Goal: Information Seeking & Learning: Learn about a topic

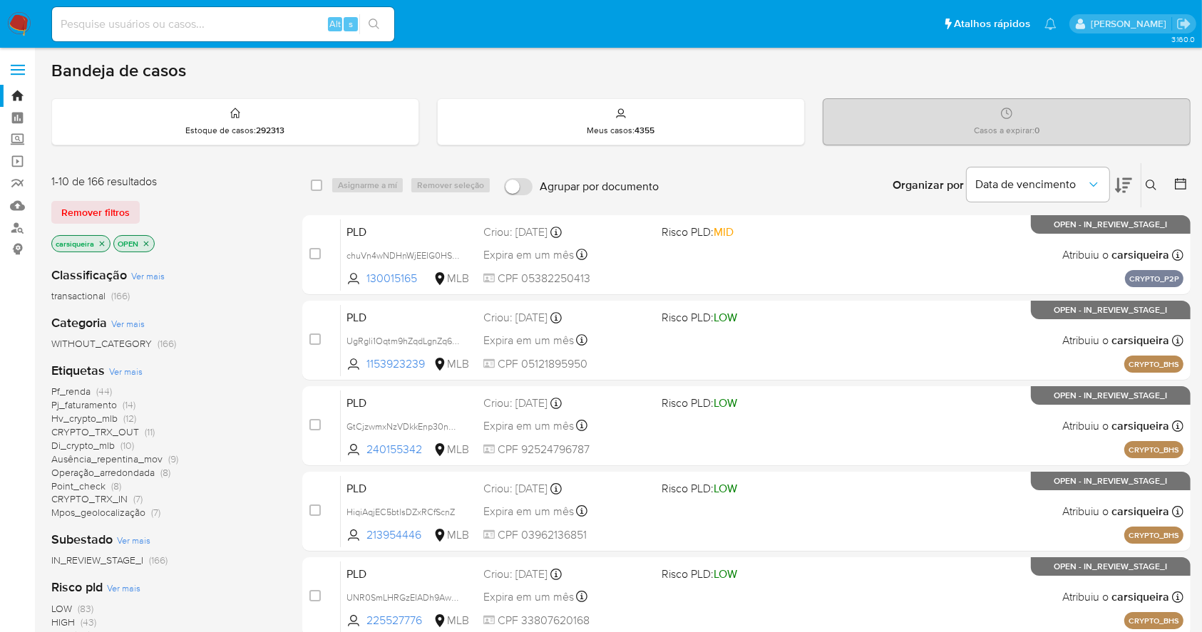
click at [1180, 180] on icon at bounding box center [1180, 184] width 14 height 14
click at [1178, 180] on icon at bounding box center [1180, 183] width 11 height 11
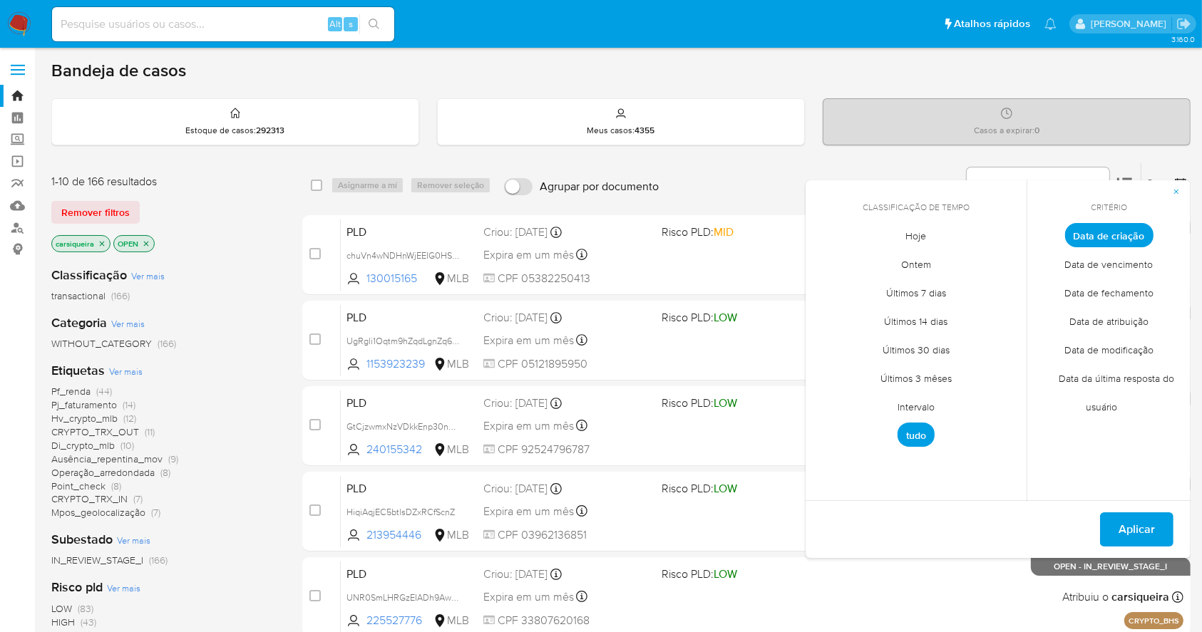
click at [915, 396] on span "Intervalo" at bounding box center [916, 407] width 67 height 29
click at [830, 258] on icon "Mes anterior" at bounding box center [827, 261] width 17 height 17
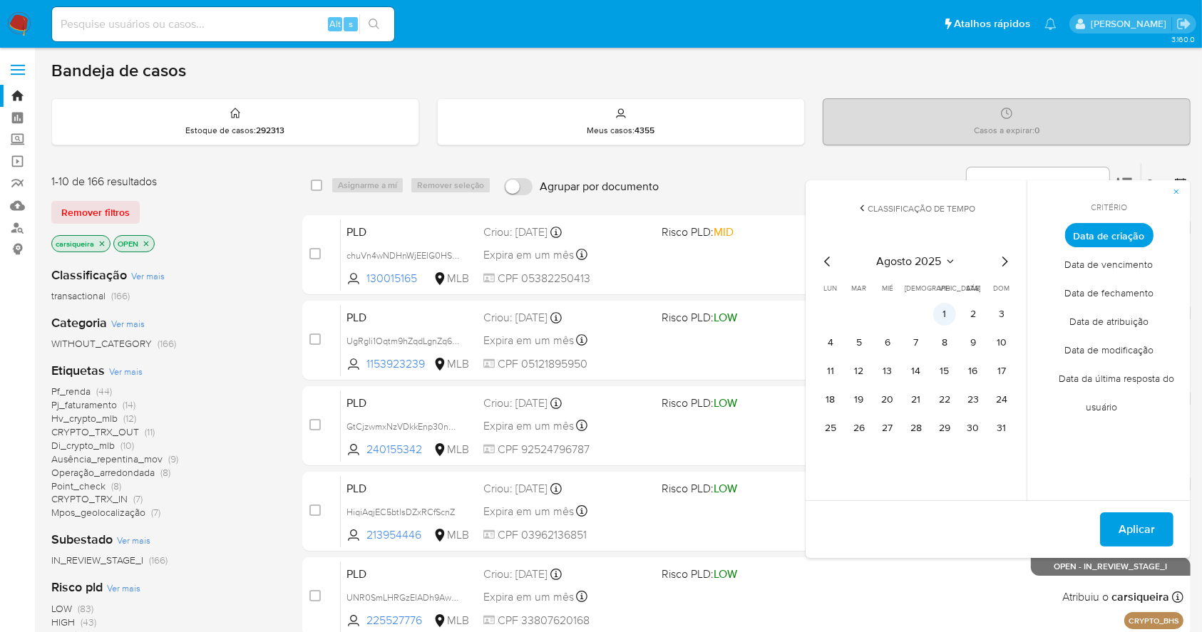
click at [944, 307] on button "1" at bounding box center [944, 314] width 23 height 23
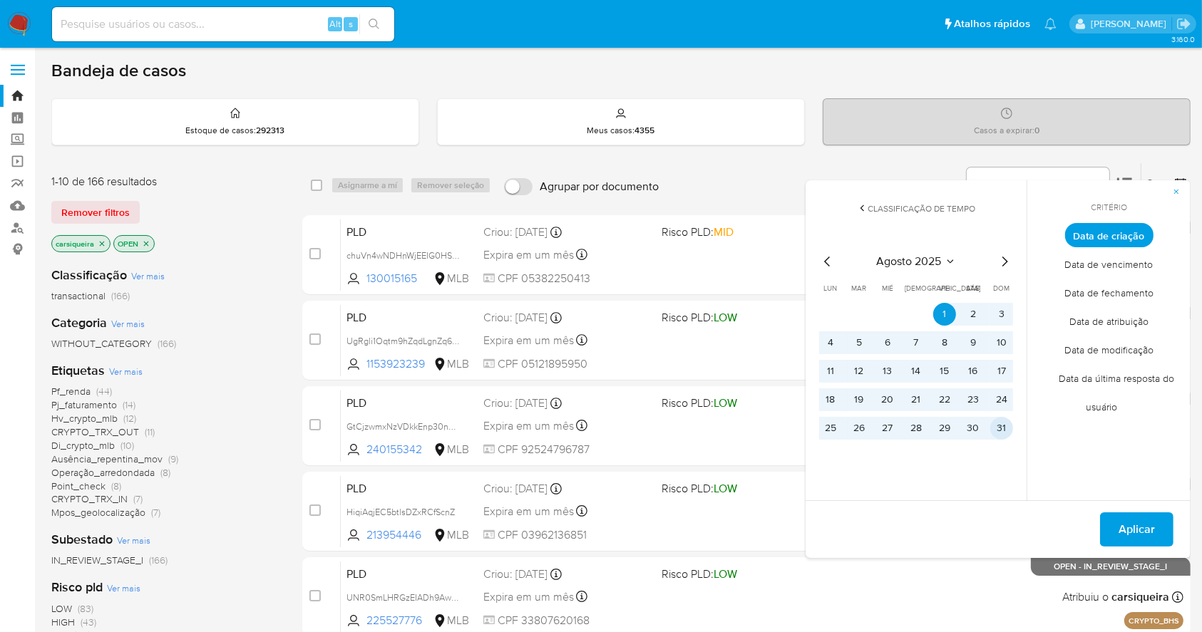
click at [1002, 422] on button "31" at bounding box center [1001, 428] width 23 height 23
click at [1143, 527] on span "Aplicar" at bounding box center [1136, 529] width 36 height 31
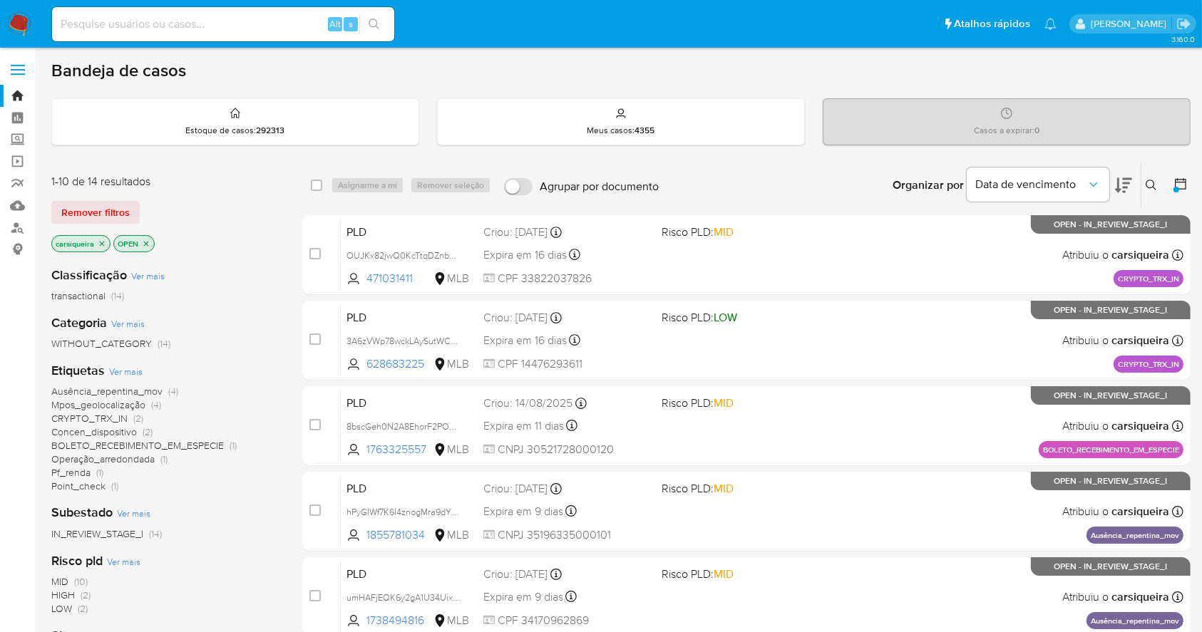
click at [103, 241] on icon "close-filter" at bounding box center [102, 243] width 5 height 5
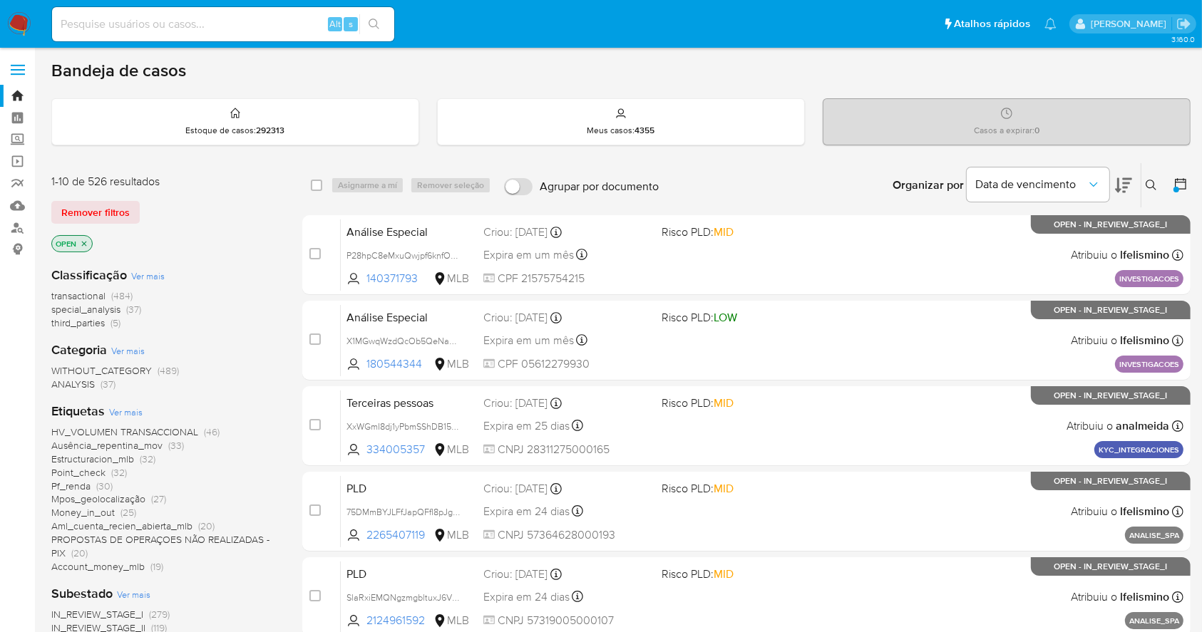
click at [254, 582] on div "Classificação Ver mais transactional (484) special_analysis (37) third_parties …" at bounding box center [165, 611] width 228 height 712
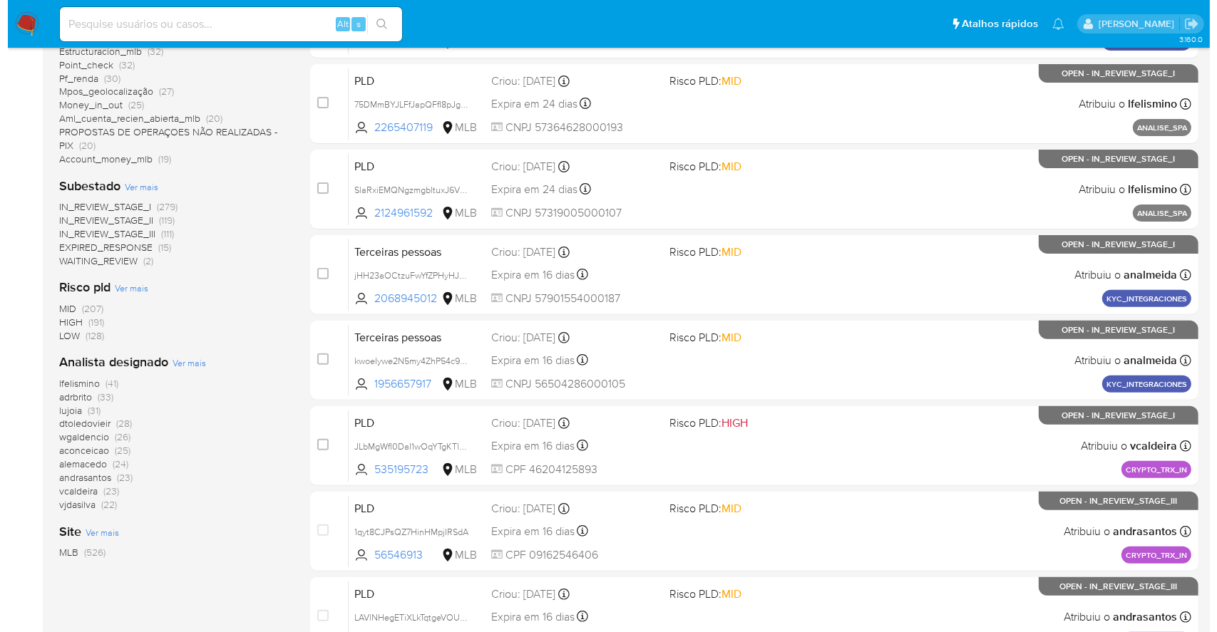
scroll to position [418, 0]
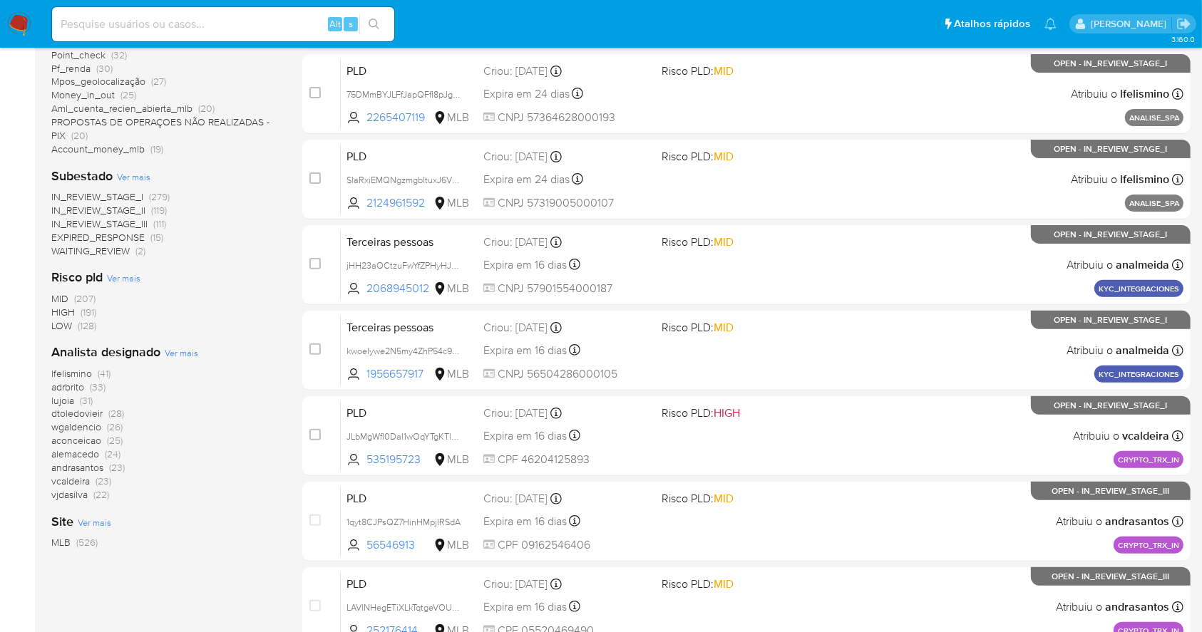
click at [174, 355] on span "Ver mais" at bounding box center [182, 352] width 34 height 13
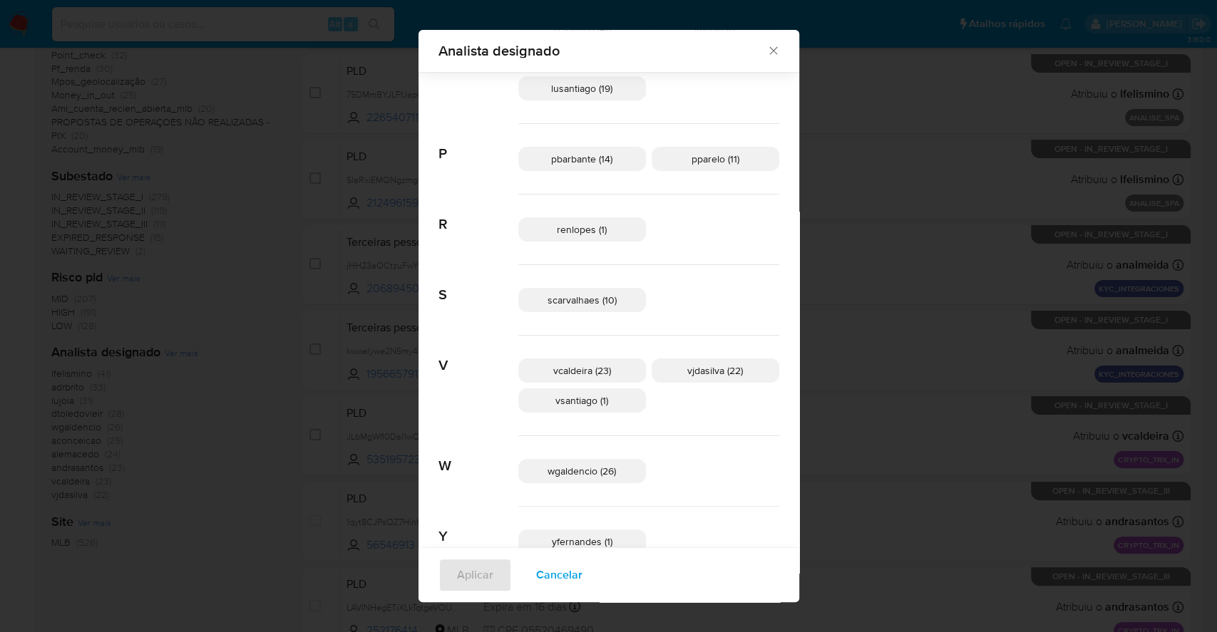
scroll to position [713, 0]
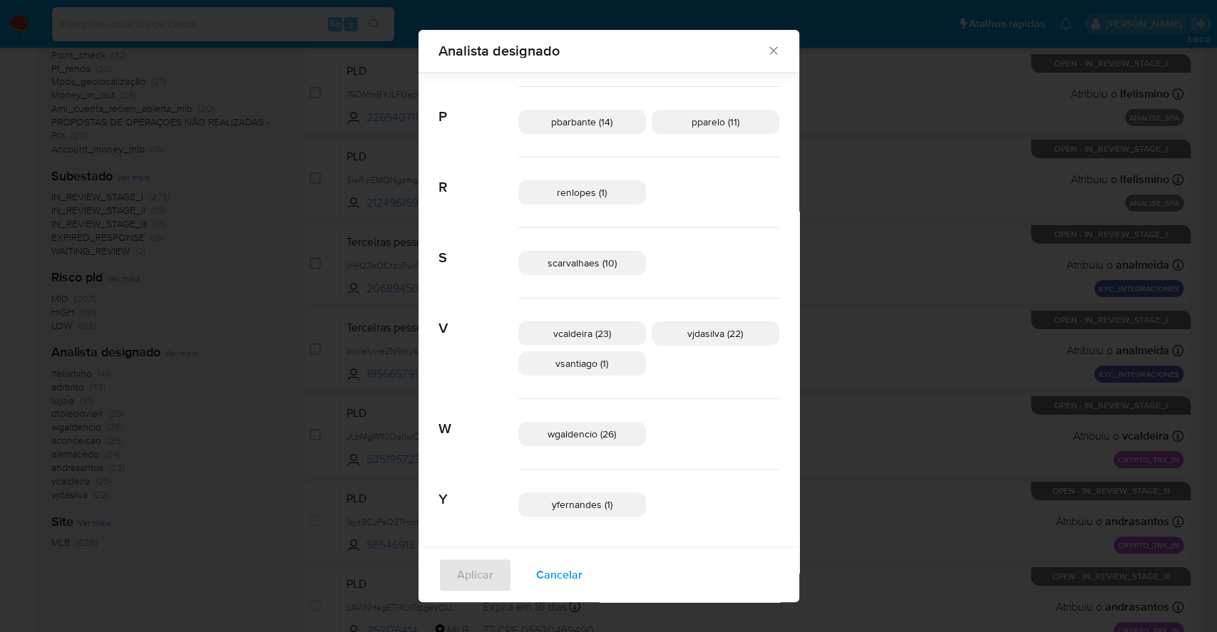
click at [581, 577] on span "Cancelar" at bounding box center [559, 575] width 46 height 31
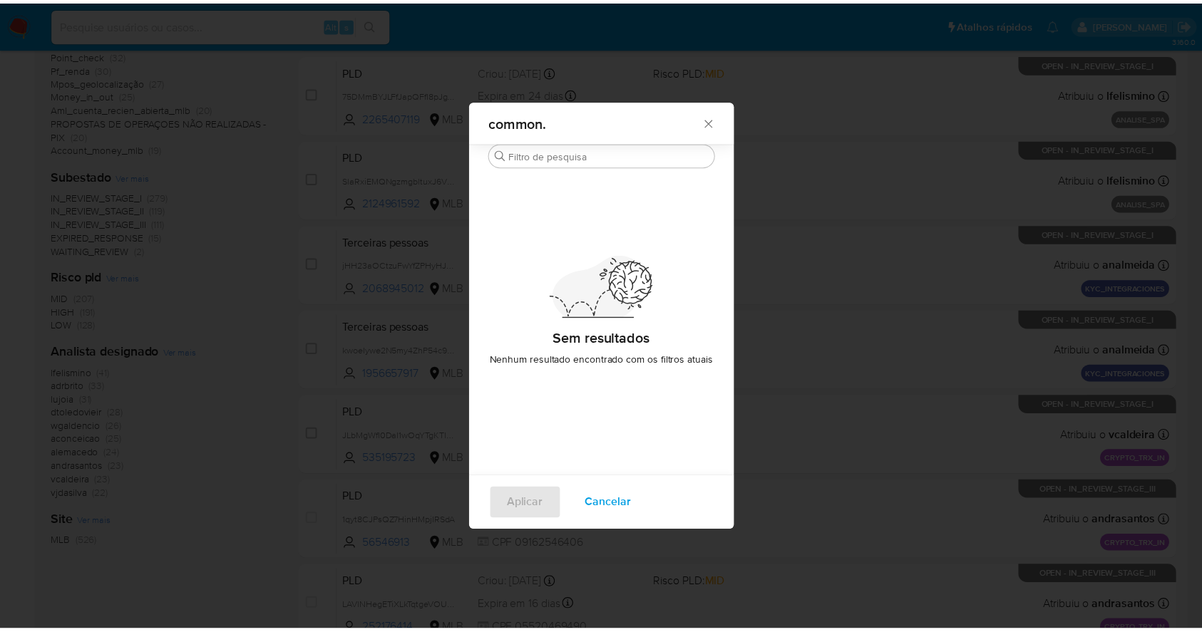
scroll to position [0, 0]
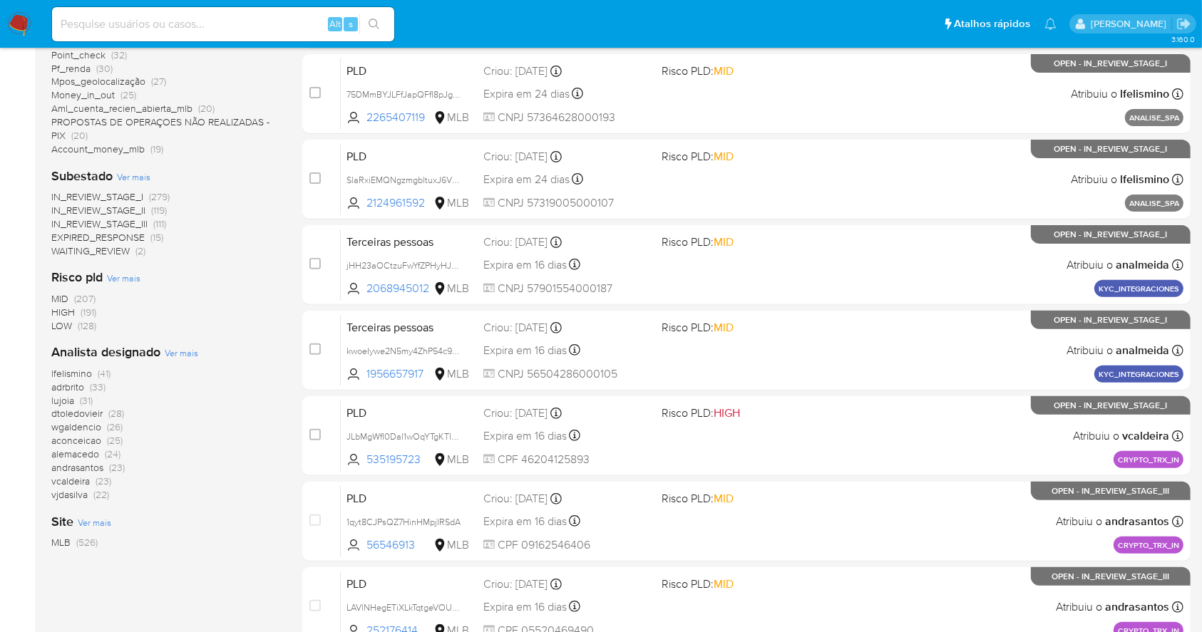
click at [15, 16] on img at bounding box center [19, 24] width 24 height 24
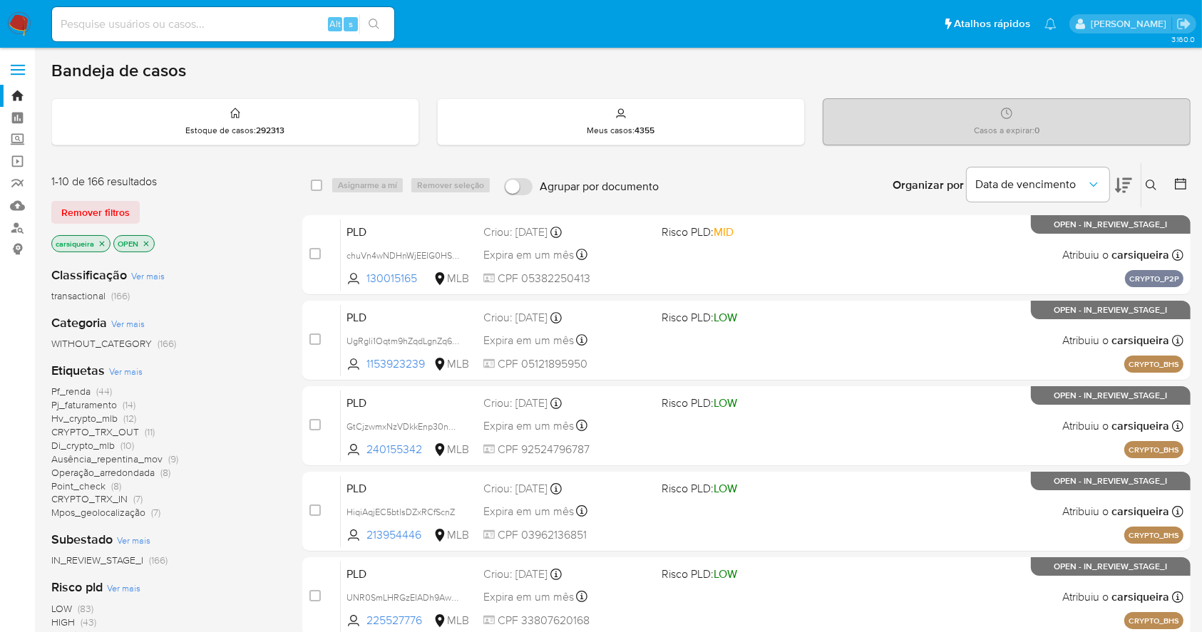
click at [1123, 182] on icon at bounding box center [1123, 185] width 17 height 15
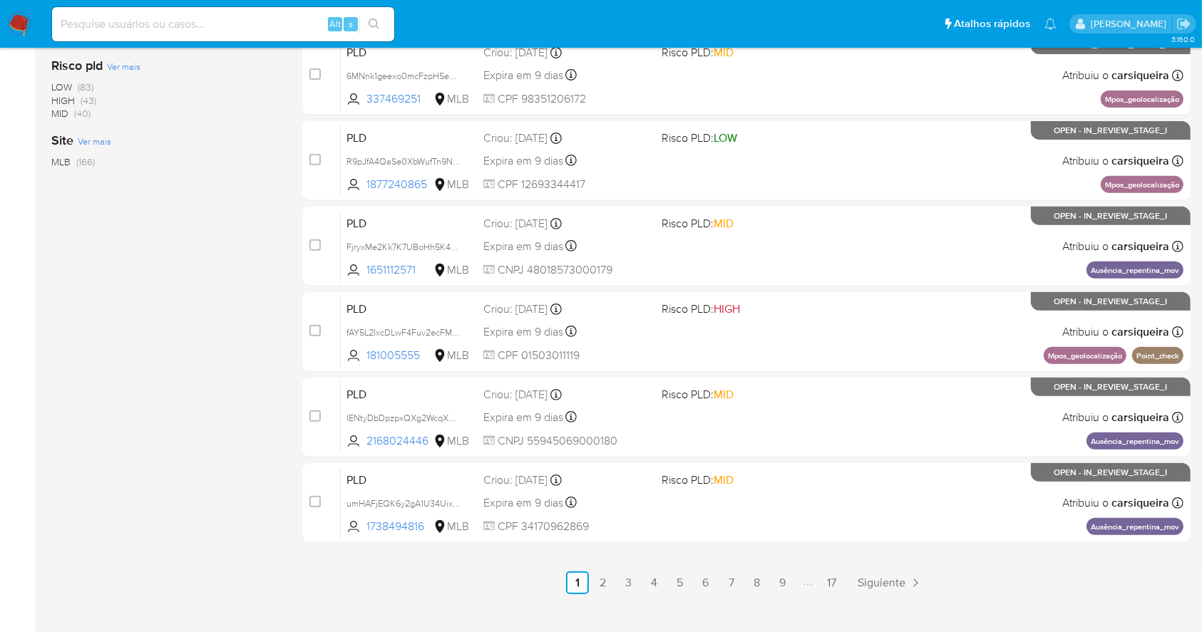
scroll to position [543, 0]
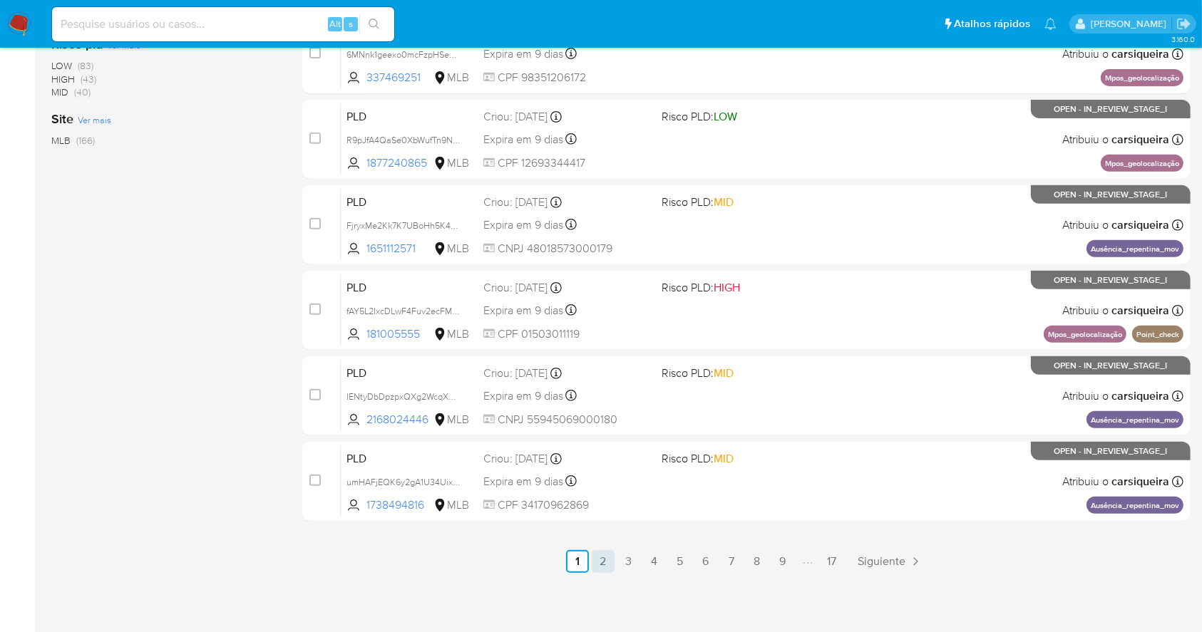
click at [603, 556] on link "2" at bounding box center [603, 561] width 23 height 23
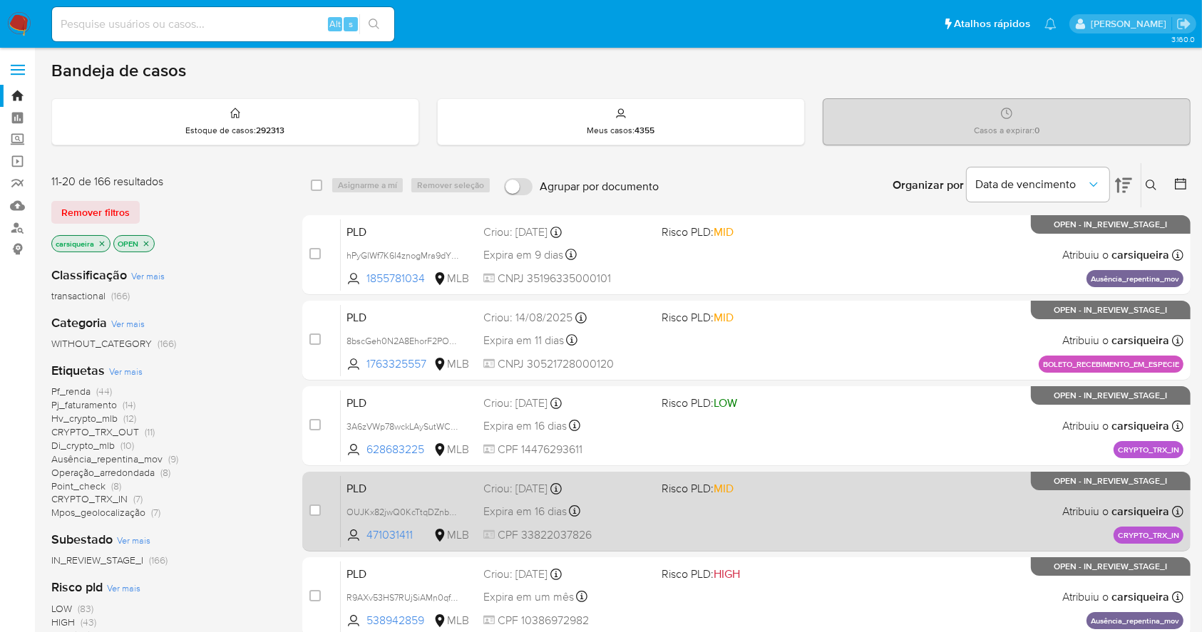
click at [704, 508] on div "PLD OUJKx82jwQ0KcTtqDZnb5EfU 471031411 MLB Risco PLD: MID Criou: 19/08/2025 Cri…" at bounding box center [762, 511] width 843 height 72
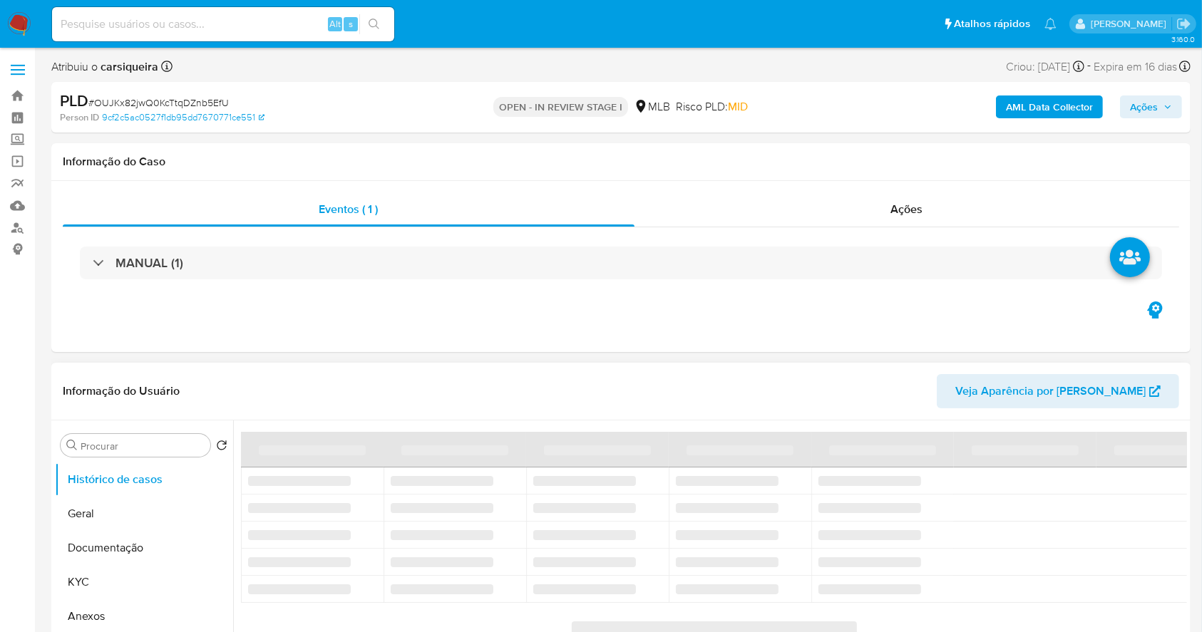
select select "10"
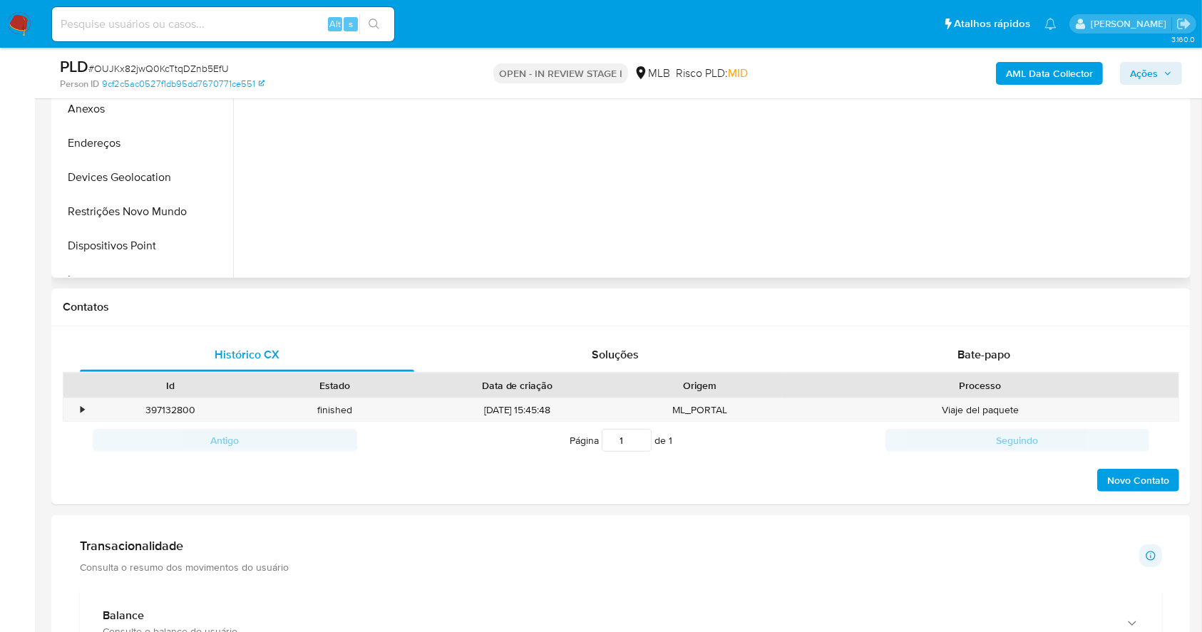
scroll to position [95, 0]
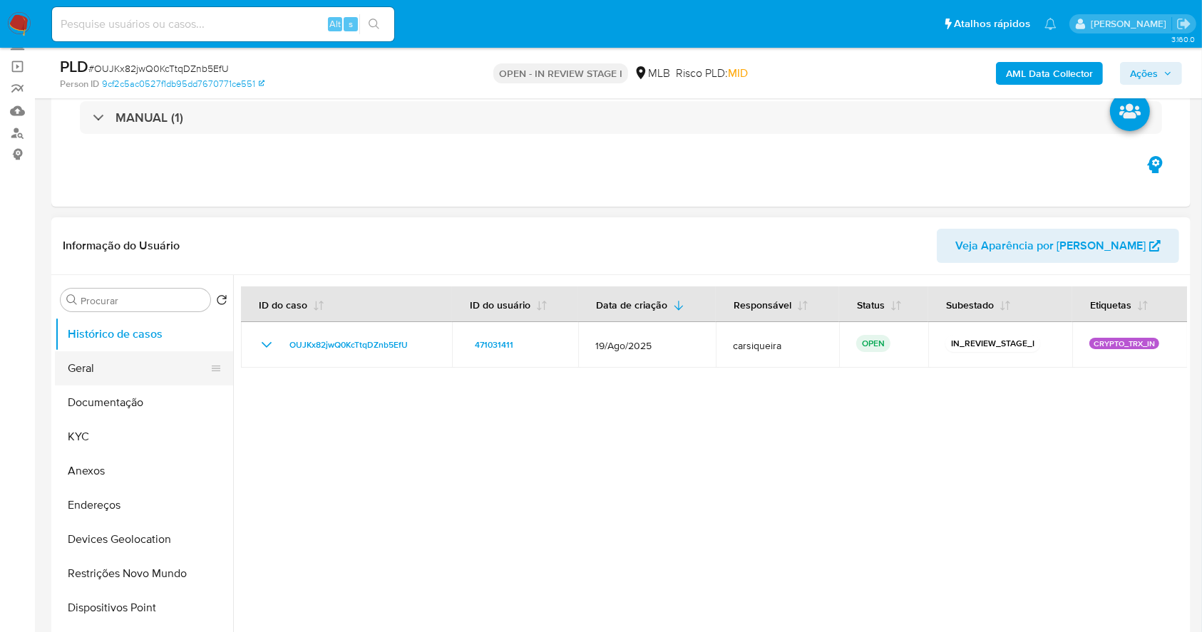
click at [108, 381] on button "Geral" at bounding box center [138, 368] width 167 height 34
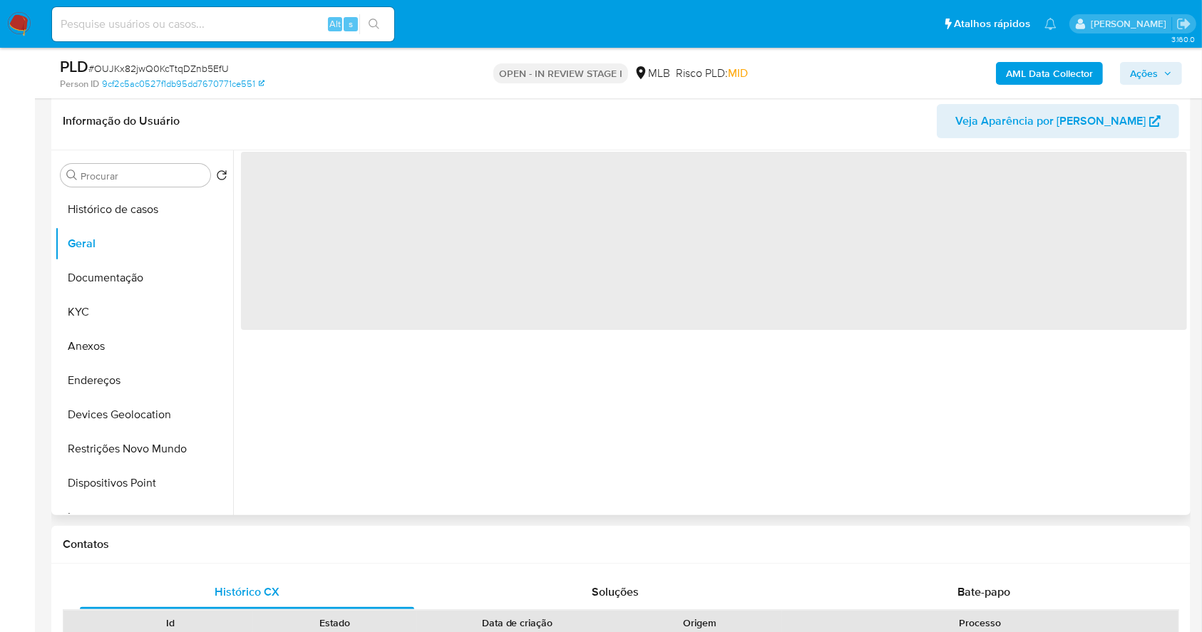
scroll to position [190, 0]
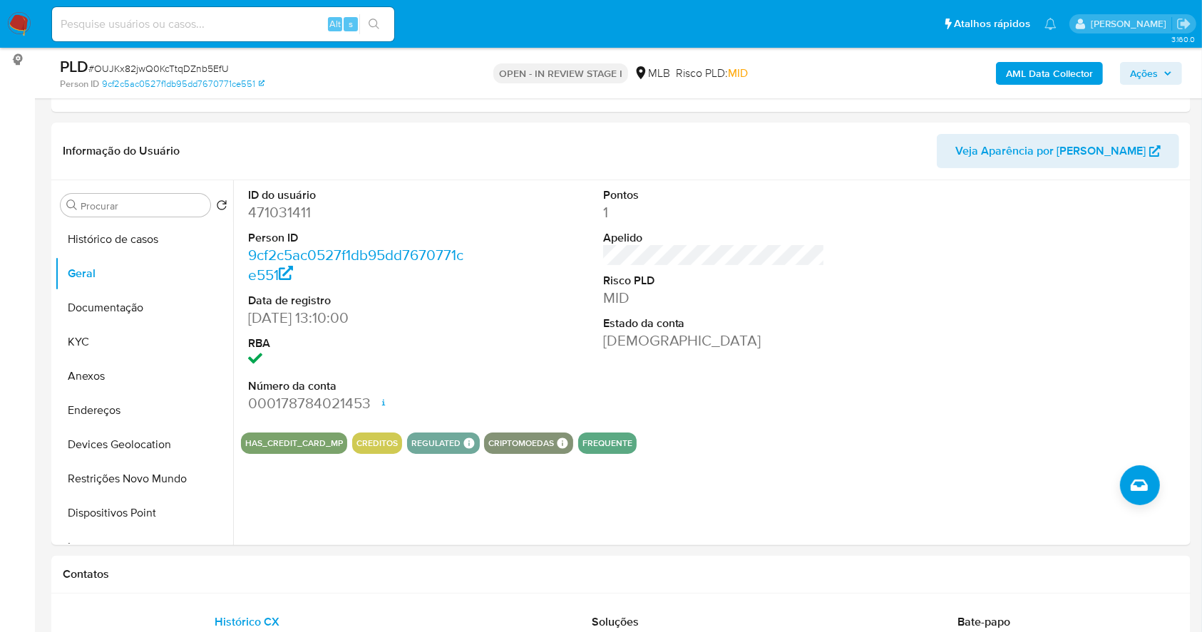
click at [1064, 69] on b "AML Data Collector" at bounding box center [1049, 73] width 87 height 23
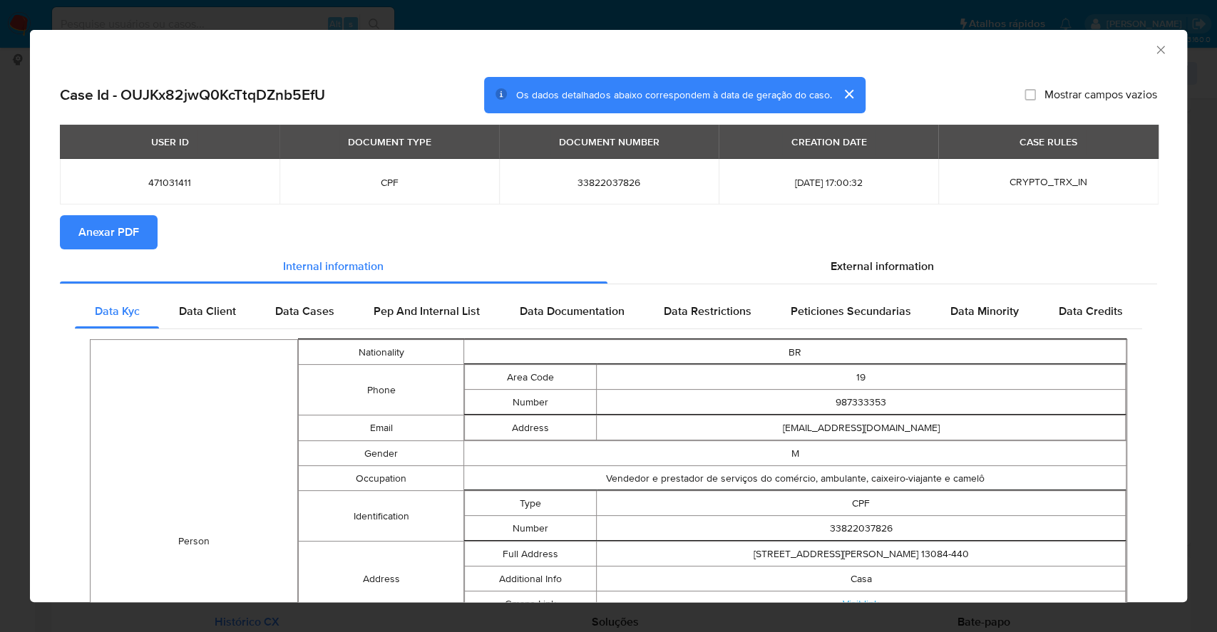
click at [120, 237] on span "Anexar PDF" at bounding box center [108, 232] width 61 height 31
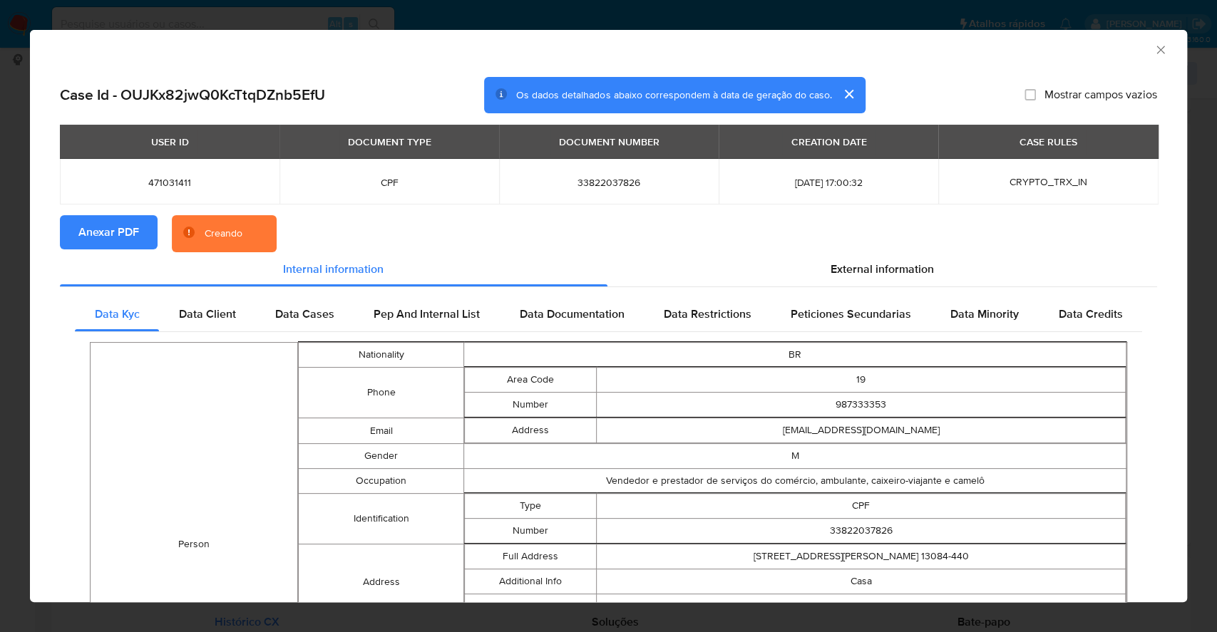
click at [0, 309] on div "AML Data Collector Case Id - OUJKx82jwQ0KcTtqDZnb5EfU Os dados detalhados abaix…" at bounding box center [608, 316] width 1217 height 632
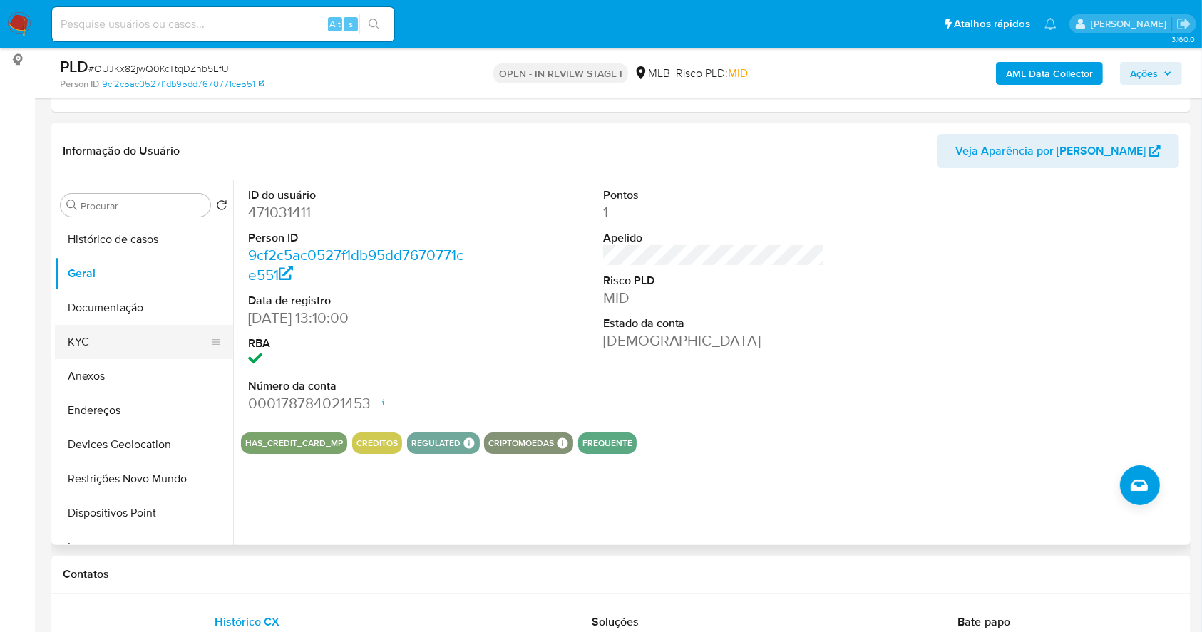
click at [88, 336] on button "KYC" at bounding box center [138, 342] width 167 height 34
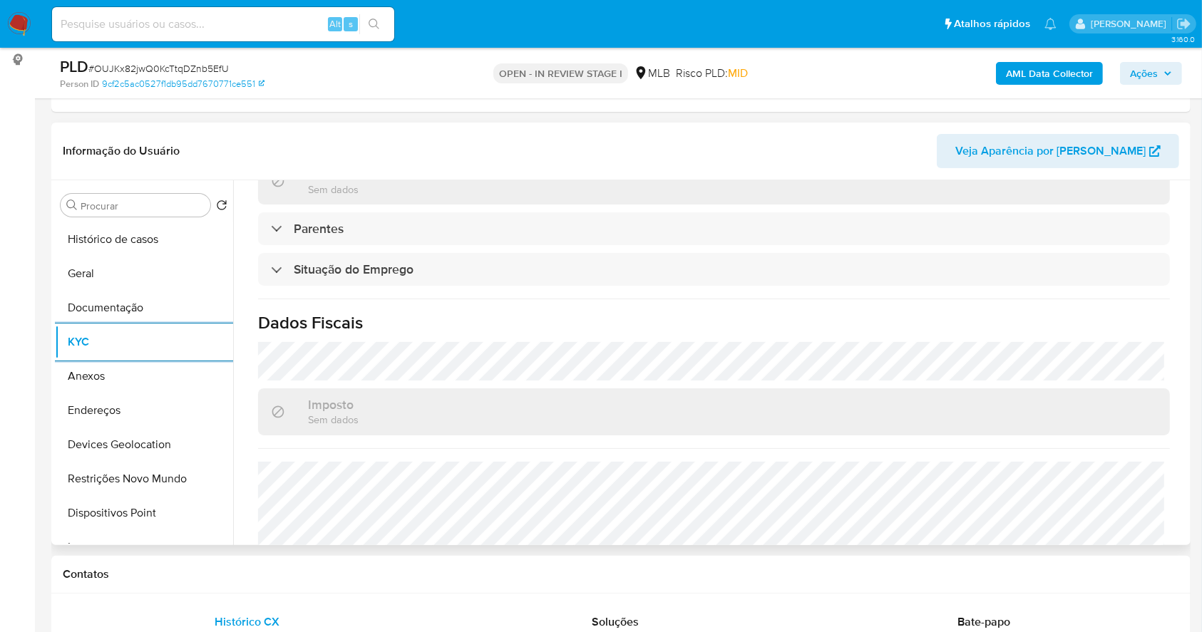
scroll to position [623, 0]
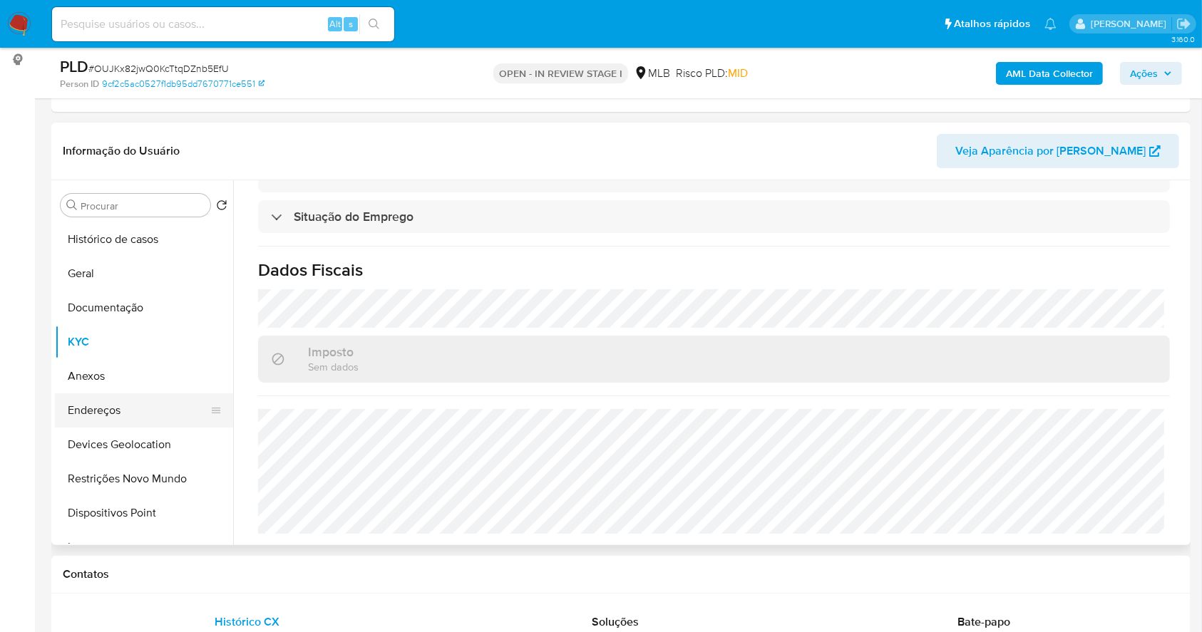
click at [72, 419] on button "Endereços" at bounding box center [138, 410] width 167 height 34
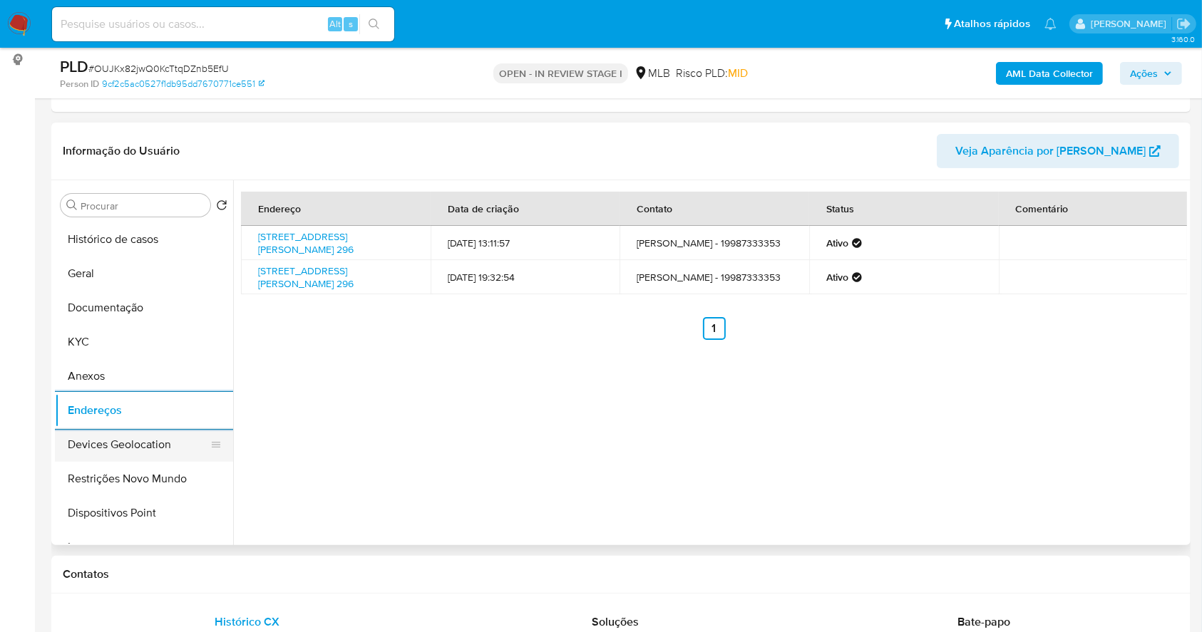
click at [104, 451] on button "Devices Geolocation" at bounding box center [138, 445] width 167 height 34
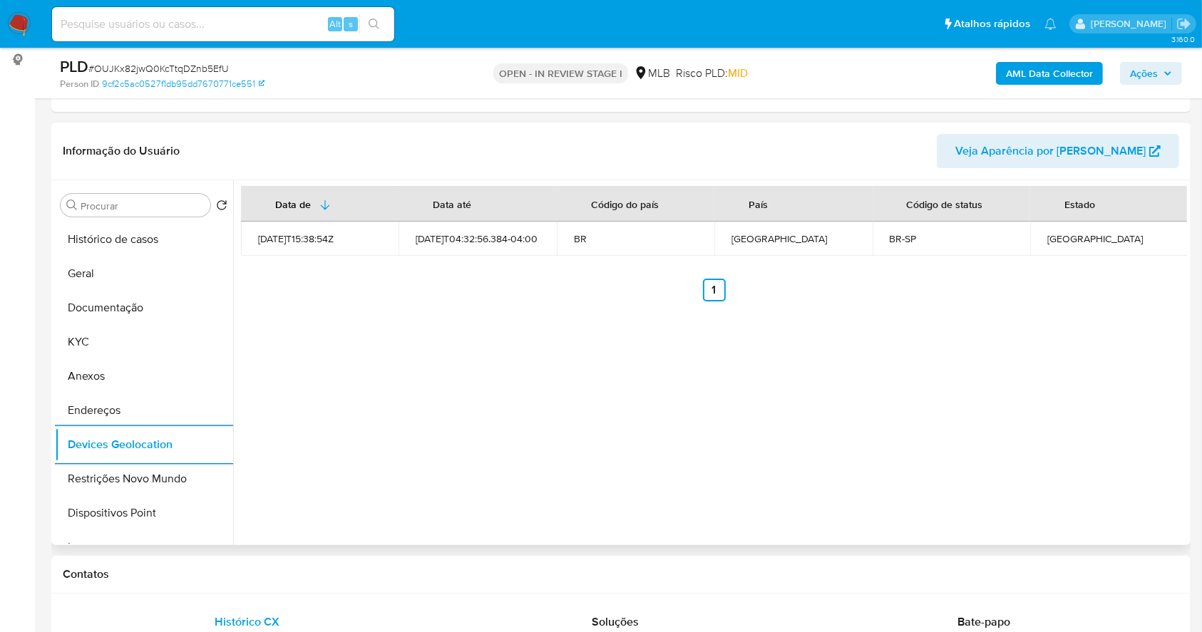
click at [53, 467] on div "Procurar Retornar ao pedido padrão Histórico de casos Geral Documentação KYC An…" at bounding box center [620, 362] width 1139 height 365
click at [92, 475] on button "Restrições Novo Mundo" at bounding box center [138, 479] width 167 height 34
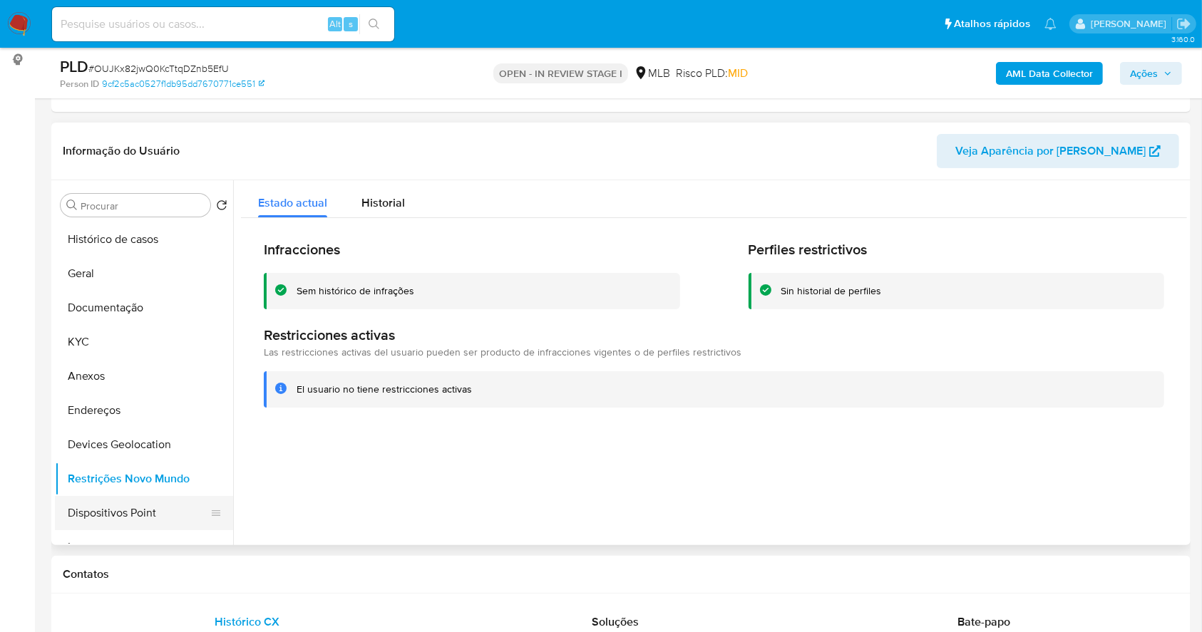
click at [154, 515] on button "Dispositivos Point" at bounding box center [138, 513] width 167 height 34
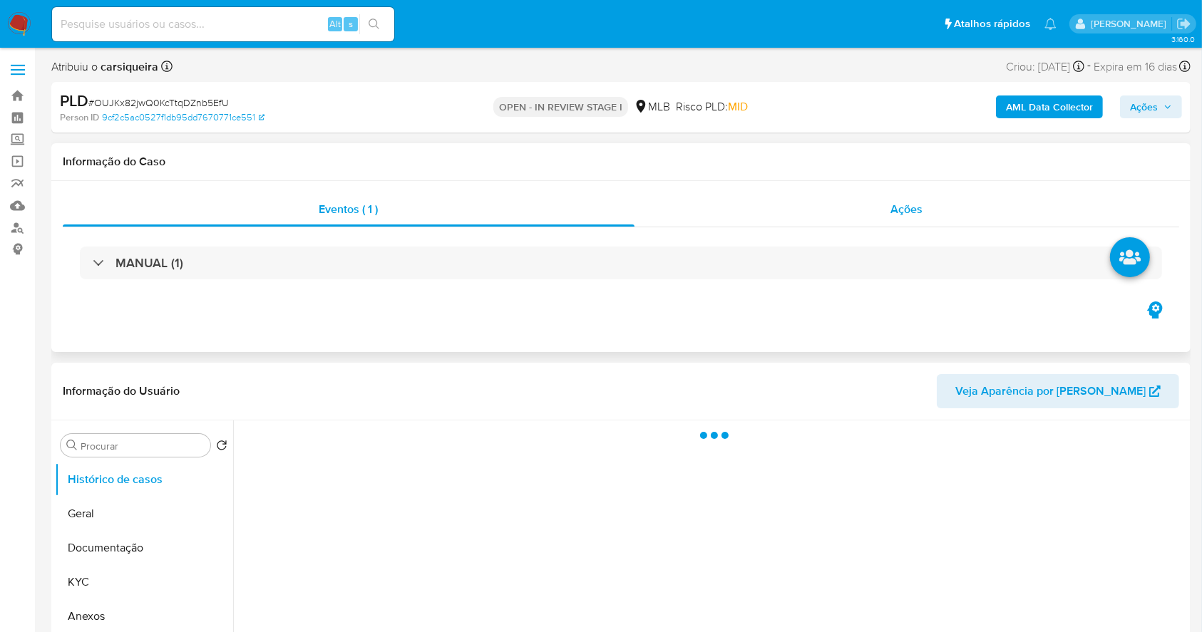
select select "10"
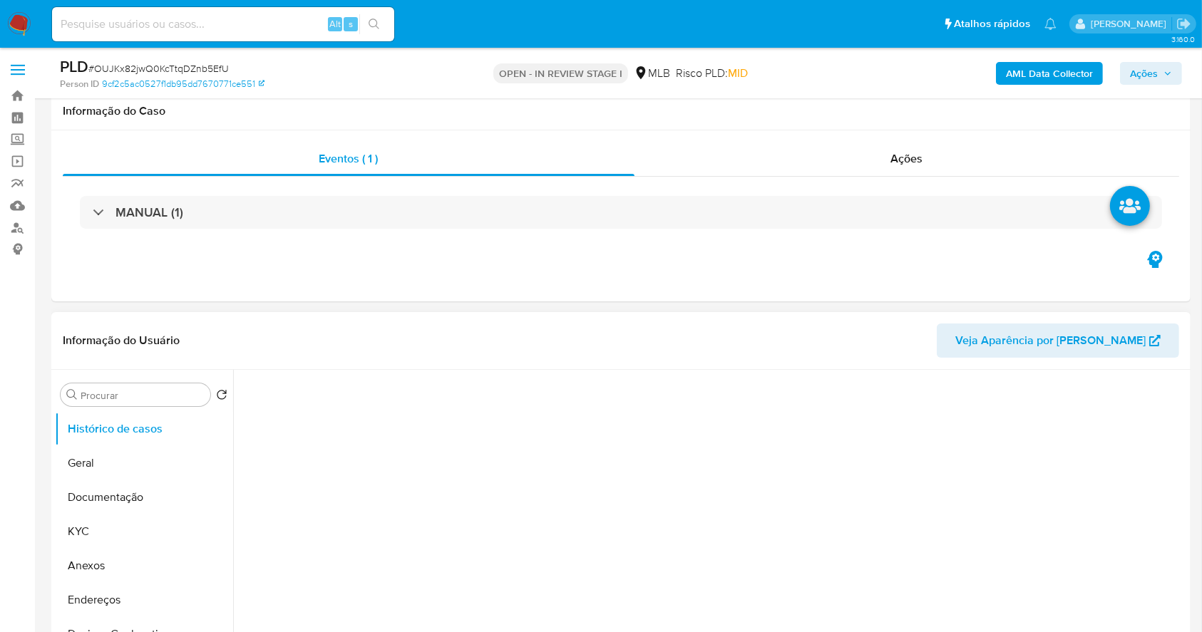
scroll to position [285, 0]
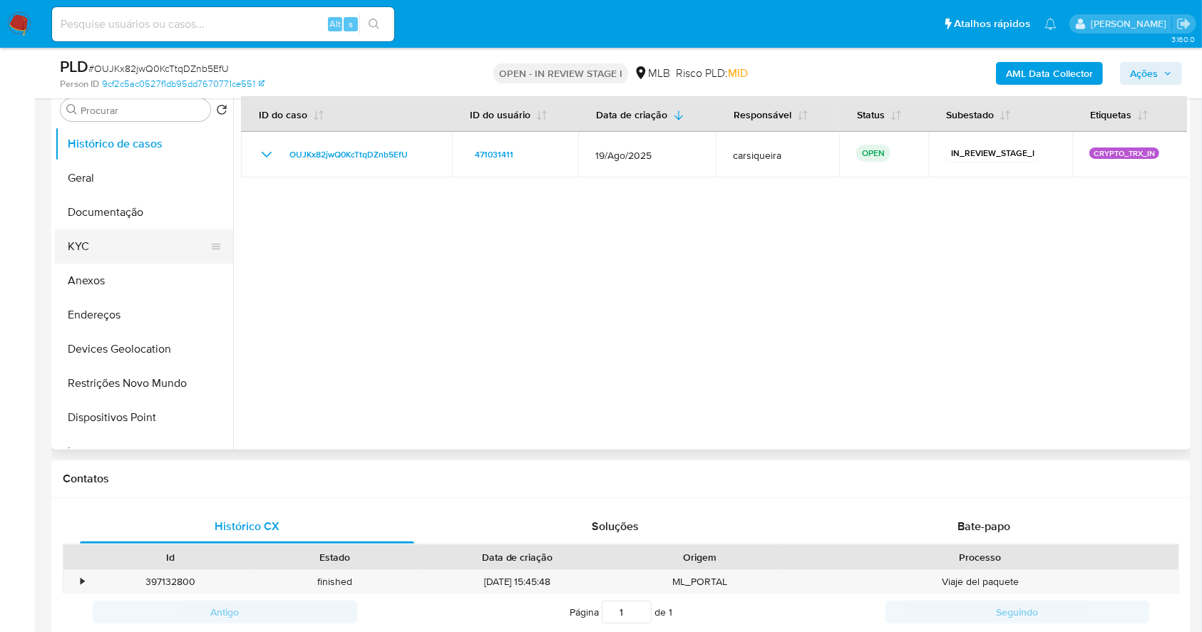
click at [120, 248] on button "KYC" at bounding box center [138, 247] width 167 height 34
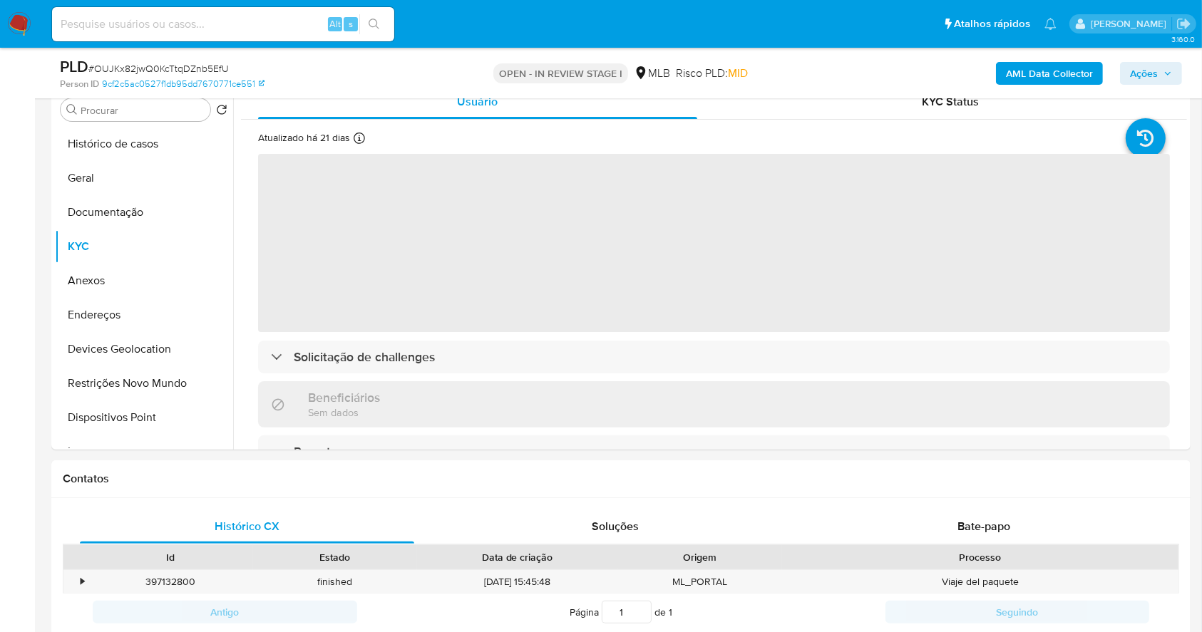
scroll to position [195, 0]
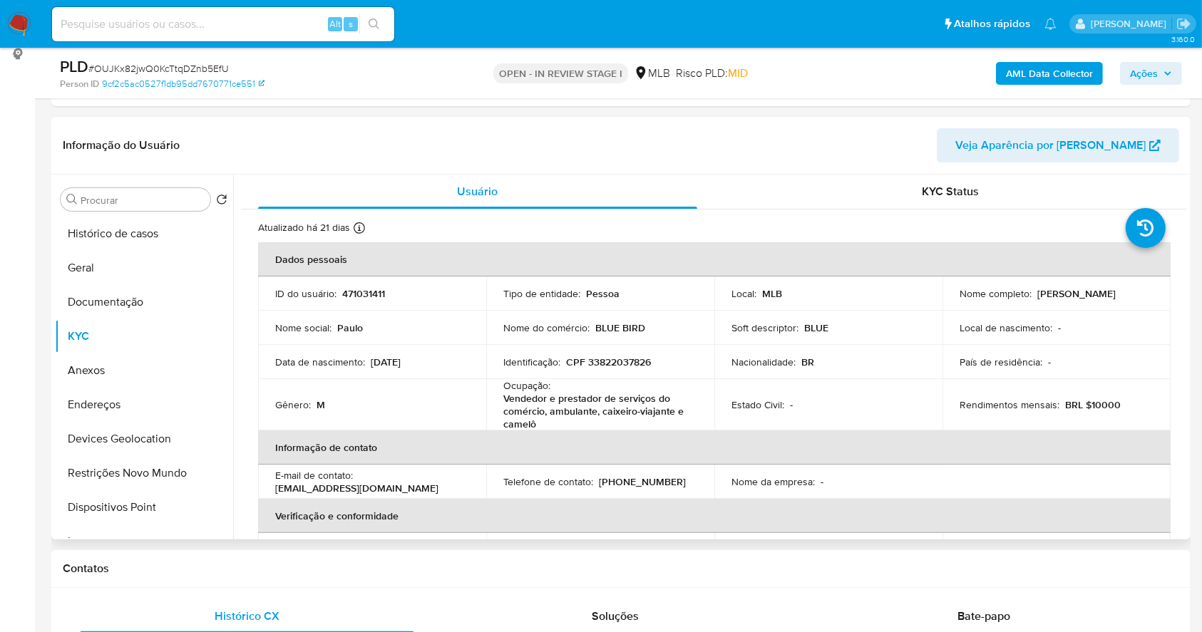
click at [363, 295] on p "471031411" at bounding box center [363, 293] width 43 height 13
copy p "471031411"
click at [153, 307] on button "Documentação" at bounding box center [138, 302] width 167 height 34
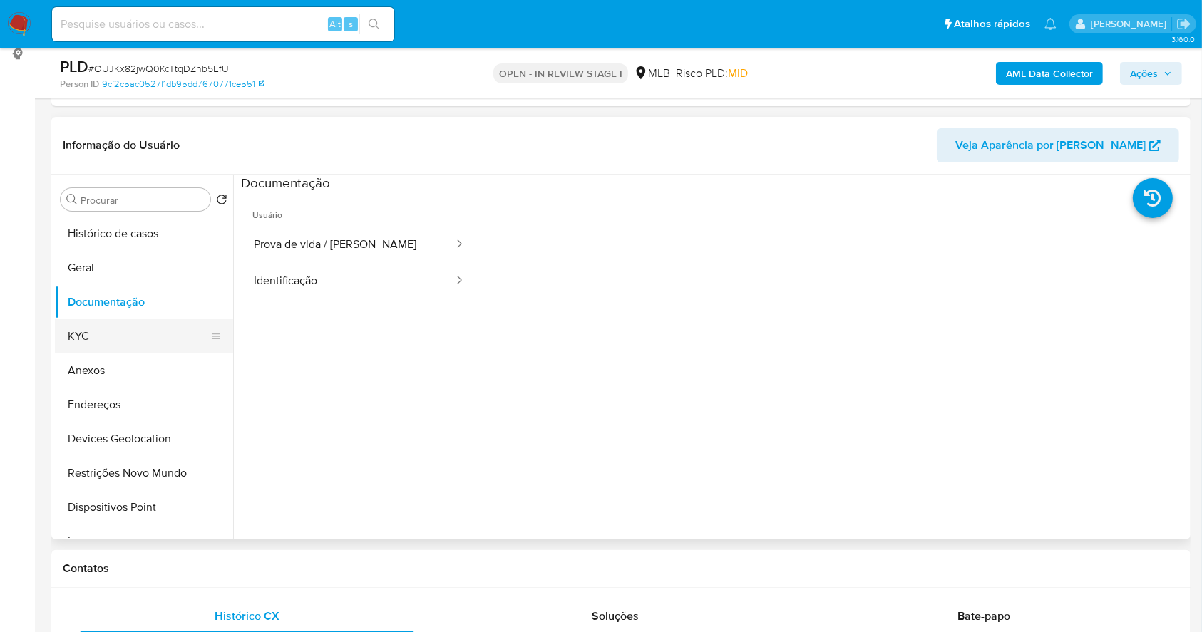
click at [123, 328] on button "KYC" at bounding box center [138, 336] width 167 height 34
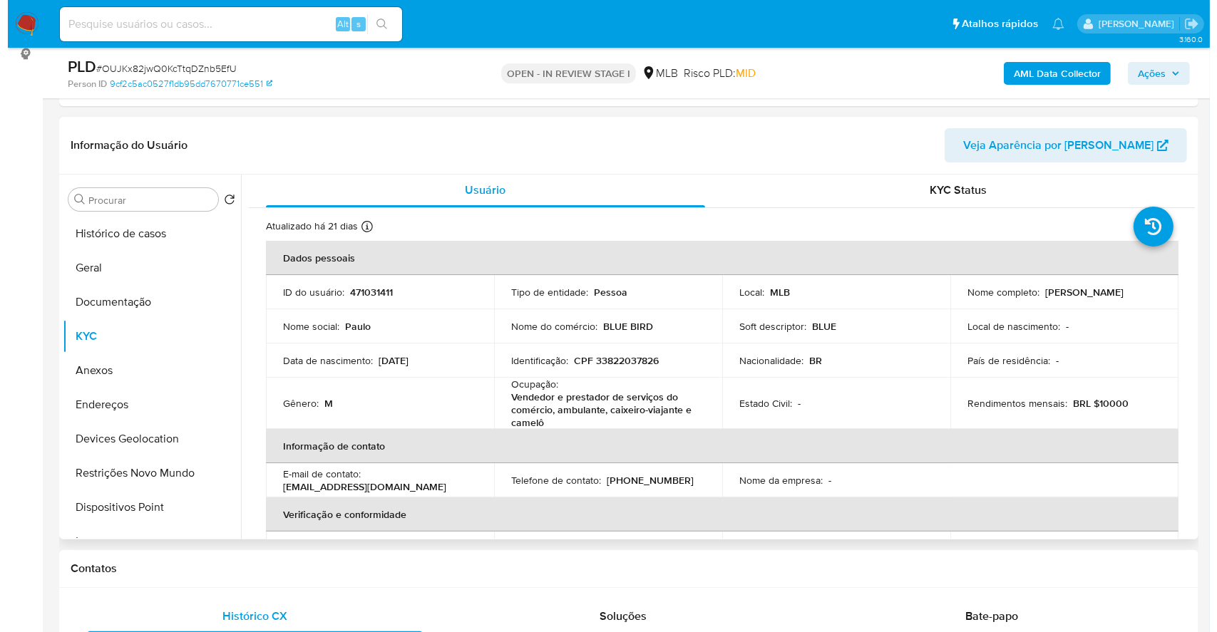
scroll to position [0, 0]
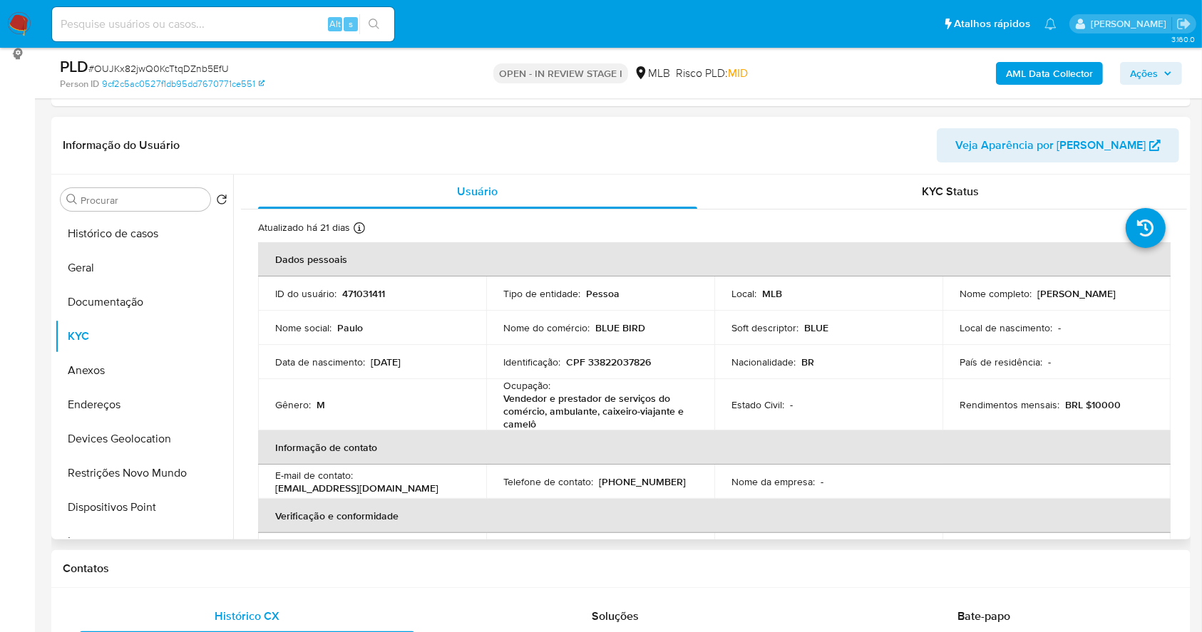
click at [608, 356] on p "CPF 33822037826" at bounding box center [608, 362] width 85 height 13
copy p "33822037826"
drag, startPoint x: 1109, startPoint y: 297, endPoint x: 940, endPoint y: 297, distance: 168.9
click at [942, 297] on td "Nome completo : Paulo Nogueira de Andrade Neto" at bounding box center [1056, 294] width 228 height 34
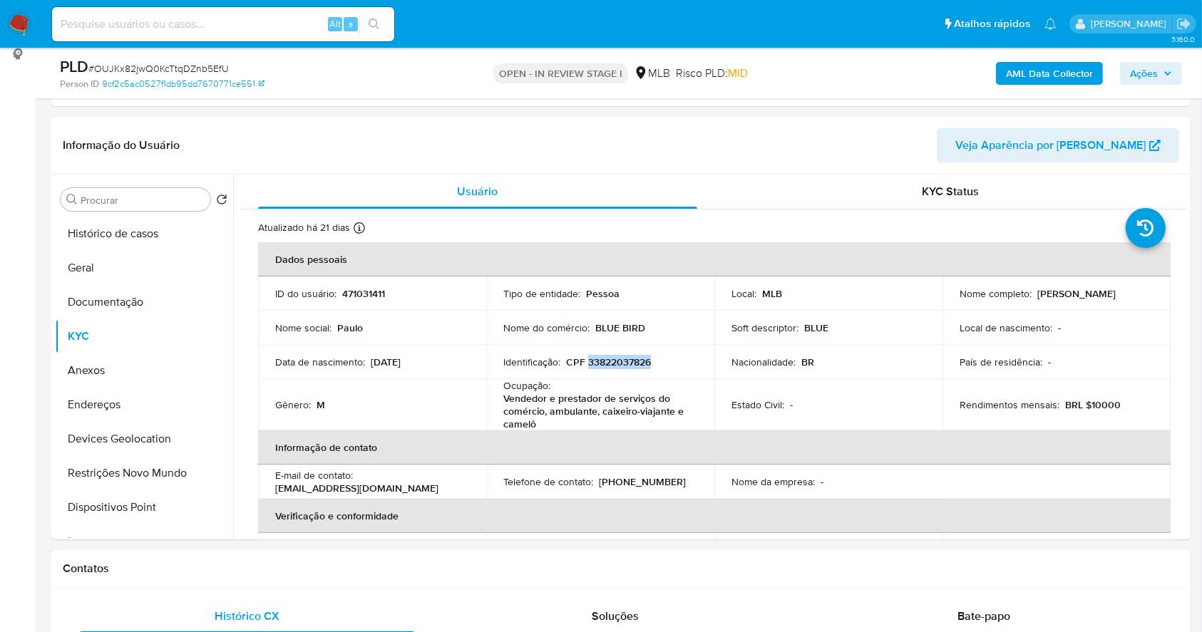
copy p "Paulo Nogueira de Andrade Neto"
click at [635, 359] on p "CPF 33822037826" at bounding box center [608, 362] width 85 height 13
copy p "33822037826"
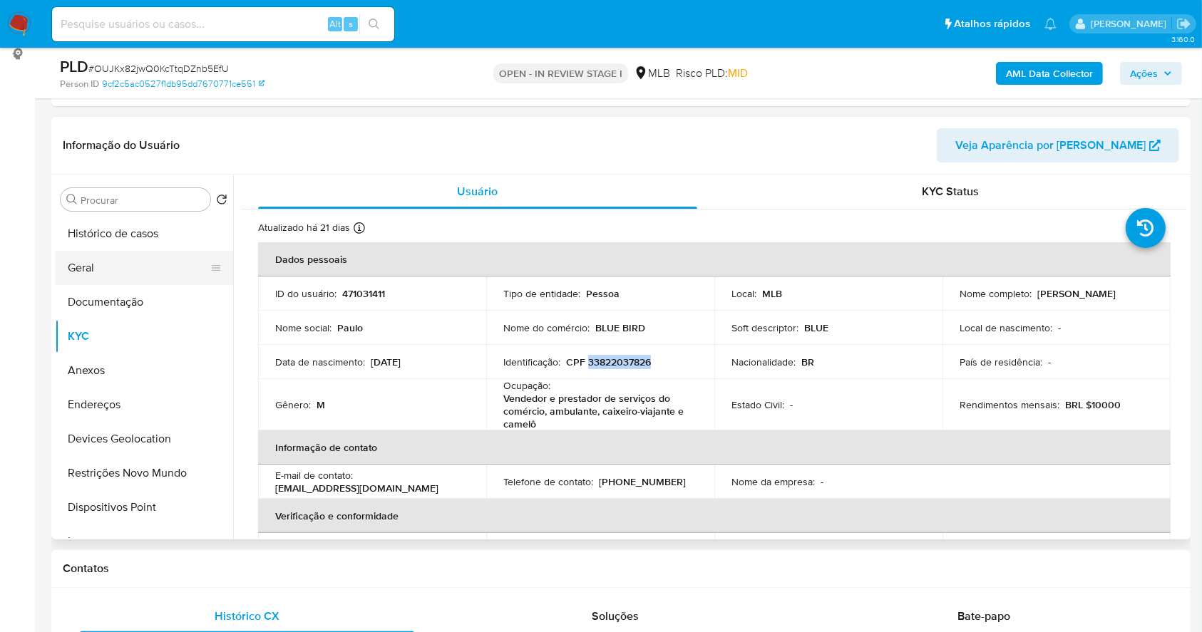
click at [118, 254] on button "Geral" at bounding box center [138, 268] width 167 height 34
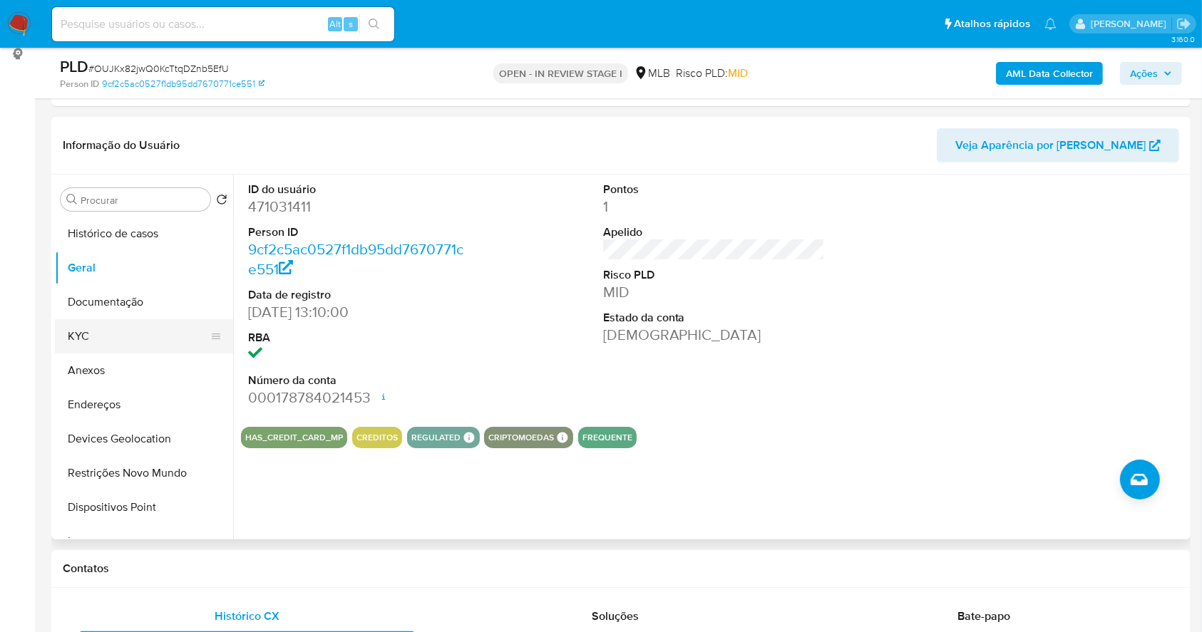
click at [103, 333] on button "KYC" at bounding box center [138, 336] width 167 height 34
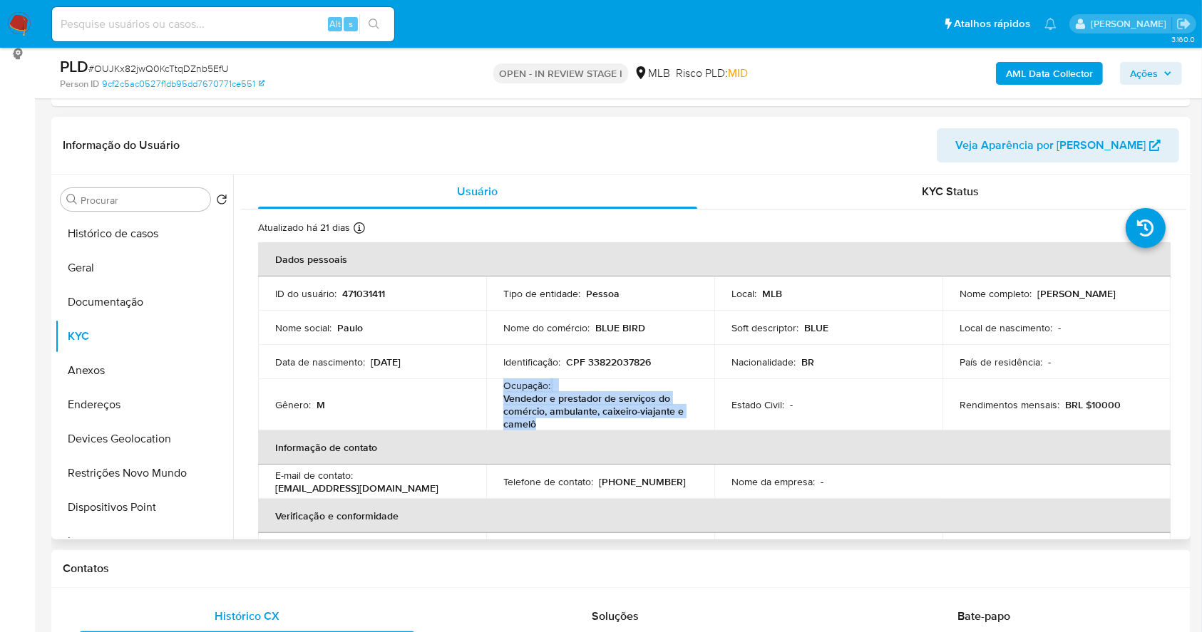
drag, startPoint x: 492, startPoint y: 385, endPoint x: 543, endPoint y: 426, distance: 65.5
click at [543, 426] on td "Ocupação : Vendedor e prestador de serviços do comércio, ambulante, caixeiro-vi…" at bounding box center [600, 404] width 228 height 51
copy div "Ocupação : Vendedor e prestador de serviços do comércio, ambulante, caixeiro-vi…"
click at [1148, 70] on span "Ações" at bounding box center [1144, 73] width 28 height 23
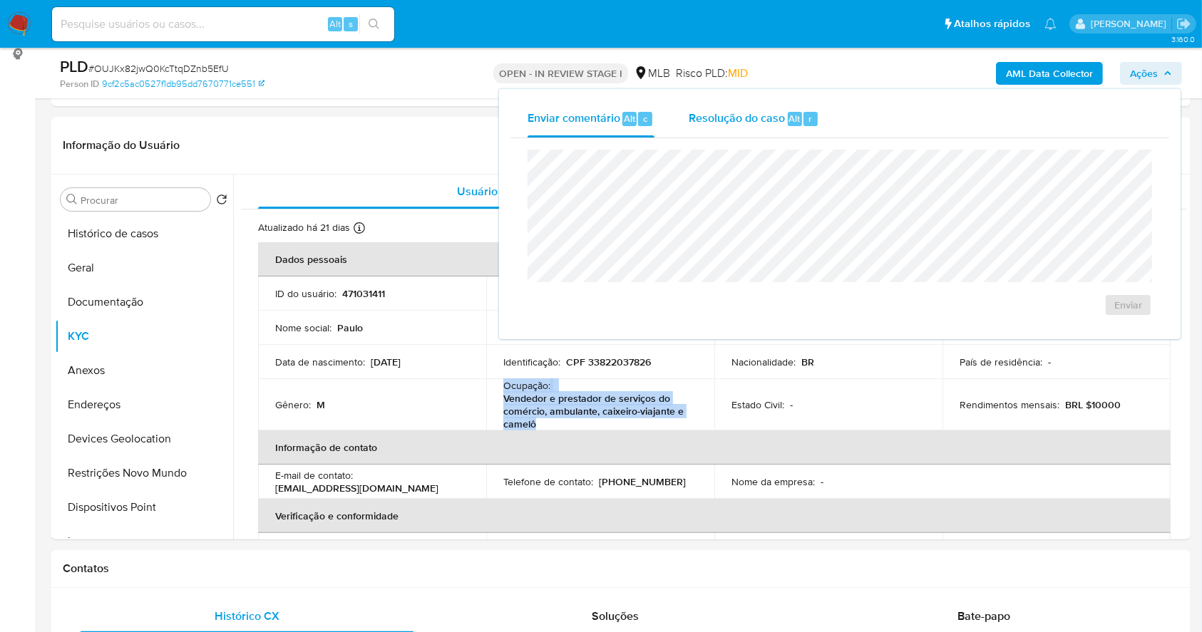
click at [770, 105] on div "Resolução do caso Alt r" at bounding box center [754, 119] width 130 height 37
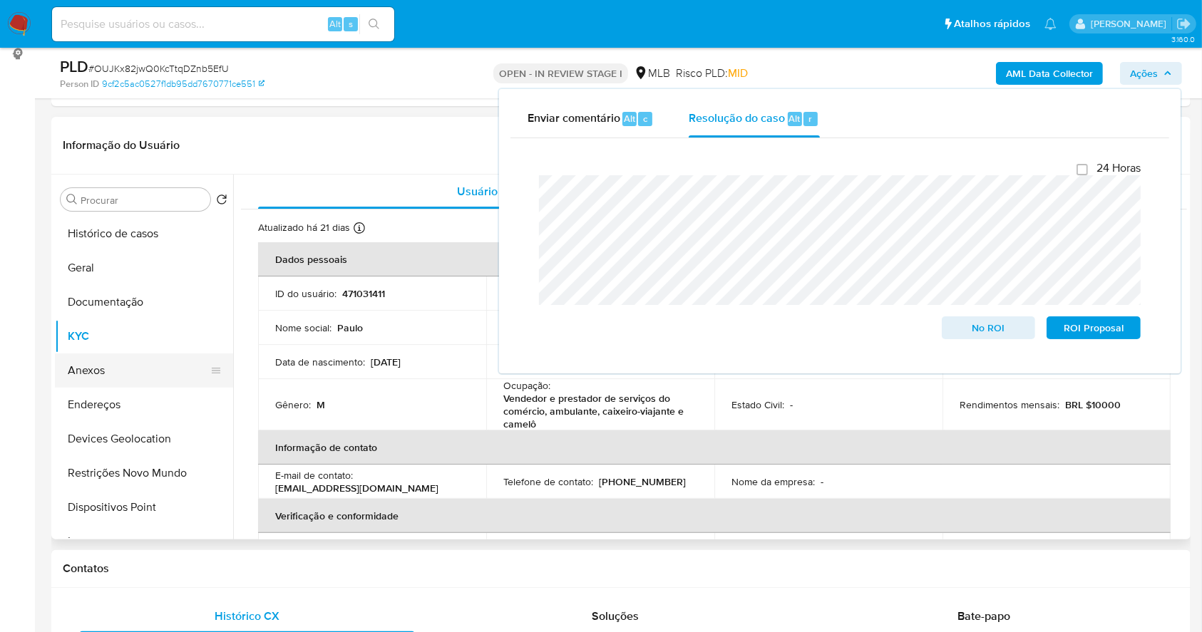
click at [99, 376] on button "Anexos" at bounding box center [138, 371] width 167 height 34
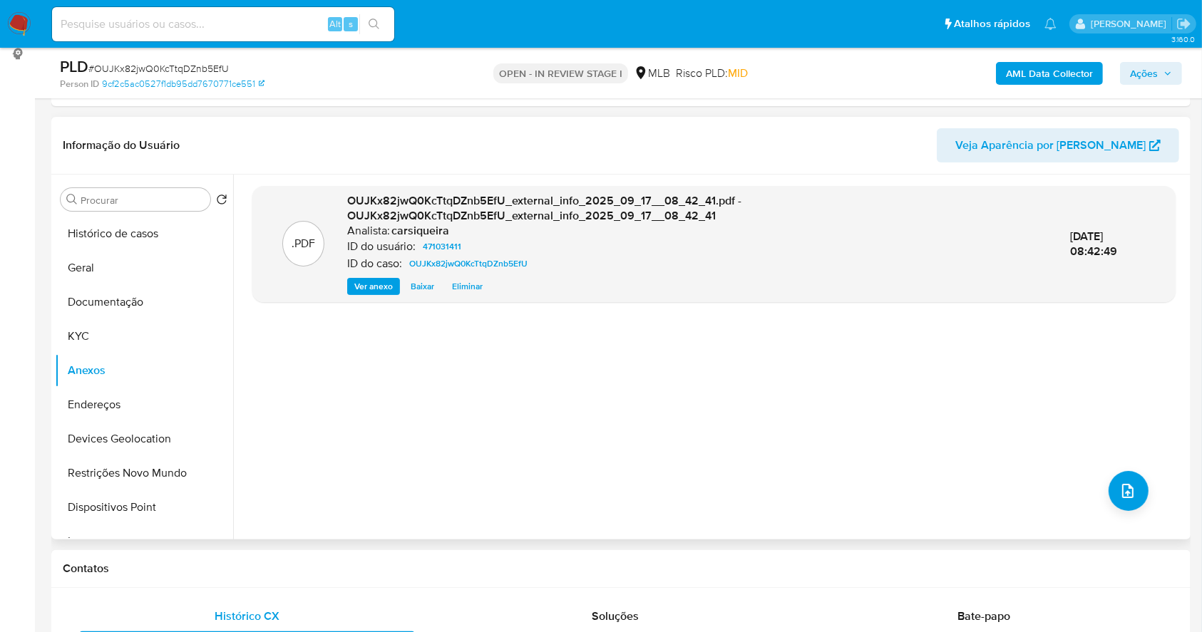
click at [1101, 487] on div ".PDF OUJKx82jwQ0KcTtqDZnb5EfU_external_info_2025_09_17__08_42_41.pdf - OUJKx82j…" at bounding box center [713, 357] width 923 height 342
click at [1119, 498] on icon "upload-file" at bounding box center [1127, 491] width 17 height 17
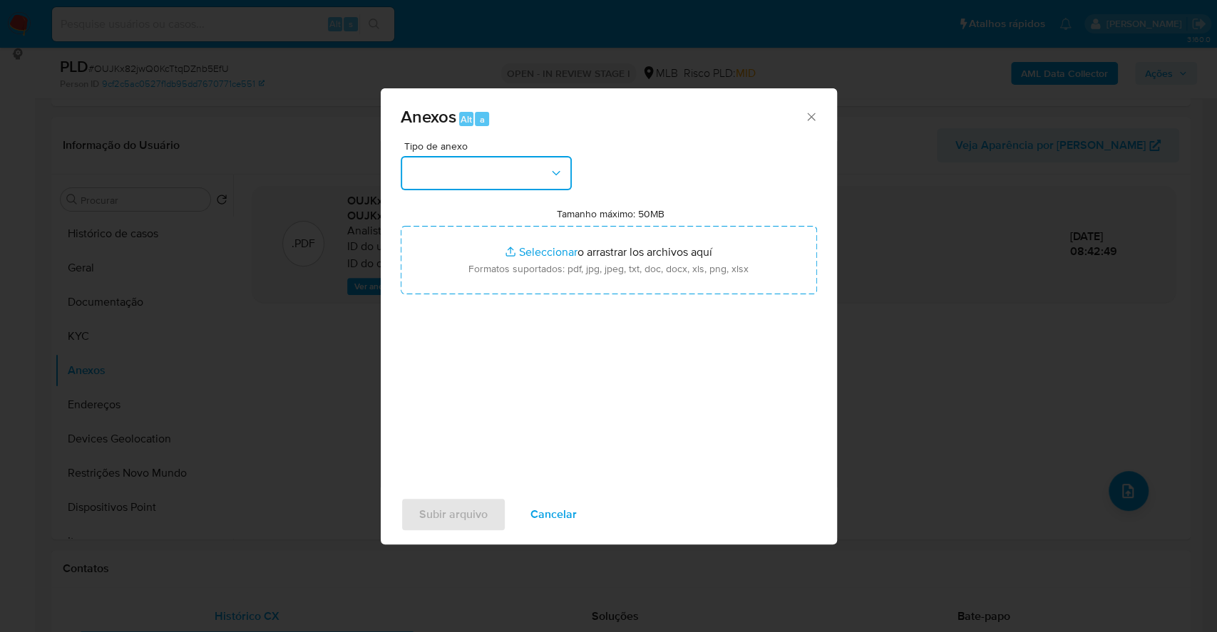
click at [503, 168] on button "button" at bounding box center [486, 173] width 171 height 34
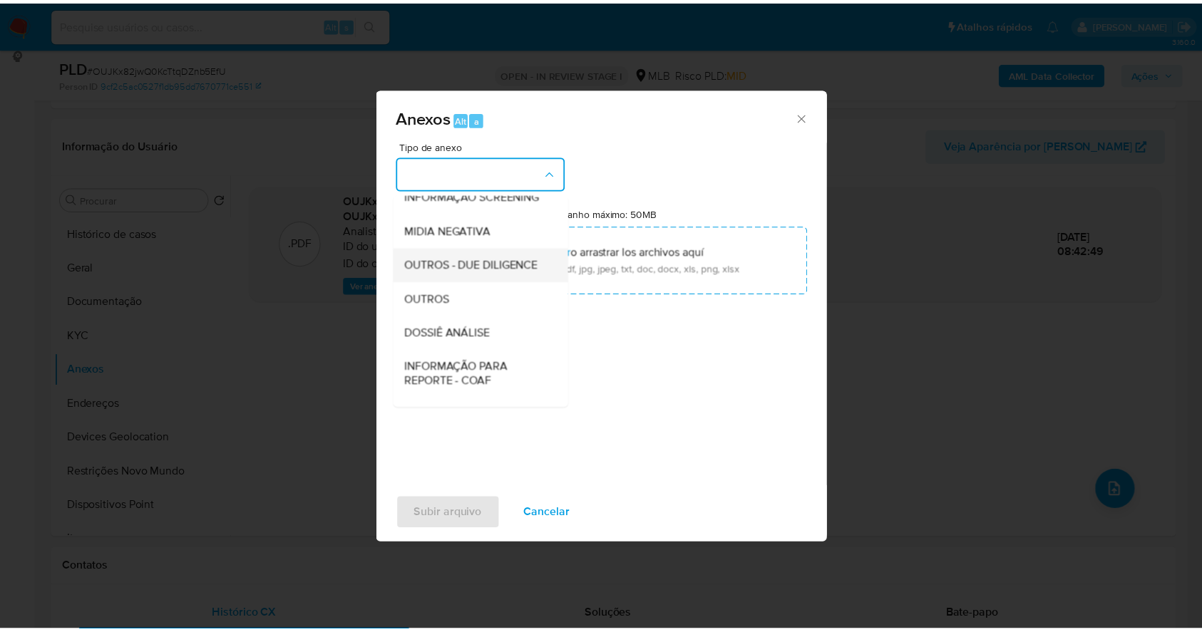
scroll to position [219, 0]
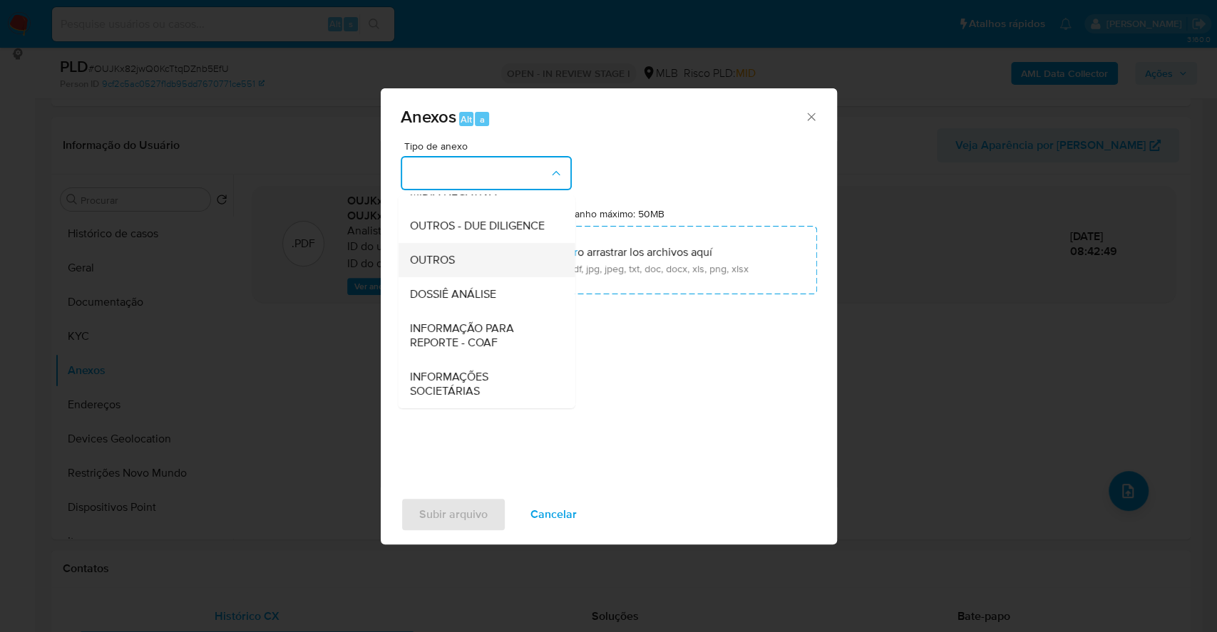
click at [473, 252] on div "OUTROS" at bounding box center [481, 260] width 145 height 34
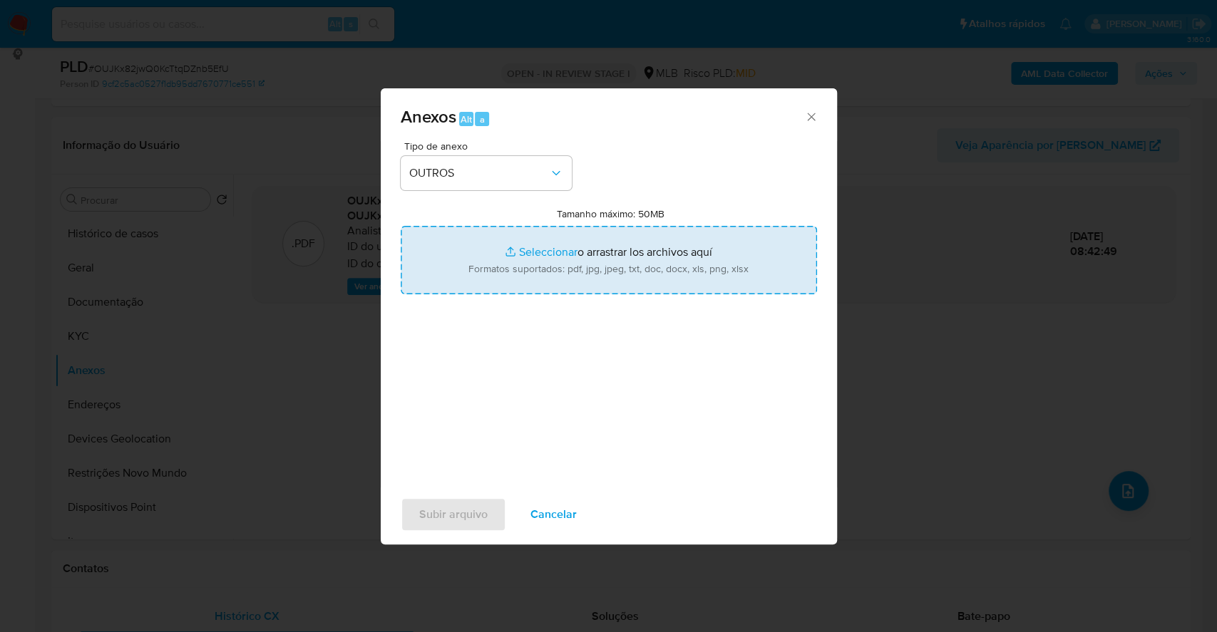
click at [522, 250] on input "Tamanho máximo: 50MB Seleccionar archivos" at bounding box center [609, 260] width 416 height 68
type input "C:\fakepath\DECLINIO SAR - OUJKx82jwQ0KcTtqDZnb5EfU - CPF 33822037826 - PAULO N…"
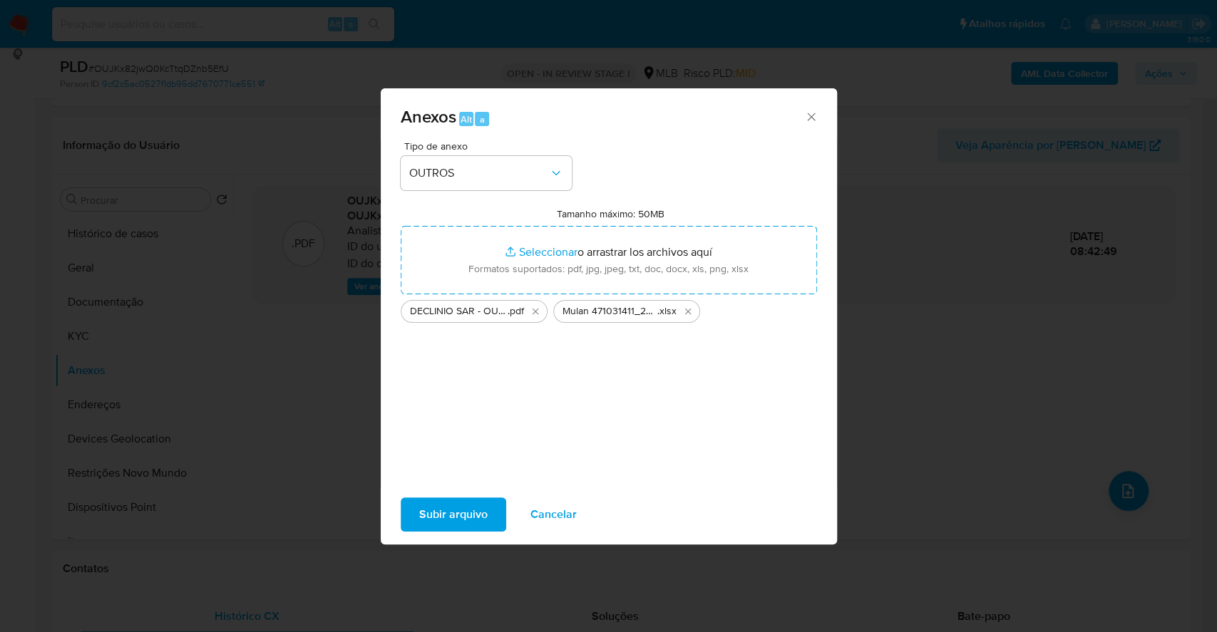
click at [451, 516] on span "Subir arquivo" at bounding box center [453, 514] width 68 height 31
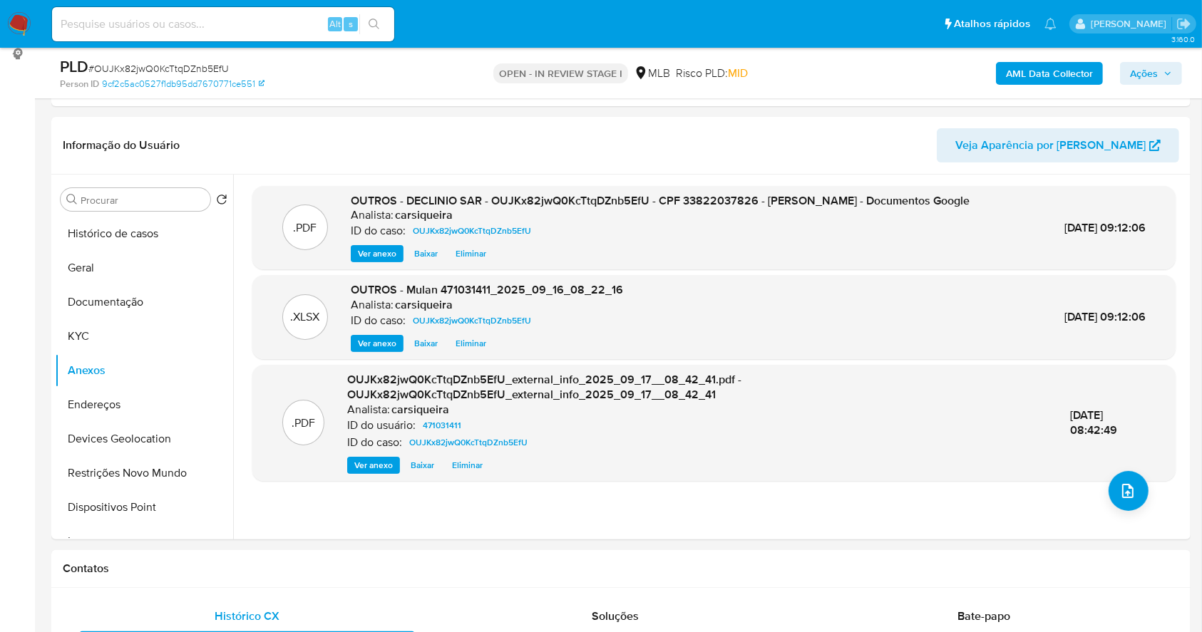
click at [1150, 69] on span "Ações" at bounding box center [1144, 73] width 28 height 23
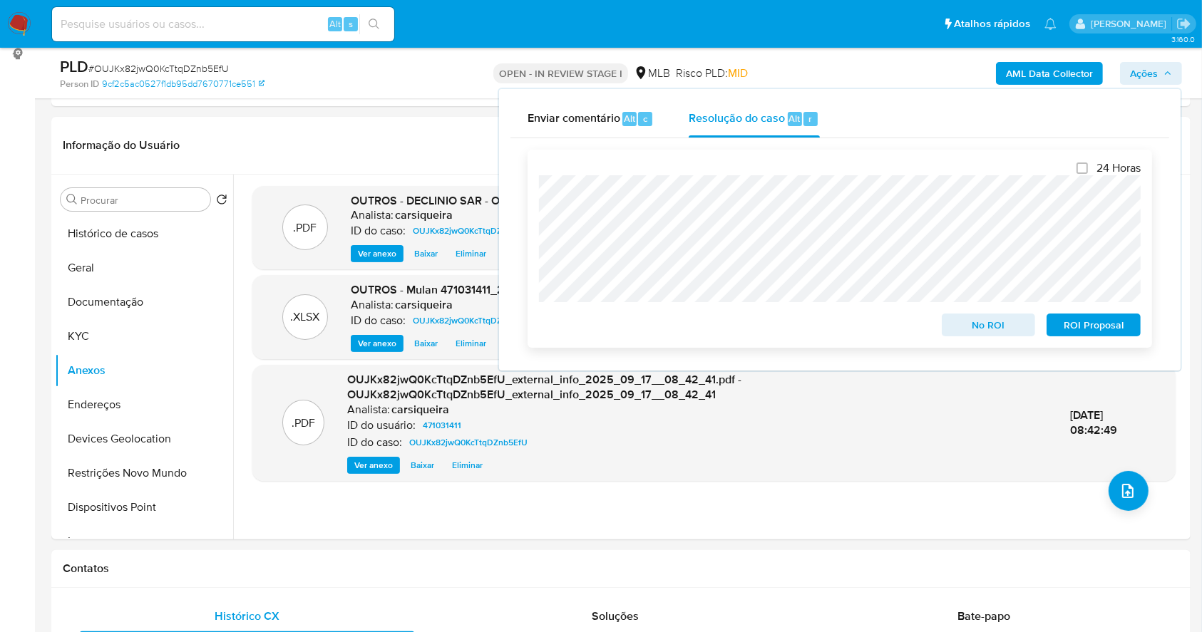
click at [992, 329] on span "No ROI" at bounding box center [989, 325] width 74 height 20
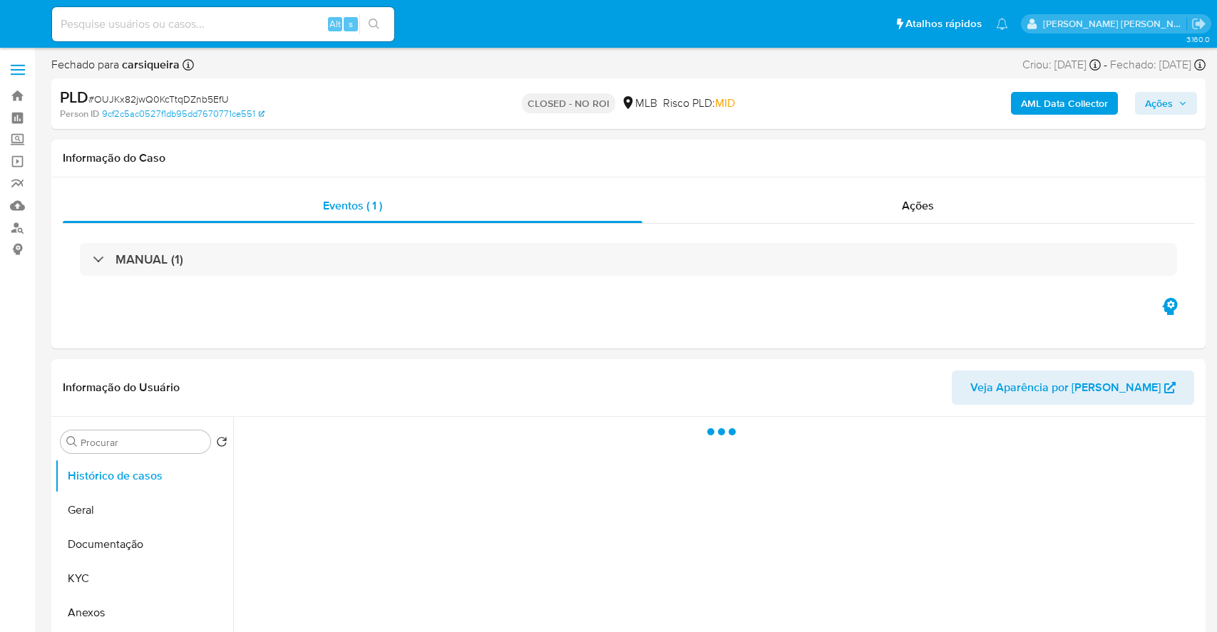
select select "10"
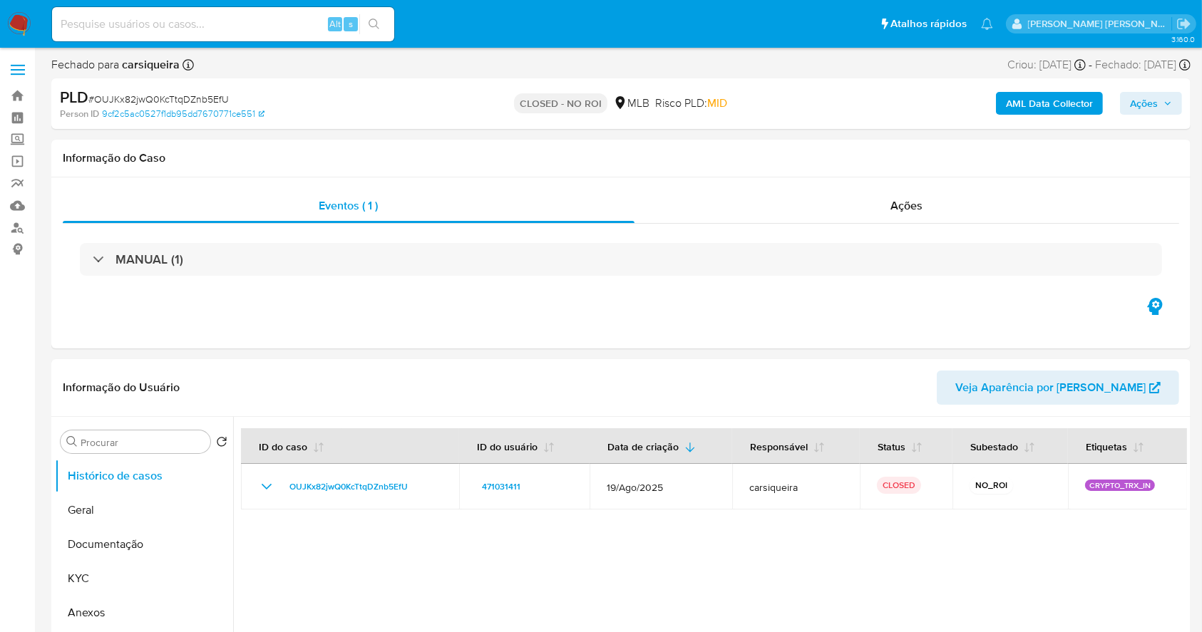
click at [15, 21] on img at bounding box center [19, 24] width 24 height 24
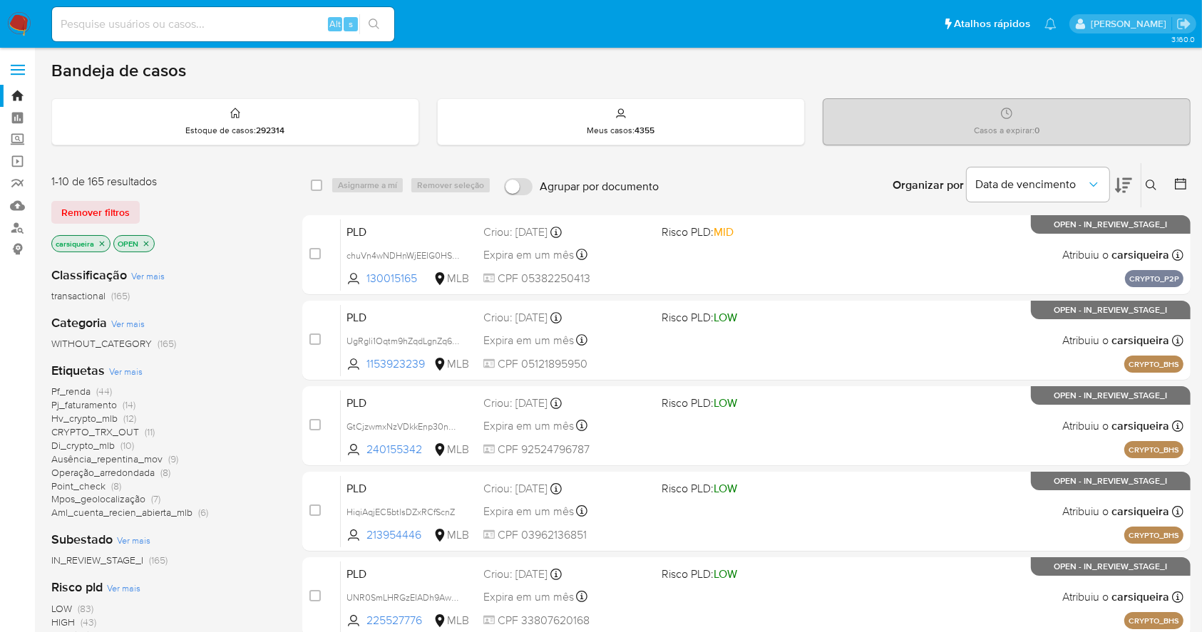
click at [1180, 180] on icon at bounding box center [1180, 184] width 14 height 14
click at [1179, 180] on icon at bounding box center [1180, 184] width 14 height 14
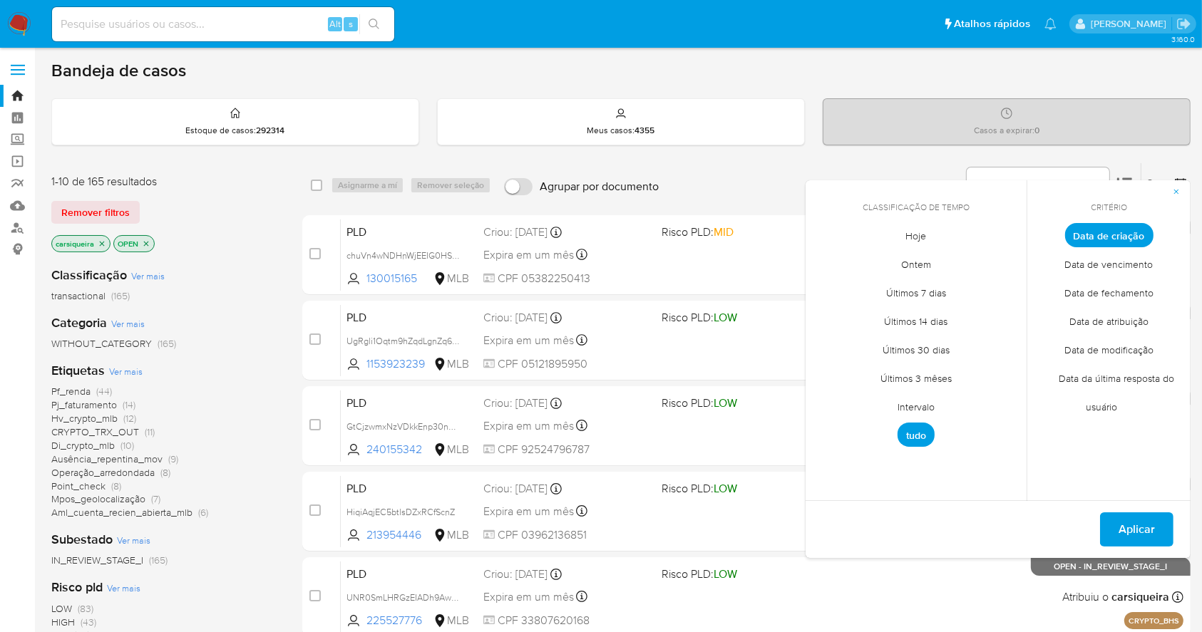
click at [923, 402] on span "Intervalo" at bounding box center [916, 407] width 67 height 29
click at [821, 255] on icon "Mes anterior" at bounding box center [827, 261] width 17 height 17
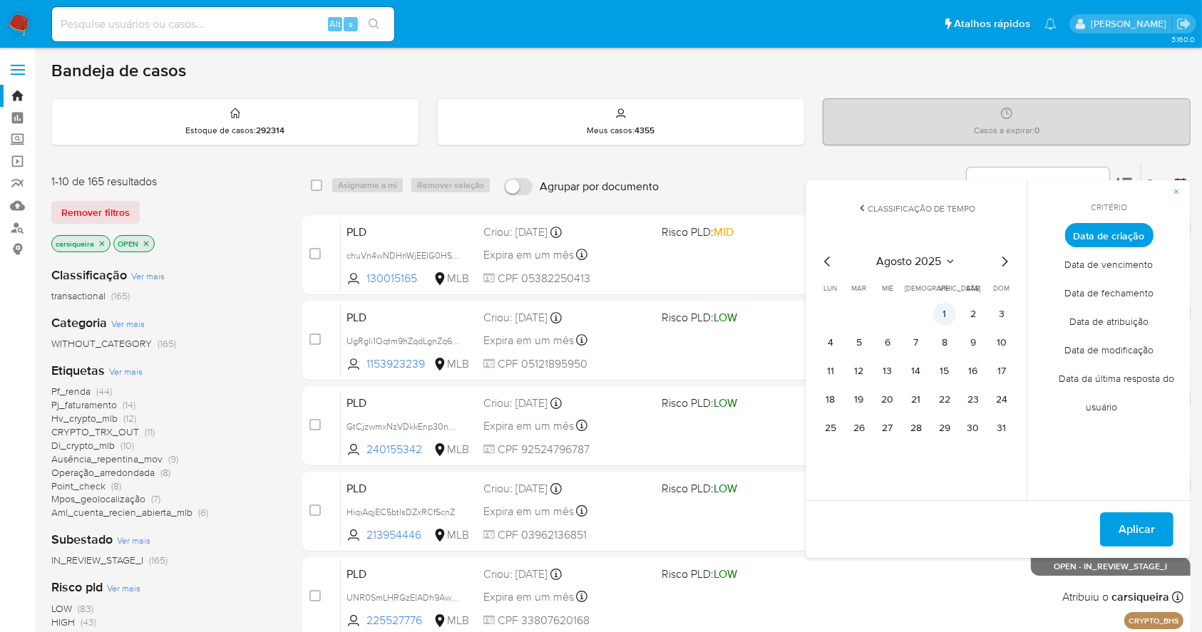
click at [942, 309] on button "1" at bounding box center [944, 314] width 23 height 23
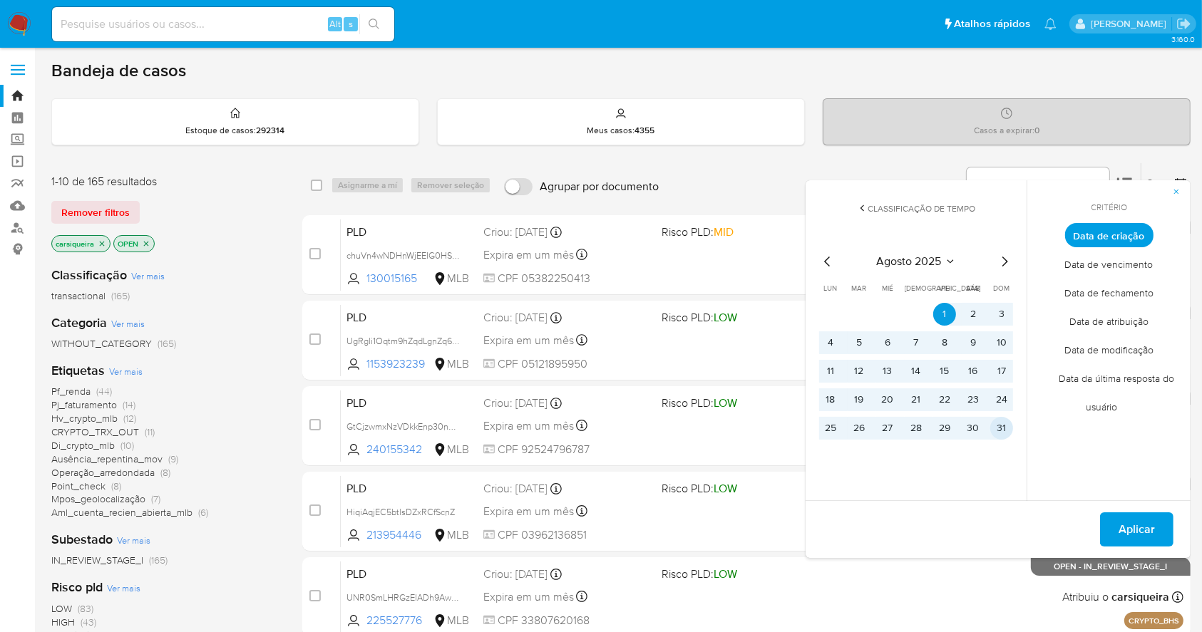
click at [999, 424] on button "31" at bounding box center [1001, 428] width 23 height 23
click at [1129, 535] on span "Aplicar" at bounding box center [1136, 529] width 36 height 31
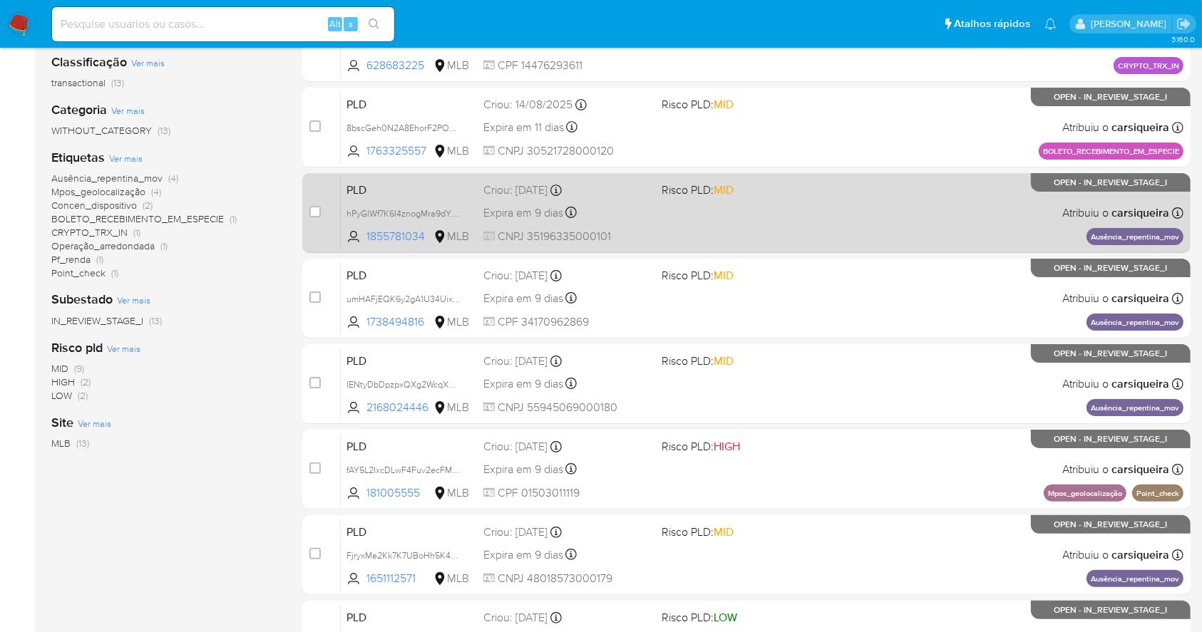
scroll to position [543, 0]
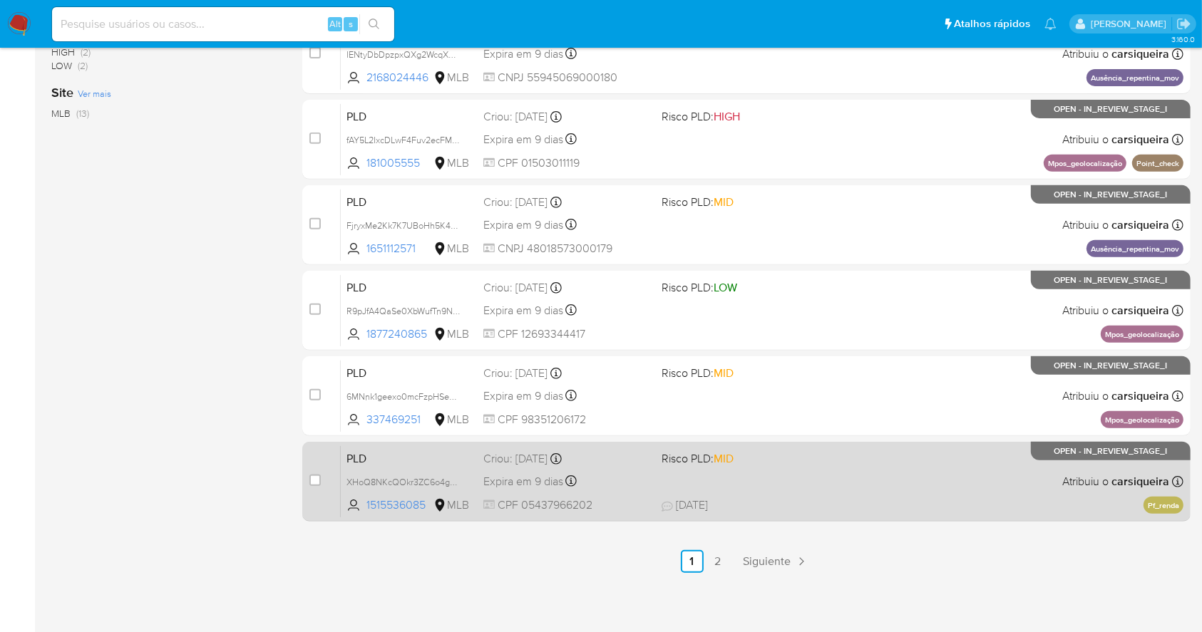
click at [837, 493] on div "PLD XHoQ8NKcQOkr3ZC6o4goHjfl 1515536085 MLB Risco PLD: MID Criou: 12/08/2025 Cr…" at bounding box center [762, 482] width 843 height 72
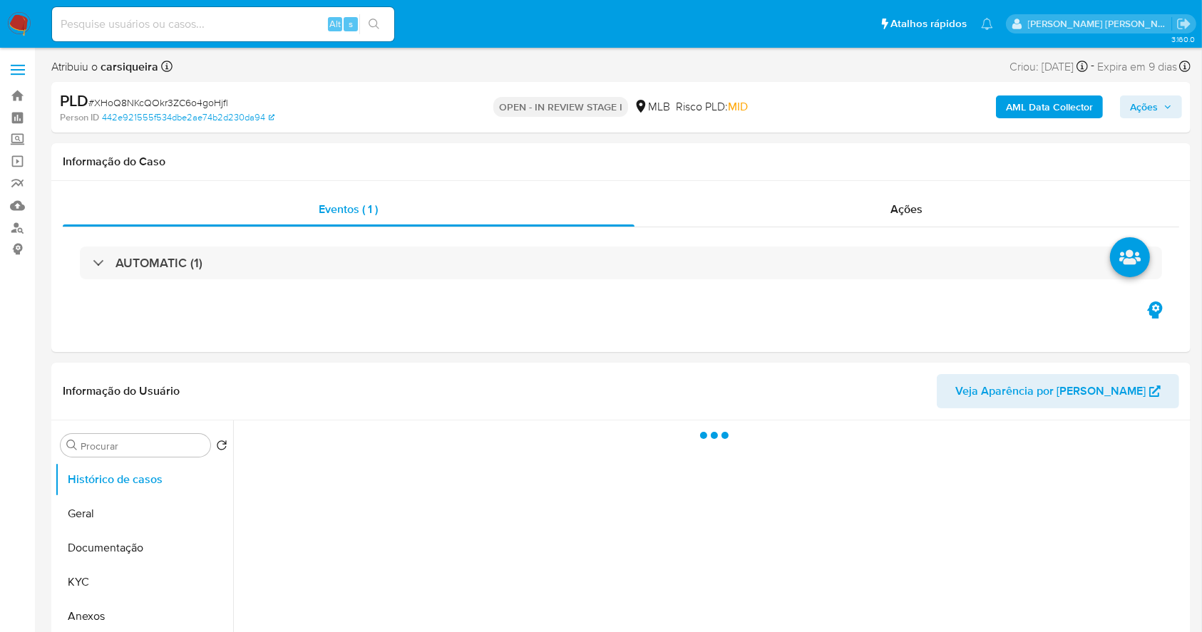
select select "10"
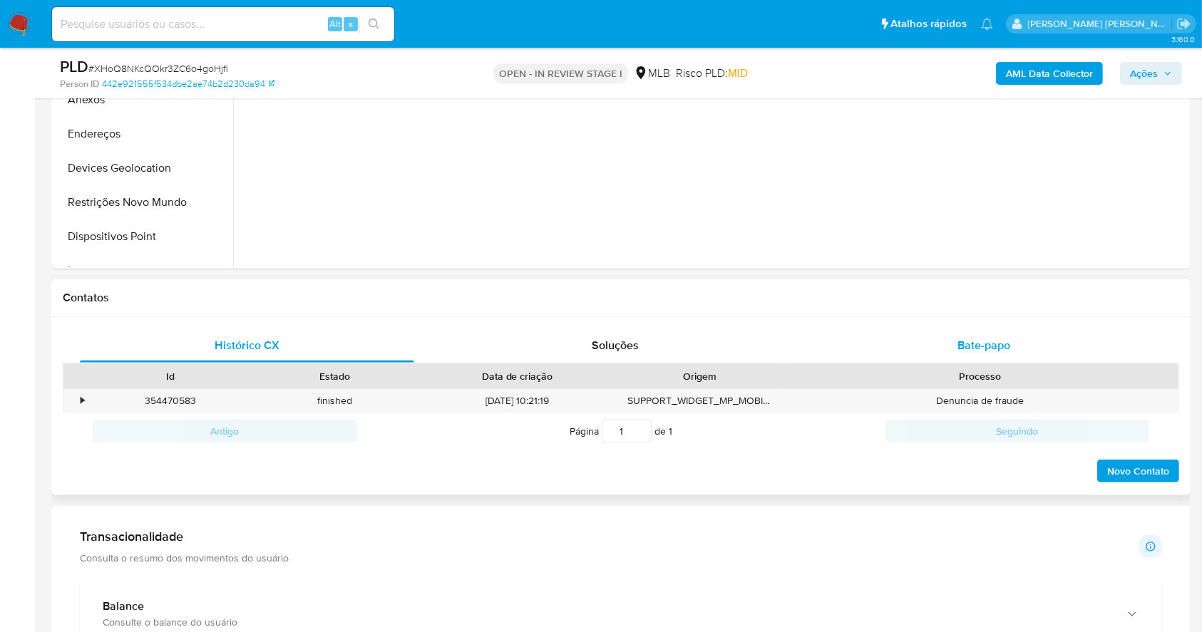
scroll to position [475, 0]
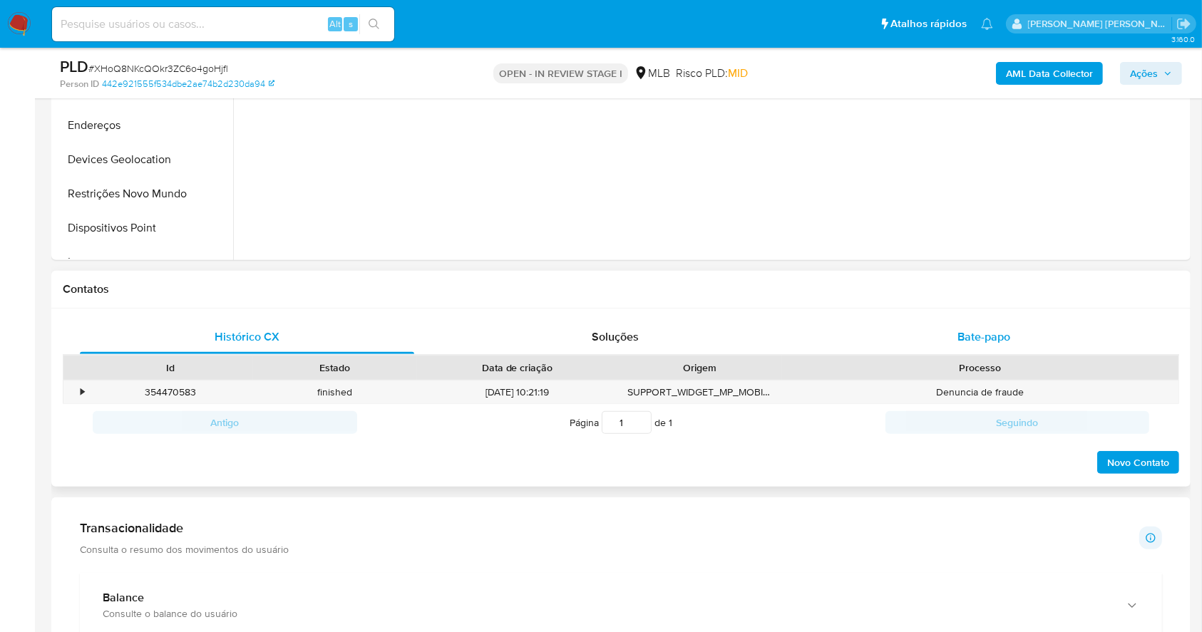
click at [986, 324] on div "Bate-papo" at bounding box center [984, 337] width 334 height 34
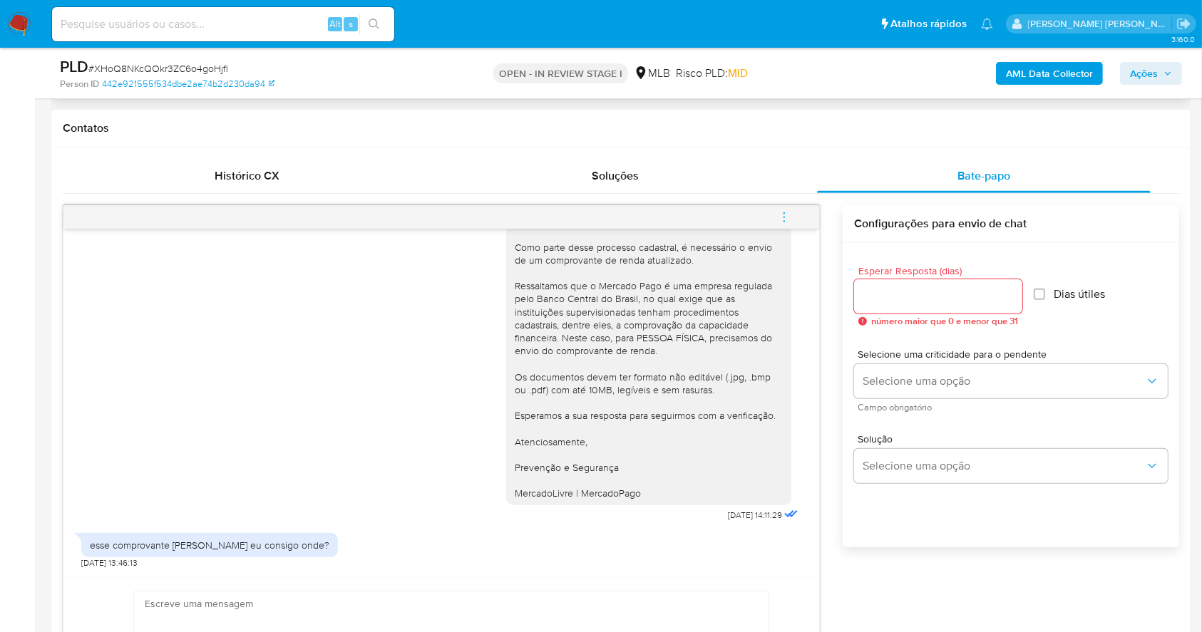
scroll to position [665, 0]
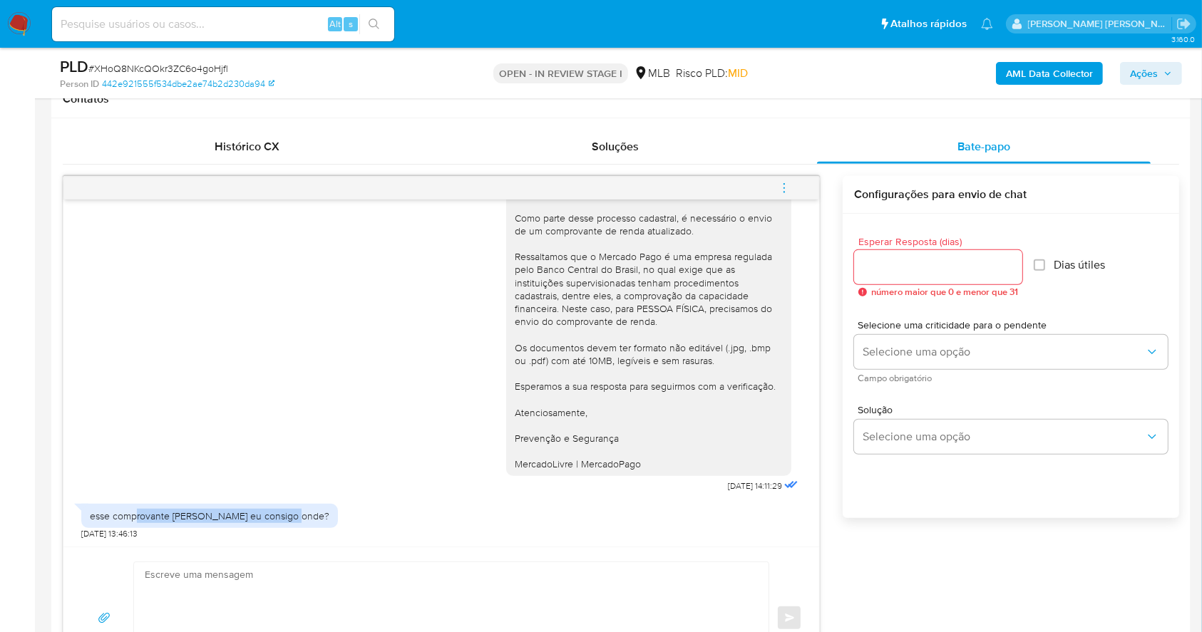
drag, startPoint x: 134, startPoint y: 511, endPoint x: 315, endPoint y: 525, distance: 181.6
click at [315, 525] on div "esse comprovante [PERSON_NAME] eu consigo onde? [DATE] 13:46:13" at bounding box center [441, 518] width 720 height 43
click at [409, 513] on div "esse comprovante [PERSON_NAME] eu consigo onde? [DATE] 13:46:13" at bounding box center [441, 518] width 720 height 43
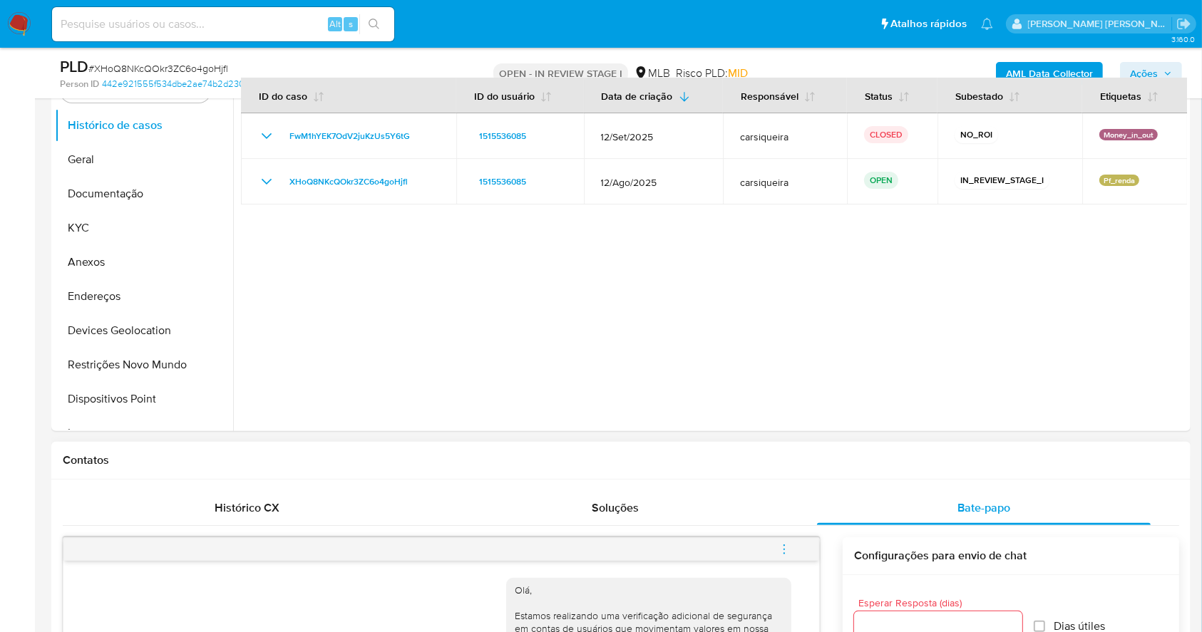
scroll to position [380, 0]
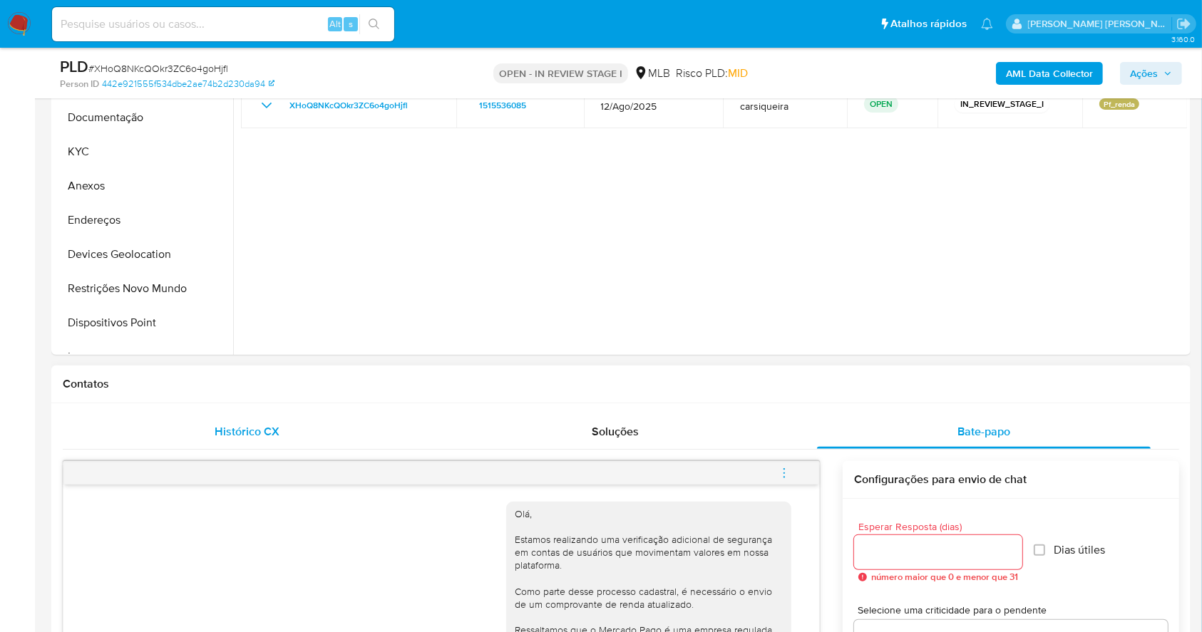
click at [229, 431] on span "Histórico CX" at bounding box center [247, 431] width 65 height 16
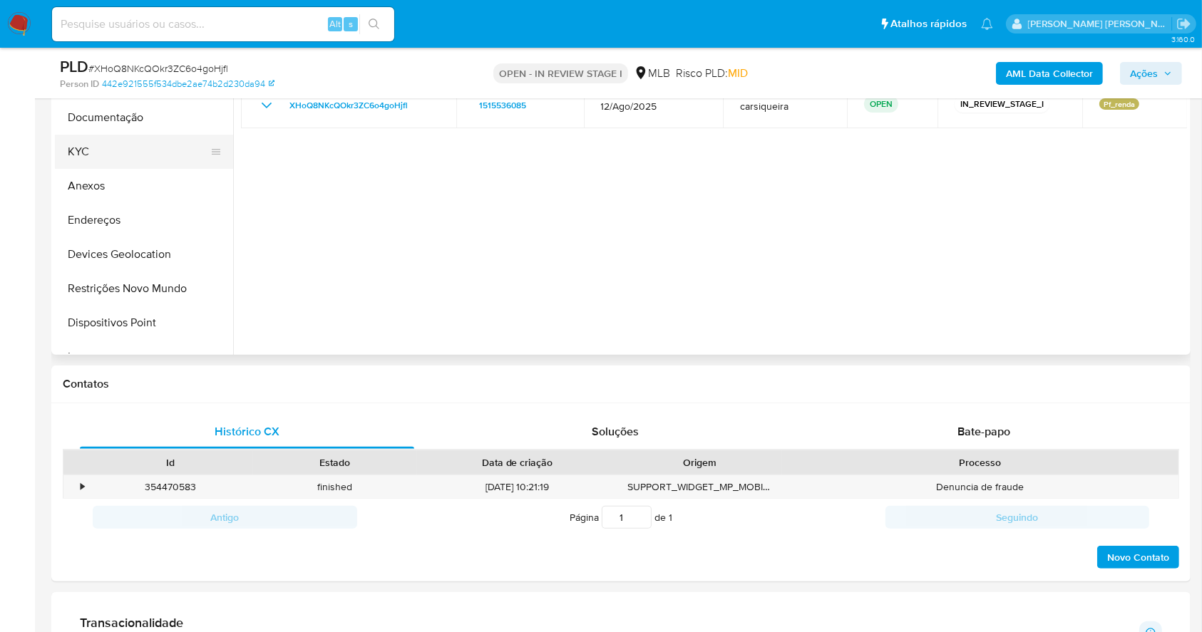
click at [99, 145] on button "KYC" at bounding box center [138, 152] width 167 height 34
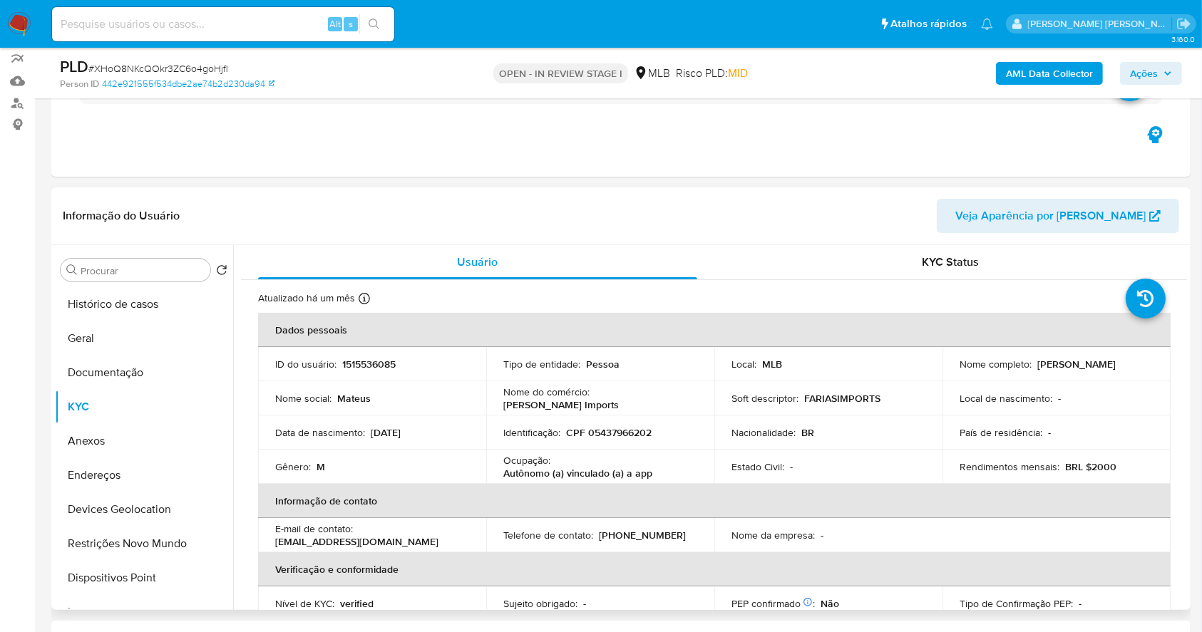
scroll to position [95, 0]
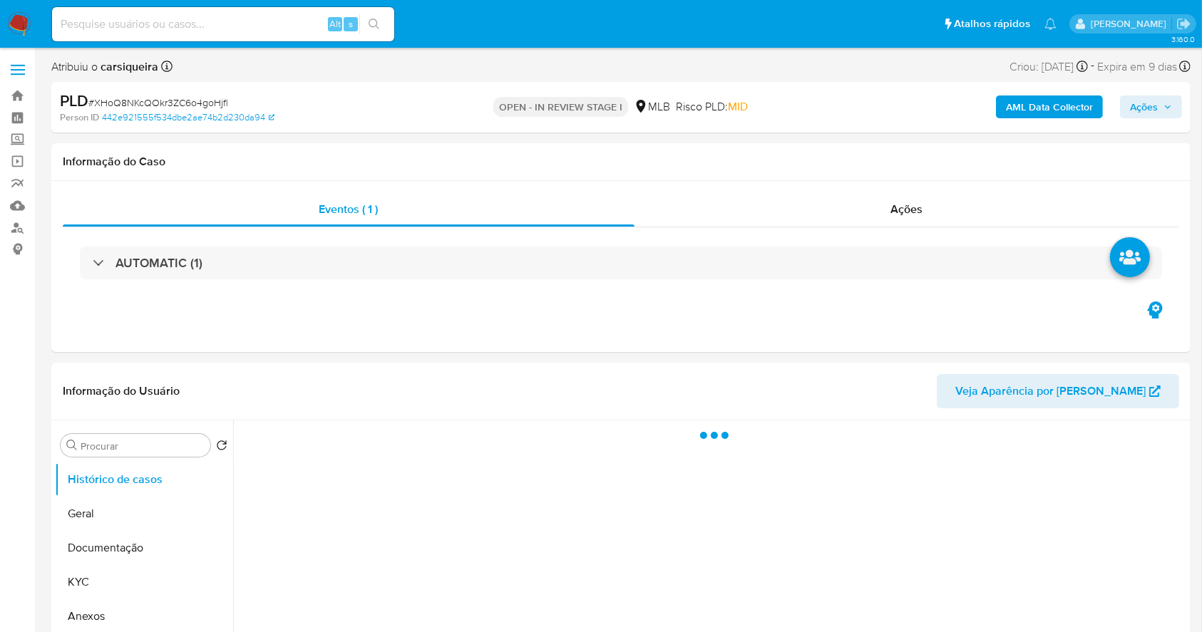
select select "10"
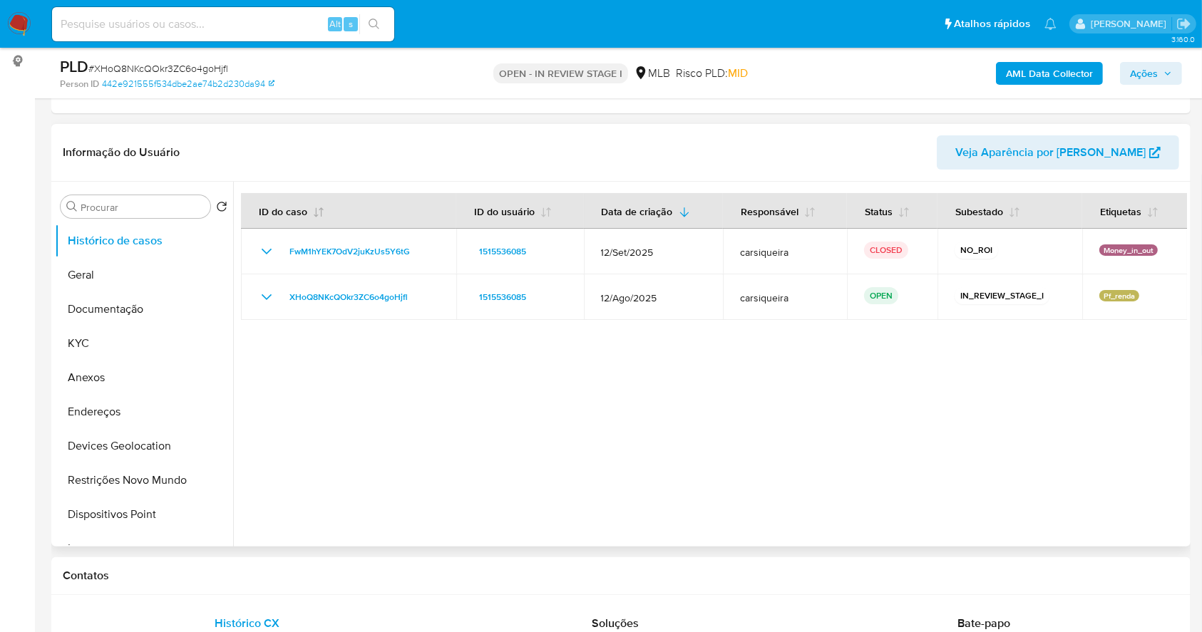
scroll to position [190, 0]
drag, startPoint x: 115, startPoint y: 336, endPoint x: 124, endPoint y: 334, distance: 8.8
click at [124, 334] on button "KYC" at bounding box center [138, 342] width 167 height 34
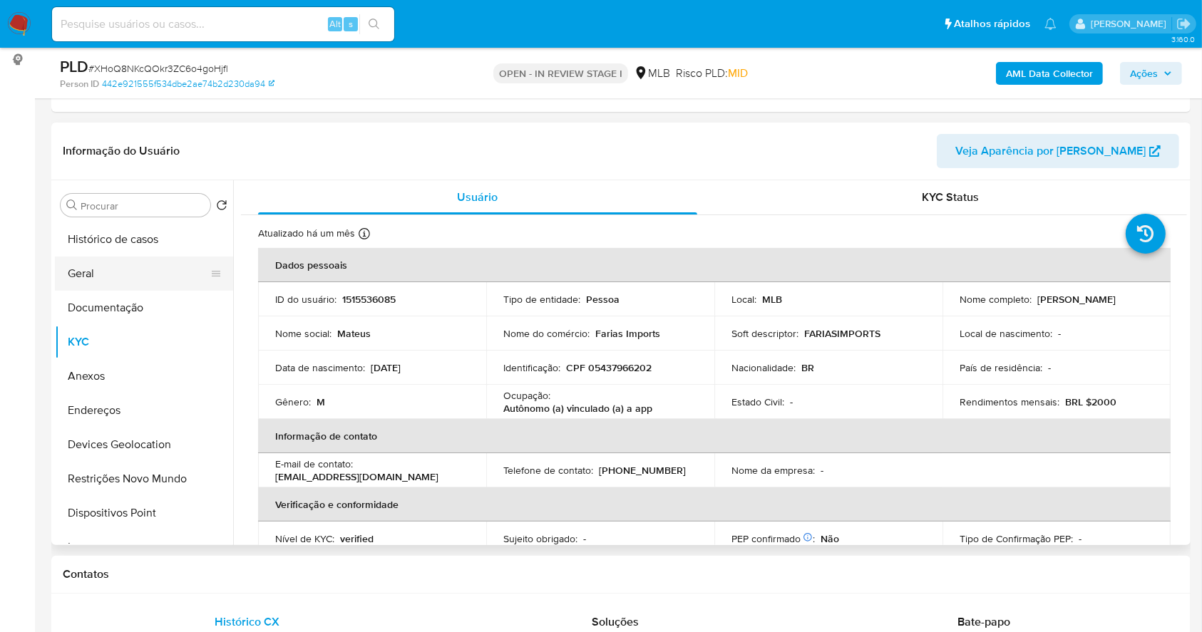
click at [99, 271] on button "Geral" at bounding box center [138, 274] width 167 height 34
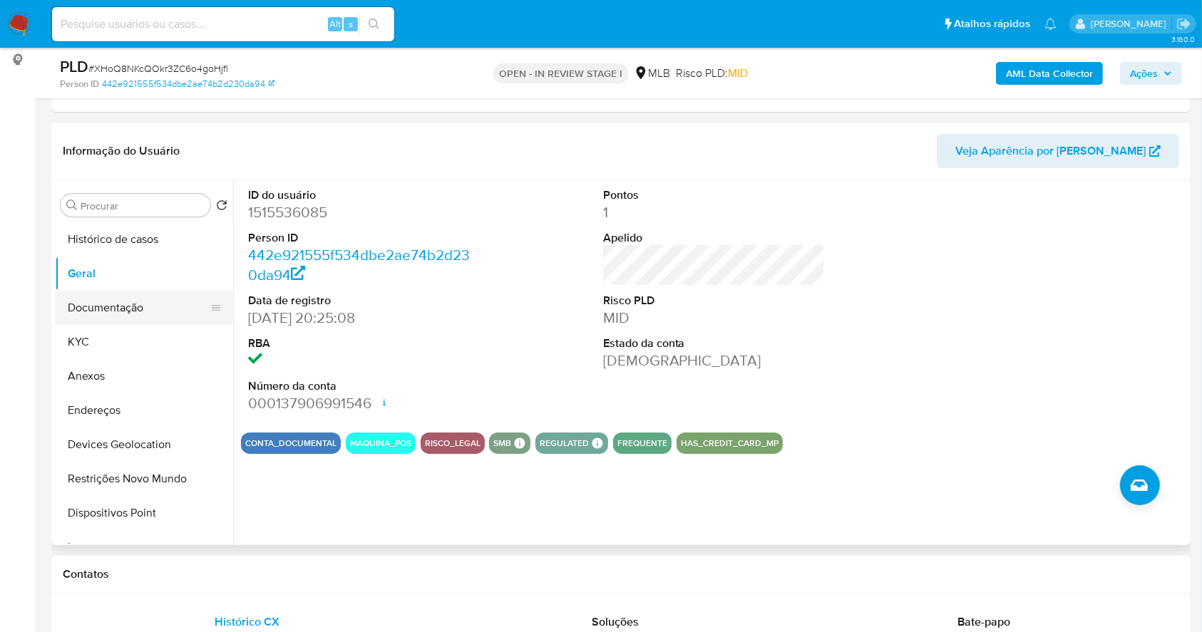
click at [130, 304] on button "Documentação" at bounding box center [138, 308] width 167 height 34
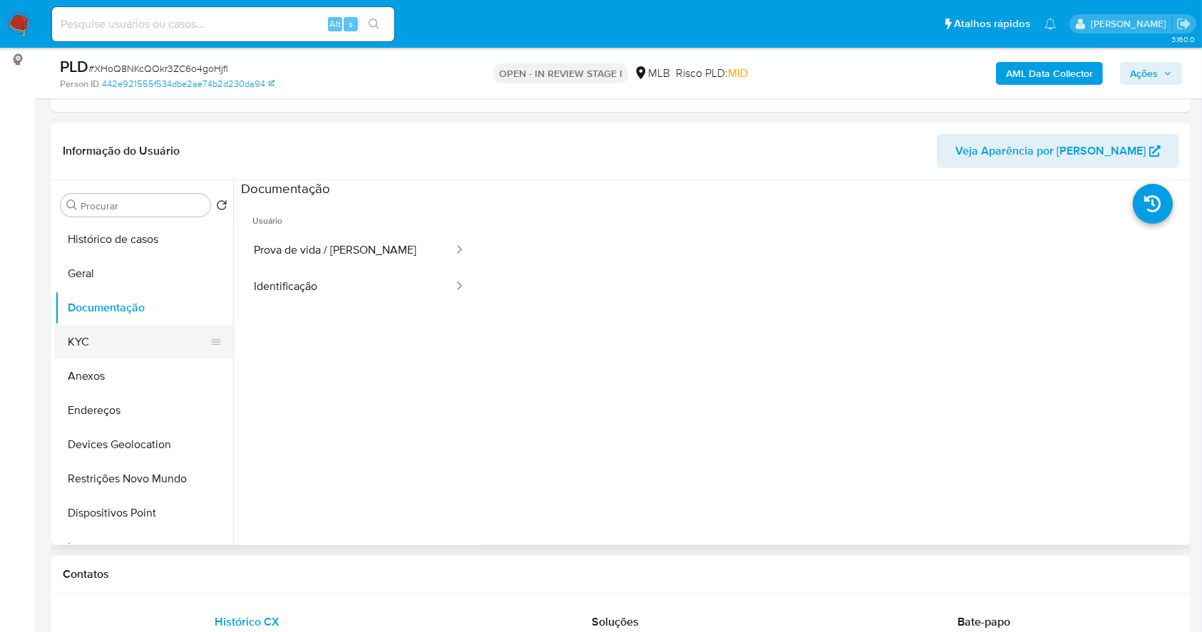
click at [98, 330] on button "KYC" at bounding box center [138, 342] width 167 height 34
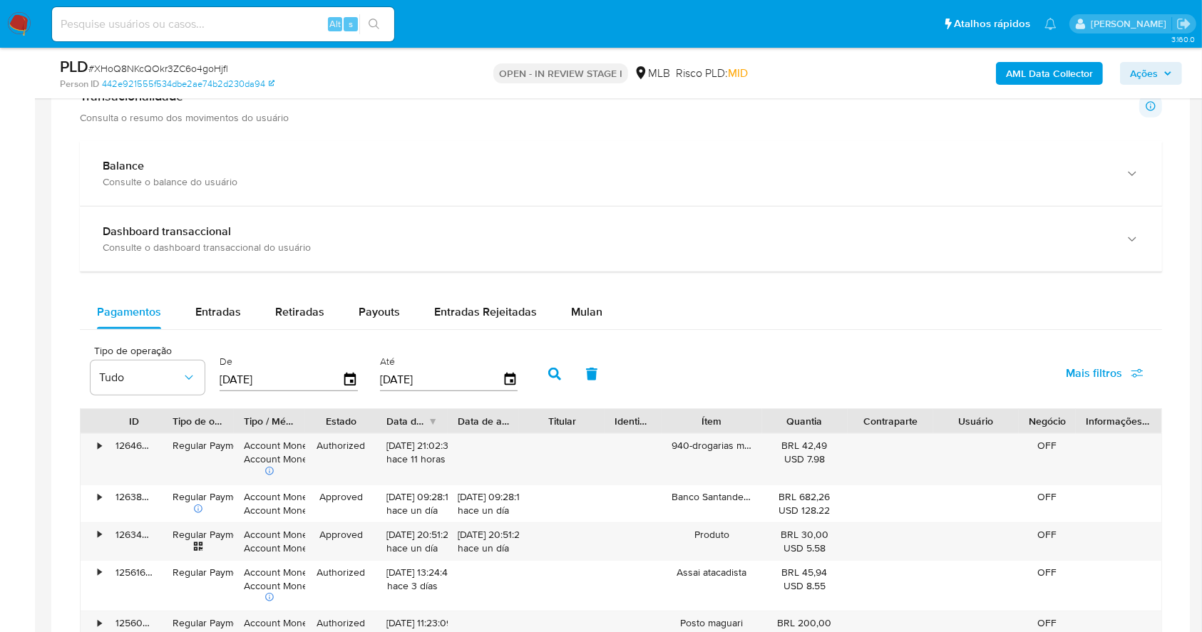
scroll to position [823, 0]
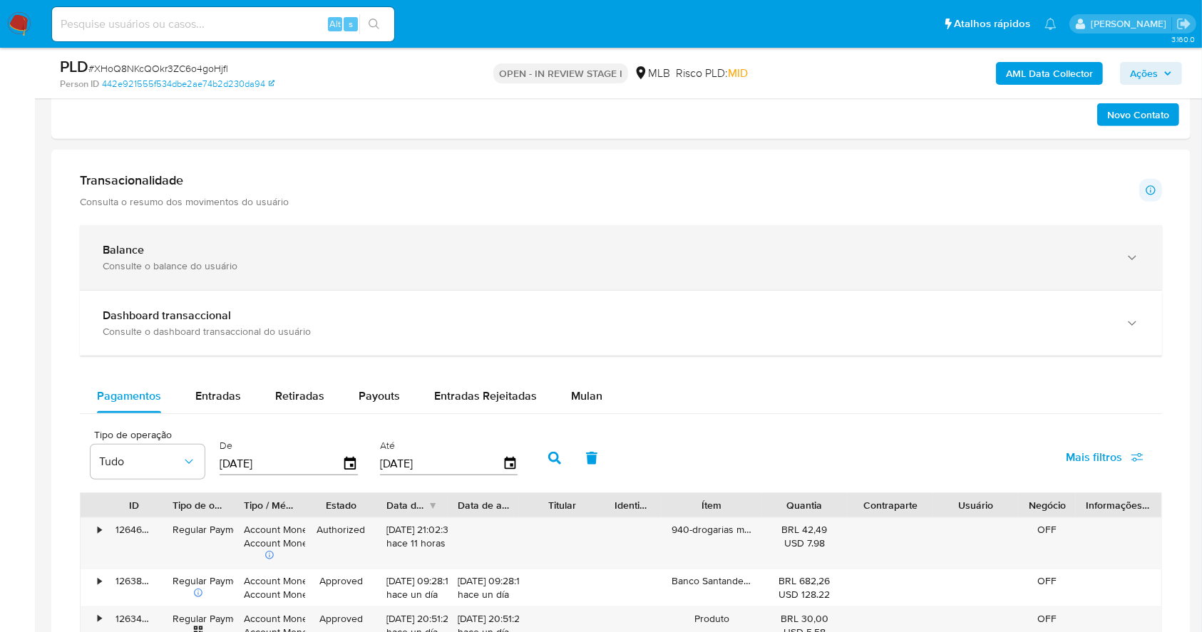
click at [501, 273] on div "Balance Consulte o balance do usuário" at bounding box center [621, 257] width 1082 height 65
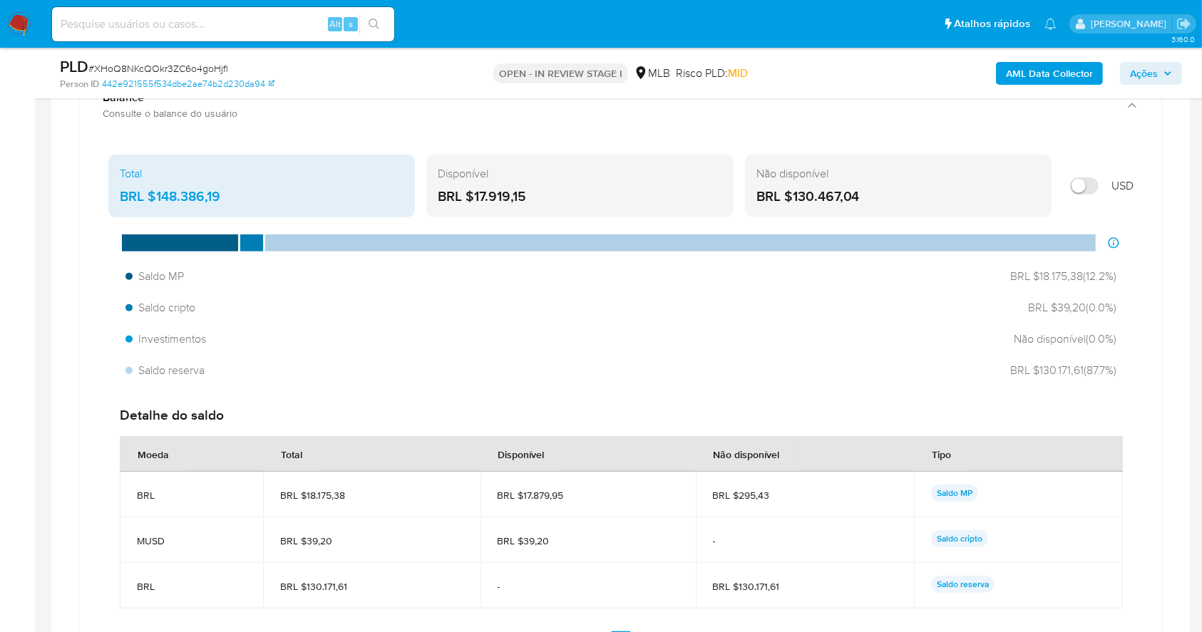
scroll to position [1013, 0]
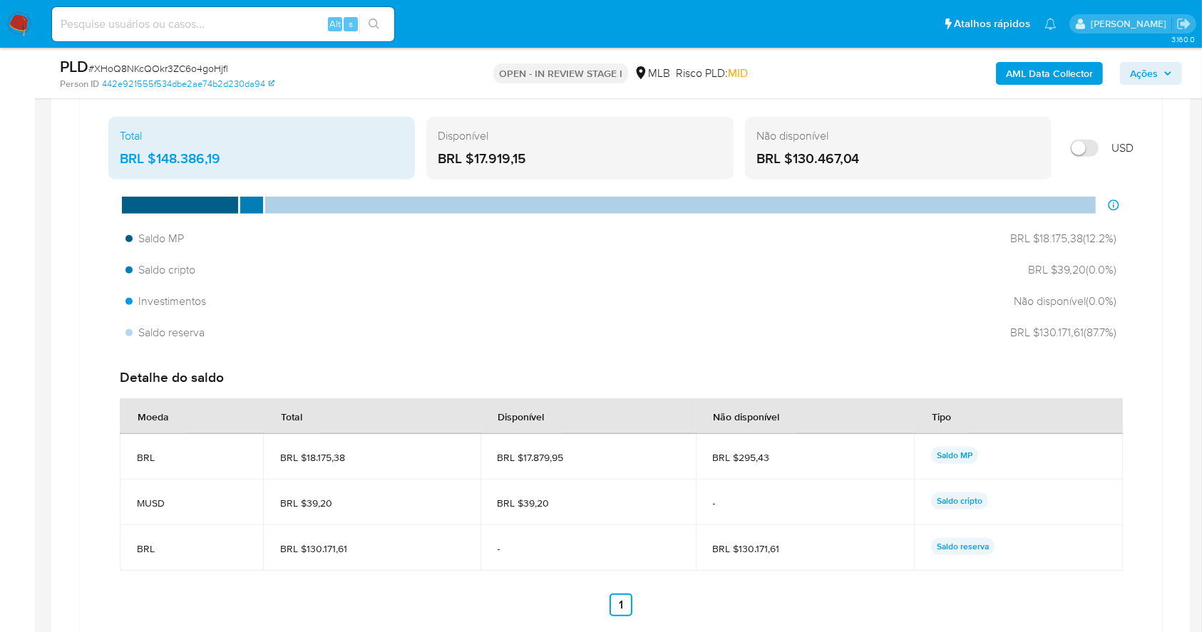
drag, startPoint x: 550, startPoint y: 156, endPoint x: 473, endPoint y: 159, distance: 77.0
click at [473, 159] on div "BRL $17.919,15" at bounding box center [580, 159] width 284 height 19
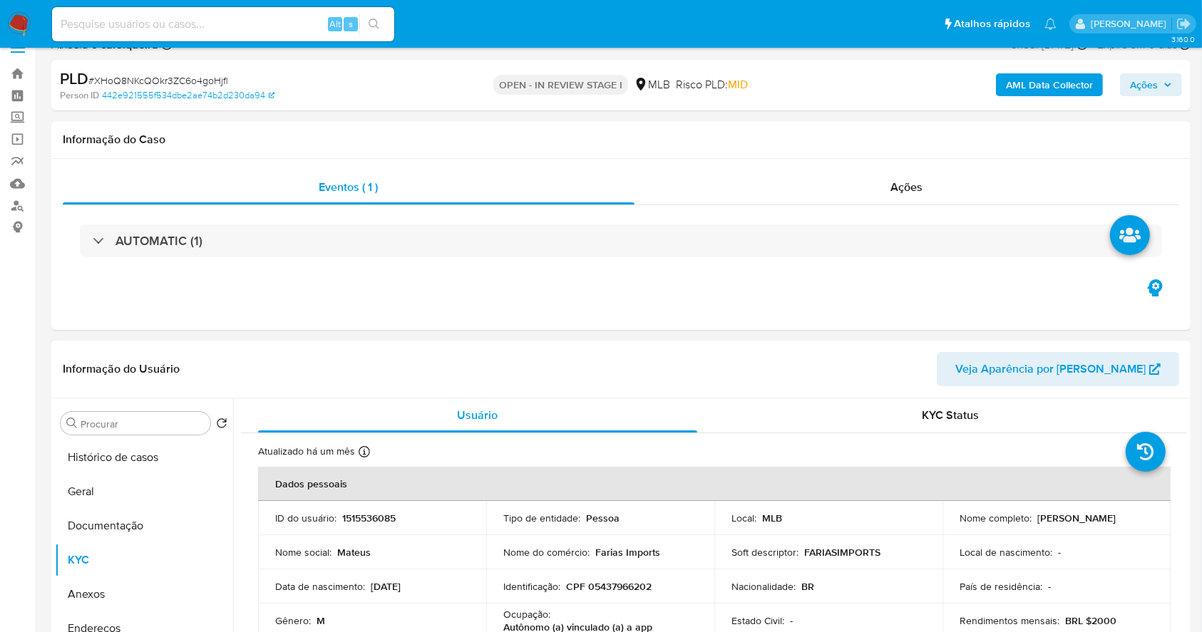
scroll to position [0, 0]
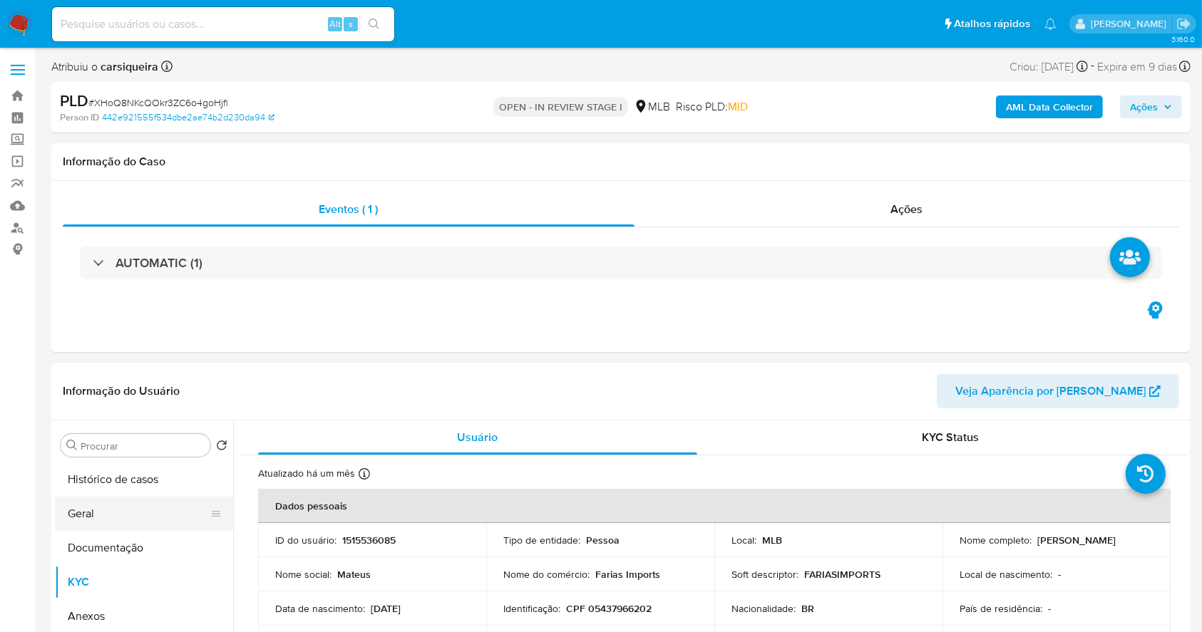
click at [115, 520] on button "Geral" at bounding box center [138, 514] width 167 height 34
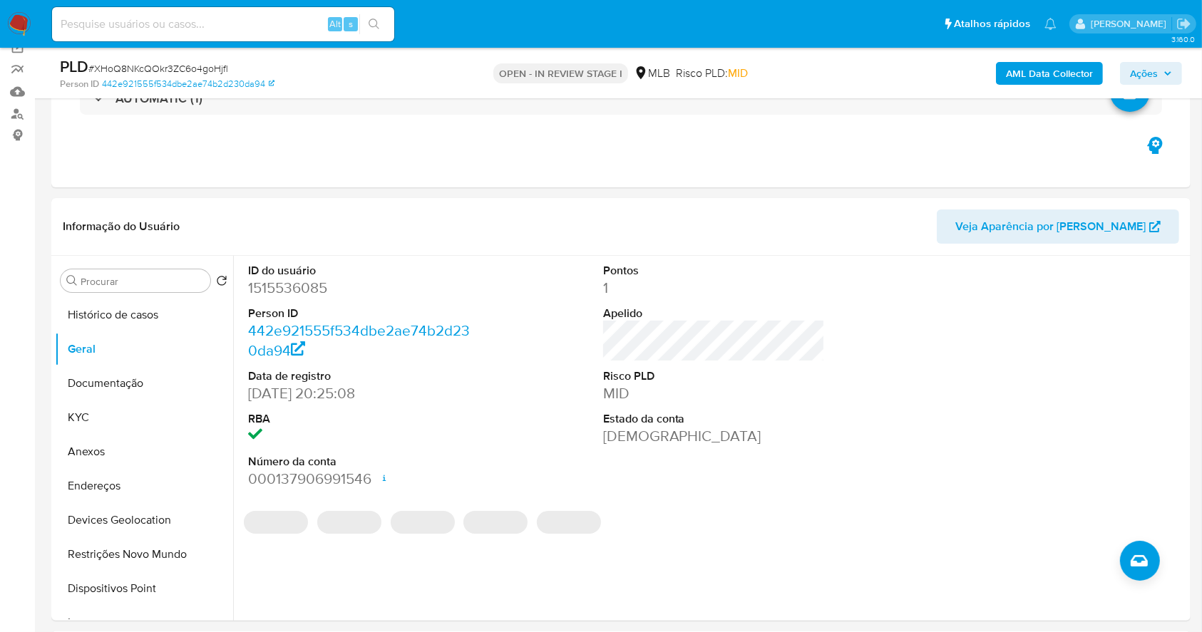
scroll to position [229, 0]
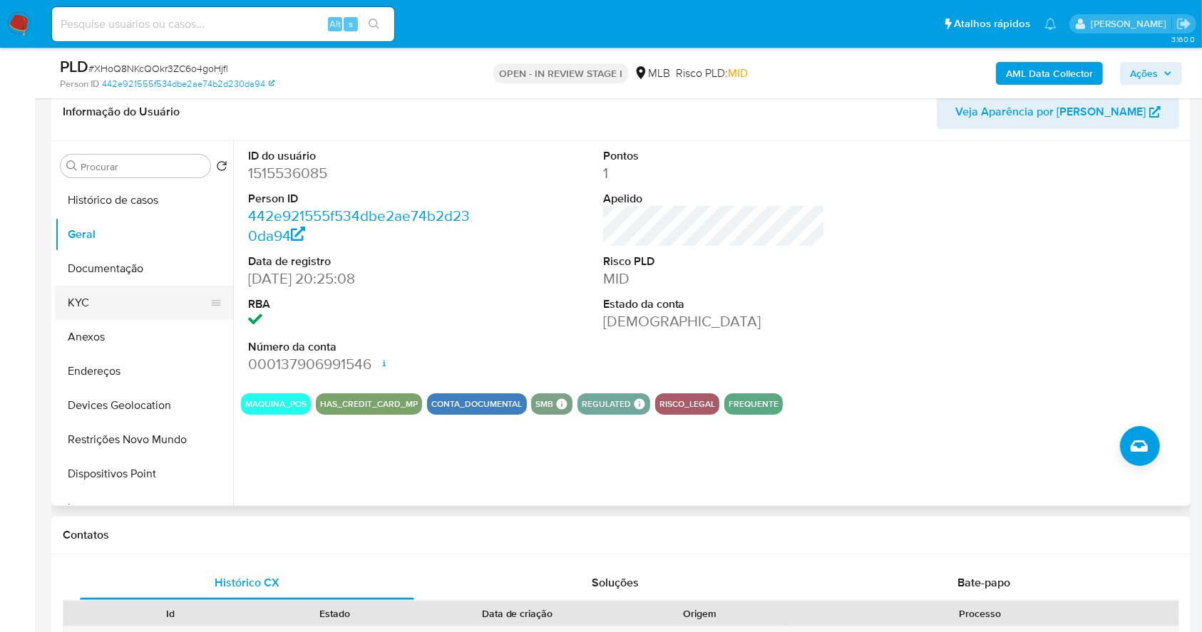
click at [111, 293] on button "KYC" at bounding box center [138, 303] width 167 height 34
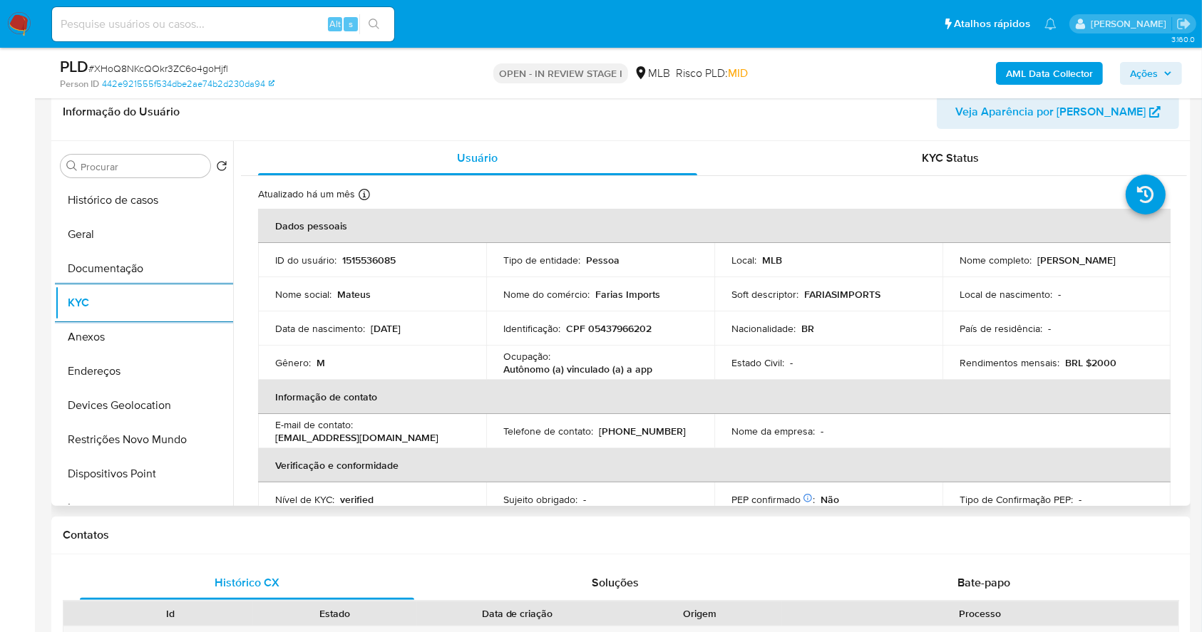
scroll to position [606, 0]
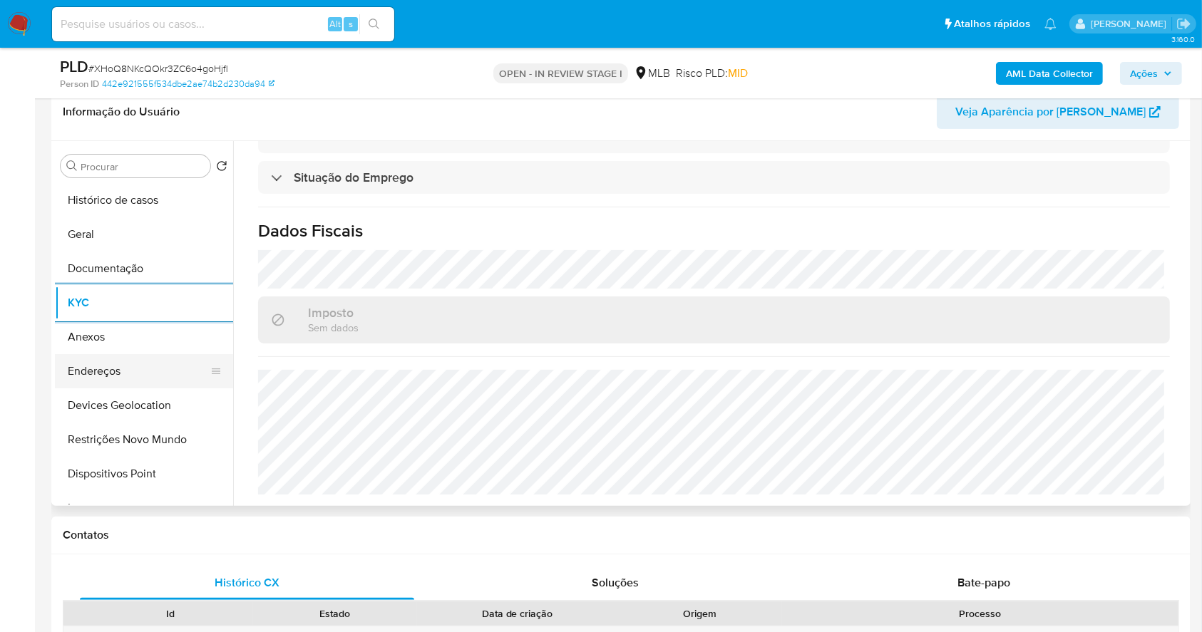
click at [141, 359] on button "Endereços" at bounding box center [138, 371] width 167 height 34
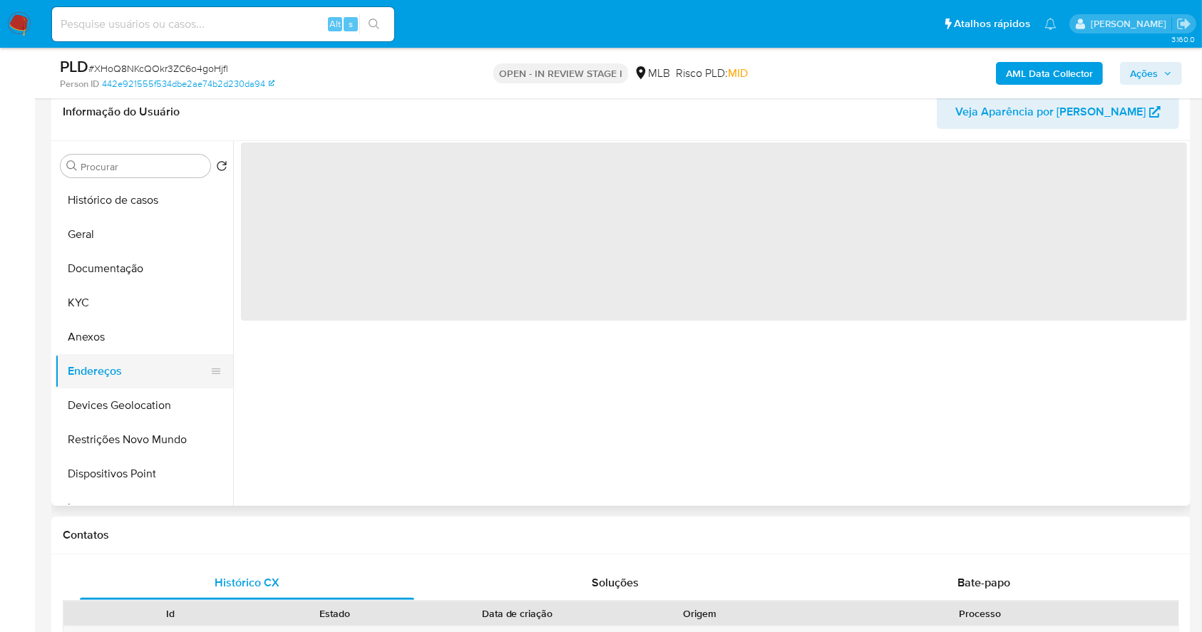
scroll to position [0, 0]
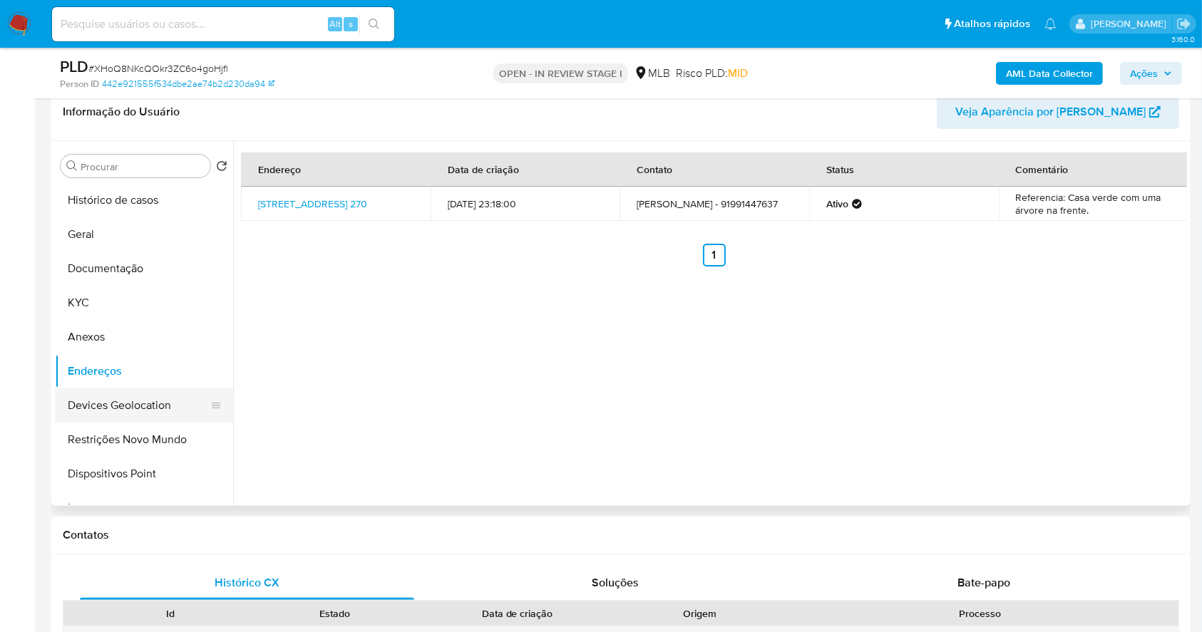
click at [176, 413] on button "Devices Geolocation" at bounding box center [138, 406] width 167 height 34
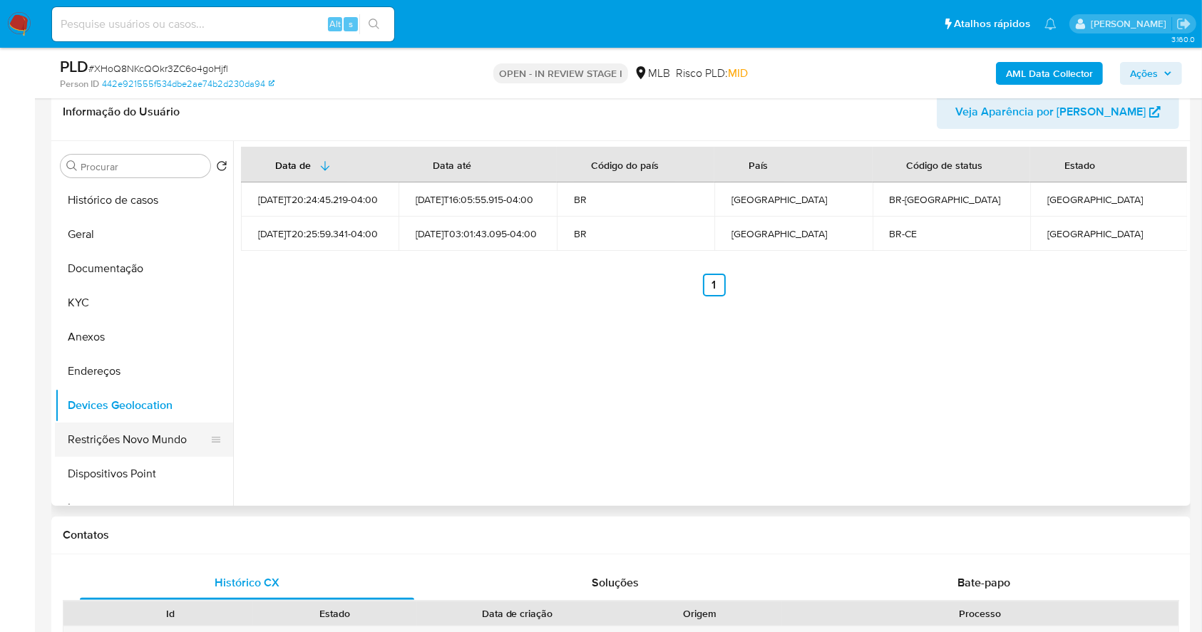
click at [153, 443] on button "Restrições Novo Mundo" at bounding box center [138, 440] width 167 height 34
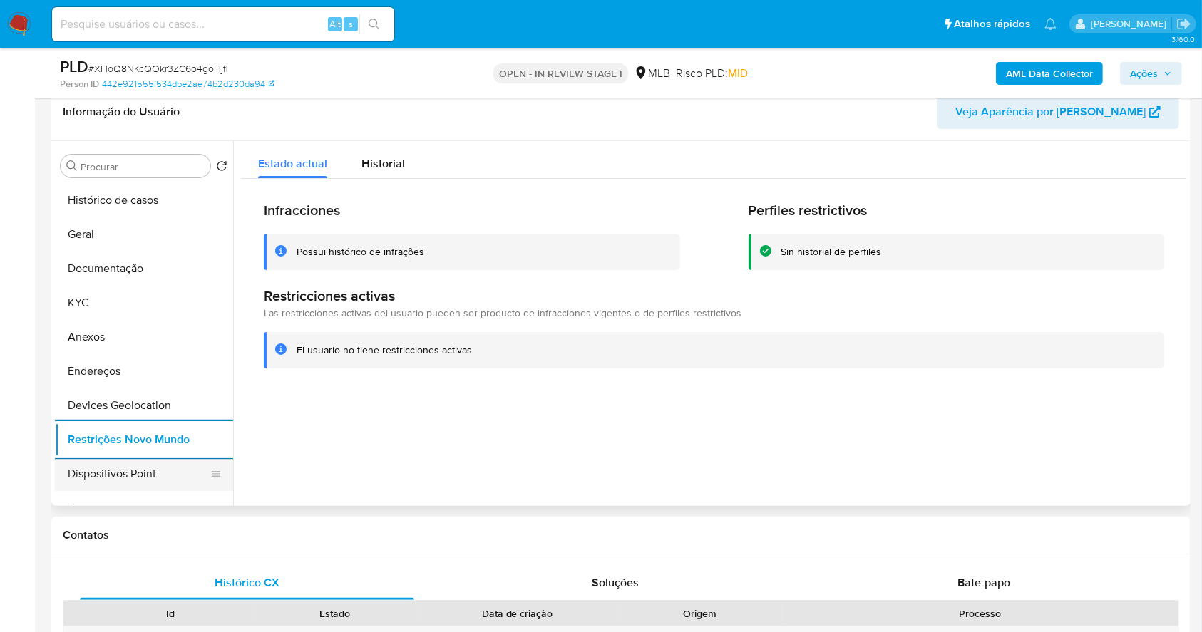
click at [91, 471] on button "Dispositivos Point" at bounding box center [138, 474] width 167 height 34
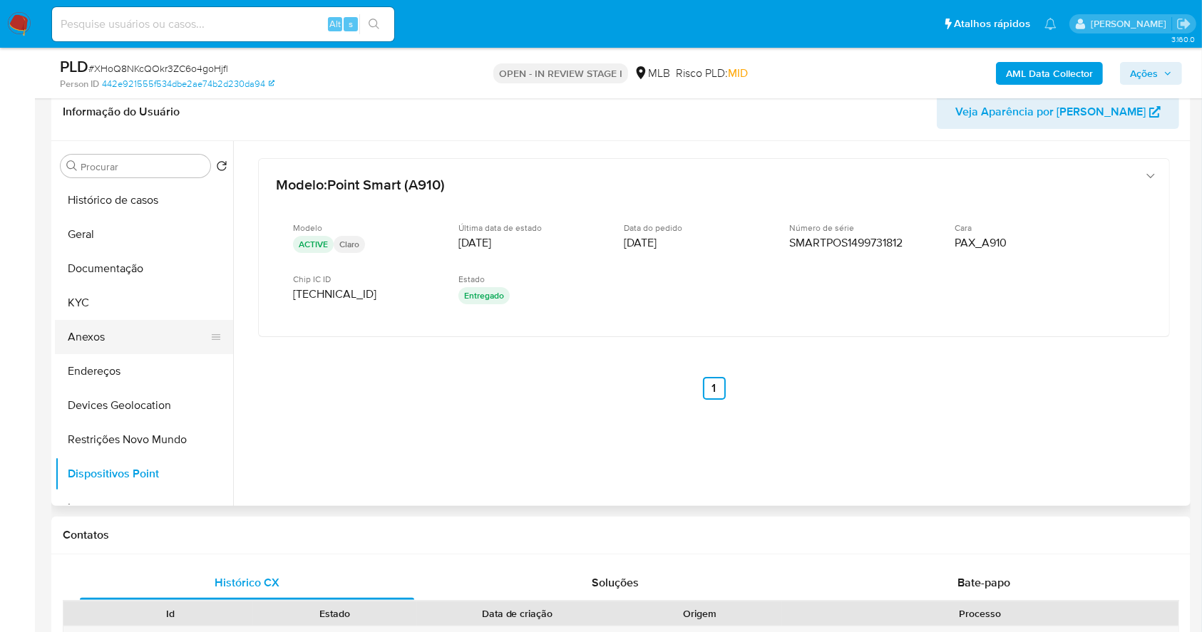
click at [120, 320] on button "Anexos" at bounding box center [138, 337] width 167 height 34
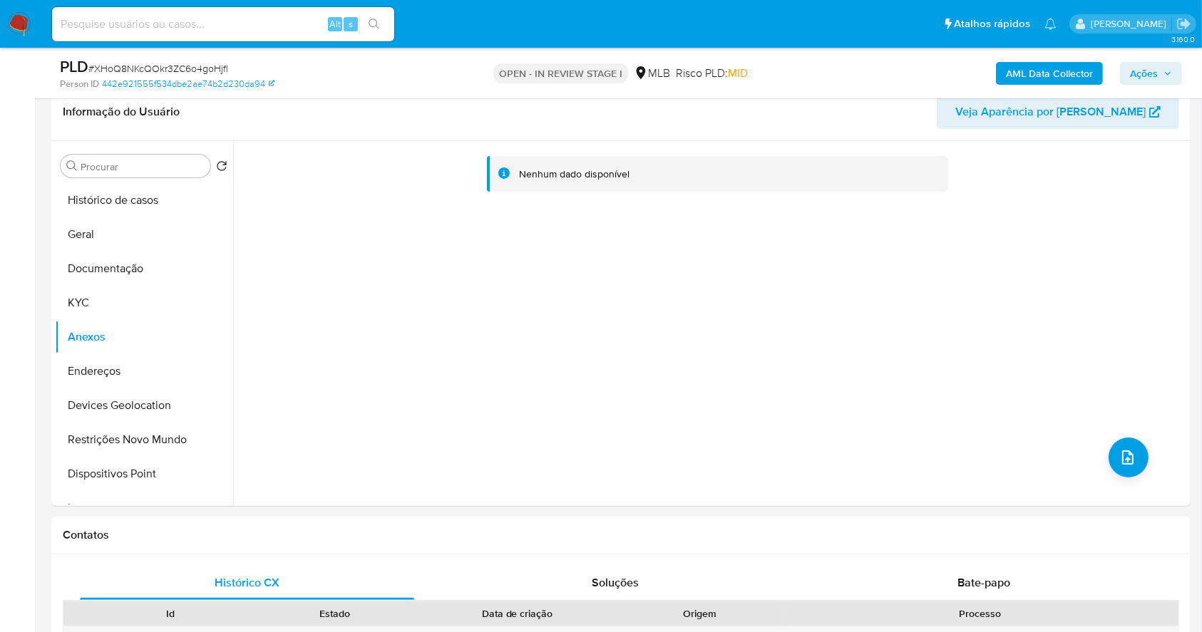
click at [1042, 70] on b "AML Data Collector" at bounding box center [1049, 73] width 87 height 23
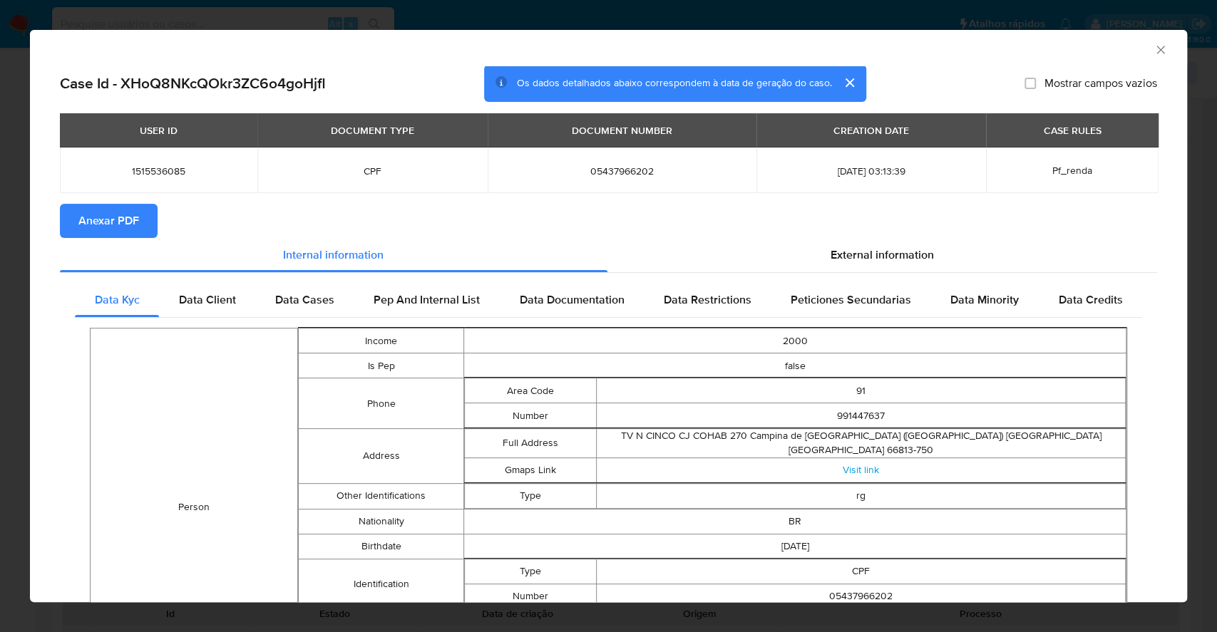
click at [120, 216] on span "Anexar PDF" at bounding box center [108, 220] width 61 height 31
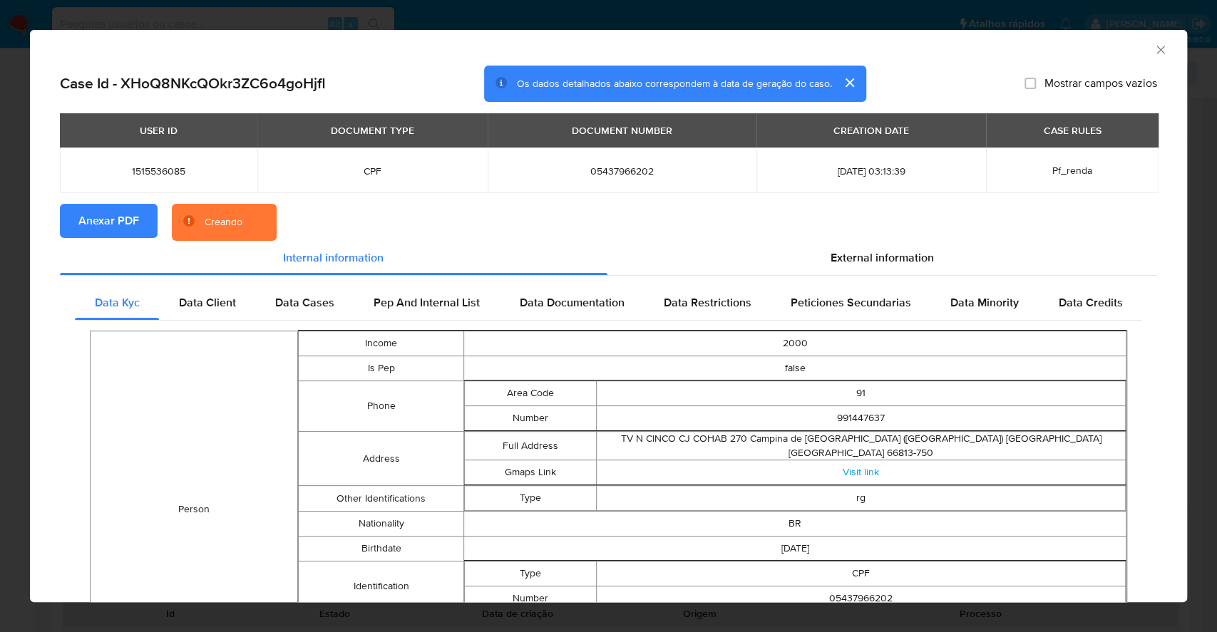
click at [0, 361] on div "AML Data Collector Case Id - XHoQ8NKcQOkr3ZC6o4goHjfl Os dados detalhados abaix…" at bounding box center [608, 316] width 1217 height 632
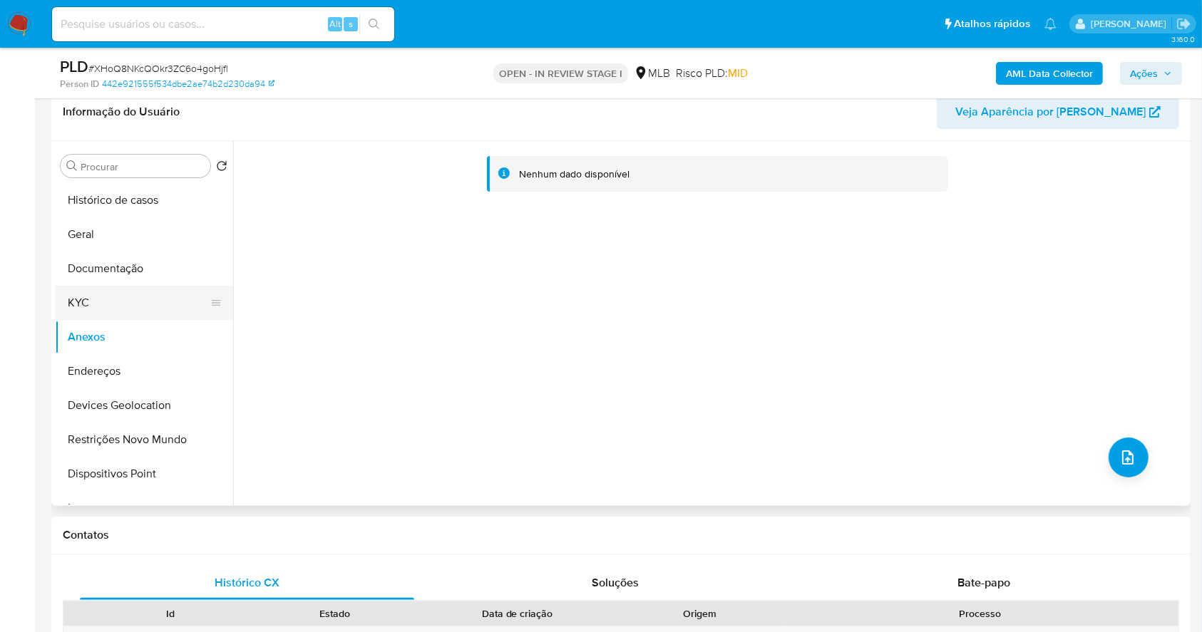
click at [108, 298] on button "KYC" at bounding box center [138, 303] width 167 height 34
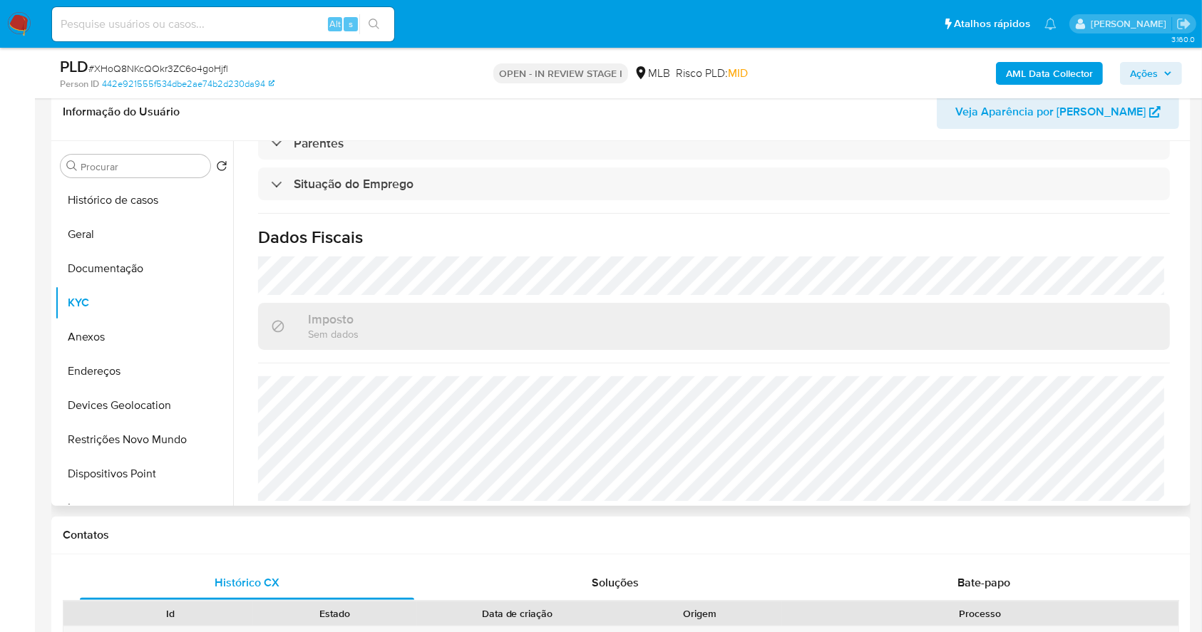
scroll to position [606, 0]
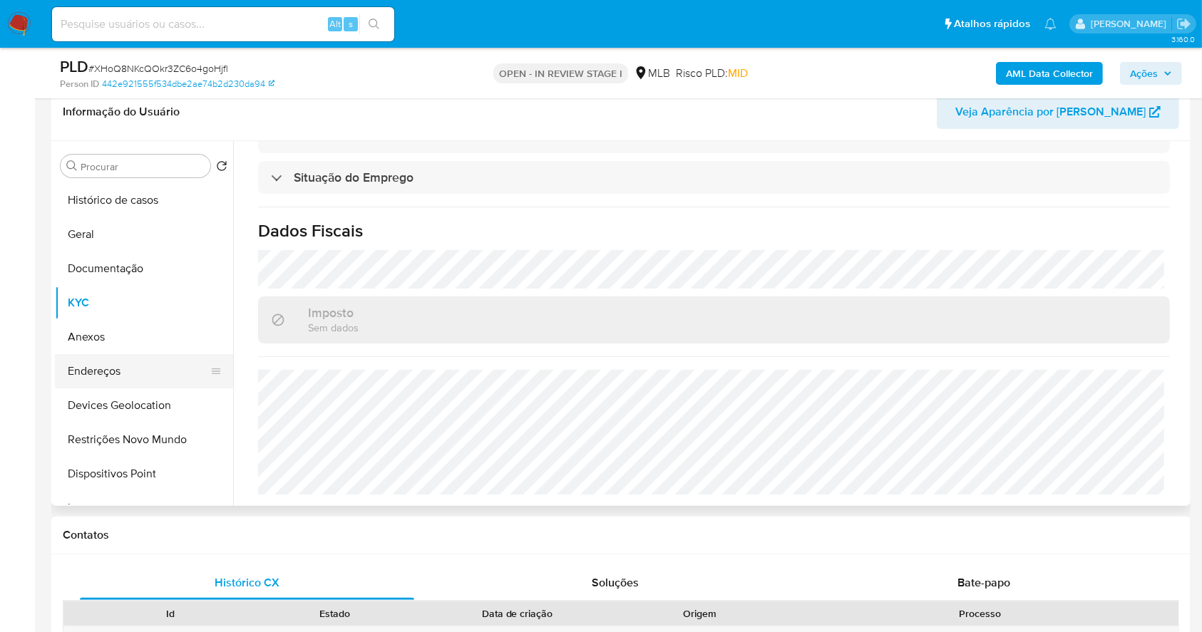
click at [150, 358] on button "Endereços" at bounding box center [138, 371] width 167 height 34
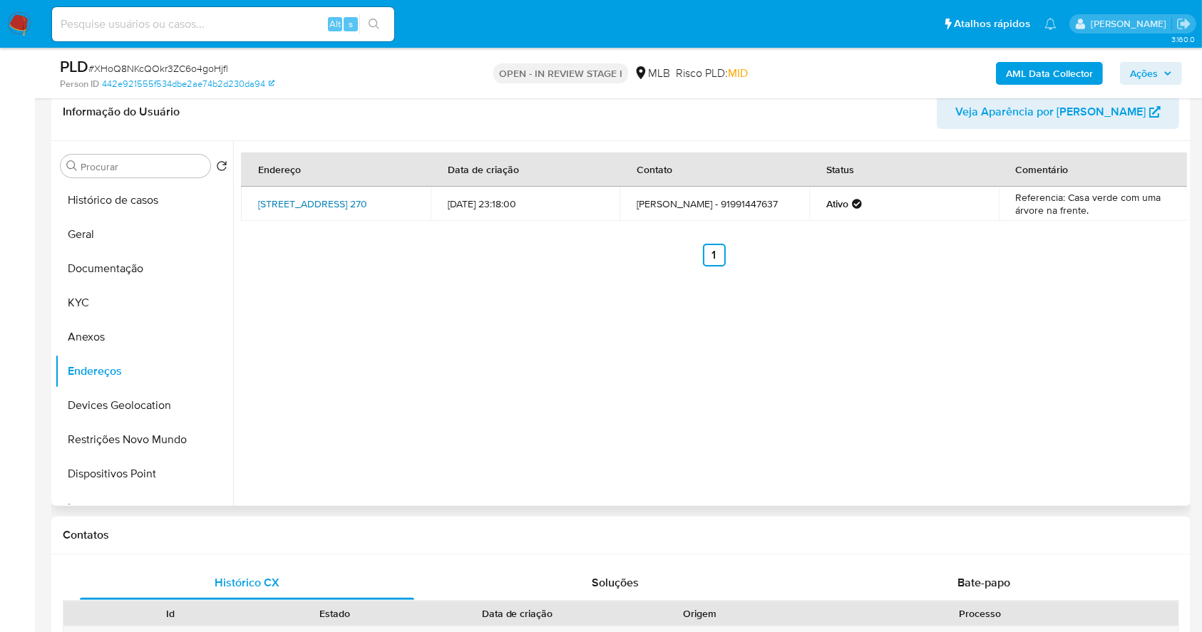
click at [321, 205] on link "Travessa N-5 270, Belém, Pará, 66813750, Brasil 270" at bounding box center [312, 204] width 109 height 14
click at [93, 299] on button "KYC" at bounding box center [138, 303] width 167 height 34
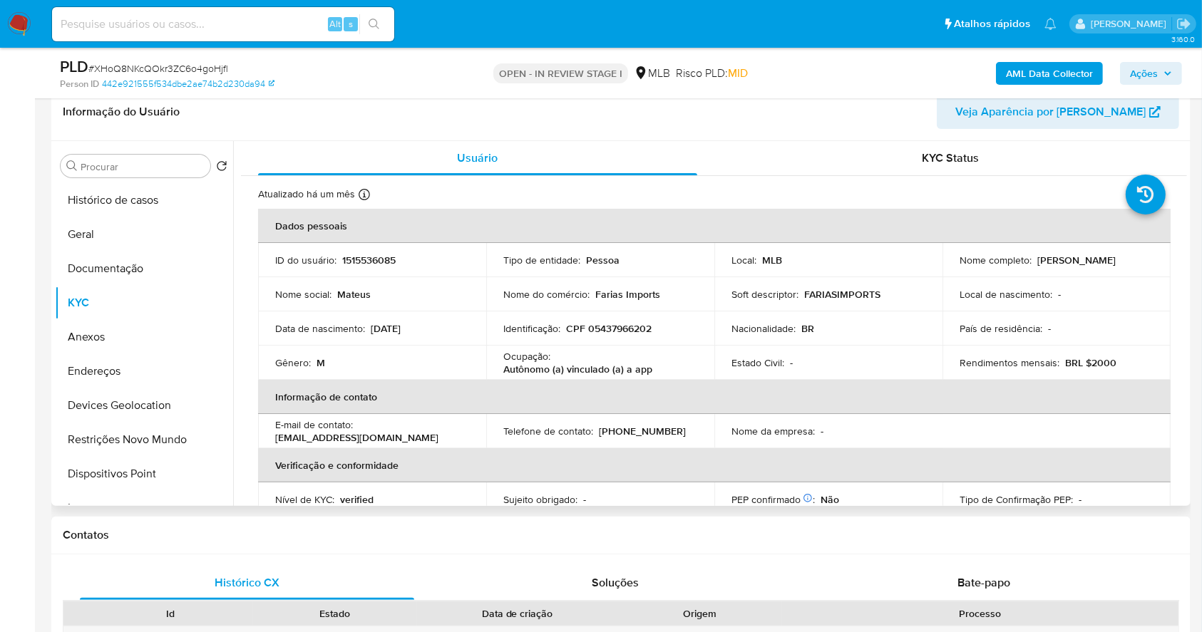
click at [602, 324] on p "CPF 05437966202" at bounding box center [609, 328] width 86 height 13
copy p "05437966202"
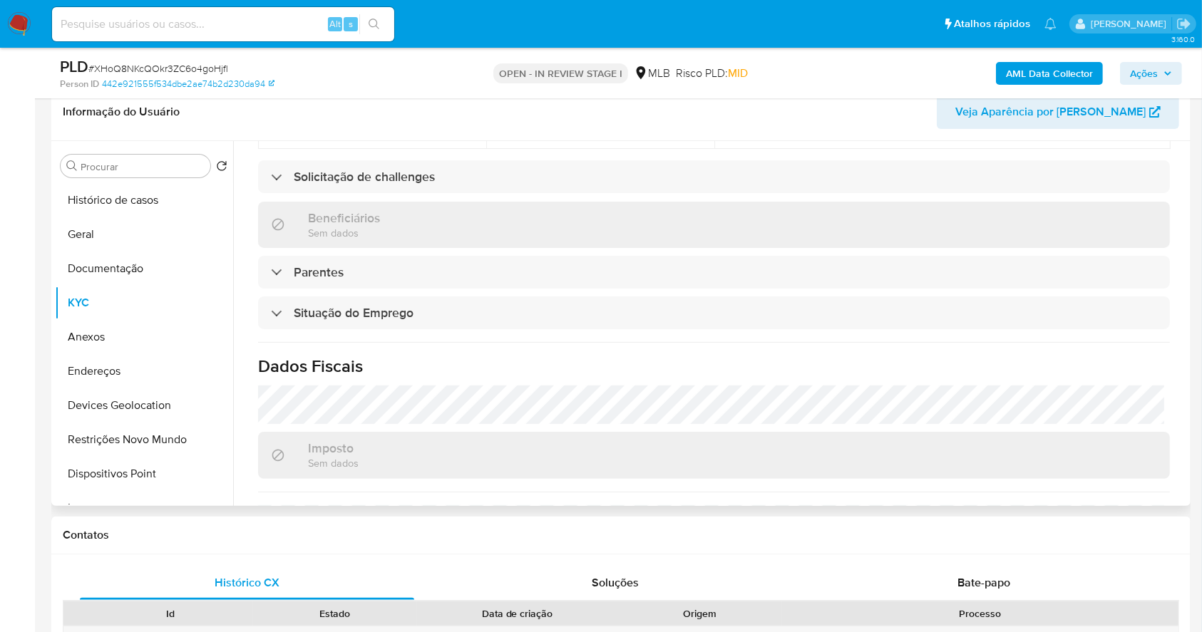
scroll to position [606, 0]
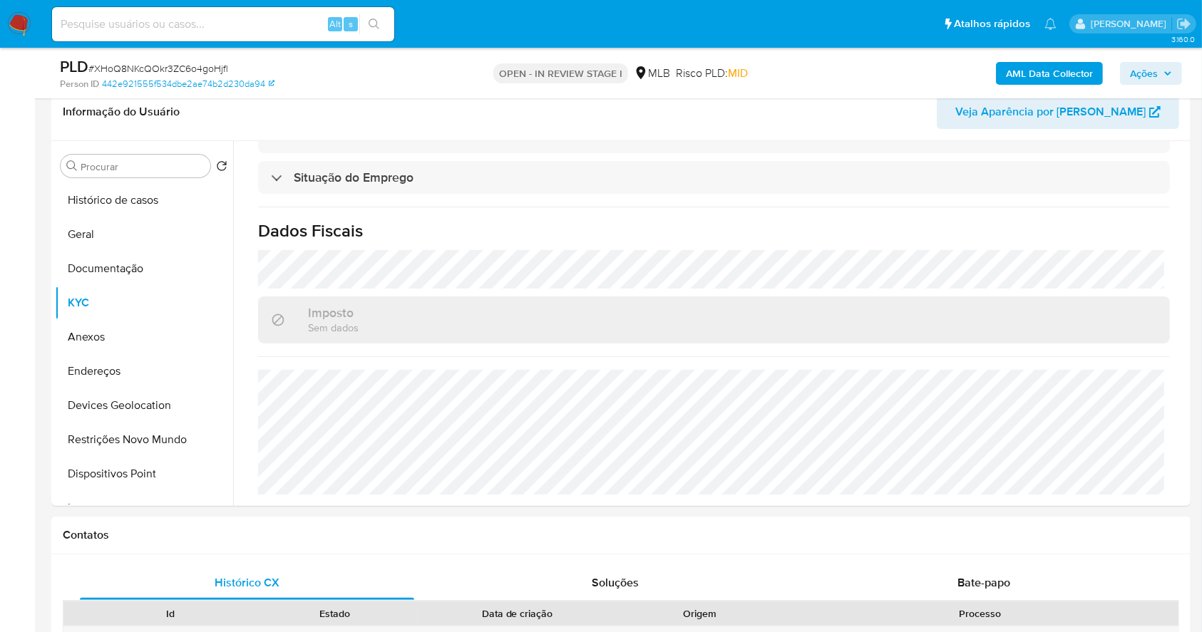
click at [1158, 75] on span "Ações" at bounding box center [1151, 73] width 42 height 20
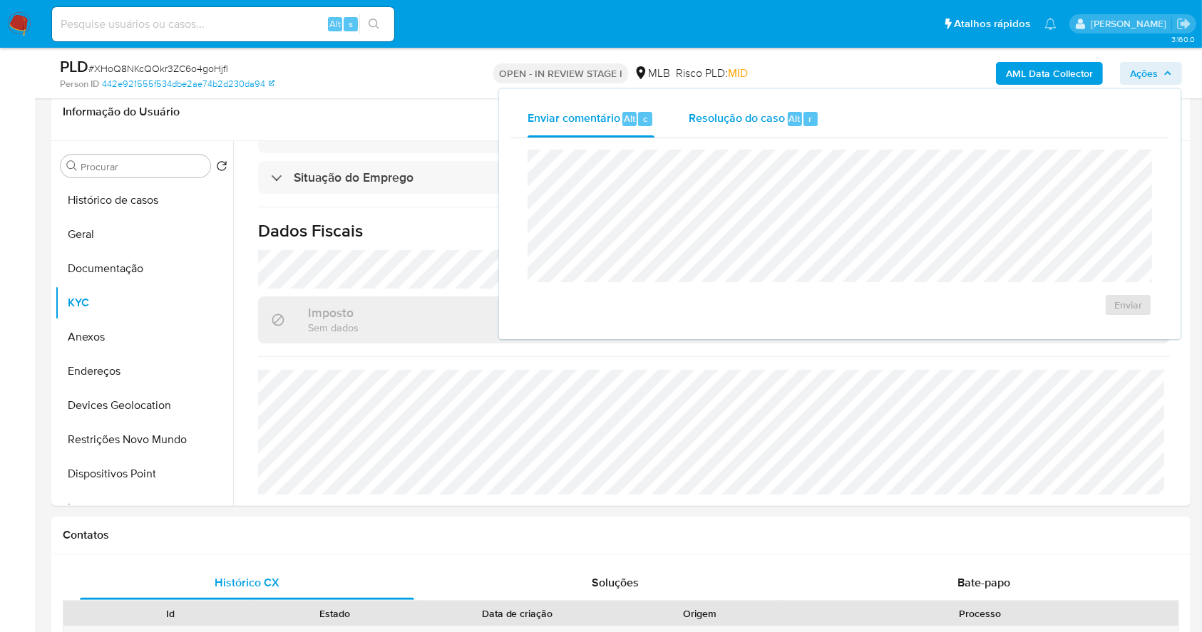
click at [746, 118] on span "Resolução do caso" at bounding box center [737, 118] width 96 height 16
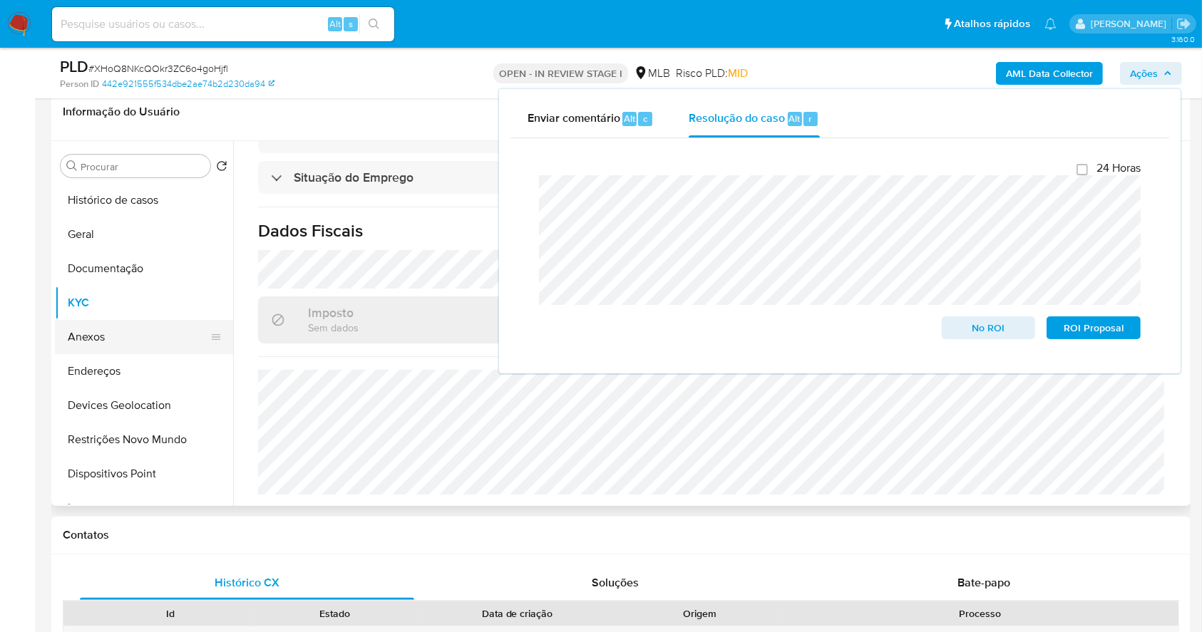
click at [103, 341] on button "Anexos" at bounding box center [138, 337] width 167 height 34
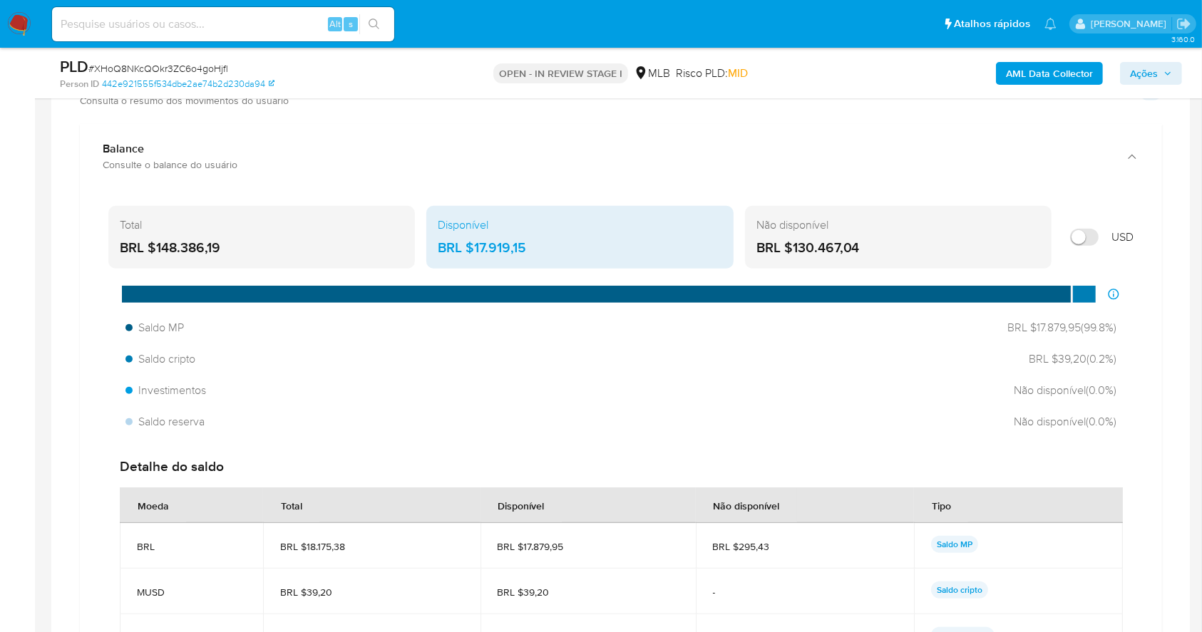
scroll to position [1113, 0]
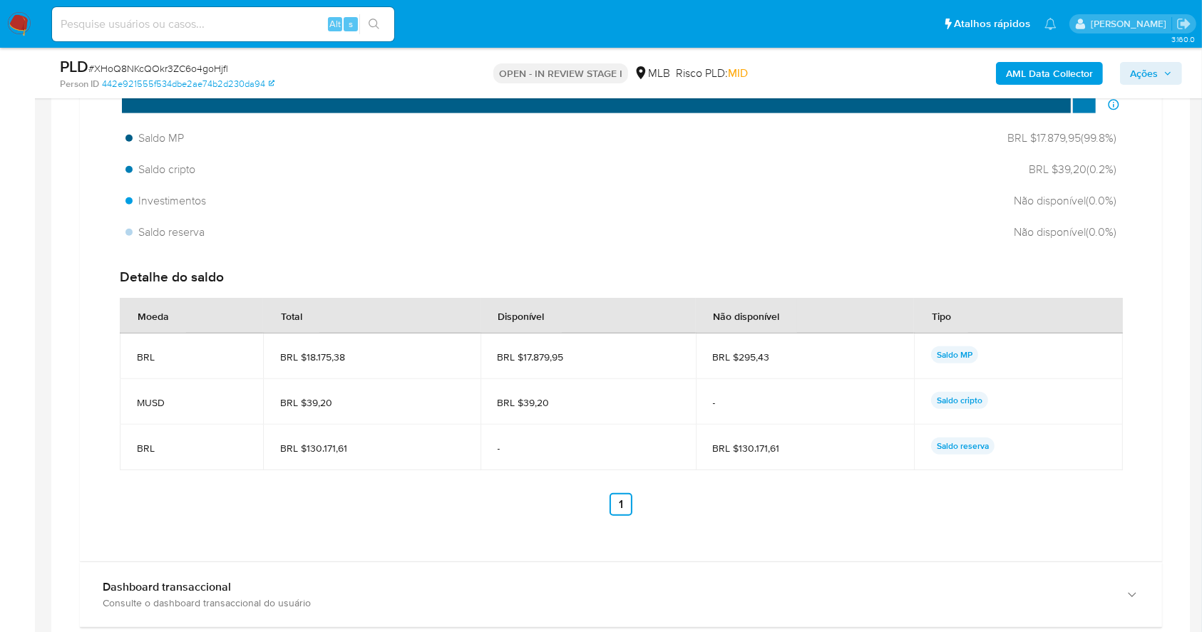
drag, startPoint x: 791, startPoint y: 445, endPoint x: 736, endPoint y: 444, distance: 54.2
click at [736, 444] on span "BRL $130.171,61" at bounding box center [805, 448] width 184 height 13
click at [1151, 77] on span "Ações" at bounding box center [1144, 73] width 28 height 23
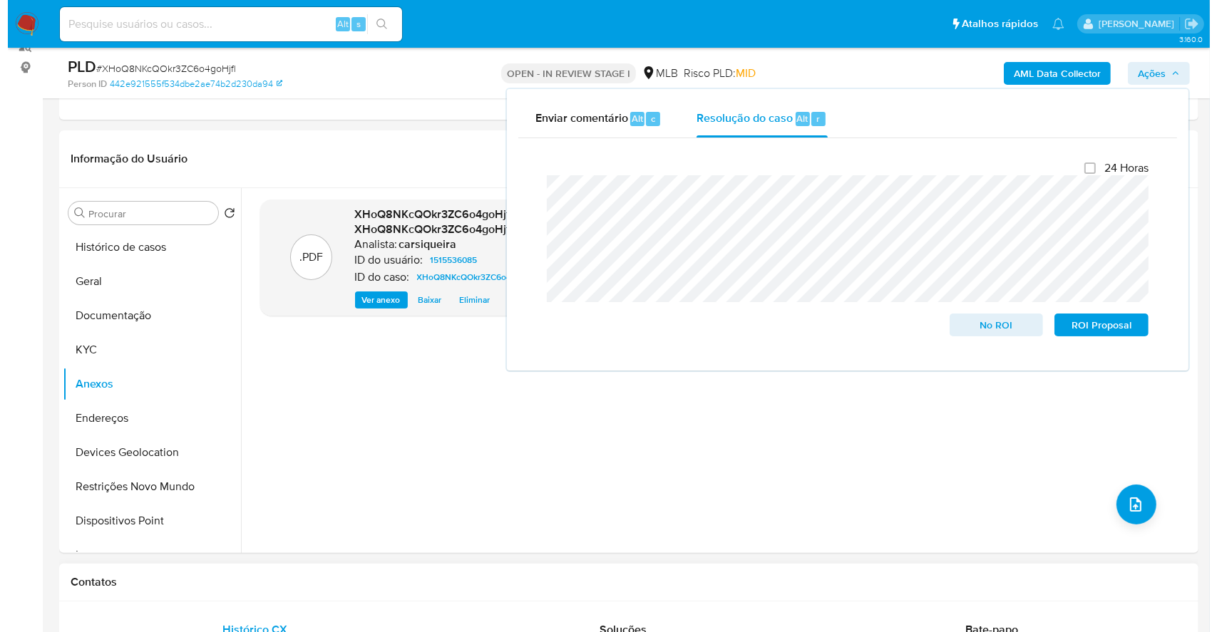
scroll to position [190, 0]
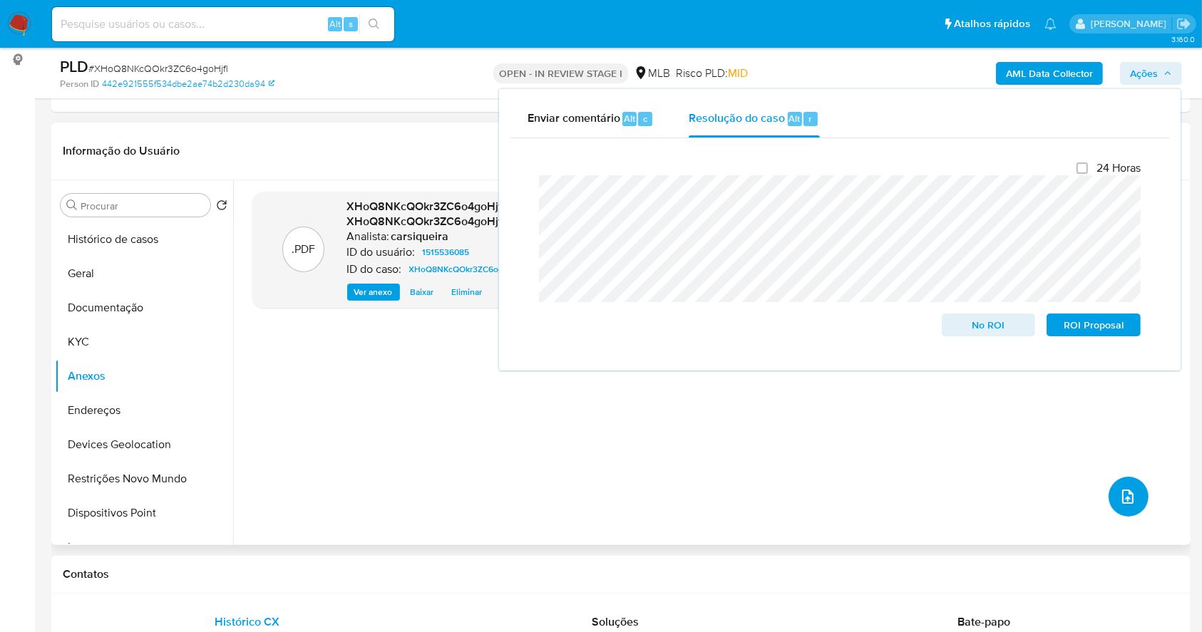
click at [1124, 488] on icon "upload-file" at bounding box center [1127, 496] width 17 height 17
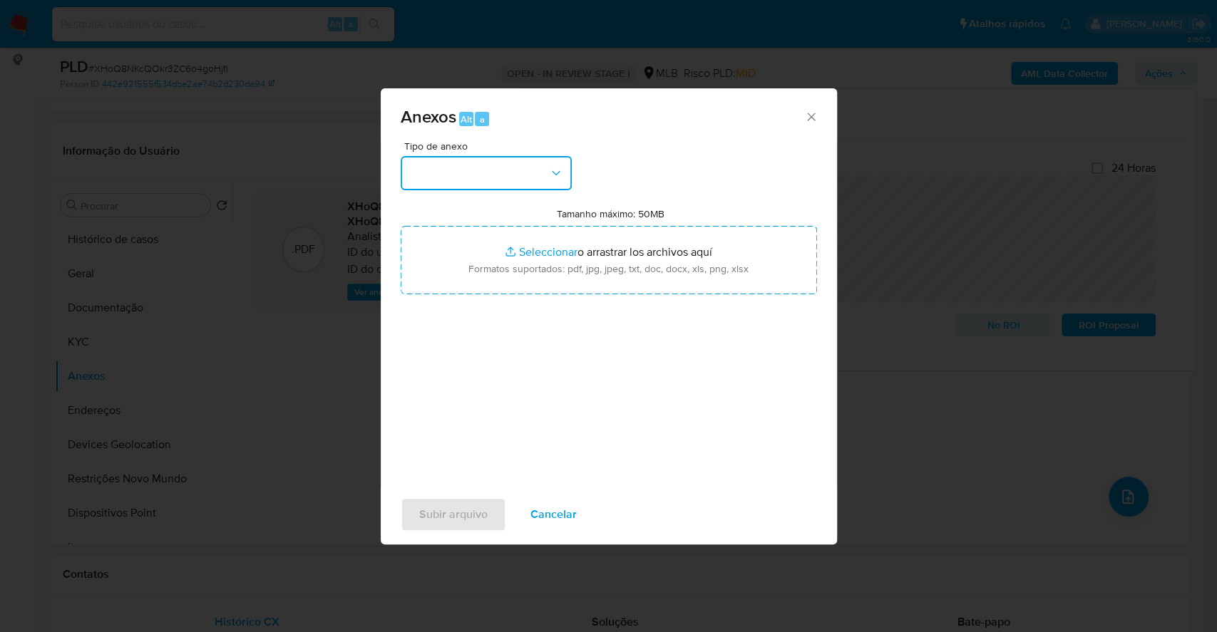
click at [528, 182] on button "button" at bounding box center [486, 173] width 171 height 34
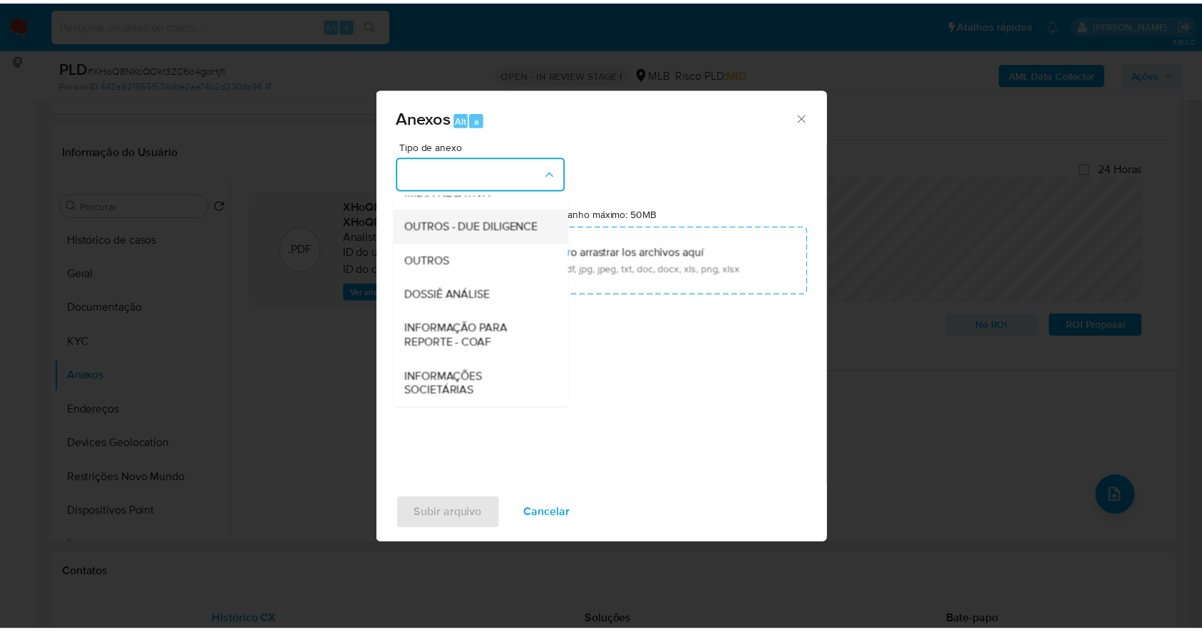
scroll to position [219, 0]
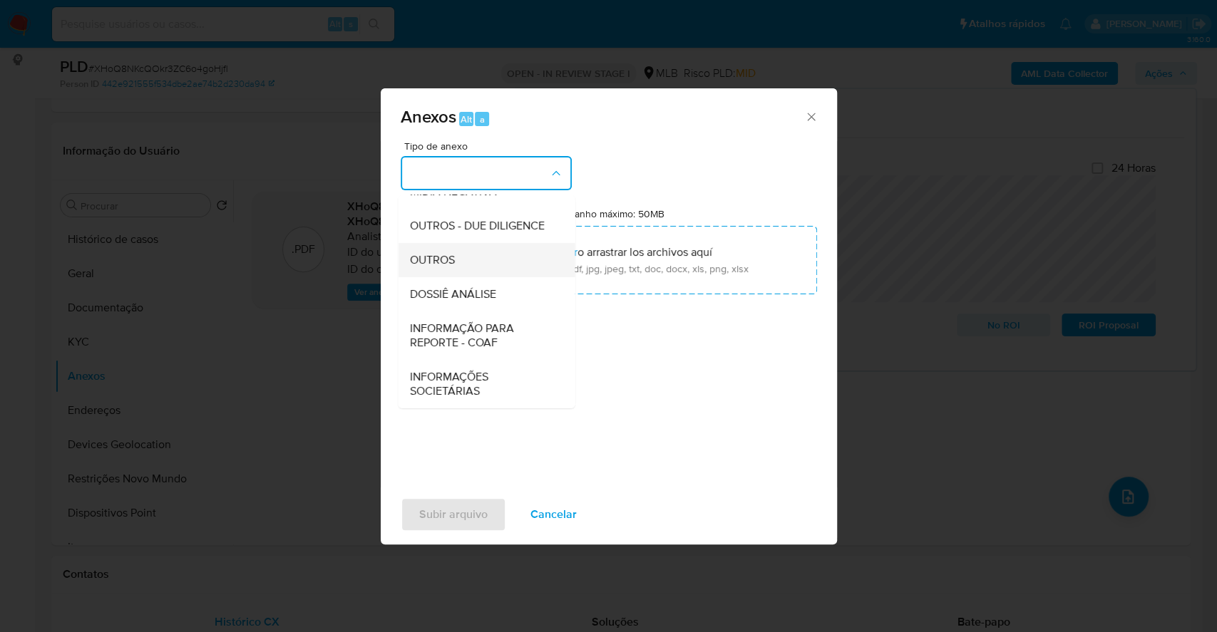
click at [473, 262] on div "OUTROS" at bounding box center [481, 260] width 145 height 34
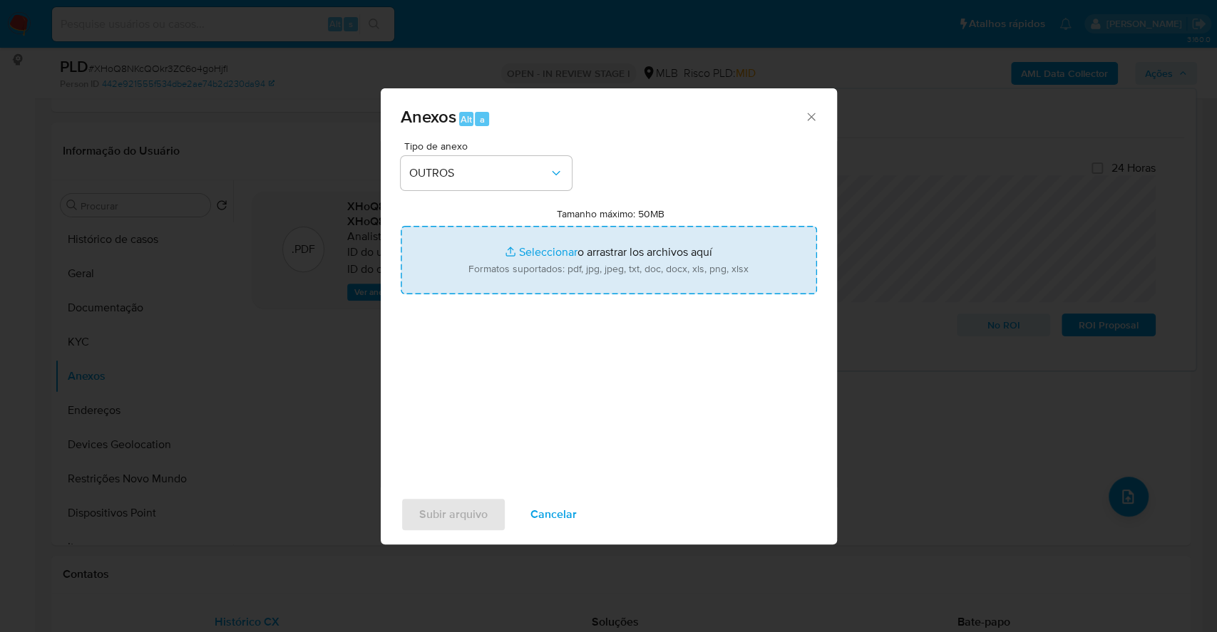
click at [535, 254] on input "Tamanho máximo: 50MB Seleccionar archivos" at bounding box center [609, 260] width 416 height 68
type input "C:\fakepath\Mulan 1515536085_2025_09_16_16_21_47.xlsx"
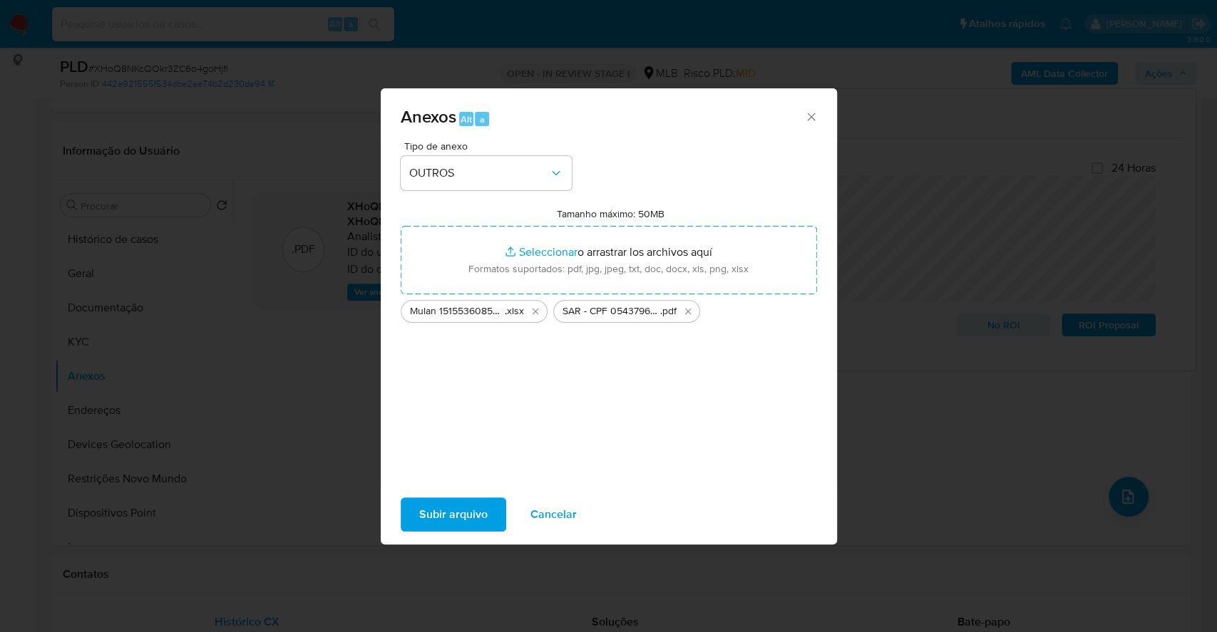
click at [462, 506] on span "Subir arquivo" at bounding box center [453, 514] width 68 height 31
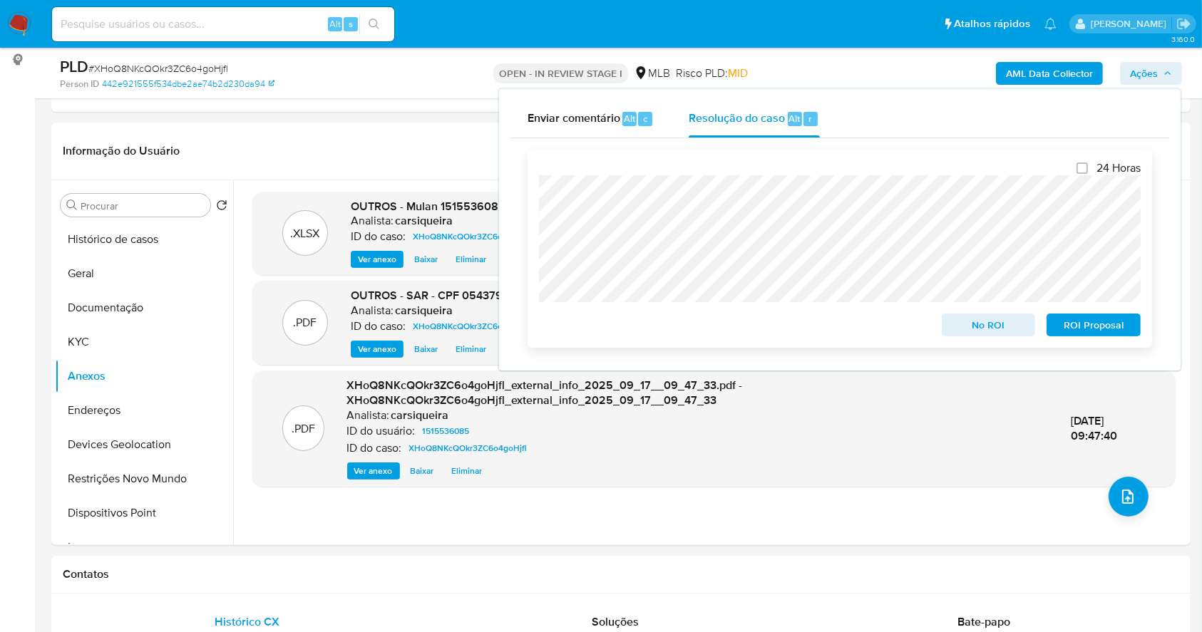
click at [1123, 319] on span "ROI Proposal" at bounding box center [1093, 325] width 74 height 20
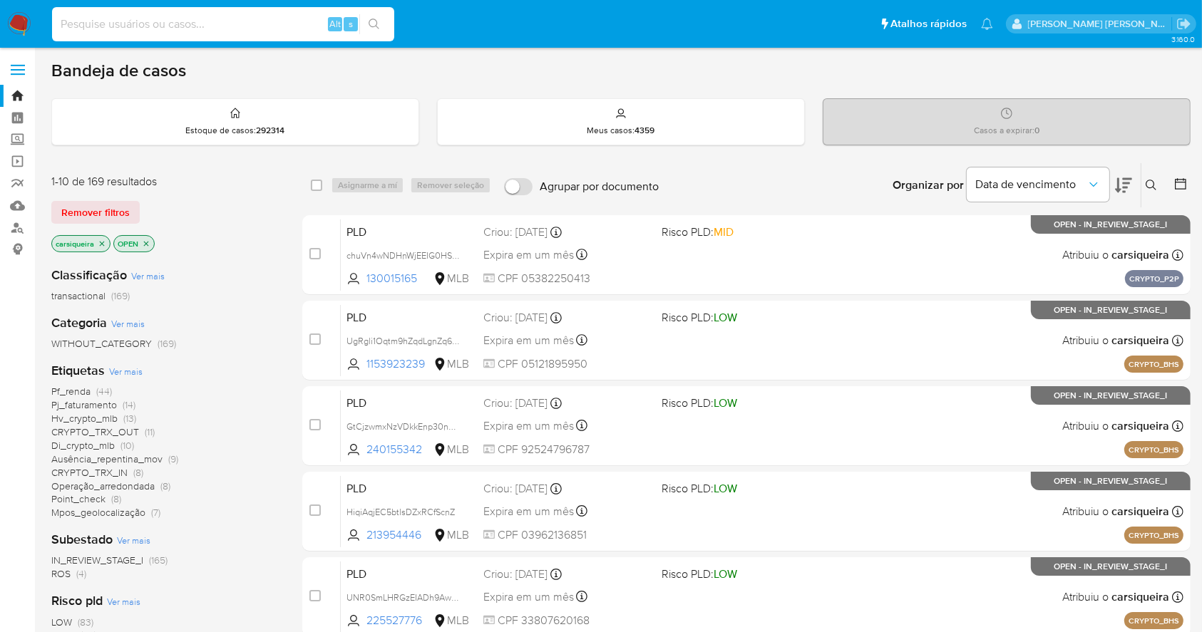
click at [244, 20] on input at bounding box center [223, 24] width 342 height 19
paste input "2065809147"
type input "2065809147"
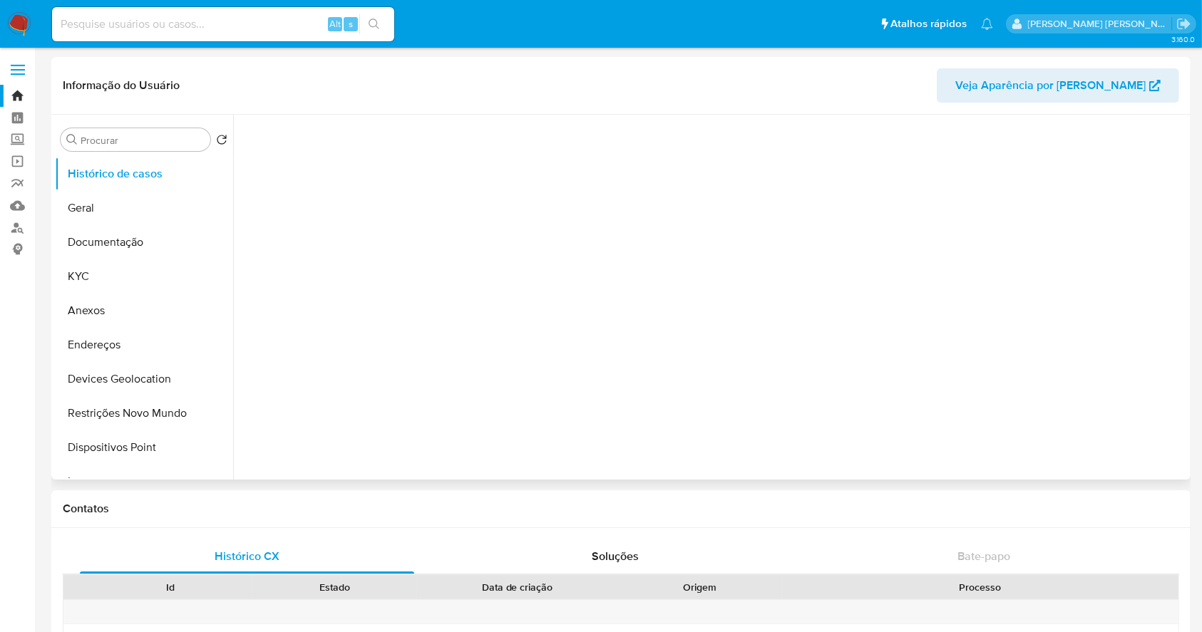
select select "10"
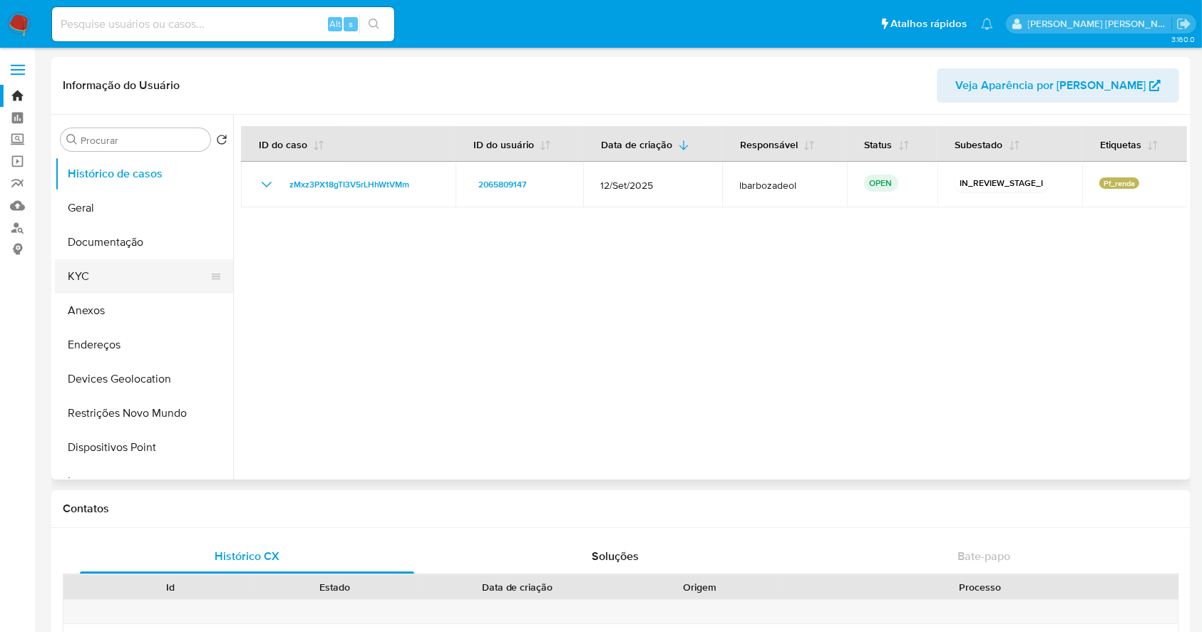
click at [86, 271] on button "KYC" at bounding box center [138, 276] width 167 height 34
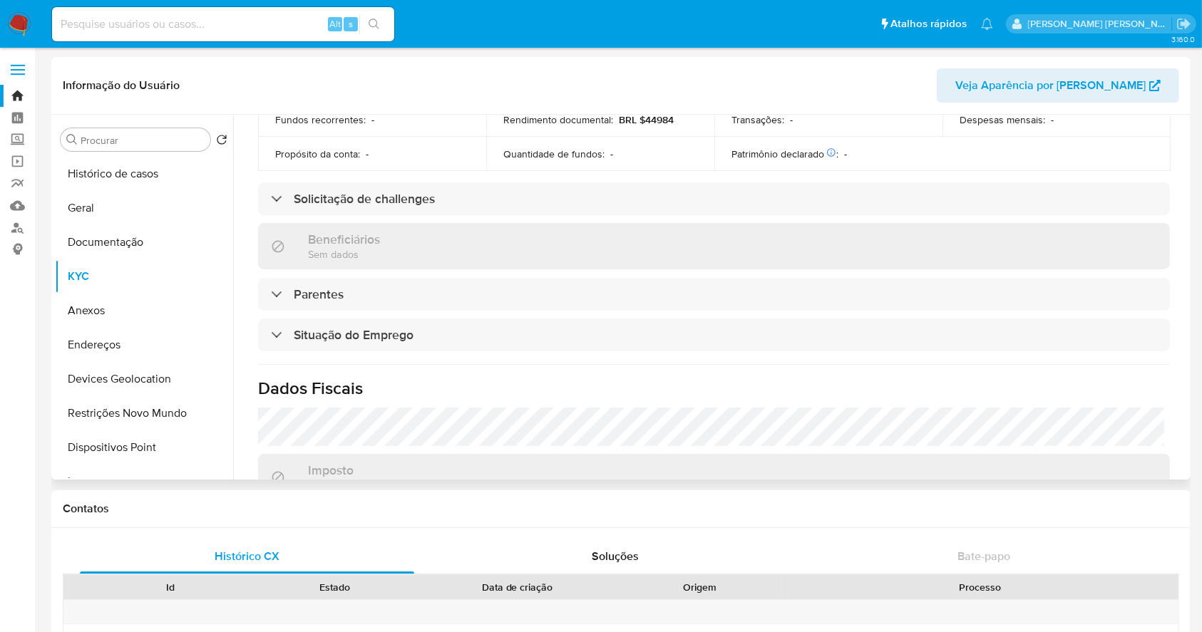
scroll to position [606, 0]
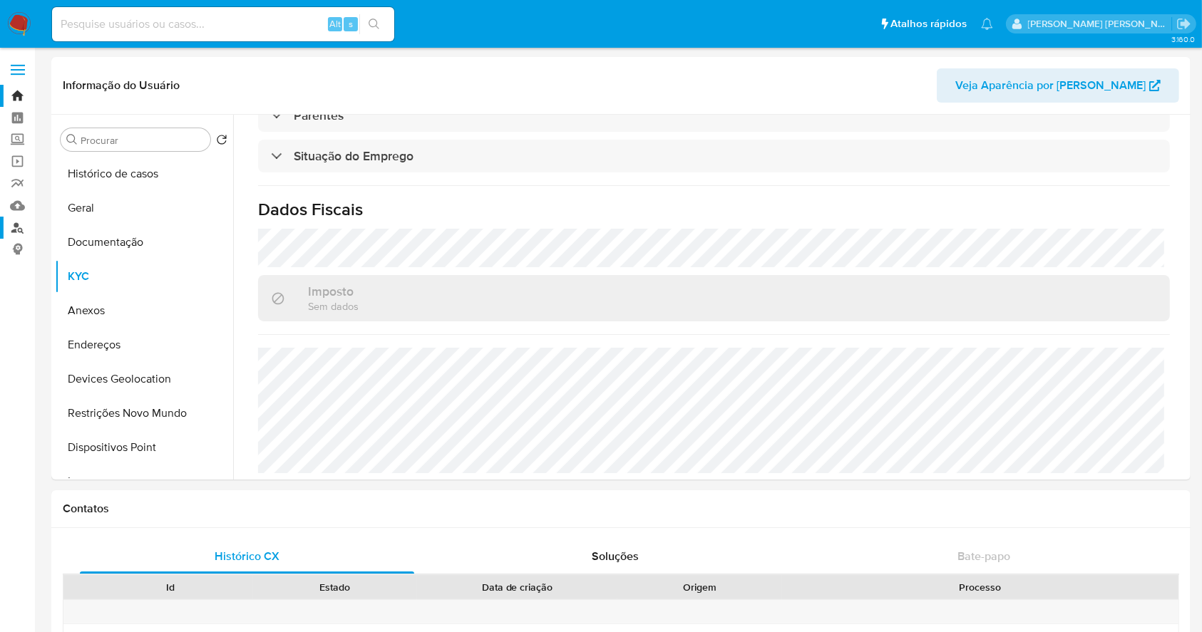
click at [12, 220] on link "Localizador de pessoas" at bounding box center [85, 228] width 170 height 22
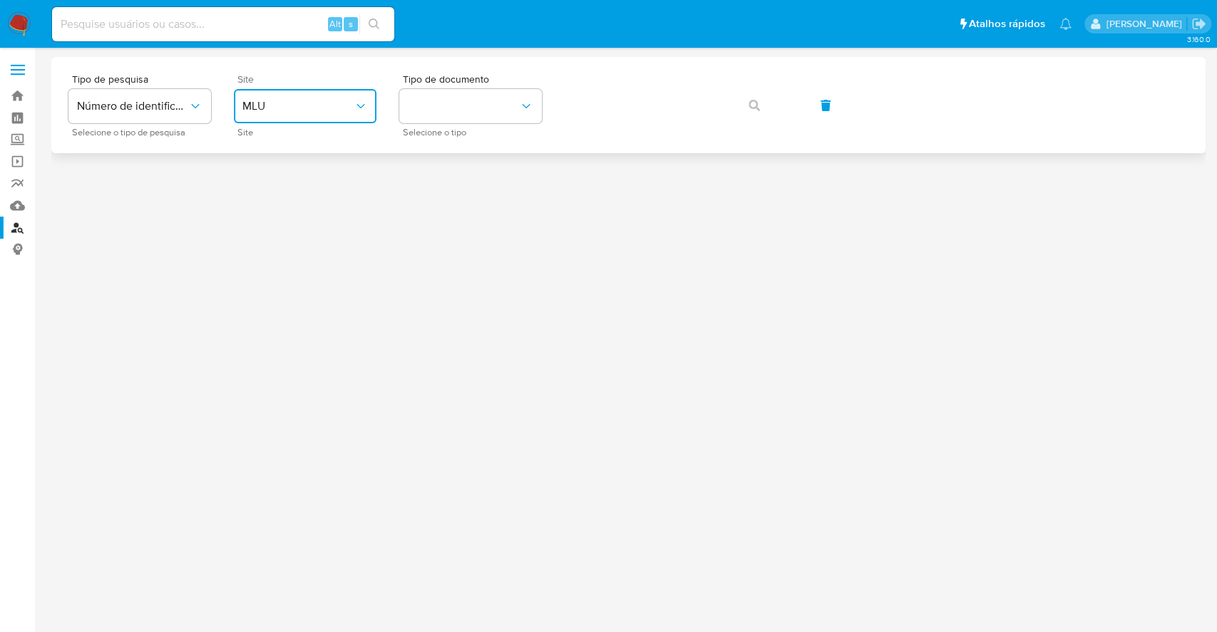
click at [267, 117] on button "MLU" at bounding box center [305, 106] width 143 height 34
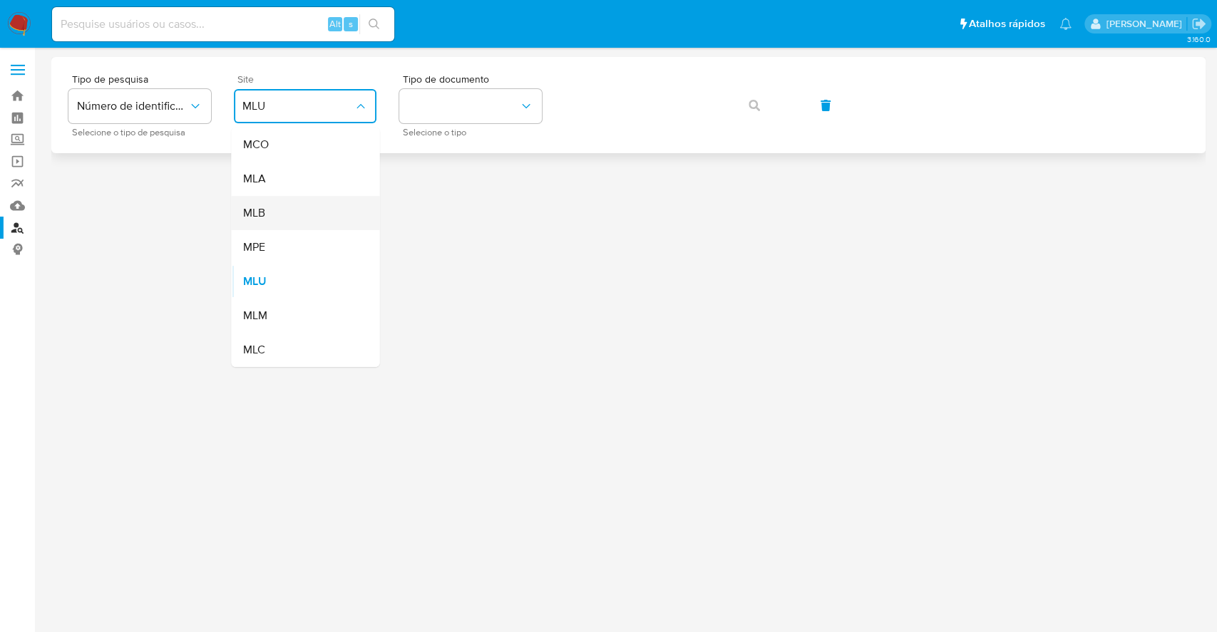
click at [306, 217] on div "MLB" at bounding box center [300, 213] width 117 height 34
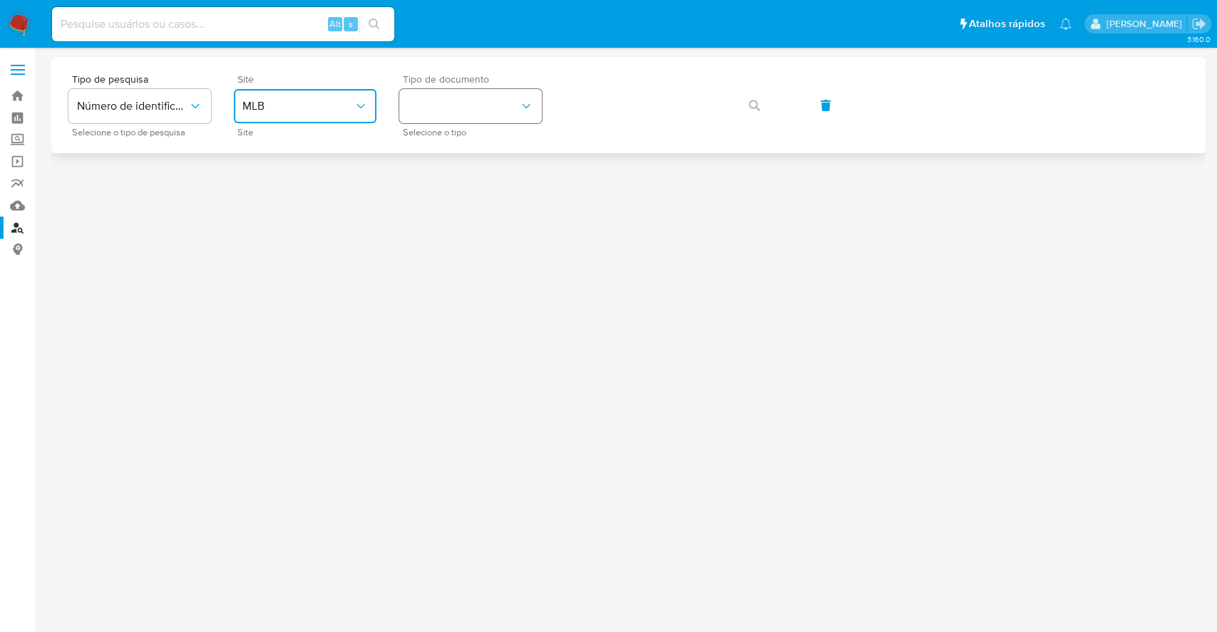
click at [513, 107] on button "identificationType" at bounding box center [470, 106] width 143 height 34
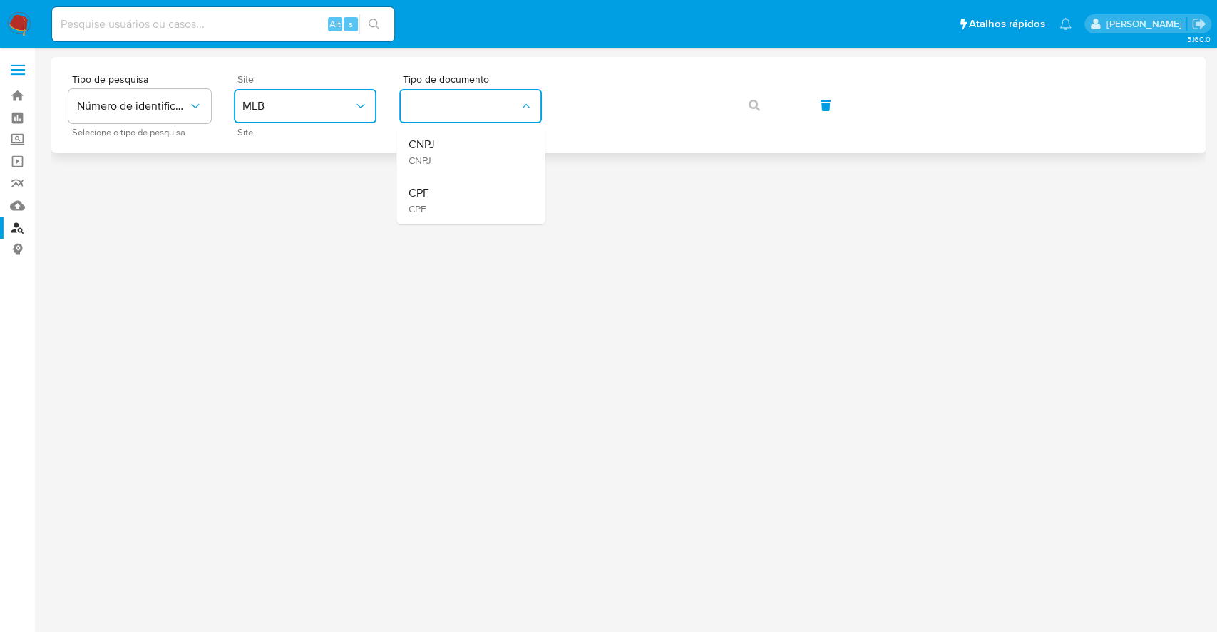
drag, startPoint x: 481, startPoint y: 201, endPoint x: 602, endPoint y: 130, distance: 140.2
click at [480, 197] on div "CPF CPF" at bounding box center [466, 200] width 117 height 48
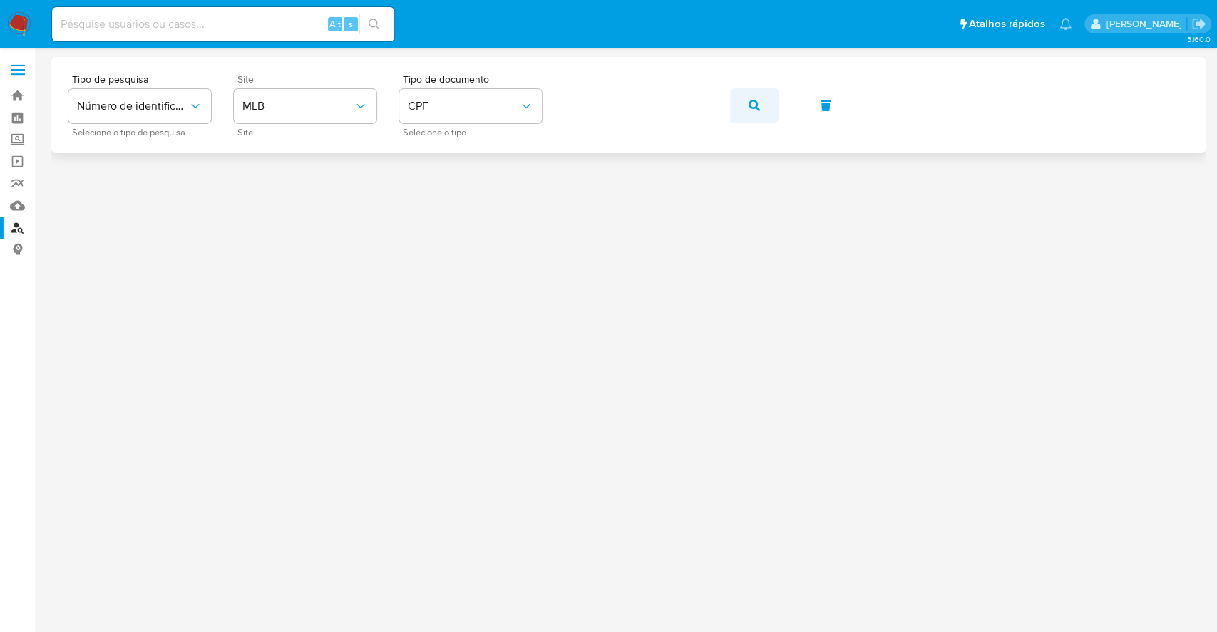
click at [756, 110] on icon "button" at bounding box center [753, 105] width 11 height 11
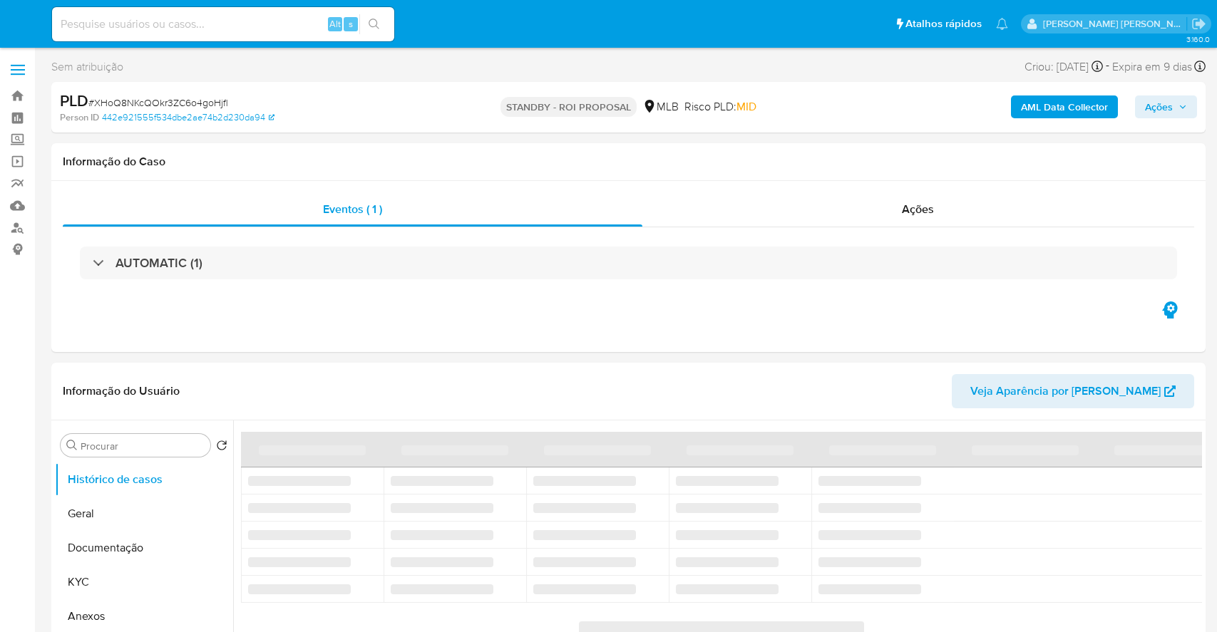
select select "10"
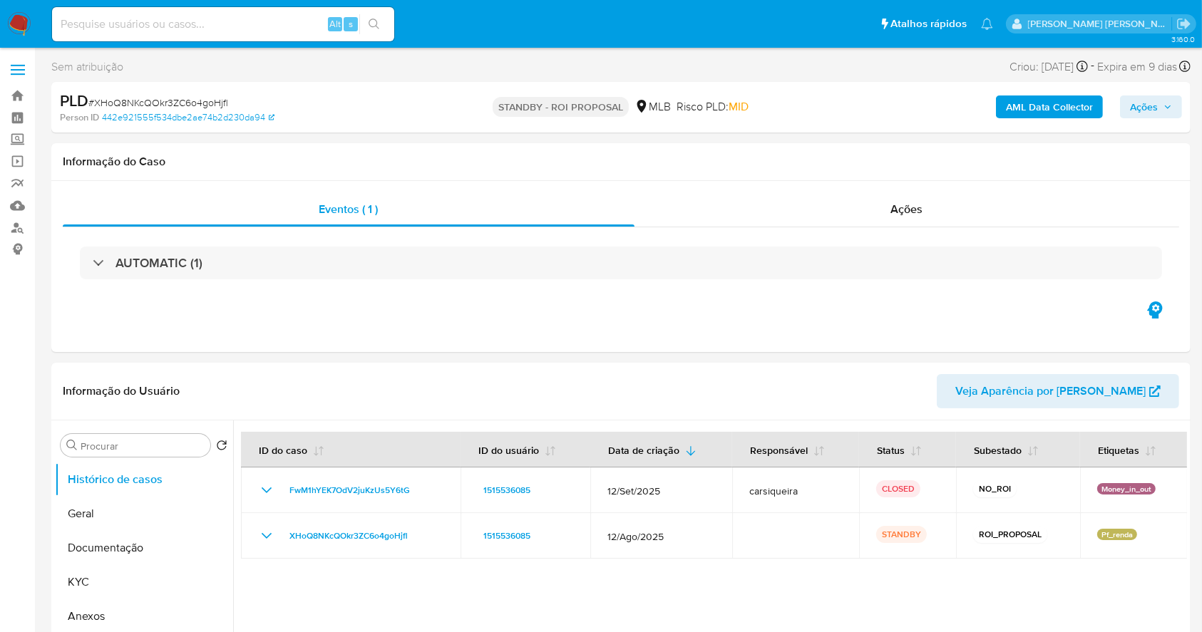
click at [20, 14] on img at bounding box center [19, 24] width 24 height 24
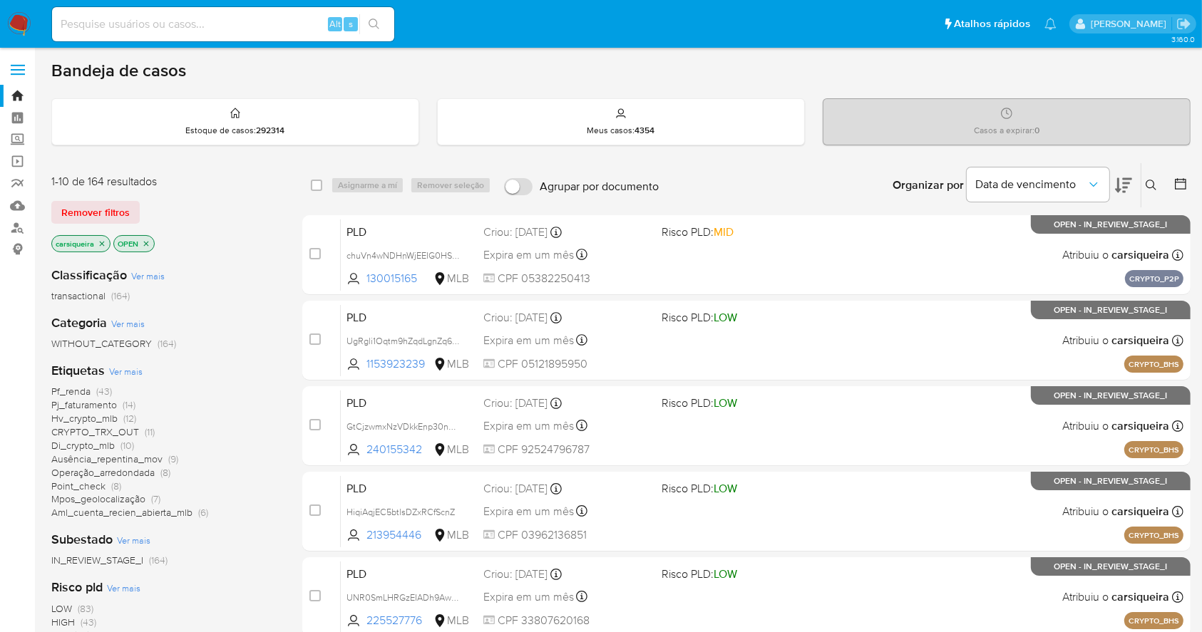
click at [1174, 182] on icon at bounding box center [1180, 184] width 14 height 14
click at [1183, 180] on icon at bounding box center [1180, 184] width 14 height 14
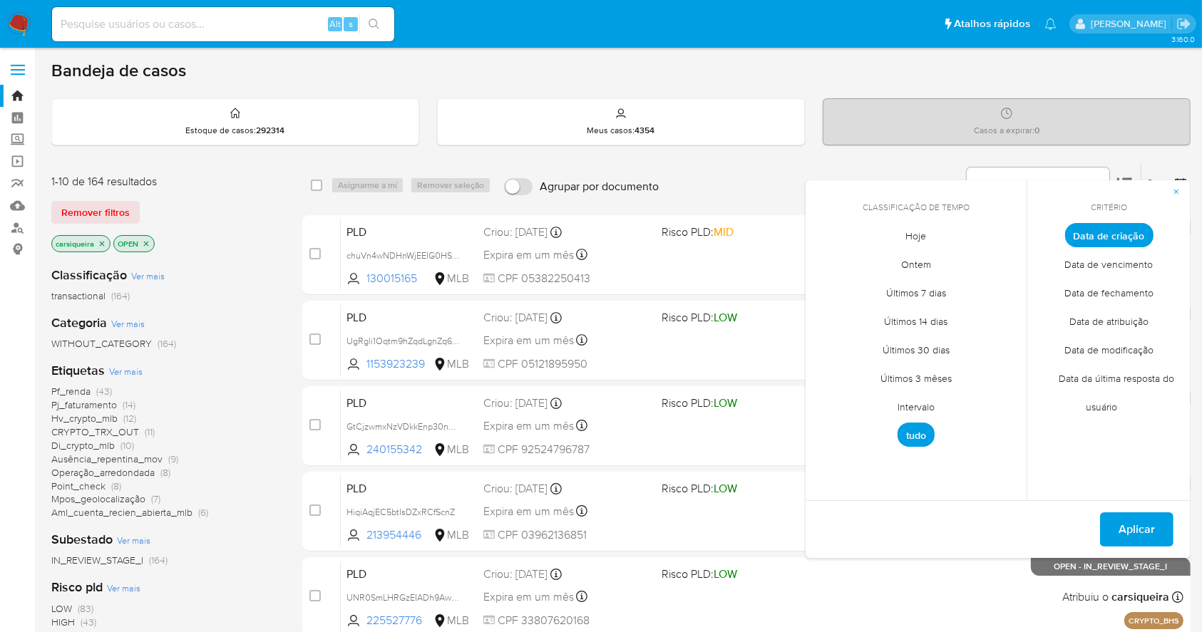
click at [898, 406] on span "Intervalo" at bounding box center [916, 407] width 67 height 29
click at [825, 259] on icon "Mes anterior" at bounding box center [827, 261] width 17 height 17
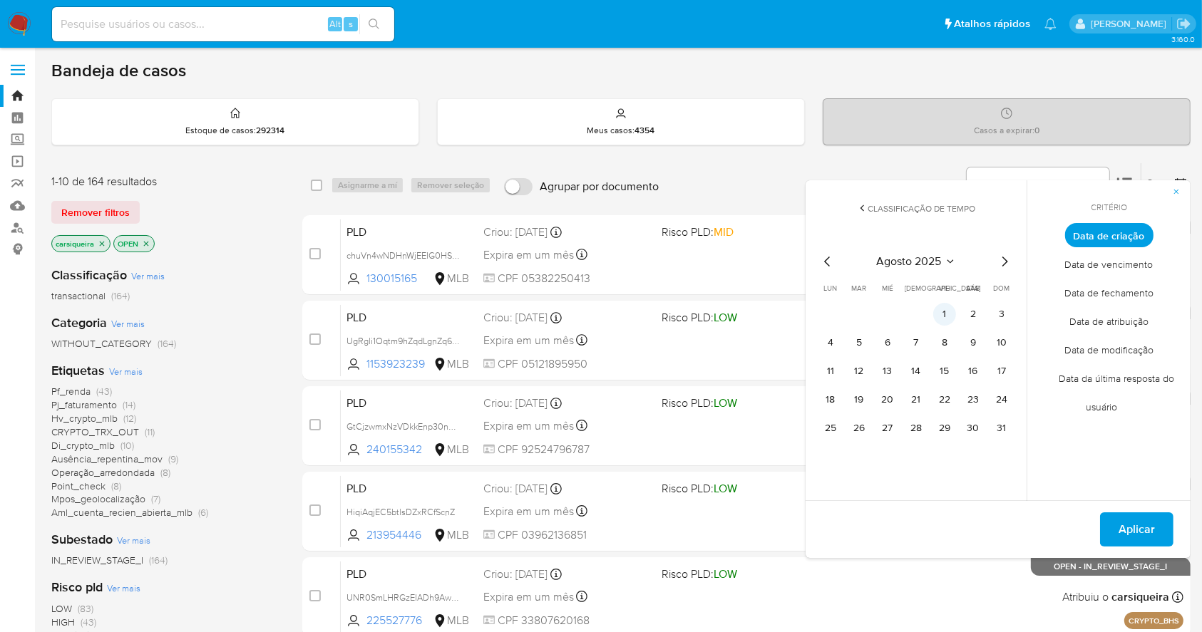
click at [952, 309] on button "1" at bounding box center [944, 314] width 23 height 23
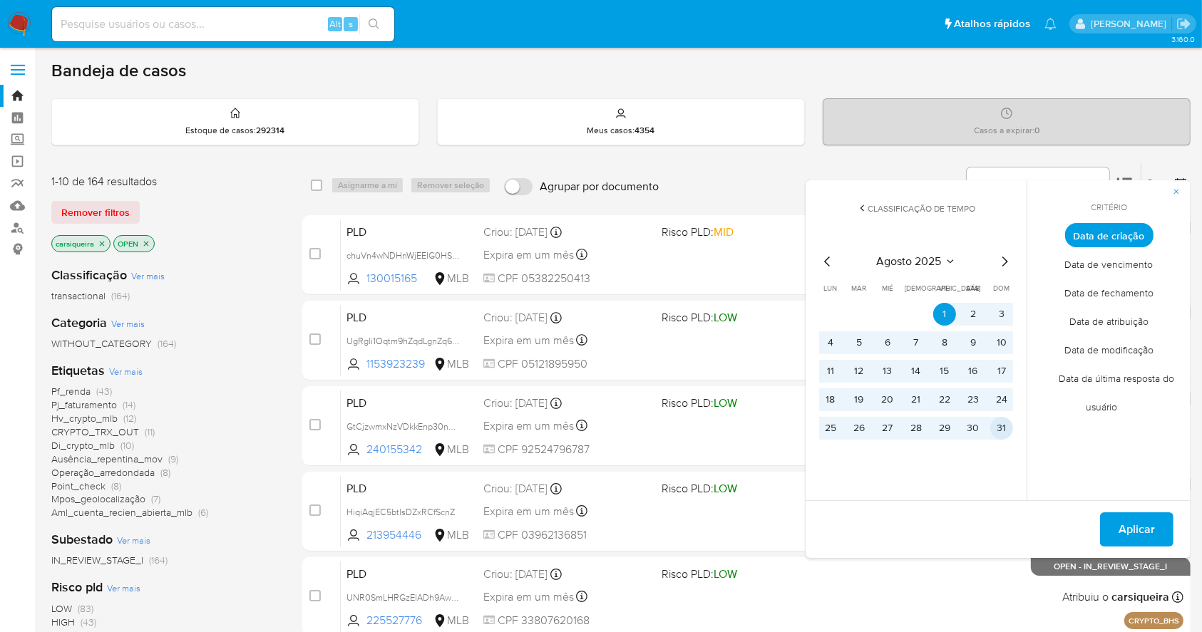
click at [995, 428] on button "31" at bounding box center [1001, 428] width 23 height 23
click at [1133, 521] on span "Aplicar" at bounding box center [1136, 529] width 36 height 31
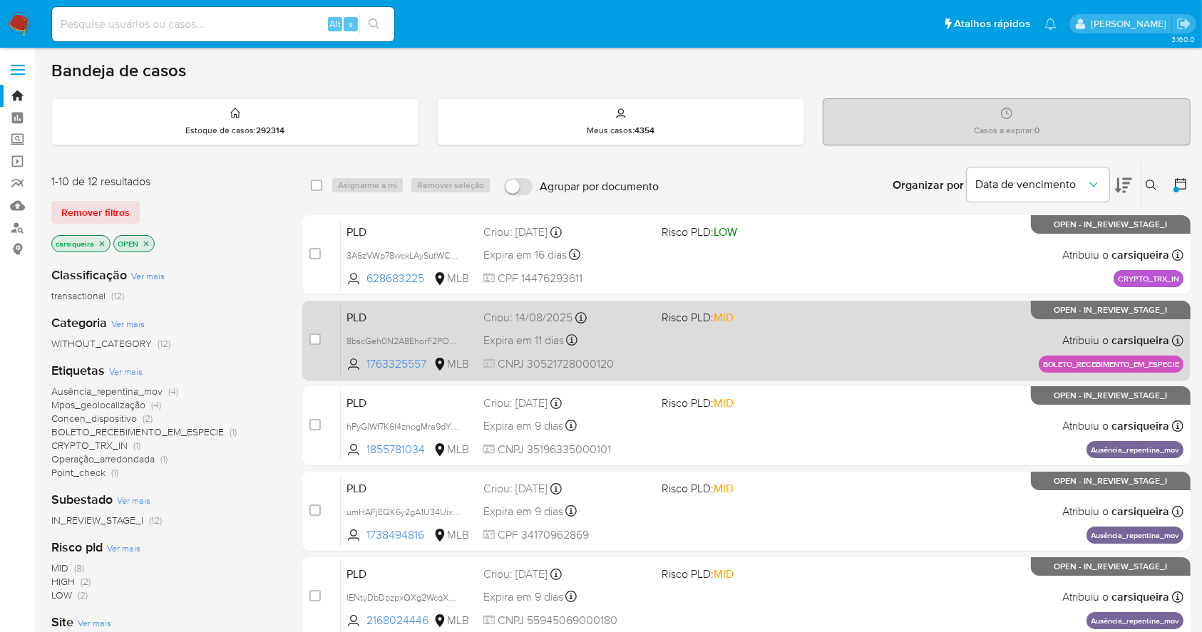
click at [682, 356] on div "PLD 8bscGeh0N2A8EhorF2POeuGa 1763325557 MLB Risco PLD: MID Criou: 14/08/2025 Cr…" at bounding box center [762, 340] width 843 height 72
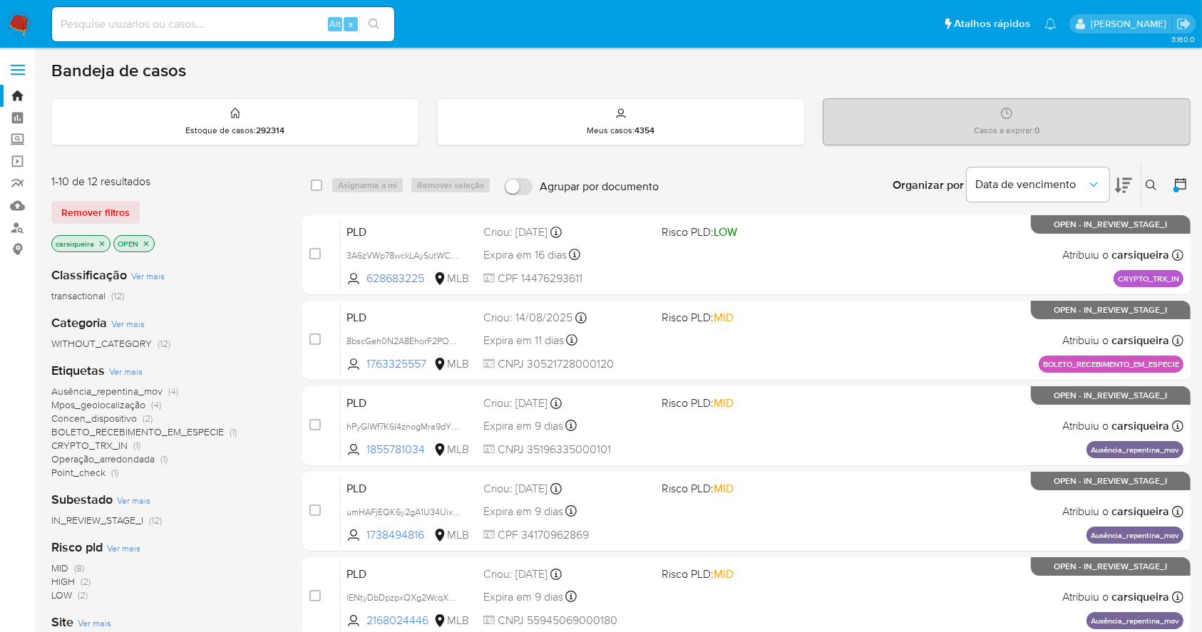
click at [248, 26] on input at bounding box center [223, 24] width 342 height 19
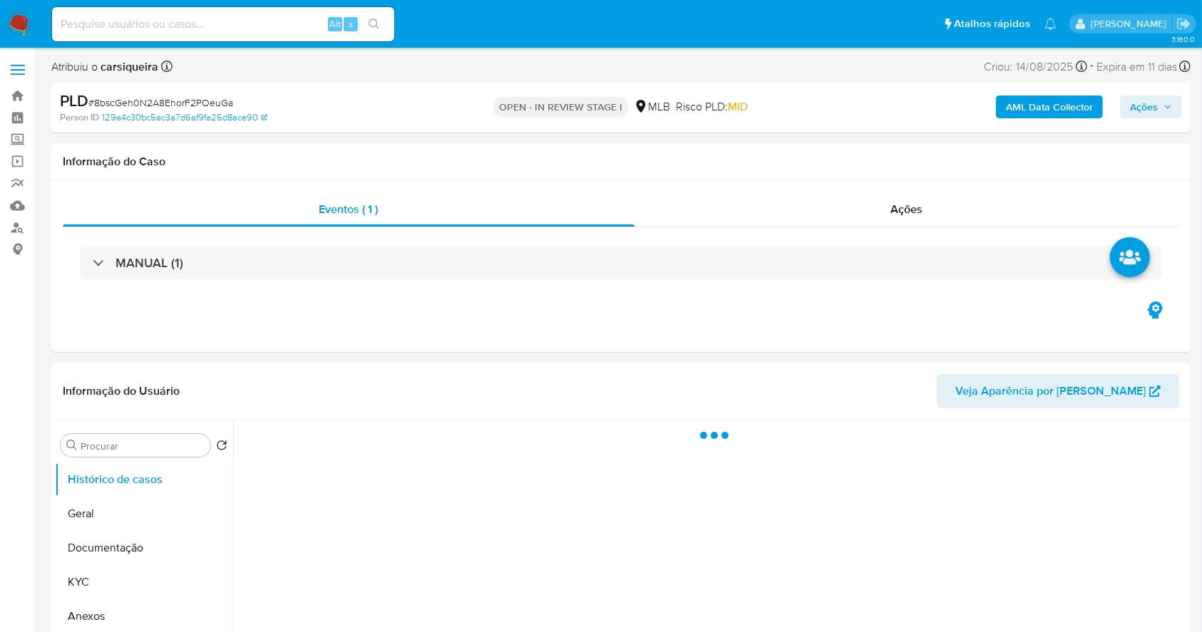
select select "10"
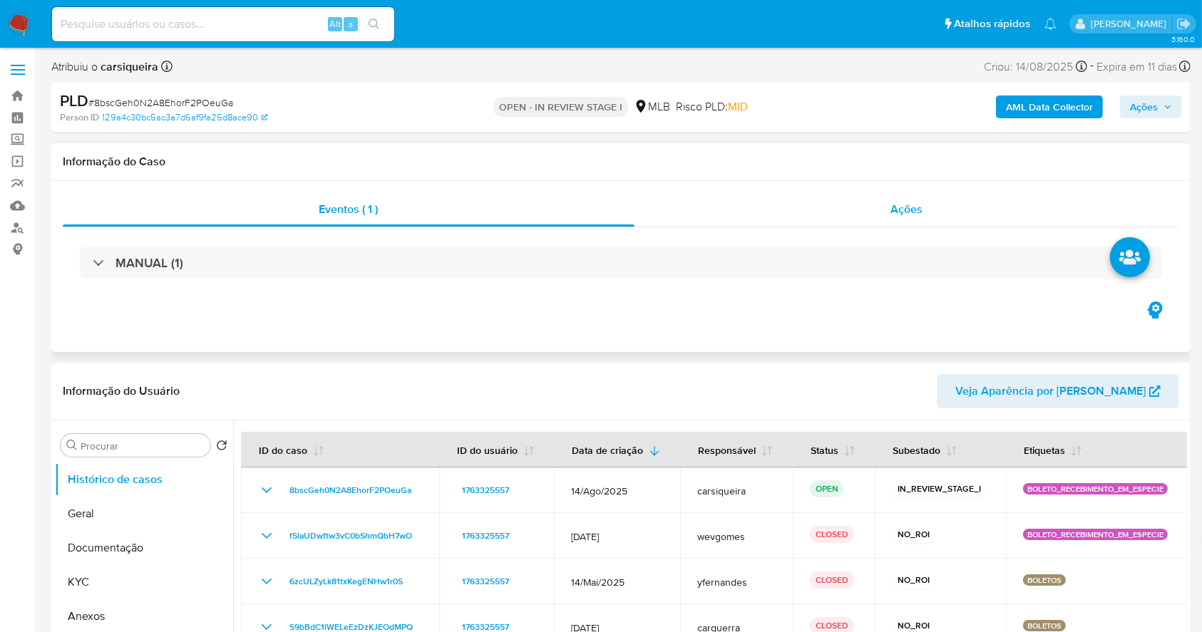
scroll to position [190, 0]
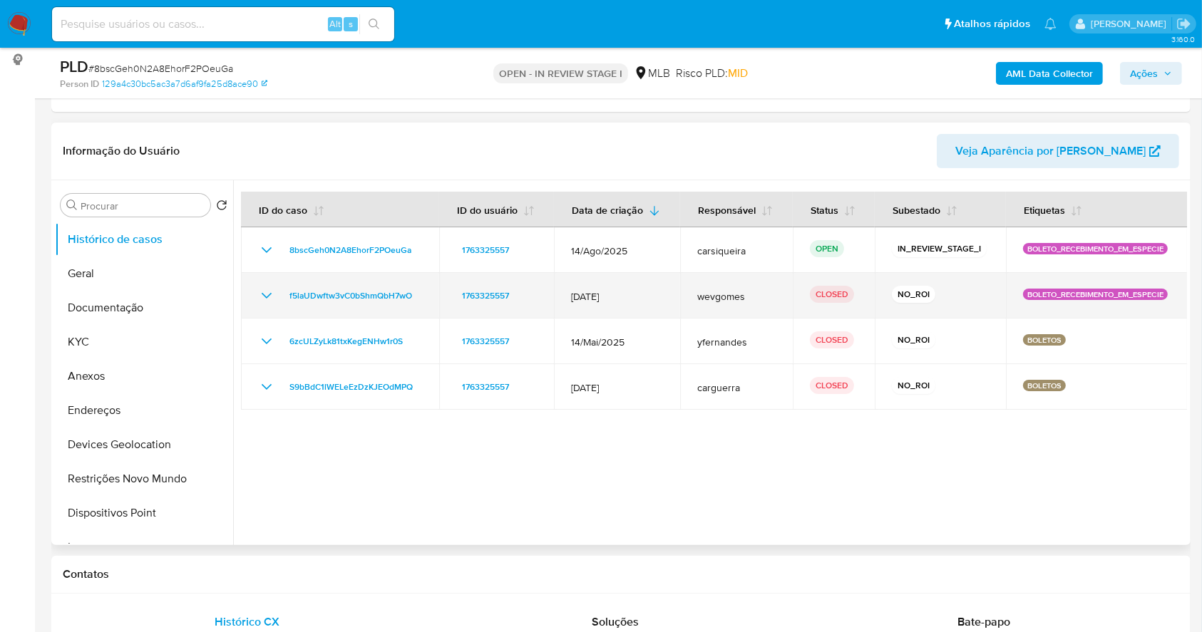
click at [265, 292] on icon "Mostrar/Ocultar" at bounding box center [266, 295] width 17 height 17
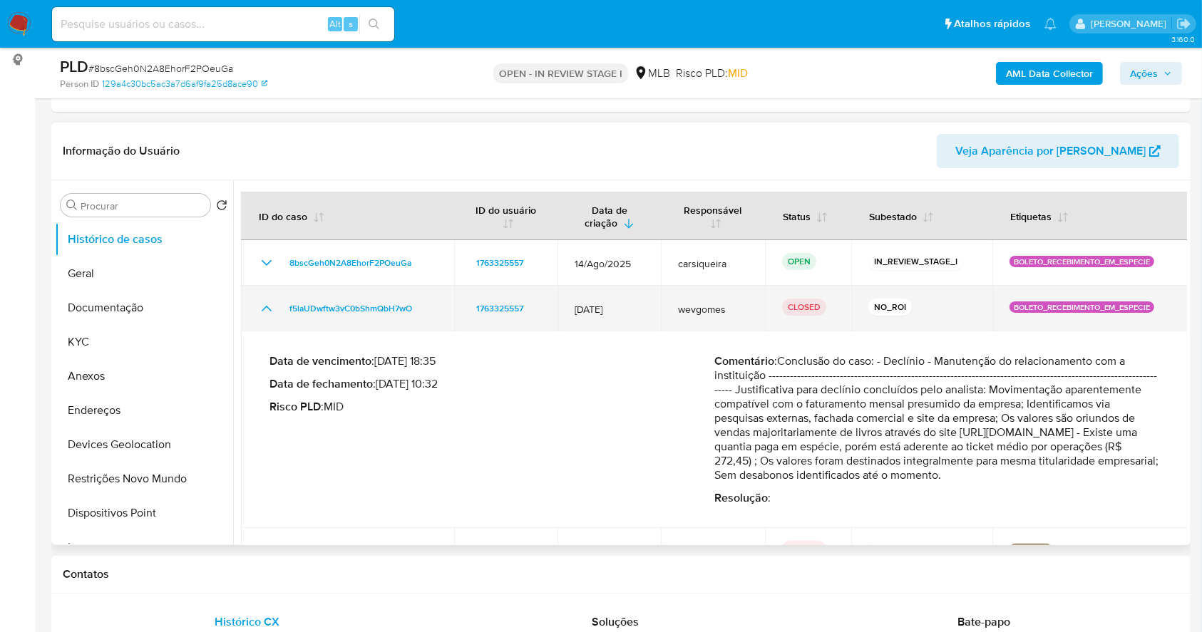
click at [265, 292] on td "f5laUDwftw3vC0bShmQbH7wO" at bounding box center [347, 309] width 213 height 46
click at [269, 300] on icon "Mostrar/Ocultar" at bounding box center [266, 308] width 17 height 17
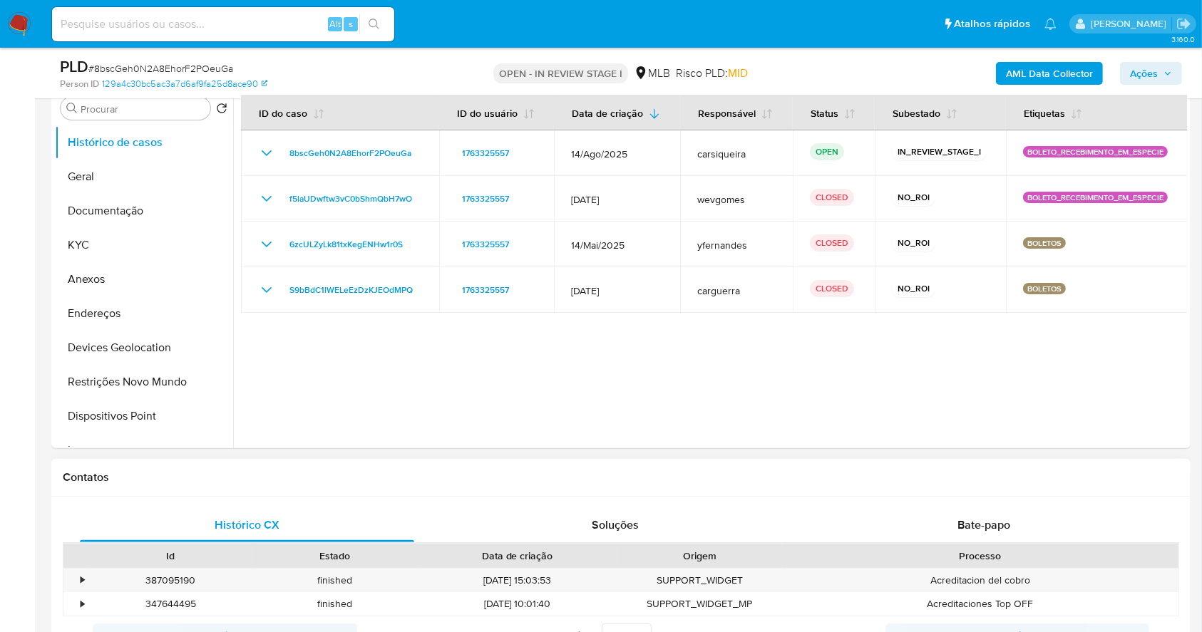
scroll to position [312, 0]
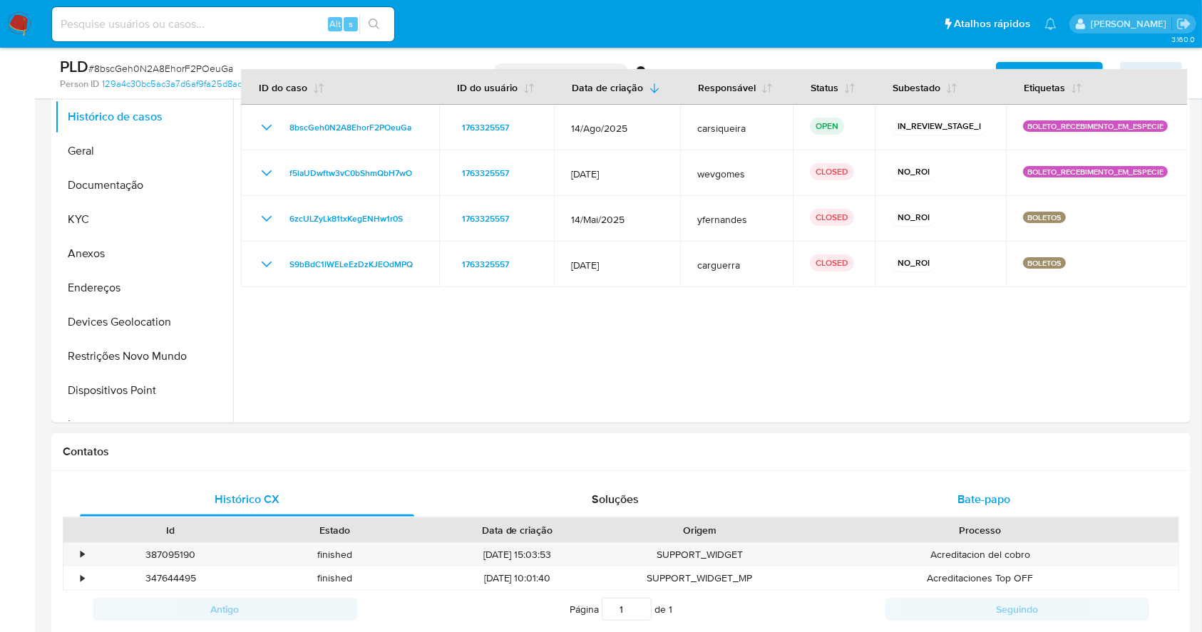
click at [974, 491] on span "Bate-papo" at bounding box center [983, 499] width 53 height 16
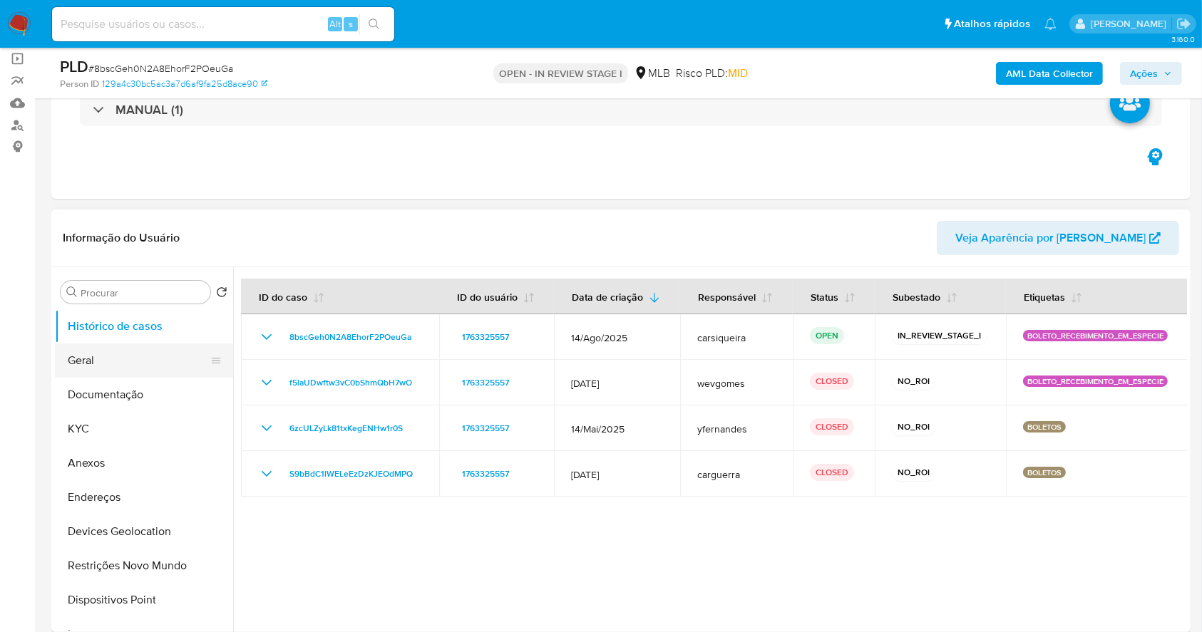
scroll to position [100, 0]
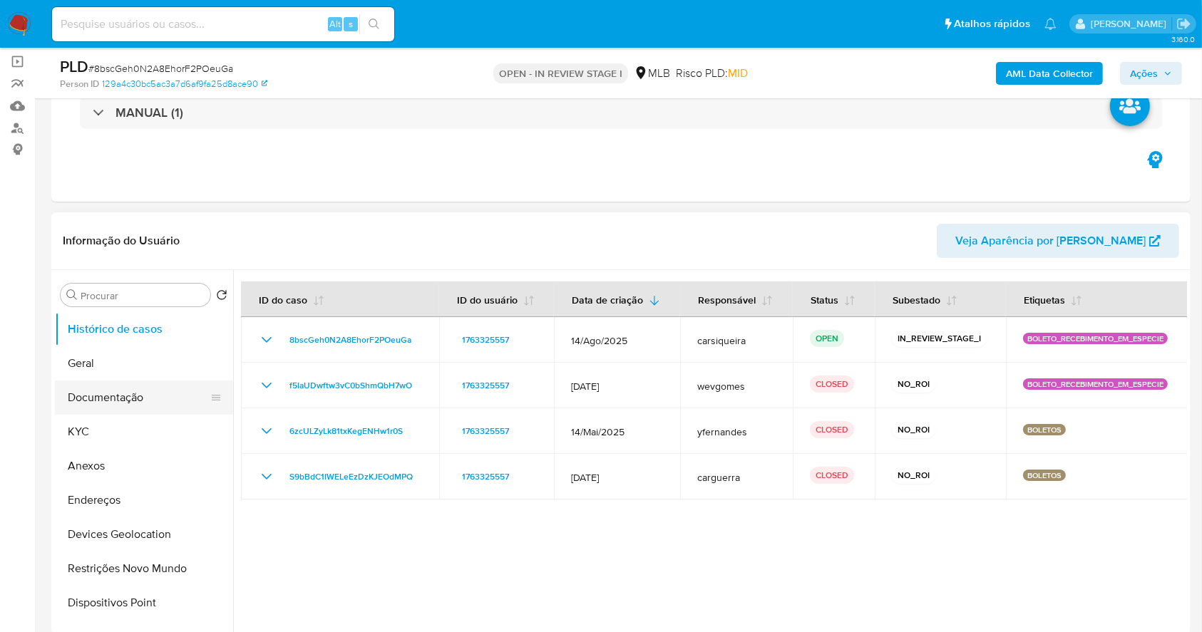
click at [99, 394] on button "Documentação" at bounding box center [138, 398] width 167 height 34
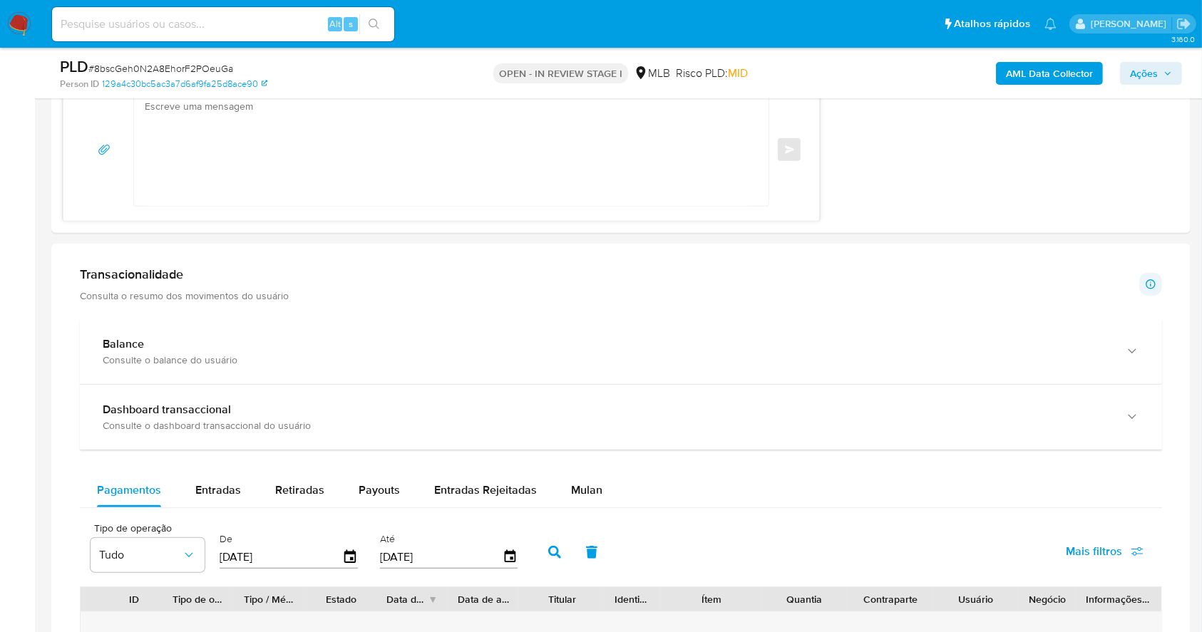
scroll to position [1349, 0]
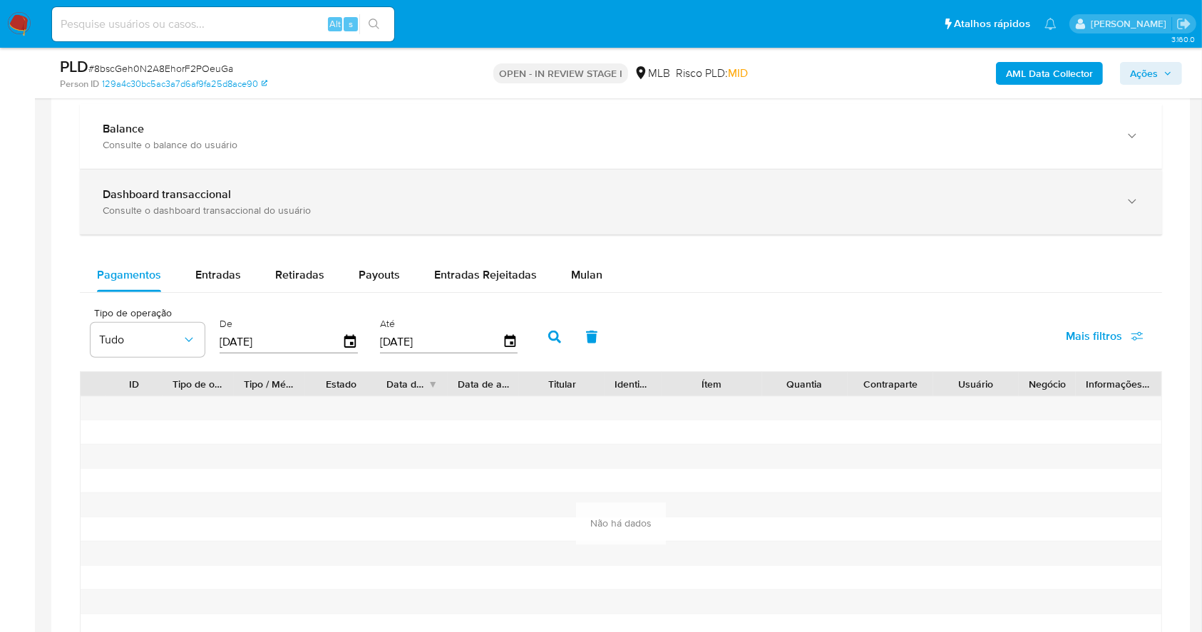
click at [162, 188] on b "Dashboard transaccional" at bounding box center [167, 194] width 128 height 16
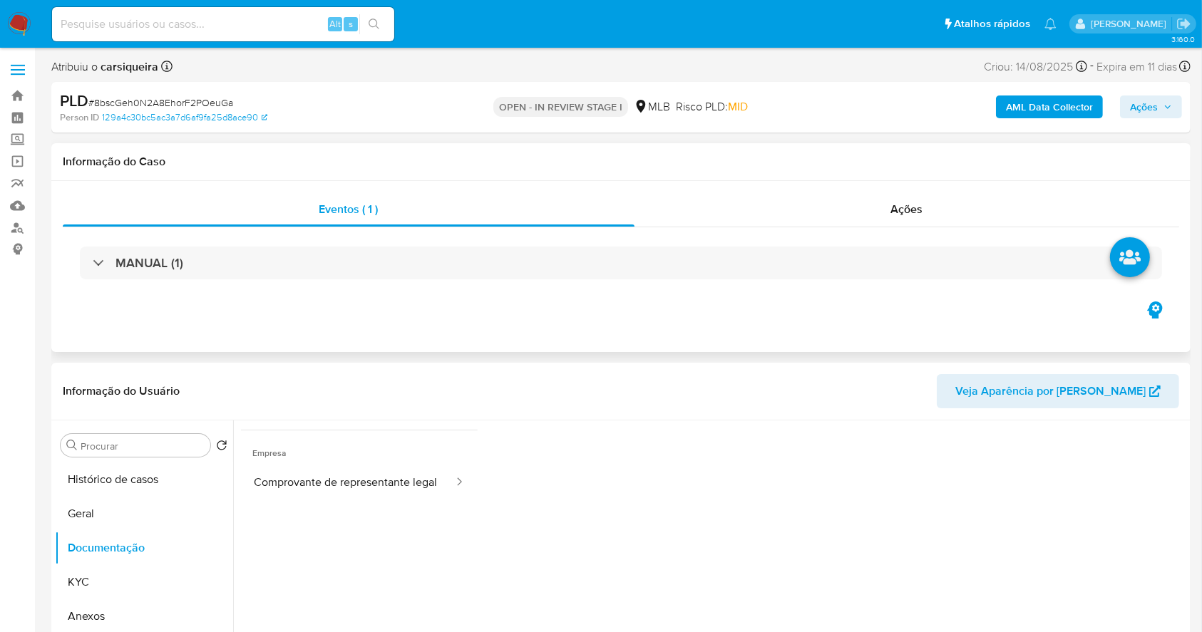
scroll to position [190, 0]
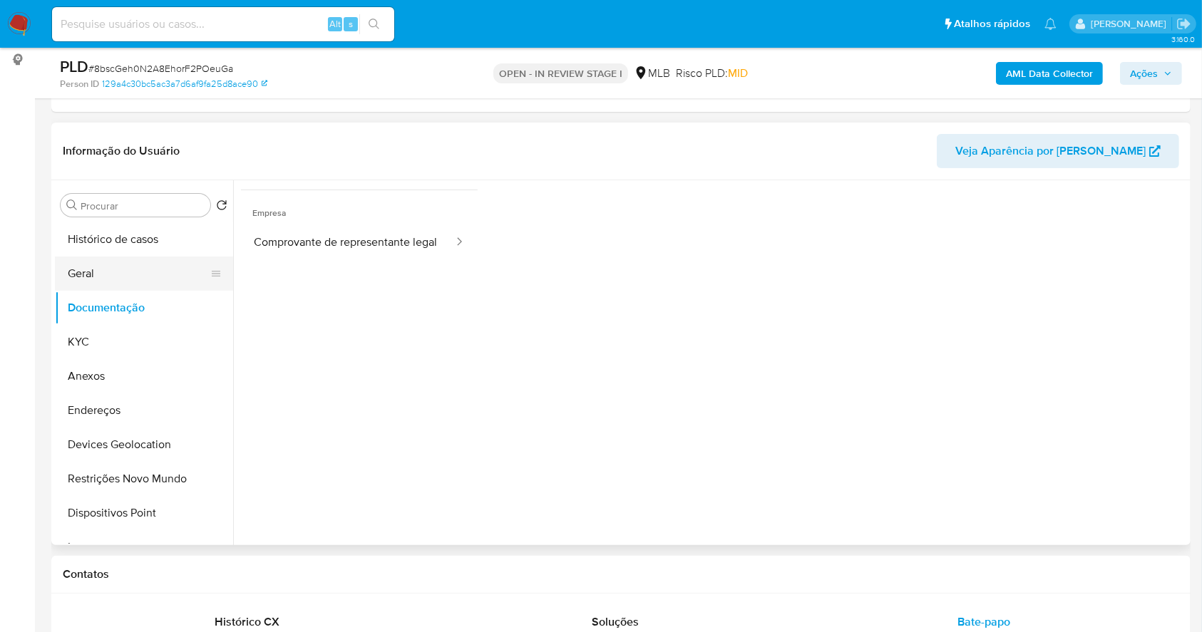
click at [130, 277] on button "Geral" at bounding box center [138, 274] width 167 height 34
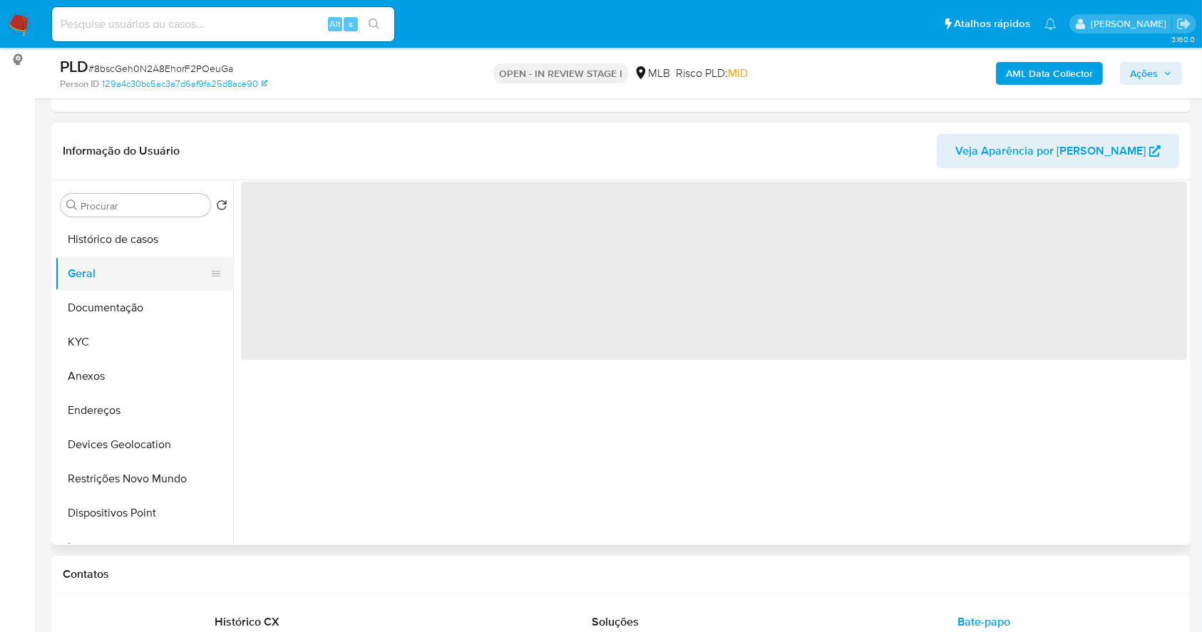
scroll to position [0, 0]
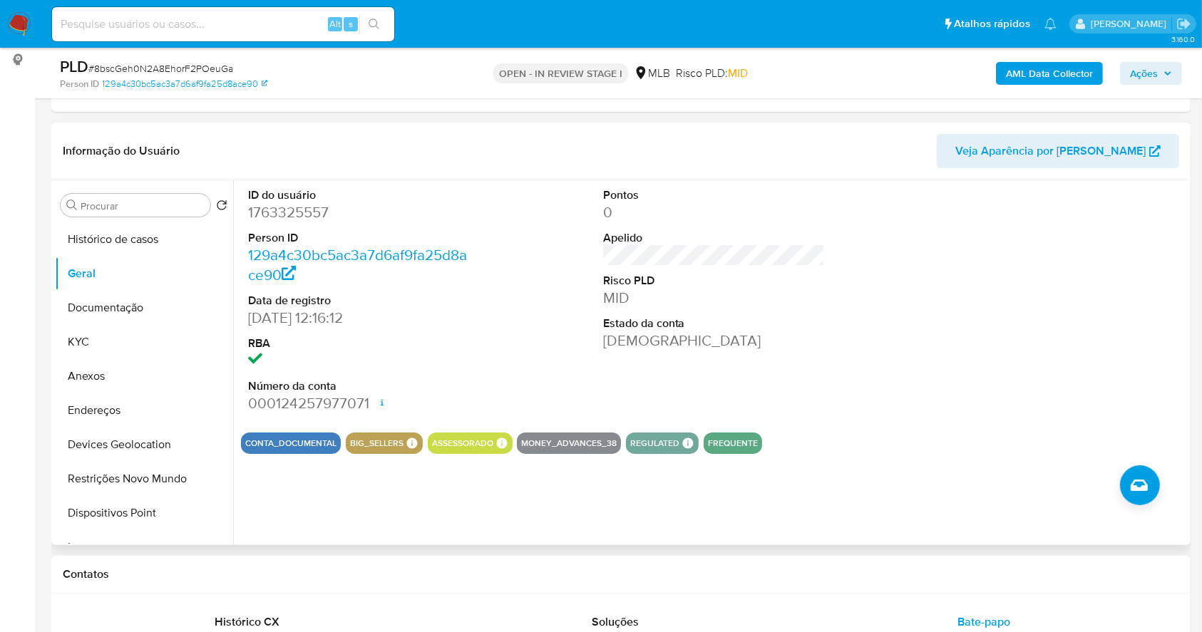
click at [305, 218] on dd "1763325557" at bounding box center [359, 212] width 222 height 20
click at [305, 217] on dd "1763325557" at bounding box center [359, 212] width 222 height 20
copy dd "1763325557"
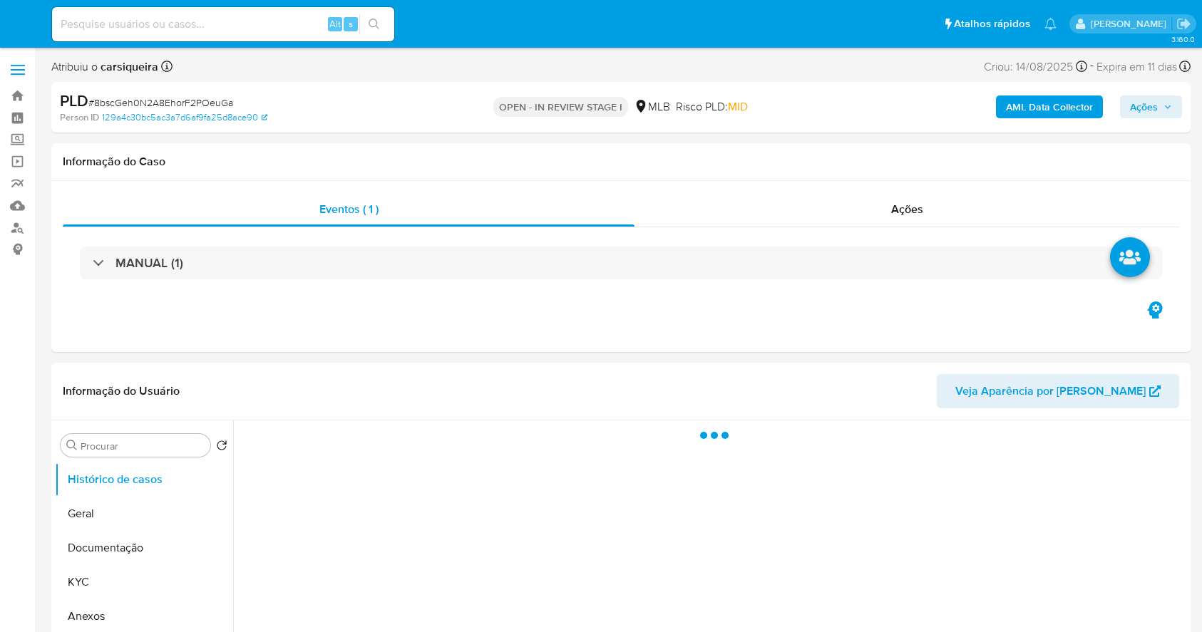
select select "10"
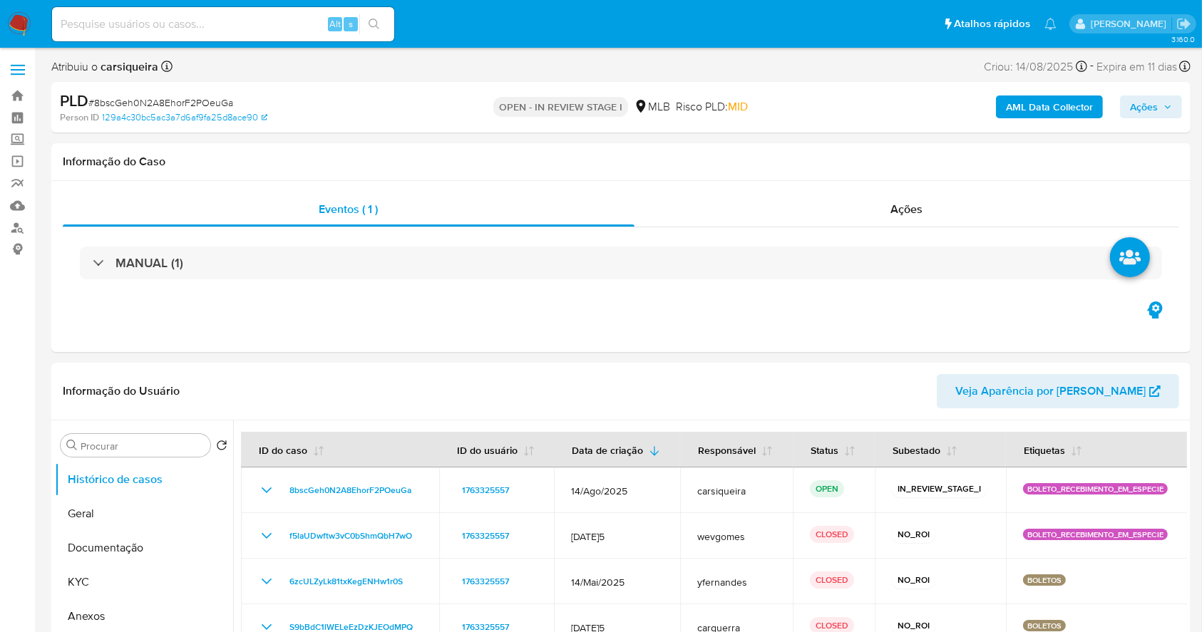
click at [1027, 110] on b "AML Data Collector" at bounding box center [1049, 107] width 87 height 23
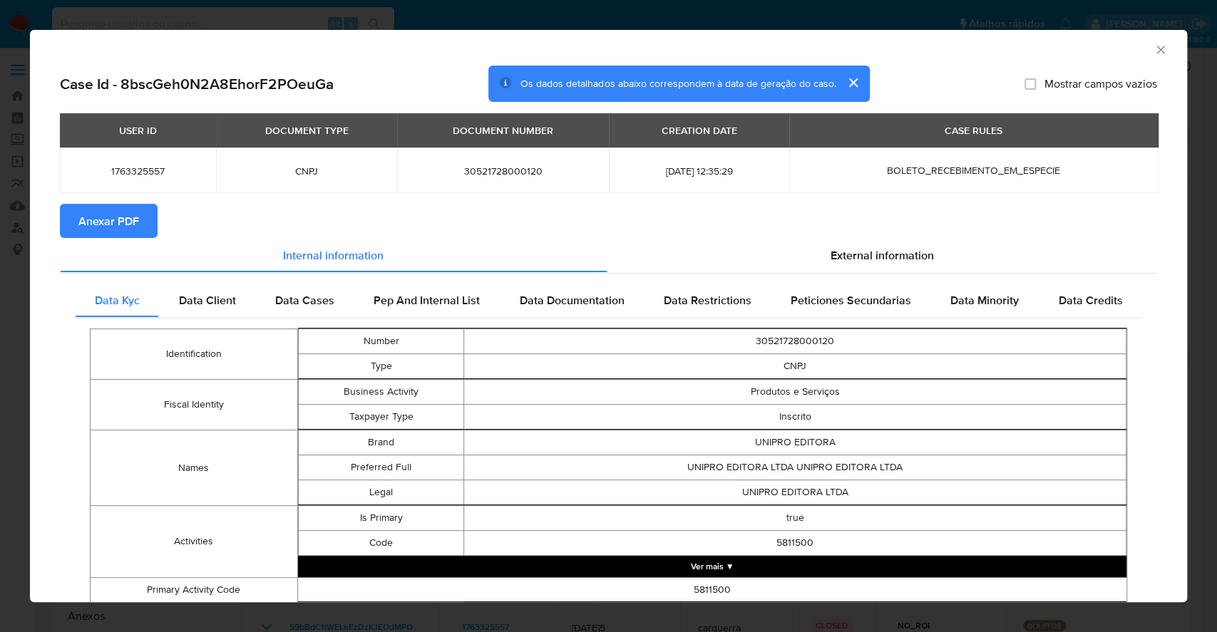
click at [115, 225] on span "Anexar PDF" at bounding box center [108, 220] width 61 height 31
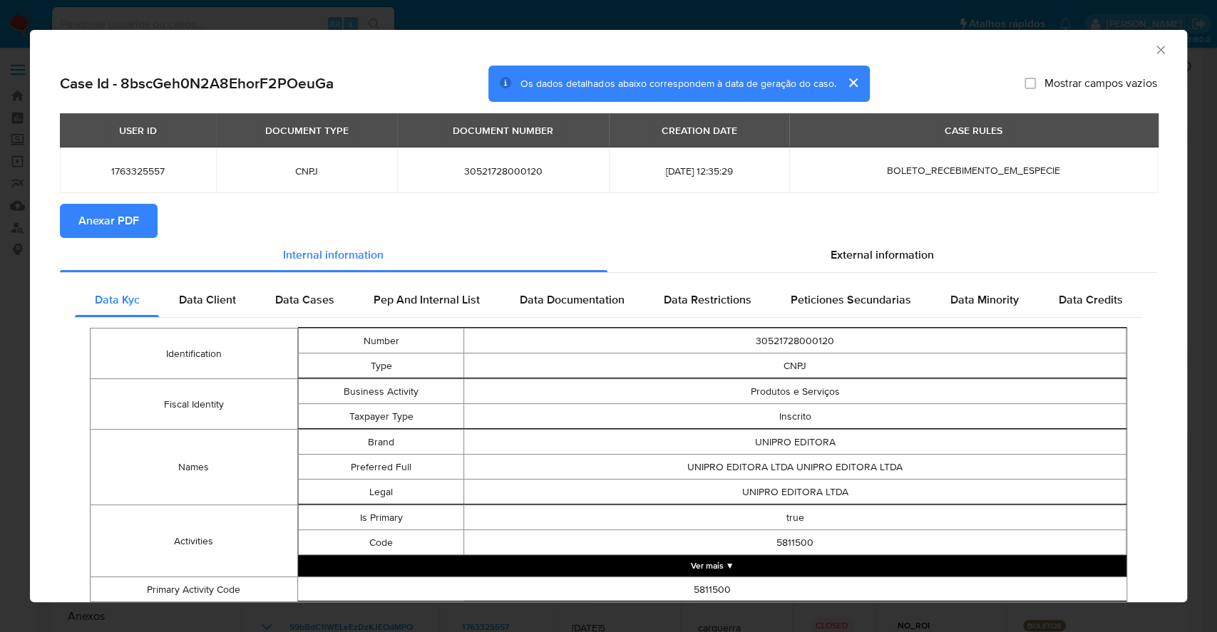
click at [0, 237] on div "AML Data Collector Case Id - 8bscGeh0N2A8EhorF2POeuGa Os dados detalhados abaix…" at bounding box center [608, 316] width 1217 height 632
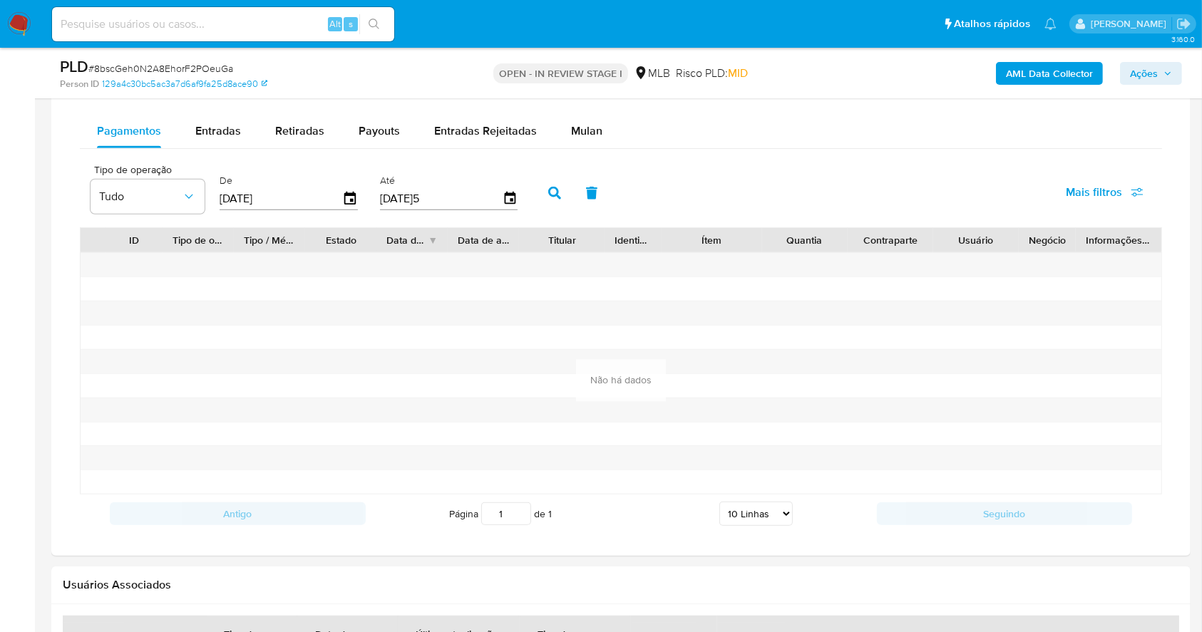
scroll to position [1114, 0]
click at [279, 121] on span "Retiradas" at bounding box center [299, 128] width 49 height 16
select select "10"
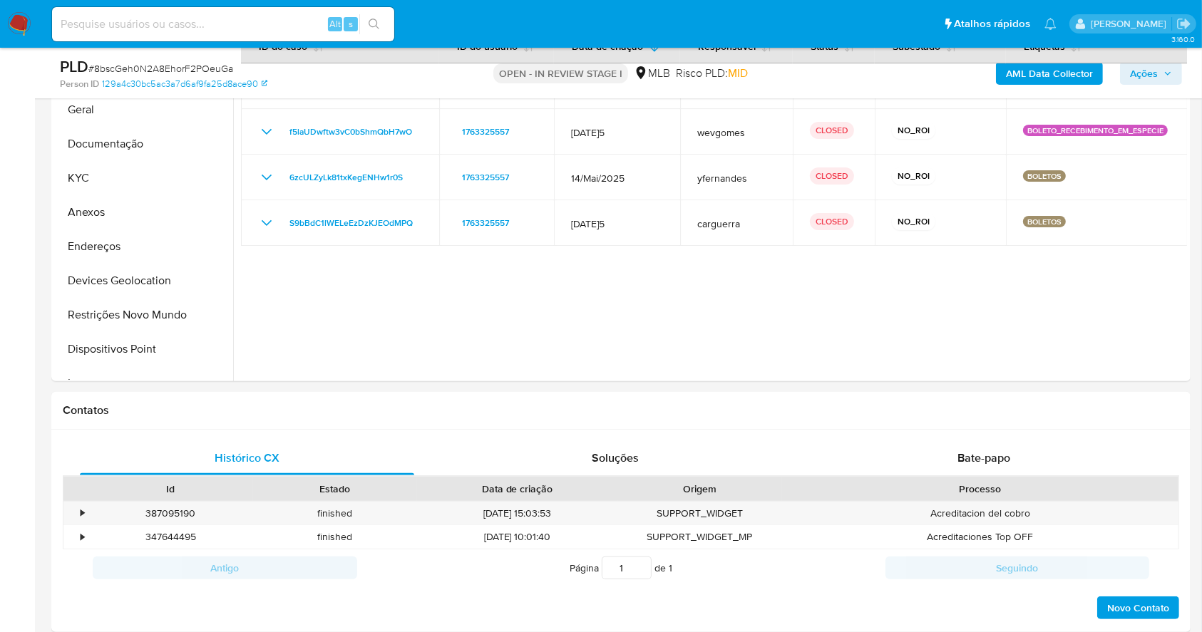
scroll to position [68, 0]
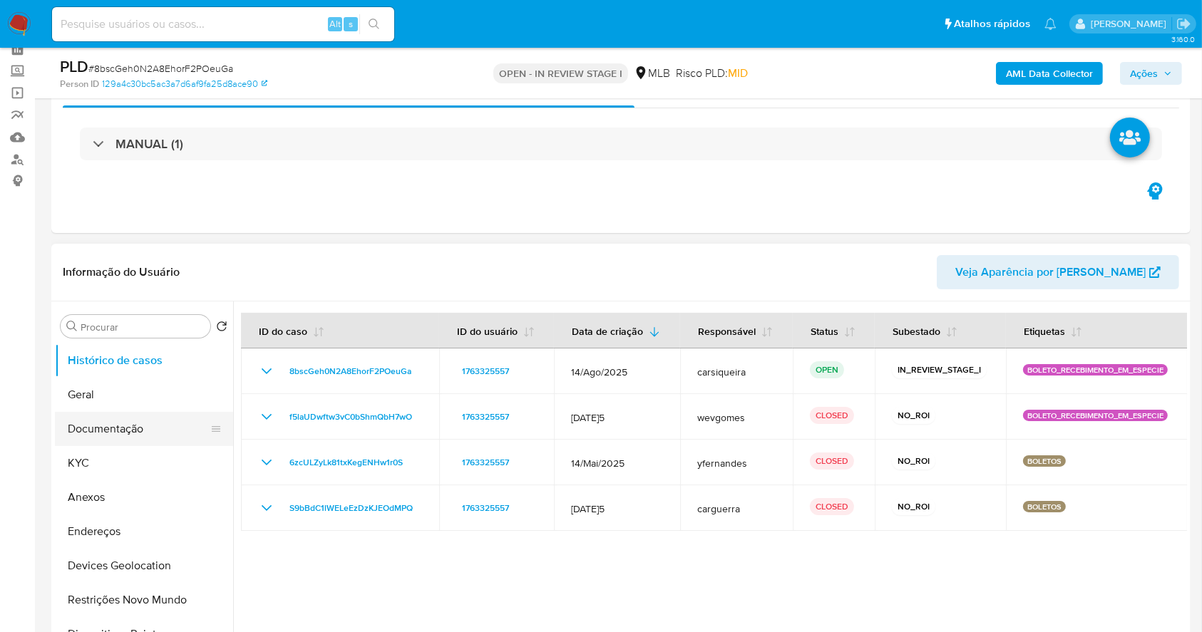
click at [145, 428] on button "Documentação" at bounding box center [138, 429] width 167 height 34
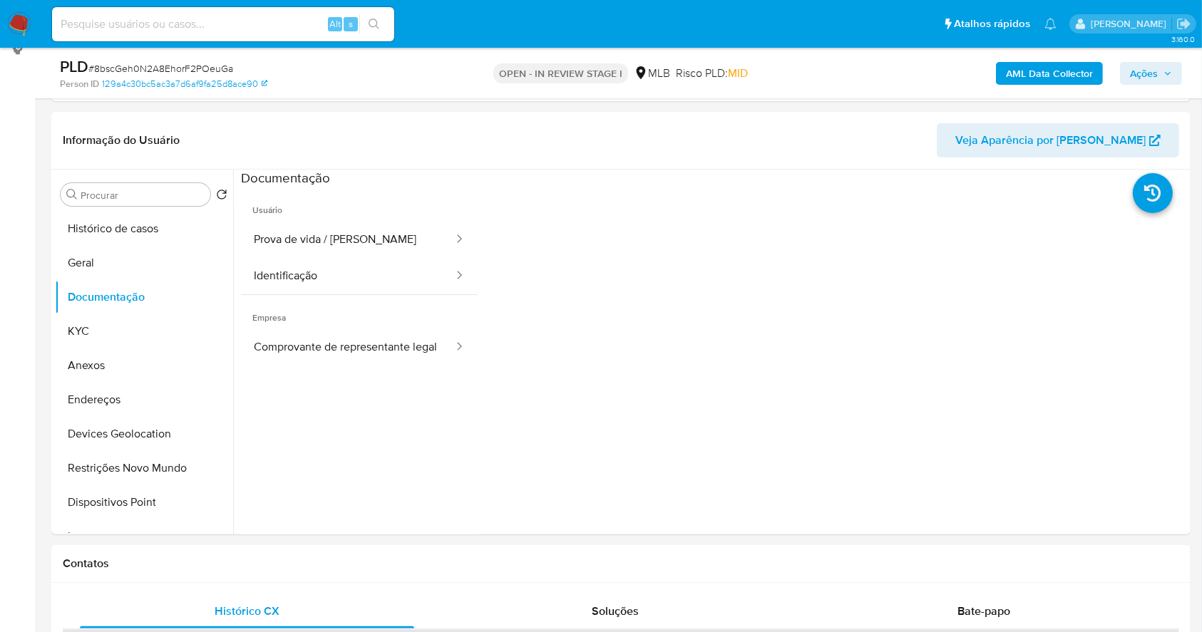
scroll to position [211, 0]
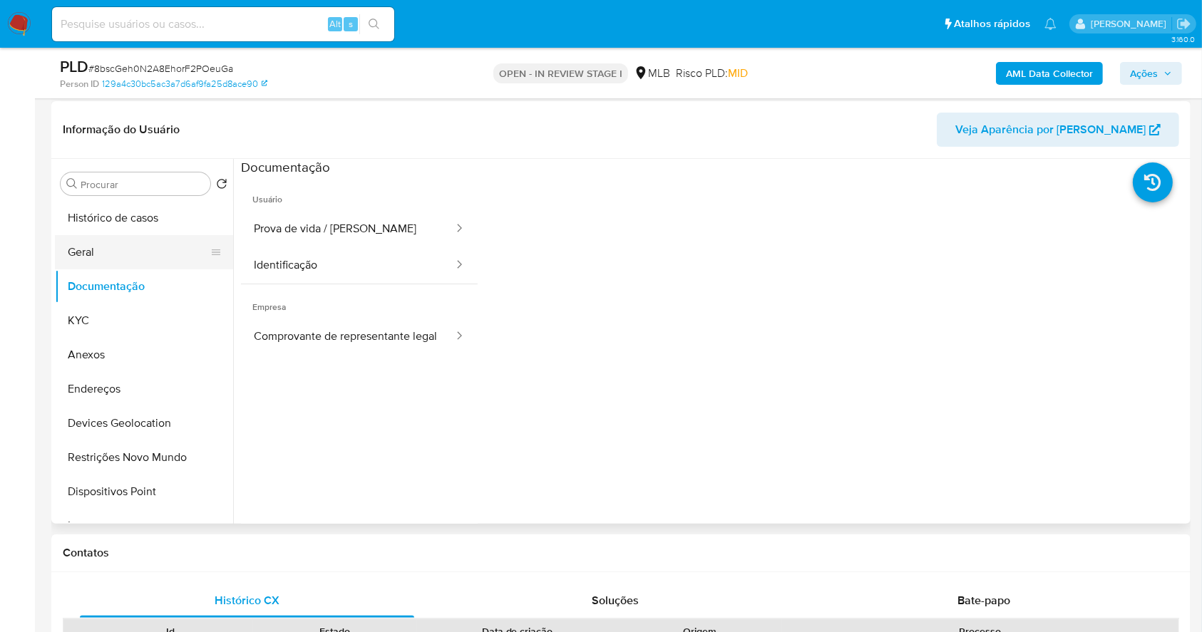
click at [101, 243] on button "Geral" at bounding box center [138, 252] width 167 height 34
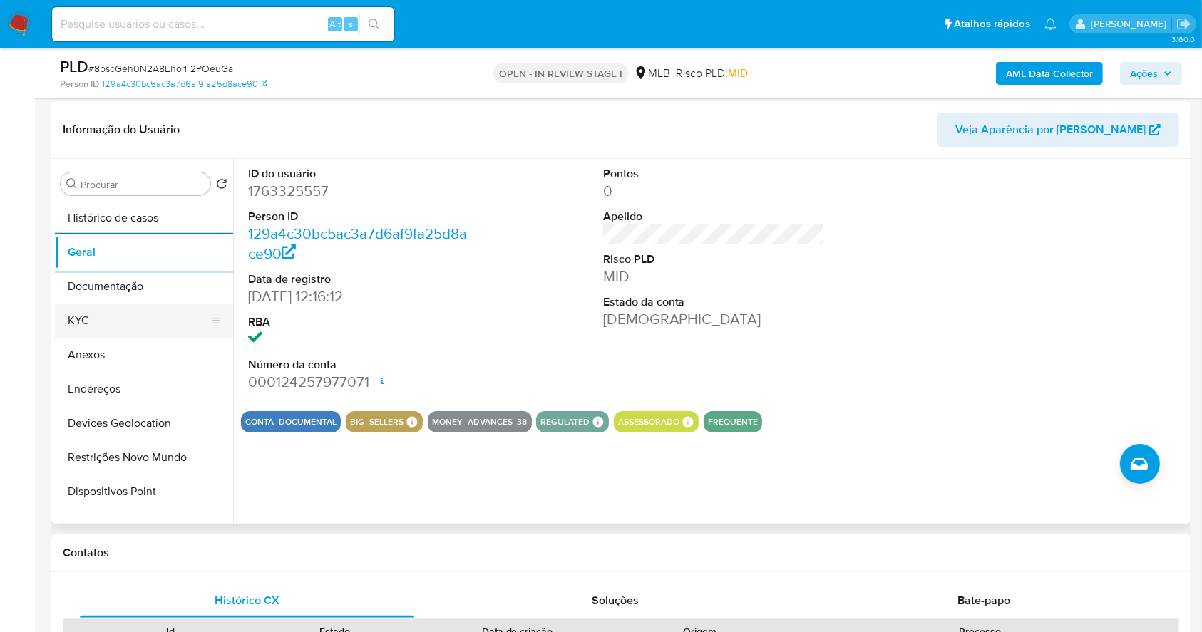
click at [73, 317] on button "KYC" at bounding box center [138, 321] width 167 height 34
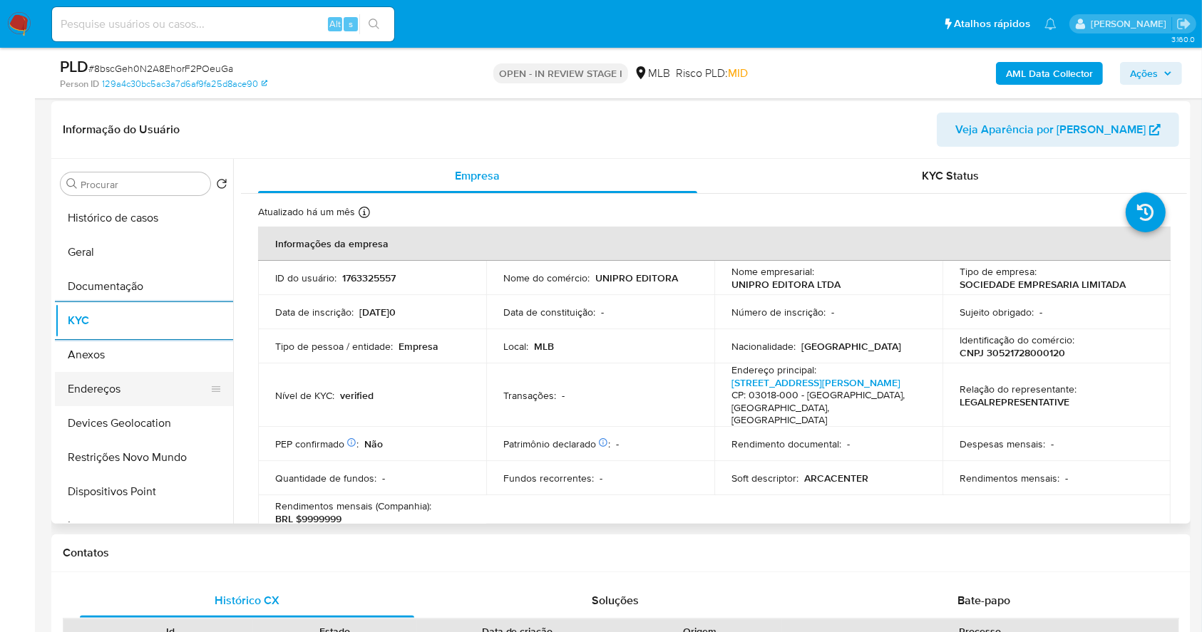
click at [165, 385] on button "Endereços" at bounding box center [138, 389] width 167 height 34
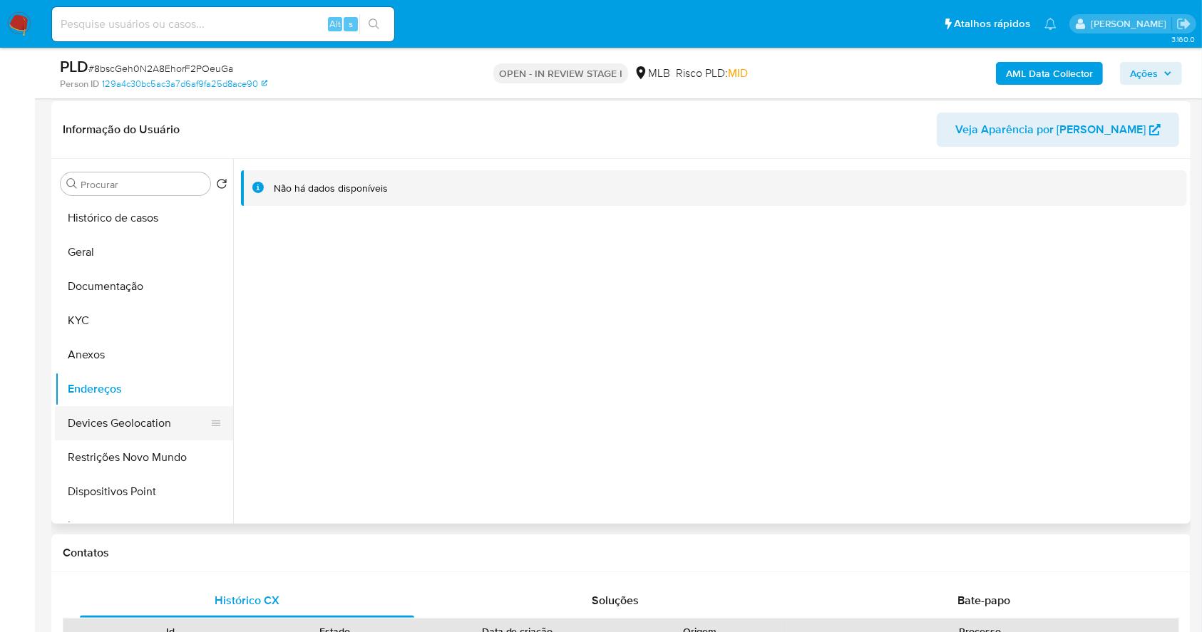
click at [153, 425] on button "Devices Geolocation" at bounding box center [138, 423] width 167 height 34
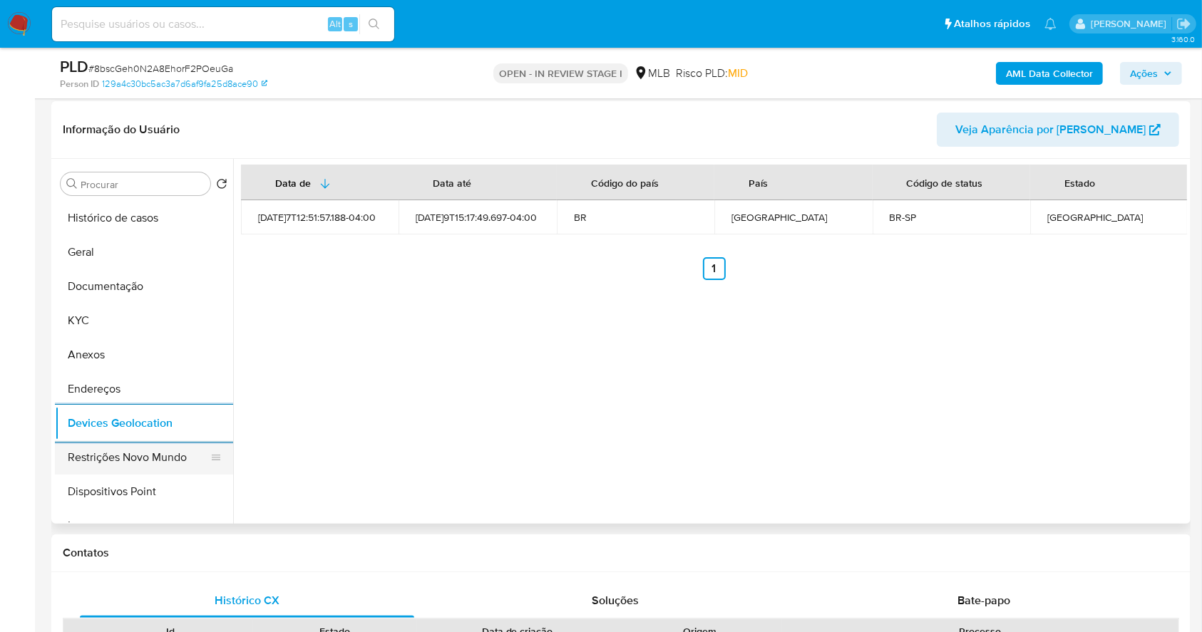
click at [115, 457] on button "Restrições Novo Mundo" at bounding box center [138, 458] width 167 height 34
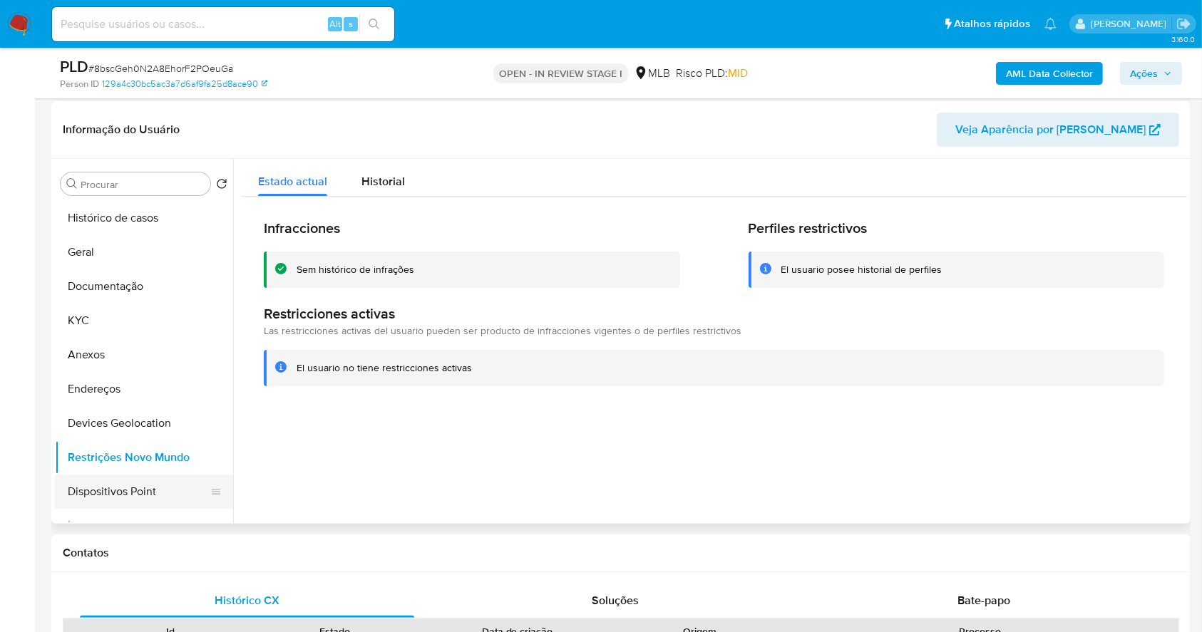
click at [123, 490] on button "Dispositivos Point" at bounding box center [138, 492] width 167 height 34
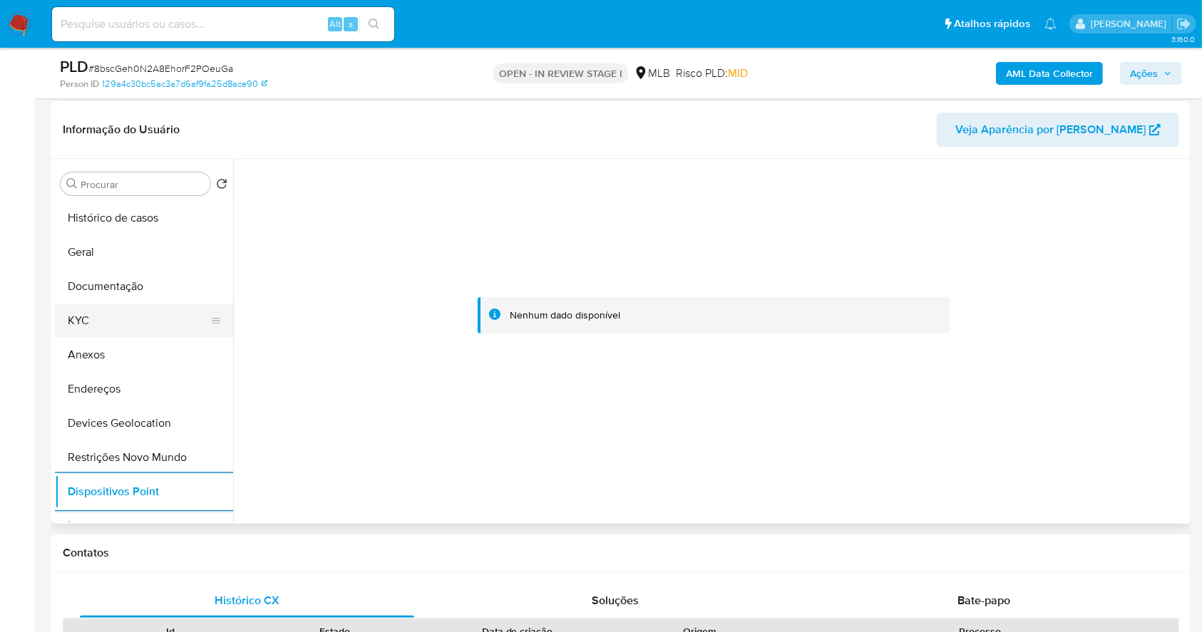
click at [116, 317] on button "KYC" at bounding box center [138, 321] width 167 height 34
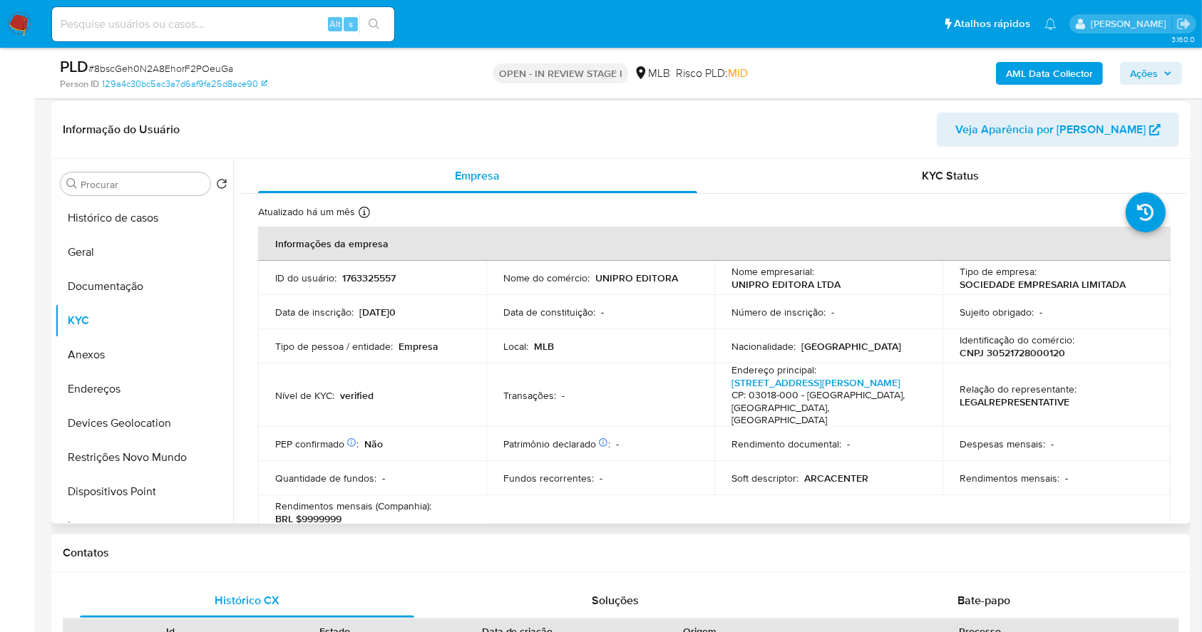
click at [1008, 348] on p "CNPJ 30521728000120" at bounding box center [1012, 352] width 106 height 13
copy p "30521728000120"
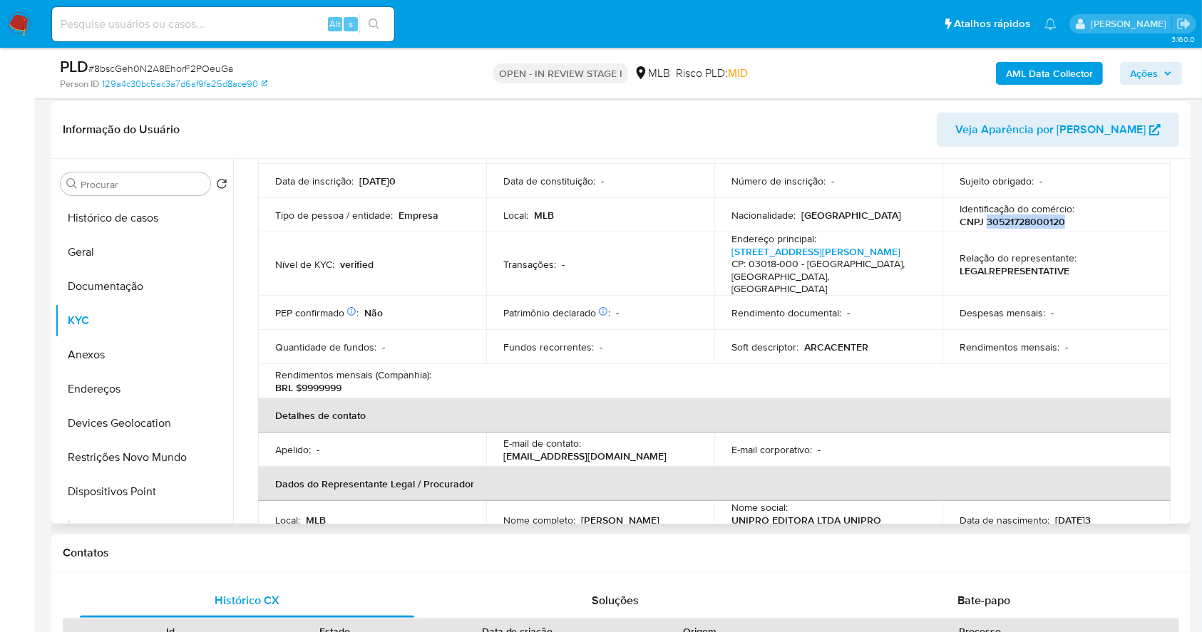
scroll to position [30, 0]
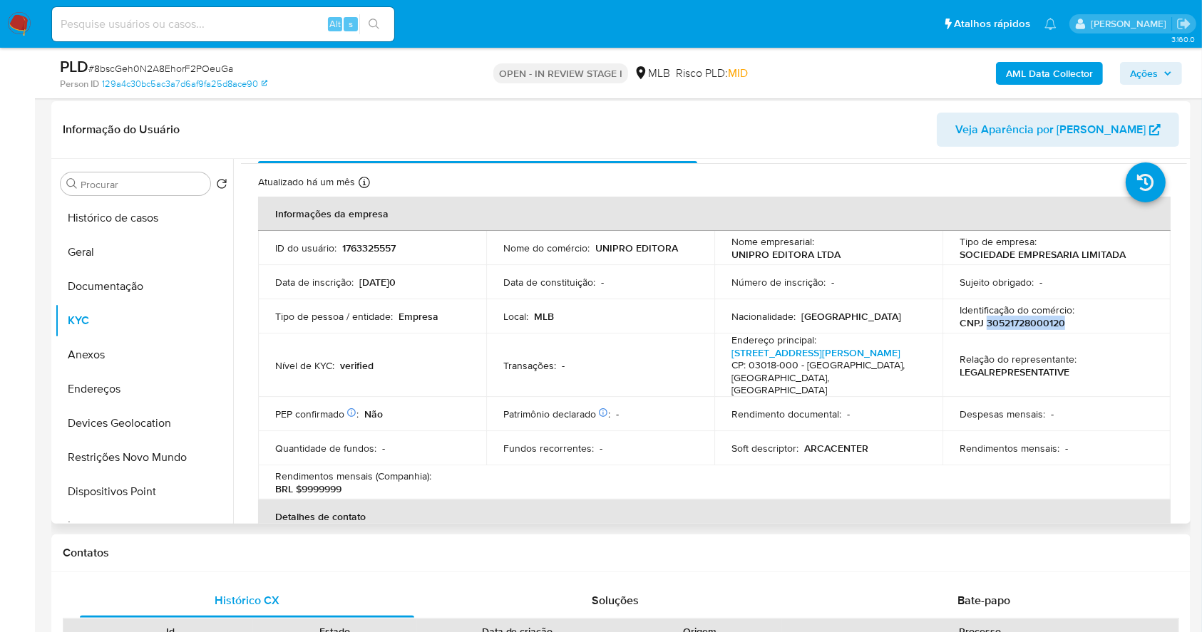
click at [1046, 321] on p "CNPJ 30521728000120" at bounding box center [1012, 323] width 106 height 13
drag, startPoint x: 595, startPoint y: 243, endPoint x: 694, endPoint y: 255, distance: 100.5
click at [694, 255] on td "Nome do comércio : UNIPRO EDITORA" at bounding box center [600, 248] width 228 height 34
copy p "UNIPRO EDITORA"
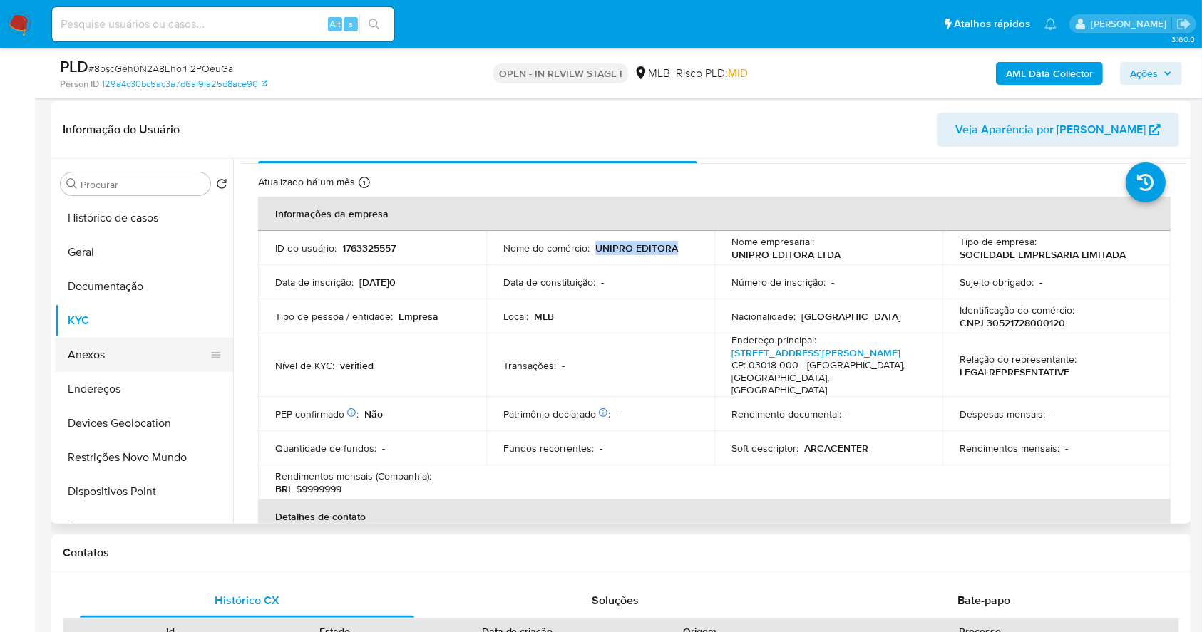
click at [120, 356] on button "Anexos" at bounding box center [138, 355] width 167 height 34
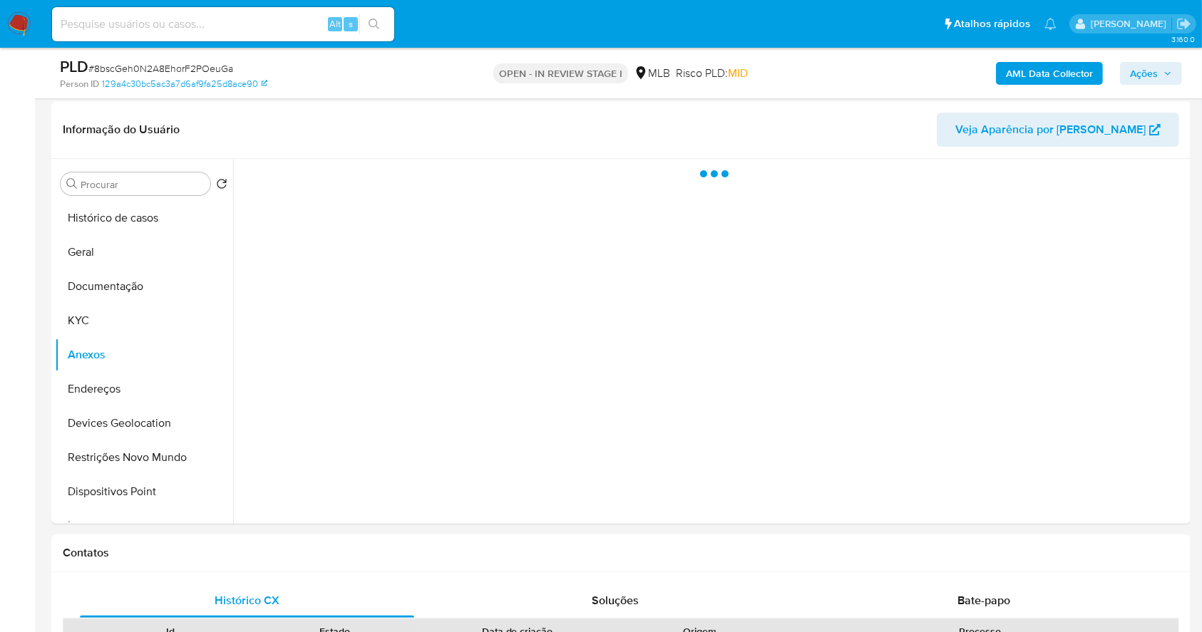
scroll to position [0, 0]
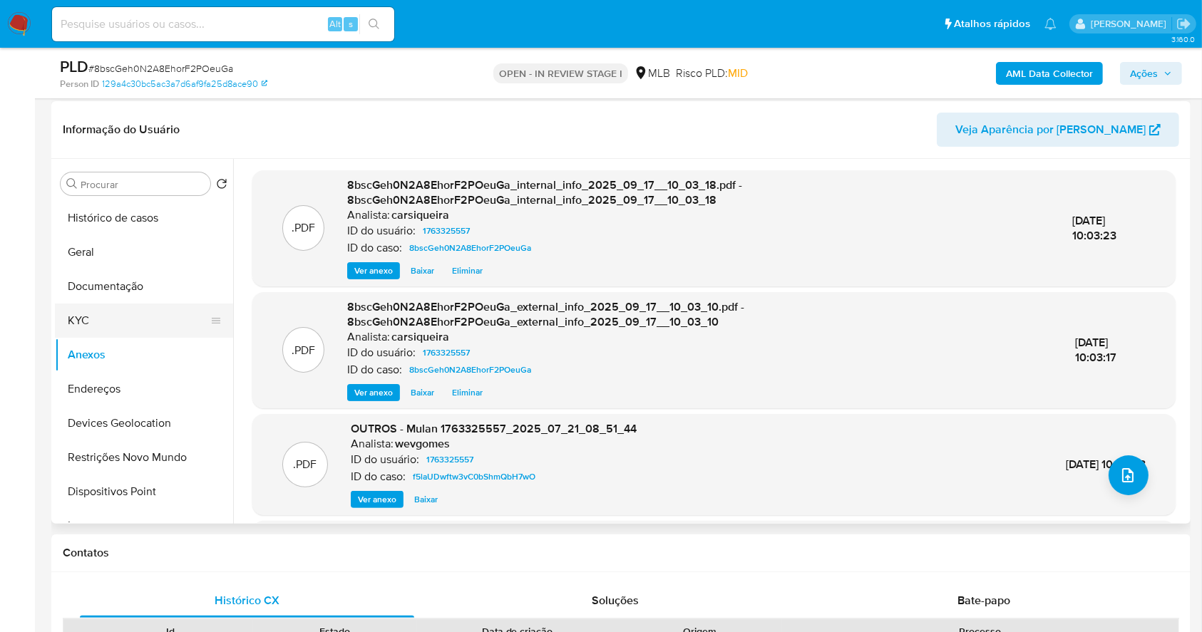
click at [113, 317] on button "KYC" at bounding box center [138, 321] width 167 height 34
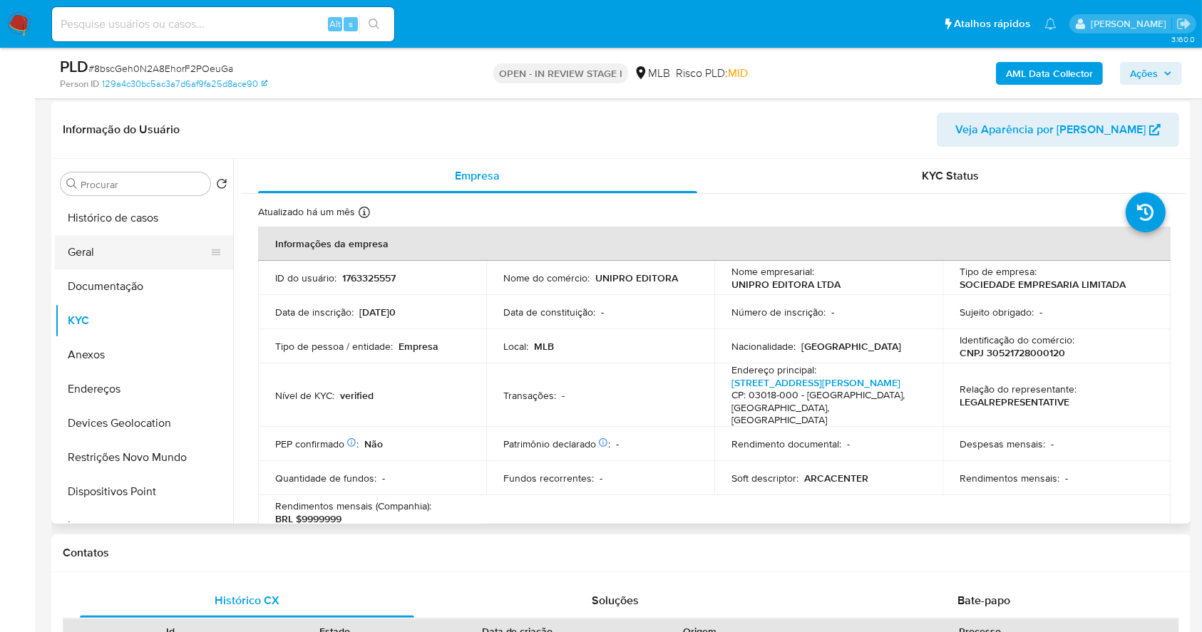
click at [140, 247] on button "Geral" at bounding box center [138, 252] width 167 height 34
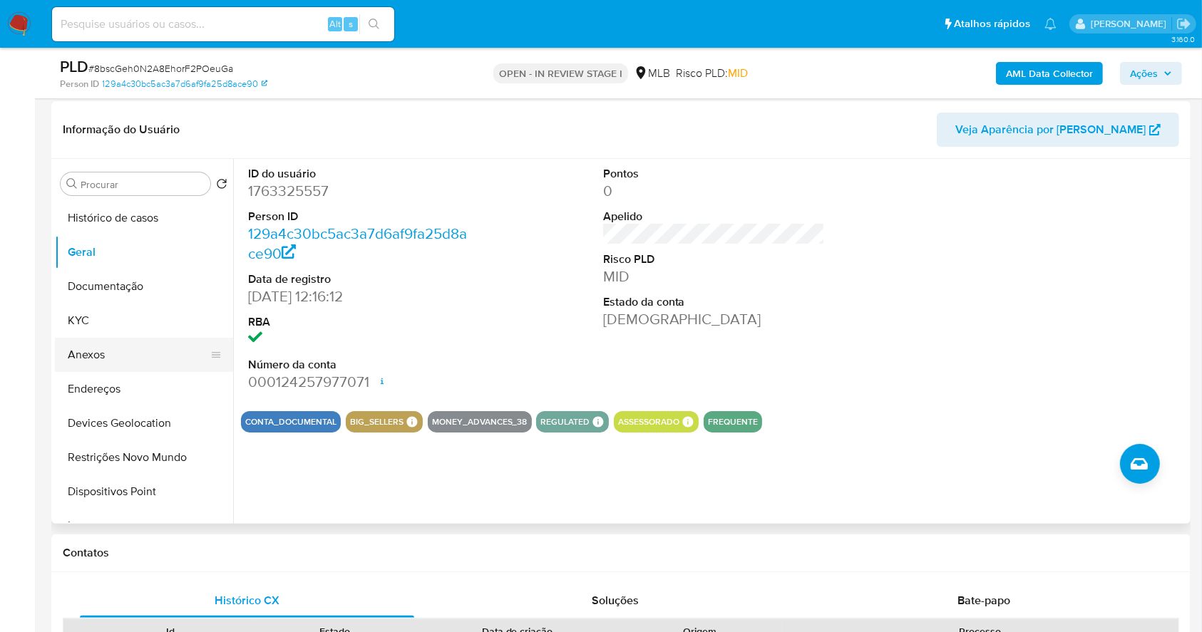
click at [107, 351] on button "Anexos" at bounding box center [138, 355] width 167 height 34
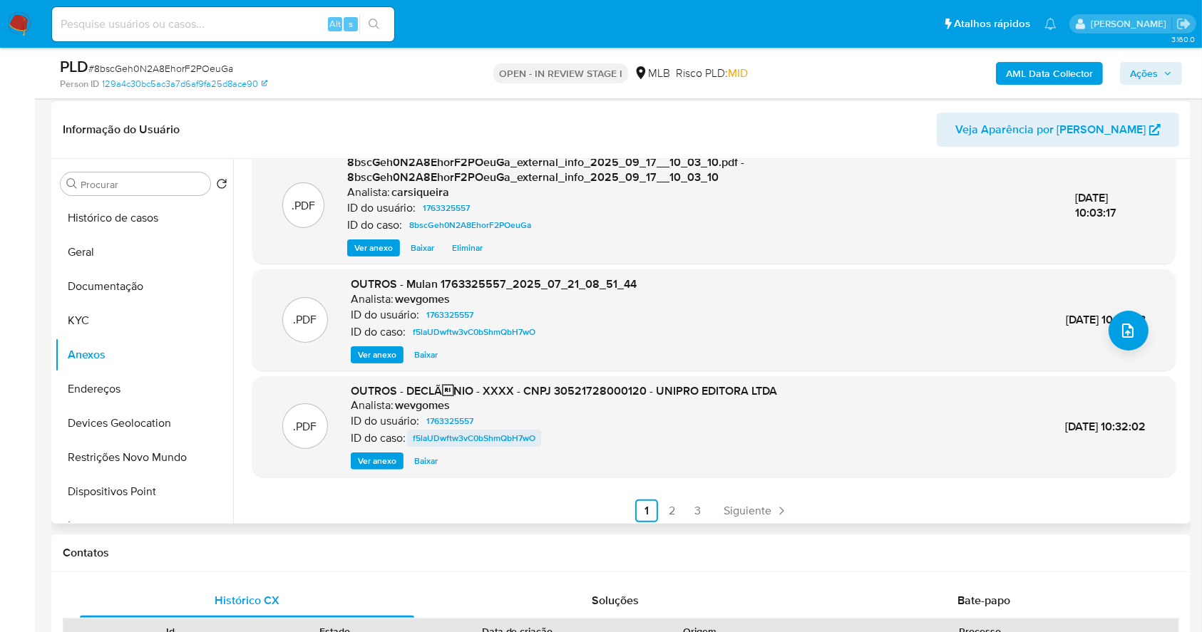
scroll to position [150, 0]
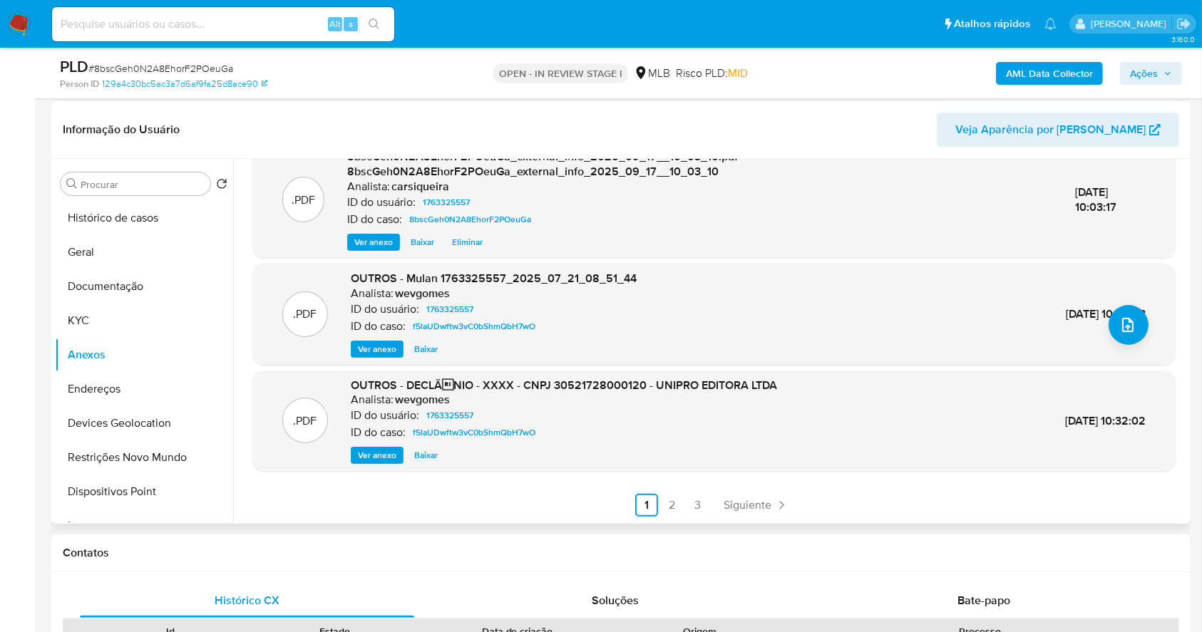
click at [379, 453] on span "Ver anexo" at bounding box center [377, 455] width 38 height 14
click at [367, 453] on span "Ver anexo" at bounding box center [377, 455] width 38 height 14
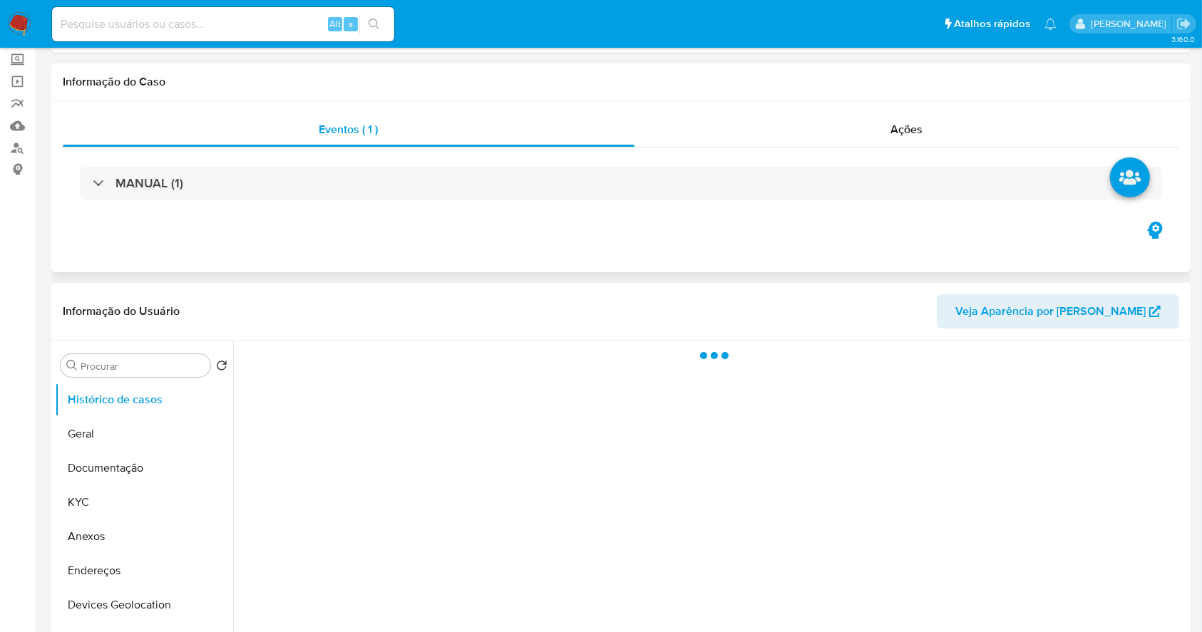
scroll to position [190, 0]
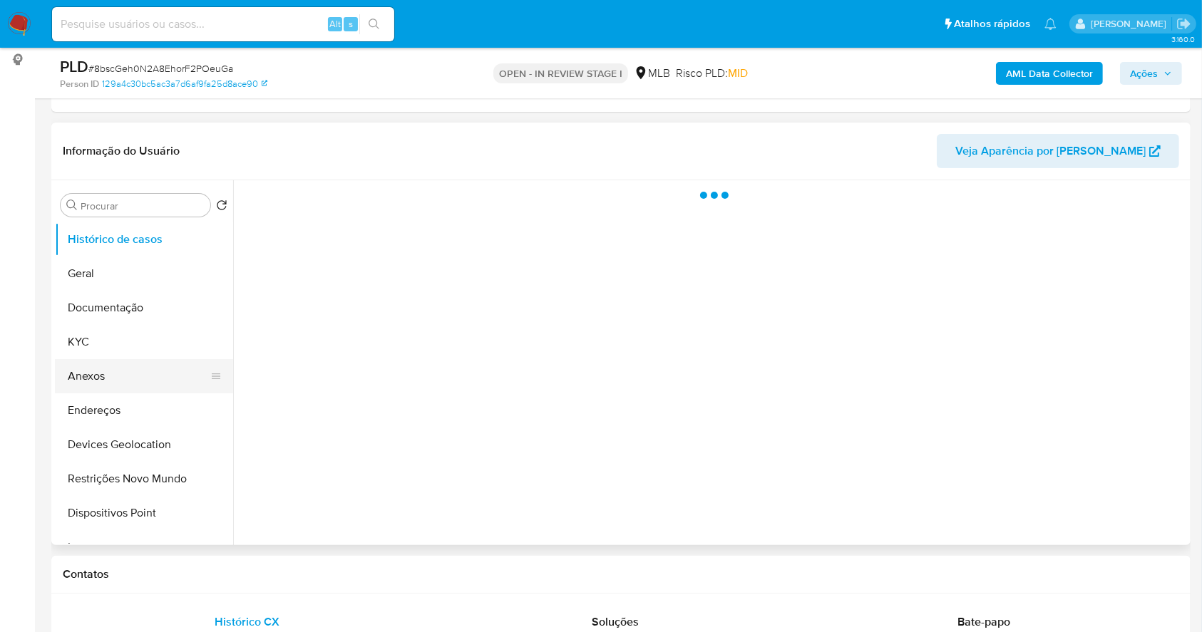
select select "10"
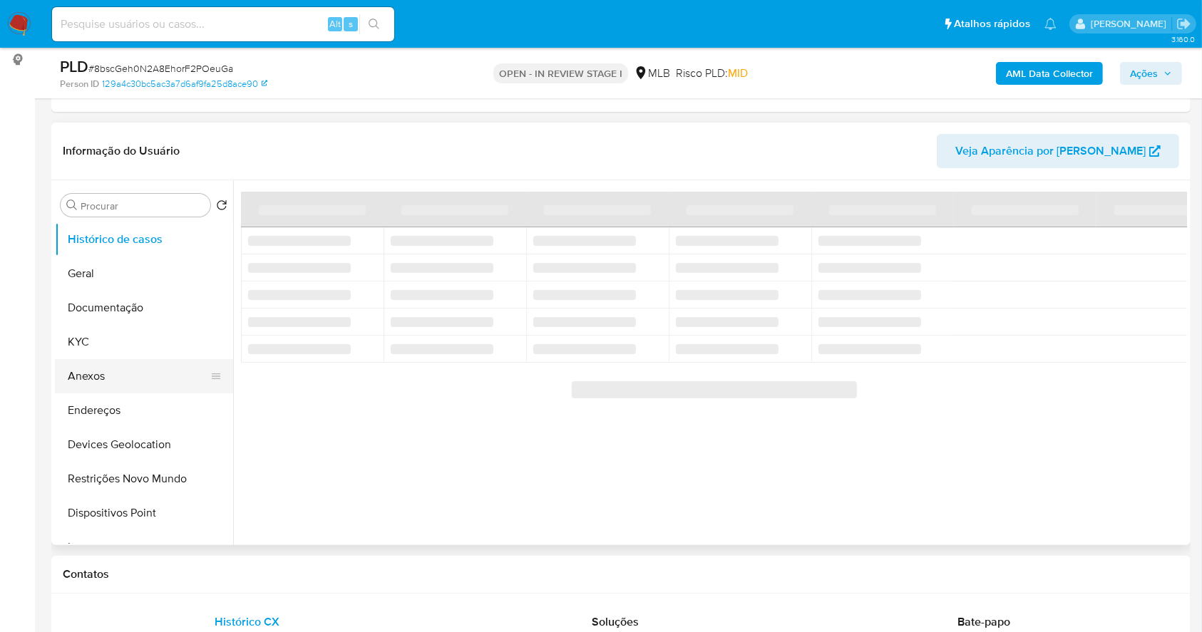
click at [151, 368] on button "Anexos" at bounding box center [138, 376] width 167 height 34
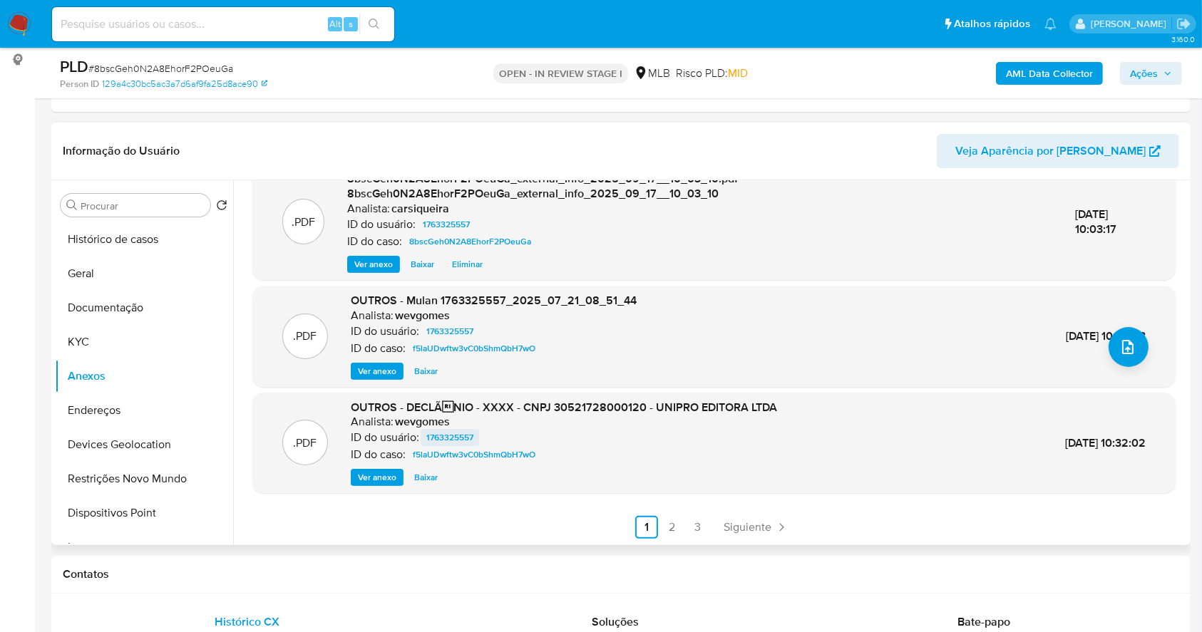
scroll to position [150, 0]
click at [374, 470] on span "Ver anexo" at bounding box center [377, 477] width 38 height 14
click at [369, 482] on span "Ver anexo" at bounding box center [377, 477] width 38 height 14
click at [125, 237] on button "Histórico de casos" at bounding box center [138, 239] width 167 height 34
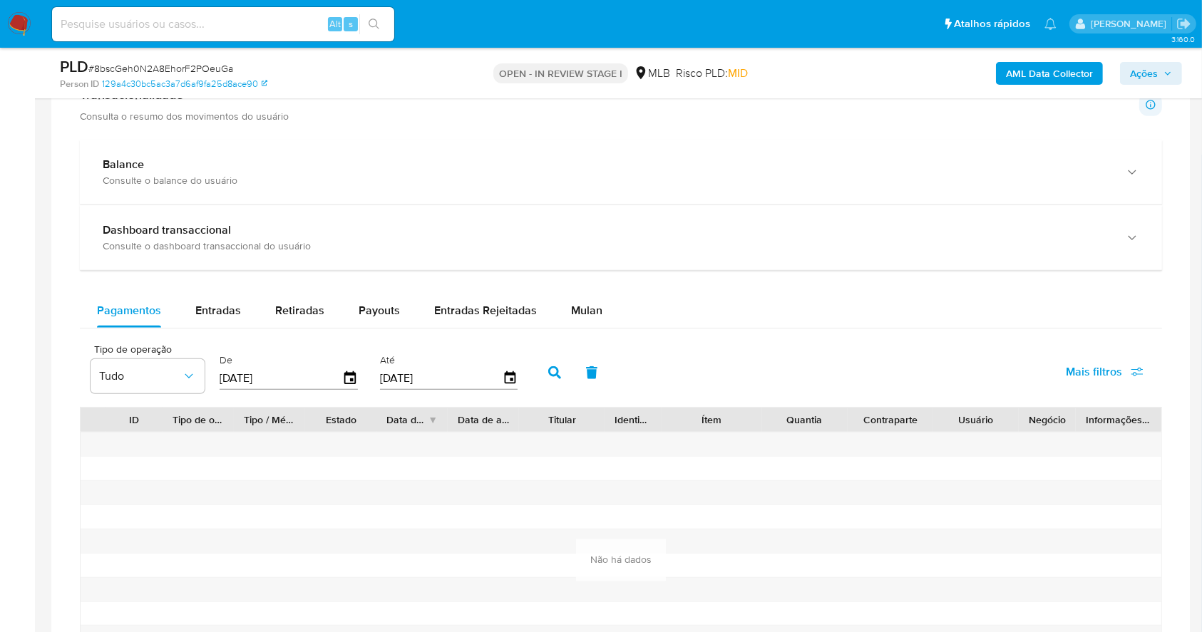
scroll to position [992, 0]
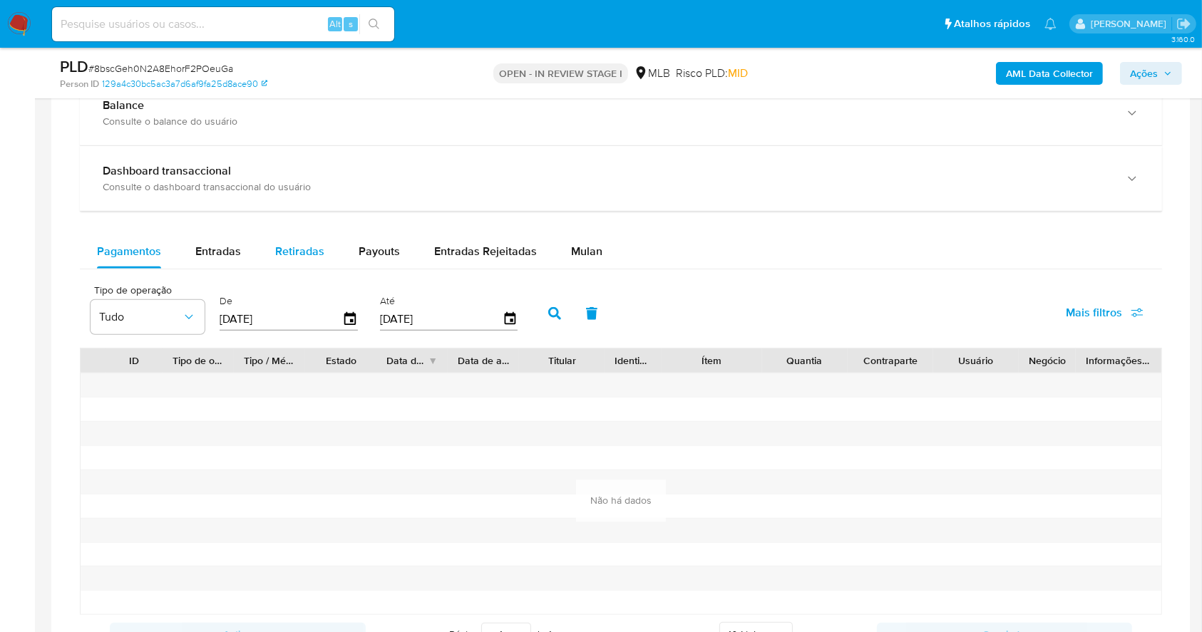
click at [319, 244] on span "Retiradas" at bounding box center [299, 251] width 49 height 16
select select "10"
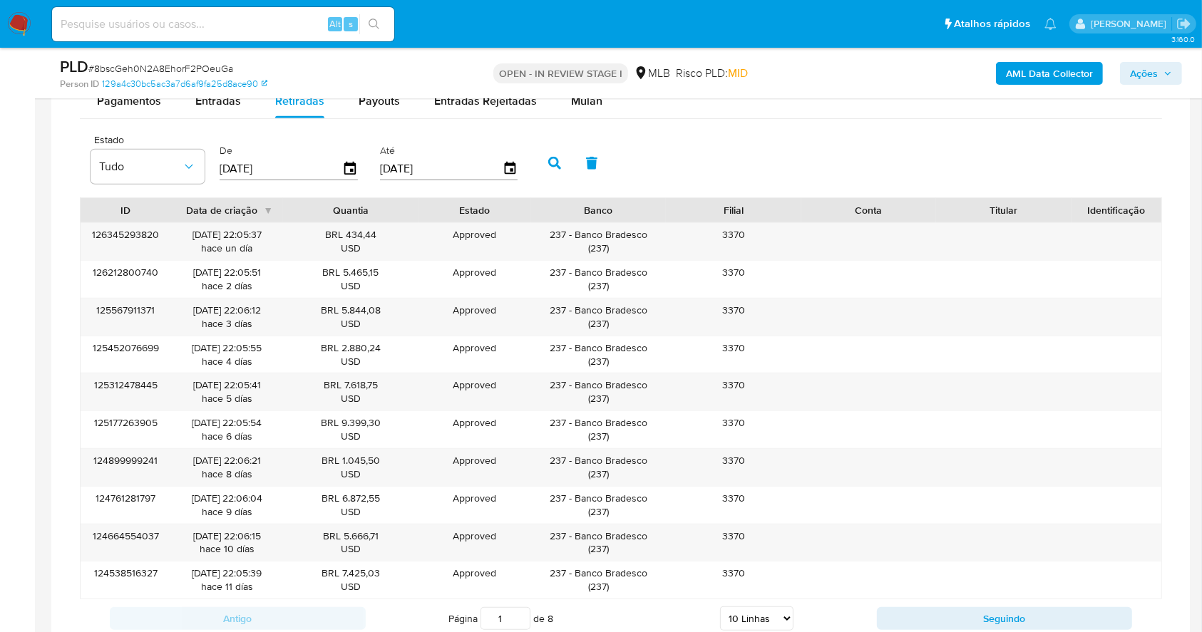
scroll to position [1181, 0]
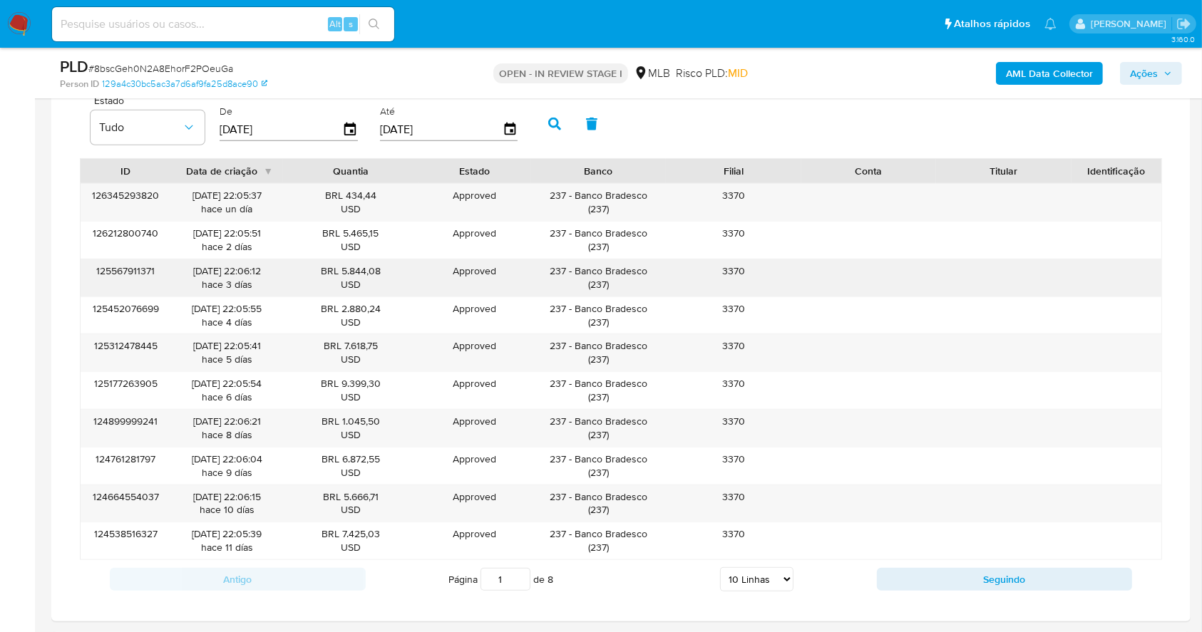
drag, startPoint x: 659, startPoint y: 277, endPoint x: 576, endPoint y: 274, distance: 82.7
click at [576, 274] on div "237 - Banco Bradesco ( 237 )" at bounding box center [598, 277] width 135 height 37
drag, startPoint x: 1140, startPoint y: 67, endPoint x: 1094, endPoint y: 78, distance: 47.7
click at [1138, 66] on span "Ações" at bounding box center [1144, 73] width 28 height 23
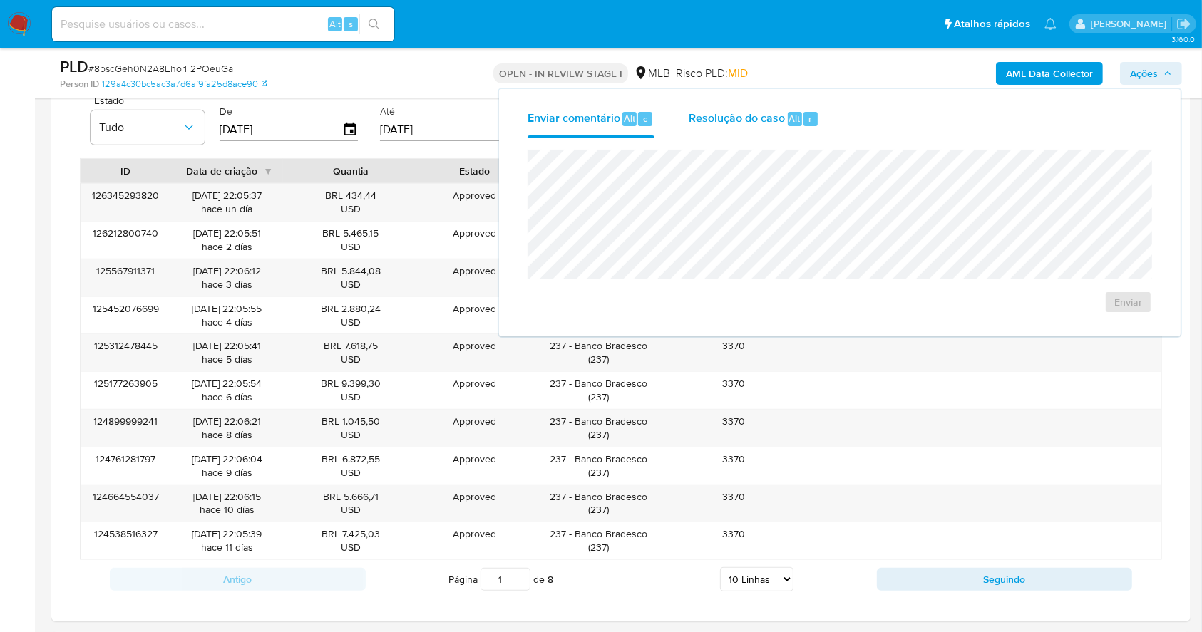
click at [768, 113] on span "Resolução do caso" at bounding box center [737, 118] width 96 height 16
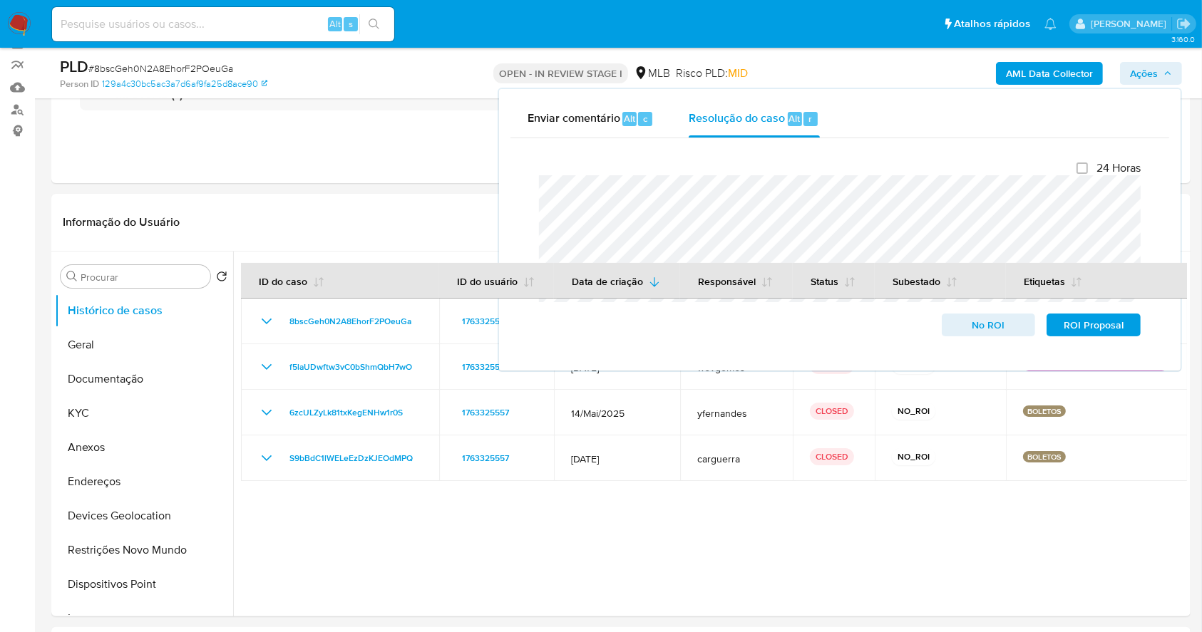
scroll to position [41, 0]
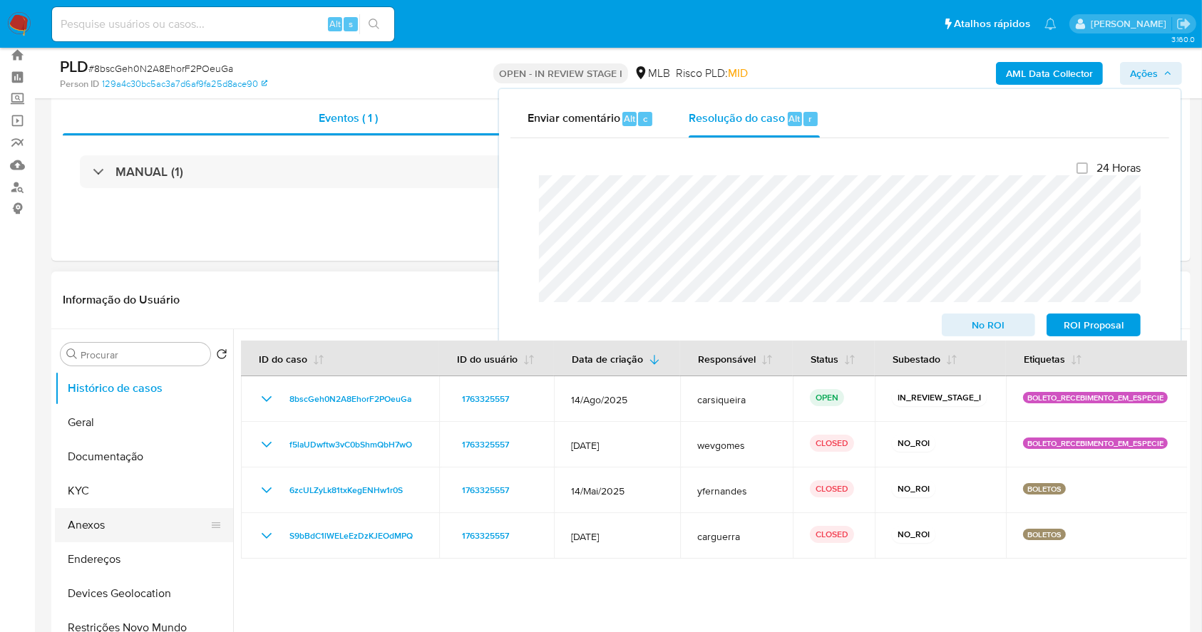
click at [125, 529] on button "Anexos" at bounding box center [138, 525] width 167 height 34
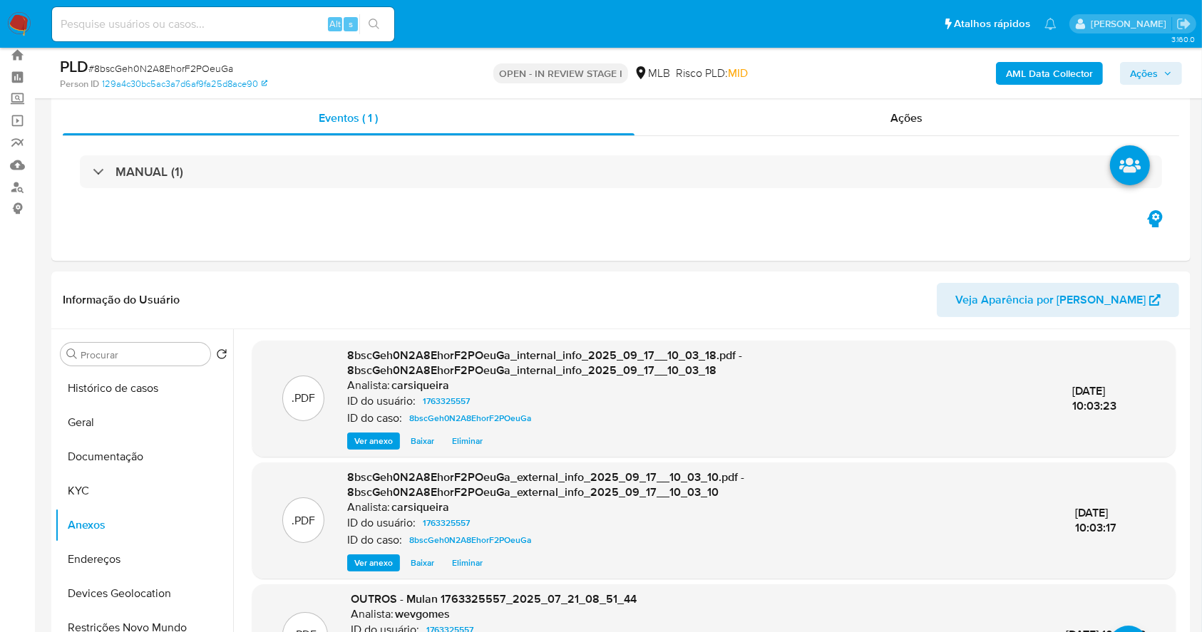
click at [1165, 66] on span "Ações" at bounding box center [1151, 73] width 42 height 20
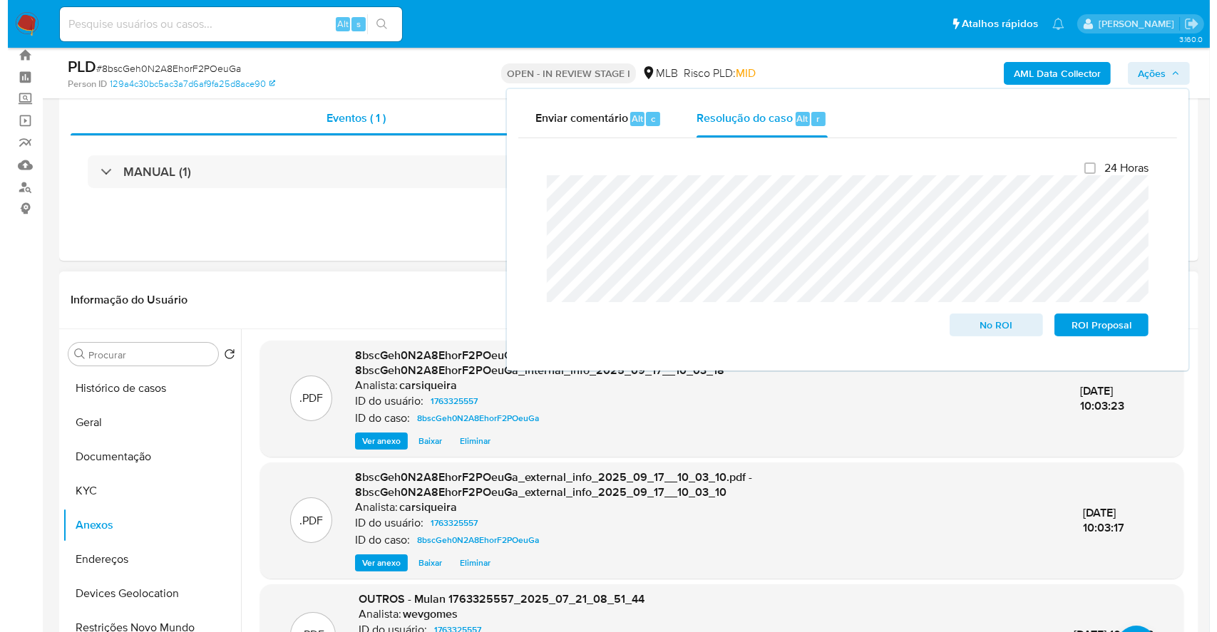
scroll to position [95, 0]
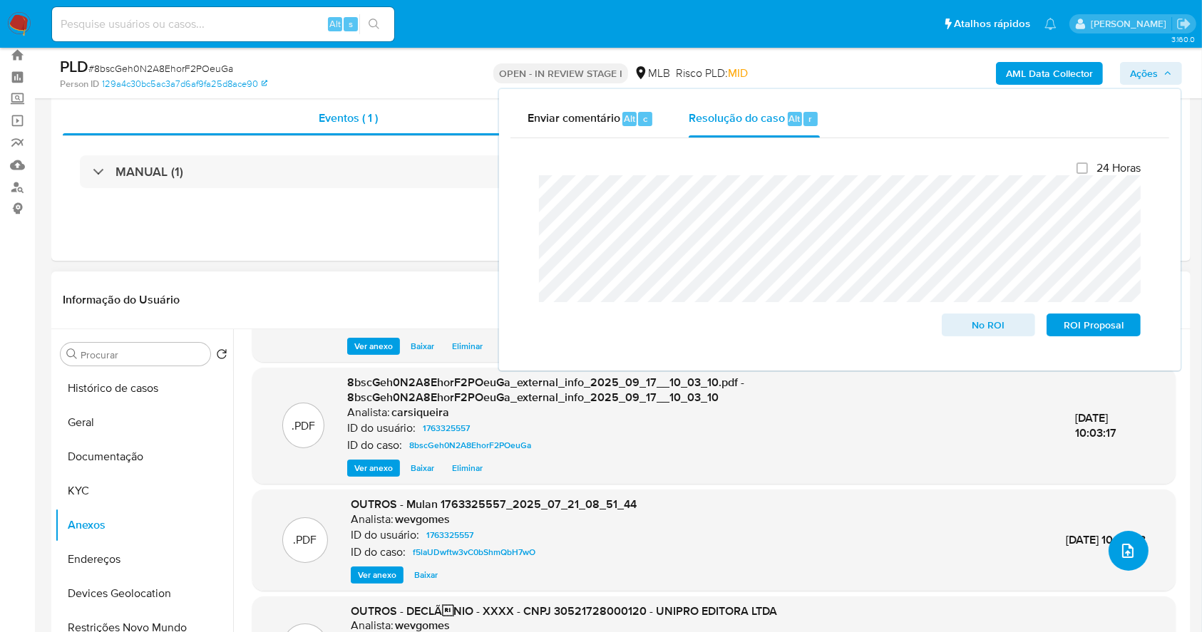
click at [1126, 547] on icon "upload-file" at bounding box center [1127, 550] width 17 height 17
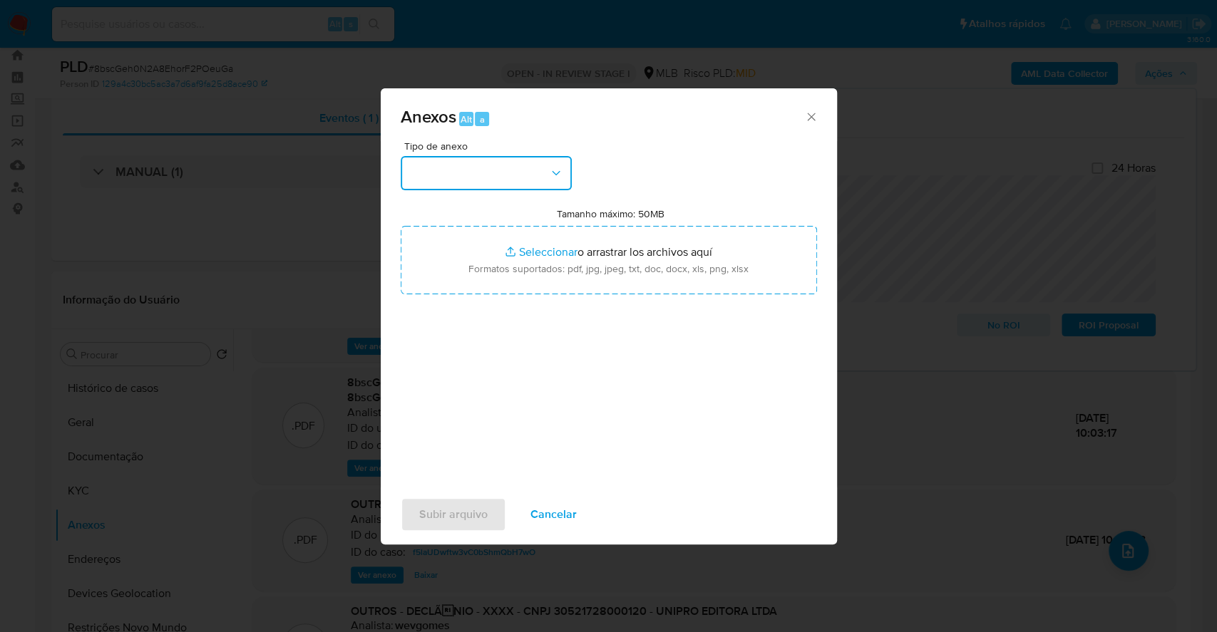
click at [476, 162] on button "button" at bounding box center [486, 173] width 171 height 34
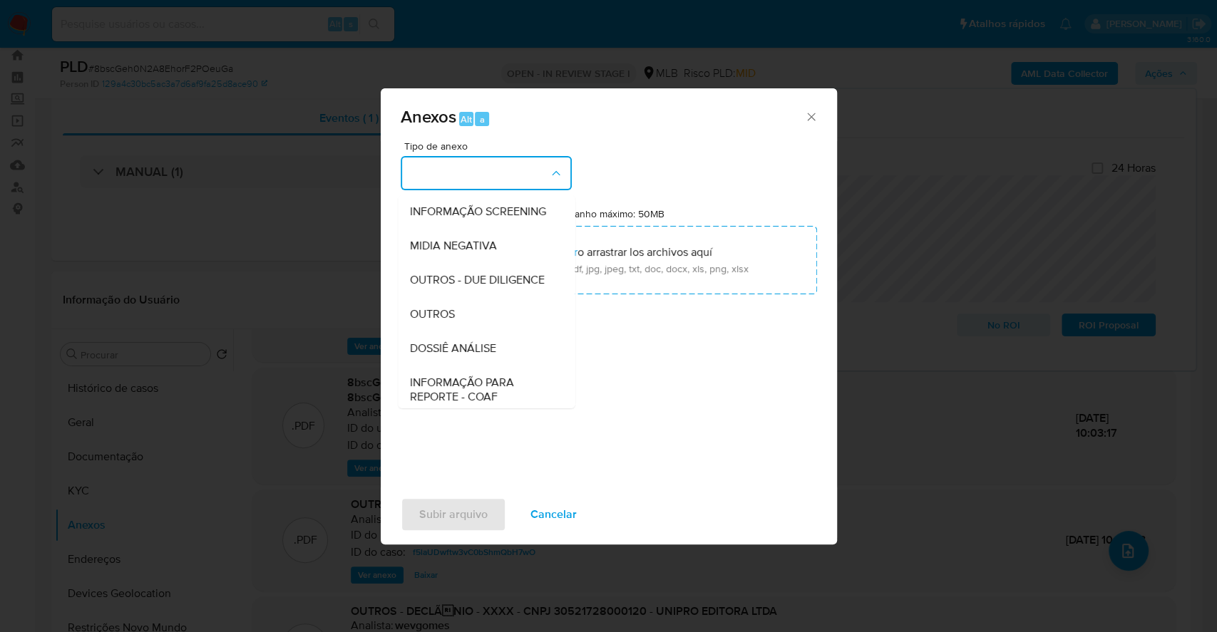
scroll to position [219, 0]
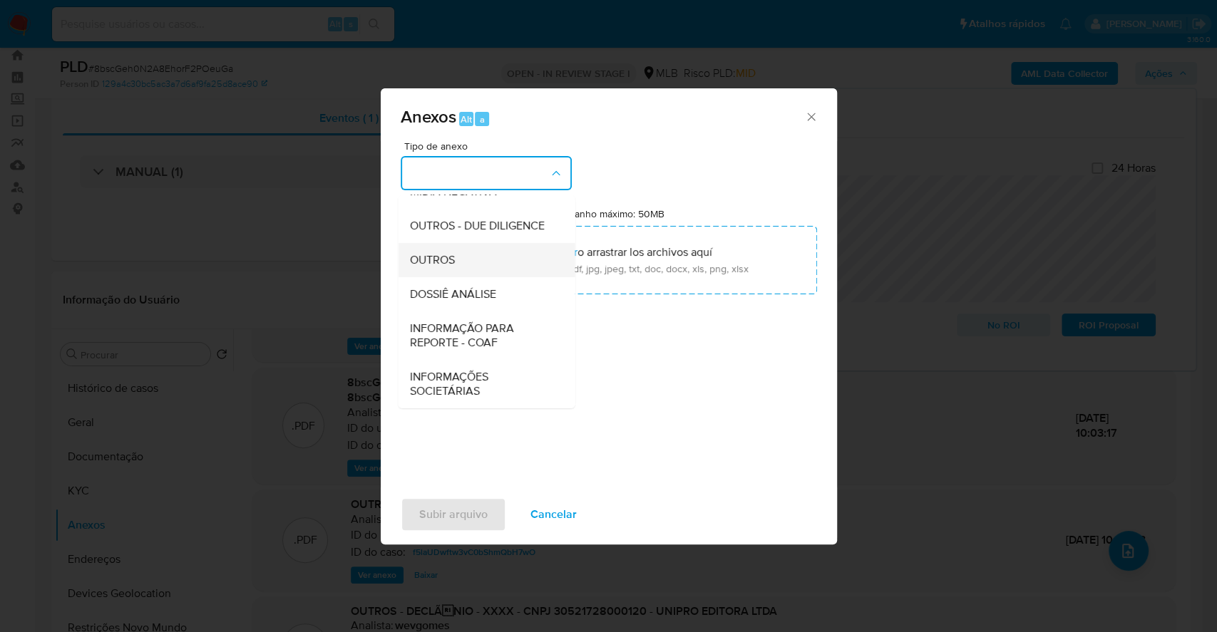
click at [430, 248] on div "OUTROS" at bounding box center [481, 260] width 145 height 34
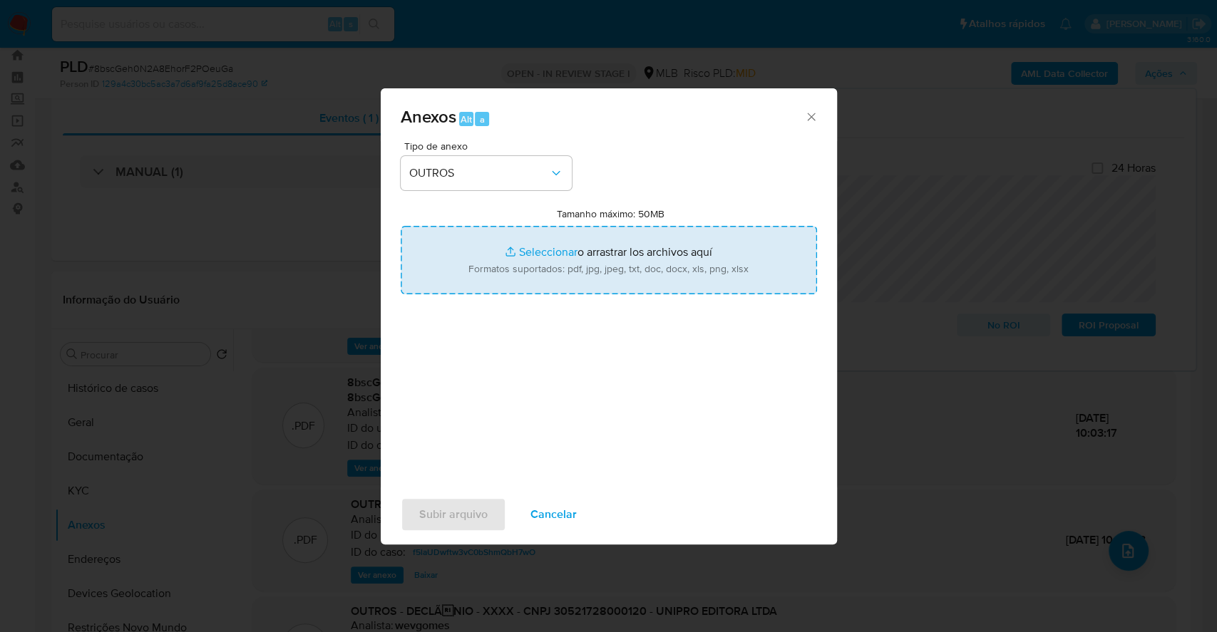
click at [528, 239] on input "Tamanho máximo: 50MB Seleccionar archivos" at bounding box center [609, 260] width 416 height 68
type input "C:\fakepath\DECLINIO SAR - 8bscGeh0N2A8EhorF2POeuGa - CNPJ 30521728000120 - UNI…"
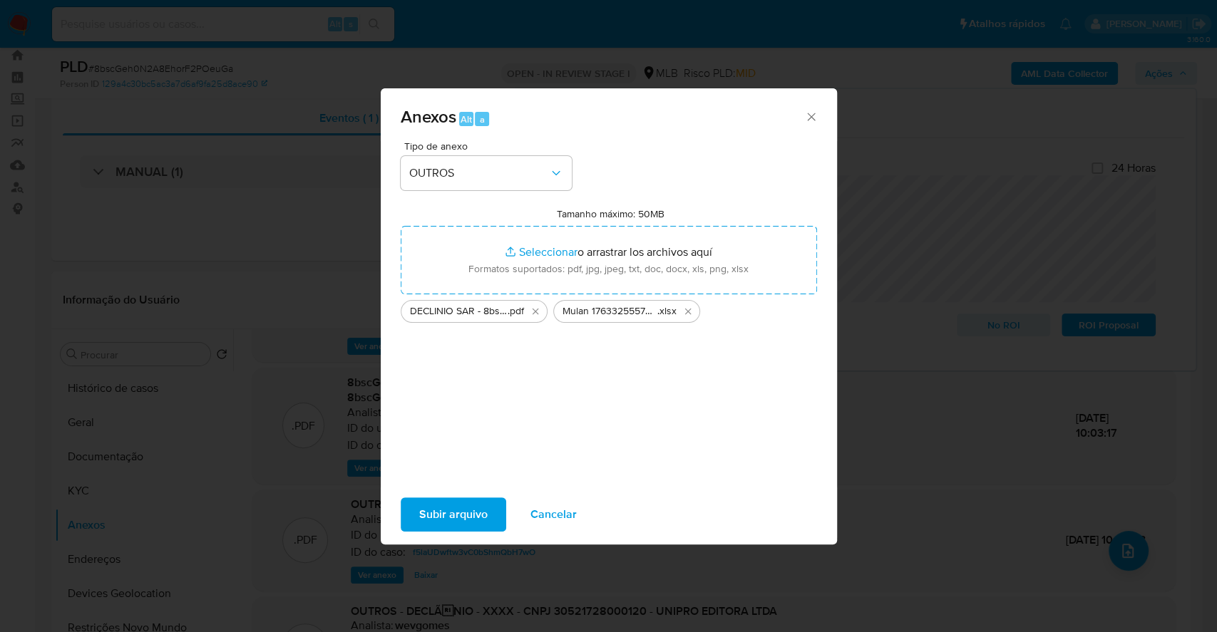
click at [440, 513] on span "Subir arquivo" at bounding box center [453, 514] width 68 height 31
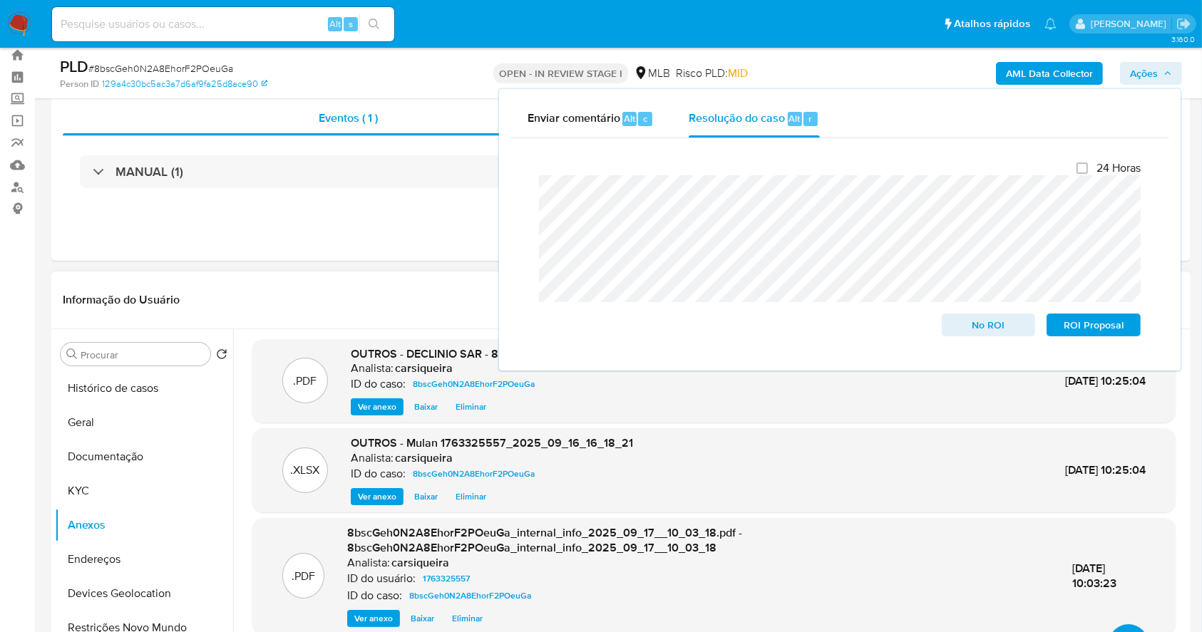
scroll to position [0, 0]
click at [989, 323] on span "No ROI" at bounding box center [989, 325] width 74 height 20
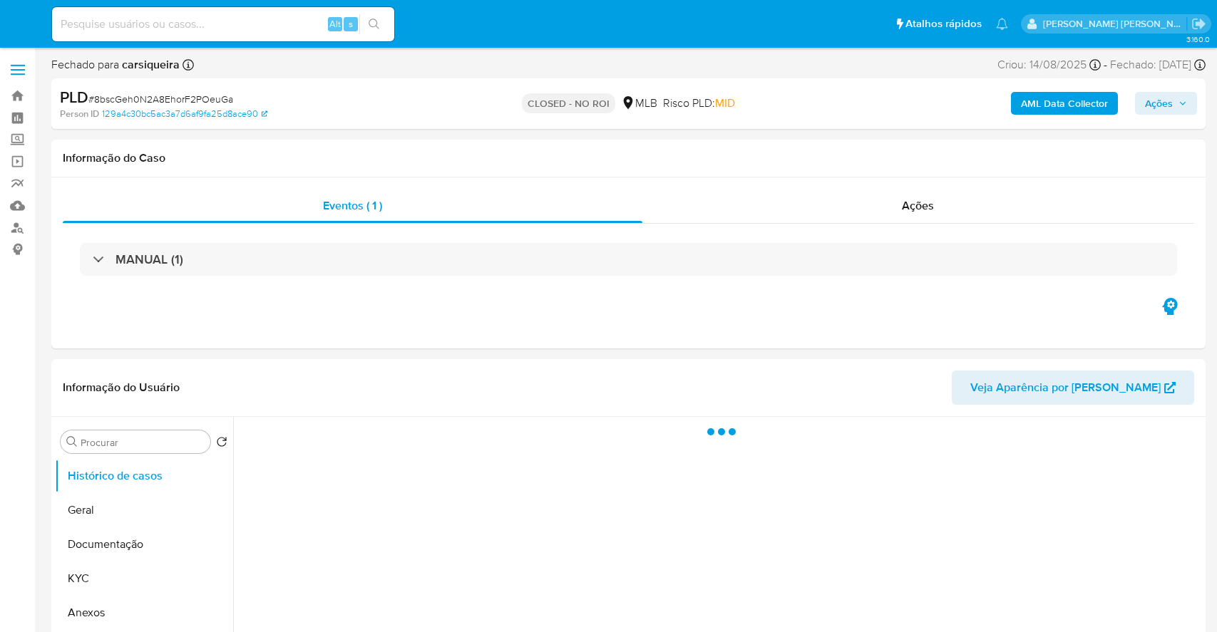
select select "10"
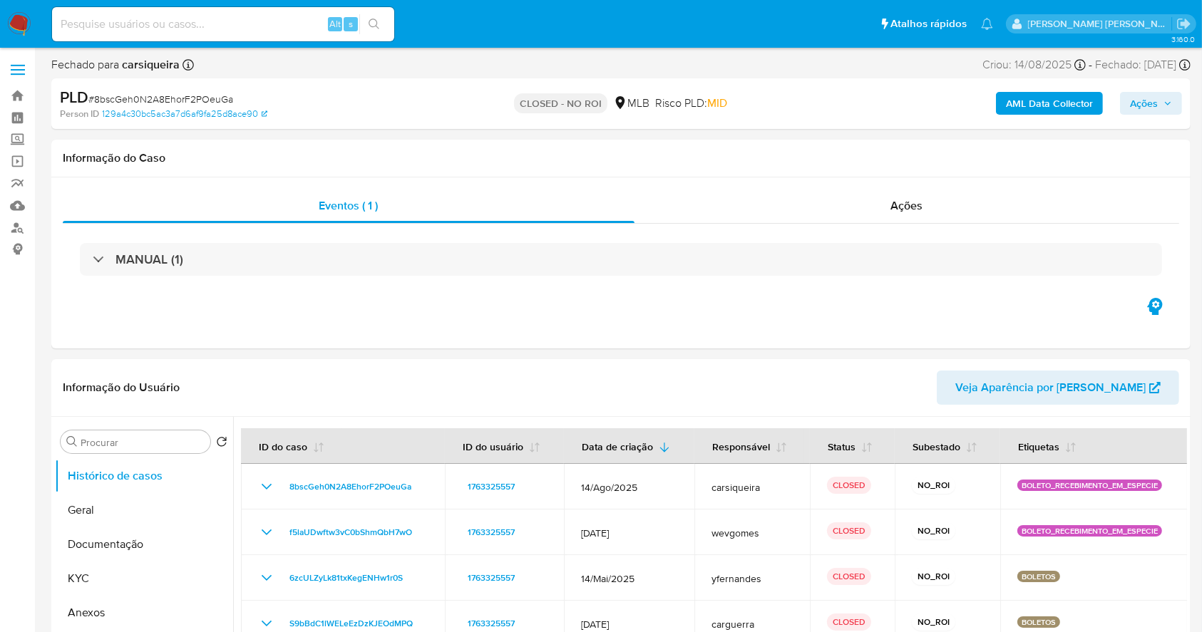
click at [19, 21] on img at bounding box center [19, 24] width 24 height 24
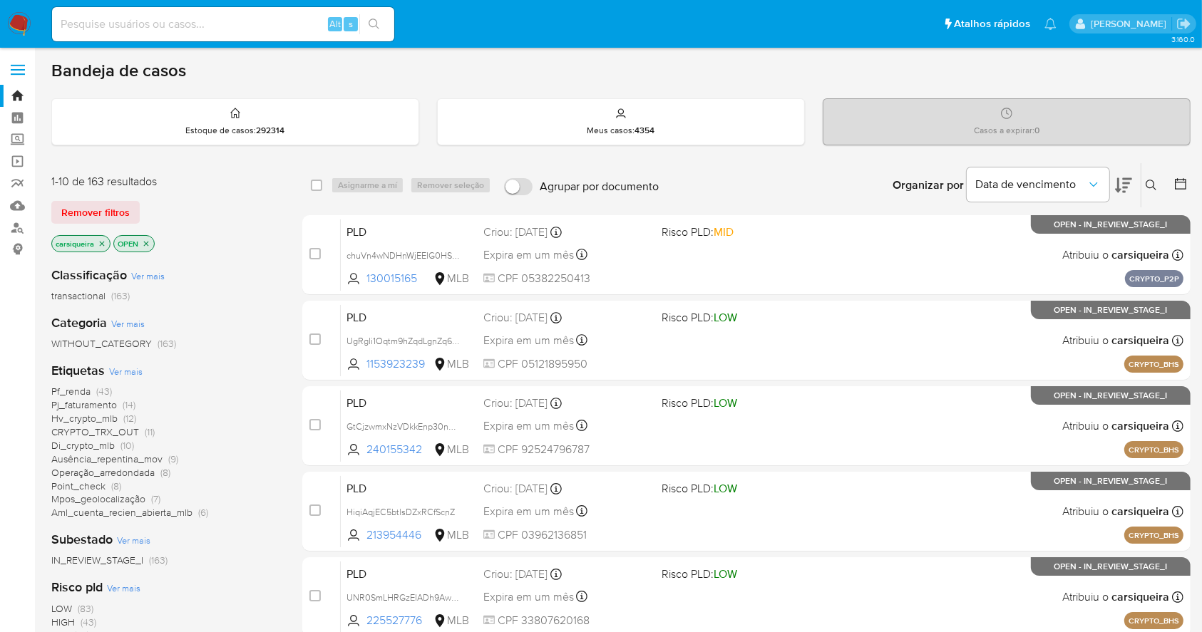
click at [1184, 182] on icon at bounding box center [1180, 184] width 14 height 14
click at [1180, 182] on icon at bounding box center [1180, 184] width 14 height 14
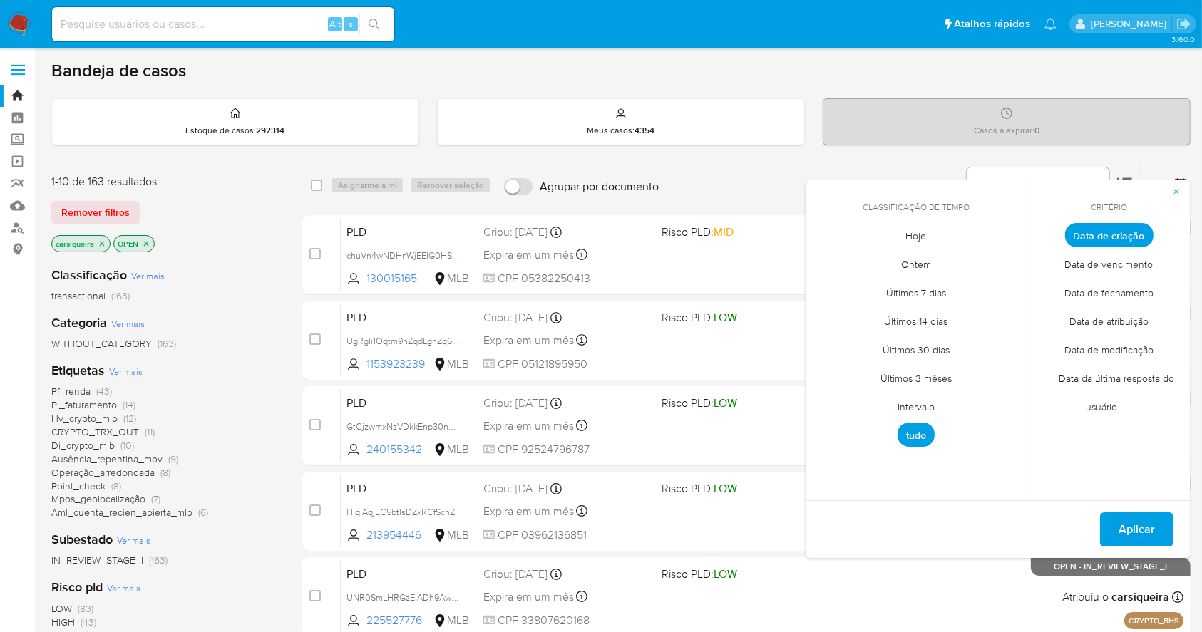
click at [913, 406] on span "Intervalo" at bounding box center [916, 407] width 67 height 29
click at [819, 263] on icon "Mes anterior" at bounding box center [827, 261] width 17 height 17
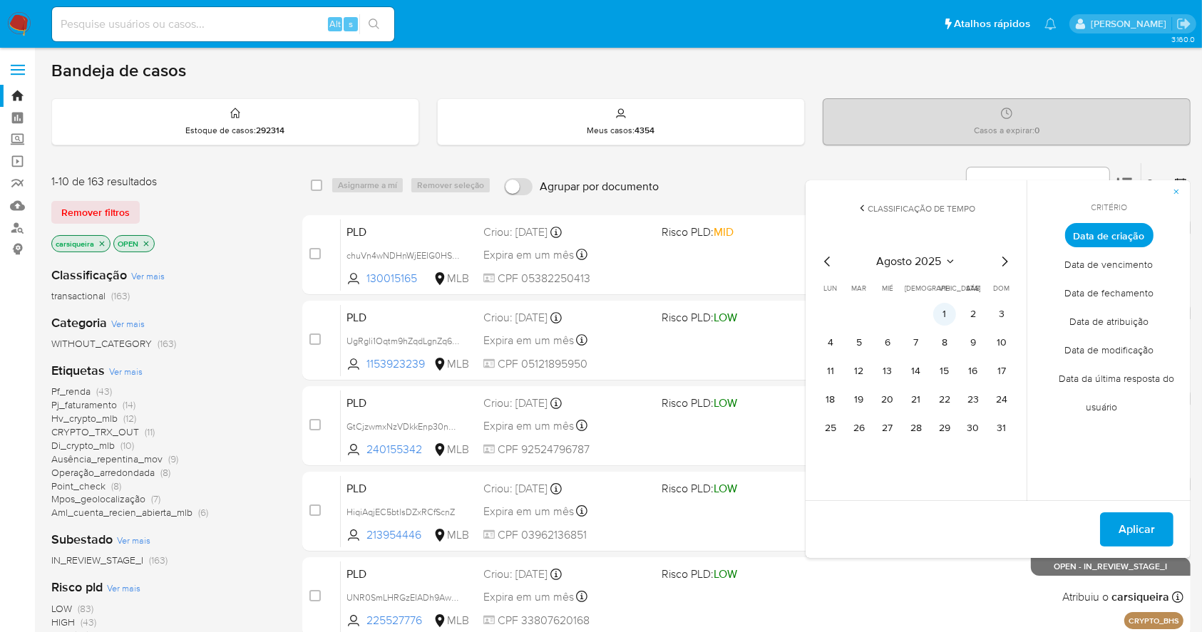
click at [943, 309] on button "1" at bounding box center [944, 314] width 23 height 23
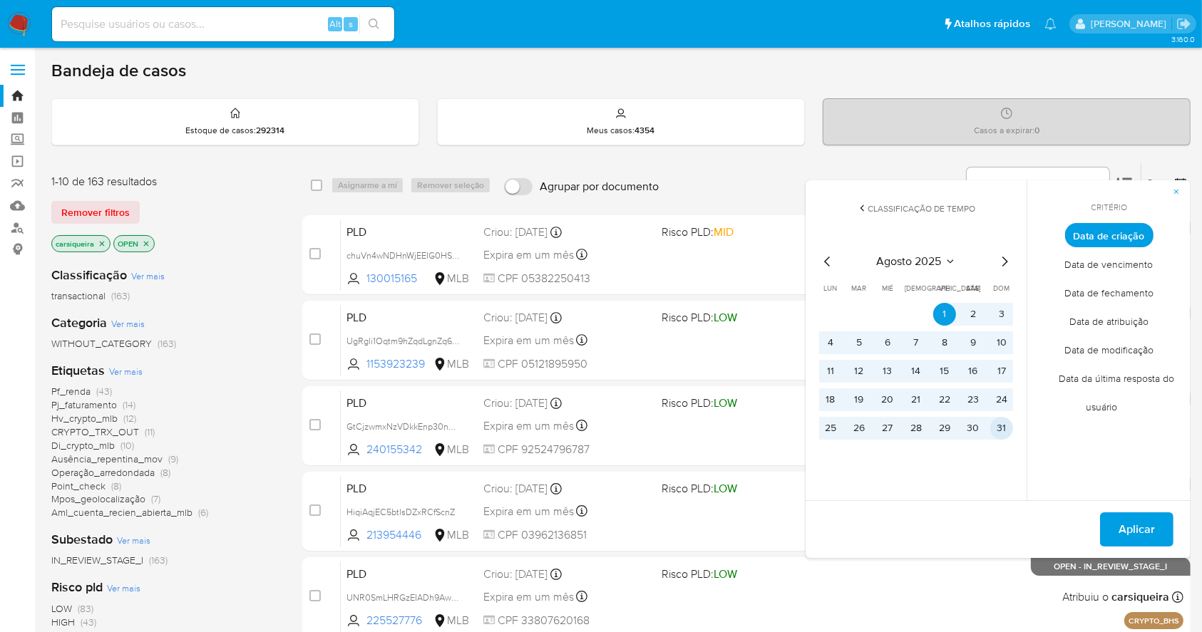
click at [1009, 436] on button "31" at bounding box center [1001, 428] width 23 height 23
click at [1129, 522] on span "Aplicar" at bounding box center [1136, 529] width 36 height 31
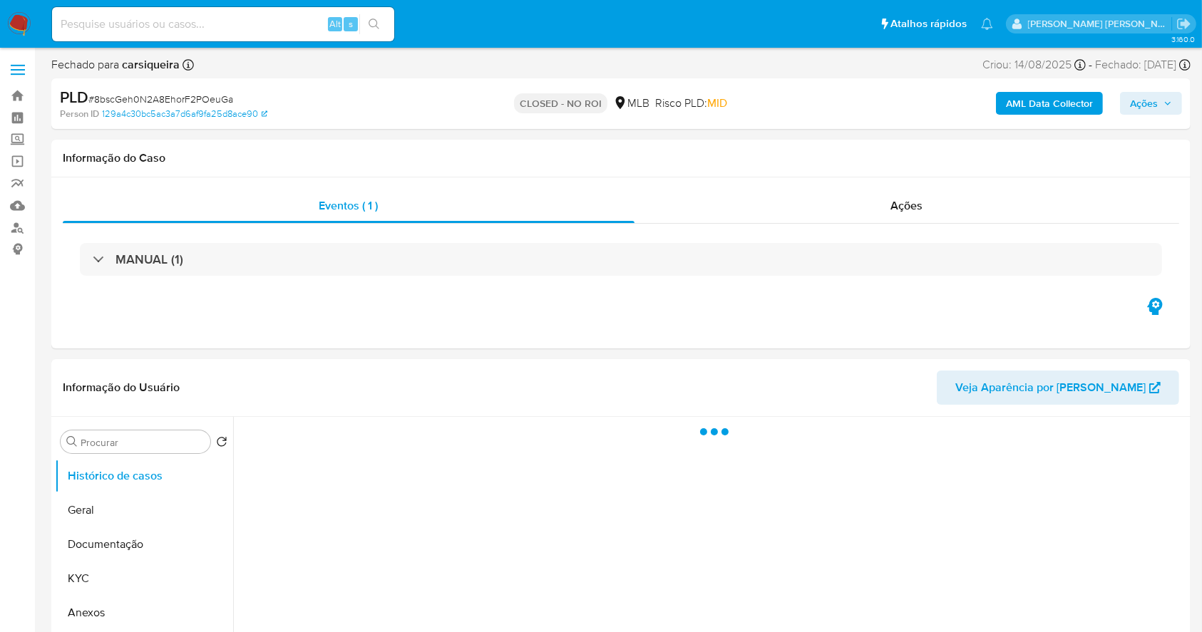
select select "10"
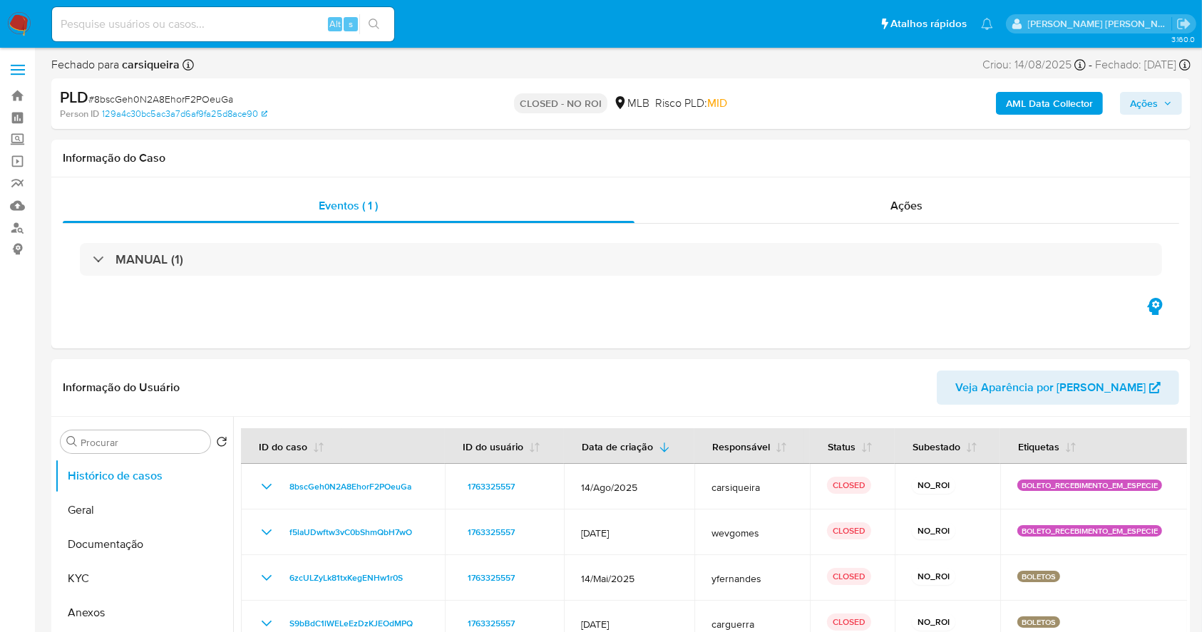
click at [11, 16] on img at bounding box center [19, 24] width 24 height 24
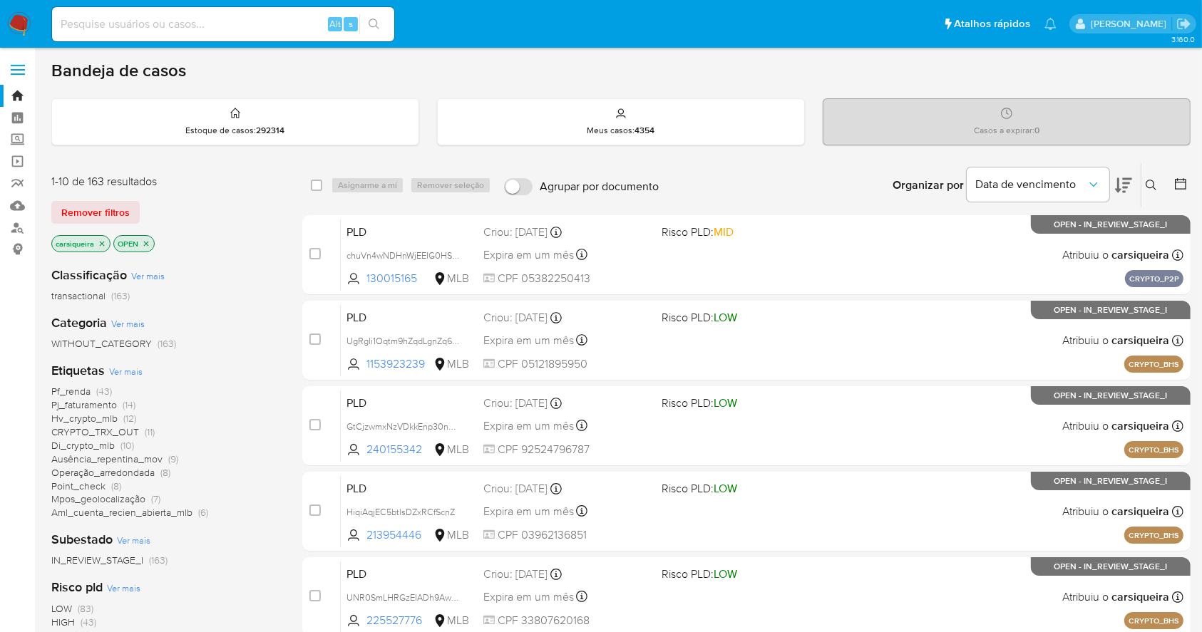
click at [1180, 182] on icon at bounding box center [1180, 184] width 14 height 14
click at [1176, 170] on div at bounding box center [1178, 185] width 26 height 44
click at [1186, 195] on div at bounding box center [1178, 185] width 26 height 44
click at [1174, 184] on icon at bounding box center [1180, 184] width 14 height 14
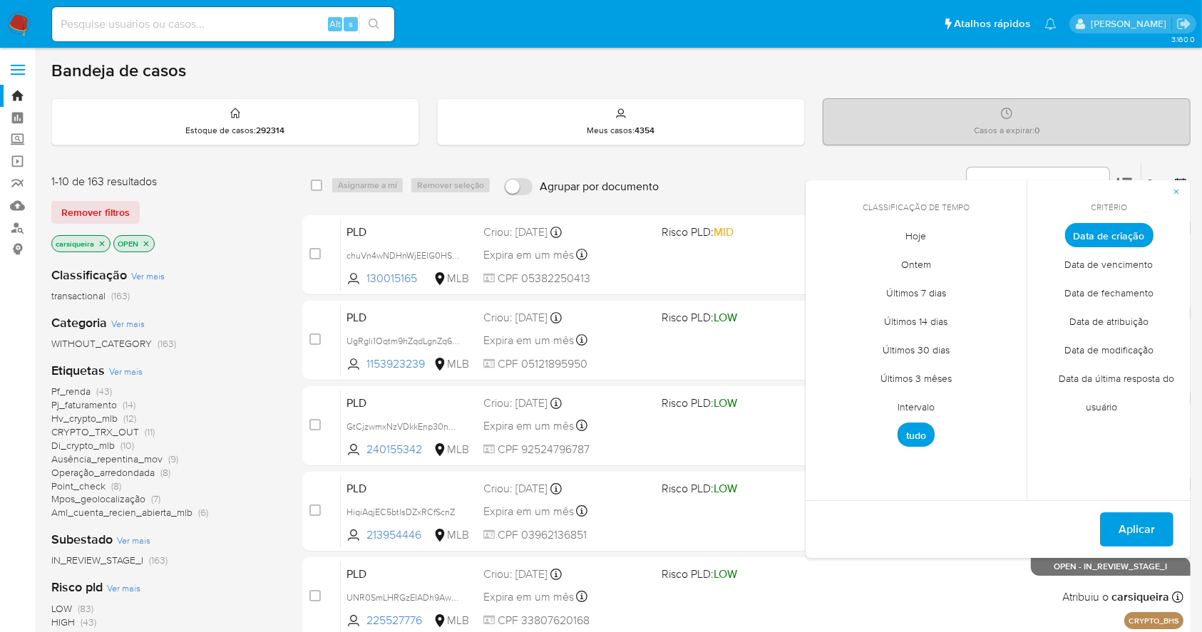
click at [902, 403] on span "Intervalo" at bounding box center [916, 407] width 67 height 29
click at [823, 260] on icon "Mes anterior" at bounding box center [827, 261] width 17 height 17
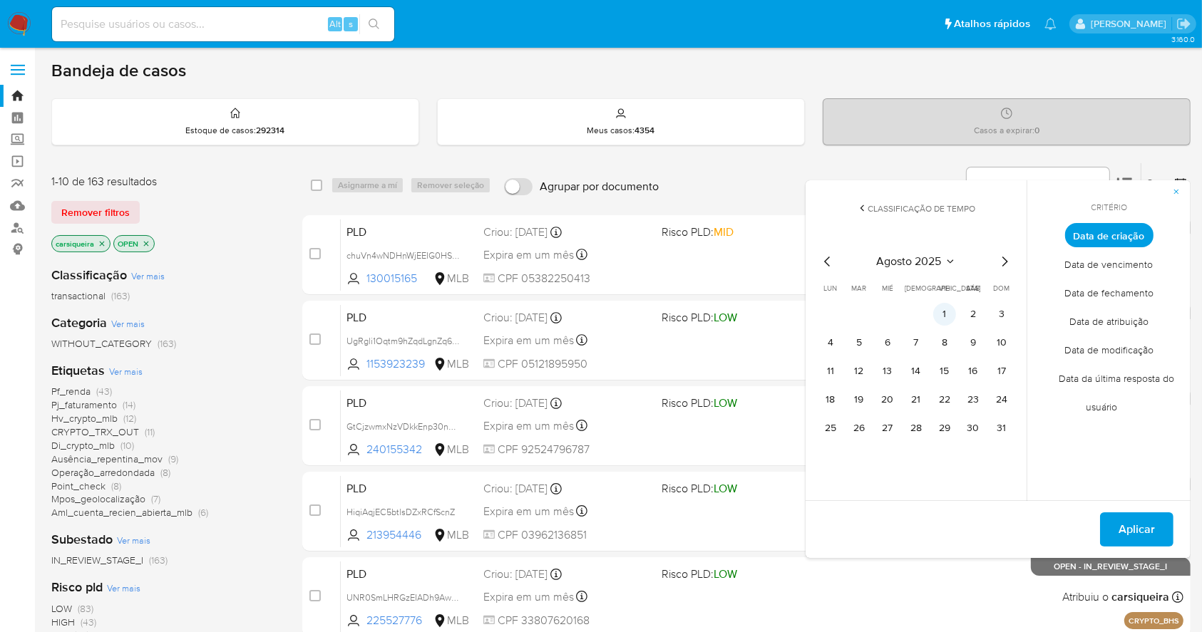
click at [941, 303] on button "1" at bounding box center [944, 314] width 23 height 23
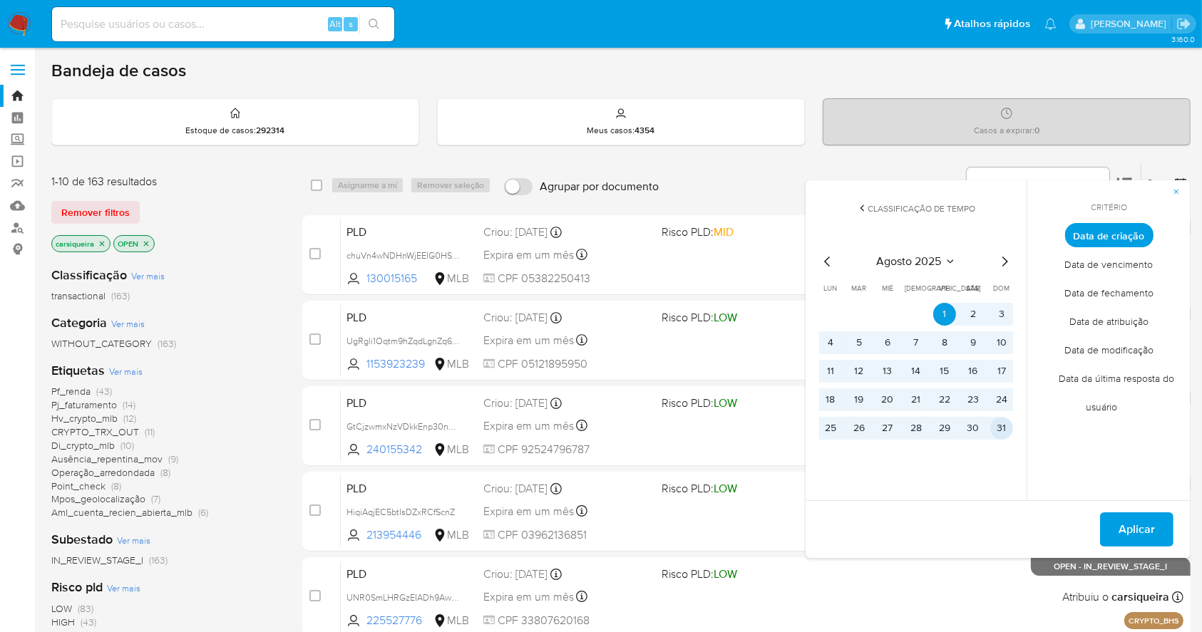
click at [1003, 422] on button "31" at bounding box center [1001, 428] width 23 height 23
click at [1130, 520] on span "Aplicar" at bounding box center [1136, 529] width 36 height 31
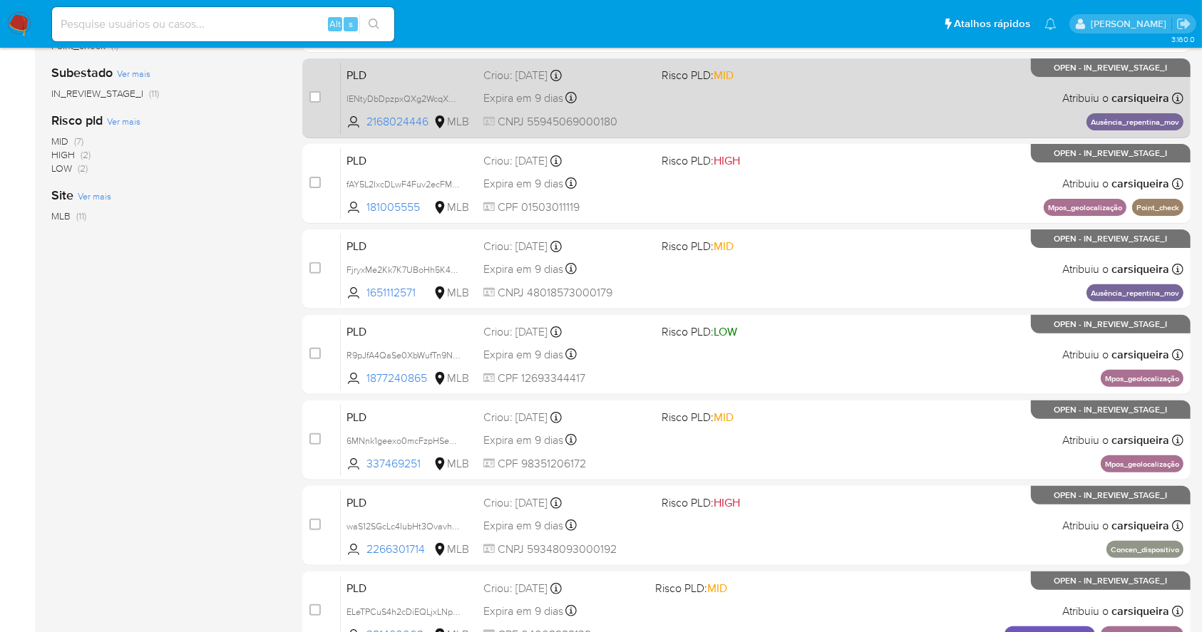
scroll to position [543, 0]
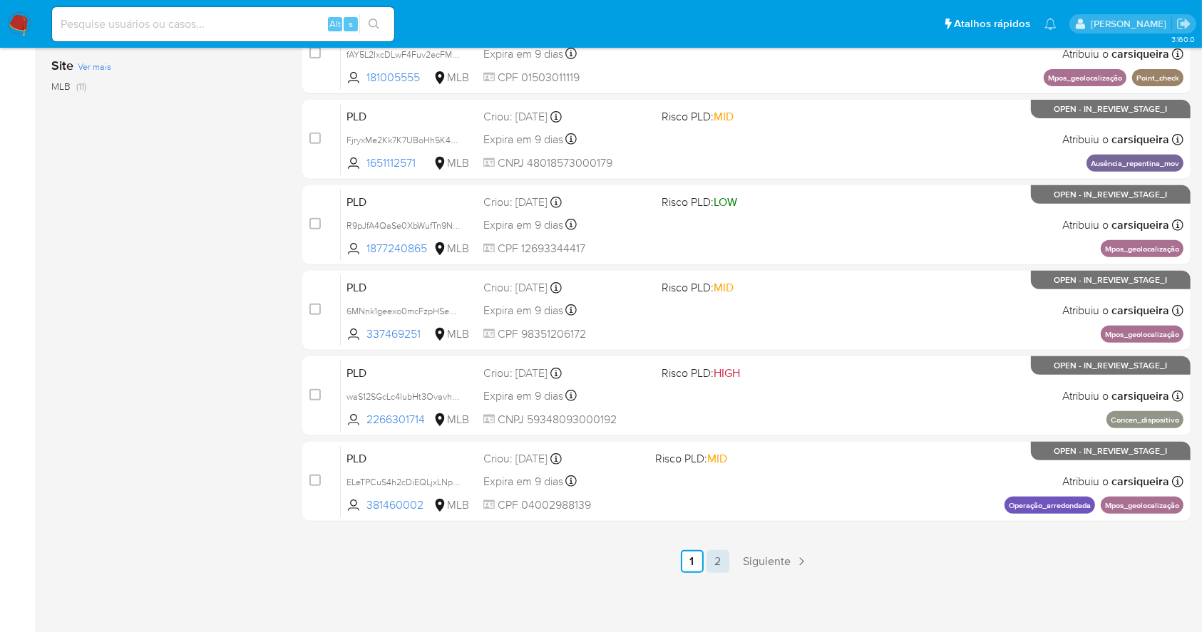
click at [719, 550] on link "2" at bounding box center [717, 561] width 23 height 23
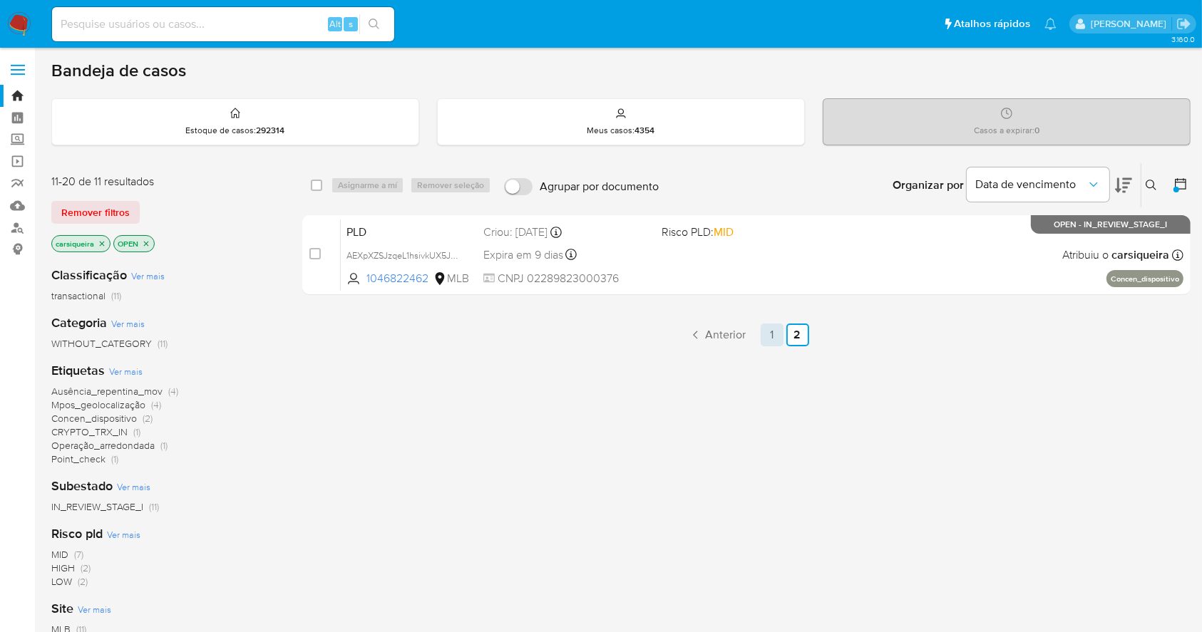
click at [770, 330] on link "1" at bounding box center [772, 335] width 23 height 23
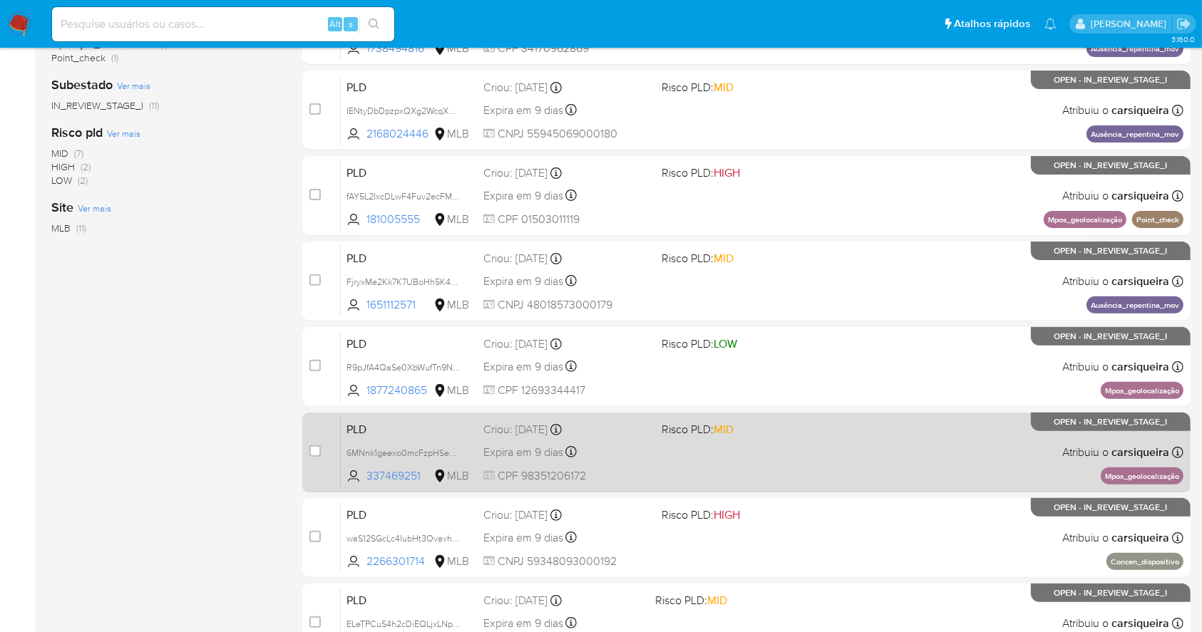
scroll to position [475, 0]
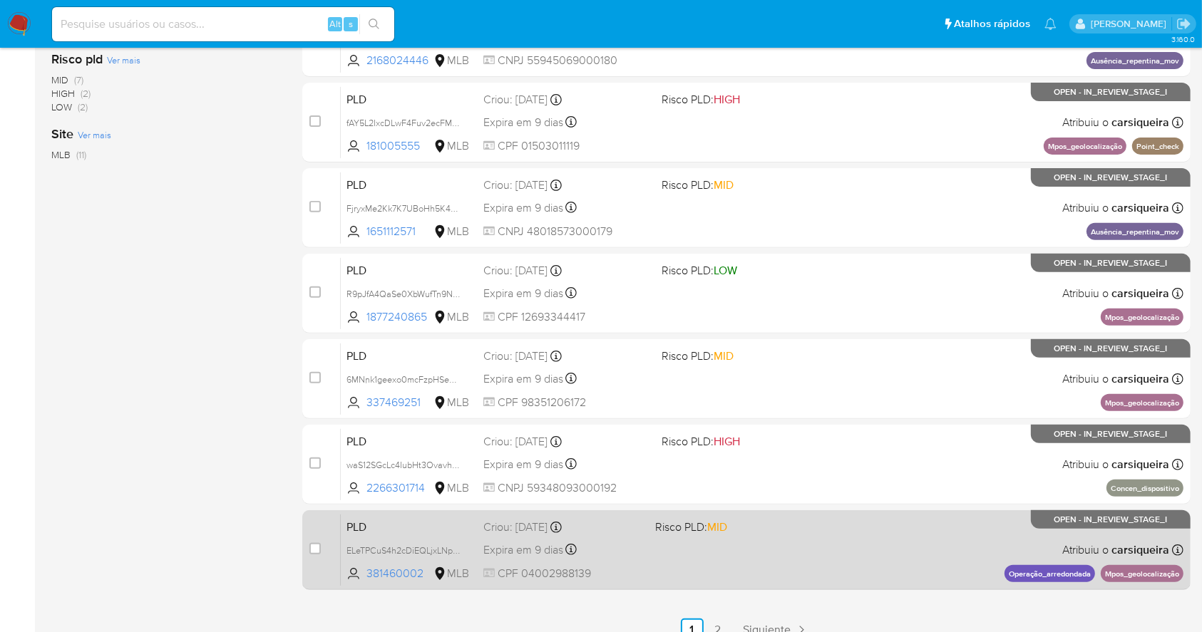
click at [753, 541] on div "PLD ELeTPCuS4h2cDiEQLjxLNpNW 381460002 MLB Risco PLD: MID Criou: [DATE] Criou: …" at bounding box center [762, 550] width 843 height 72
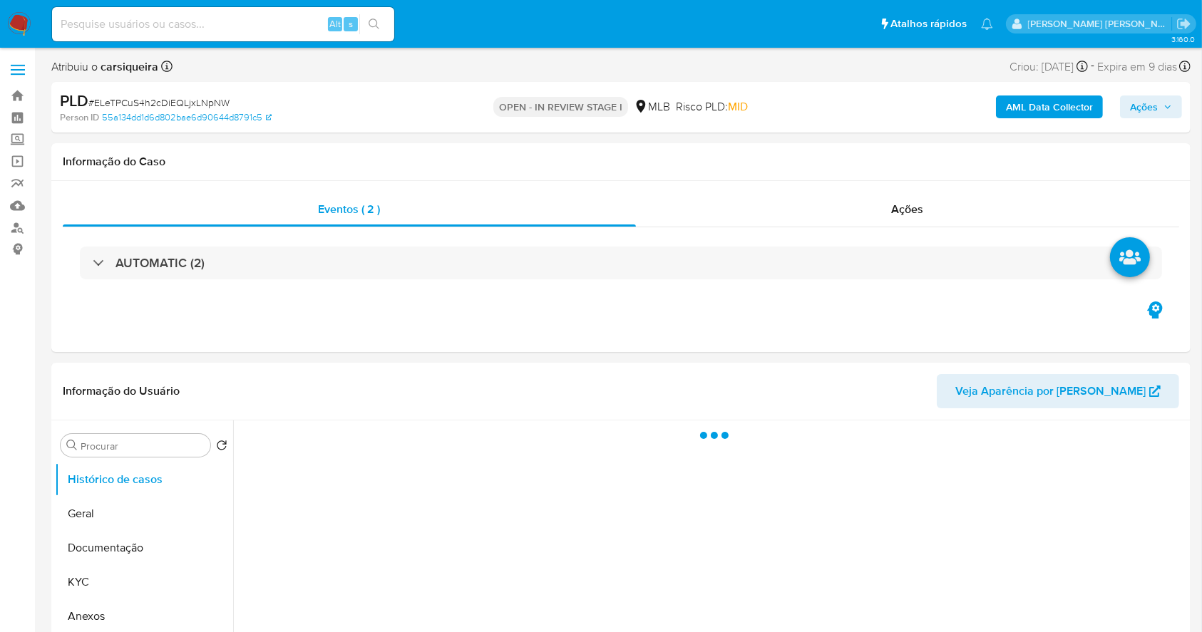
select select "10"
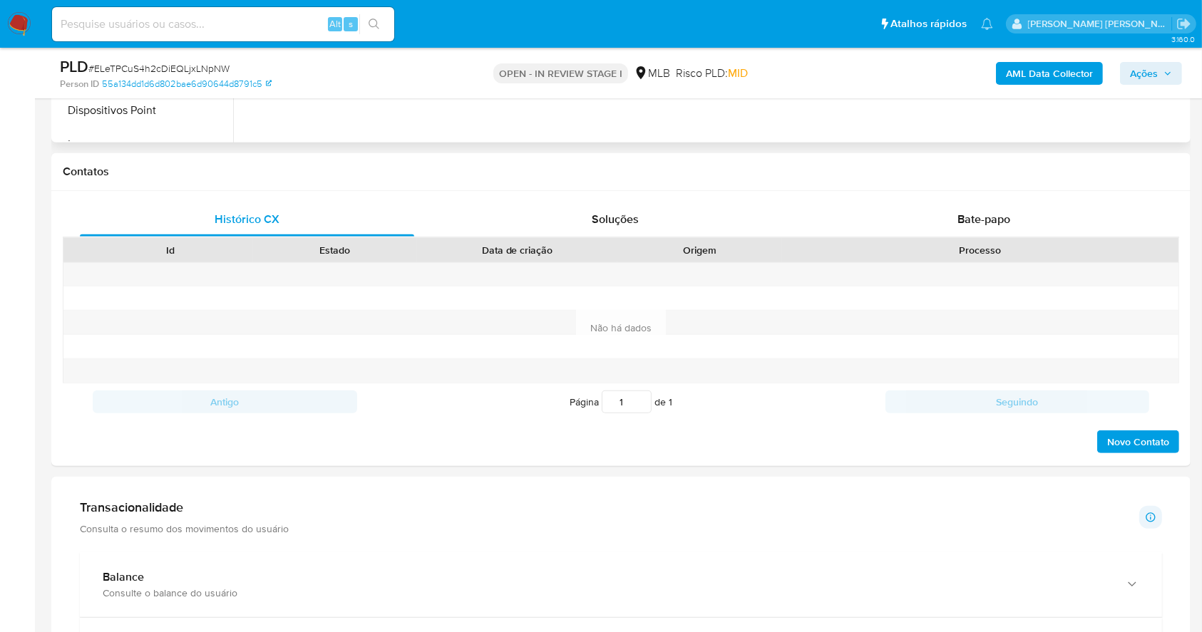
scroll to position [760, 0]
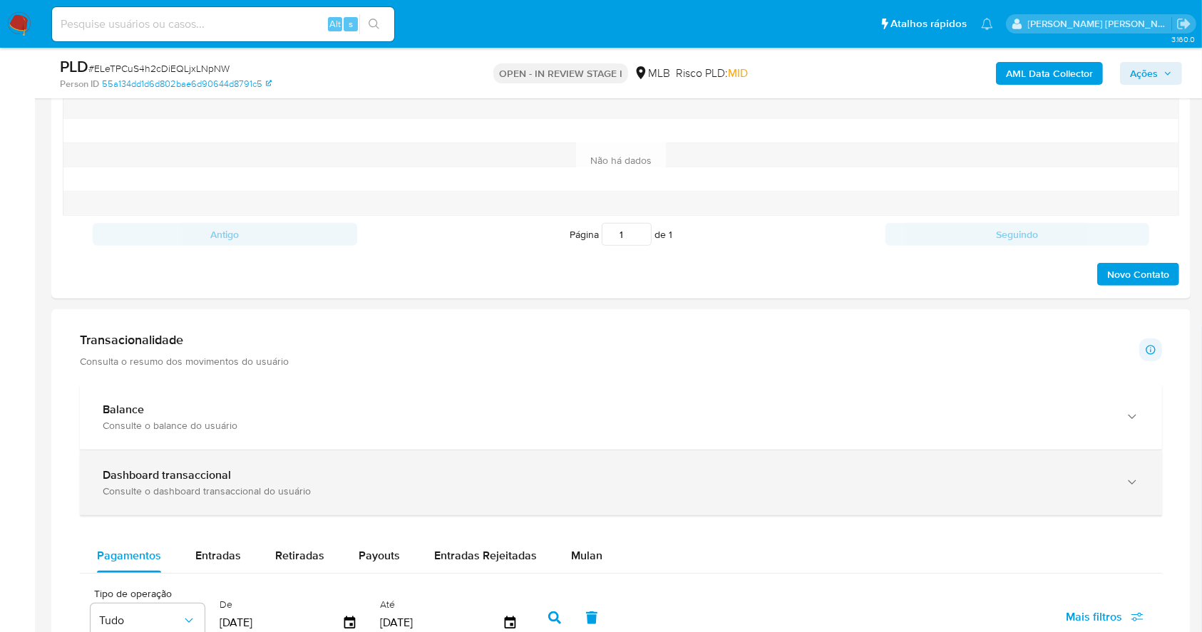
click at [198, 467] on b "Dashboard transaccional" at bounding box center [167, 475] width 128 height 16
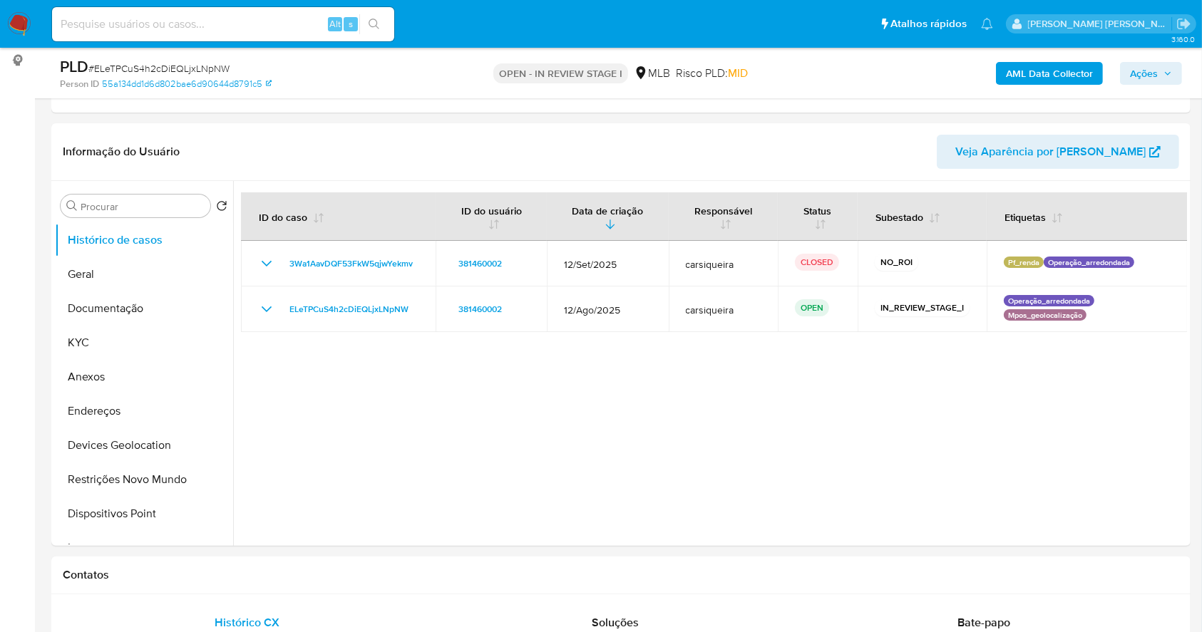
scroll to position [190, 0]
click at [90, 270] on button "Geral" at bounding box center [138, 274] width 167 height 34
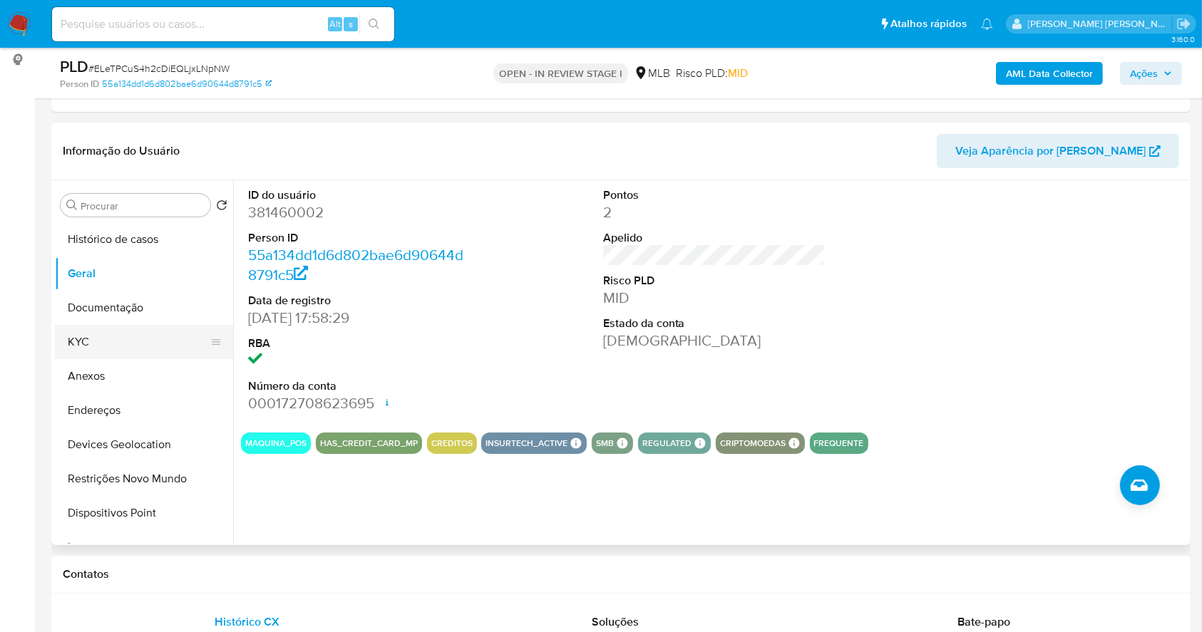
drag, startPoint x: 106, startPoint y: 332, endPoint x: 105, endPoint y: 324, distance: 8.0
click at [106, 330] on button "KYC" at bounding box center [138, 342] width 167 height 34
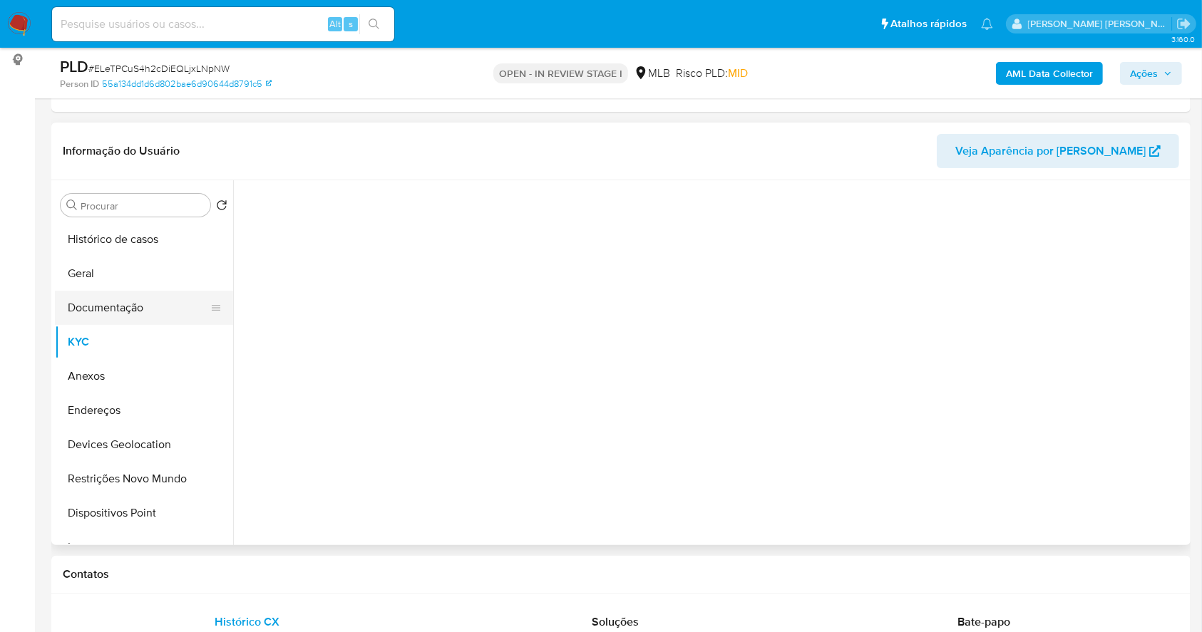
click at [92, 309] on button "Documentação" at bounding box center [138, 308] width 167 height 34
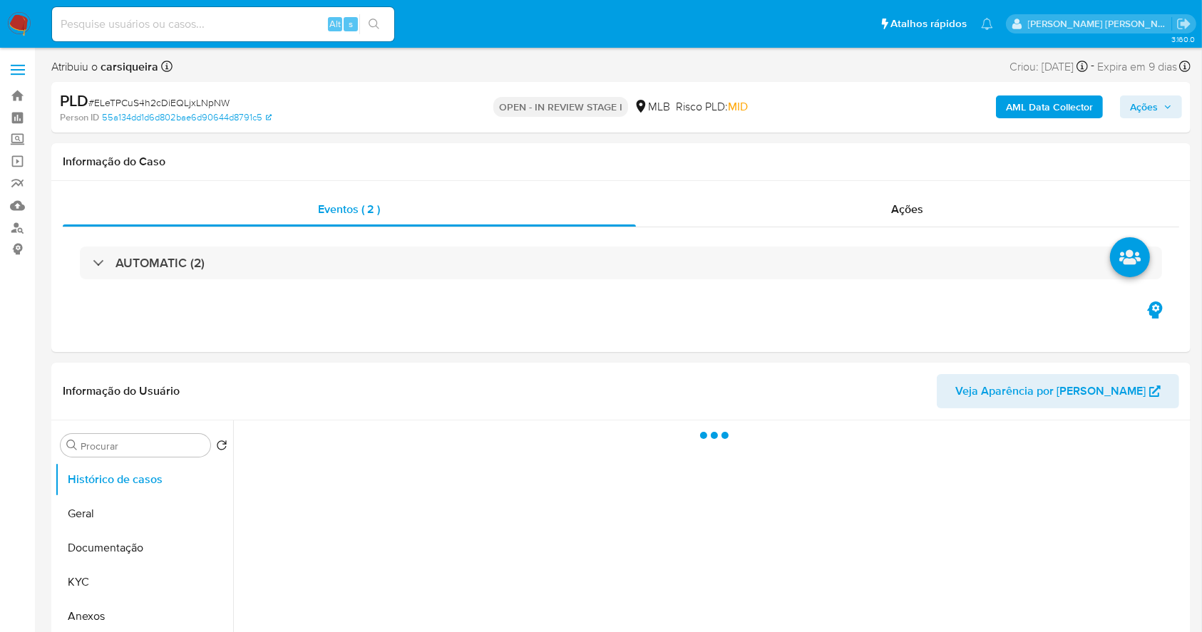
select select "10"
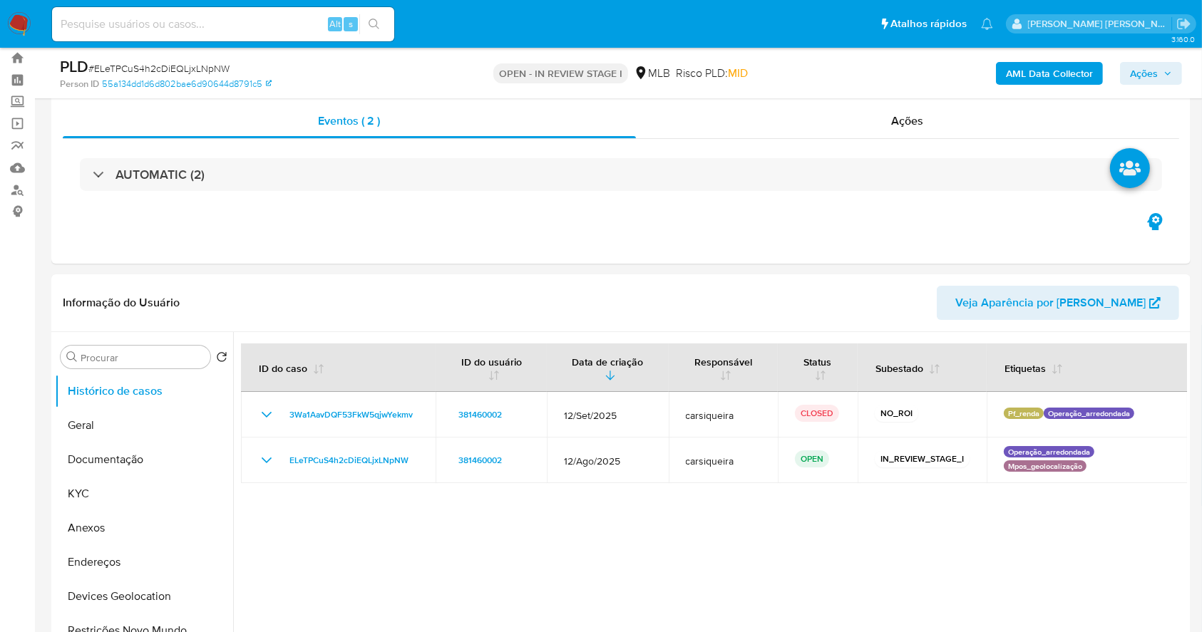
scroll to position [152, 0]
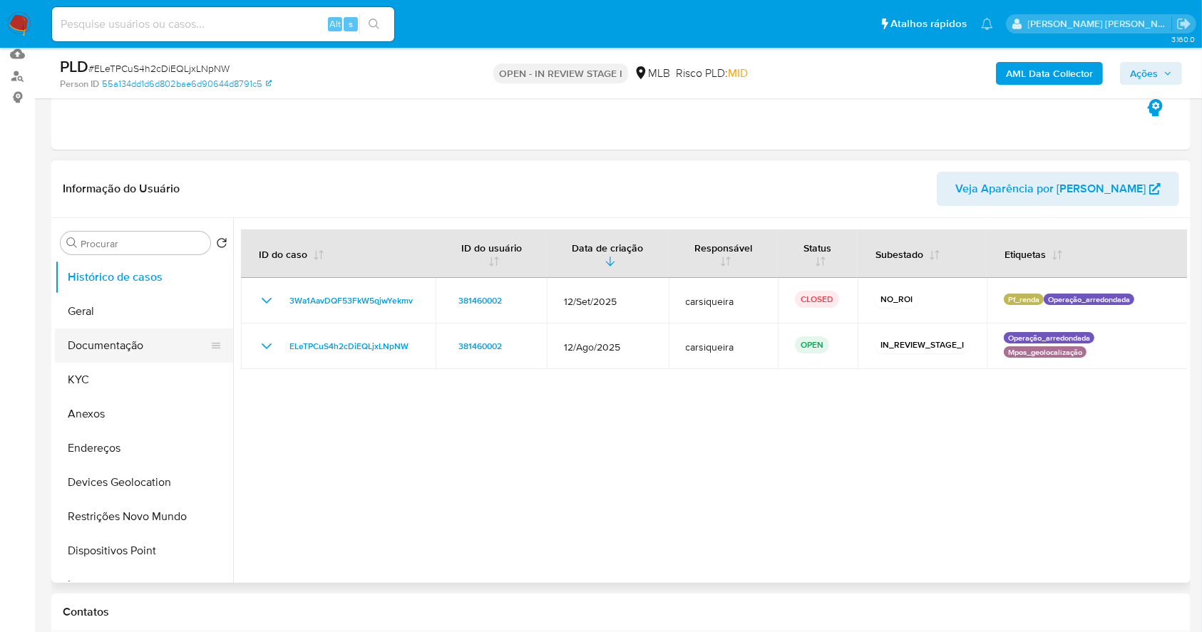
click at [135, 349] on button "Documentação" at bounding box center [138, 346] width 167 height 34
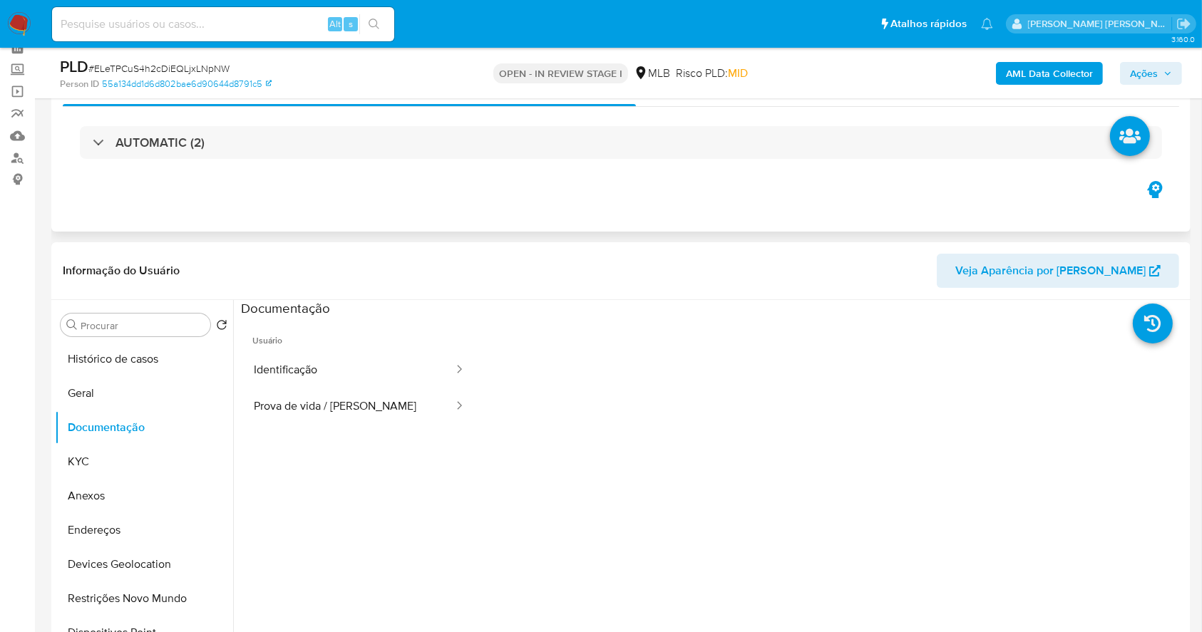
scroll to position [0, 0]
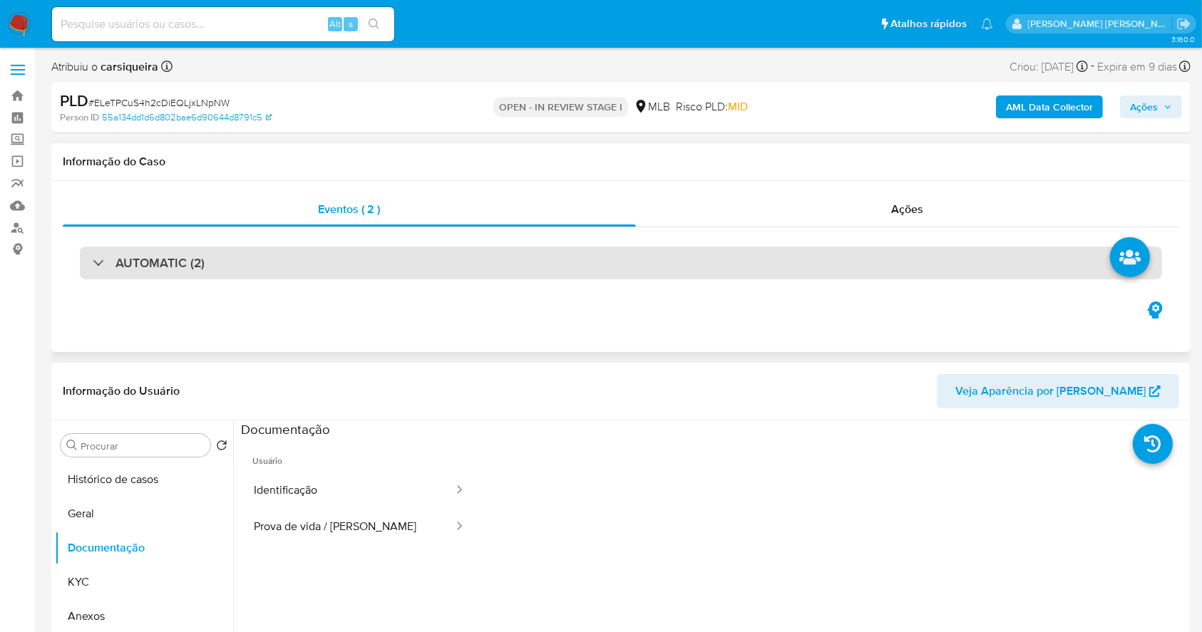
click at [217, 262] on div "AUTOMATIC (2)" at bounding box center [621, 263] width 1082 height 33
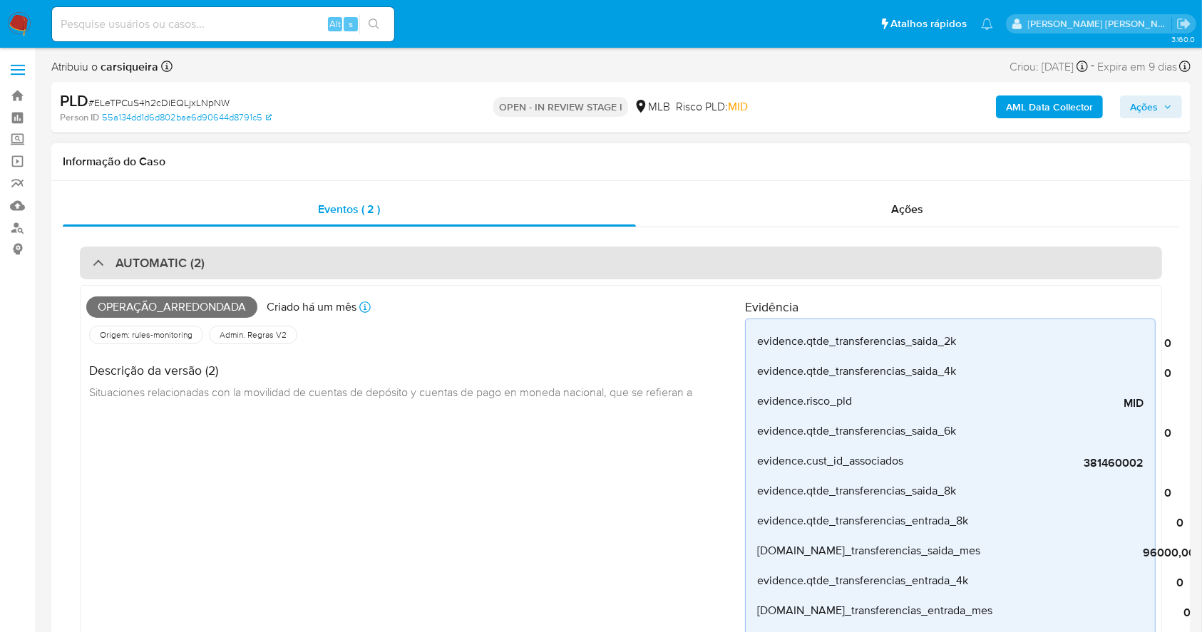
click at [219, 262] on div "AUTOMATIC (2)" at bounding box center [621, 263] width 1082 height 33
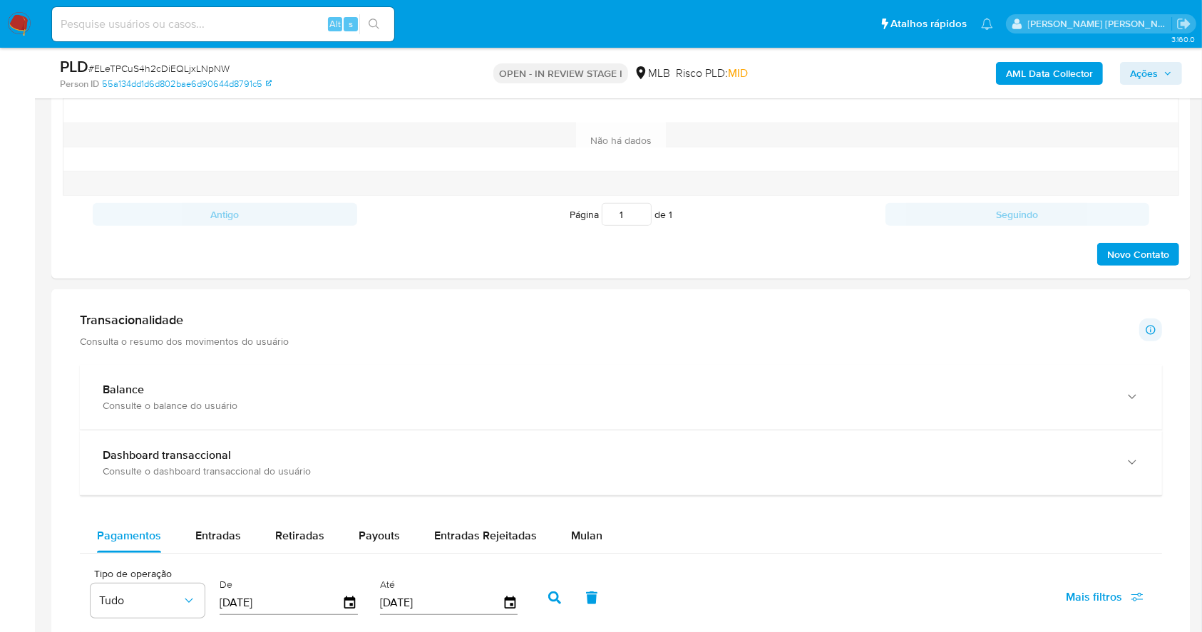
scroll to position [570, 0]
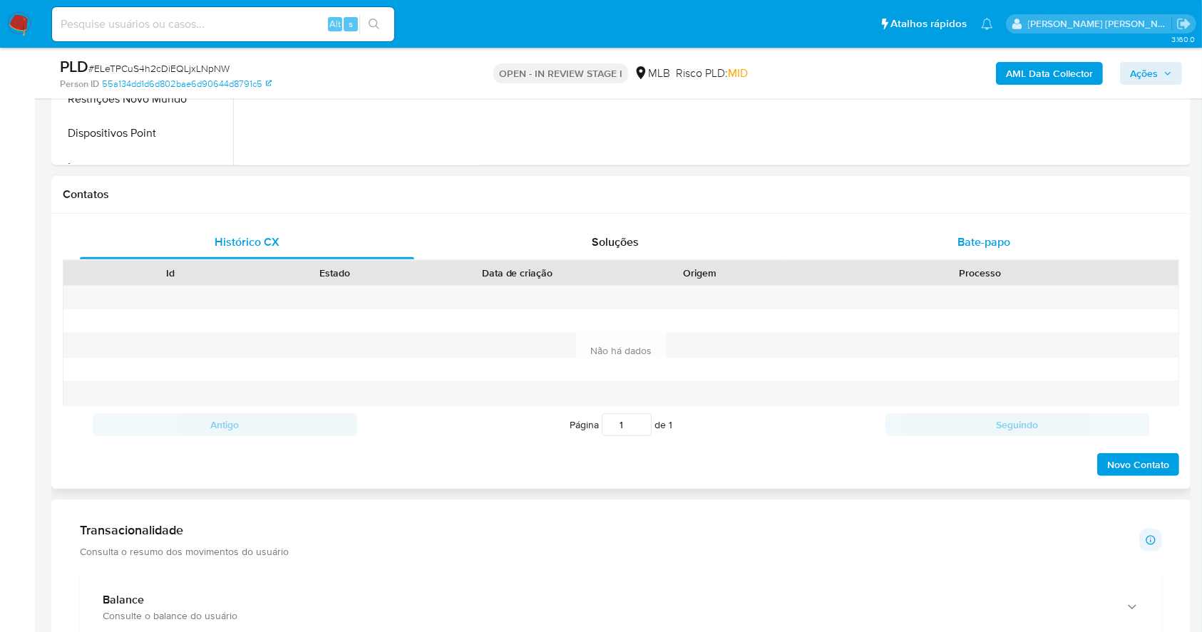
click at [976, 234] on span "Bate-papo" at bounding box center [983, 242] width 53 height 16
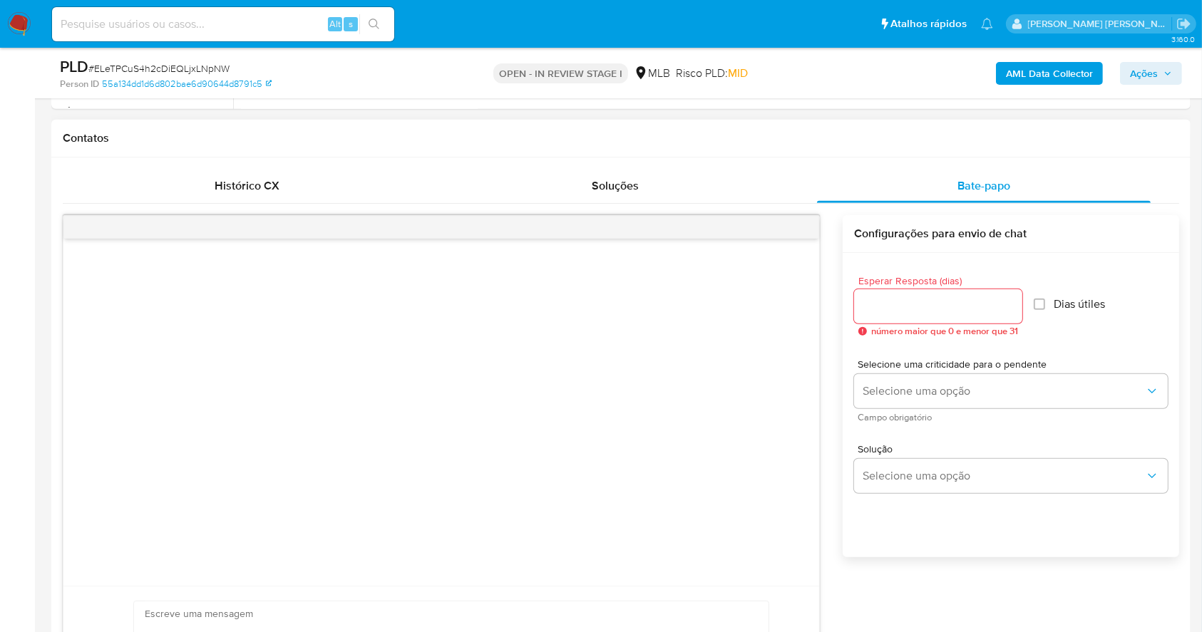
scroll to position [664, 0]
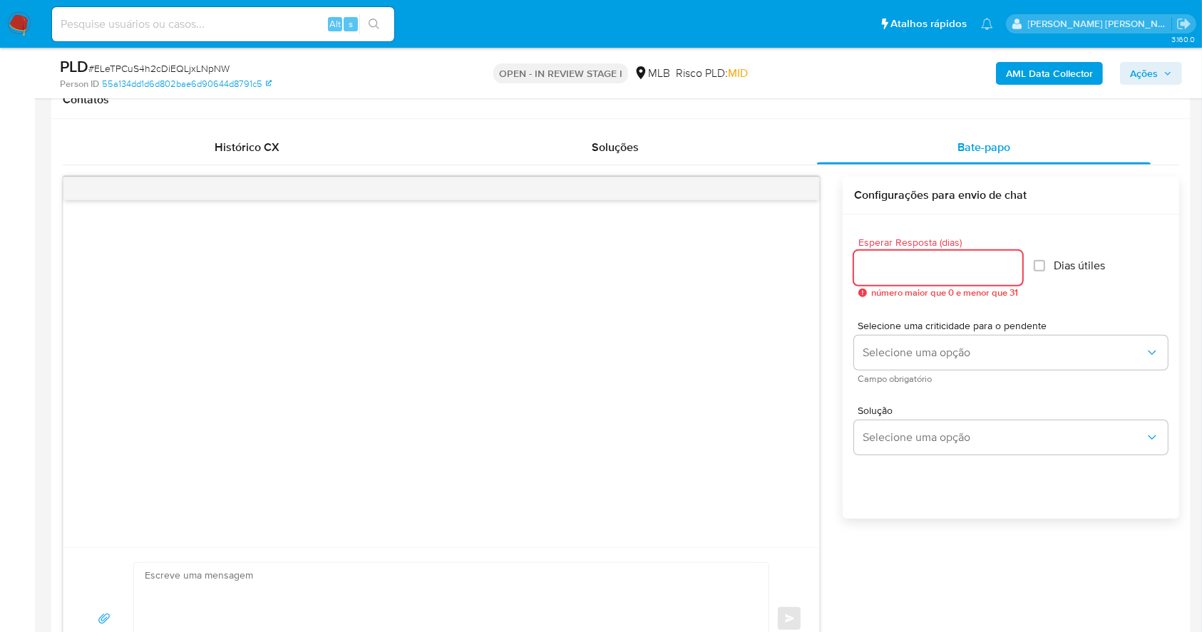
click at [912, 270] on input "Esperar Resposta (dias)" at bounding box center [938, 268] width 168 height 19
type input "3"
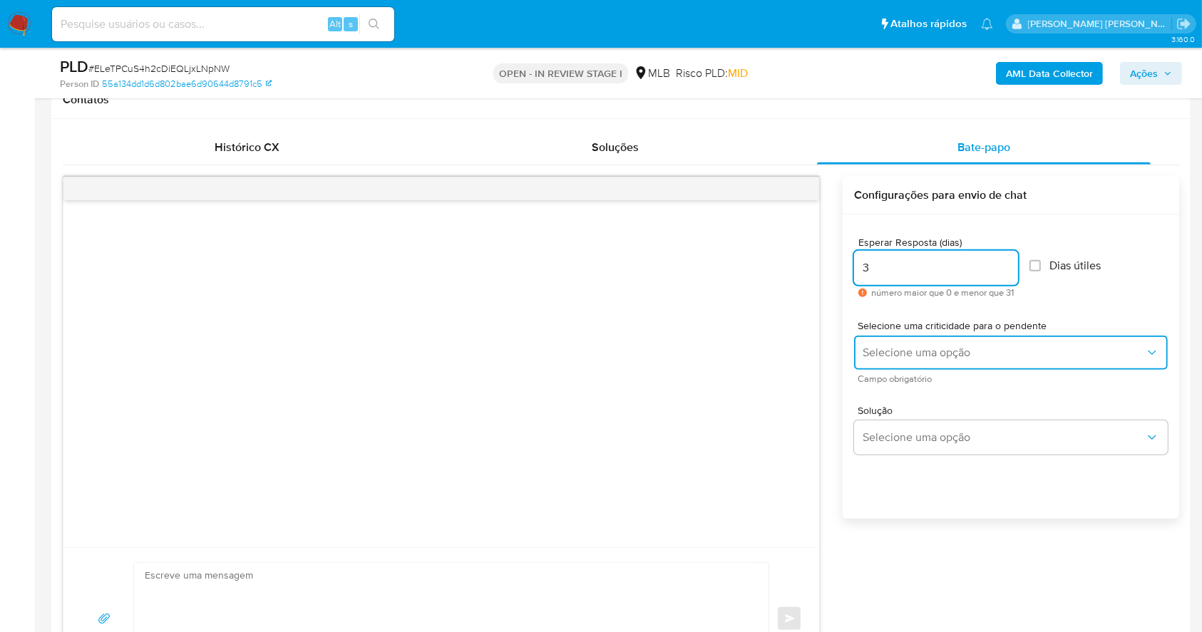
click at [974, 344] on button "Selecione uma opção" at bounding box center [1011, 353] width 314 height 34
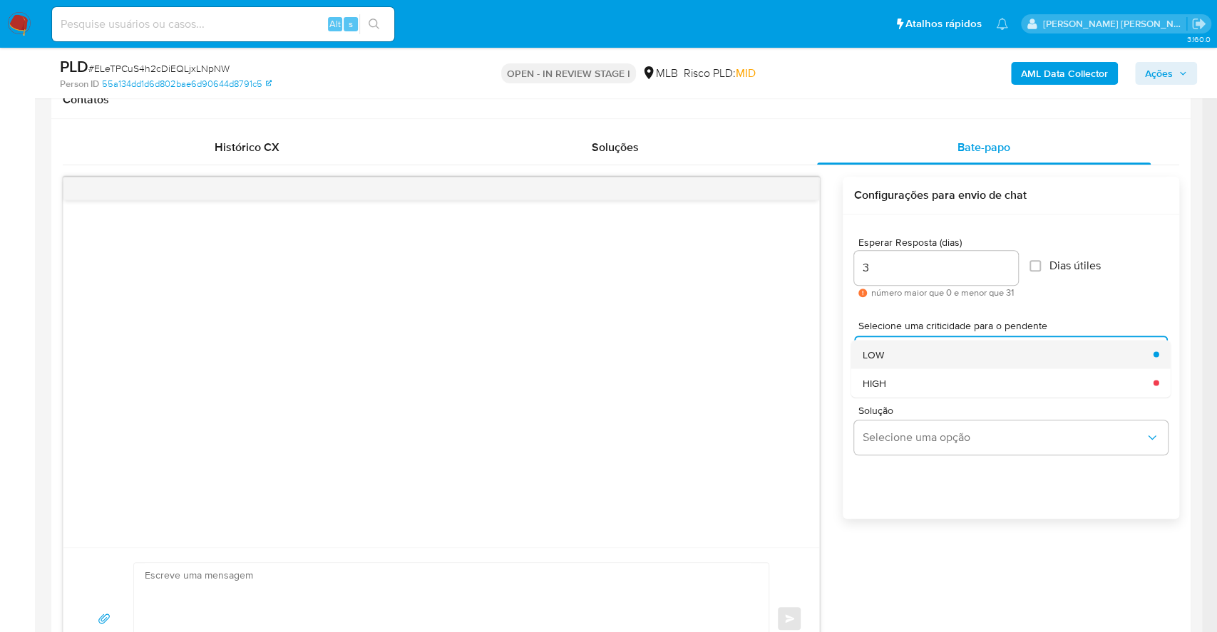
click at [890, 351] on div "LOW" at bounding box center [1004, 354] width 282 height 29
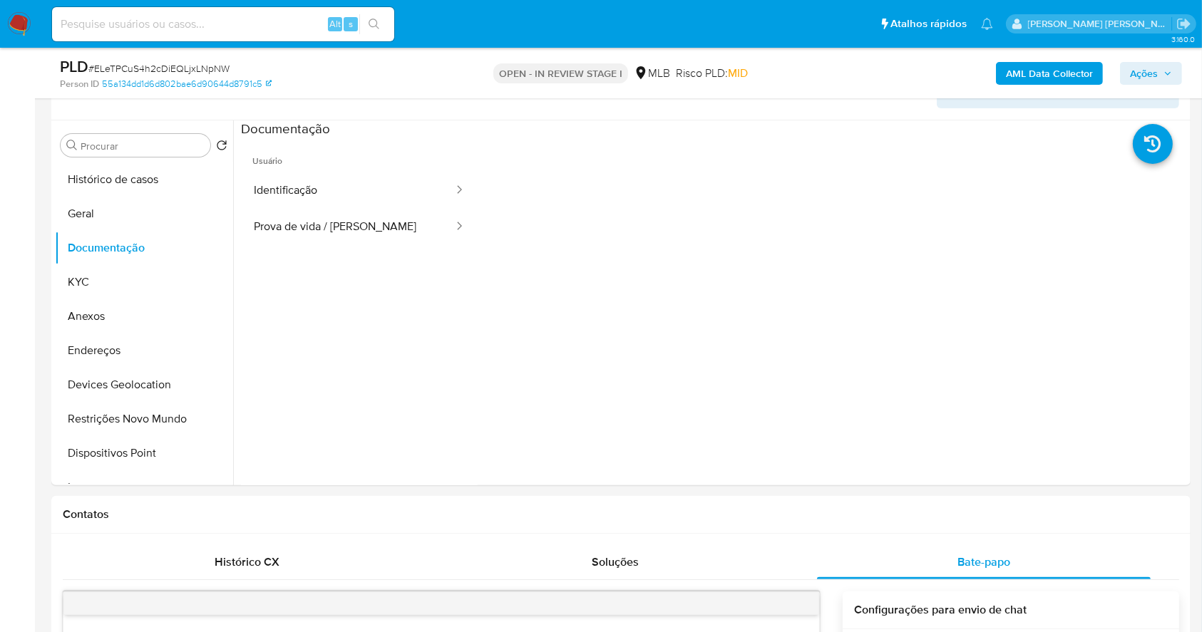
scroll to position [0, 0]
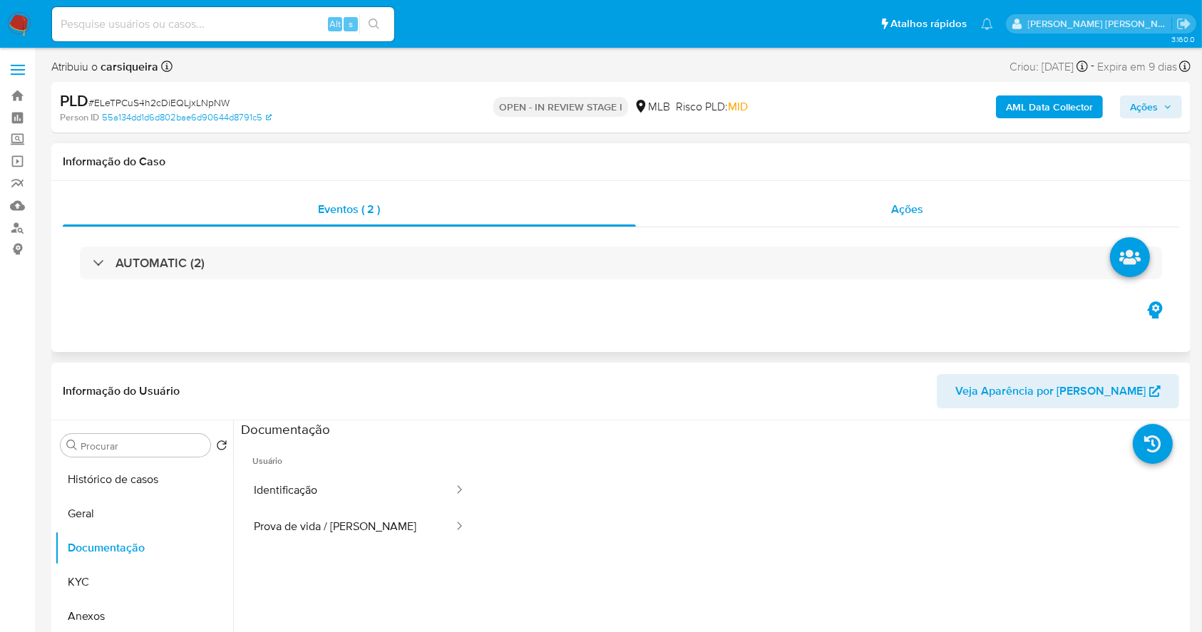
click at [828, 210] on div "Ações" at bounding box center [907, 209] width 543 height 34
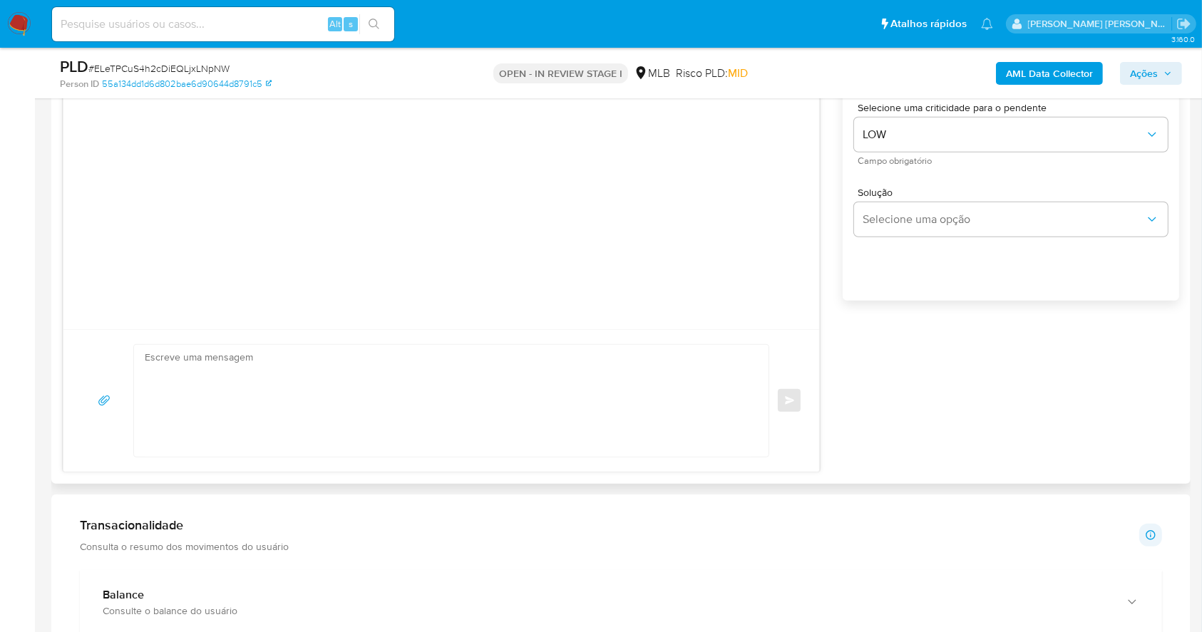
scroll to position [1045, 0]
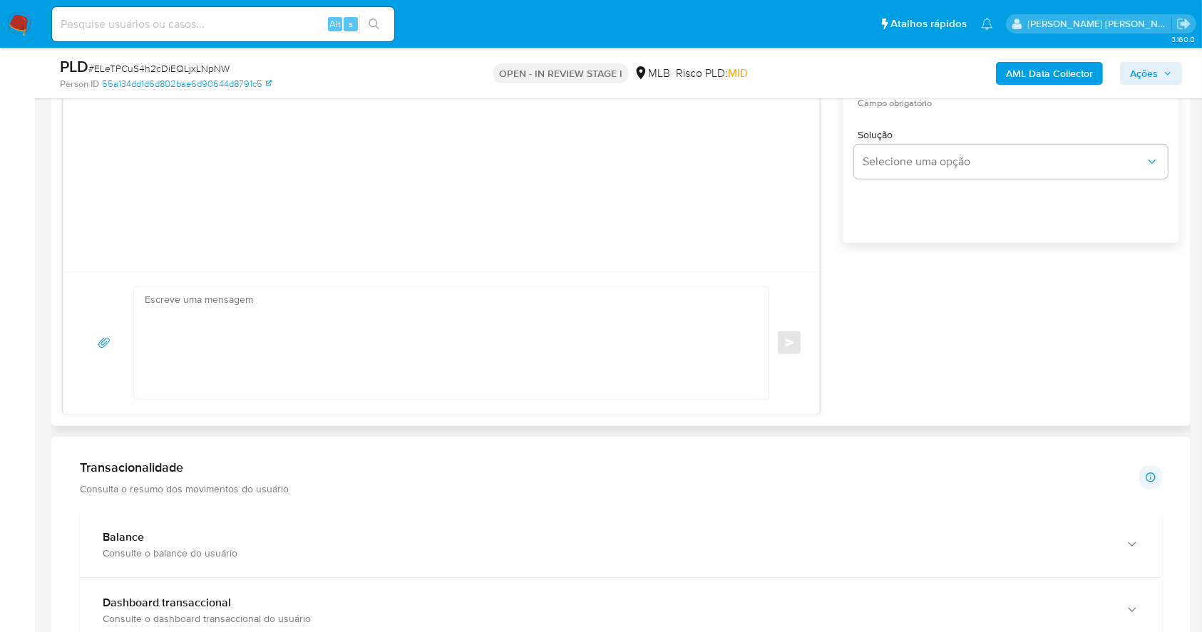
click at [219, 344] on textarea at bounding box center [448, 343] width 606 height 112
paste textarea "Olá, Estamos realizando uma verificação adicional de segurança em contas de usu…"
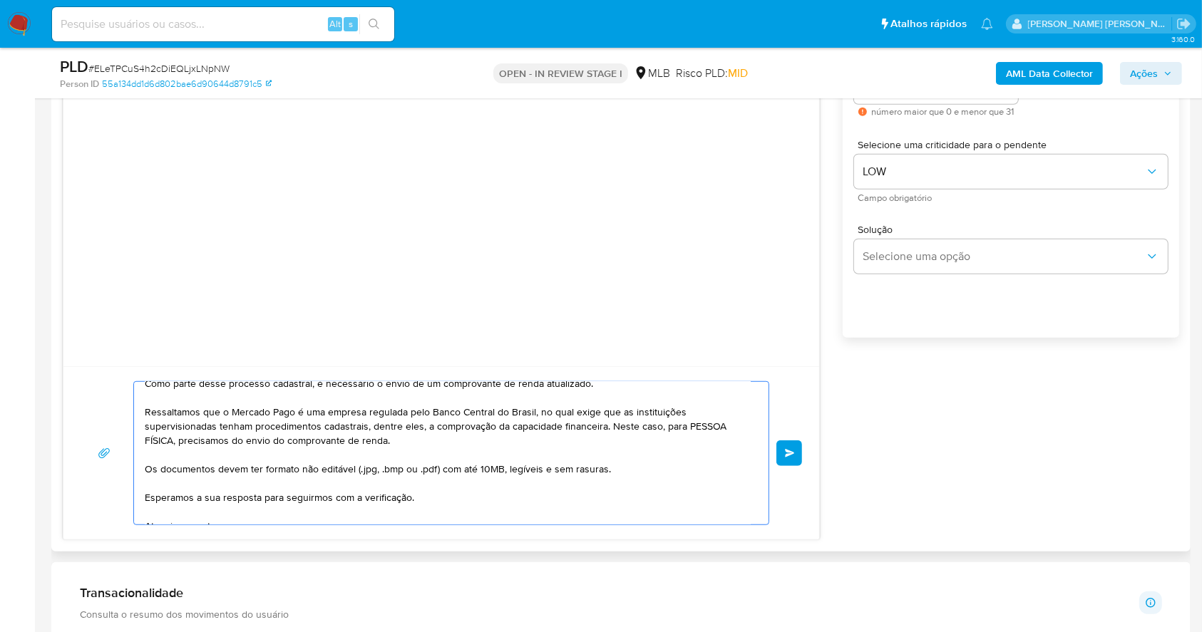
scroll to position [95, 0]
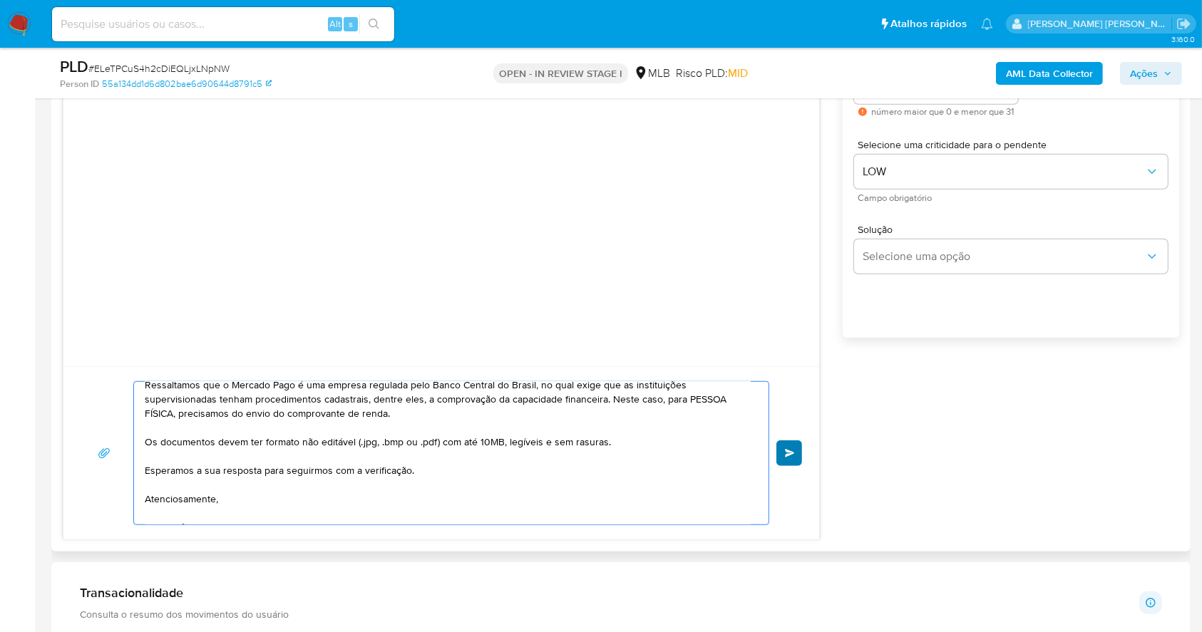
type textarea "Olá, Estamos realizando uma verificação adicional de segurança em contas de usu…"
click at [783, 451] on button "common.send" at bounding box center [789, 454] width 26 height 26
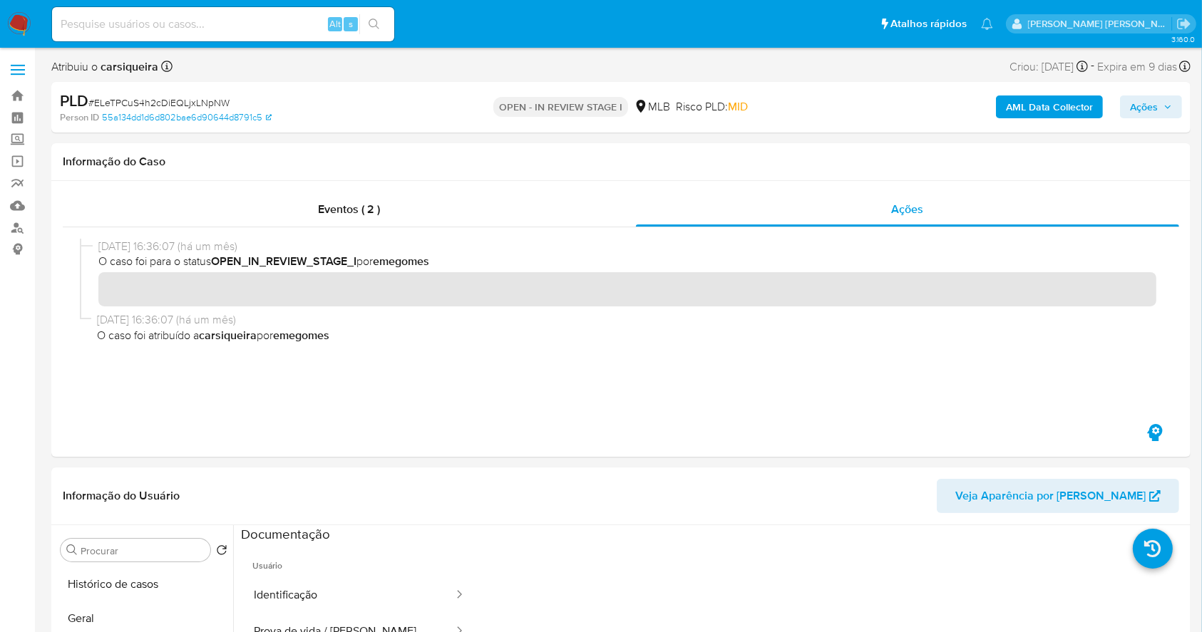
scroll to position [950, 0]
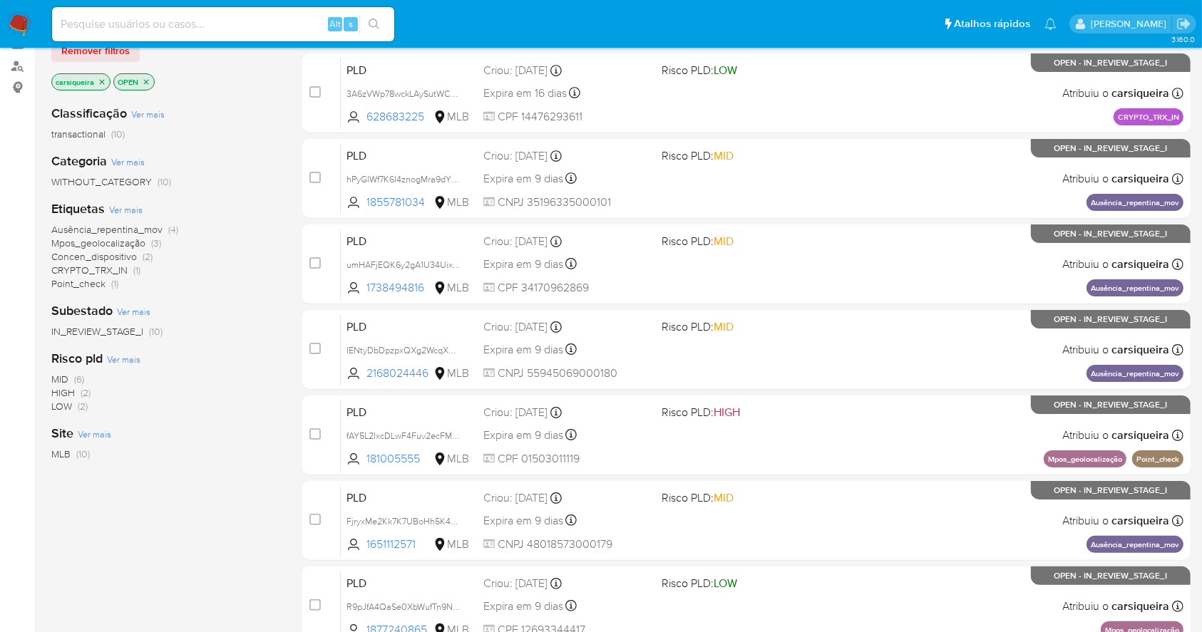
scroll to position [163, 0]
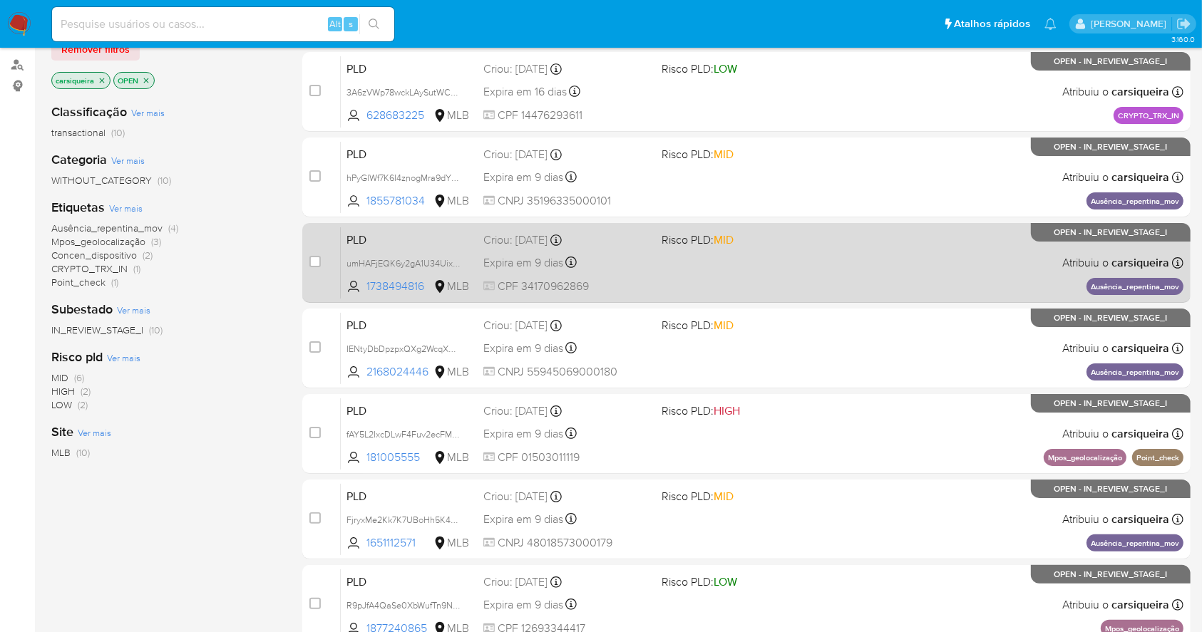
click at [595, 274] on div "PLD umHAFjEQK6y2gA1U34UixUHx 1738494816 MLB Risco PLD: MID Criou: [DATE] Criou:…" at bounding box center [762, 263] width 843 height 72
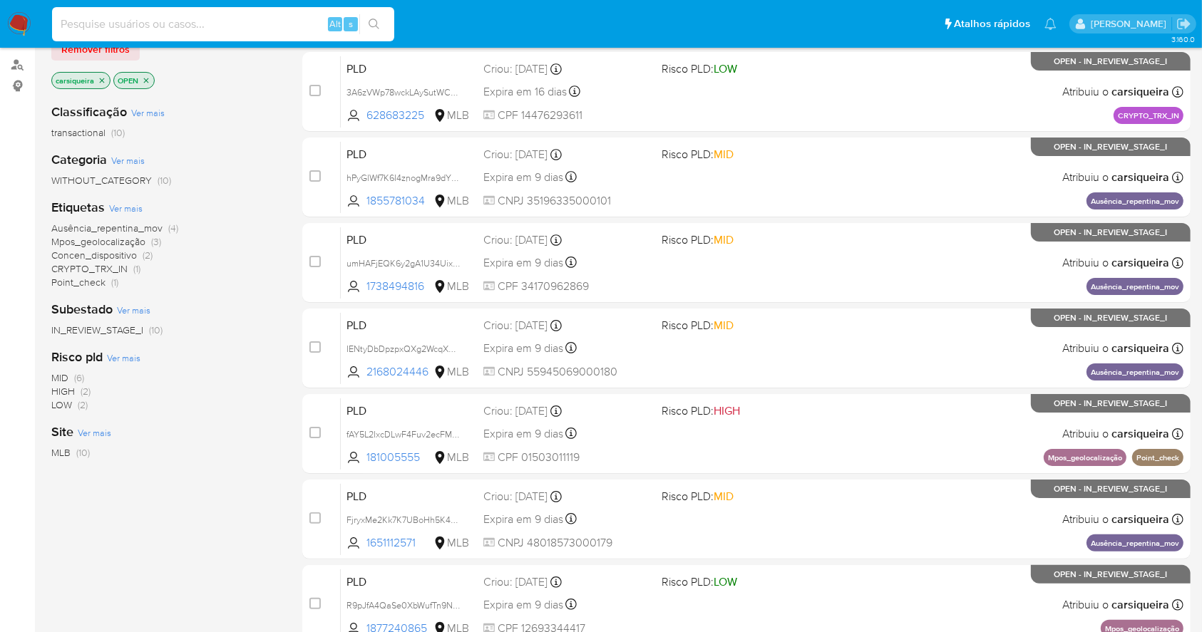
click at [243, 29] on input at bounding box center [223, 24] width 342 height 19
paste input "umHAFjEQK6y2gA1U34UixUHx"
type input "umHAFjEQK6y2gA1U34UixUHx"
click at [375, 16] on button "search-icon" at bounding box center [373, 24] width 29 height 20
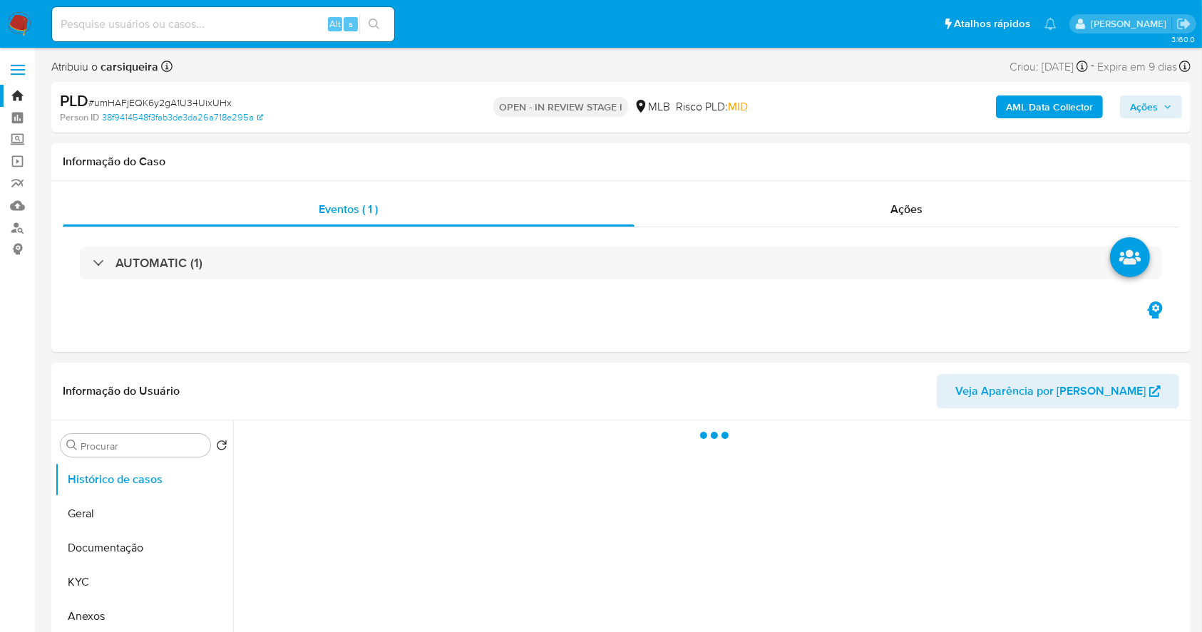
select select "10"
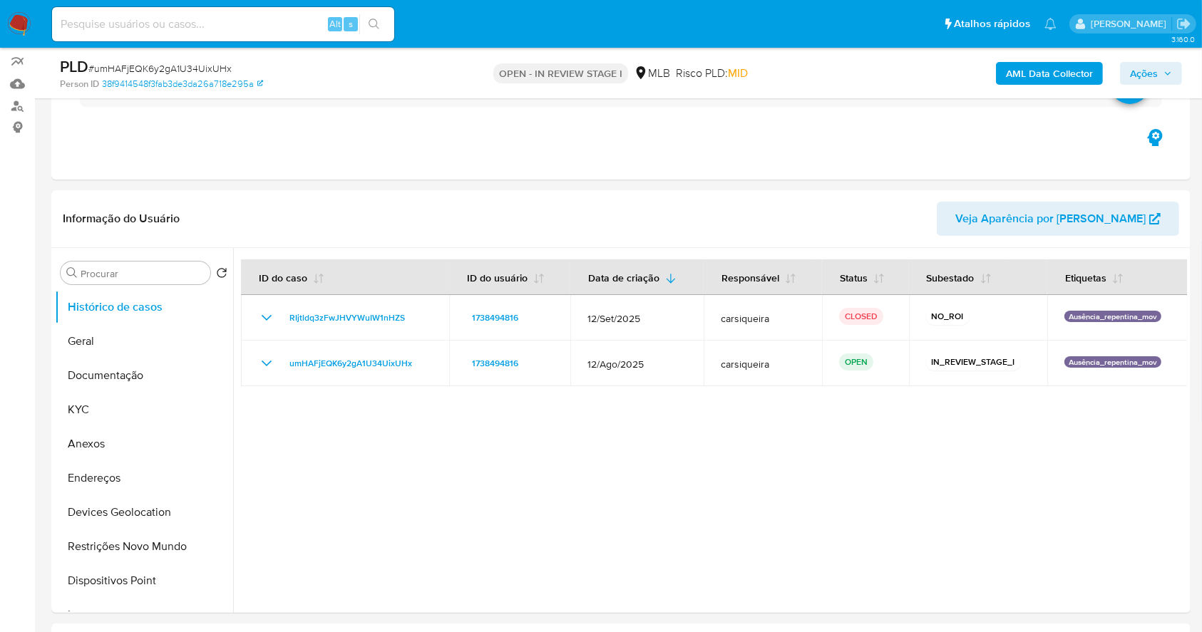
scroll to position [190, 0]
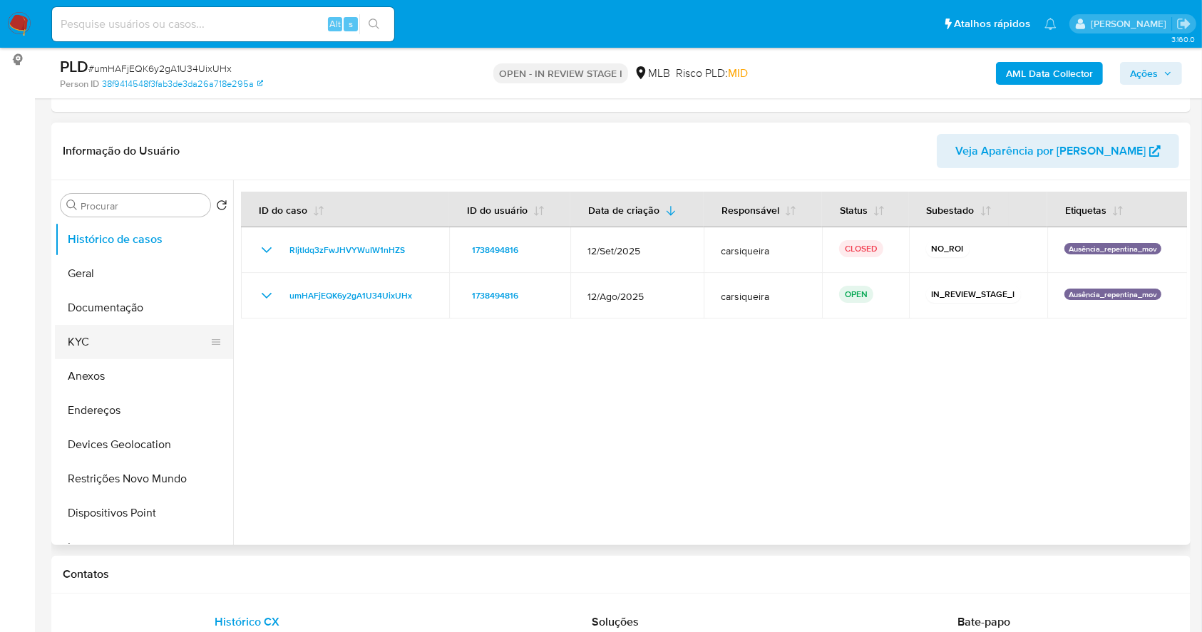
click at [61, 351] on button "KYC" at bounding box center [138, 342] width 167 height 34
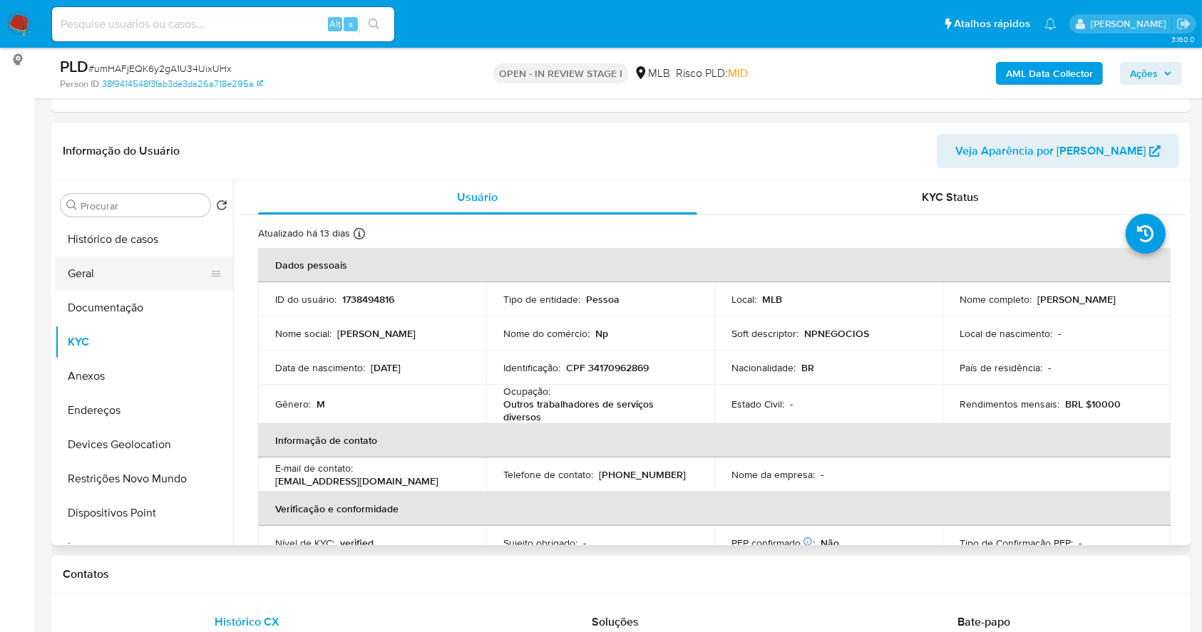
click at [88, 277] on button "Geral" at bounding box center [138, 274] width 167 height 34
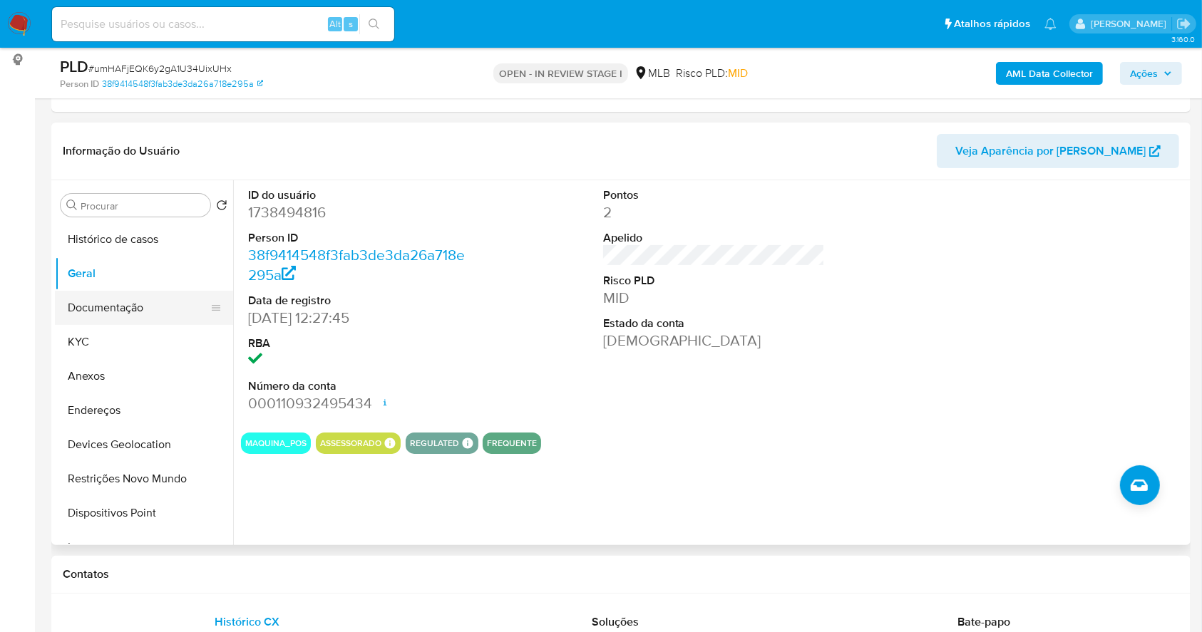
click at [171, 308] on button "Documentação" at bounding box center [138, 308] width 167 height 34
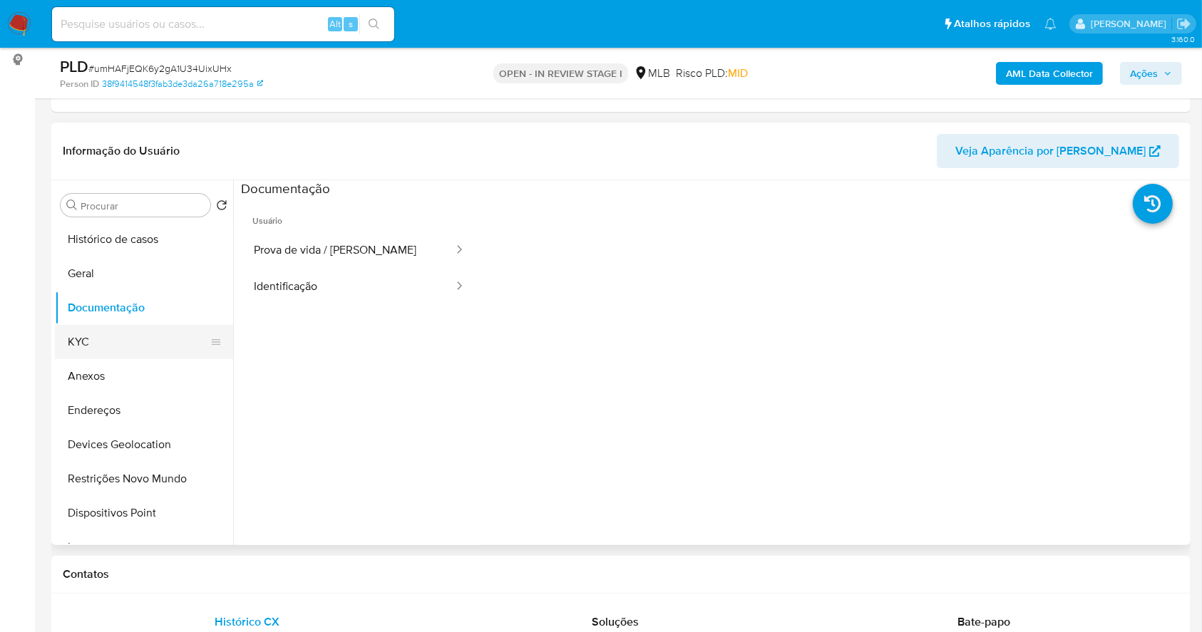
click at [100, 339] on button "KYC" at bounding box center [138, 342] width 167 height 34
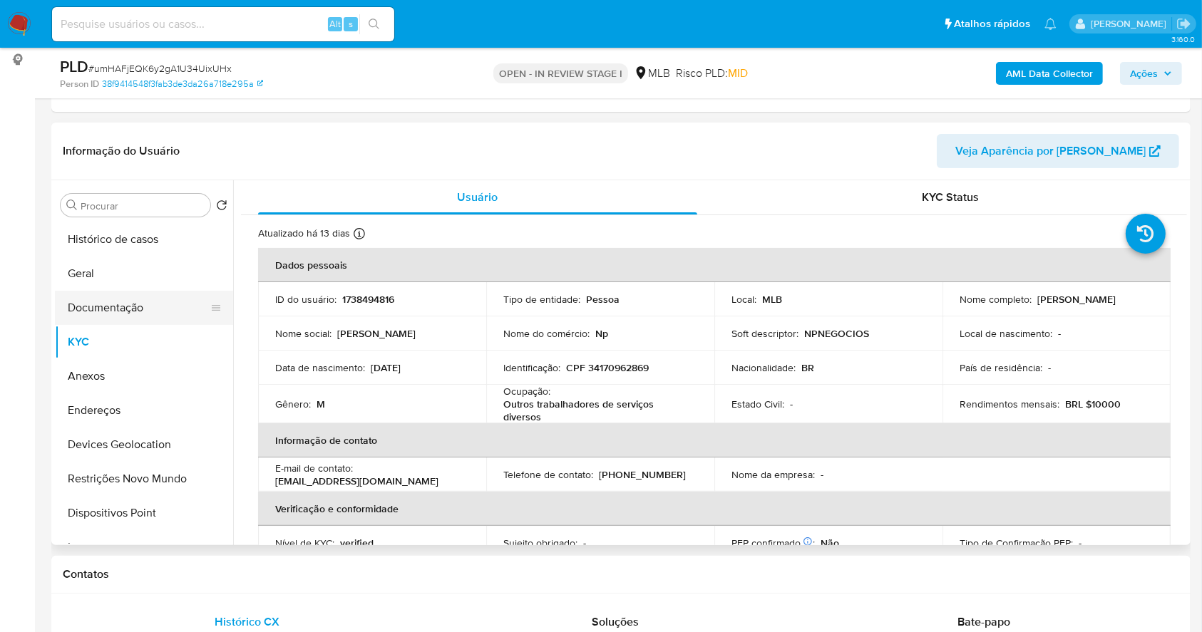
click at [139, 311] on button "Documentação" at bounding box center [138, 308] width 167 height 34
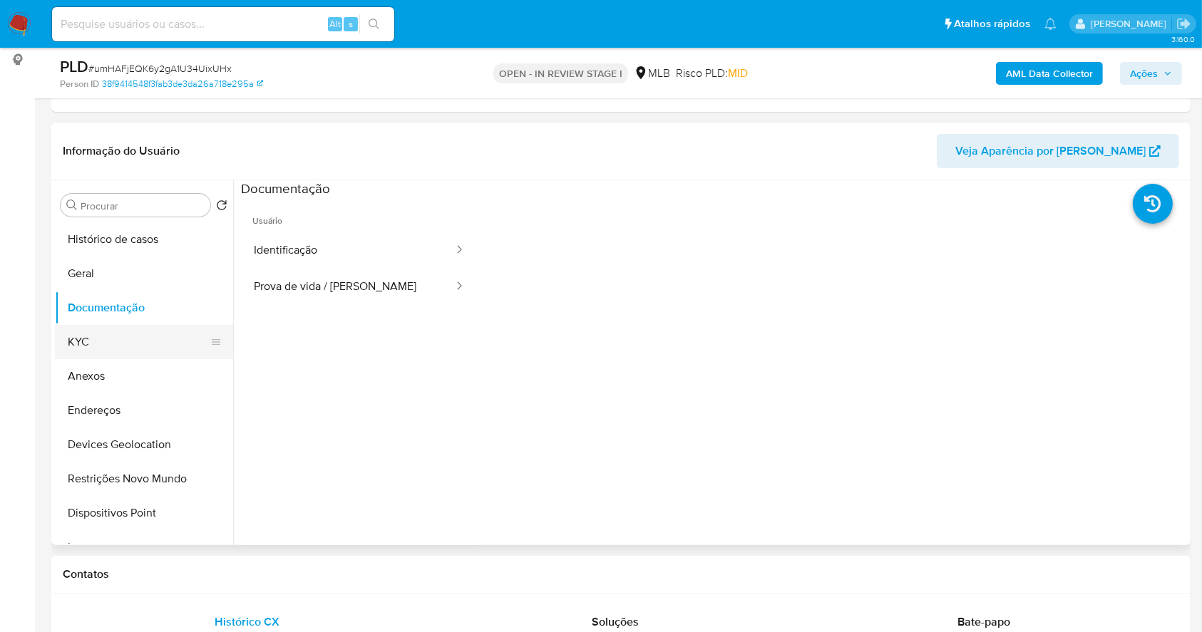
click at [118, 345] on button "KYC" at bounding box center [138, 342] width 167 height 34
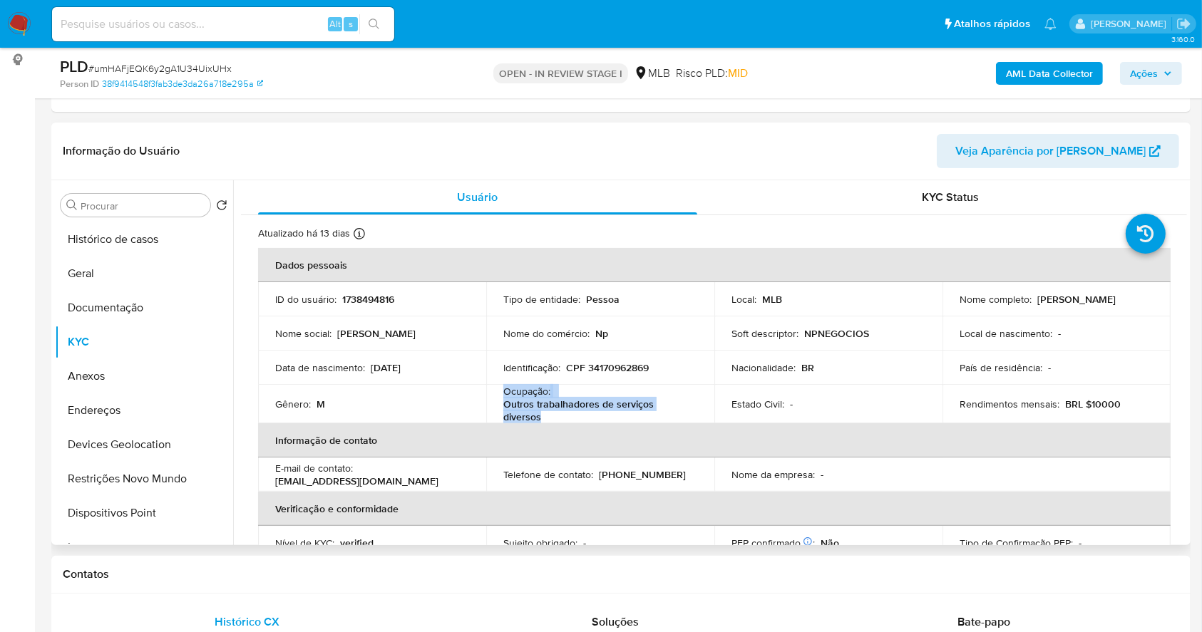
drag, startPoint x: 556, startPoint y: 411, endPoint x: 496, endPoint y: 396, distance: 61.7
click at [496, 396] on td "Ocupação : Outros trabalhadores de serviços diversos" at bounding box center [600, 404] width 228 height 38
copy div "Ocupação : Outros trabalhadores de serviços diversos"
click at [1027, 73] on b "AML Data Collector" at bounding box center [1049, 73] width 87 height 23
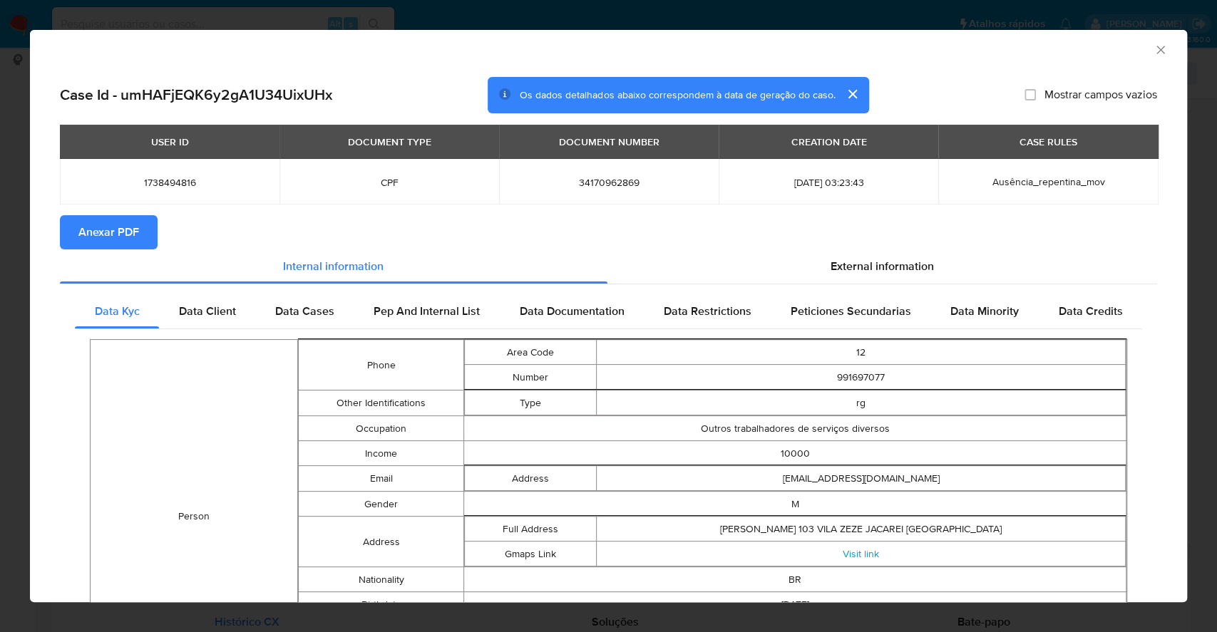
click at [106, 237] on span "Anexar PDF" at bounding box center [108, 232] width 61 height 31
click at [0, 356] on div "AML Data Collector Case Id - umHAFjEQK6y2gA1U34UixUHx Os dados detalhados abaix…" at bounding box center [608, 316] width 1217 height 632
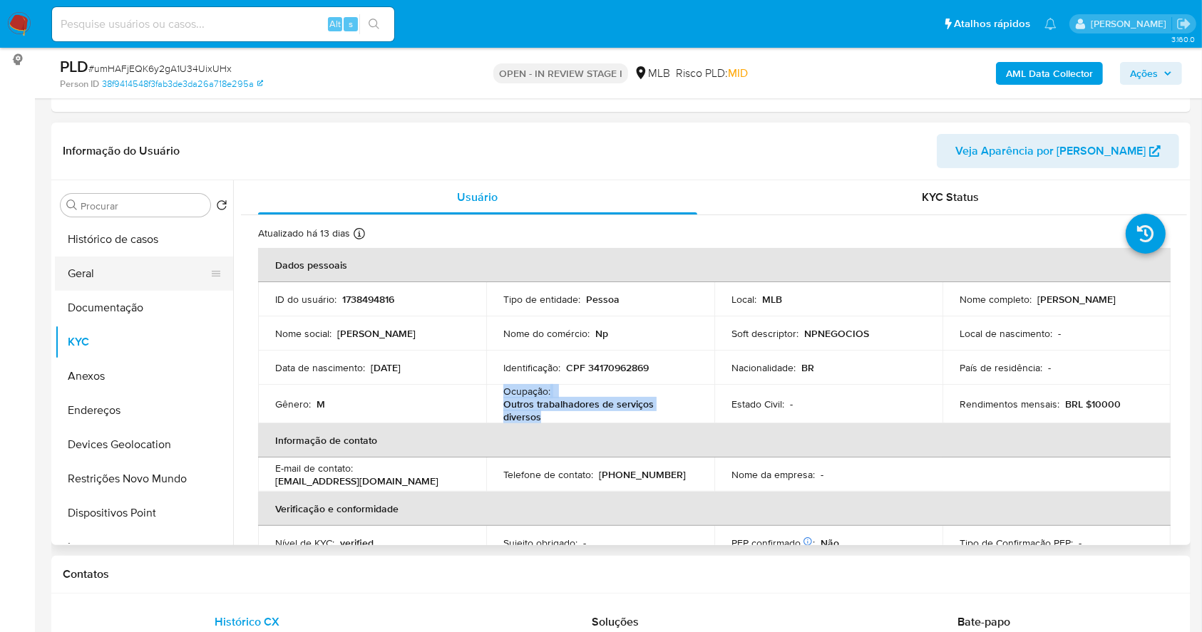
click at [128, 258] on button "Geral" at bounding box center [138, 274] width 167 height 34
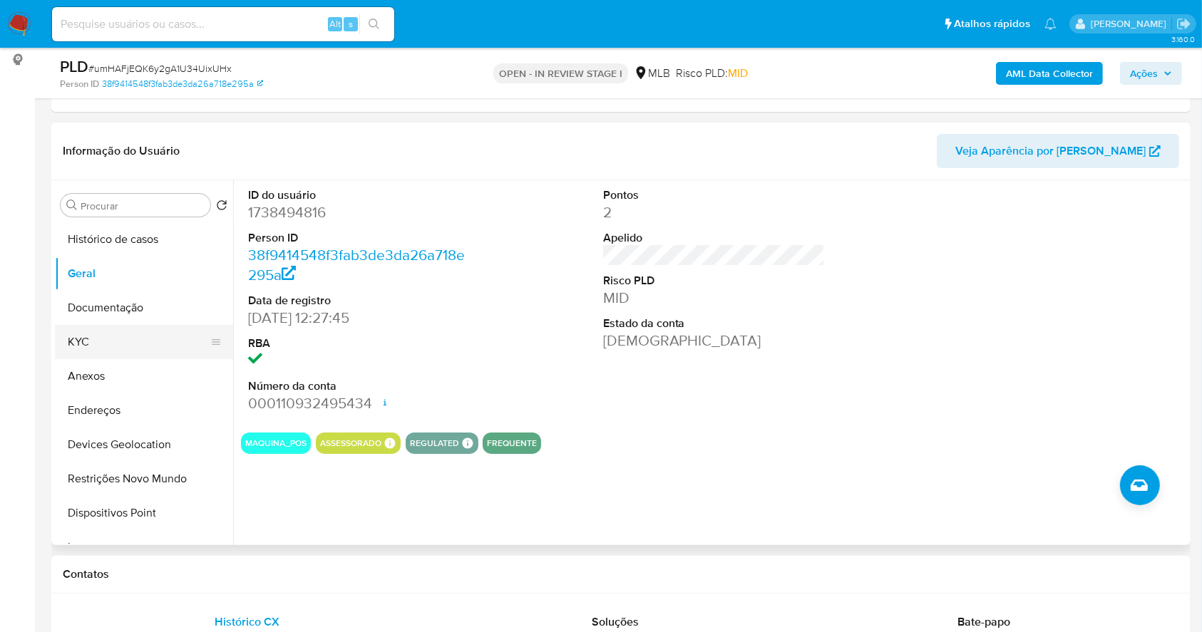
click at [105, 331] on button "KYC" at bounding box center [138, 342] width 167 height 34
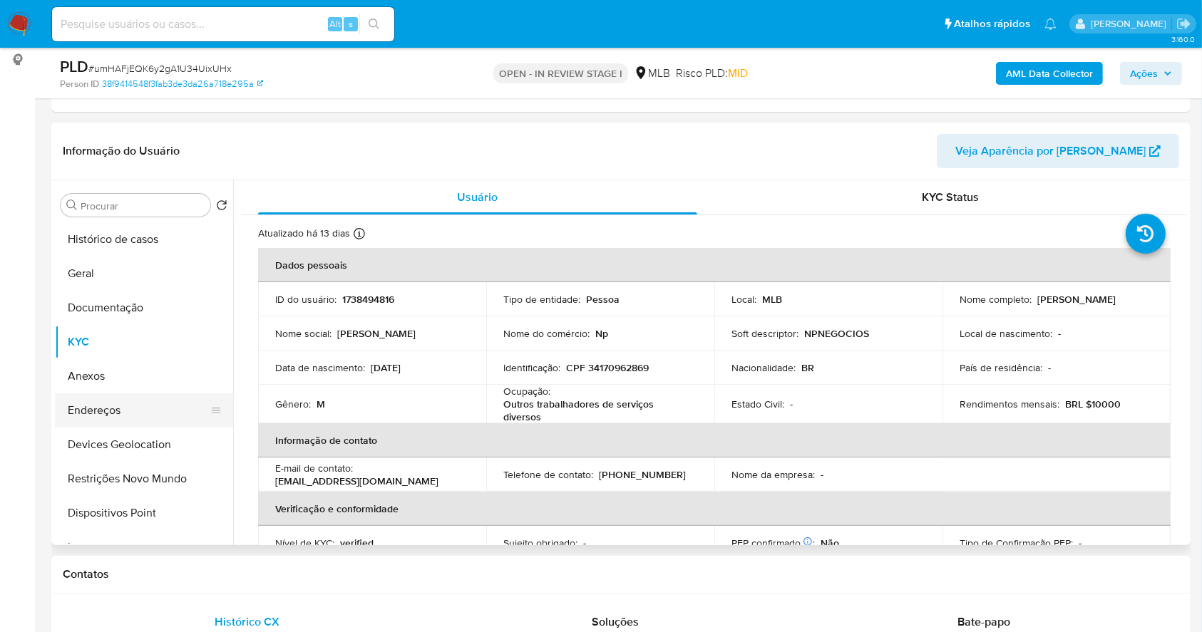
click at [140, 408] on button "Endereços" at bounding box center [138, 410] width 167 height 34
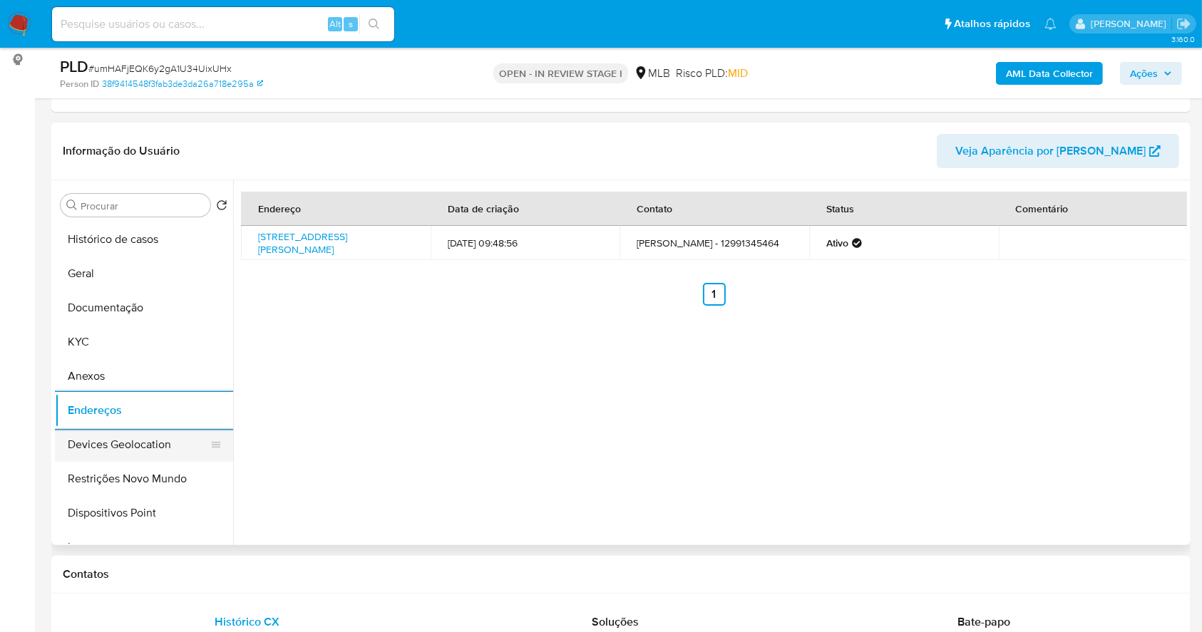
click at [166, 446] on button "Devices Geolocation" at bounding box center [138, 445] width 167 height 34
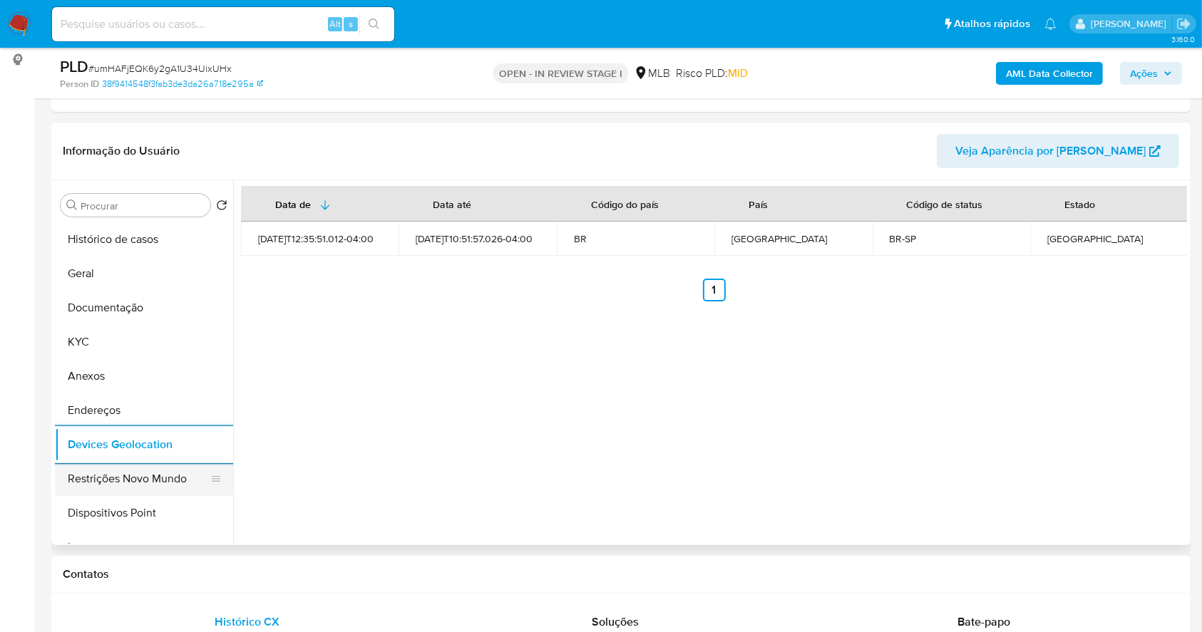
click at [158, 479] on button "Restrições Novo Mundo" at bounding box center [138, 479] width 167 height 34
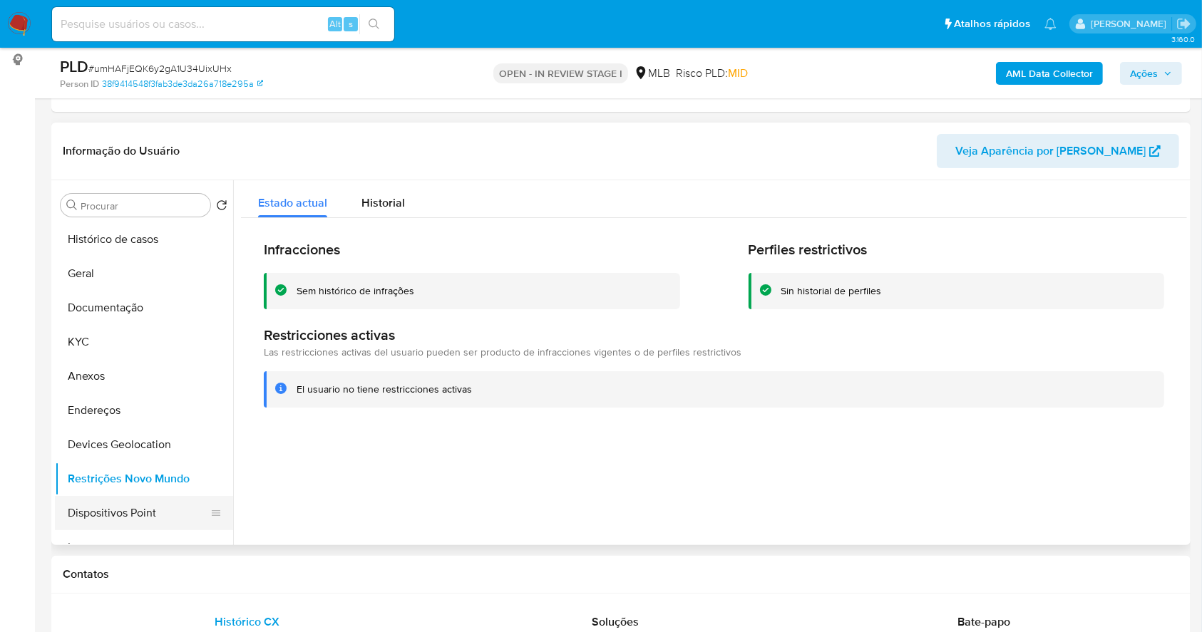
click at [143, 518] on button "Dispositivos Point" at bounding box center [138, 513] width 167 height 34
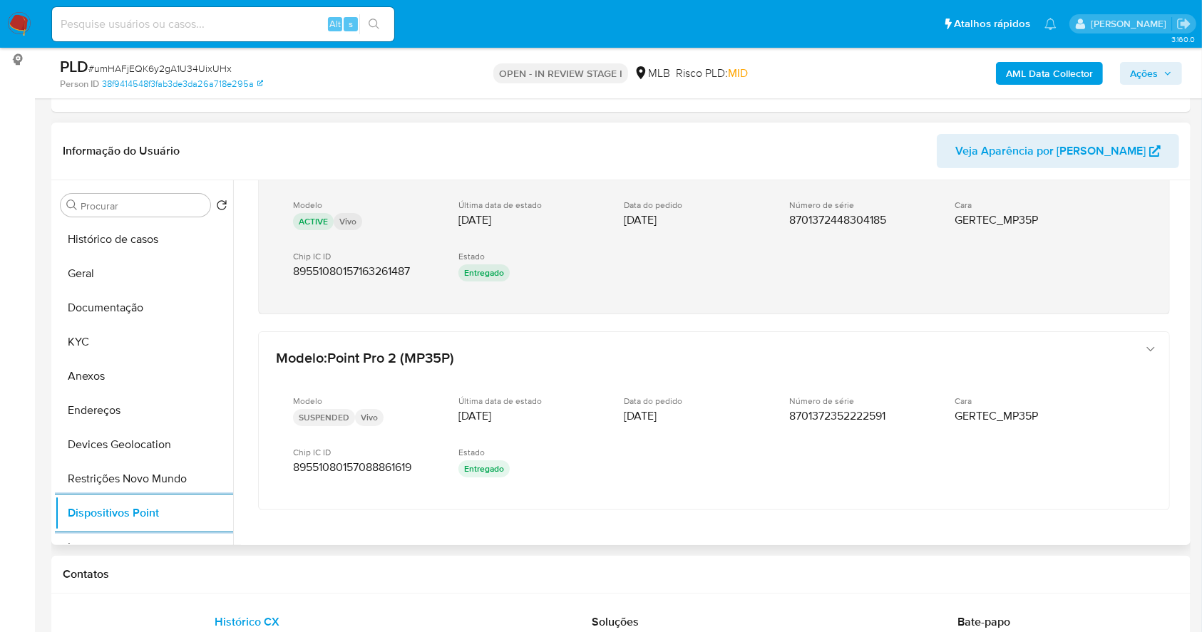
scroll to position [309, 0]
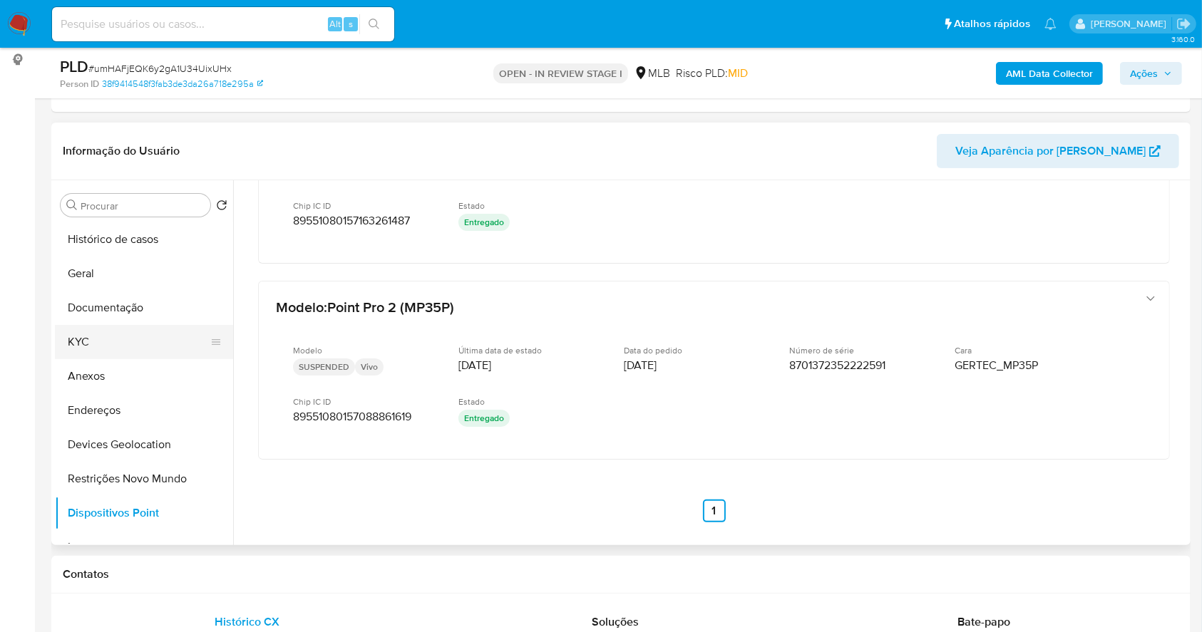
click at [126, 344] on button "KYC" at bounding box center [138, 342] width 167 height 34
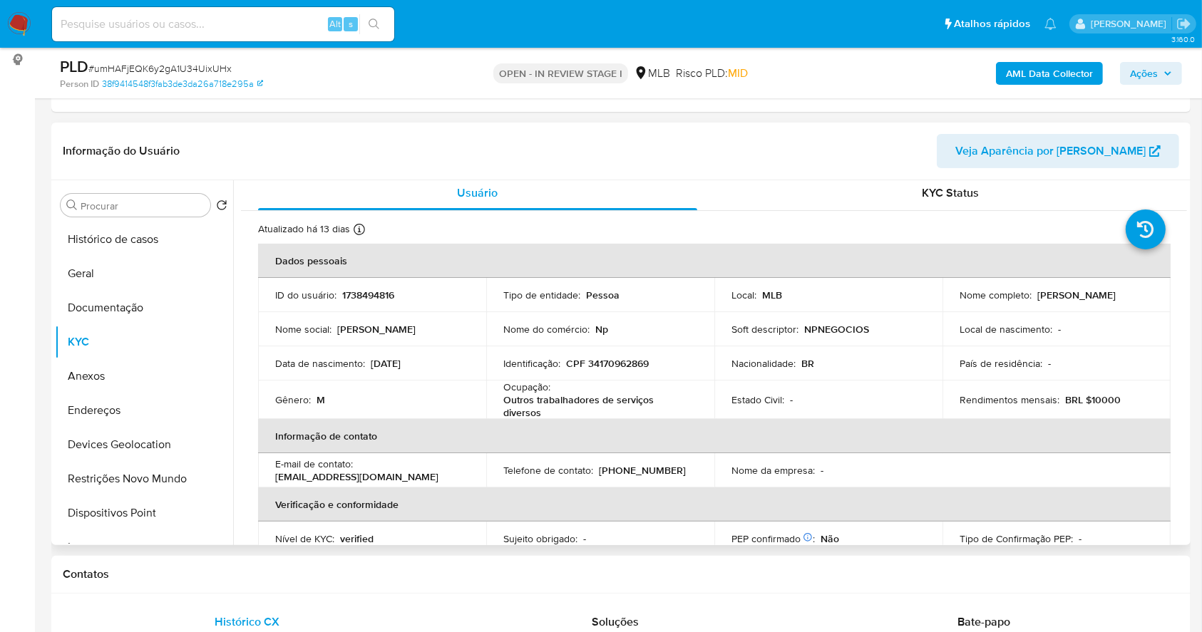
scroll to position [0, 0]
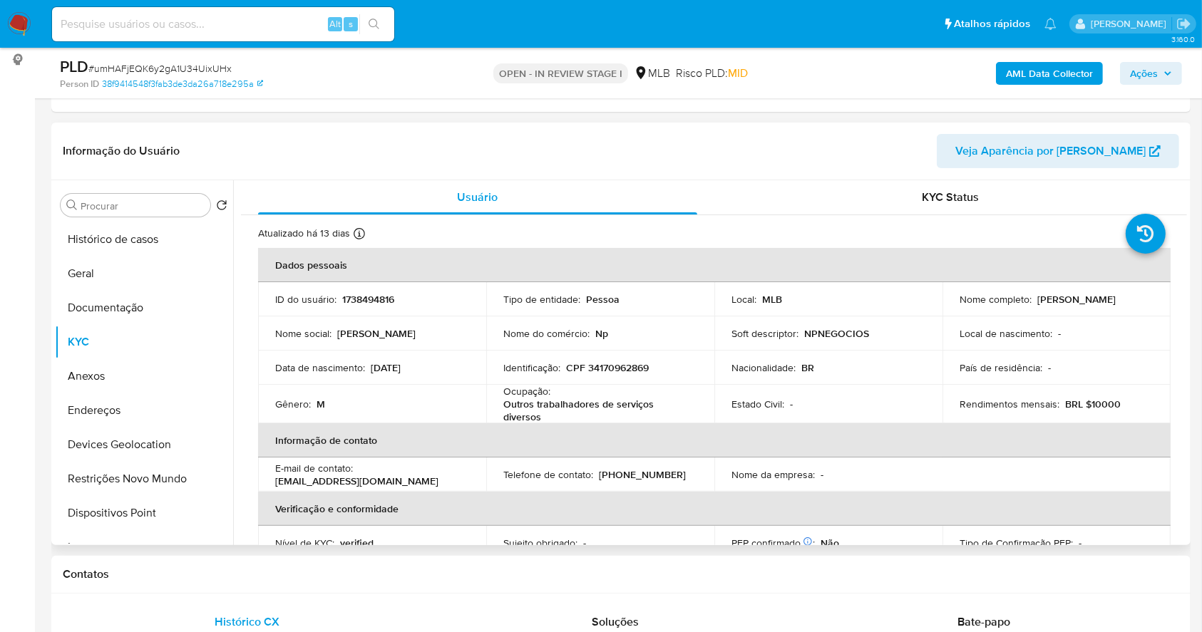
click at [624, 362] on p "CPF 34170962869" at bounding box center [607, 367] width 83 height 13
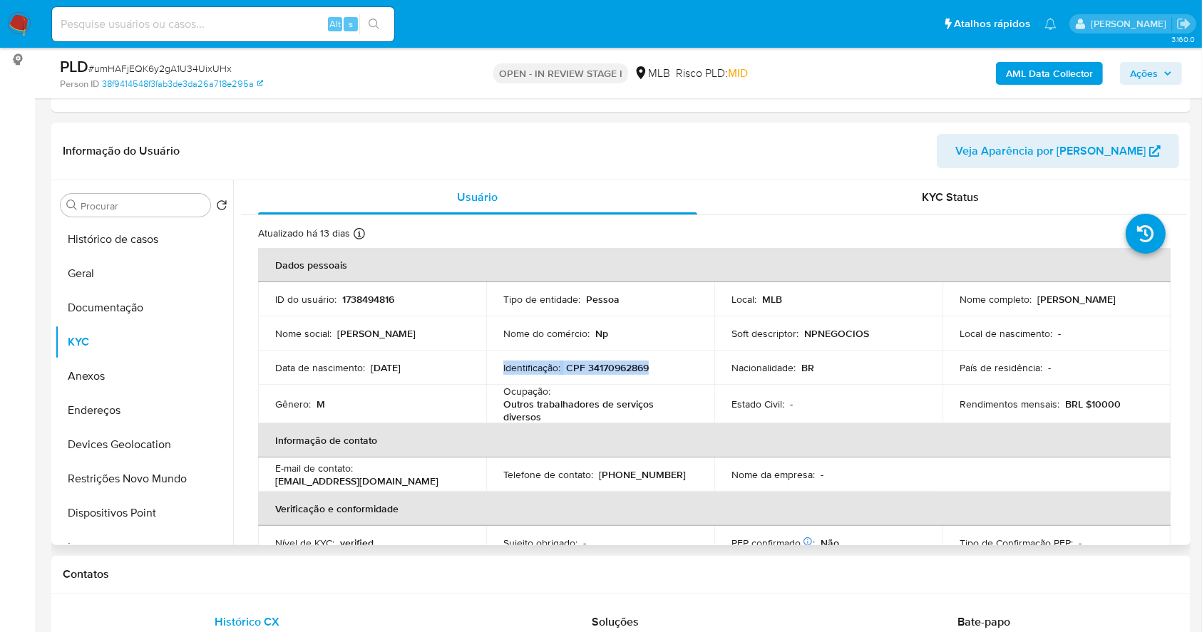
click at [627, 369] on p "CPF 34170962869" at bounding box center [607, 367] width 83 height 13
click at [724, 358] on td "Nacionalidade : BR" at bounding box center [828, 368] width 228 height 34
click at [618, 366] on p "CPF 34170962869" at bounding box center [607, 367] width 83 height 13
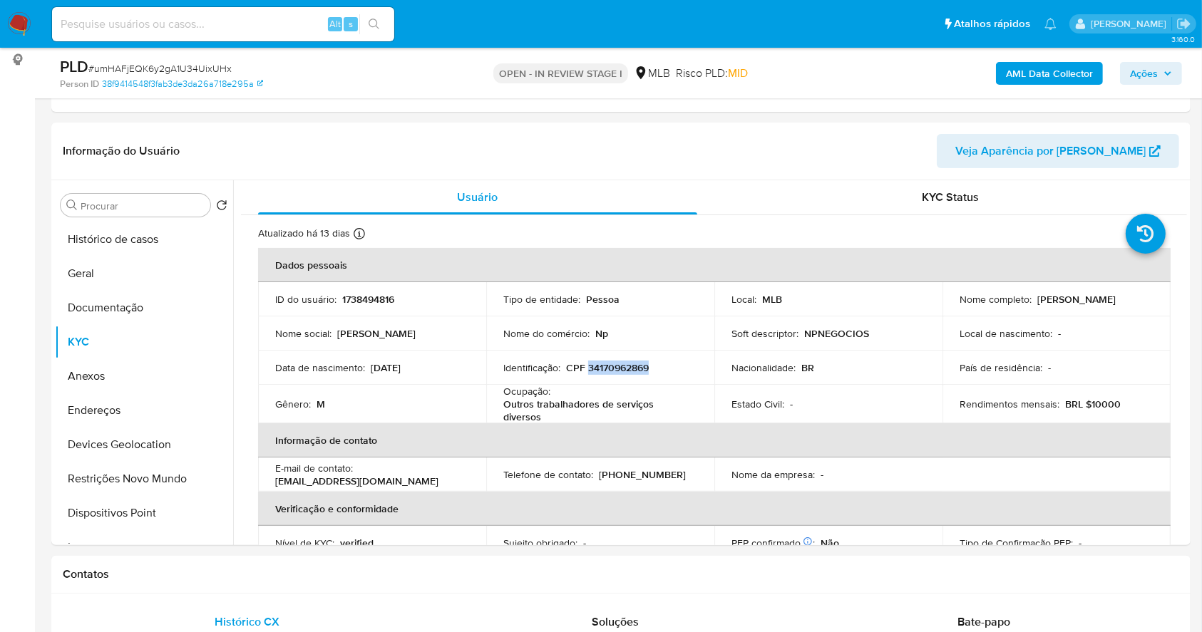
copy p "34170962869"
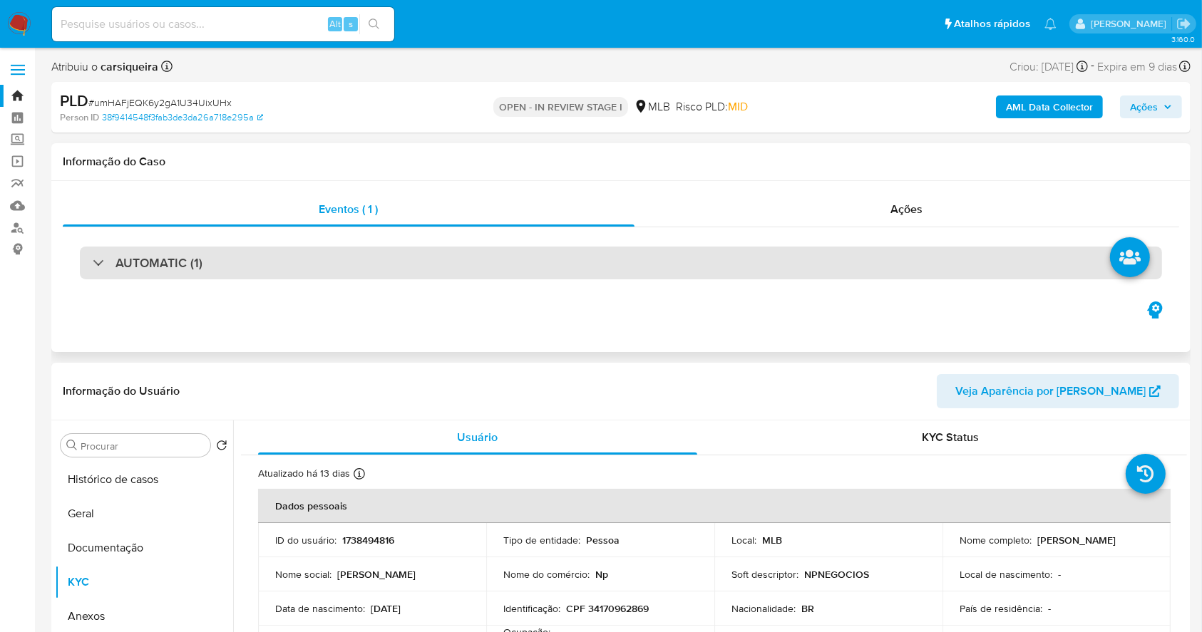
click at [150, 250] on div "AUTOMATIC (1)" at bounding box center [621, 263] width 1082 height 33
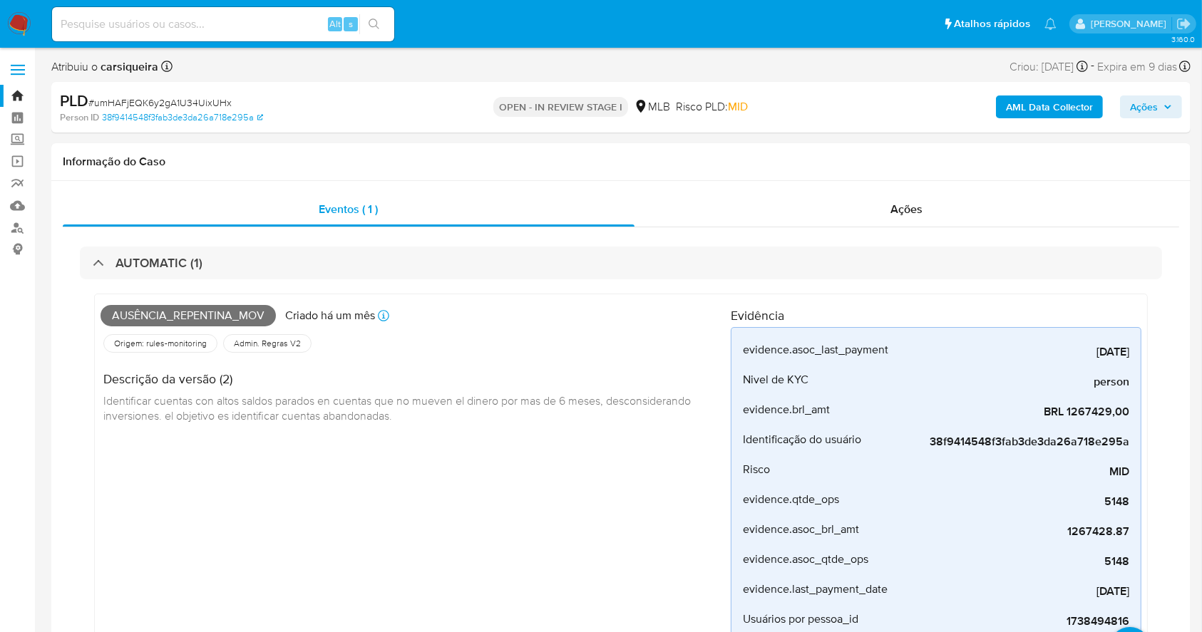
click at [1142, 99] on span "Ações" at bounding box center [1144, 107] width 28 height 23
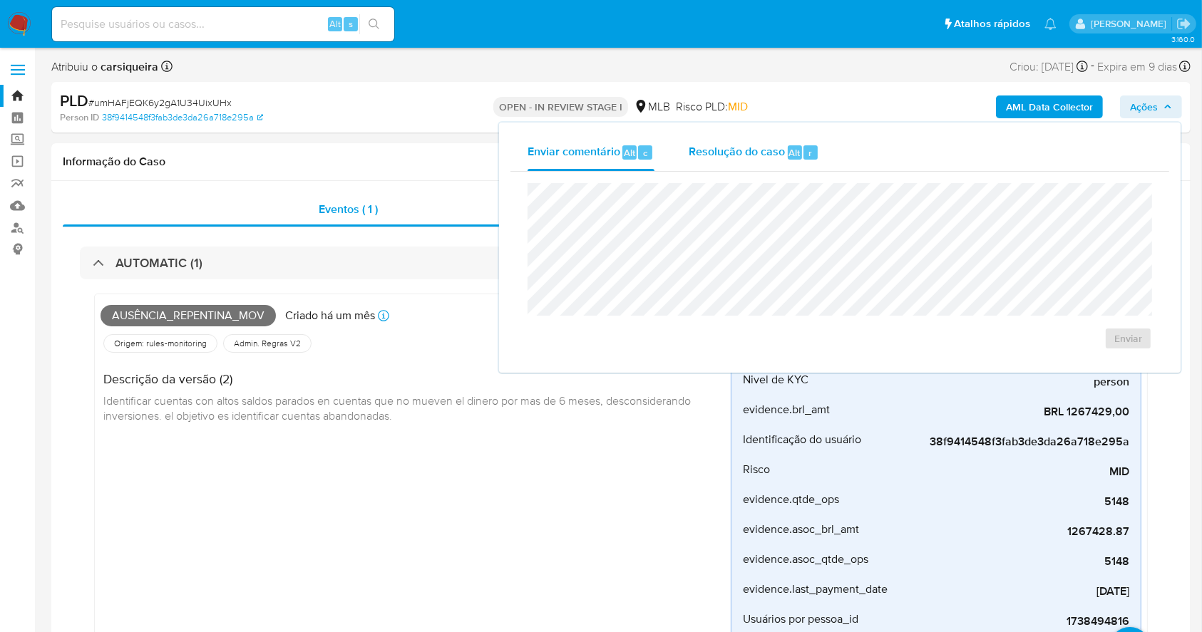
click at [759, 138] on div "Resolução do caso Alt r" at bounding box center [754, 152] width 130 height 37
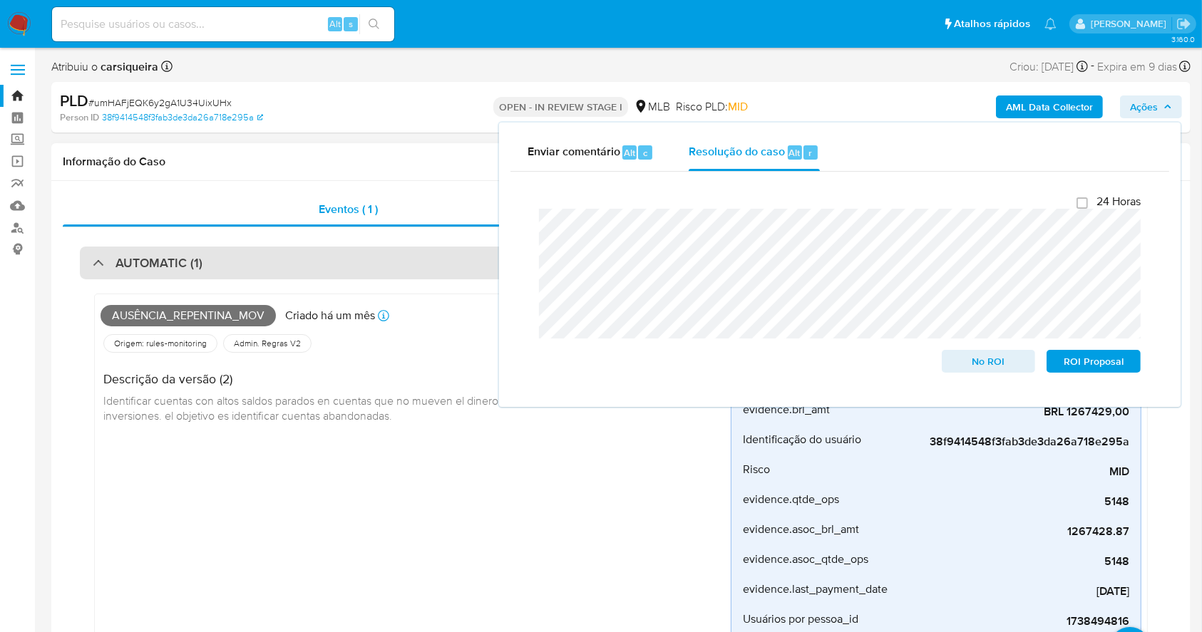
click at [136, 265] on h3 "AUTOMATIC (1)" at bounding box center [158, 263] width 87 height 16
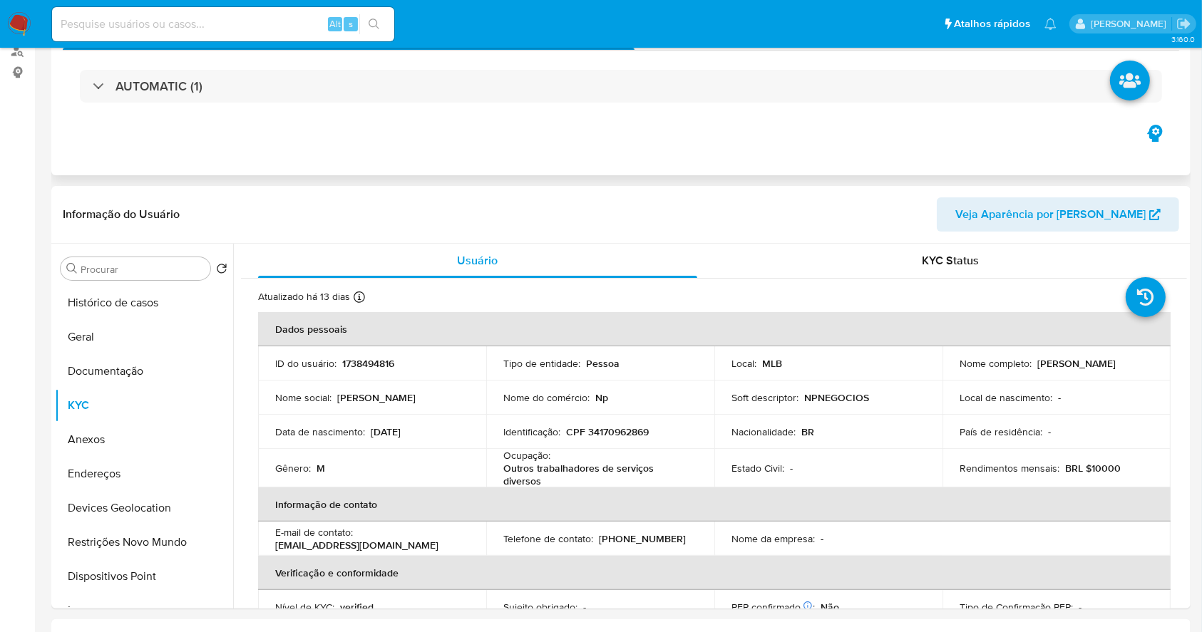
scroll to position [285, 0]
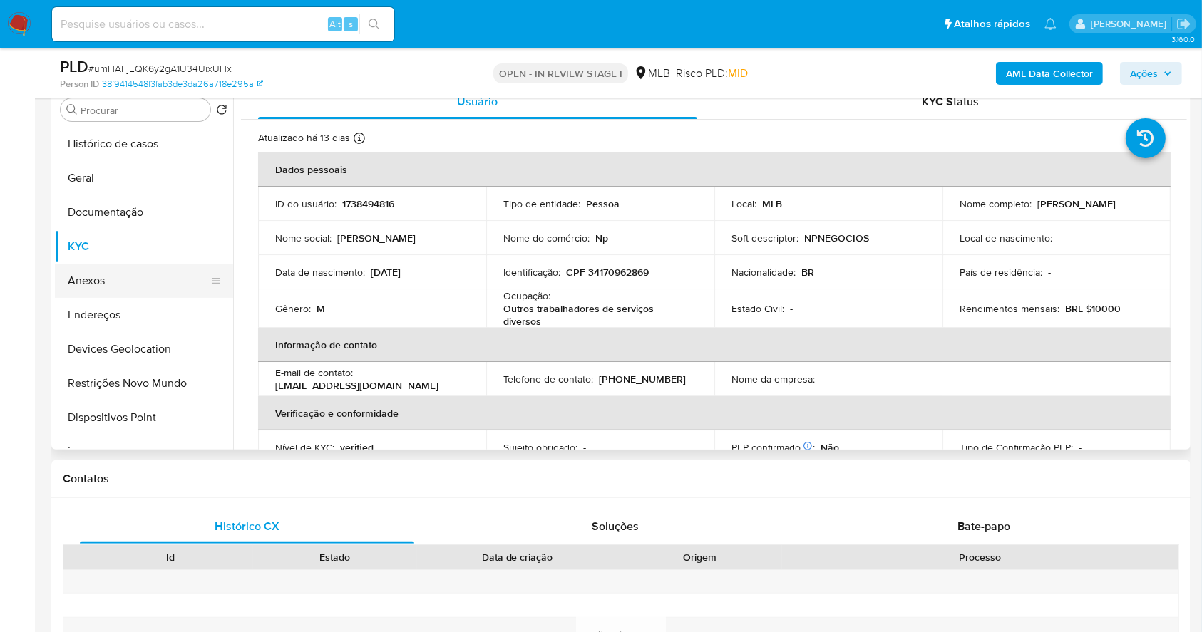
click at [97, 282] on button "Anexos" at bounding box center [138, 281] width 167 height 34
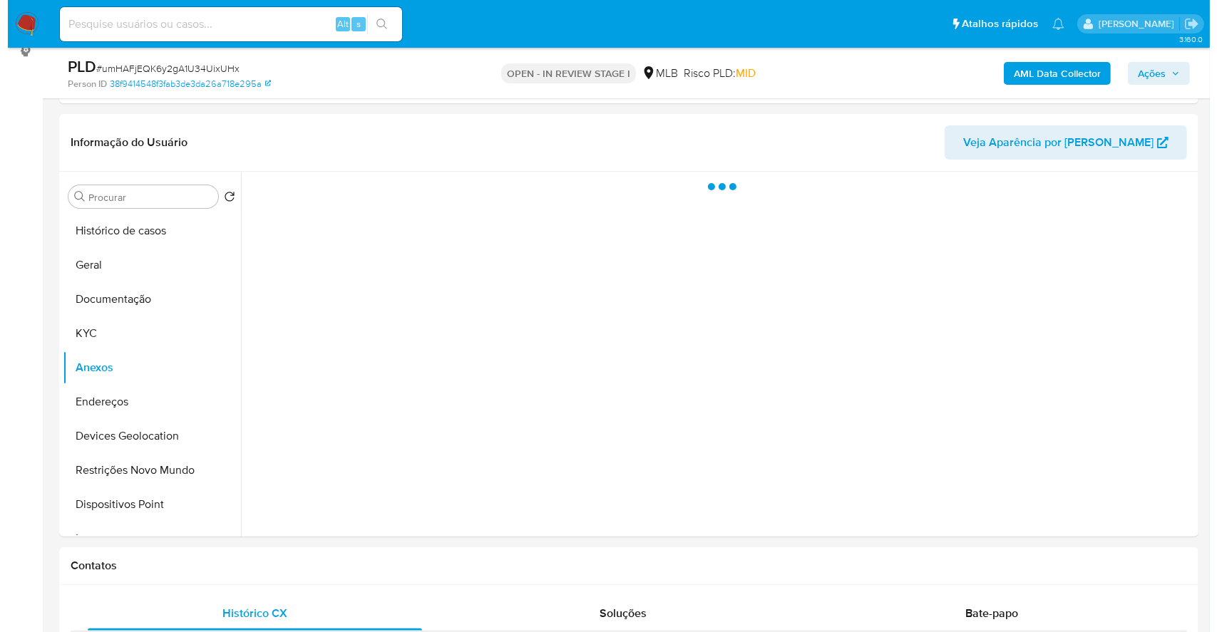
scroll to position [188, 0]
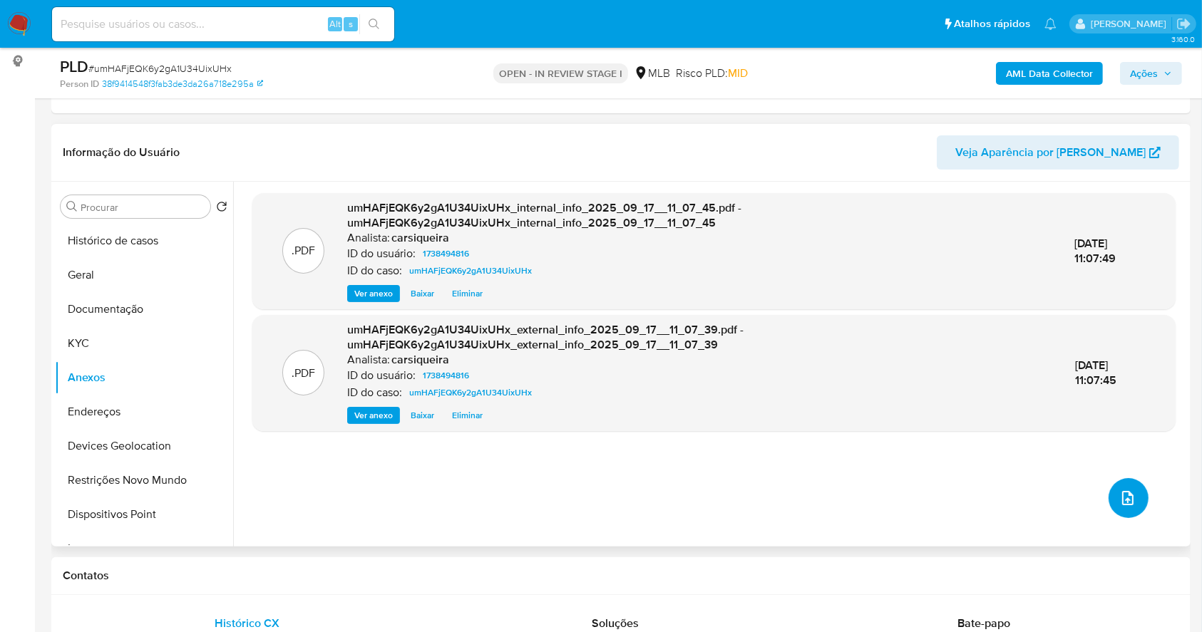
click at [1122, 500] on icon "upload-file" at bounding box center [1127, 498] width 11 height 14
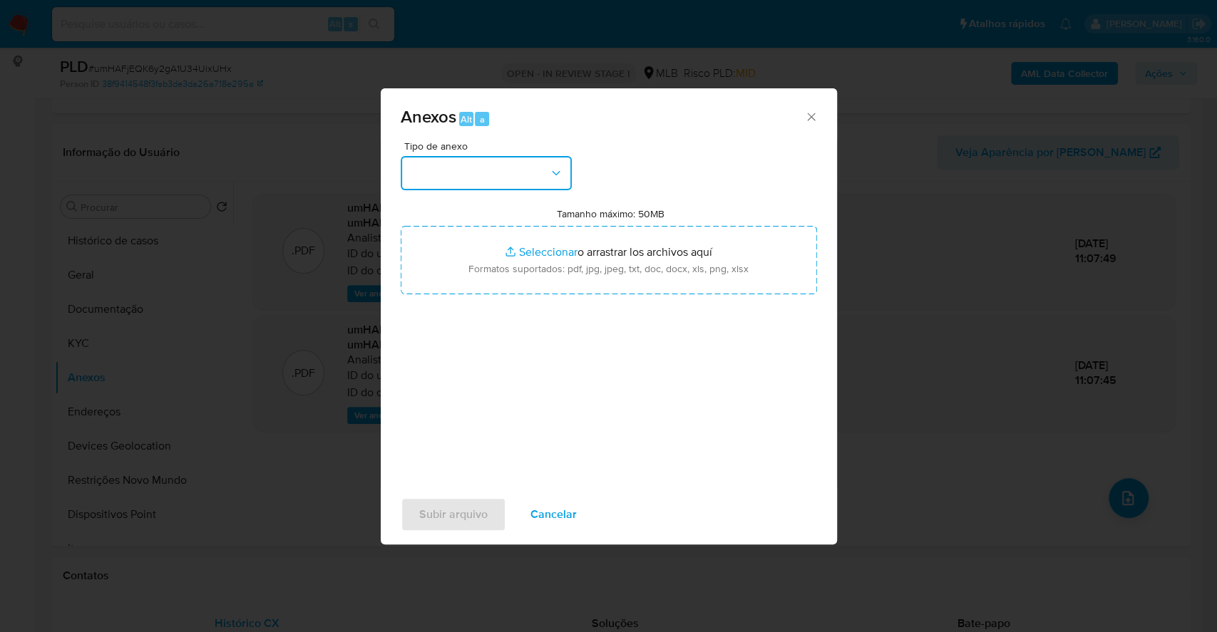
click at [498, 174] on button "button" at bounding box center [486, 173] width 171 height 34
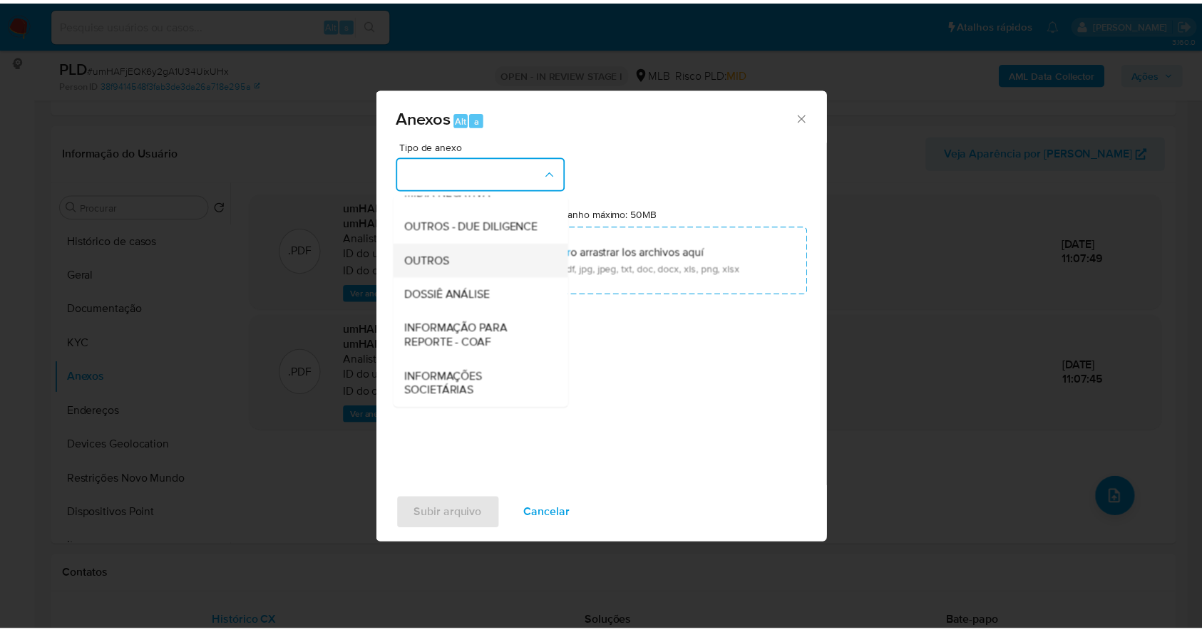
scroll to position [219, 0]
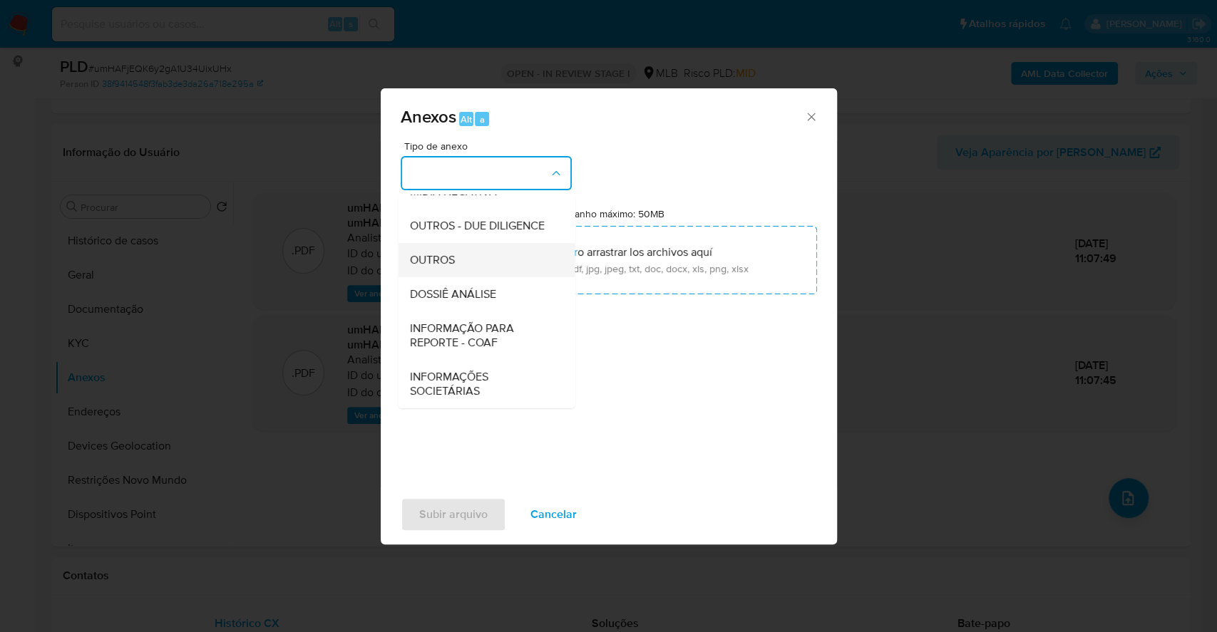
click at [453, 261] on span "OUTROS" at bounding box center [431, 260] width 45 height 14
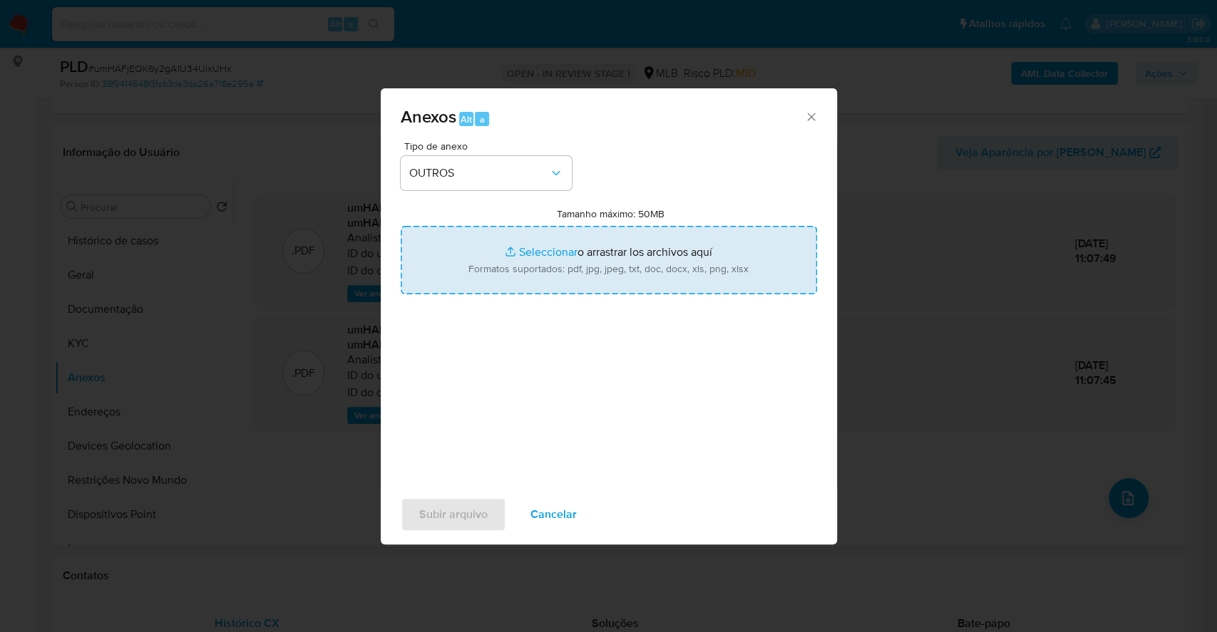
click at [521, 247] on input "Tamanho máximo: 50MB Seleccionar archivos" at bounding box center [609, 260] width 416 height 68
type input "C:\fakepath\Mulan 1738494816_2025_09_16_16_13_37.xlsx"
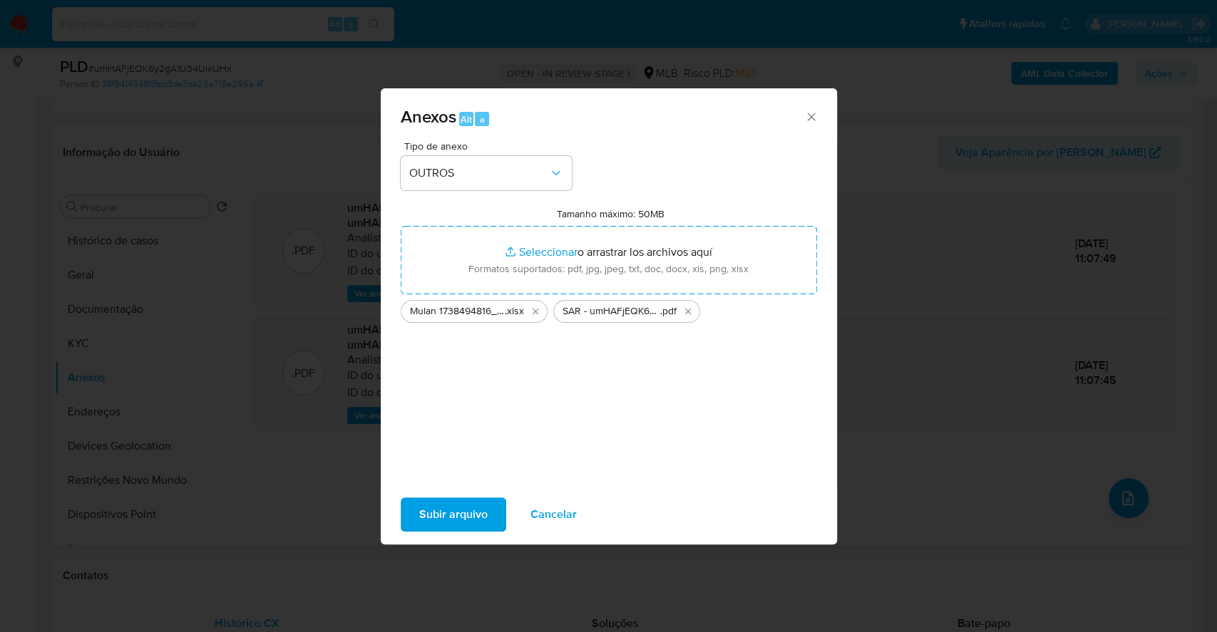
click at [444, 511] on span "Subir arquivo" at bounding box center [453, 514] width 68 height 31
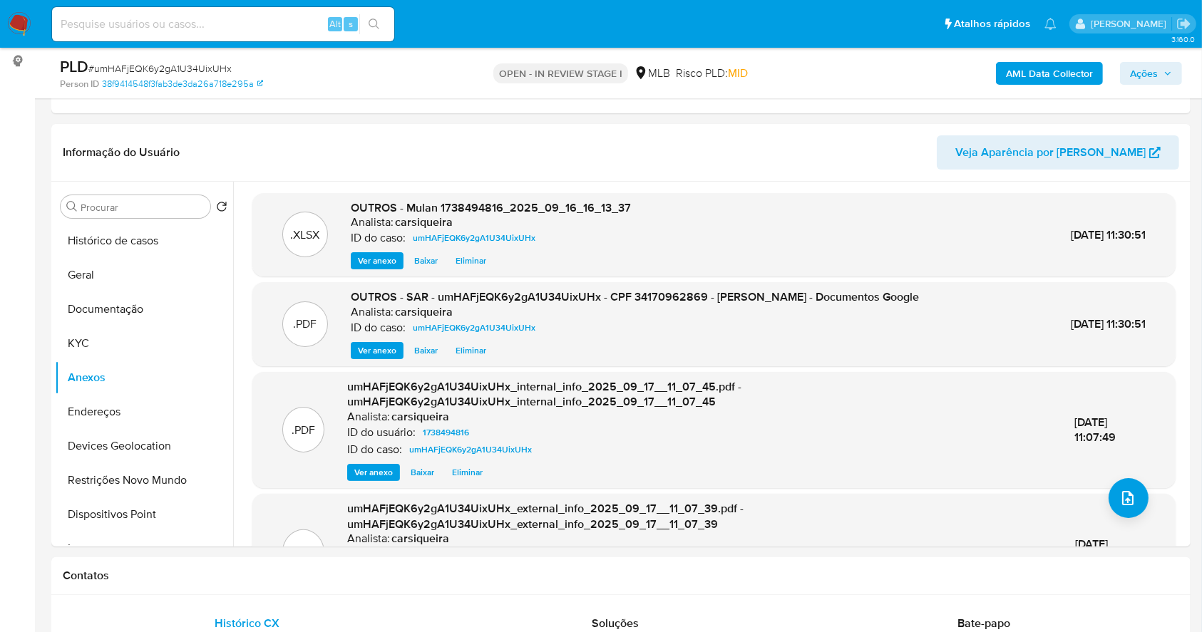
click at [1134, 71] on span "Ações" at bounding box center [1144, 73] width 28 height 23
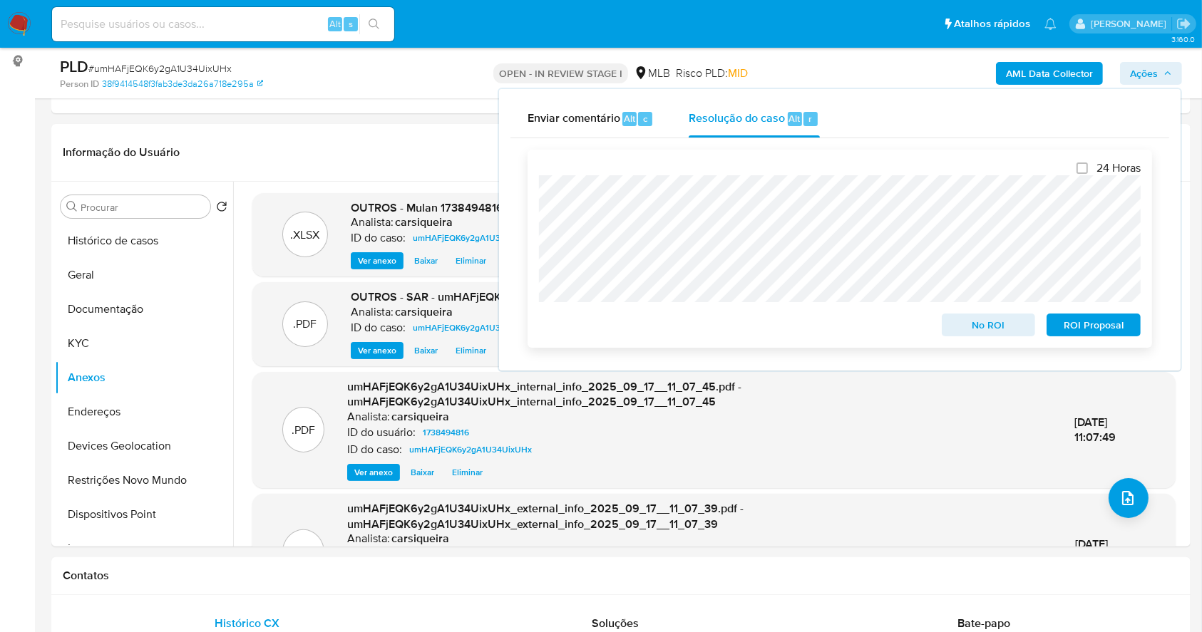
click at [1101, 327] on span "ROI Proposal" at bounding box center [1093, 325] width 74 height 20
click at [167, 66] on span "# umHAFjEQK6y2gA1U34UixUHx" at bounding box center [159, 68] width 143 height 14
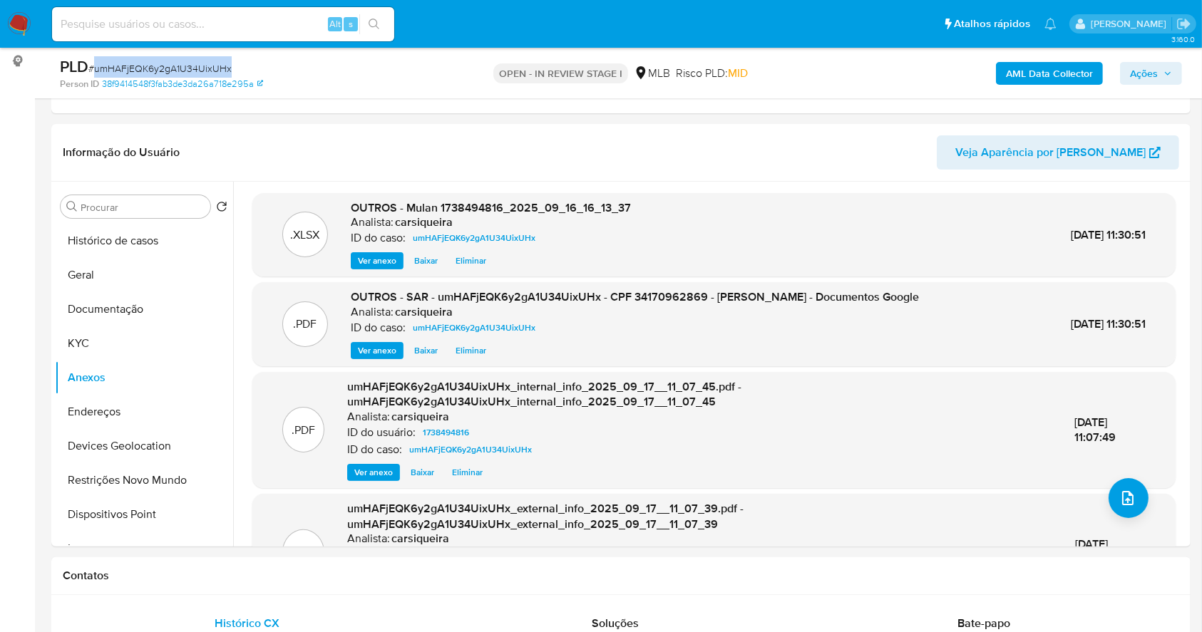
click at [167, 66] on span "# umHAFjEQK6y2gA1U34UixUHx" at bounding box center [159, 68] width 143 height 14
copy span "umHAFjEQK6y2gA1U34UixUHx"
click at [1156, 66] on span "Ações" at bounding box center [1144, 73] width 28 height 23
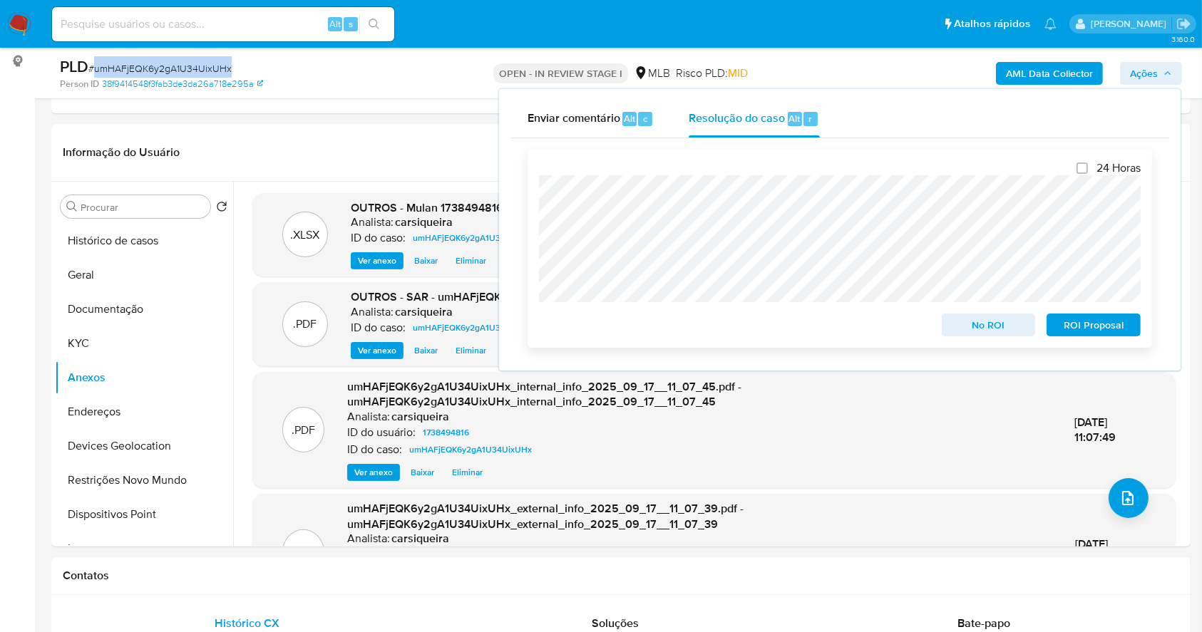
click at [1101, 328] on span "ROI Proposal" at bounding box center [1093, 325] width 74 height 20
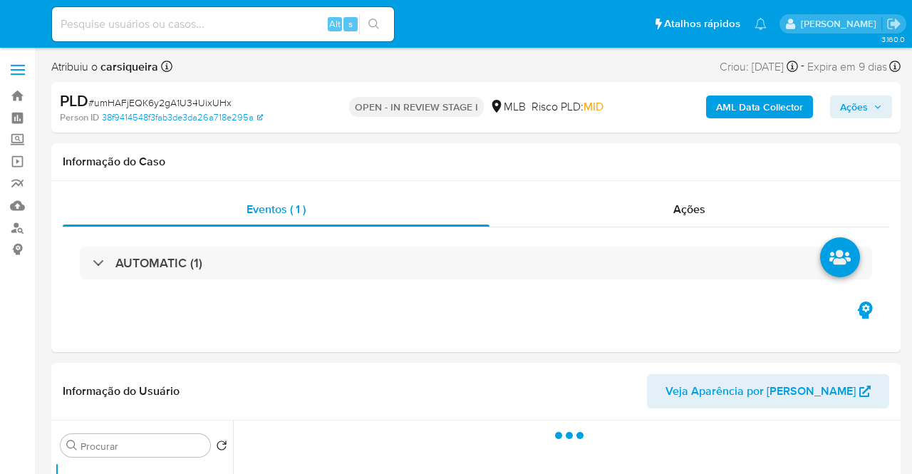
select select "10"
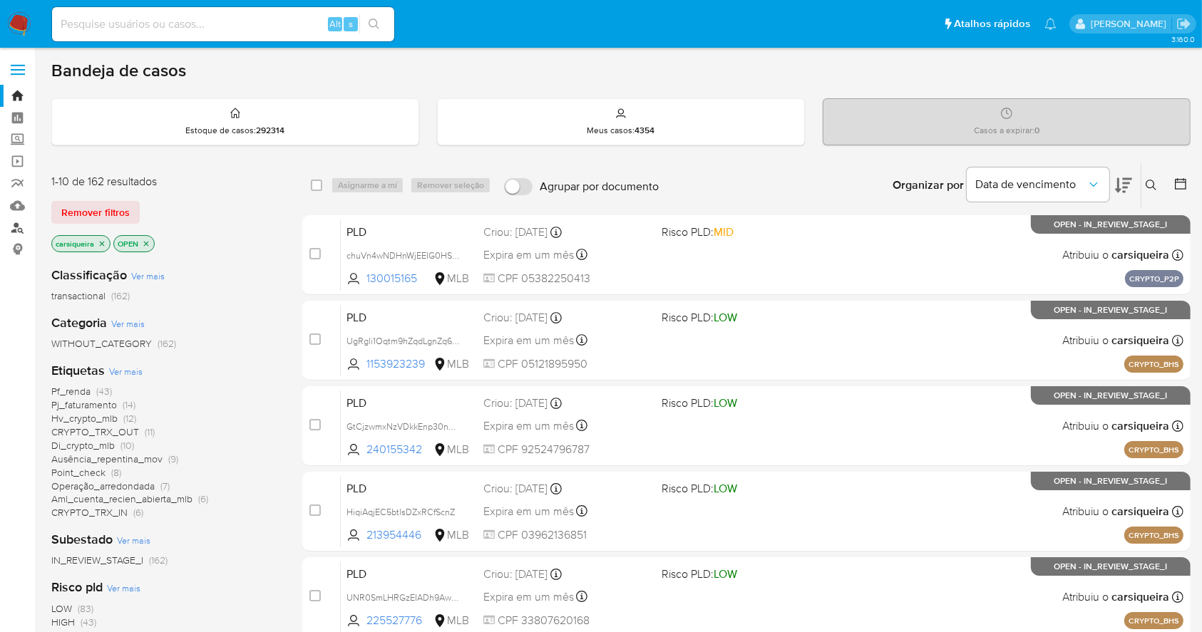
click at [24, 230] on link "Localizador de pessoas" at bounding box center [85, 228] width 170 height 22
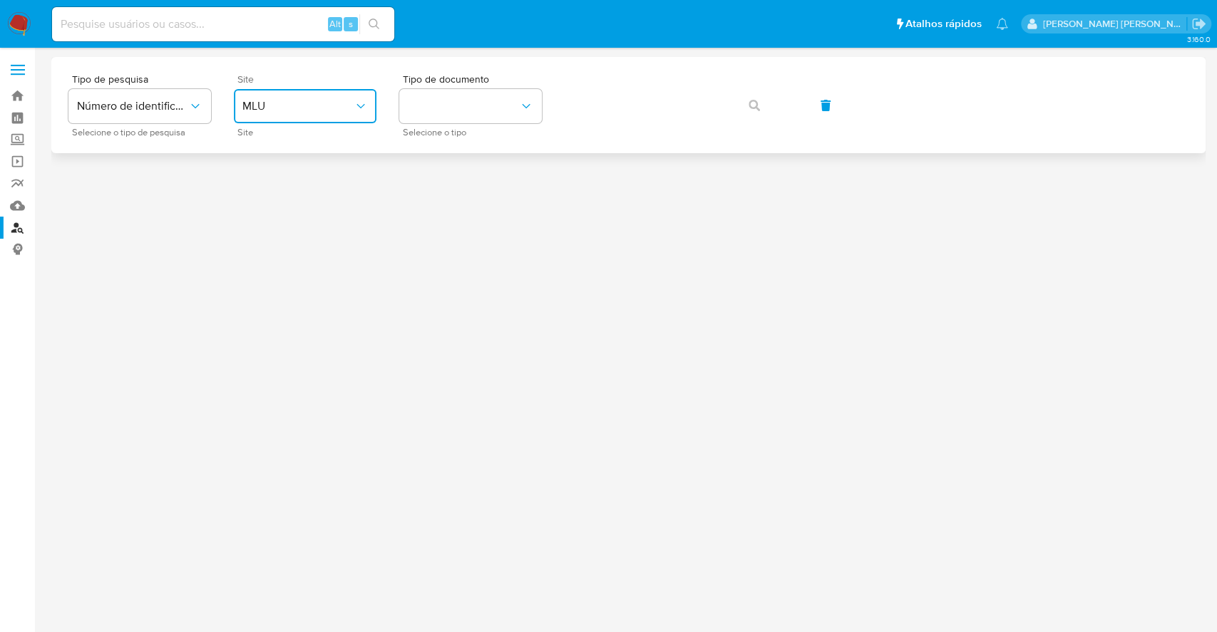
click at [334, 113] on span "MLU" at bounding box center [297, 106] width 111 height 14
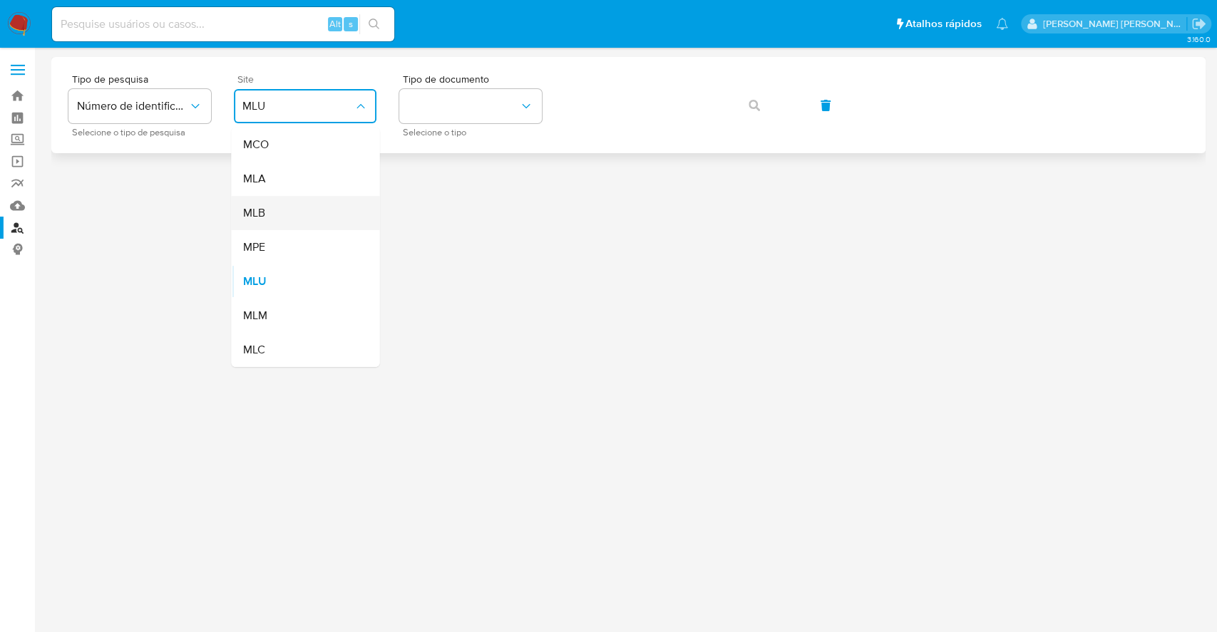
click at [321, 220] on div "MLB" at bounding box center [300, 213] width 117 height 34
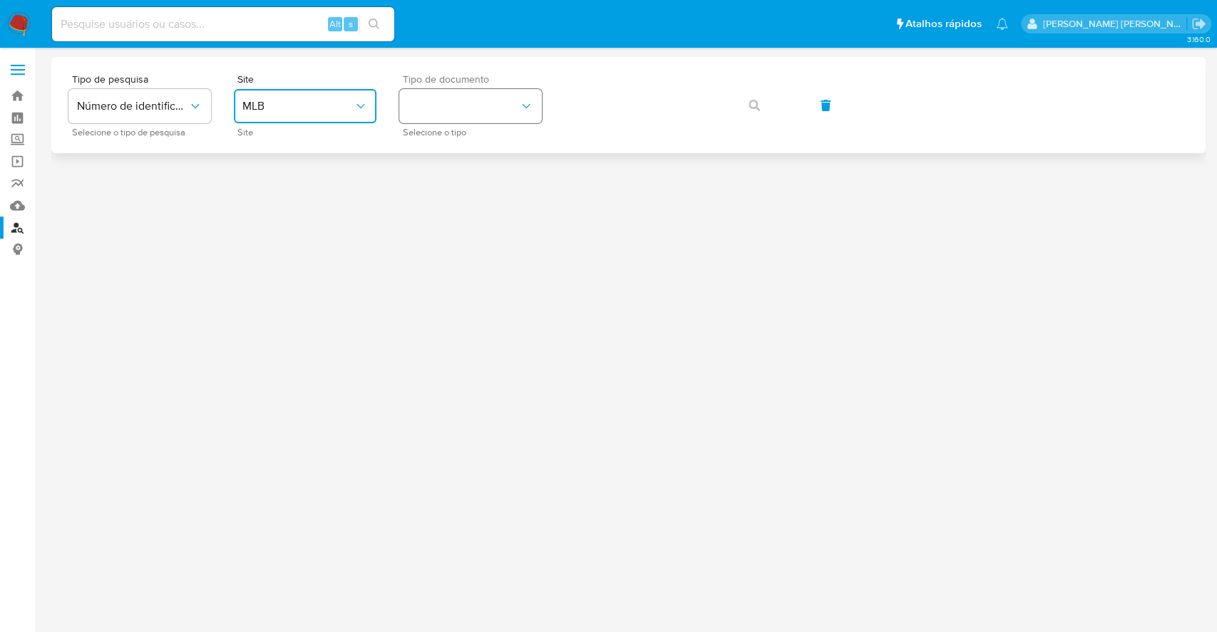
click at [461, 105] on button "identificationType" at bounding box center [470, 106] width 143 height 34
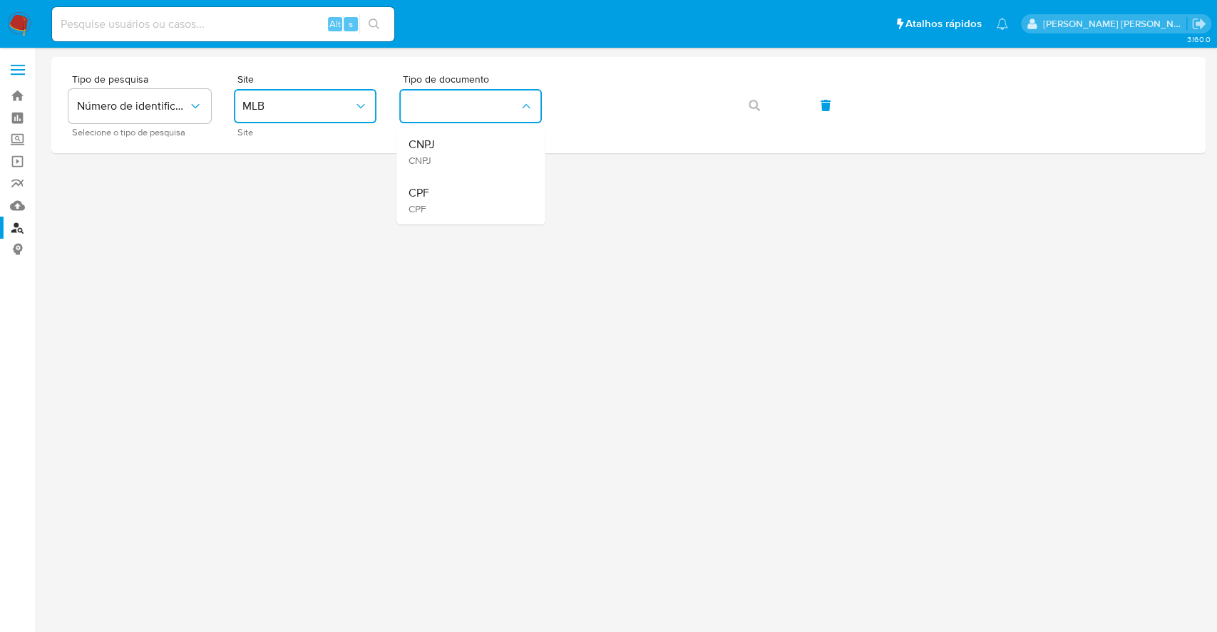
drag, startPoint x: 461, startPoint y: 203, endPoint x: 575, endPoint y: 155, distance: 123.9
click at [463, 202] on div "CPF CPF" at bounding box center [466, 200] width 117 height 48
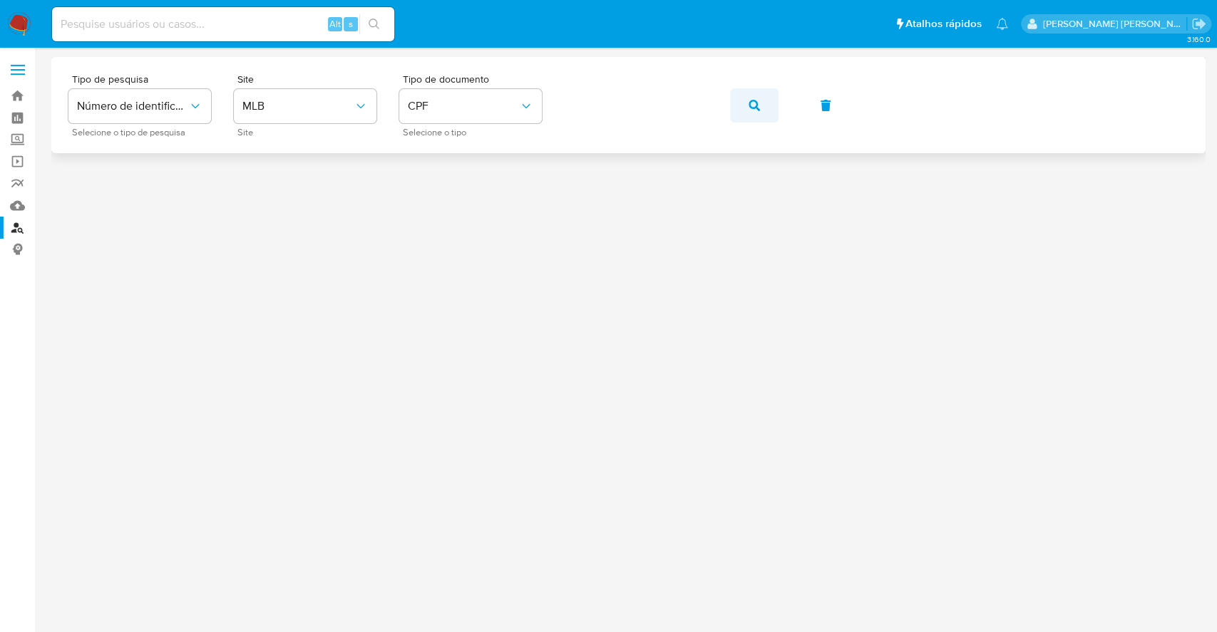
click at [748, 108] on icon "button" at bounding box center [753, 105] width 11 height 11
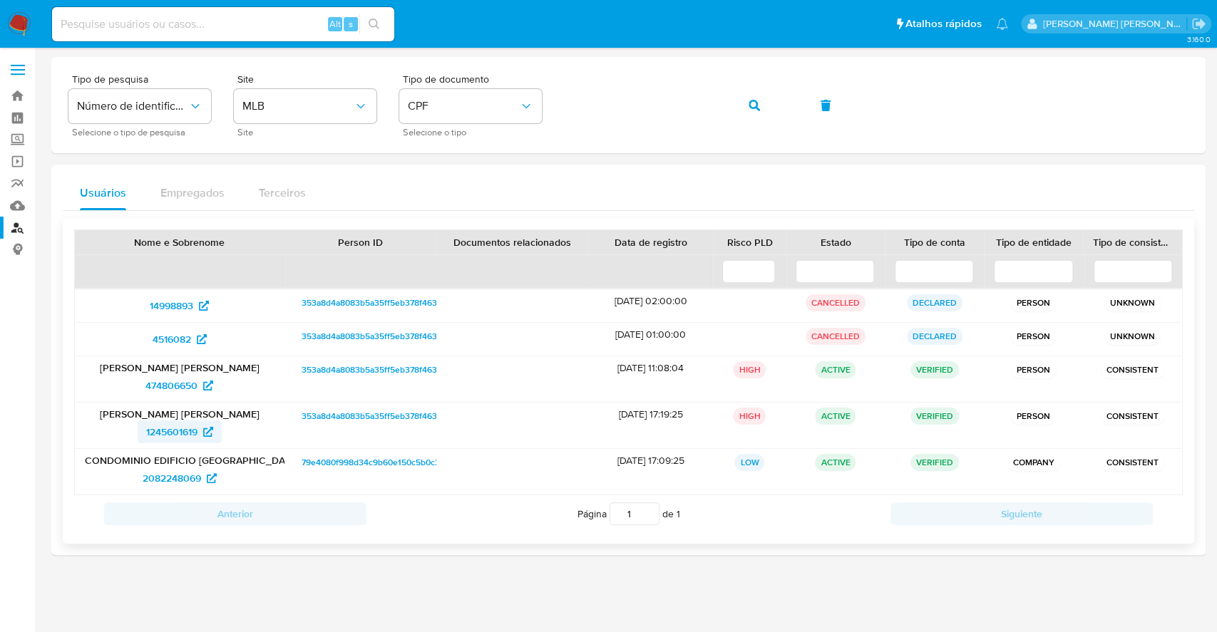
click at [170, 432] on span "1245601619" at bounding box center [171, 432] width 51 height 23
click at [182, 377] on span "474806650" at bounding box center [171, 385] width 52 height 23
click at [751, 102] on icon "button" at bounding box center [753, 105] width 11 height 11
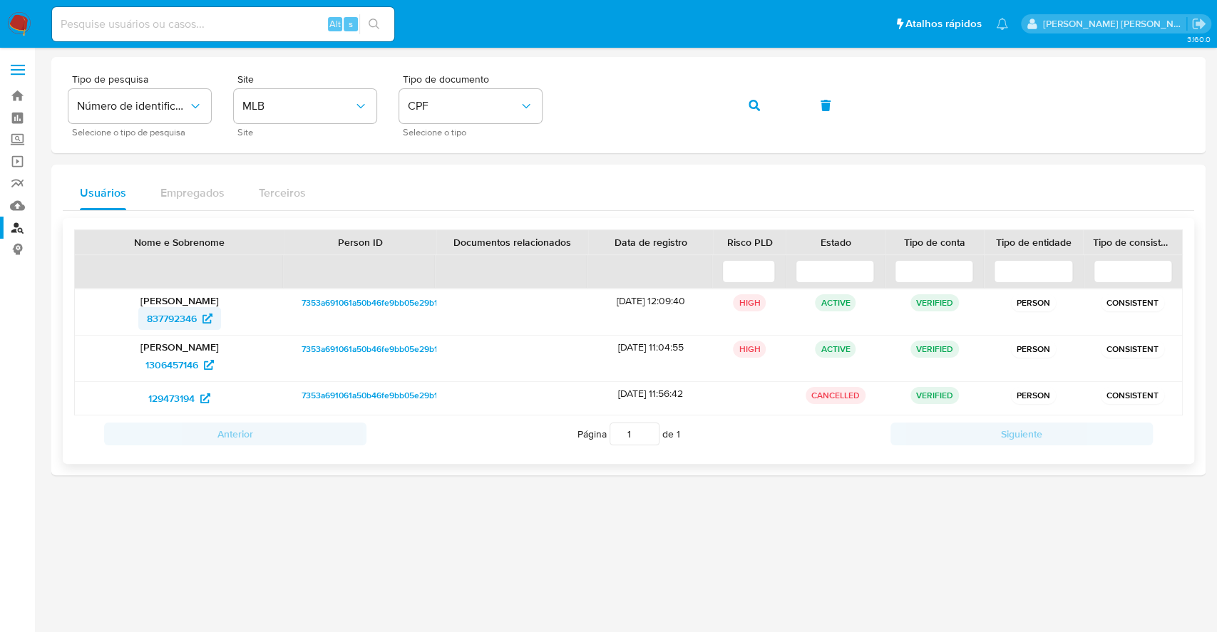
click at [171, 314] on span "837792346" at bounding box center [172, 318] width 50 height 23
click at [172, 362] on span "1306457146" at bounding box center [171, 365] width 53 height 23
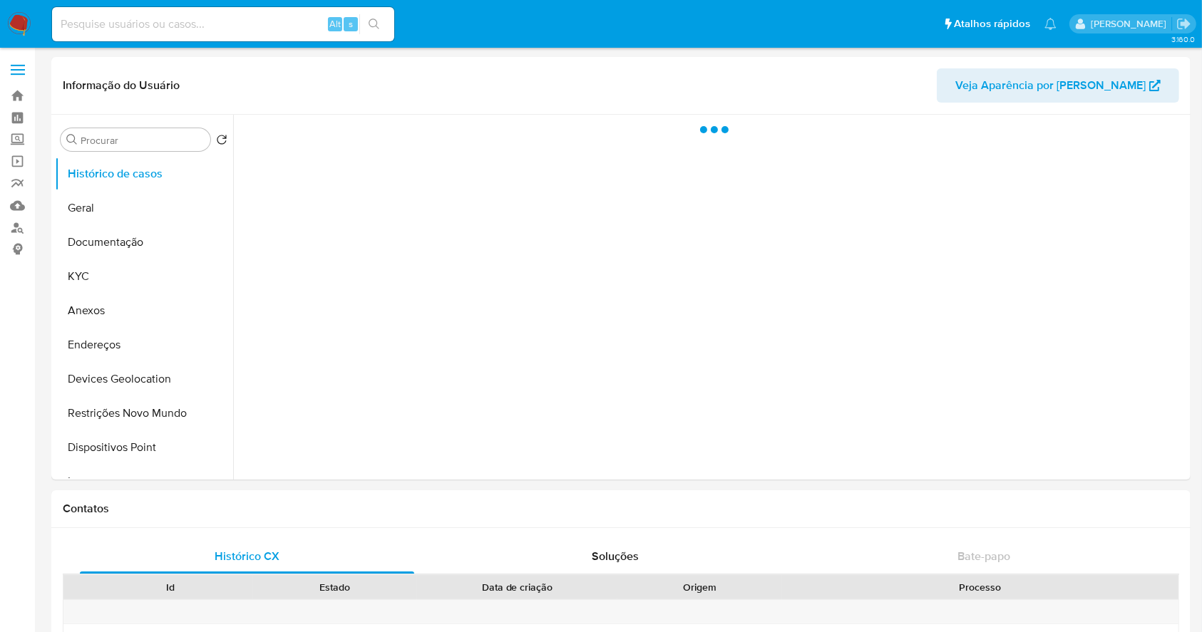
select select "10"
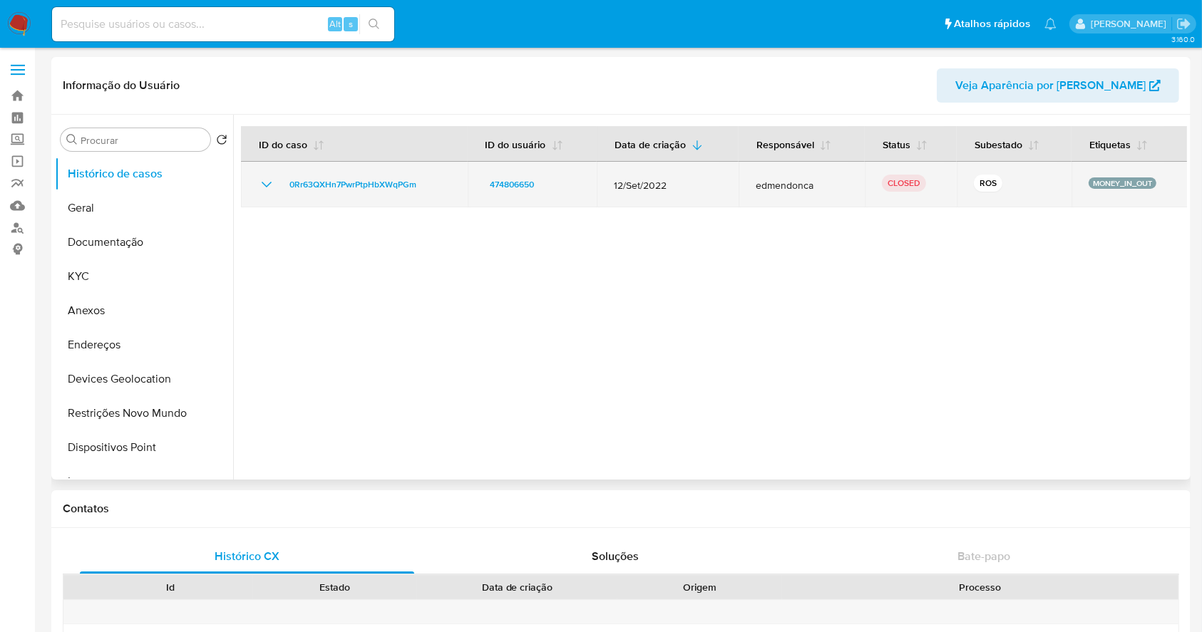
click at [264, 187] on icon "Mostrar/Ocultar" at bounding box center [266, 184] width 17 height 17
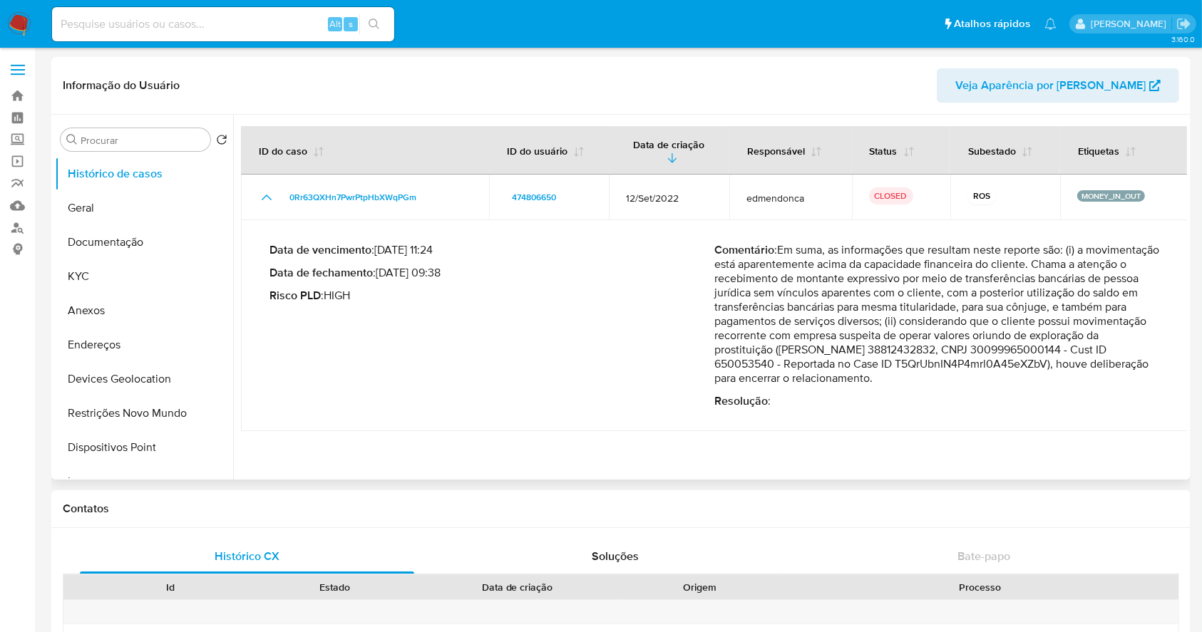
drag, startPoint x: 382, startPoint y: 275, endPoint x: 439, endPoint y: 275, distance: 57.0
click at [439, 275] on p "Data de fechamento : [DATE] 09:38" at bounding box center [491, 273] width 445 height 14
click at [132, 279] on button "KYC" at bounding box center [138, 276] width 167 height 34
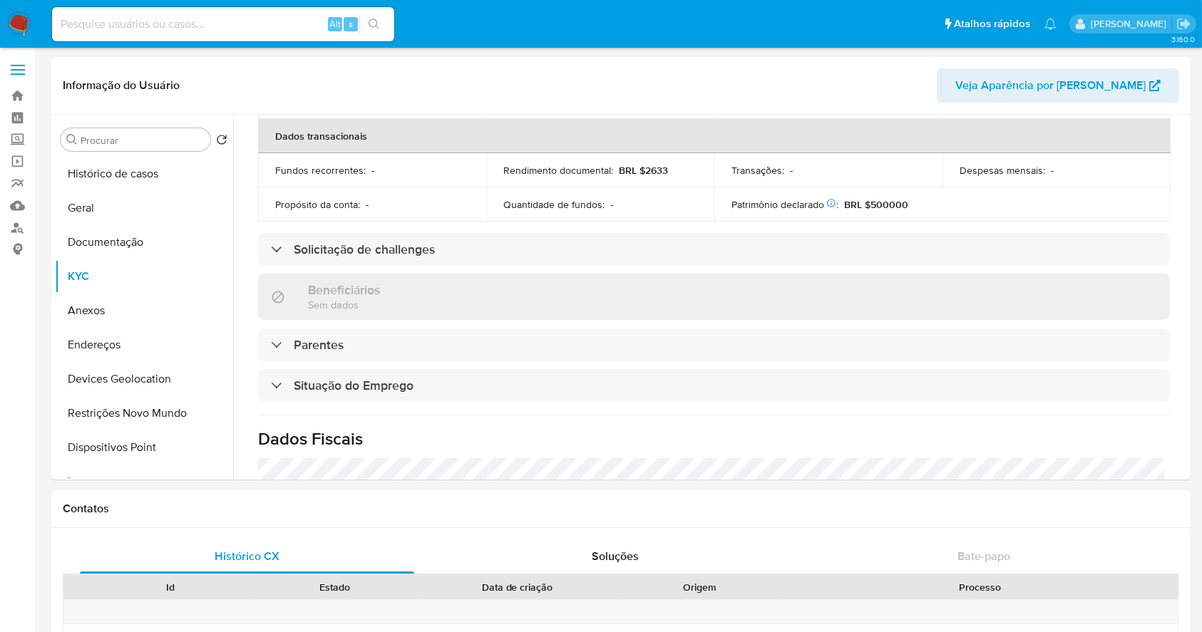
scroll to position [606, 0]
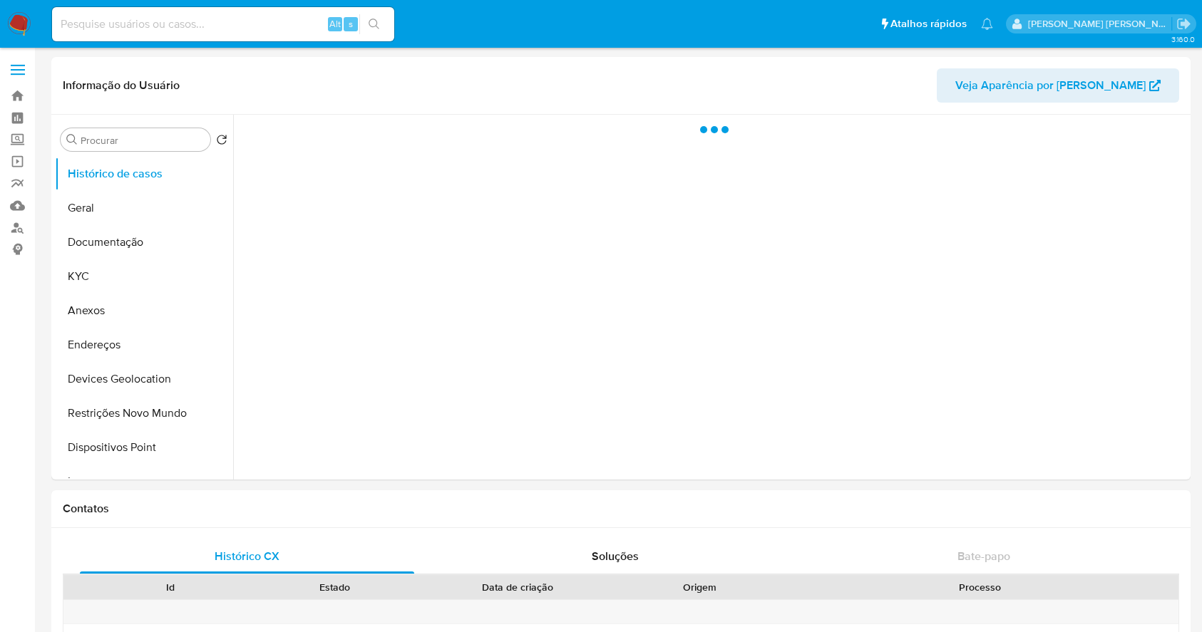
select select "10"
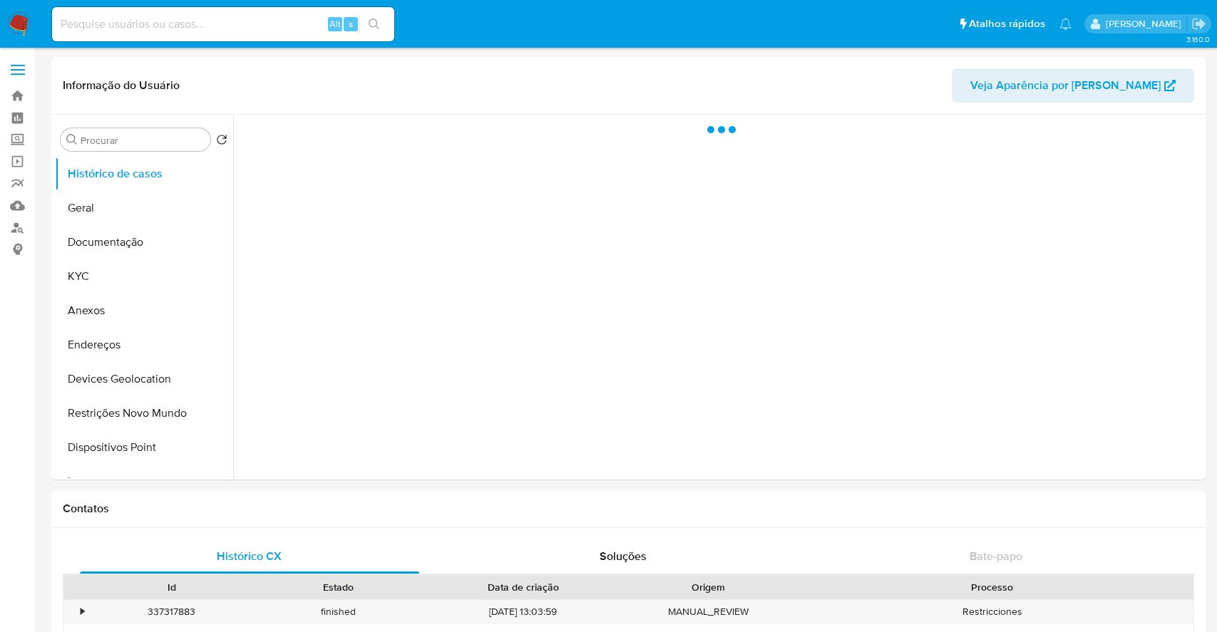
select select "10"
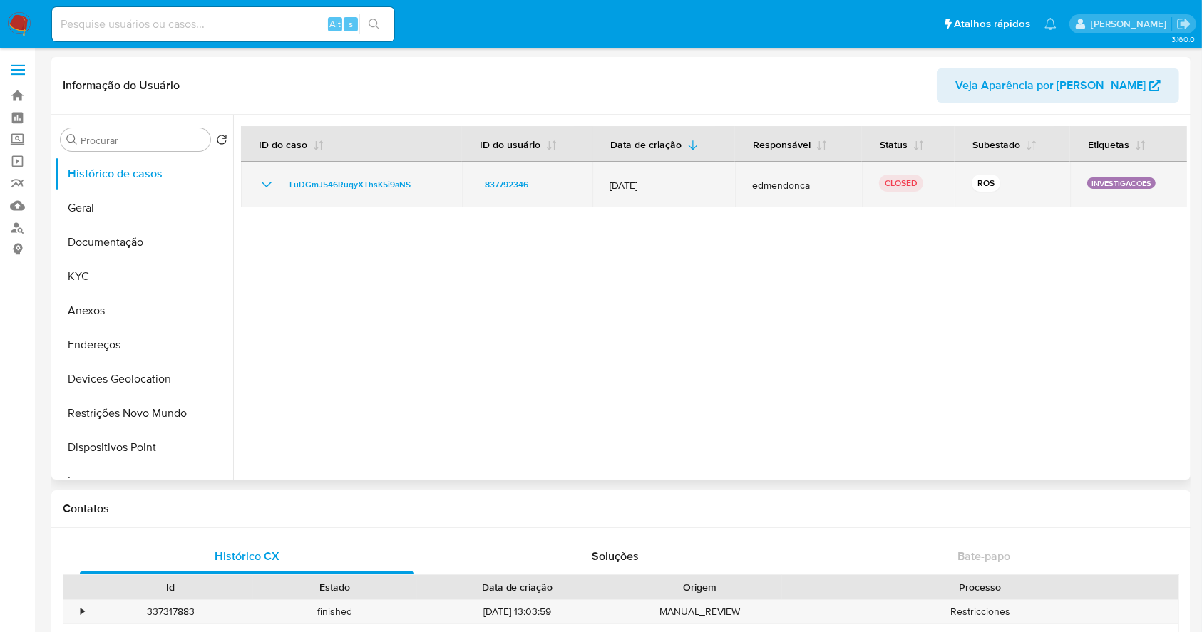
click at [263, 182] on icon "Mostrar/Ocultar" at bounding box center [266, 184] width 17 height 17
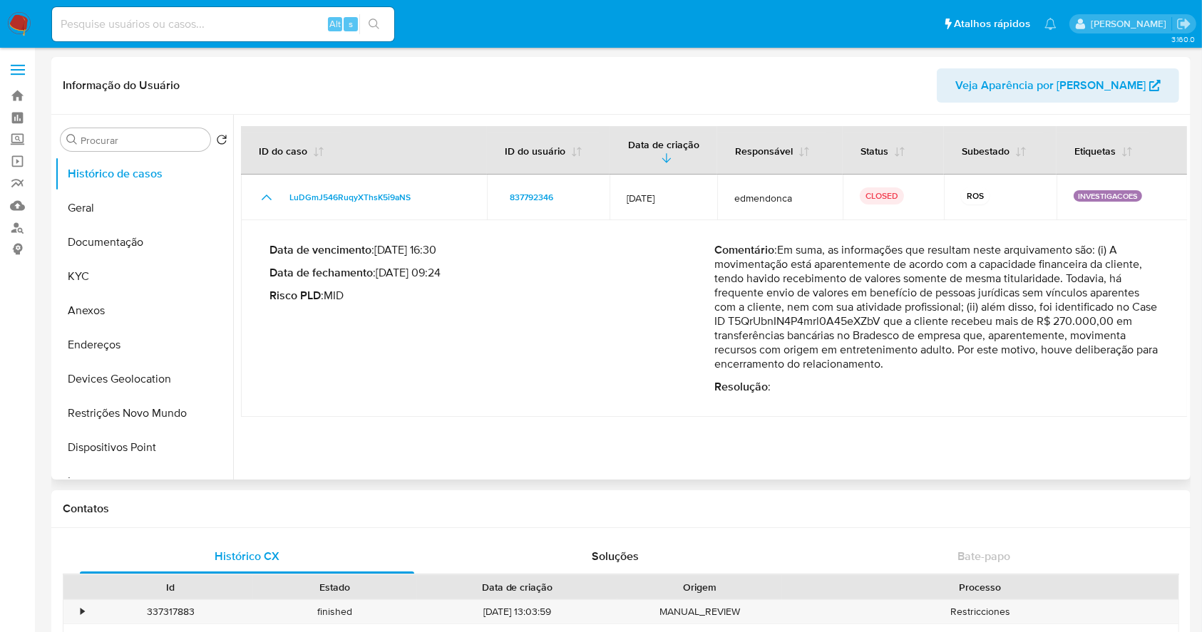
drag, startPoint x: 386, startPoint y: 272, endPoint x: 433, endPoint y: 278, distance: 48.2
click at [433, 277] on p "Data de fechamento : 21/09/2022 09:24" at bounding box center [491, 273] width 445 height 14
click at [433, 279] on p "Data de fechamento : 21/09/2022 09:24" at bounding box center [491, 273] width 445 height 14
drag, startPoint x: 438, startPoint y: 276, endPoint x: 381, endPoint y: 275, distance: 57.7
click at [381, 275] on p "Data de fechamento : 21/09/2022 09:24" at bounding box center [491, 273] width 445 height 14
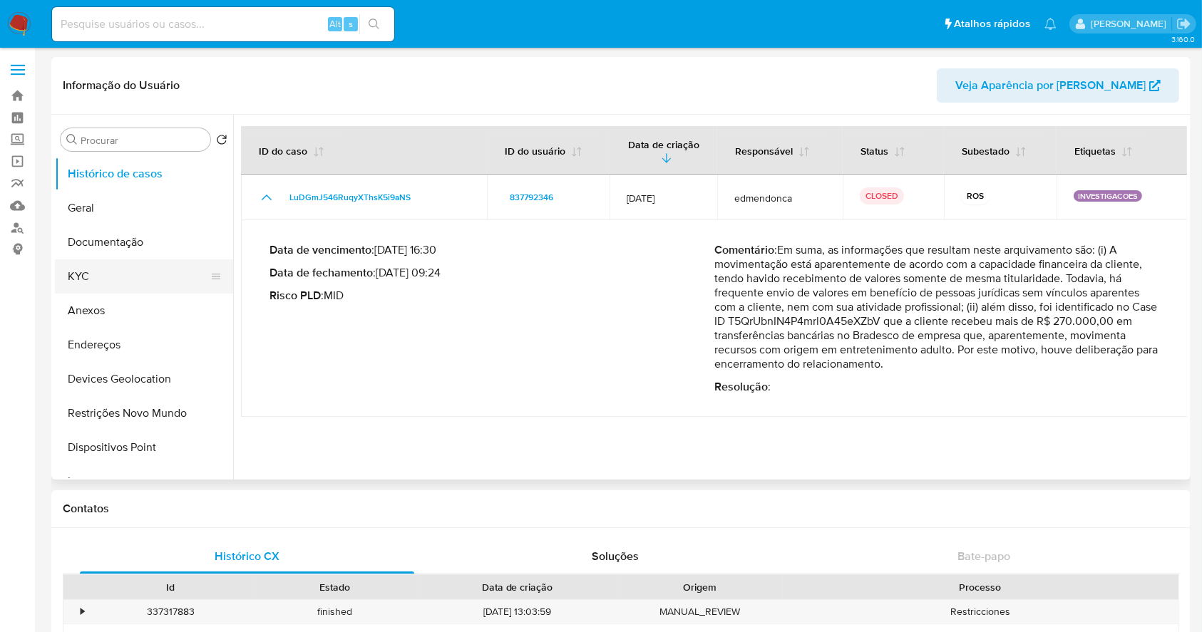
click at [73, 275] on button "KYC" at bounding box center [138, 276] width 167 height 34
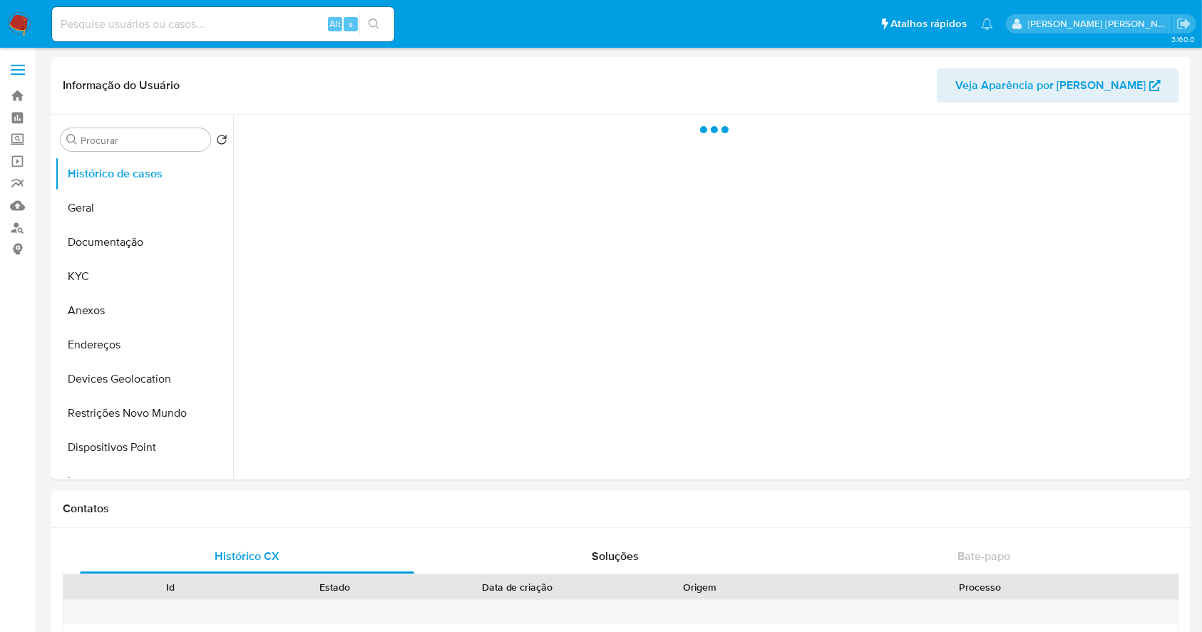
select select "10"
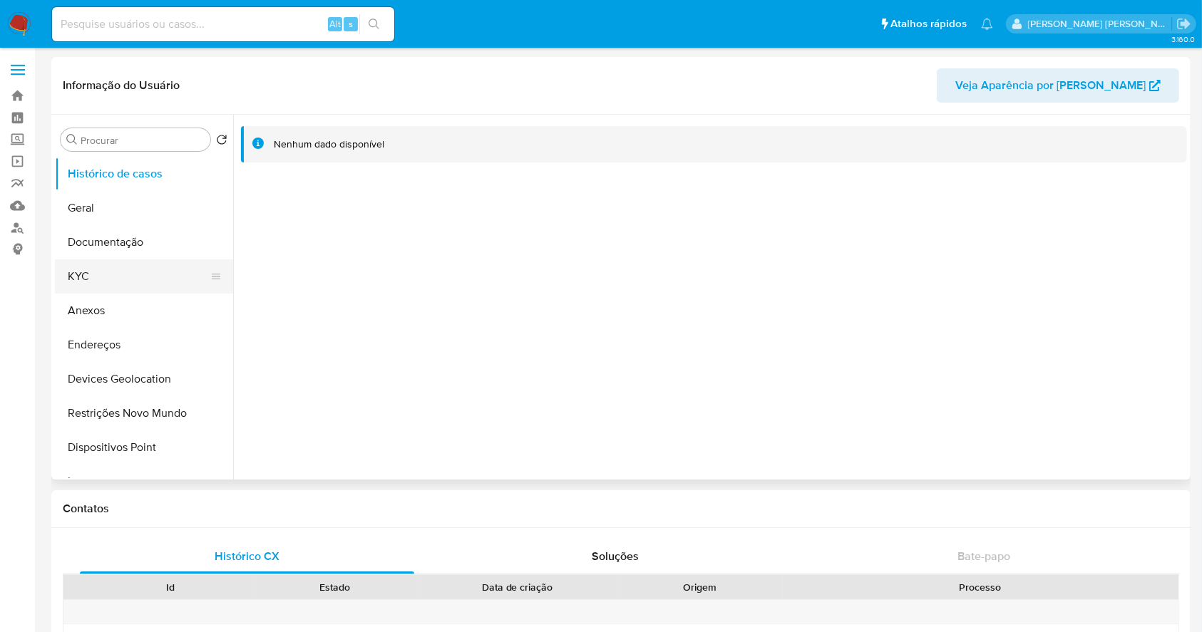
click at [132, 282] on button "KYC" at bounding box center [138, 276] width 167 height 34
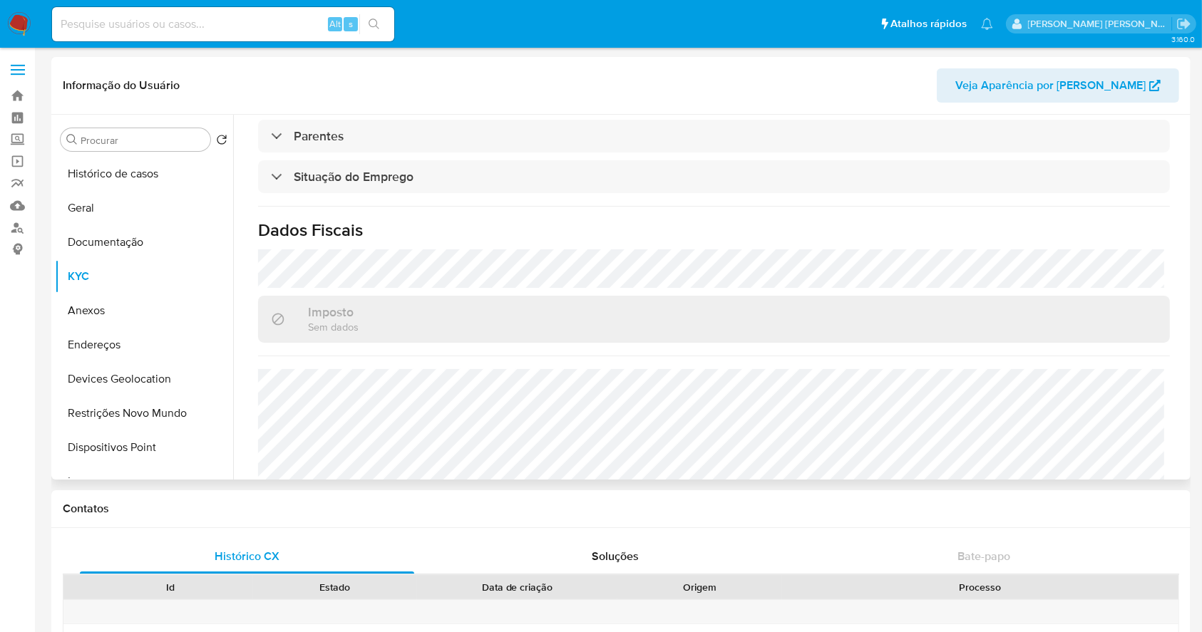
scroll to position [624, 0]
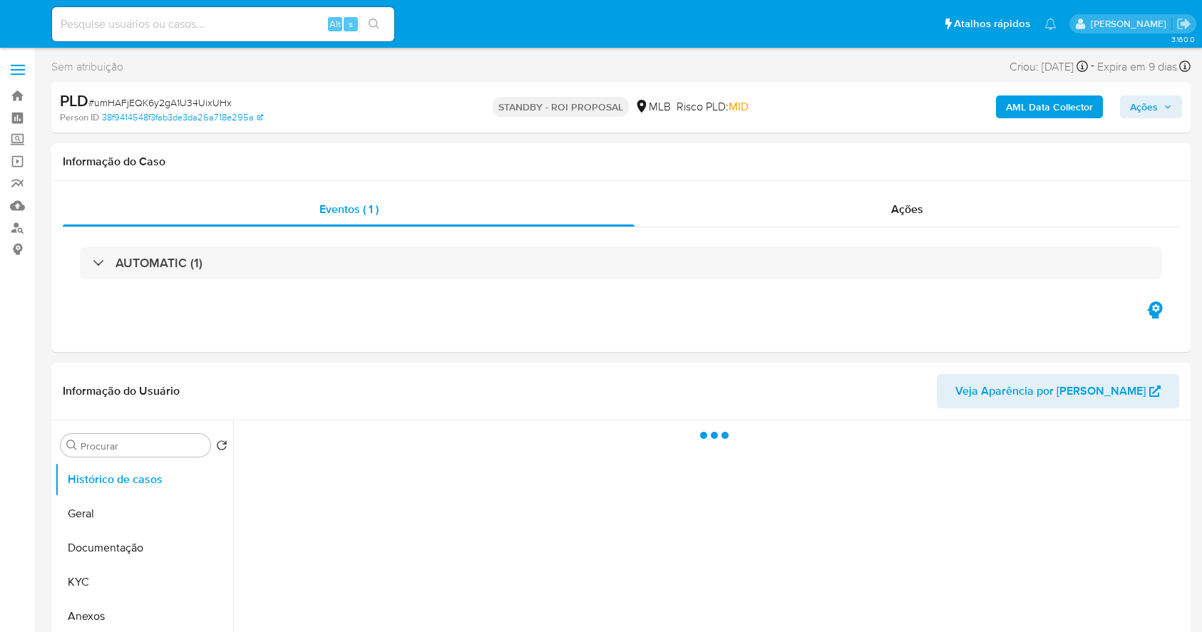
select select "10"
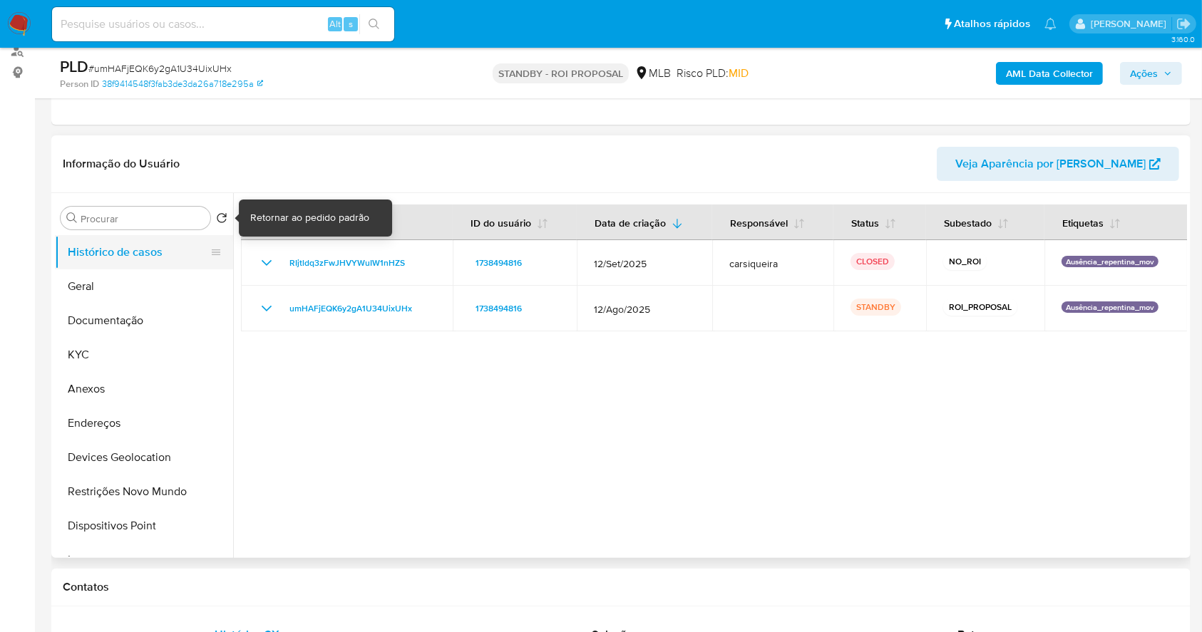
scroll to position [190, 0]
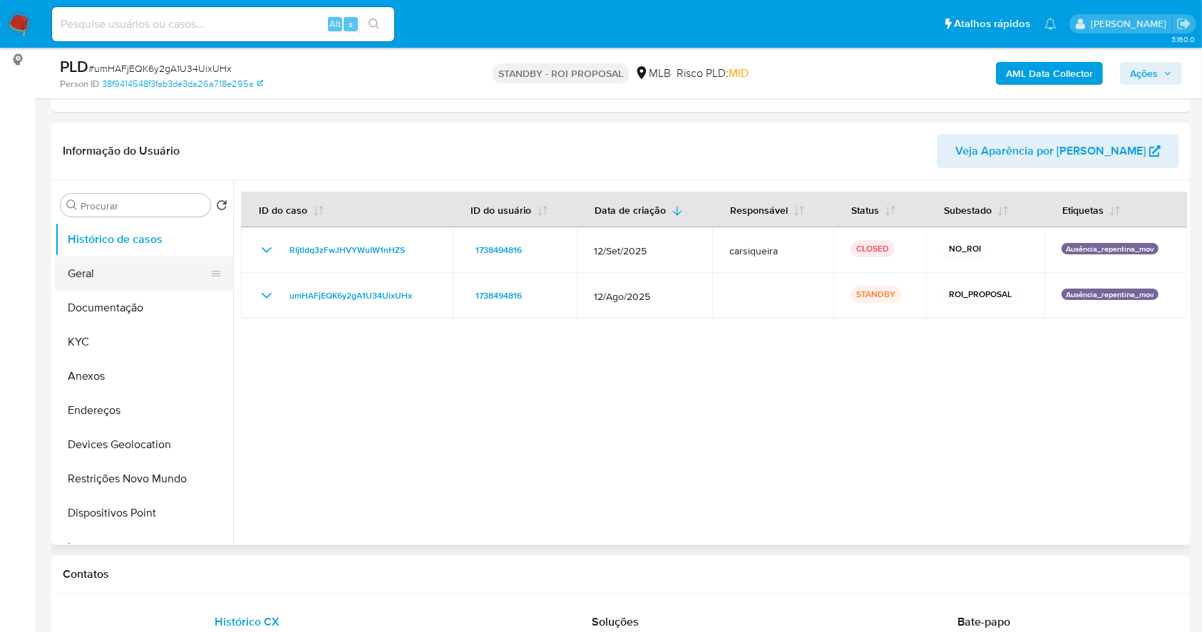
click at [108, 267] on button "Geral" at bounding box center [138, 274] width 167 height 34
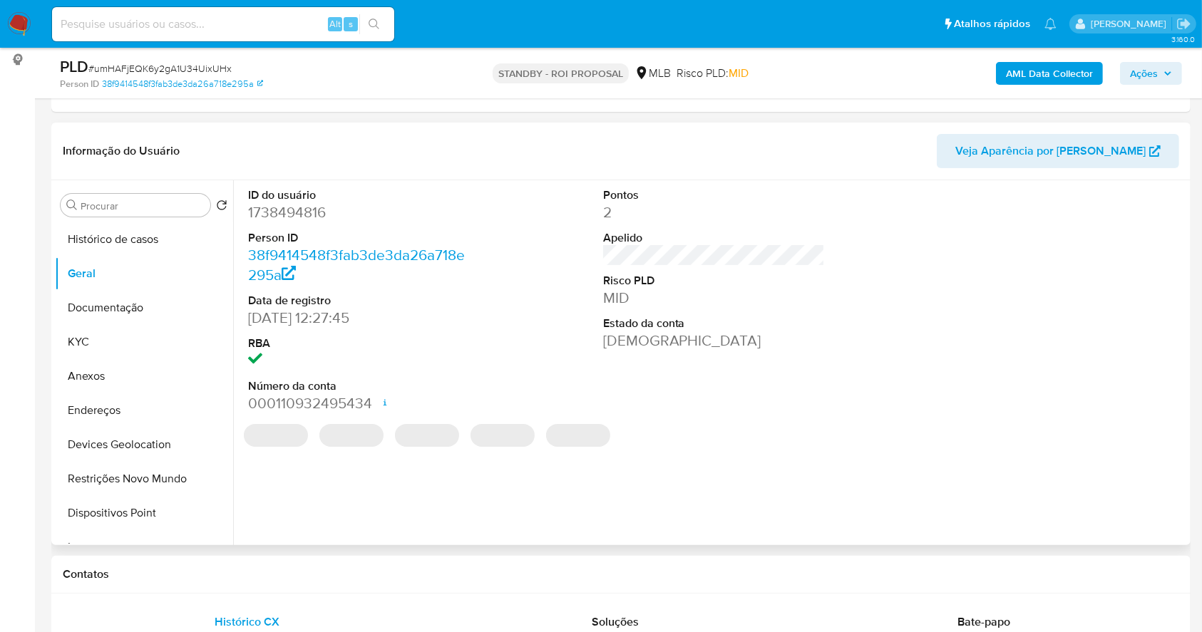
click at [284, 214] on dd "1738494816" at bounding box center [359, 212] width 222 height 20
copy dd "1738494816"
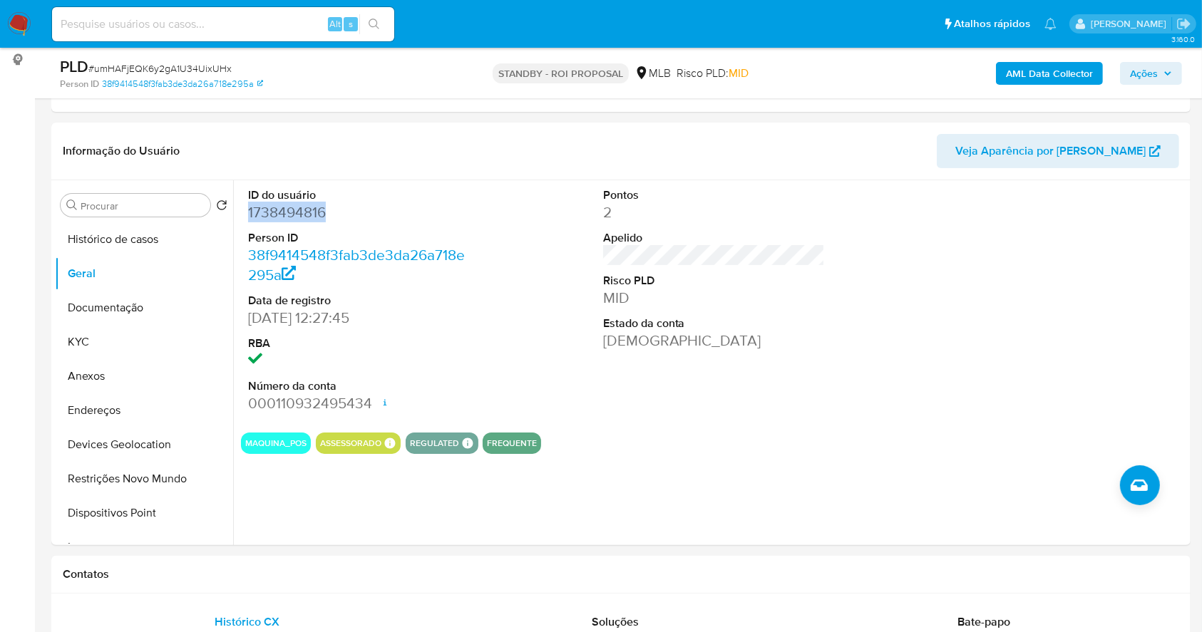
click at [25, 17] on img at bounding box center [19, 24] width 24 height 24
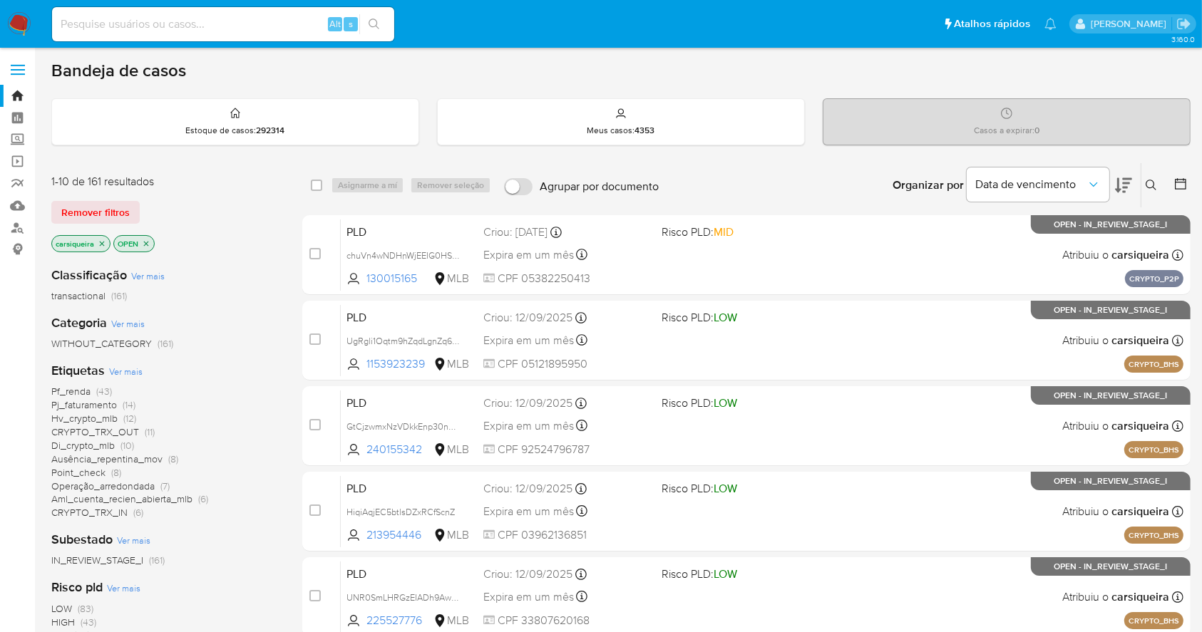
click at [1173, 174] on div at bounding box center [1178, 185] width 26 height 44
click at [1178, 187] on icon at bounding box center [1180, 183] width 11 height 11
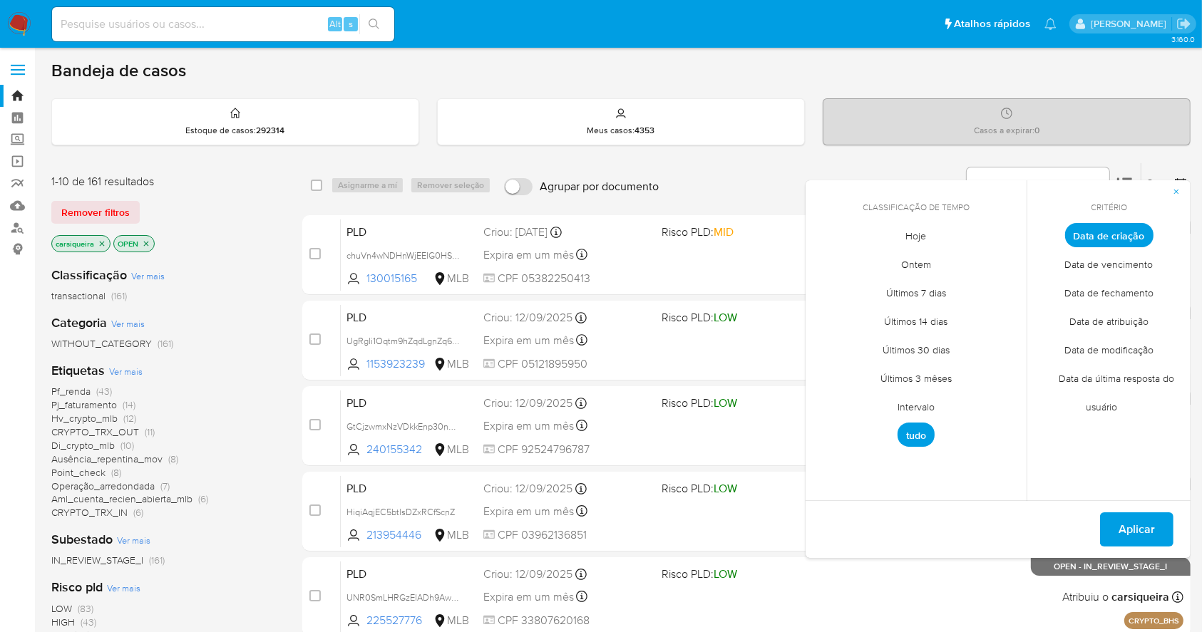
click at [922, 403] on span "Intervalo" at bounding box center [916, 407] width 67 height 29
click at [826, 260] on icon "Mes anterior" at bounding box center [827, 262] width 6 height 10
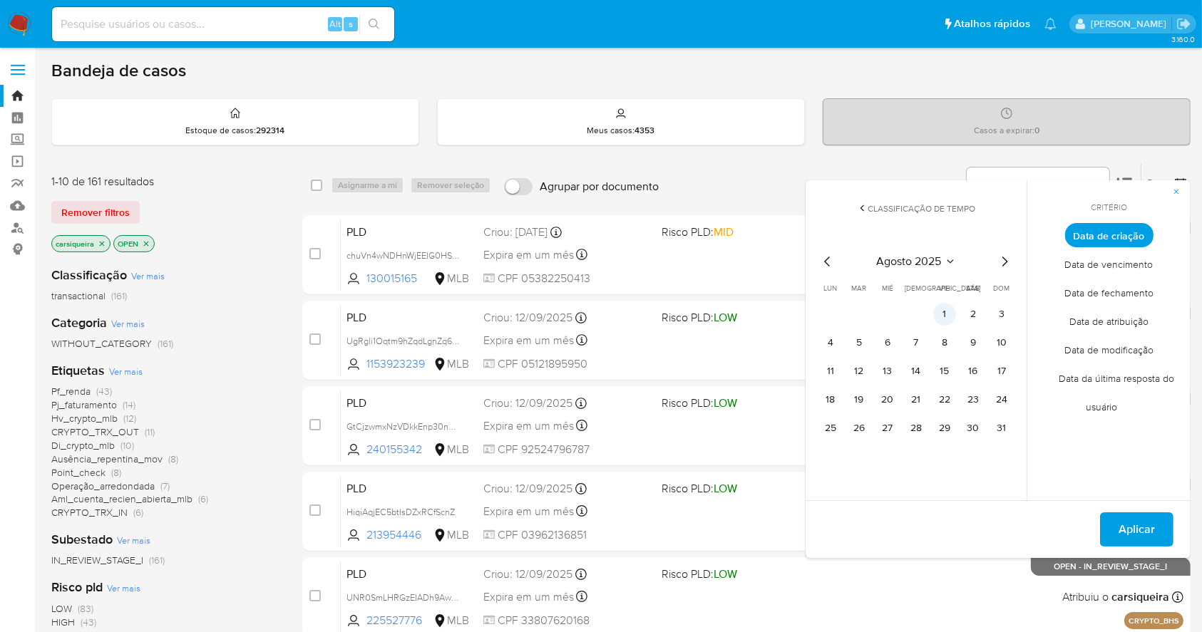
click at [938, 316] on button "1" at bounding box center [944, 314] width 23 height 23
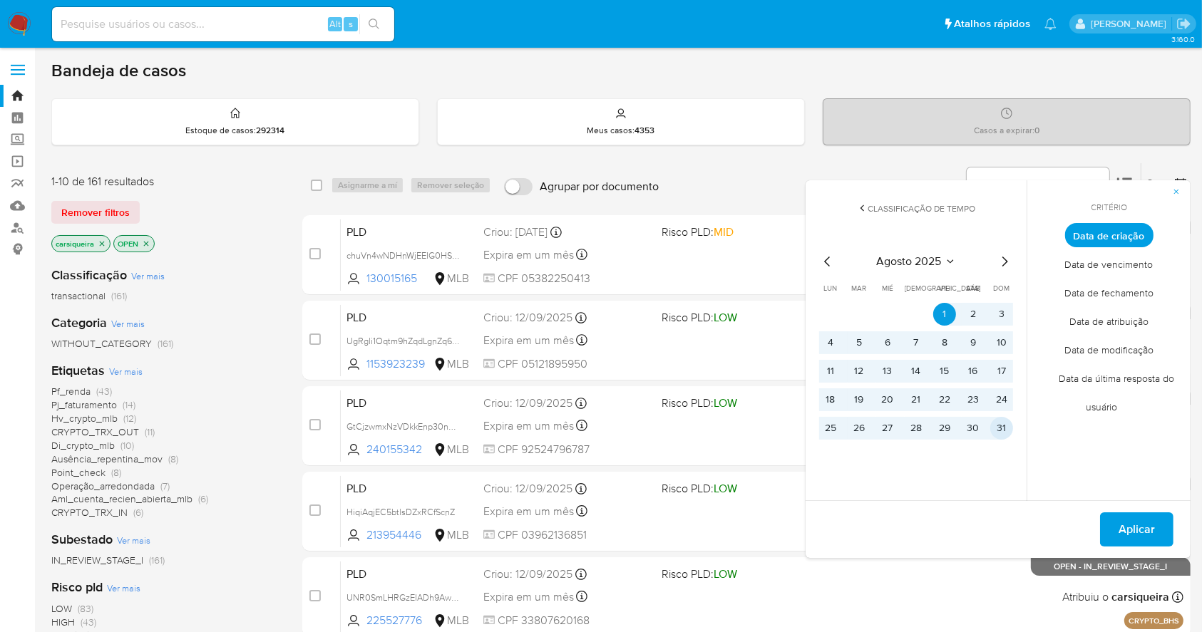
click at [998, 423] on button "31" at bounding box center [1001, 428] width 23 height 23
click at [1156, 528] on button "Aplicar" at bounding box center [1136, 530] width 73 height 34
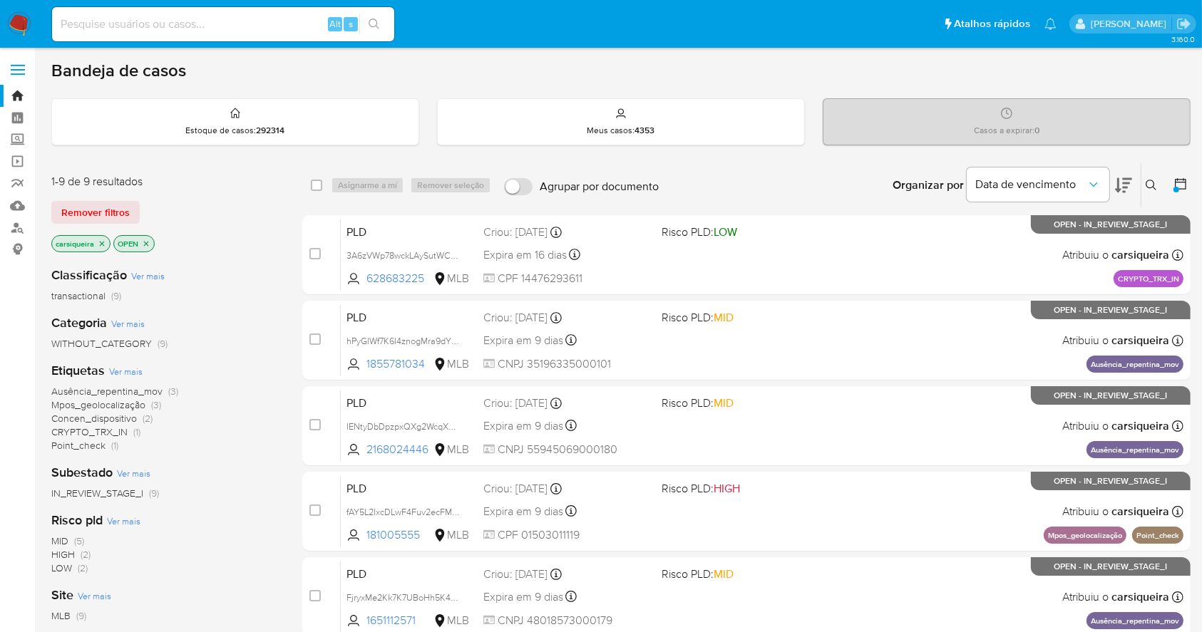
click at [100, 241] on icon "close-filter" at bounding box center [102, 243] width 5 height 5
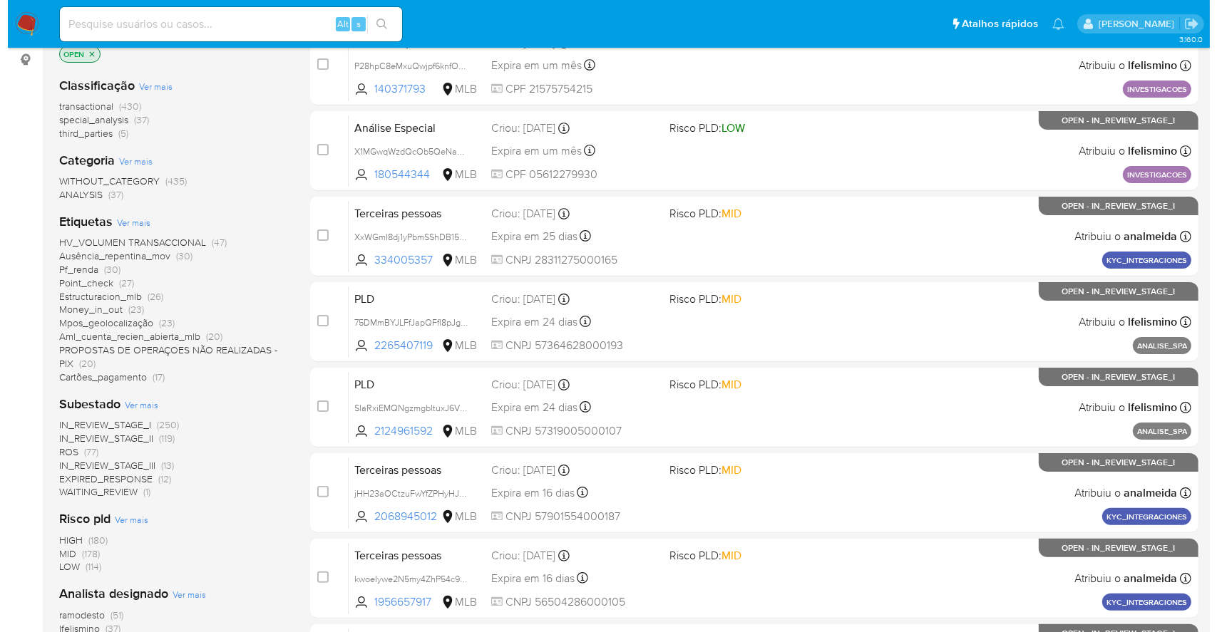
scroll to position [543, 0]
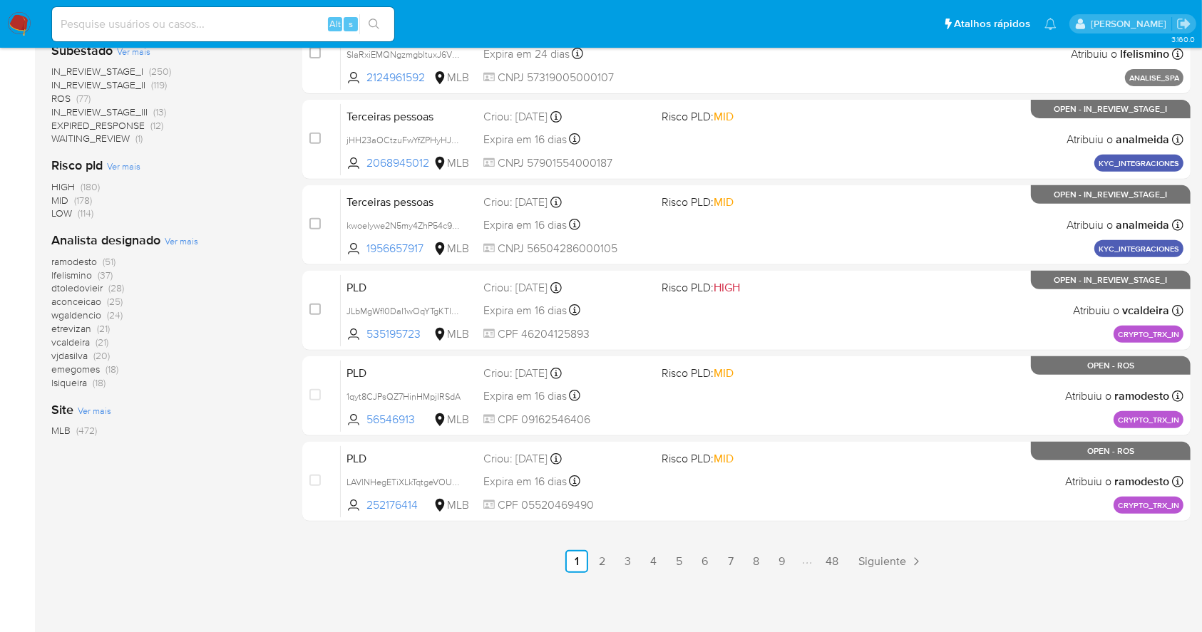
click at [180, 240] on span "Ver mais" at bounding box center [182, 241] width 34 height 13
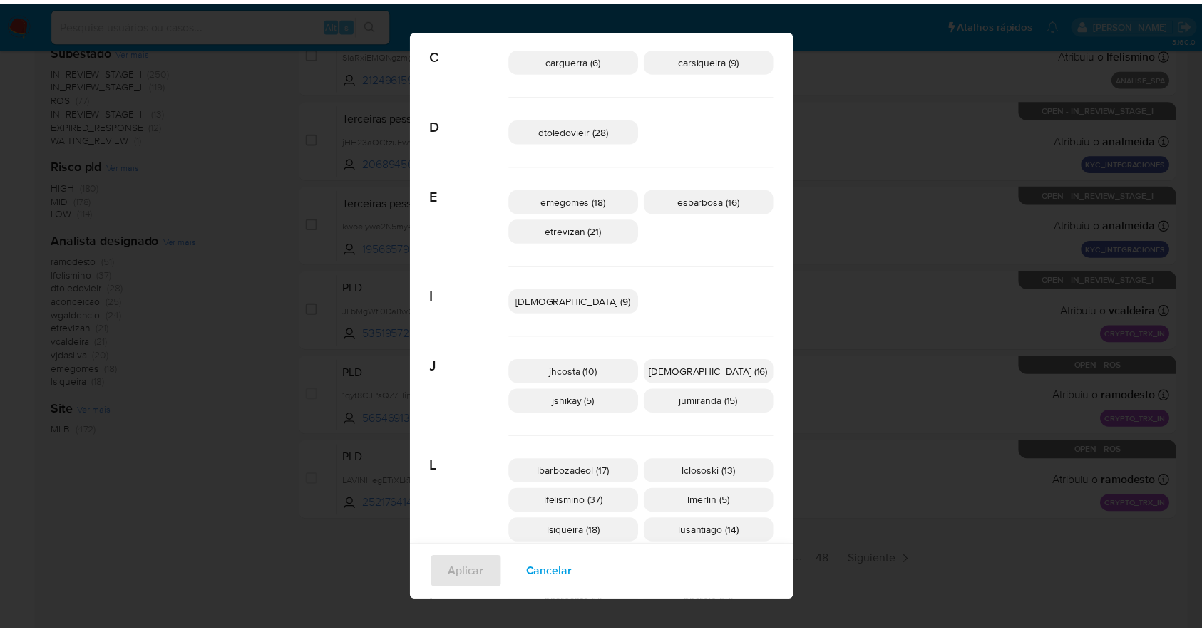
scroll to position [0, 0]
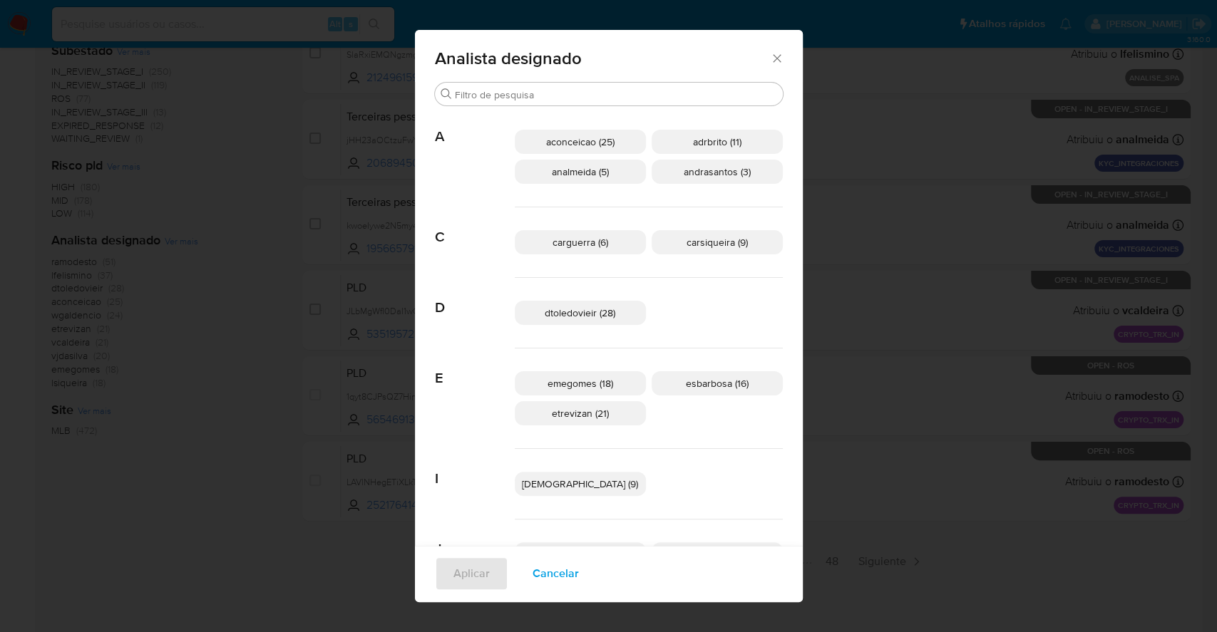
click at [597, 562] on button "Cancelar" at bounding box center [555, 574] width 83 height 34
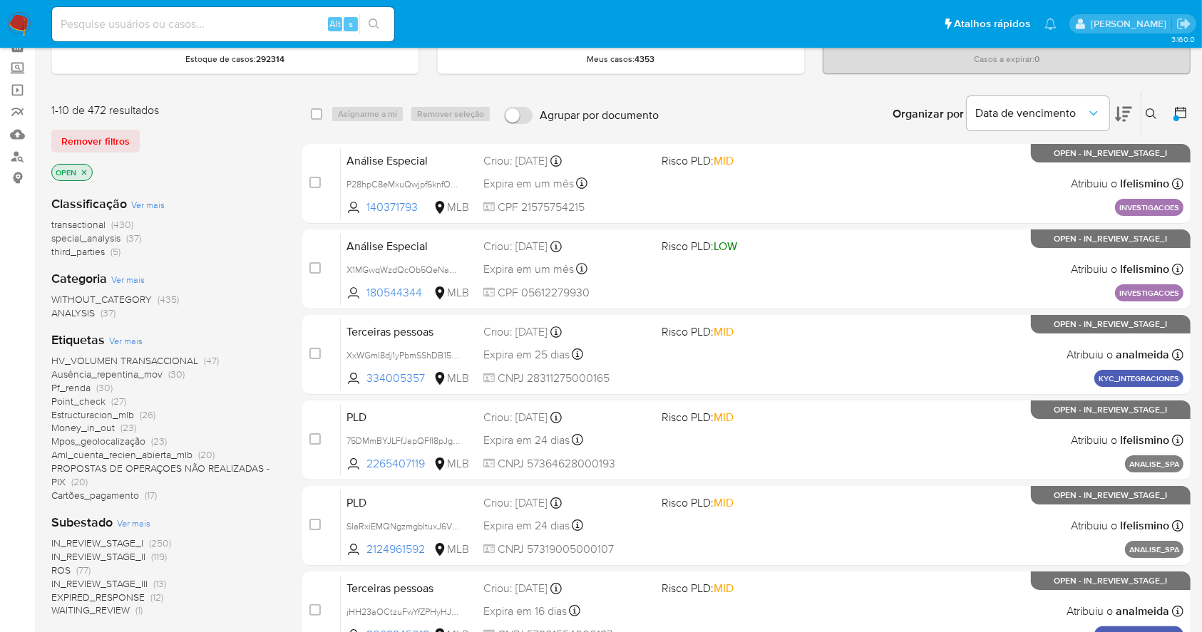
scroll to position [95, 0]
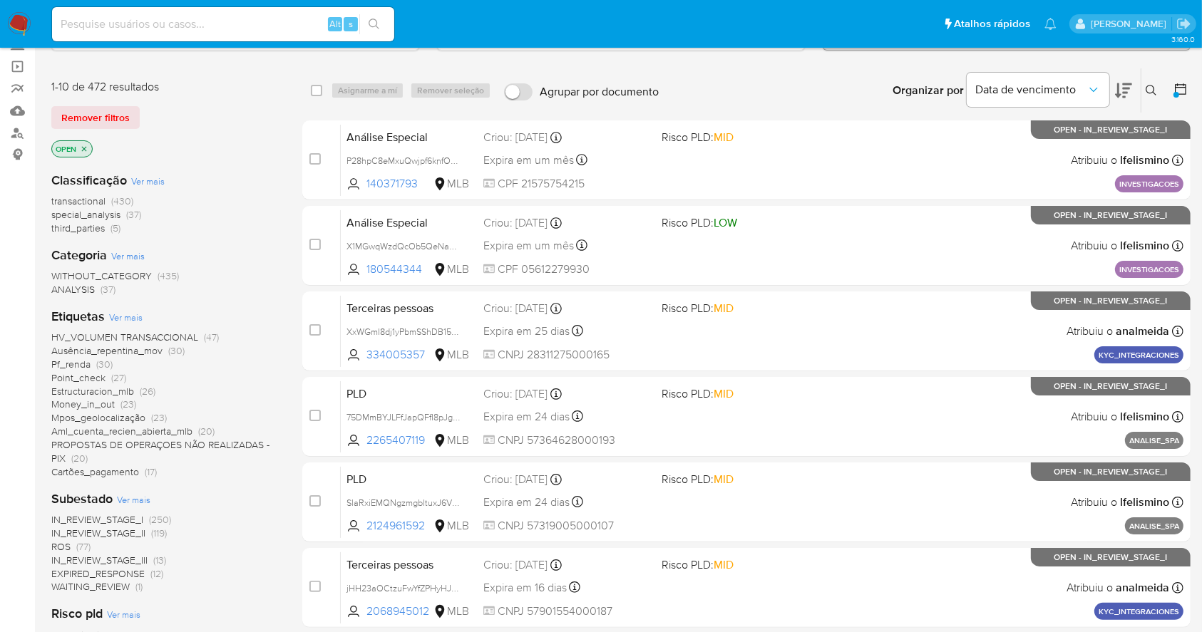
click at [19, 25] on img at bounding box center [19, 24] width 24 height 24
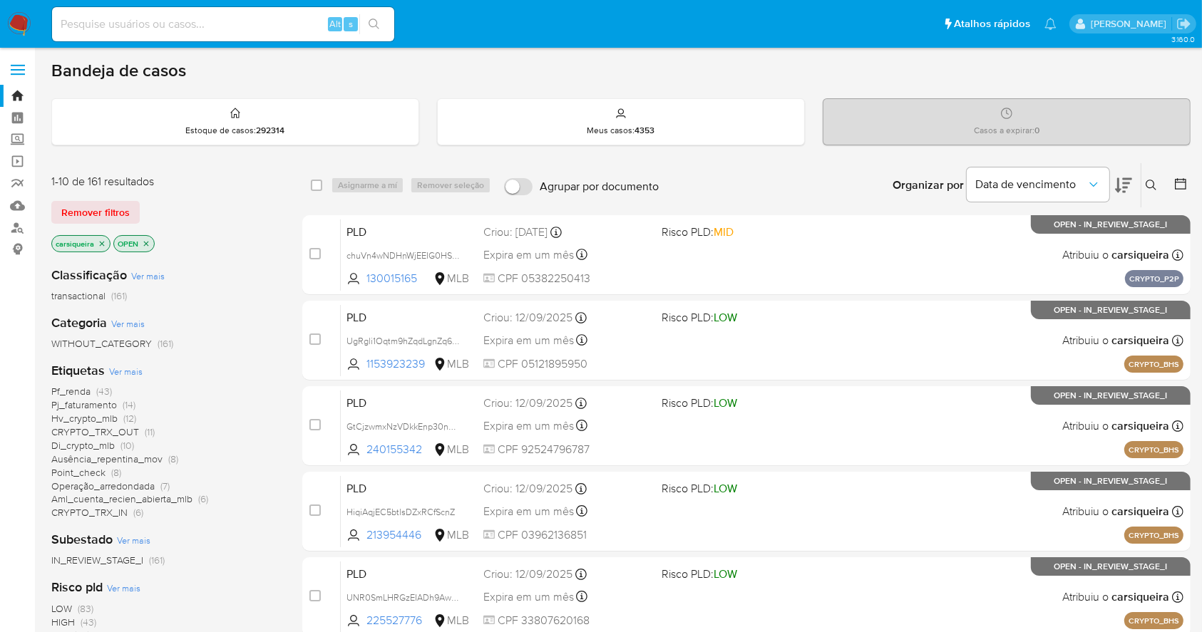
click at [1178, 180] on icon at bounding box center [1180, 183] width 11 height 11
click at [1180, 182] on icon at bounding box center [1180, 184] width 14 height 14
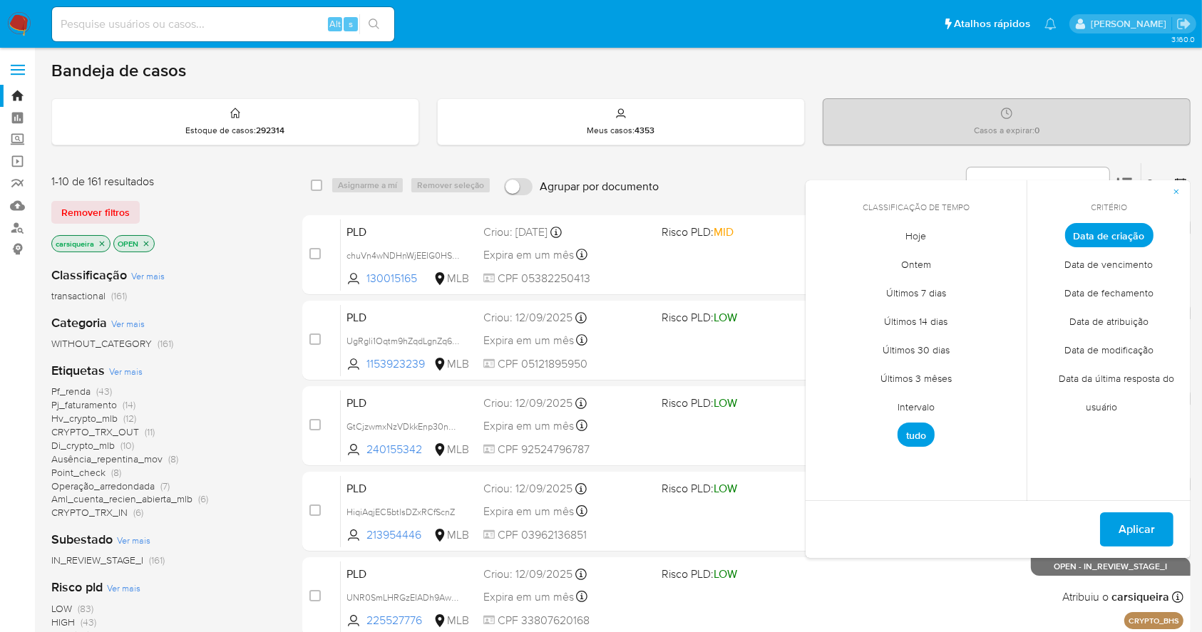
click at [920, 408] on span "Intervalo" at bounding box center [916, 407] width 67 height 29
click at [821, 261] on icon "Mes anterior" at bounding box center [827, 261] width 17 height 17
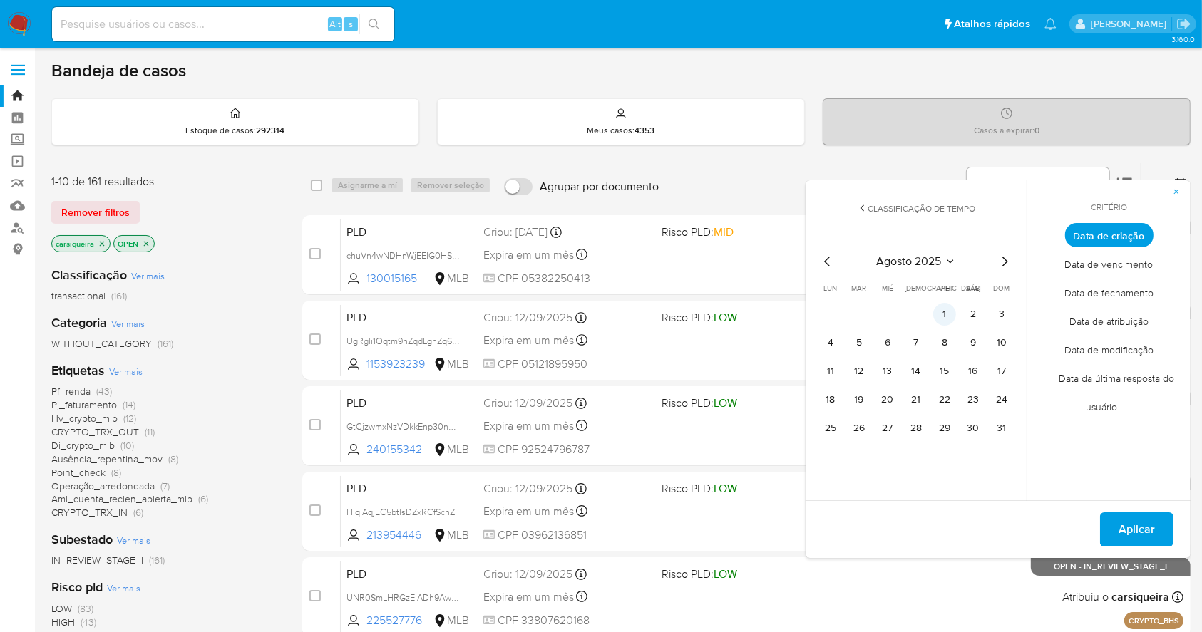
click at [941, 317] on button "1" at bounding box center [944, 314] width 23 height 23
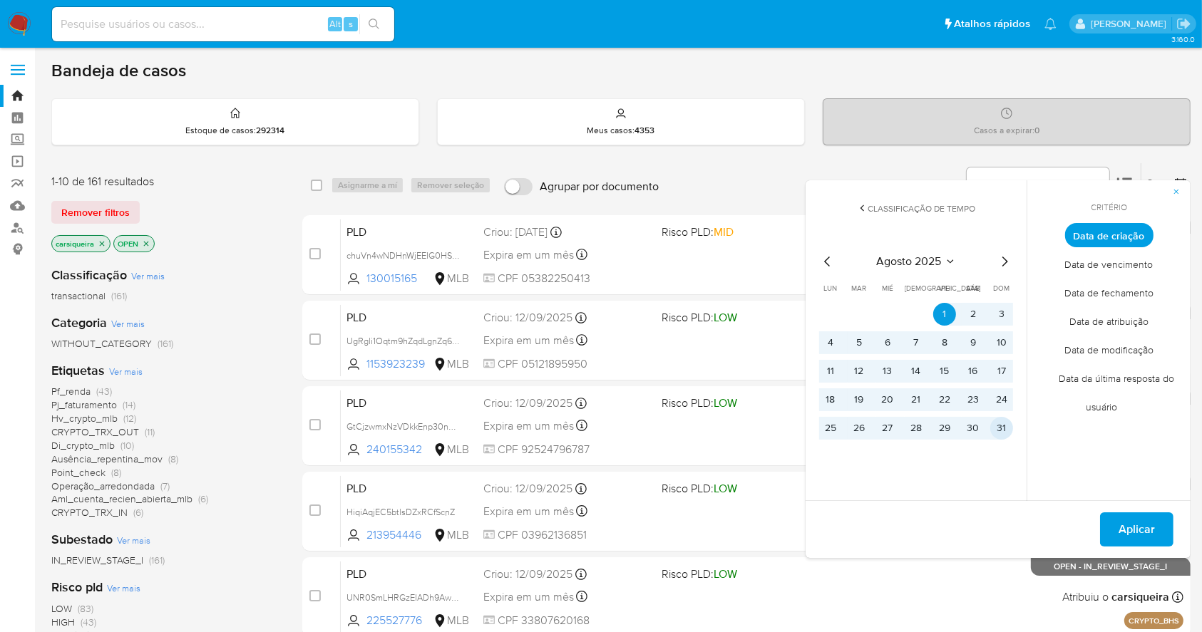
drag, startPoint x: 1004, startPoint y: 432, endPoint x: 1042, endPoint y: 457, distance: 45.9
click at [1005, 433] on button "31" at bounding box center [1001, 428] width 23 height 23
click at [1113, 528] on button "Aplicar" at bounding box center [1136, 530] width 73 height 34
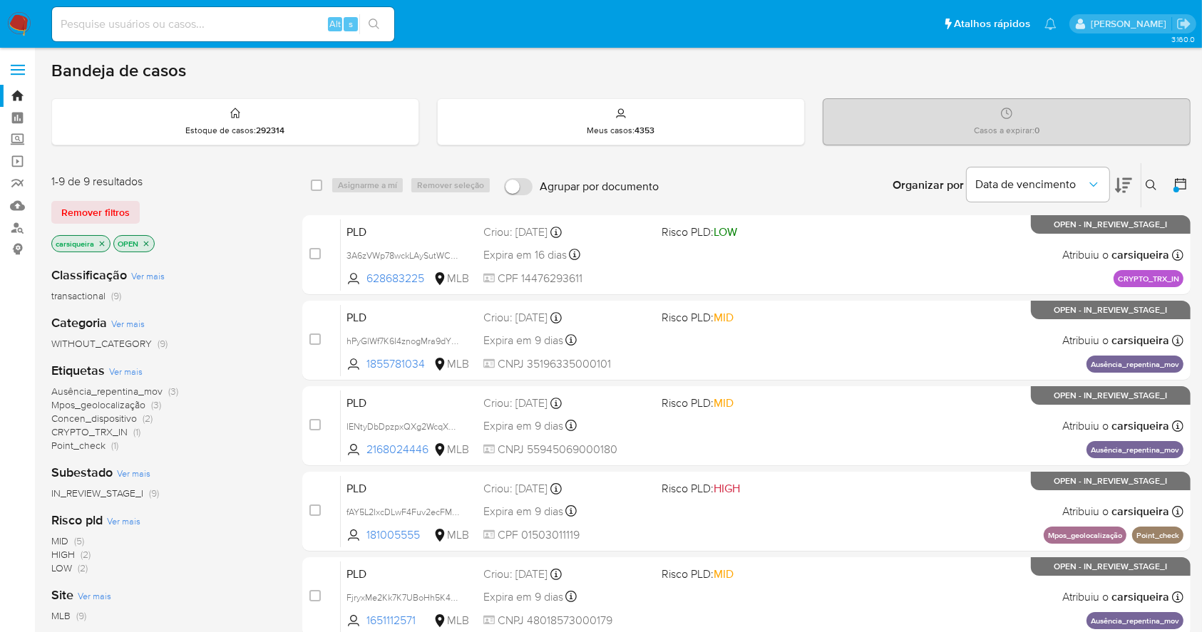
click at [145, 240] on icon "close-filter" at bounding box center [146, 244] width 9 height 9
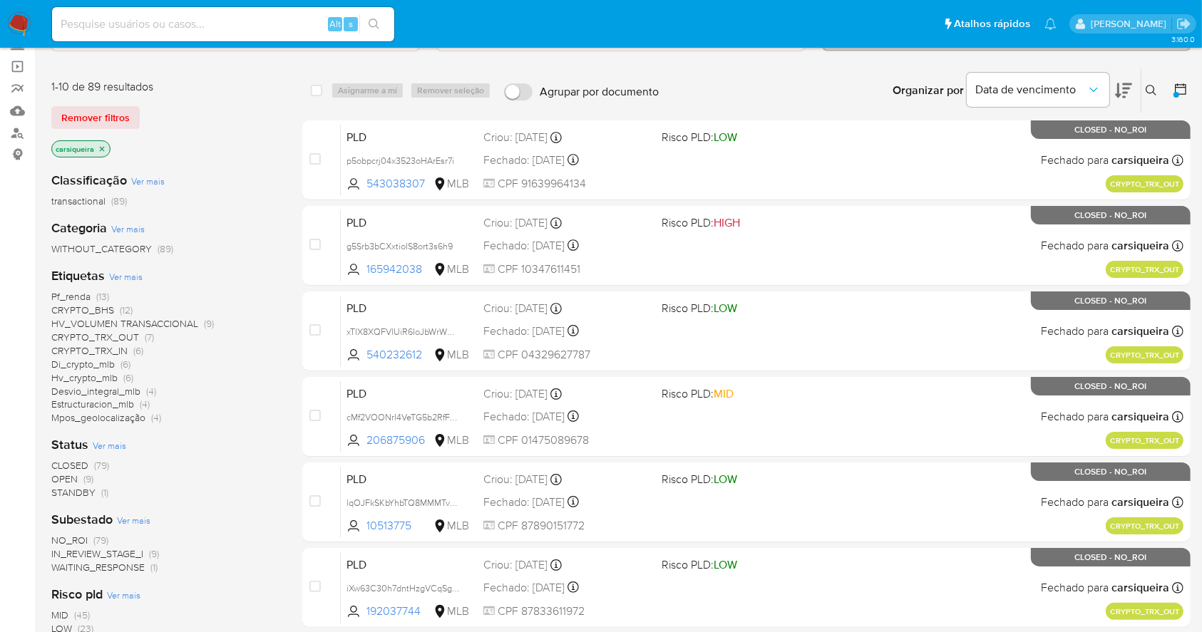
scroll to position [190, 0]
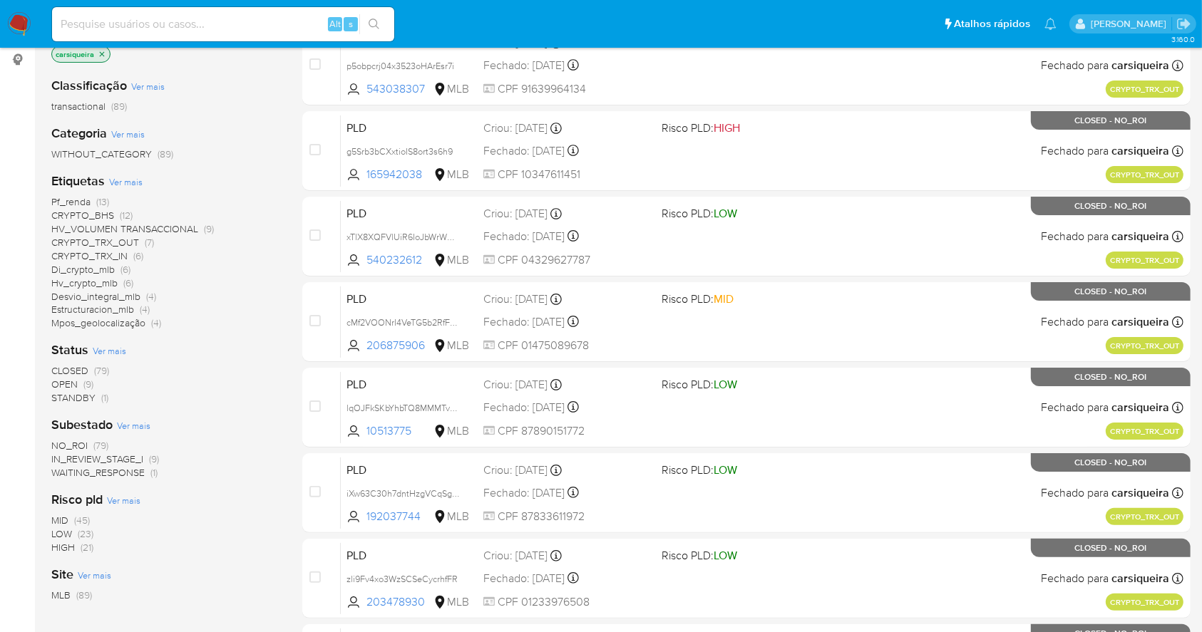
click at [143, 473] on span "WAITING_RESPONSE" at bounding box center [97, 472] width 93 height 14
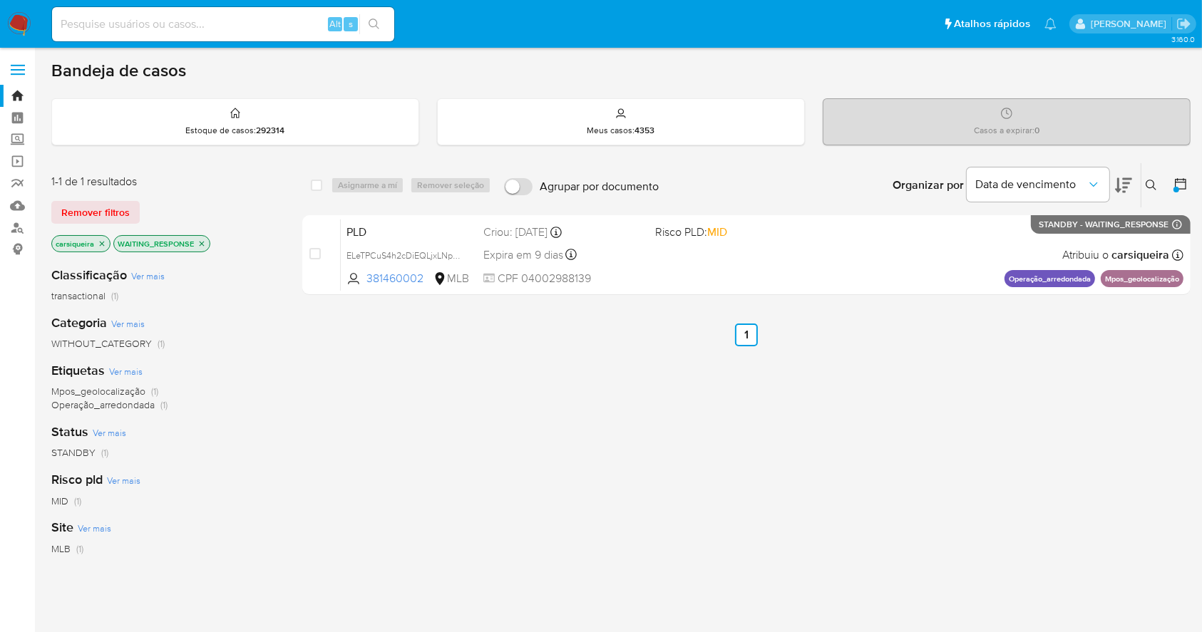
click at [201, 241] on icon "close-filter" at bounding box center [201, 244] width 9 height 9
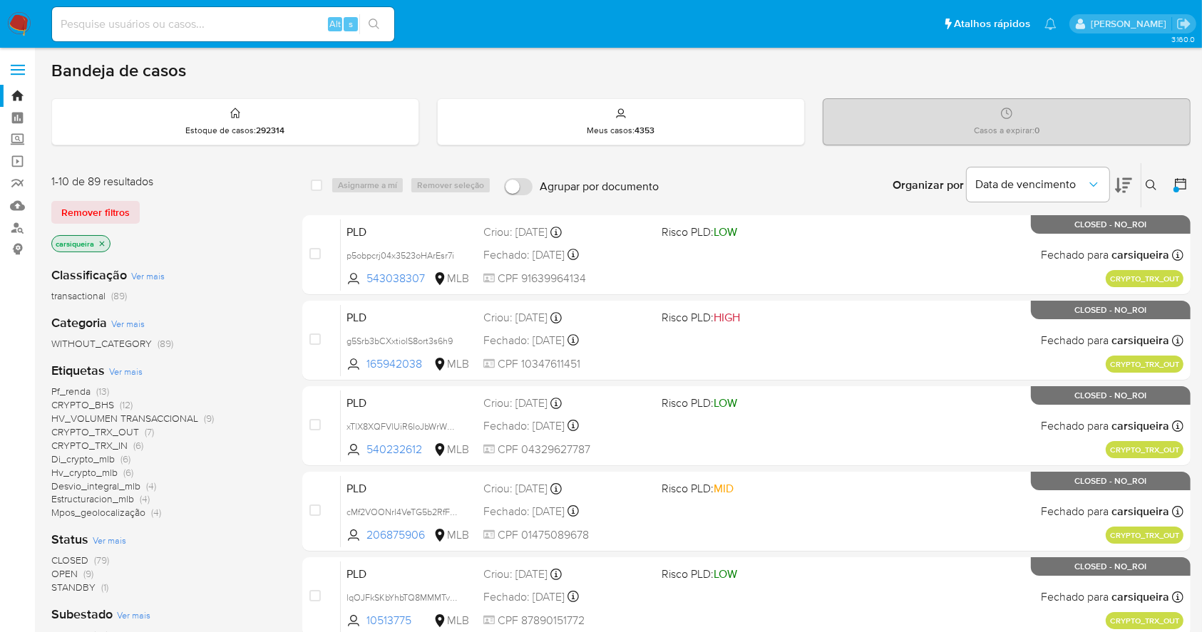
click at [23, 25] on img at bounding box center [19, 24] width 24 height 24
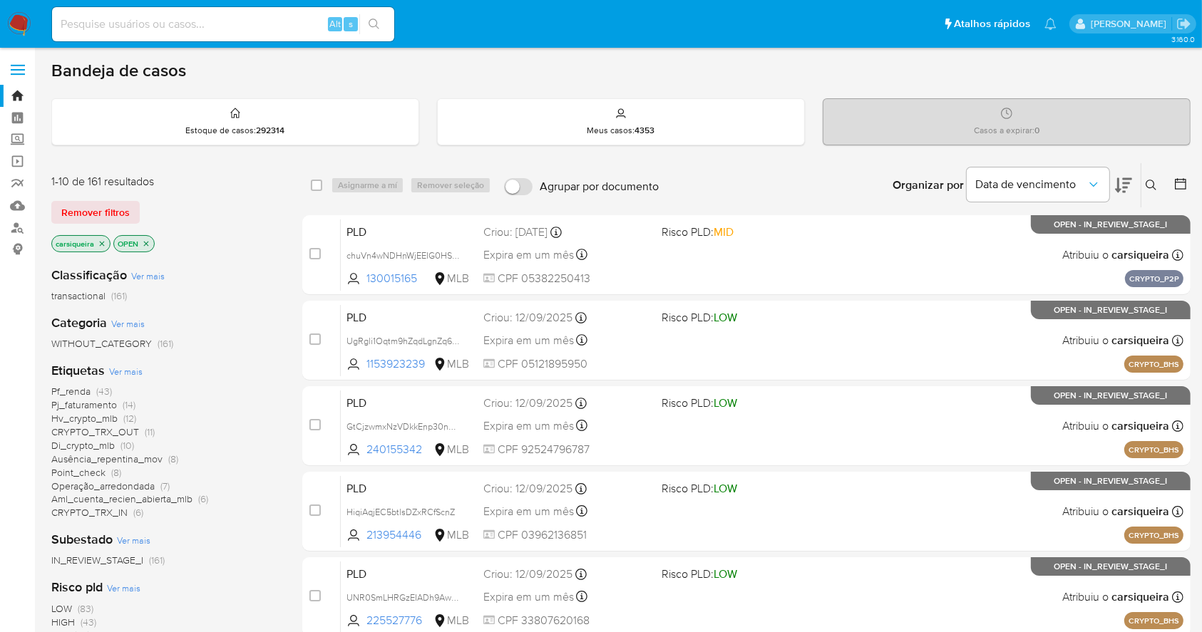
click at [1123, 181] on icon at bounding box center [1123, 185] width 17 height 15
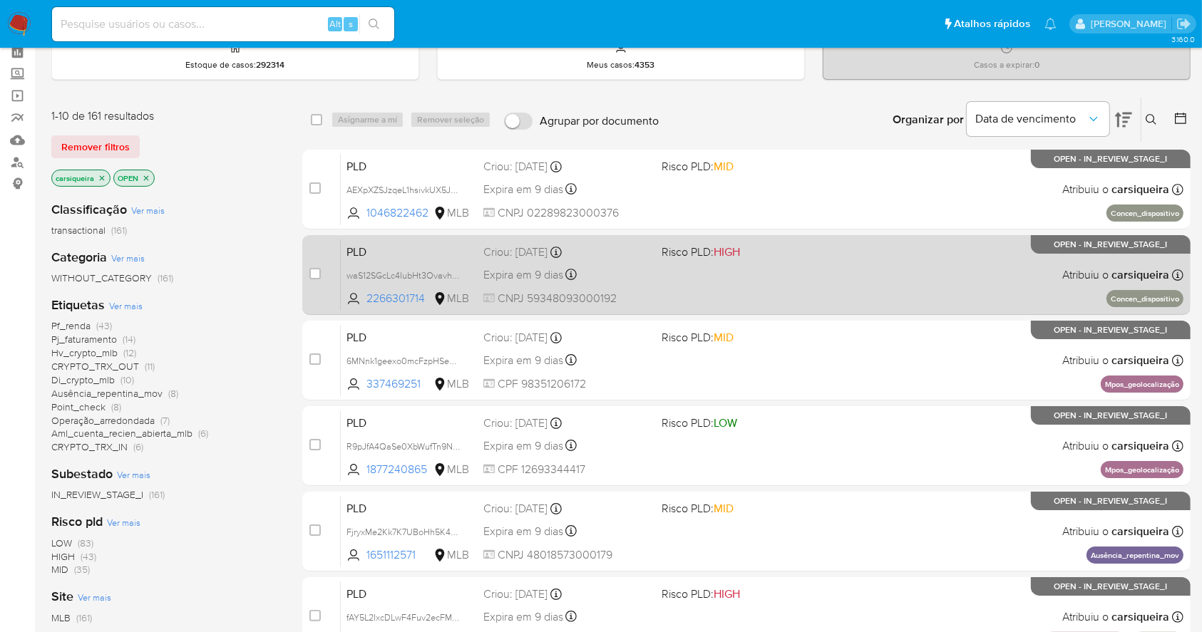
scroll to position [95, 0]
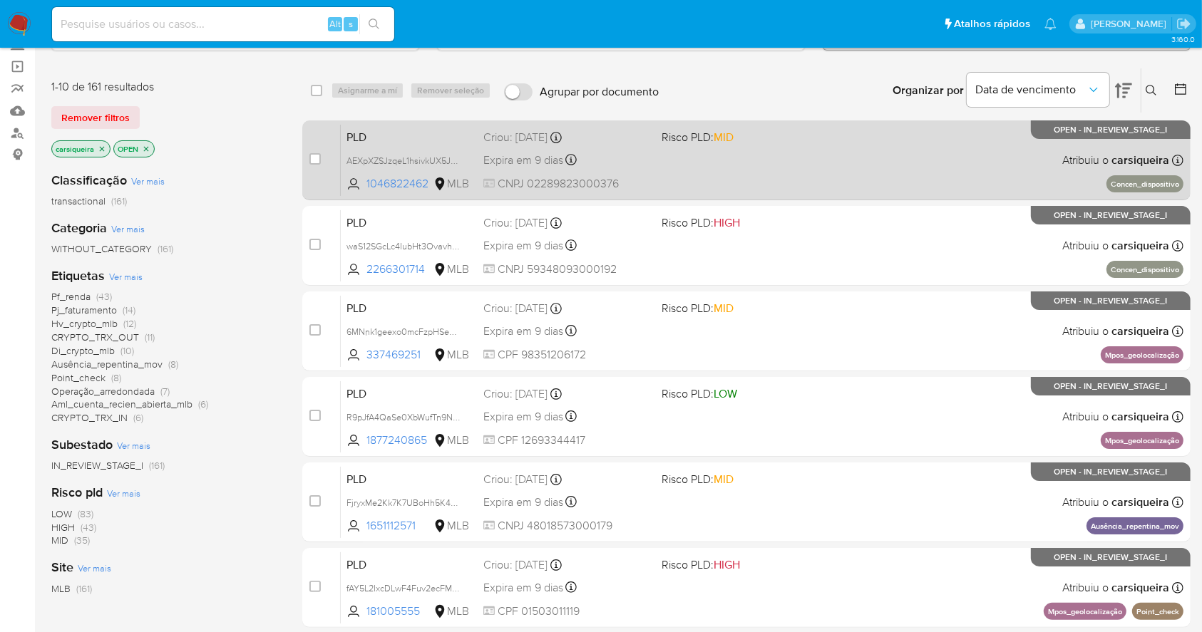
click at [726, 163] on div "PLD AEXpXZSJzqeL1hsivkUX5JuW 1046822462 MLB Risco PLD: MID Criou: [DATE] Criou:…" at bounding box center [762, 160] width 843 height 72
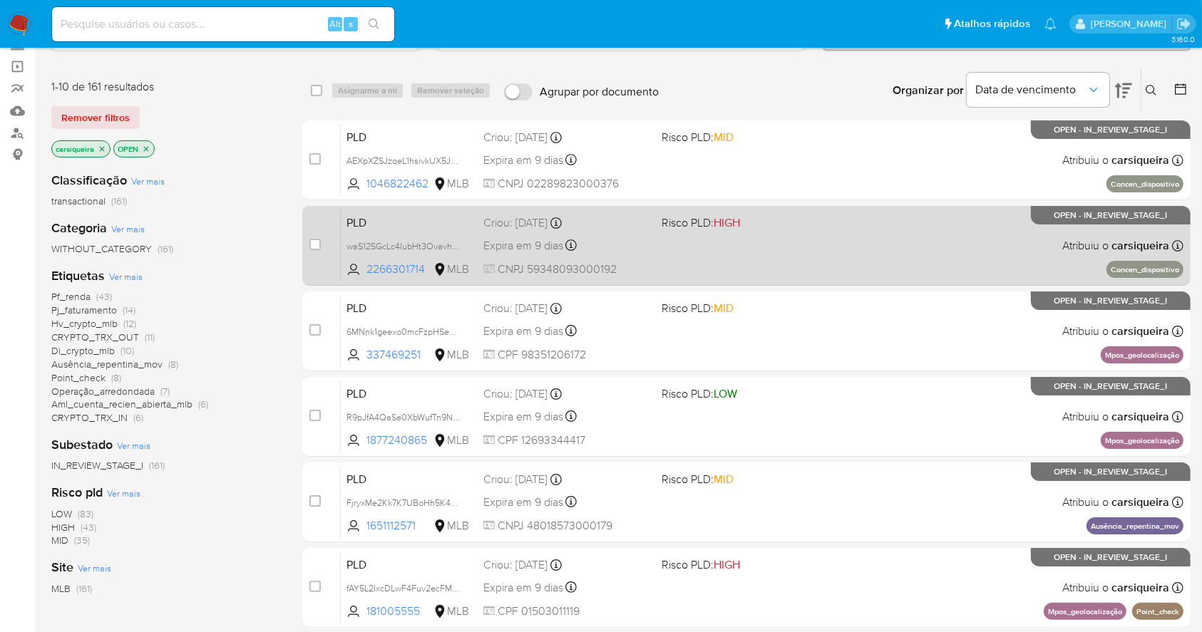
click at [687, 227] on span "Risco PLD: HIGH" at bounding box center [701, 223] width 78 height 16
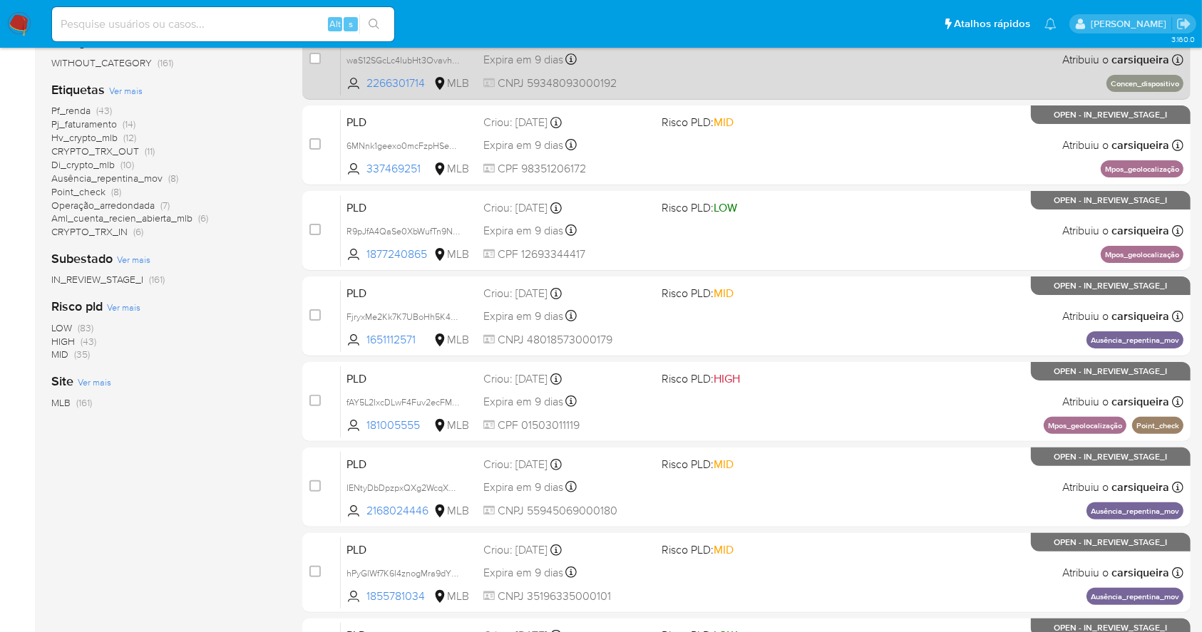
scroll to position [285, 0]
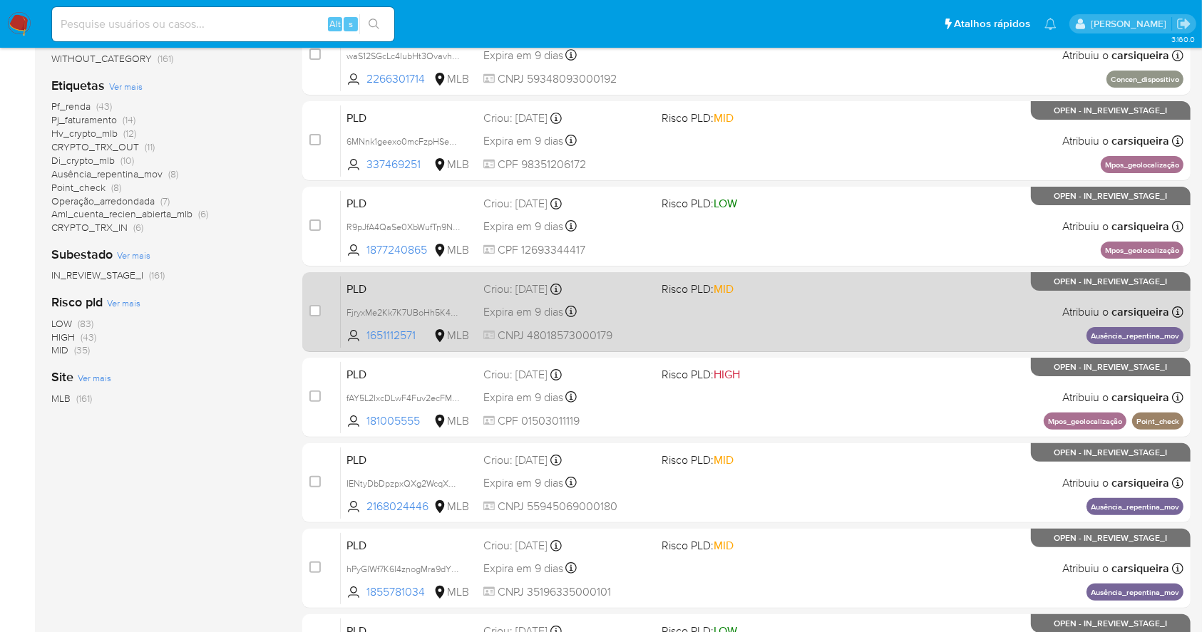
click at [734, 314] on div "PLD FjryxMe2Kk7K7UBoHh5K48iL 1651112571 MLB Risco PLD: MID Criou: [DATE] Criou:…" at bounding box center [762, 312] width 843 height 72
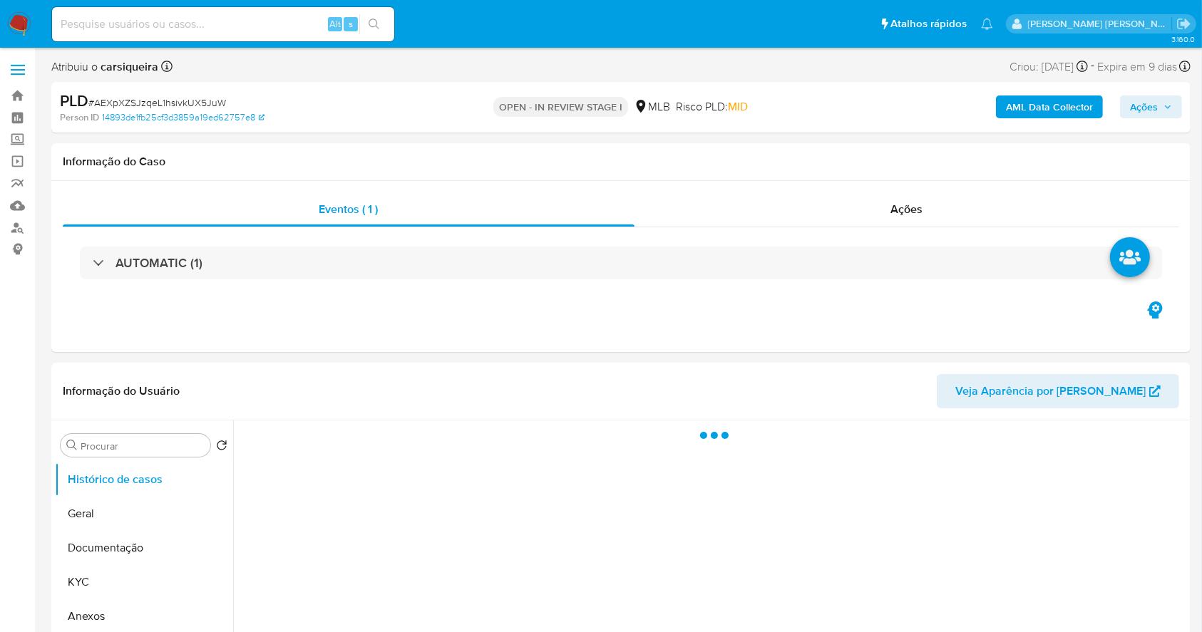
select select "10"
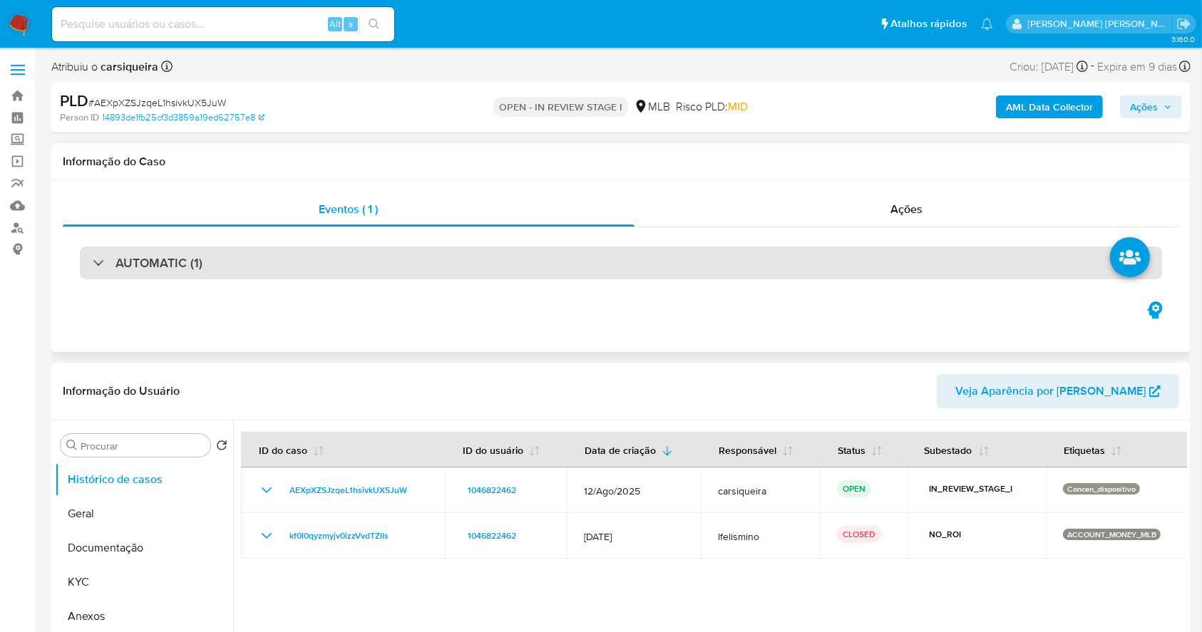
click at [241, 259] on div "AUTOMATIC (1)" at bounding box center [621, 263] width 1082 height 33
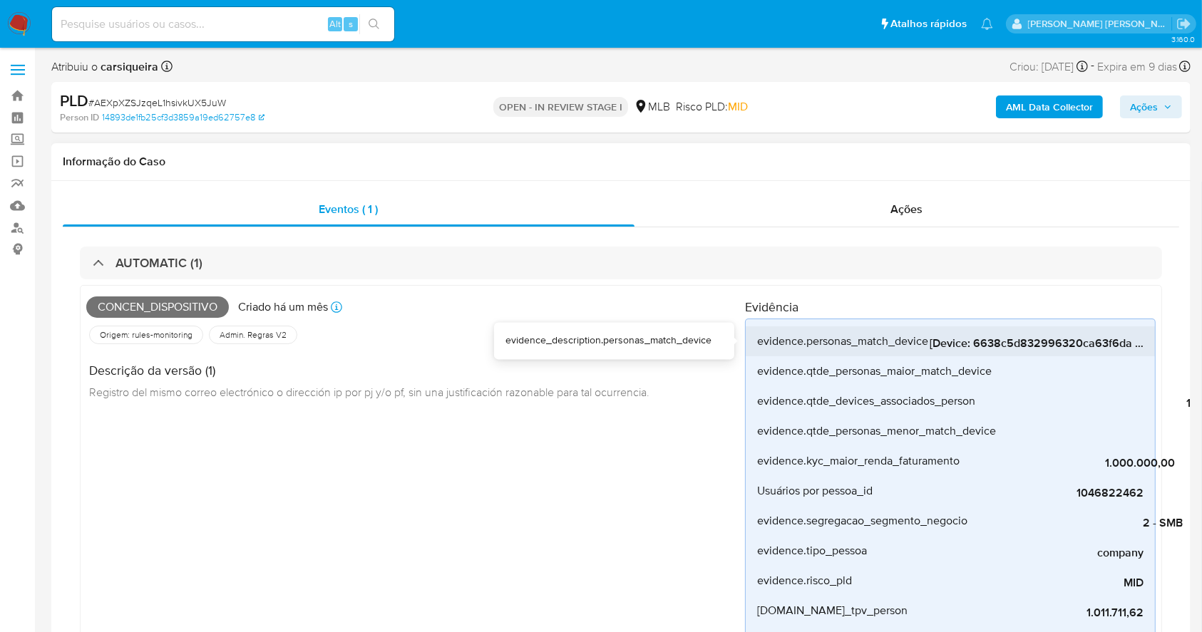
drag, startPoint x: 965, startPoint y: 356, endPoint x: 987, endPoint y: 355, distance: 21.4
click at [987, 355] on div "evidence.personas_match_device [Device: 6638c5d832996320ca63f6da - Personas: 0e…" at bounding box center [950, 521] width 411 height 405
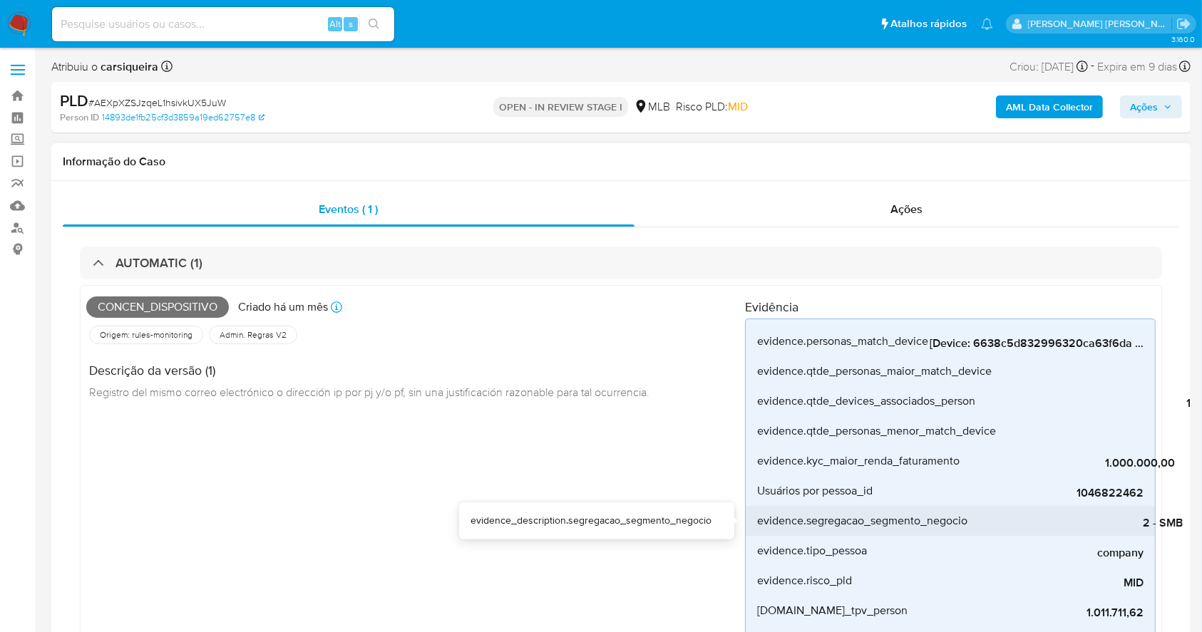
scroll to position [95, 0]
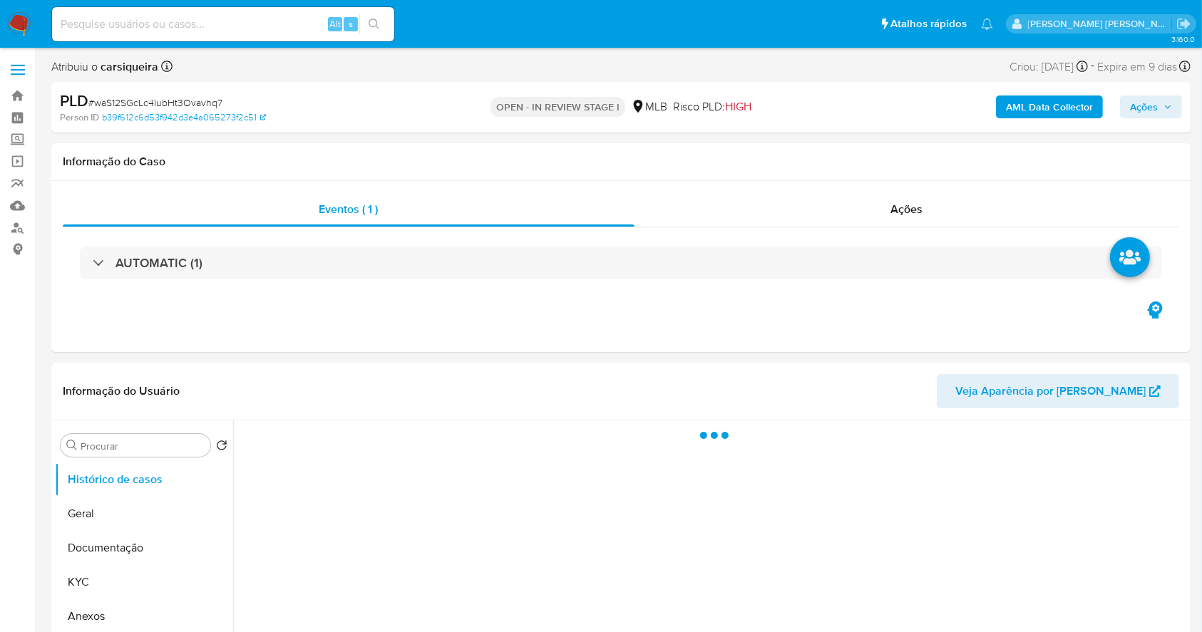
select select "10"
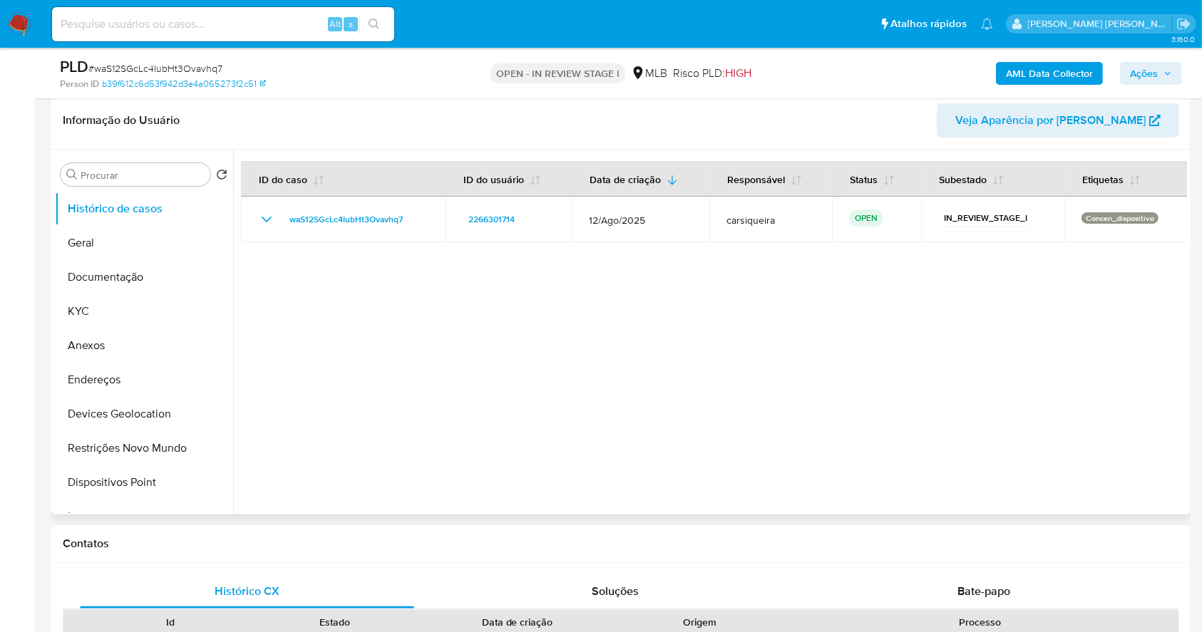
scroll to position [30, 0]
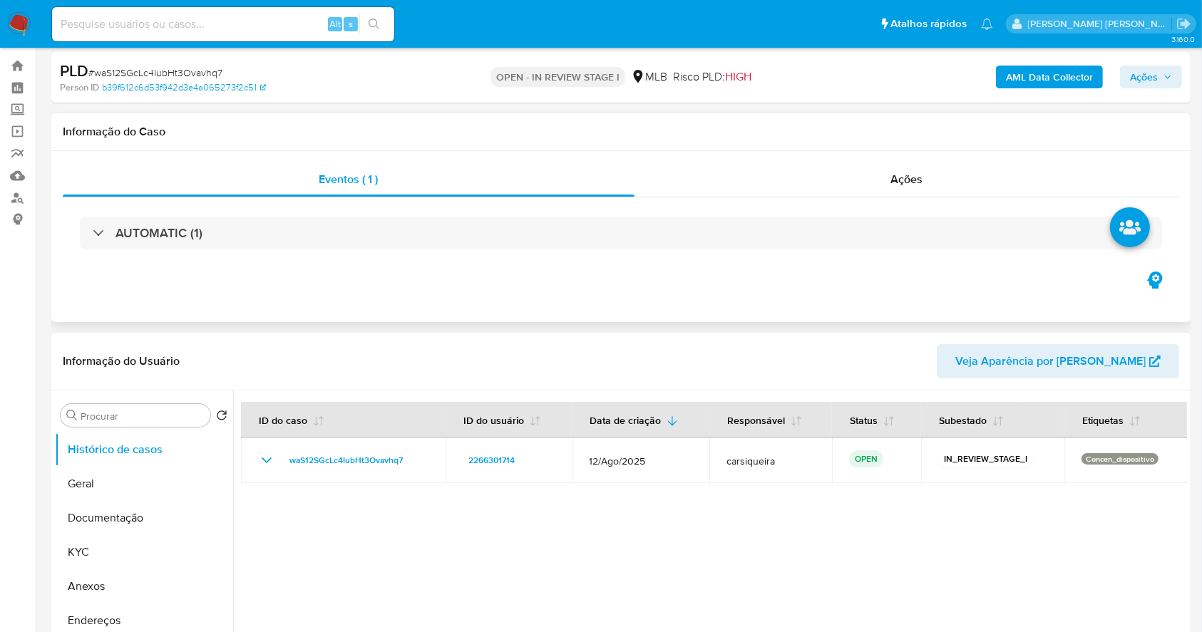
click at [240, 207] on div "AUTOMATIC (1)" at bounding box center [621, 232] width 1116 height 71
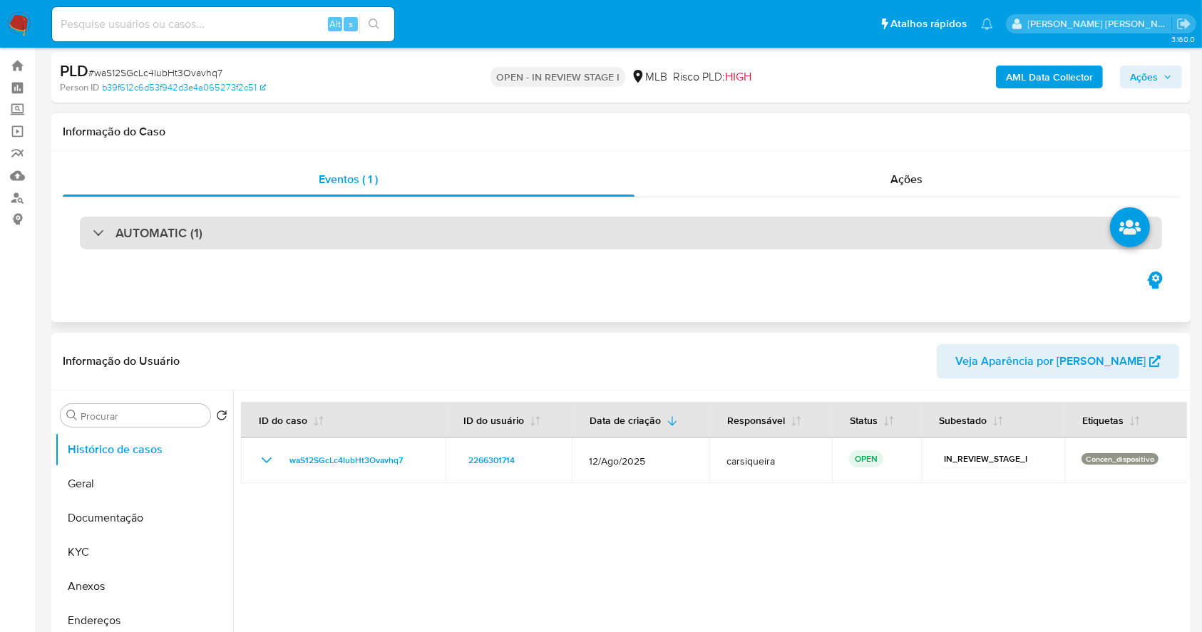
click at [257, 235] on div "AUTOMATIC (1)" at bounding box center [621, 233] width 1082 height 33
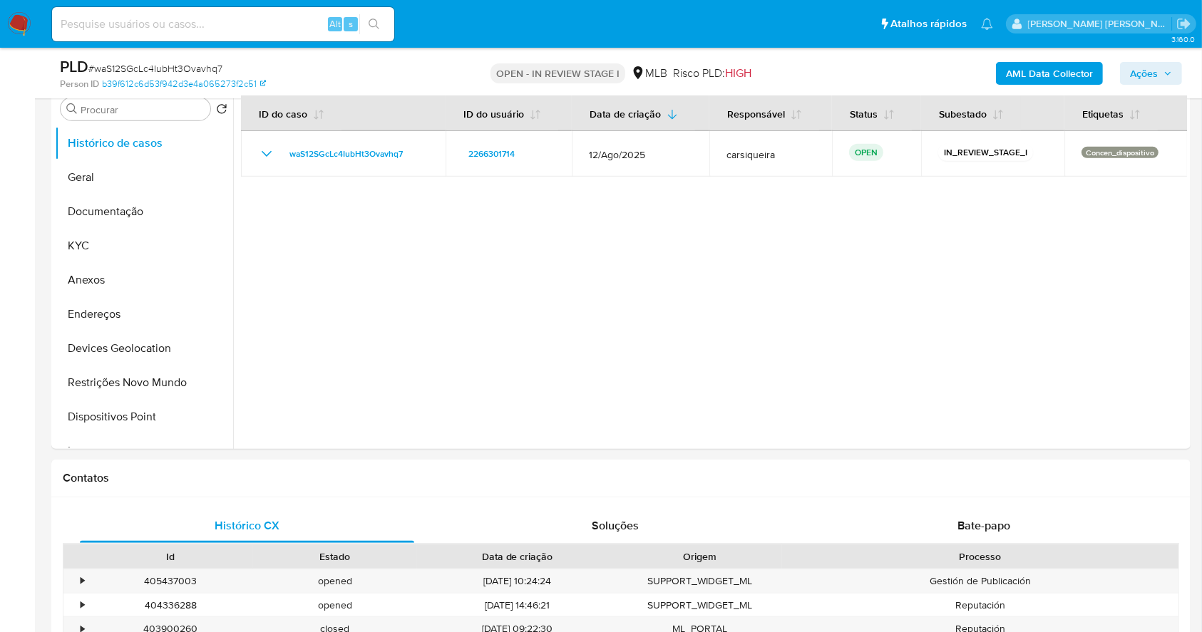
scroll to position [696, 0]
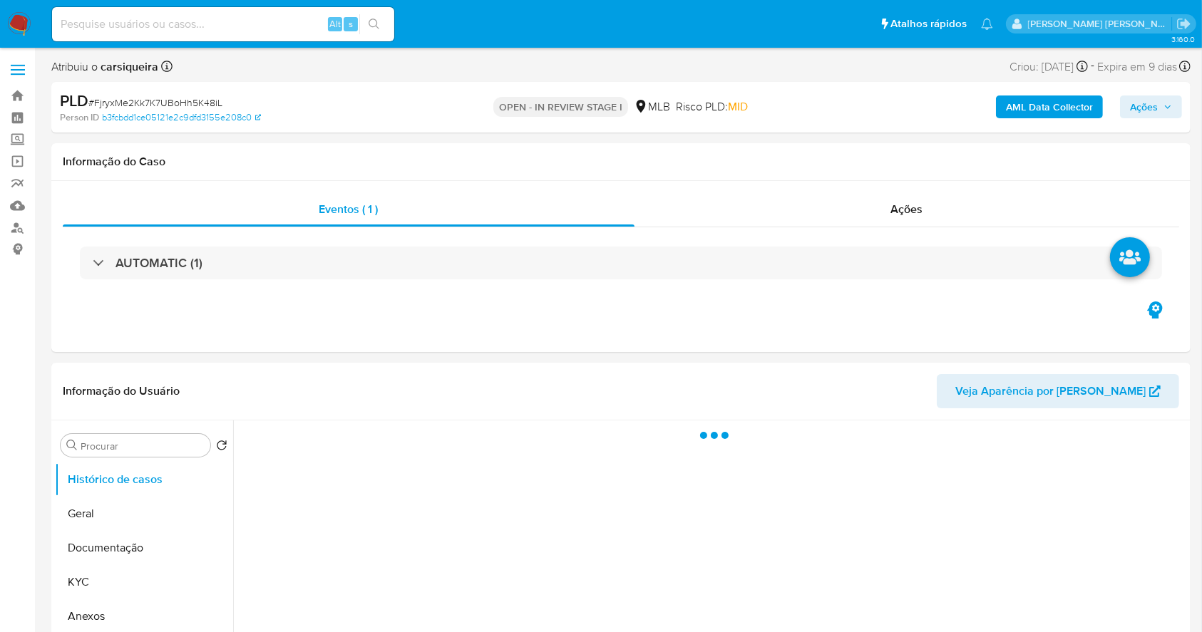
select select "10"
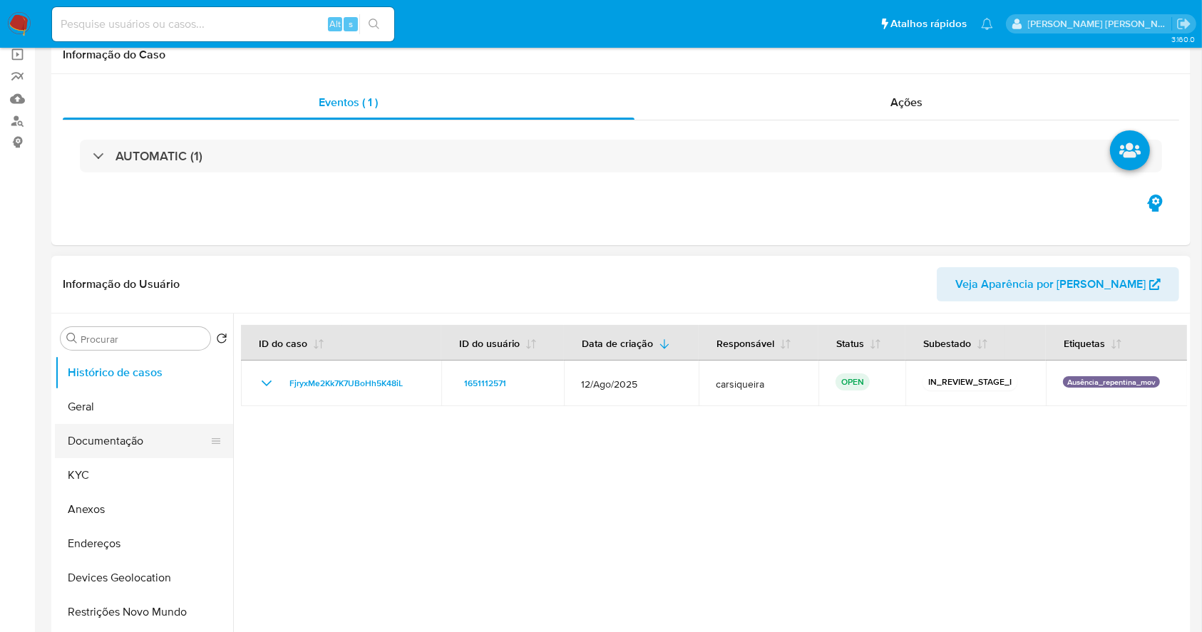
scroll to position [190, 0]
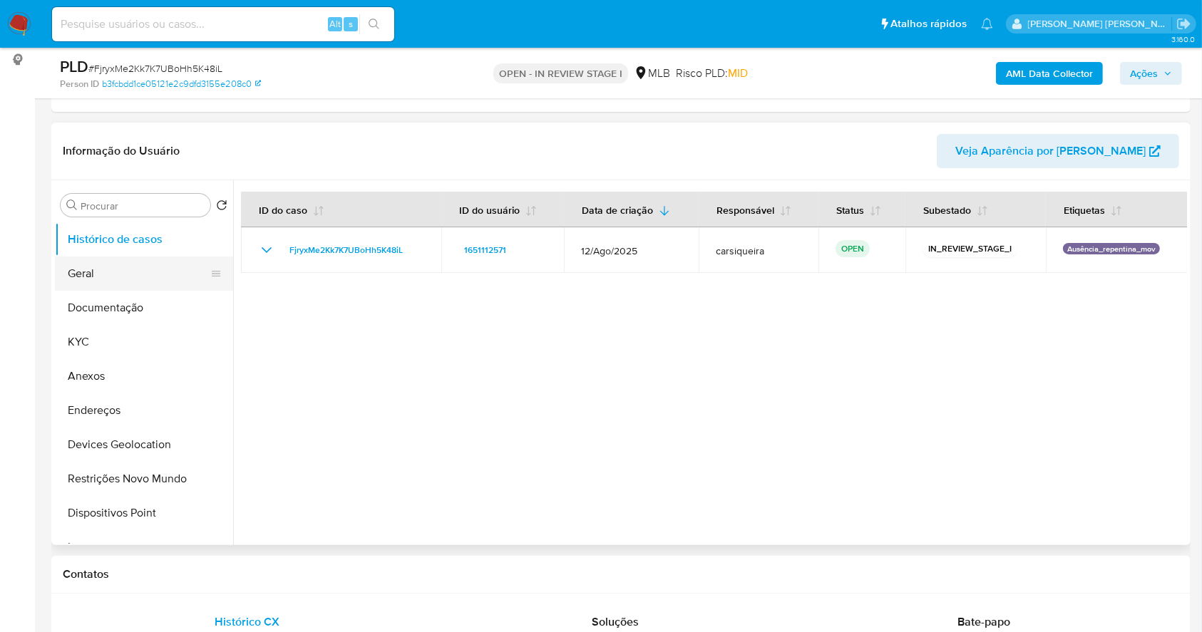
click at [111, 265] on button "Geral" at bounding box center [138, 274] width 167 height 34
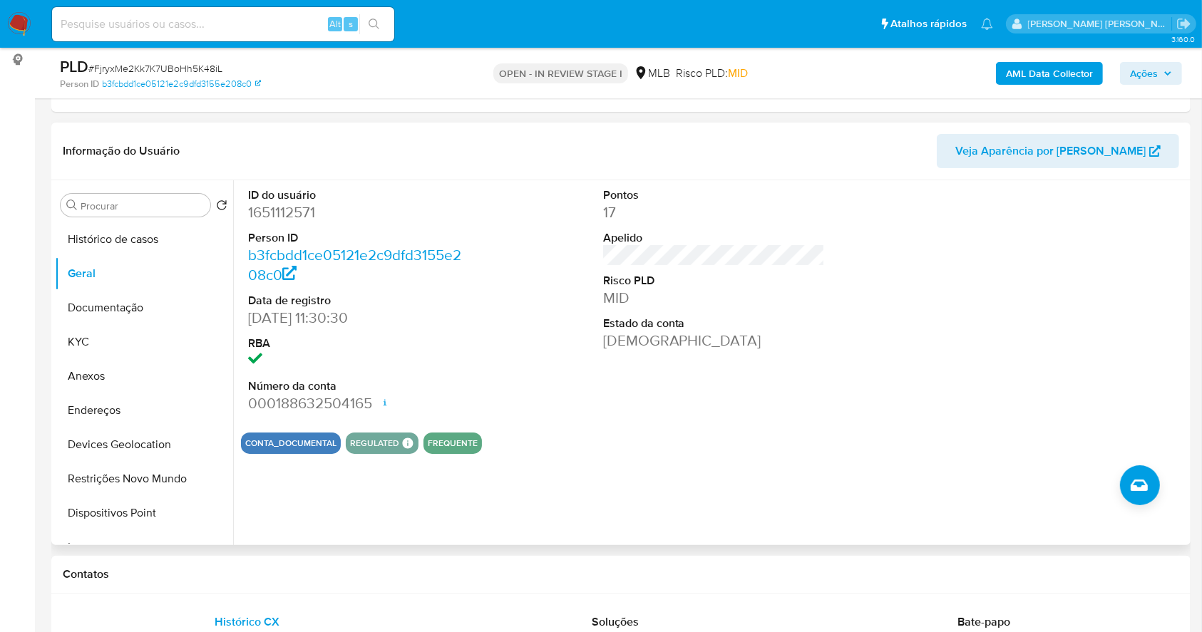
click at [267, 216] on dd "1651112571" at bounding box center [359, 212] width 222 height 20
copy dd "1651112571"
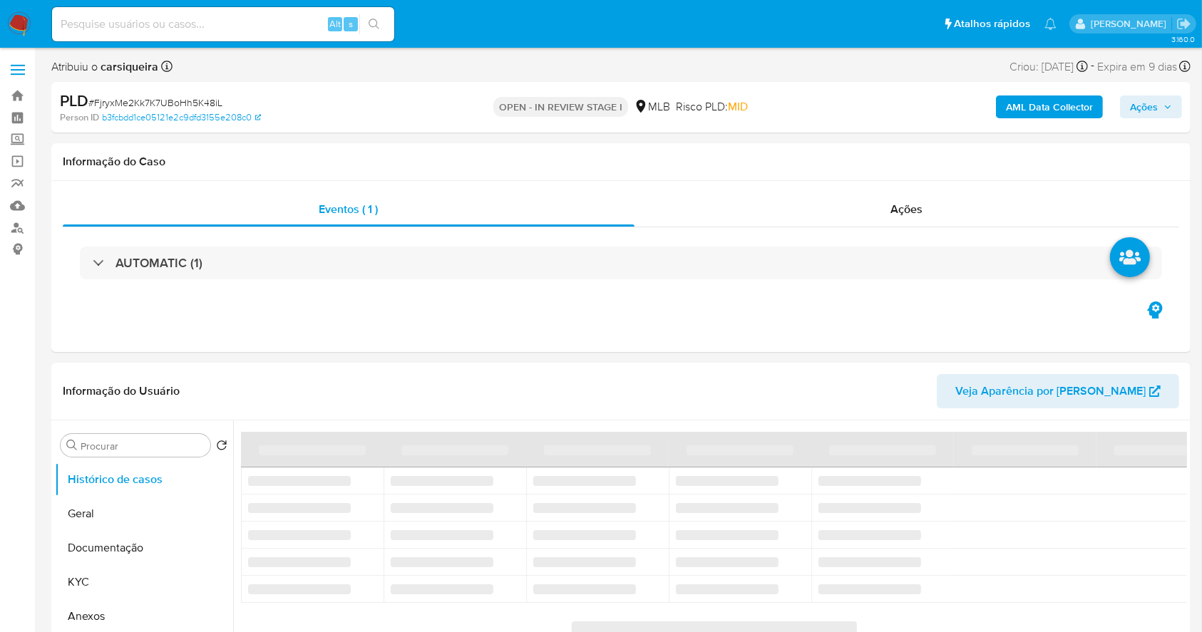
select select "10"
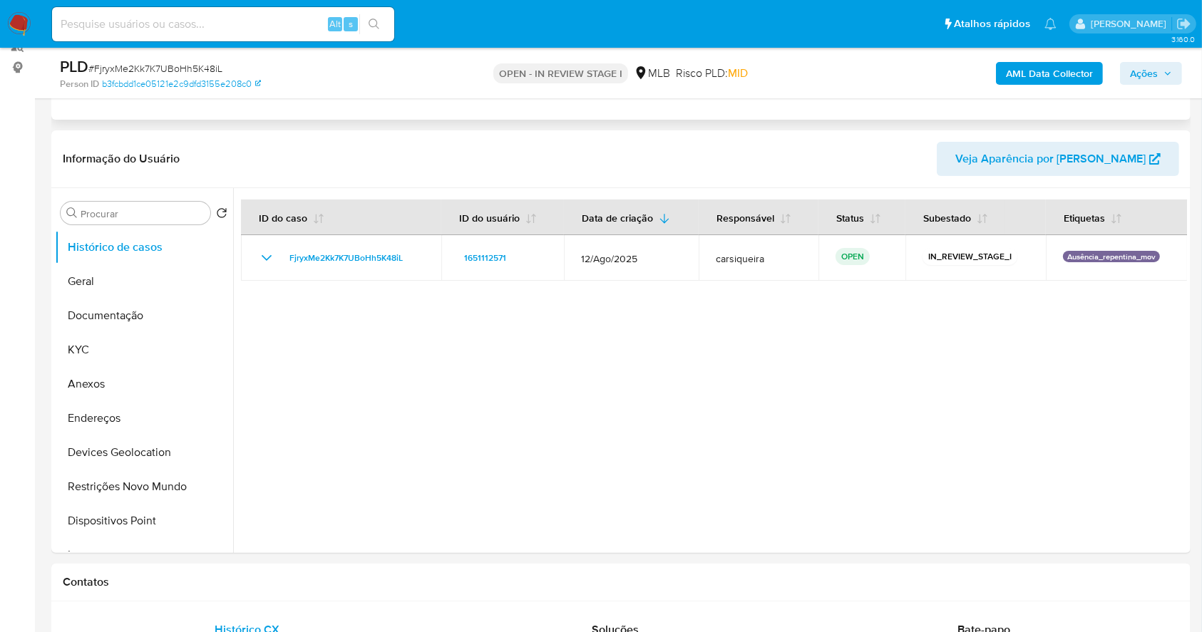
scroll to position [285, 0]
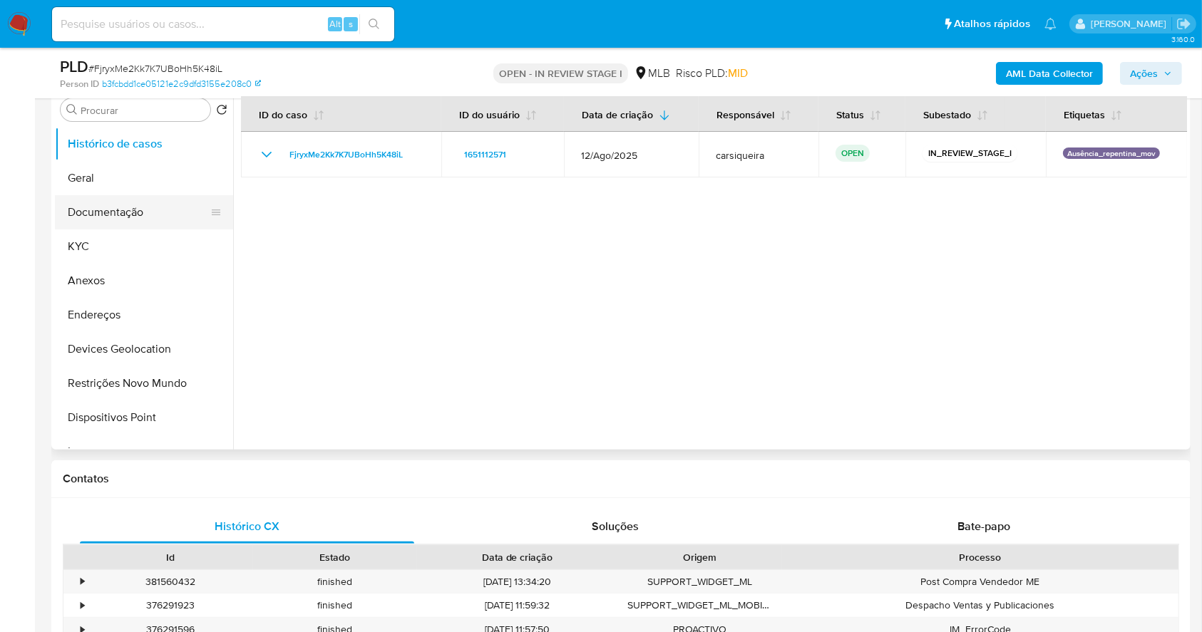
click at [134, 208] on button "Documentação" at bounding box center [138, 212] width 167 height 34
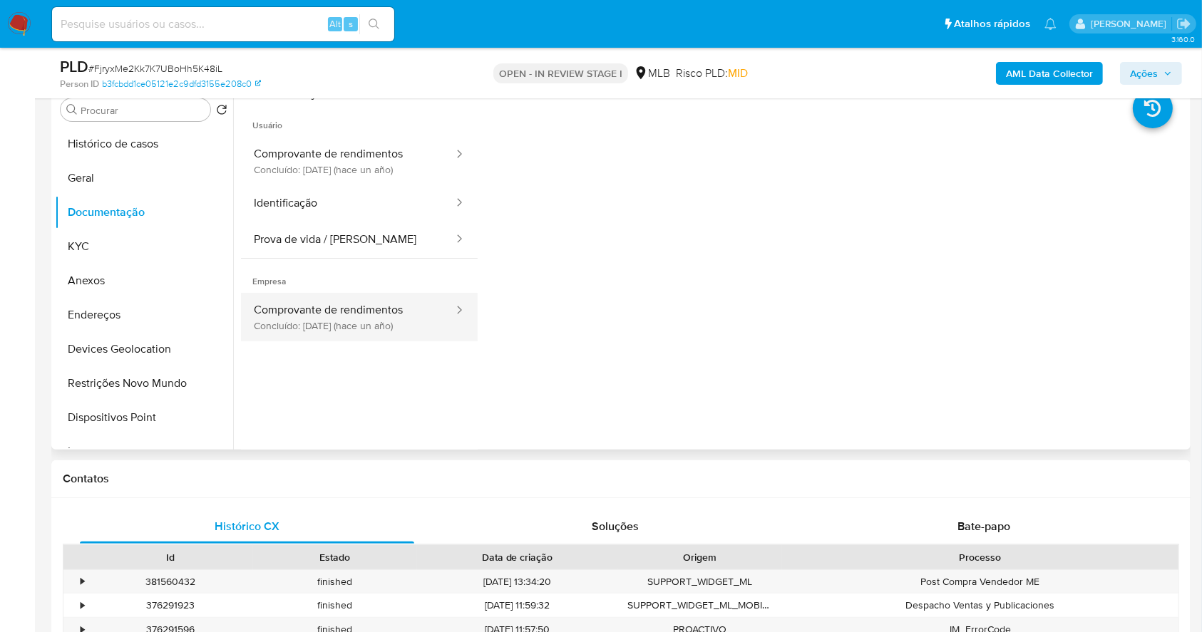
click at [401, 318] on button "Comprovante de rendimentos Concluído: [DATE] (hace un año)" at bounding box center [348, 317] width 214 height 48
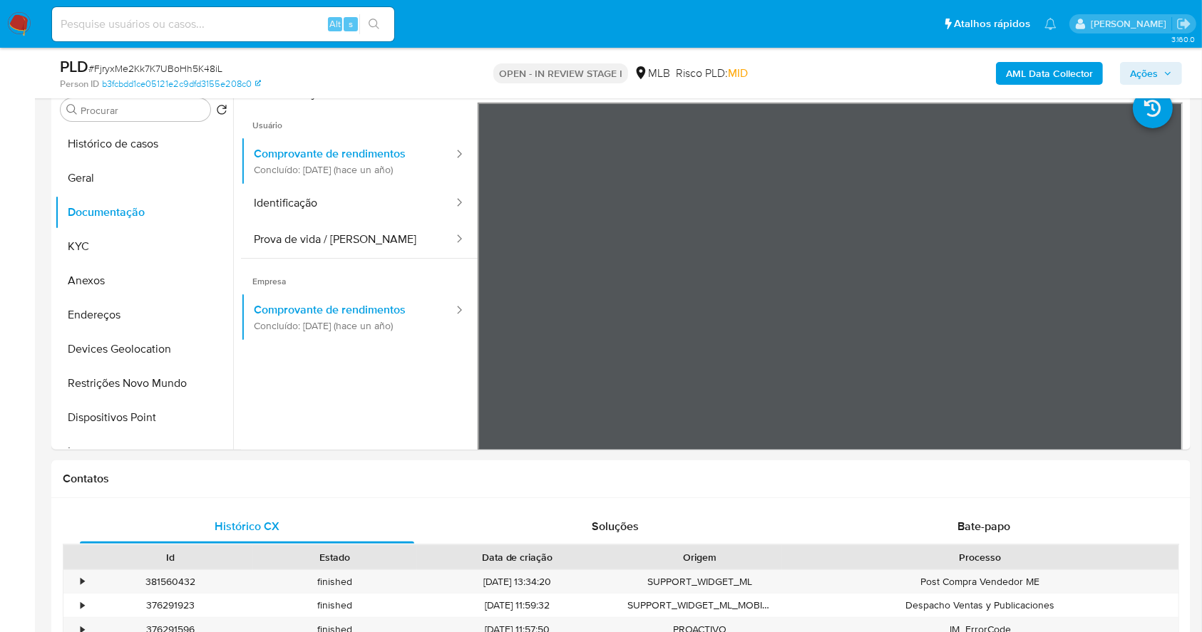
click at [1062, 62] on b "AML Data Collector" at bounding box center [1049, 73] width 87 height 23
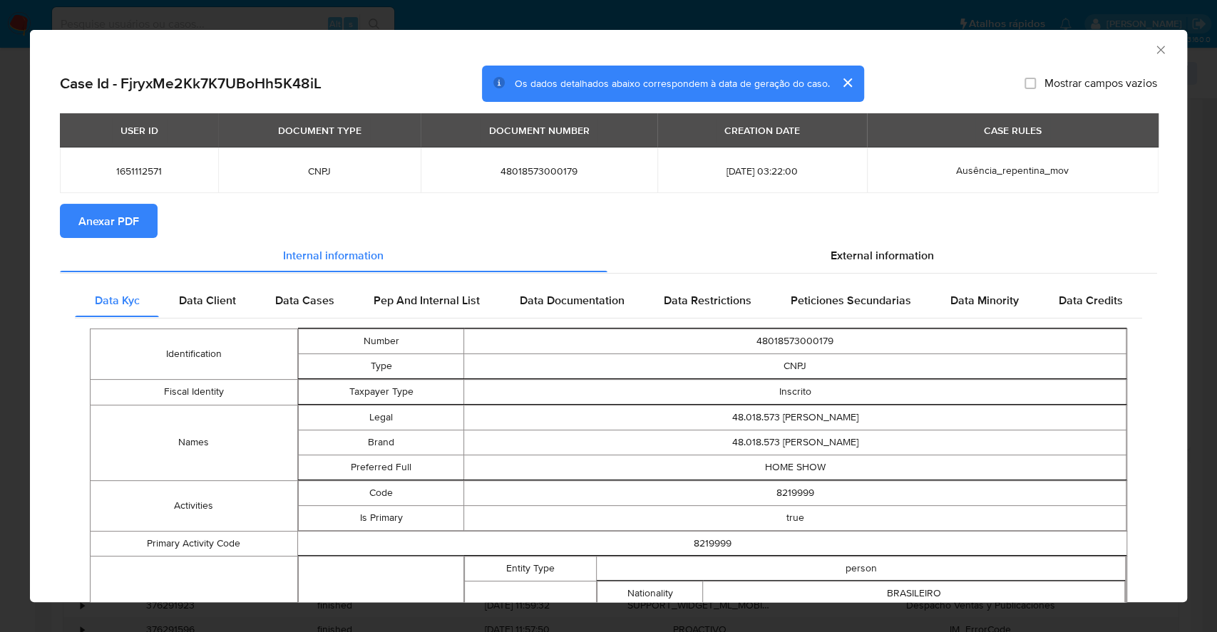
click at [96, 213] on span "Anexar PDF" at bounding box center [108, 220] width 61 height 31
click at [0, 200] on div "AML Data Collector Case Id - FjryxMe2Kk7K7UBoHh5K48iL Os dados detalhados abaix…" at bounding box center [608, 316] width 1217 height 632
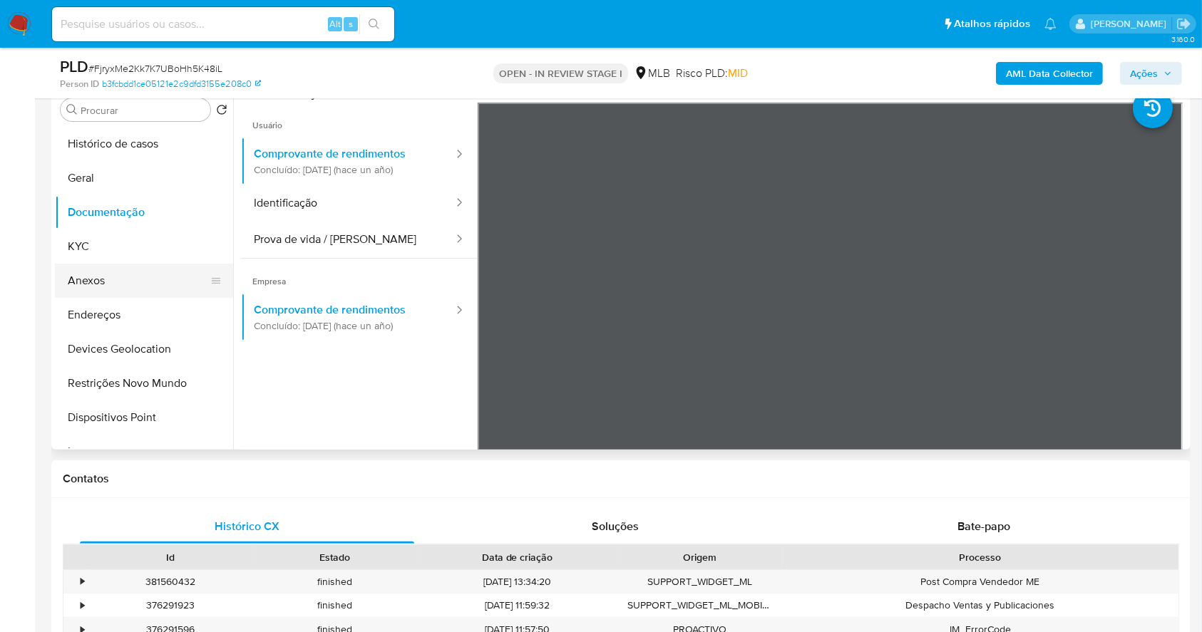
click at [102, 276] on button "Anexos" at bounding box center [138, 281] width 167 height 34
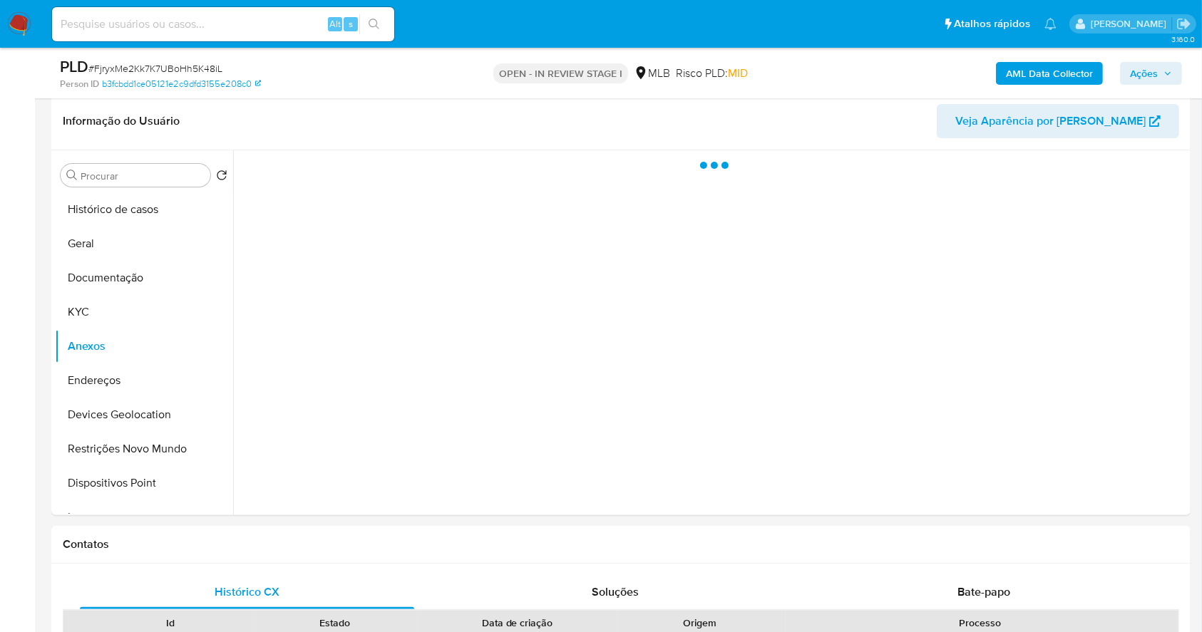
scroll to position [190, 0]
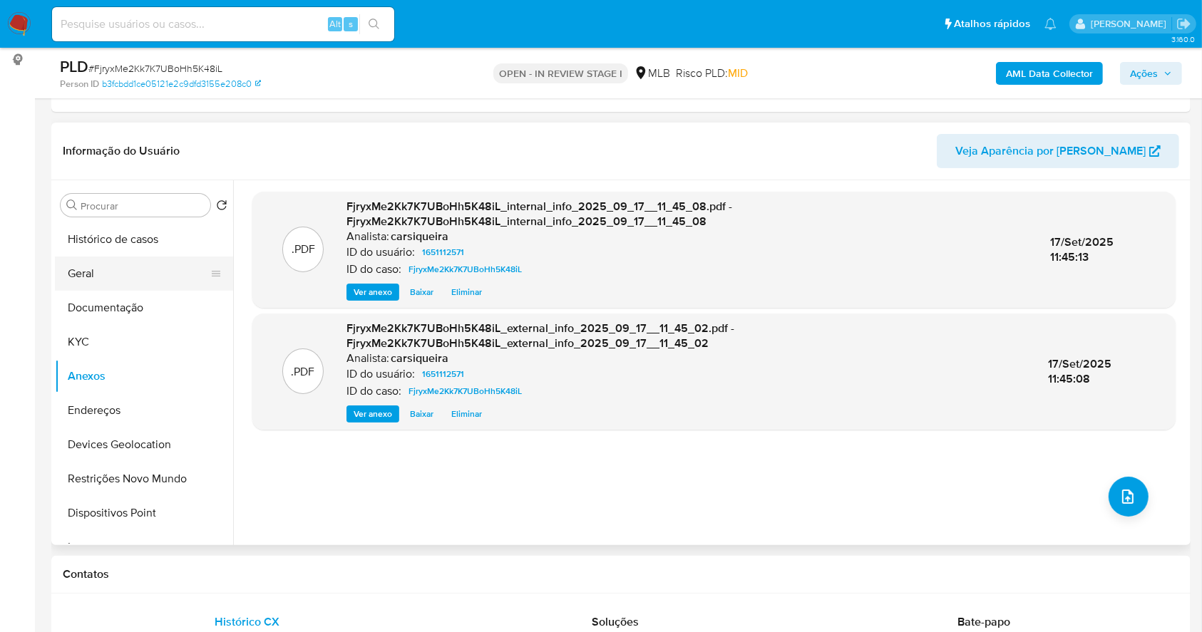
click at [120, 268] on button "Geral" at bounding box center [138, 274] width 167 height 34
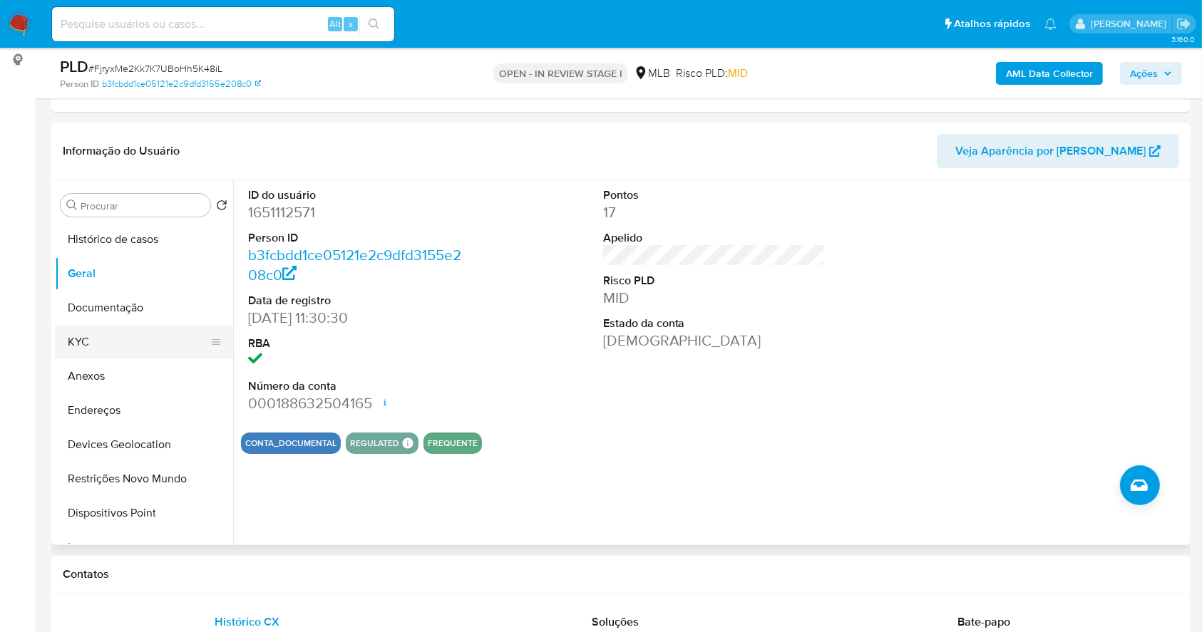
click at [107, 344] on button "KYC" at bounding box center [138, 342] width 167 height 34
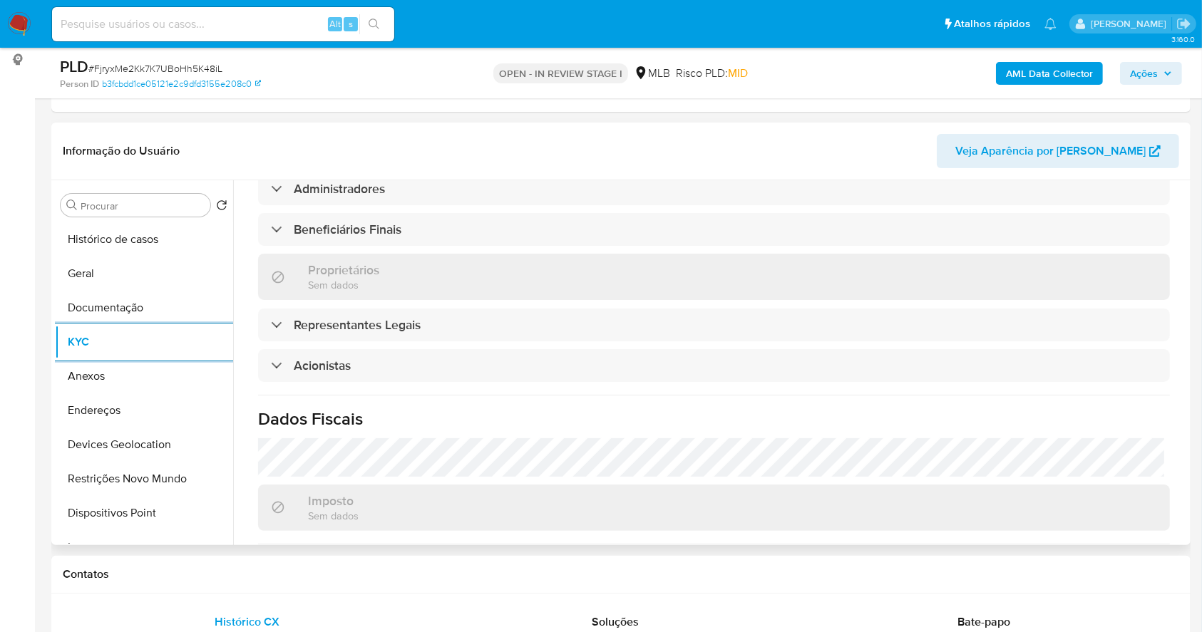
scroll to position [759, 0]
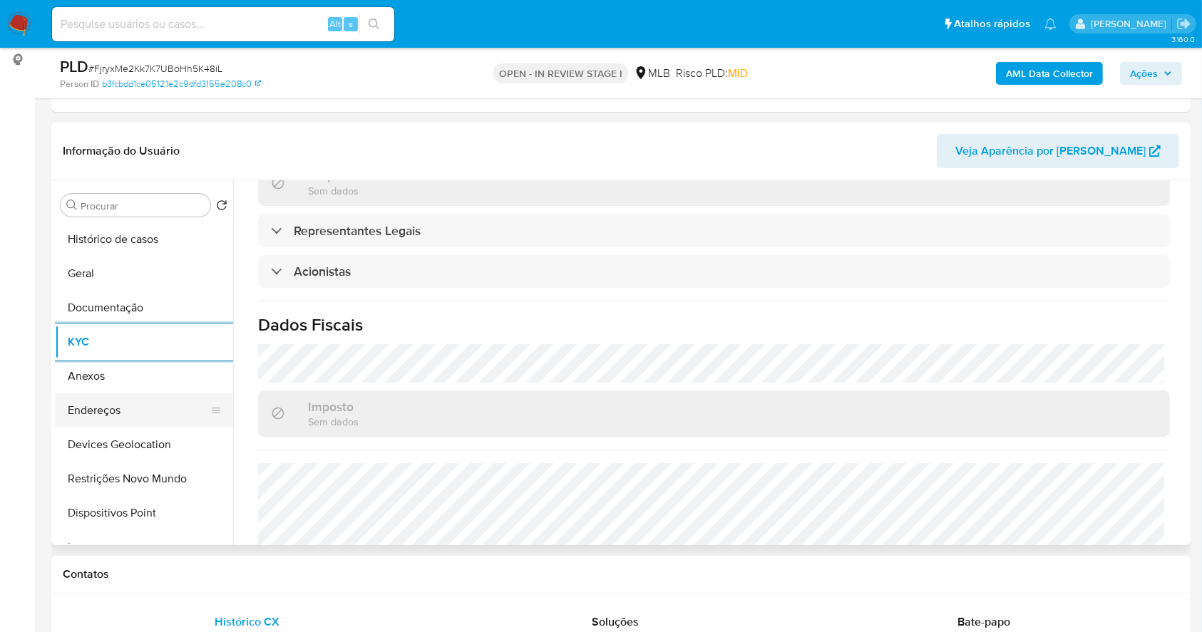
click at [132, 407] on button "Endereços" at bounding box center [138, 410] width 167 height 34
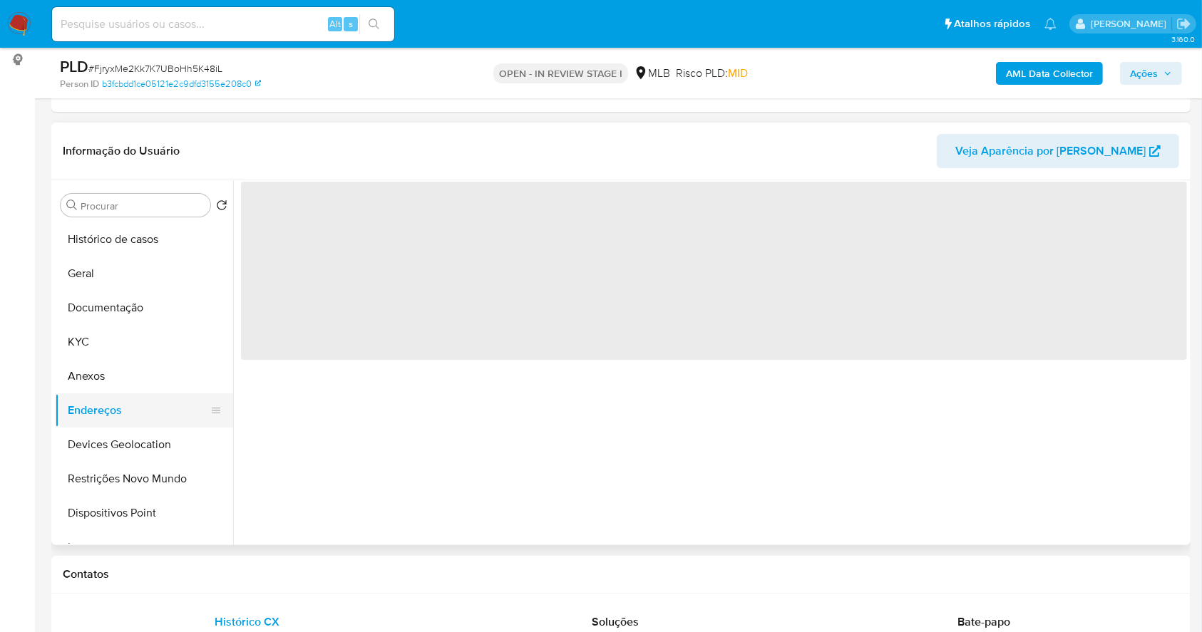
scroll to position [0, 0]
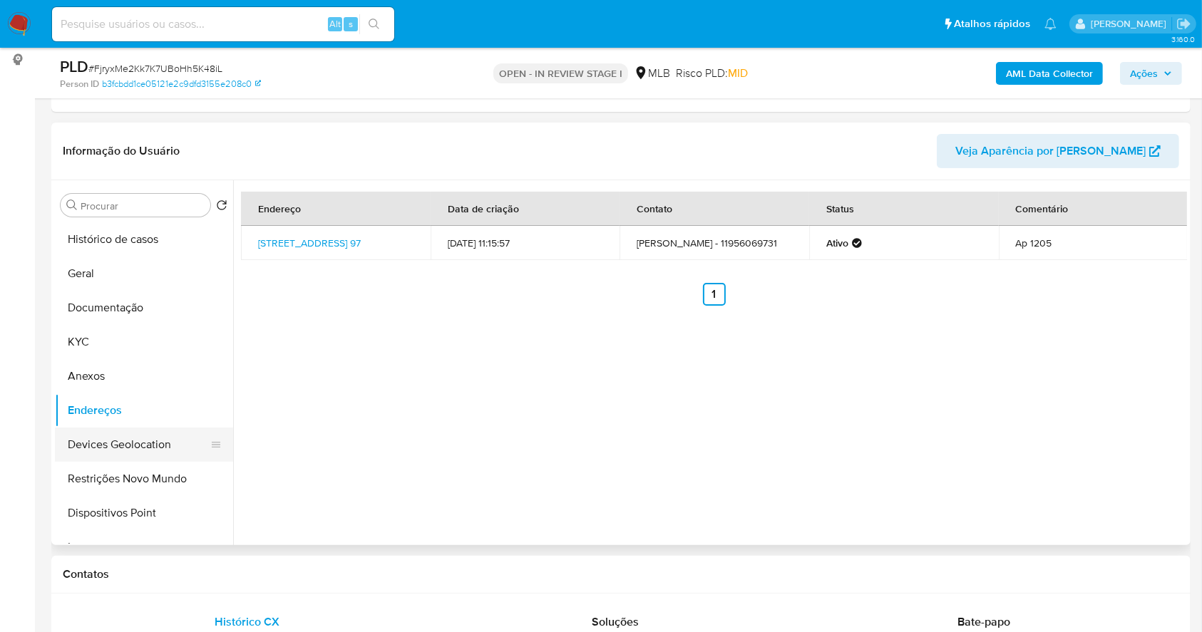
click at [160, 444] on button "Devices Geolocation" at bounding box center [138, 445] width 167 height 34
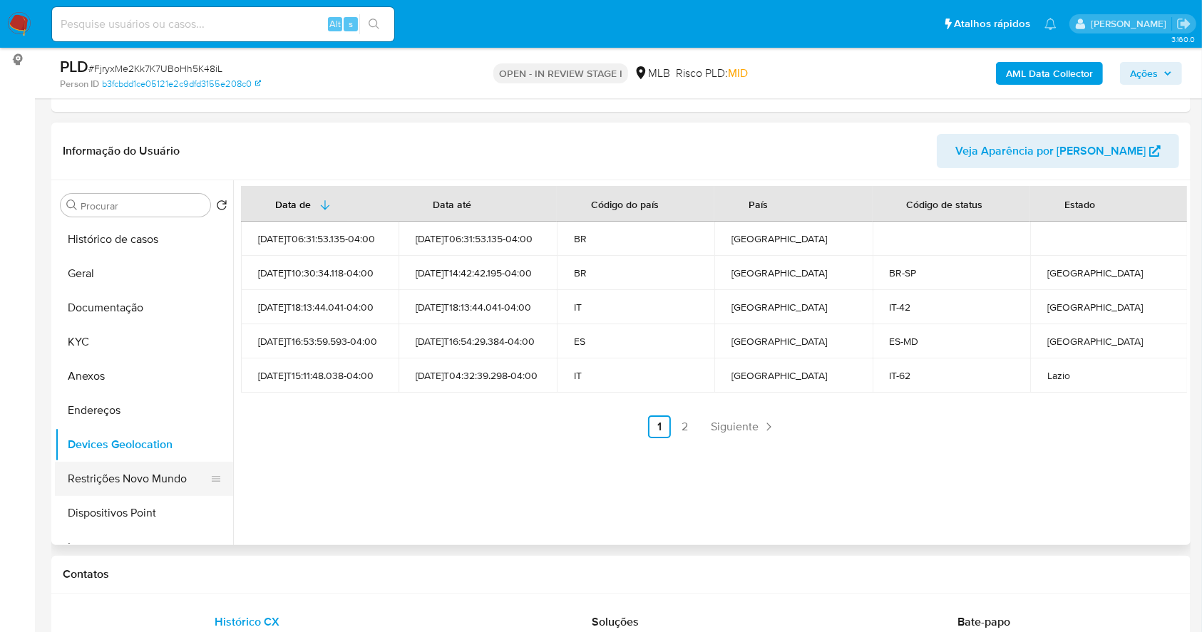
click at [147, 480] on button "Restrições Novo Mundo" at bounding box center [138, 479] width 167 height 34
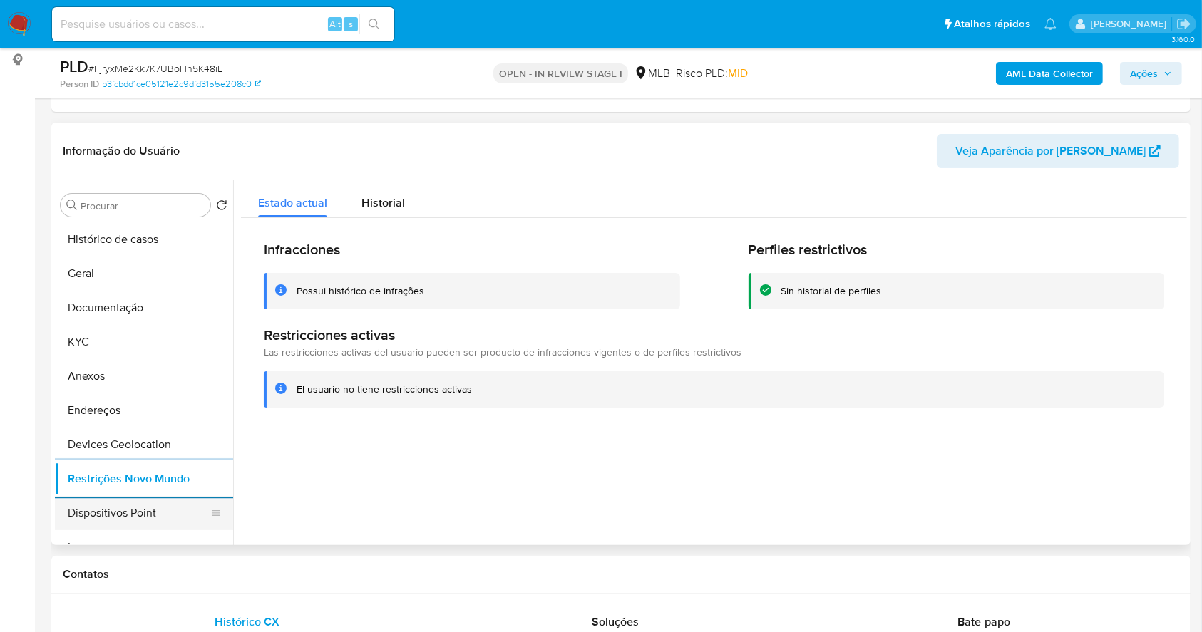
click at [163, 512] on button "Dispositivos Point" at bounding box center [138, 513] width 167 height 34
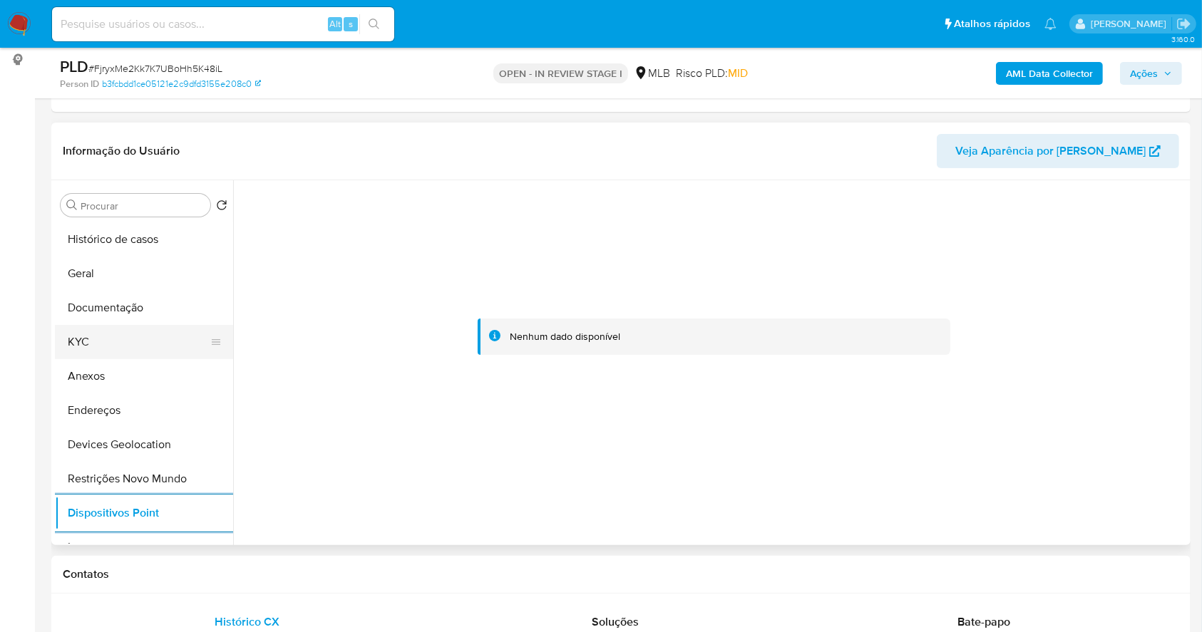
click at [108, 334] on button "KYC" at bounding box center [138, 342] width 167 height 34
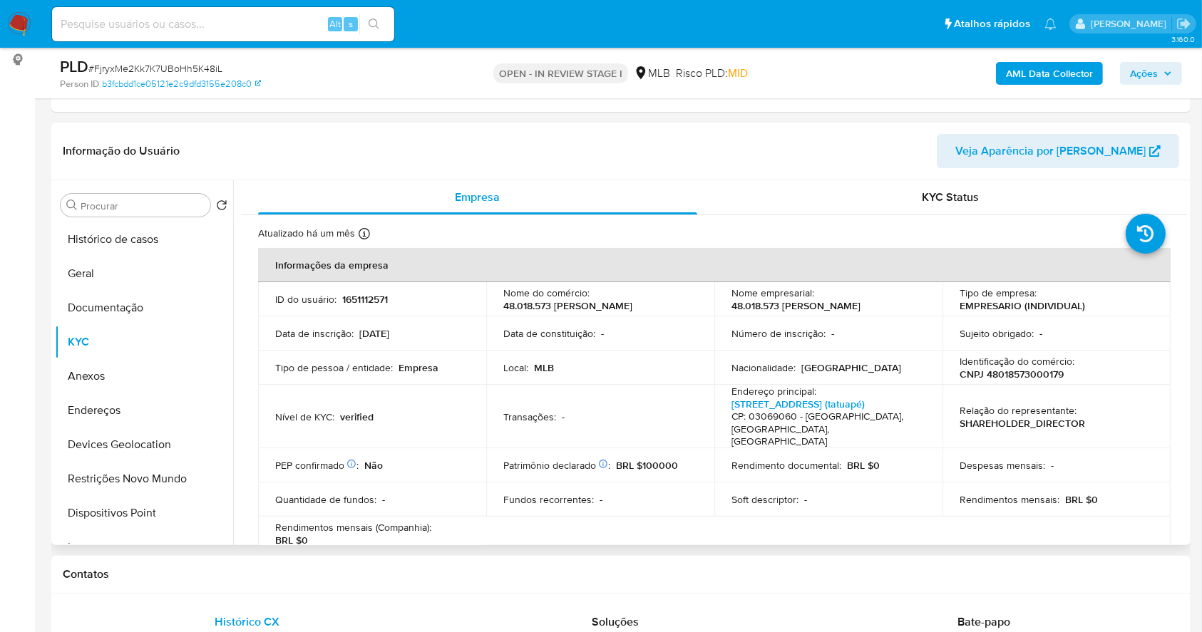
click at [1032, 375] on p "CNPJ 48018573000179" at bounding box center [1011, 374] width 104 height 13
copy p "48018573000179"
click at [120, 302] on button "Documentação" at bounding box center [138, 308] width 167 height 34
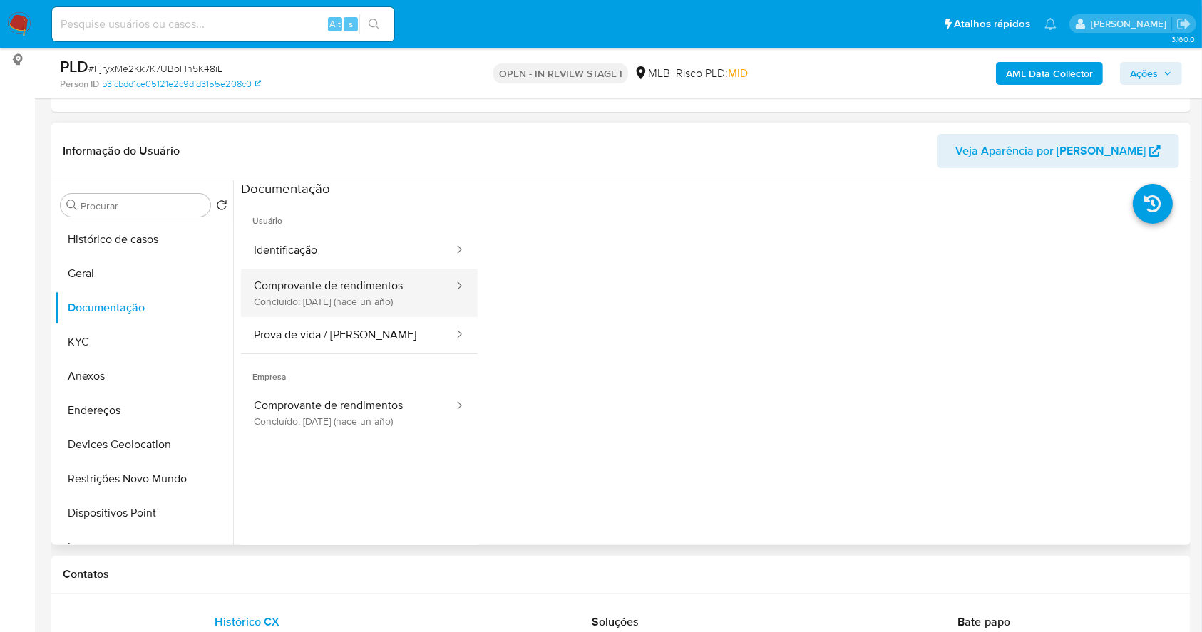
click at [384, 293] on button "Comprovante de rendimentos Concluído: [DATE] (hace un año)" at bounding box center [348, 293] width 214 height 48
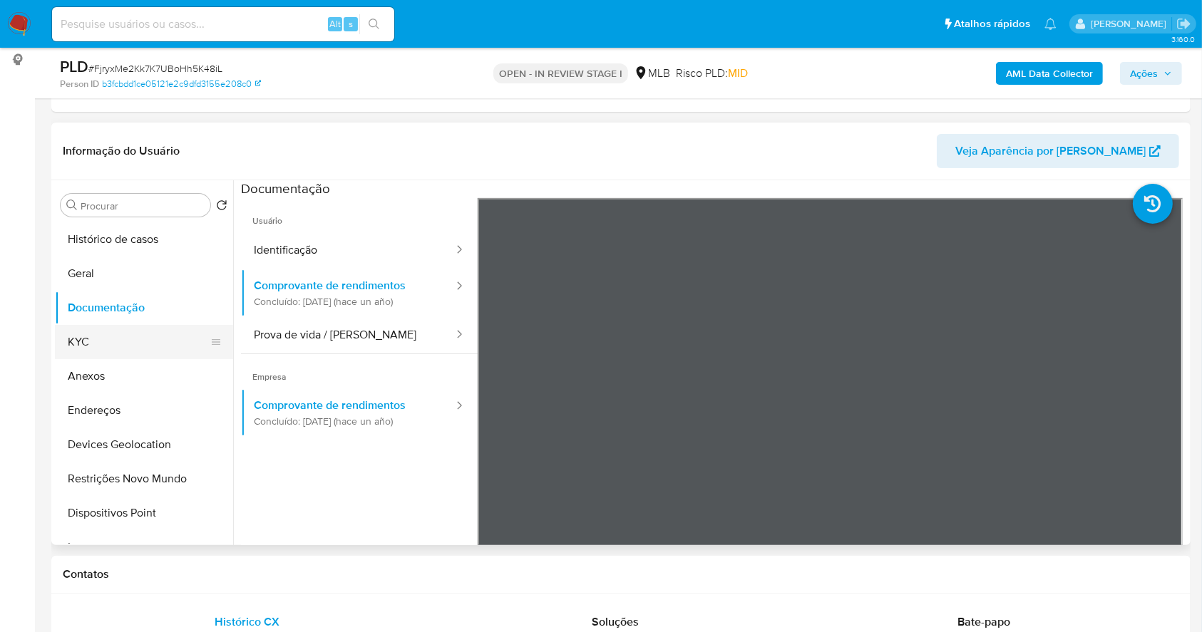
click at [115, 346] on button "KYC" at bounding box center [138, 342] width 167 height 34
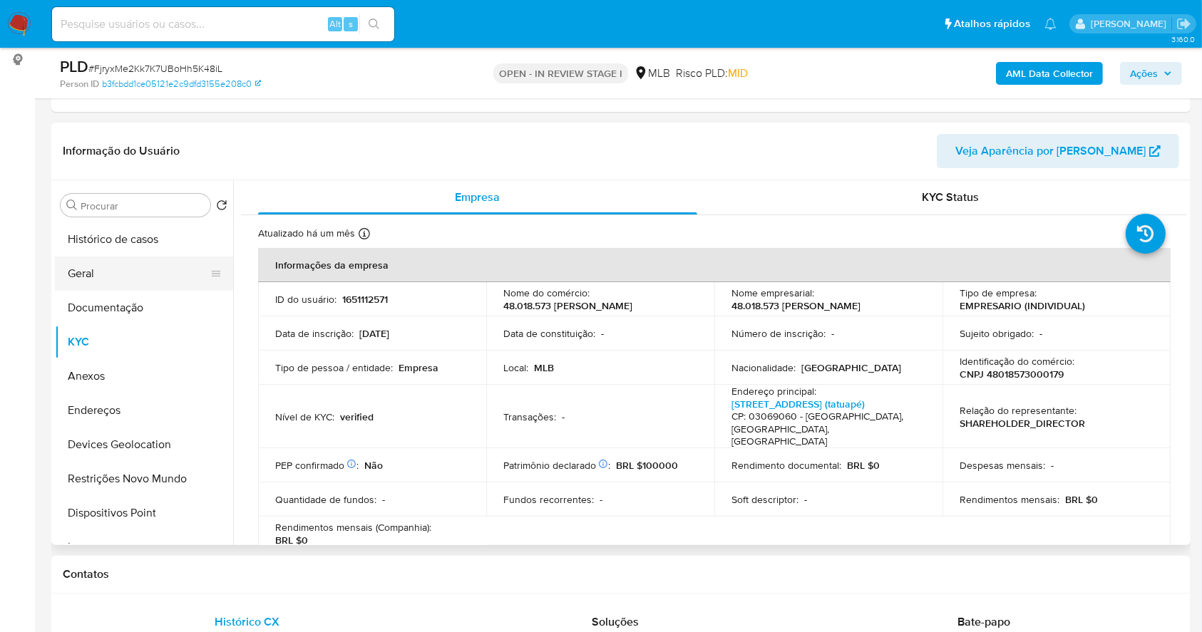
click at [103, 271] on button "Geral" at bounding box center [138, 274] width 167 height 34
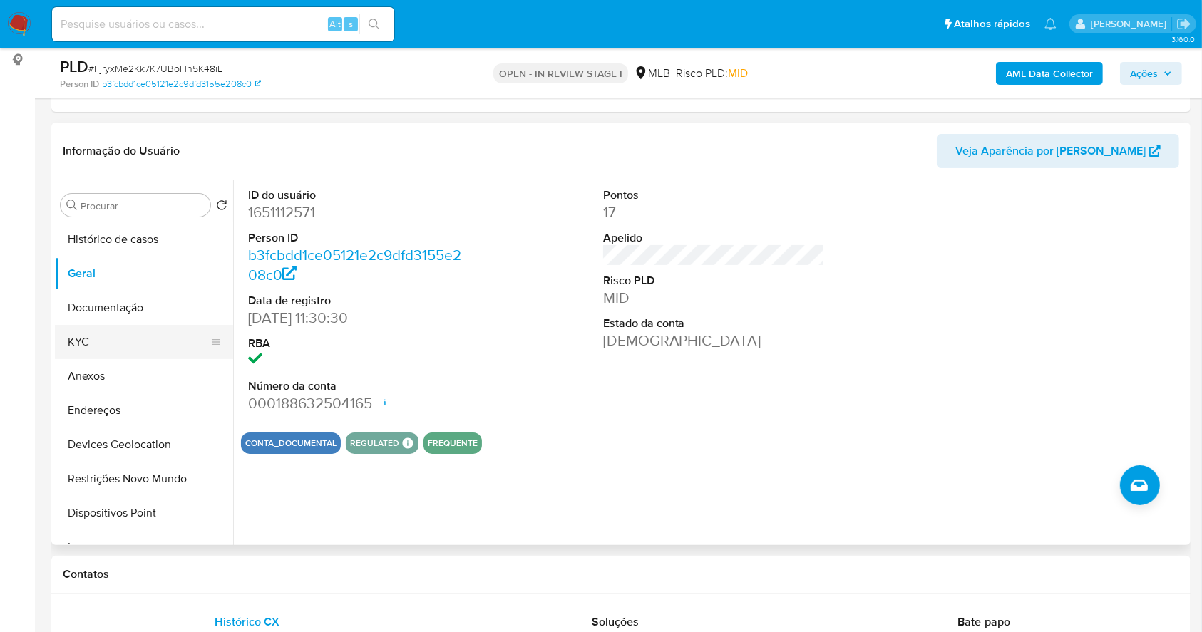
click at [100, 334] on button "KYC" at bounding box center [138, 342] width 167 height 34
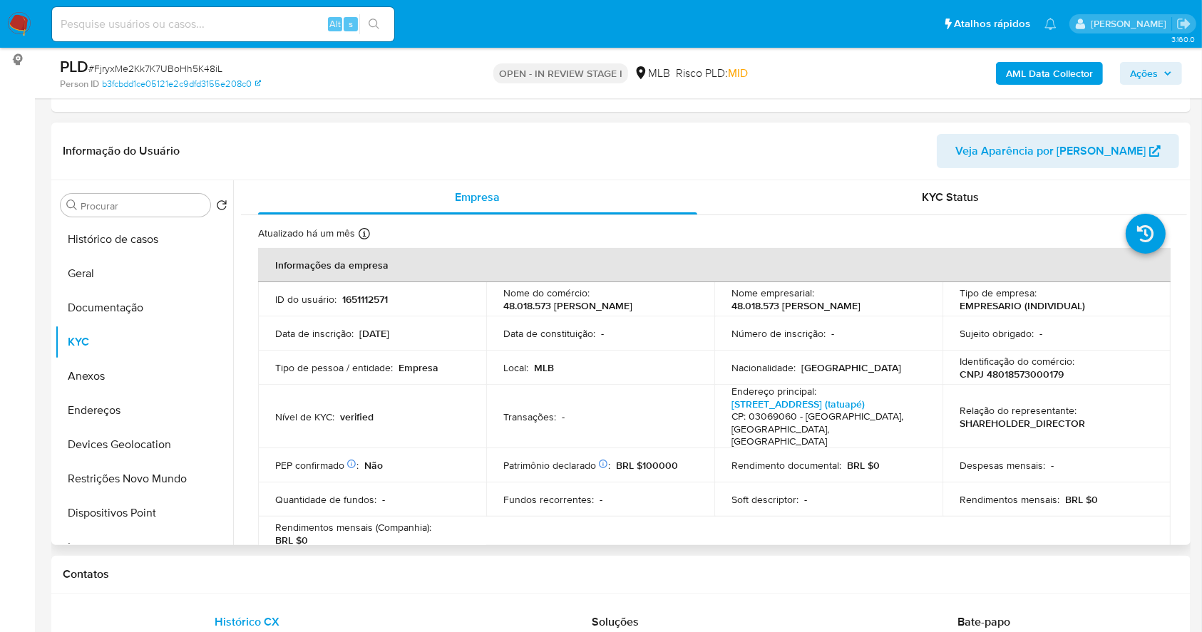
click at [1021, 379] on p "CNPJ 48018573000179" at bounding box center [1011, 374] width 104 height 13
copy p "48018573000179"
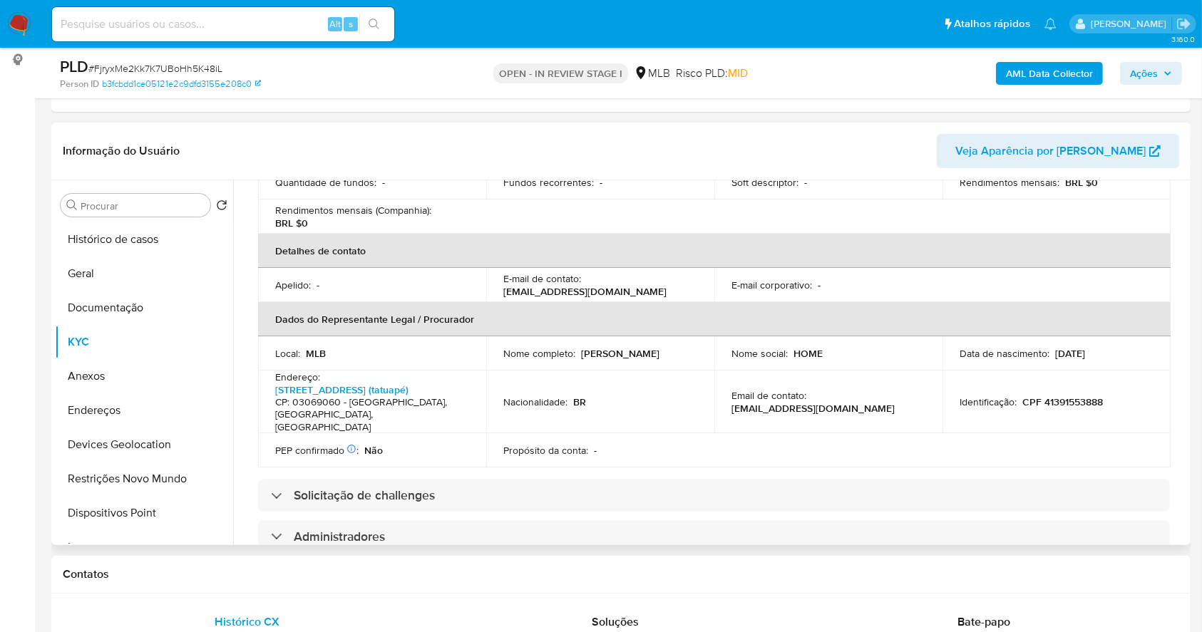
scroll to position [759, 0]
